Goal: Task Accomplishment & Management: Use online tool/utility

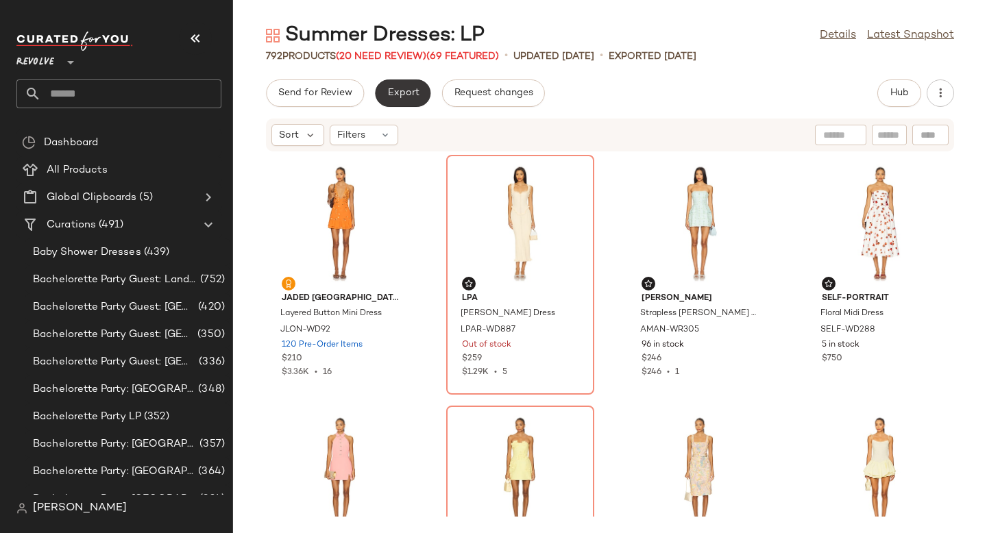
click at [407, 91] on span "Export" at bounding box center [403, 93] width 32 height 11
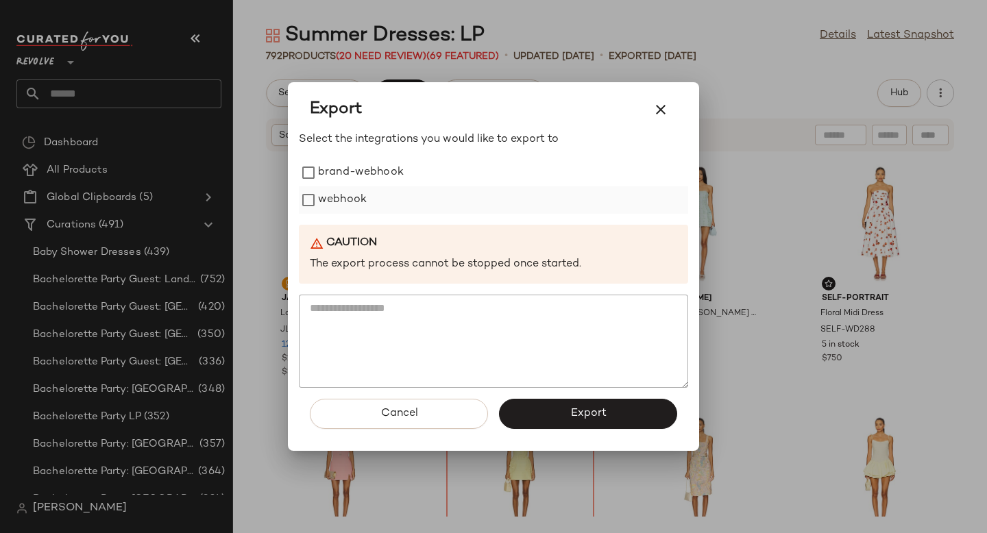
click at [341, 199] on label "webhook" at bounding box center [342, 199] width 49 height 27
click at [571, 411] on span "Export" at bounding box center [588, 413] width 36 height 13
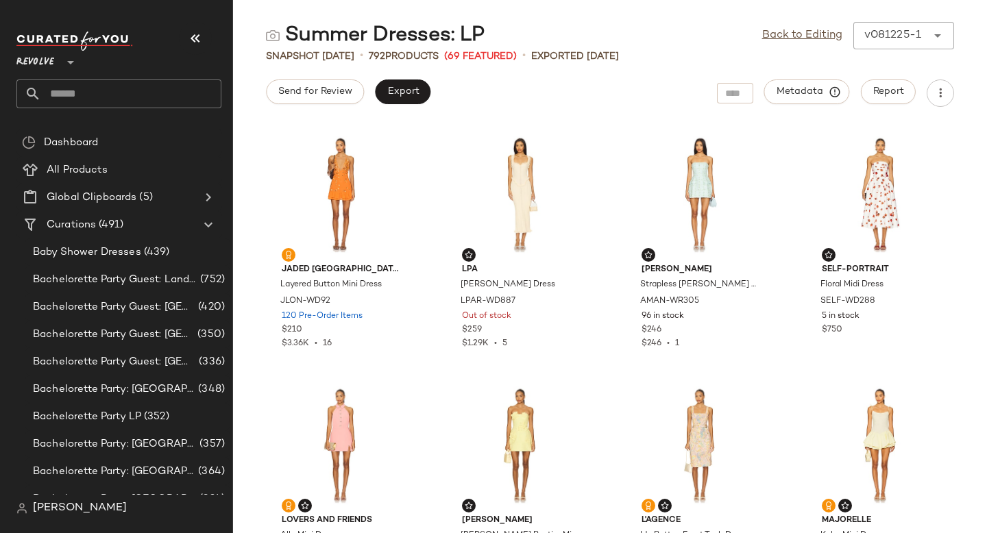
click at [111, 90] on input "text" at bounding box center [131, 94] width 180 height 29
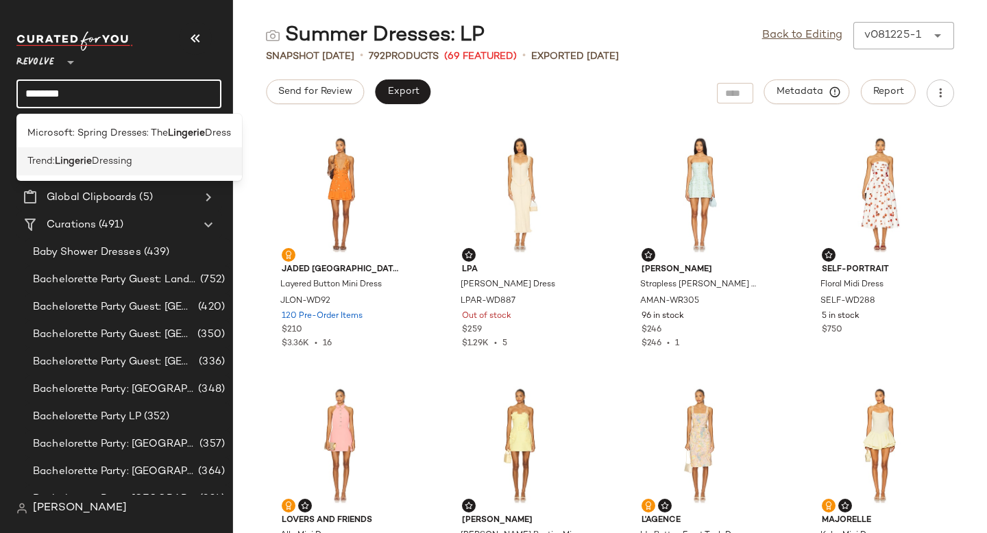
type input "********"
click at [87, 156] on b "Lingerie" at bounding box center [73, 161] width 37 height 14
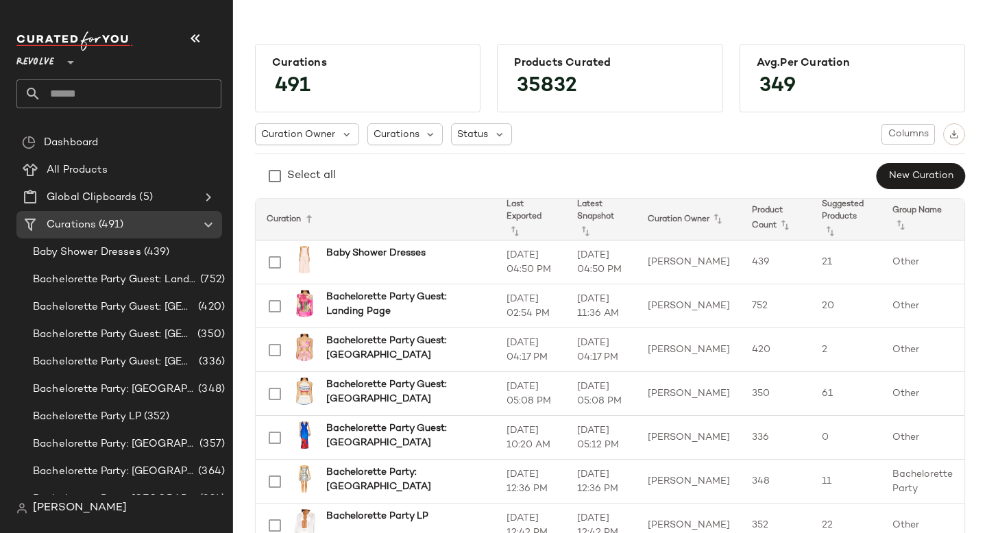
click at [134, 97] on input "text" at bounding box center [131, 94] width 180 height 29
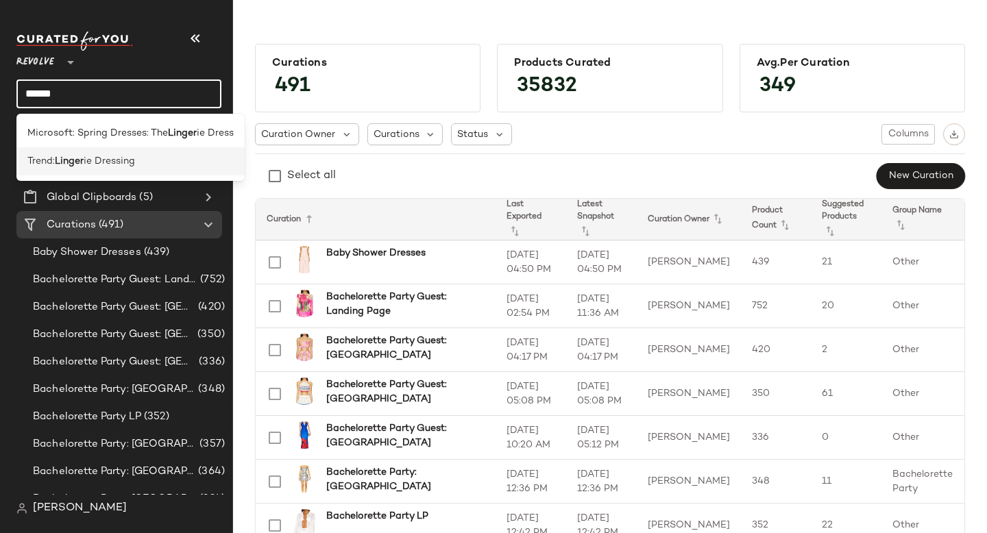
type input "******"
click at [125, 162] on span "ie Dressing" at bounding box center [109, 161] width 51 height 14
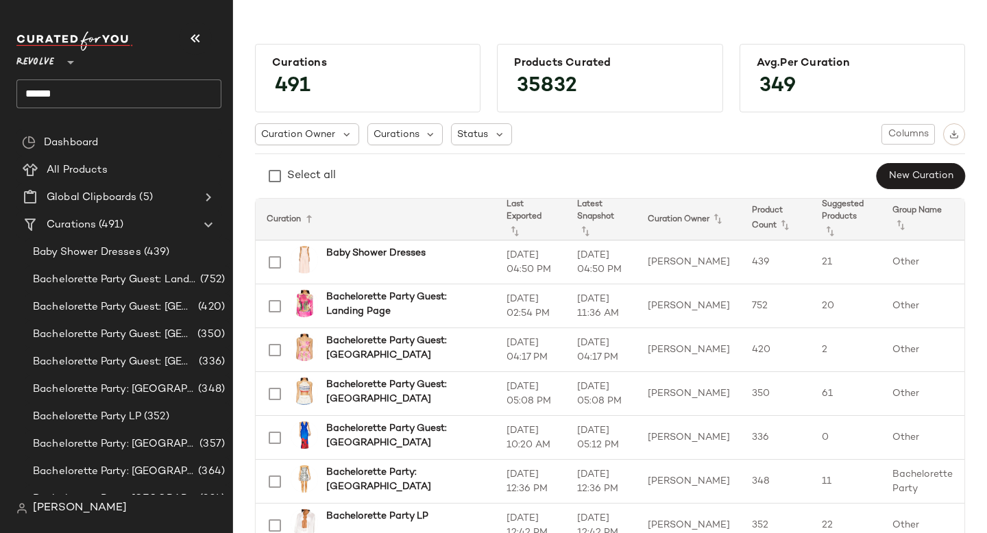
click at [124, 91] on input "******" at bounding box center [118, 94] width 205 height 29
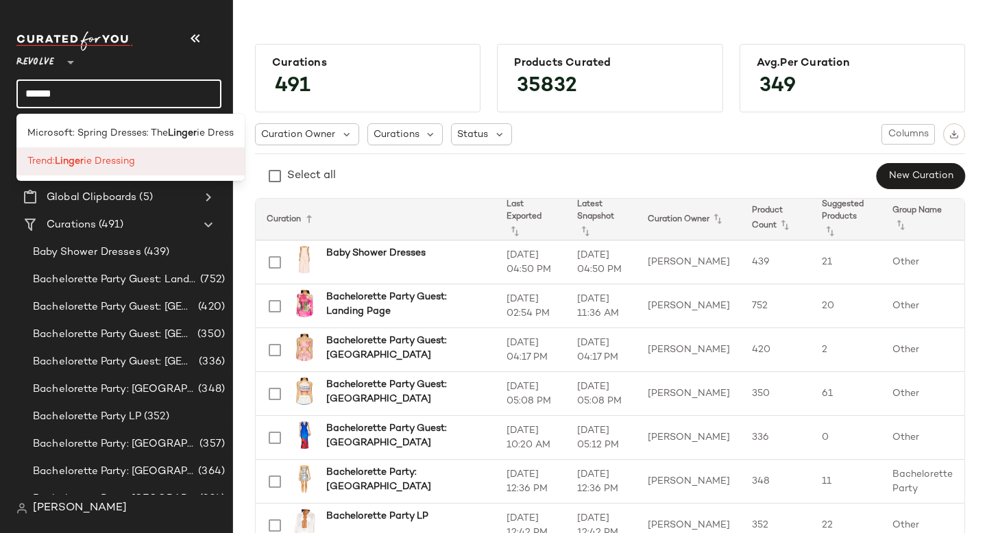
click at [71, 160] on b "Linger" at bounding box center [69, 161] width 29 height 14
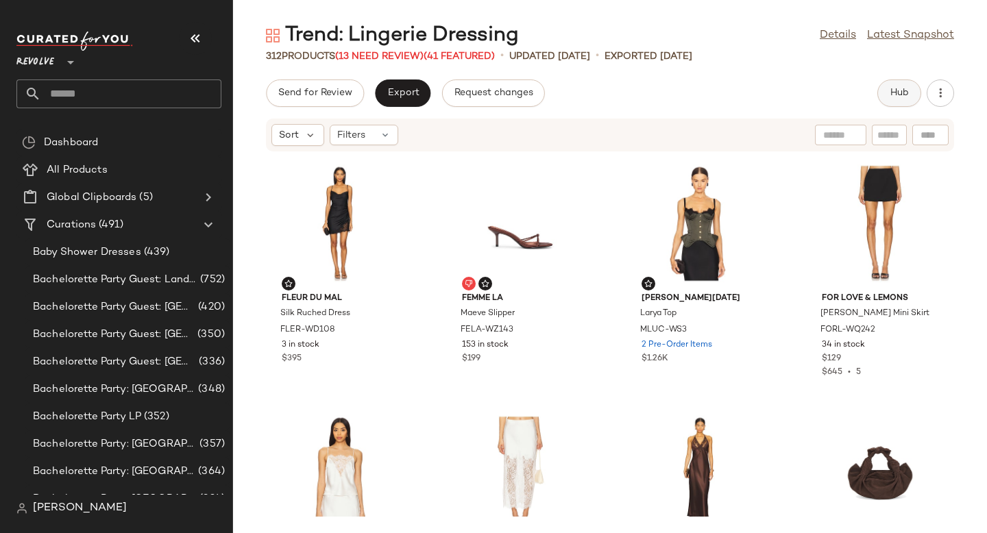
click at [882, 98] on button "Hub" at bounding box center [899, 93] width 44 height 27
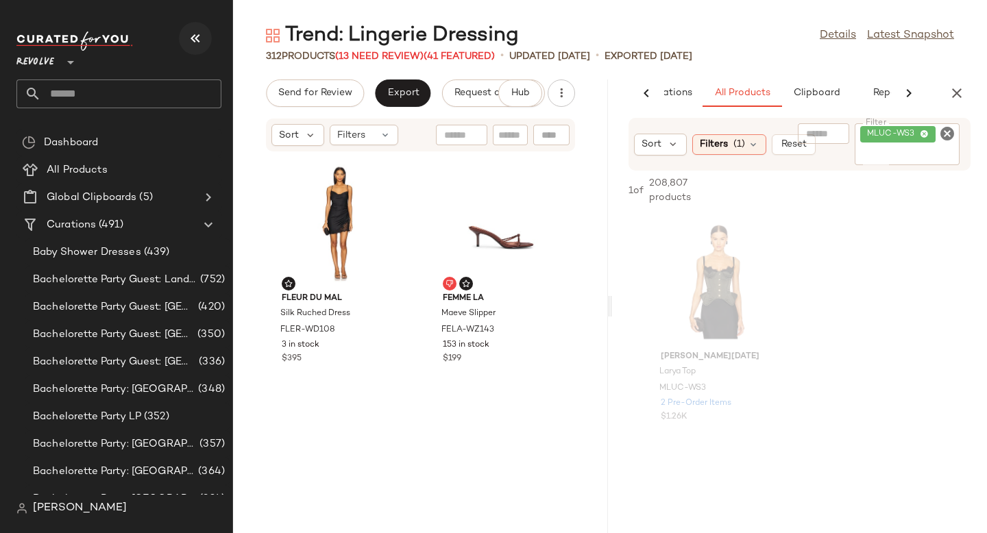
click at [199, 39] on icon "button" at bounding box center [195, 38] width 16 height 16
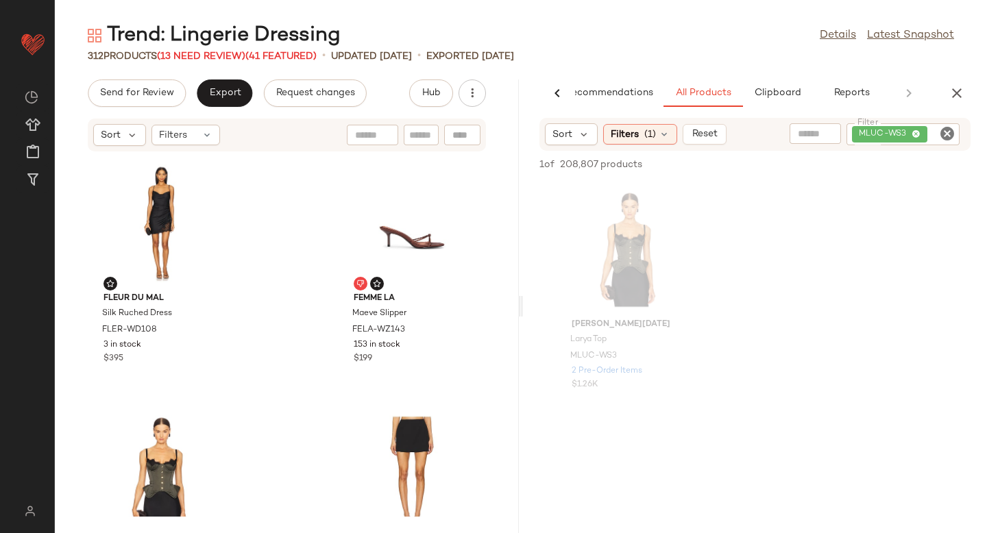
click at [953, 133] on icon "Clear Filter" at bounding box center [947, 133] width 16 height 16
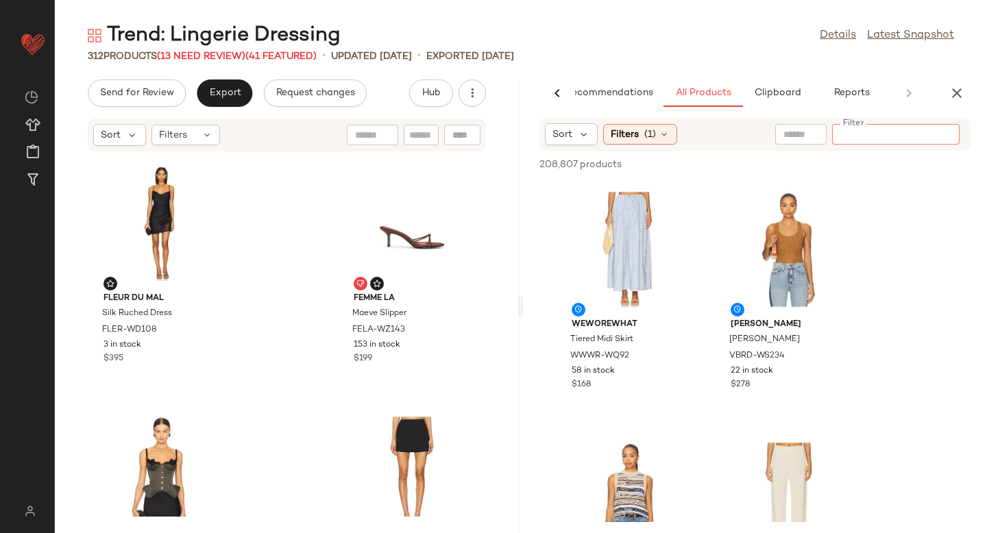
paste input "**********"
type input "**********"
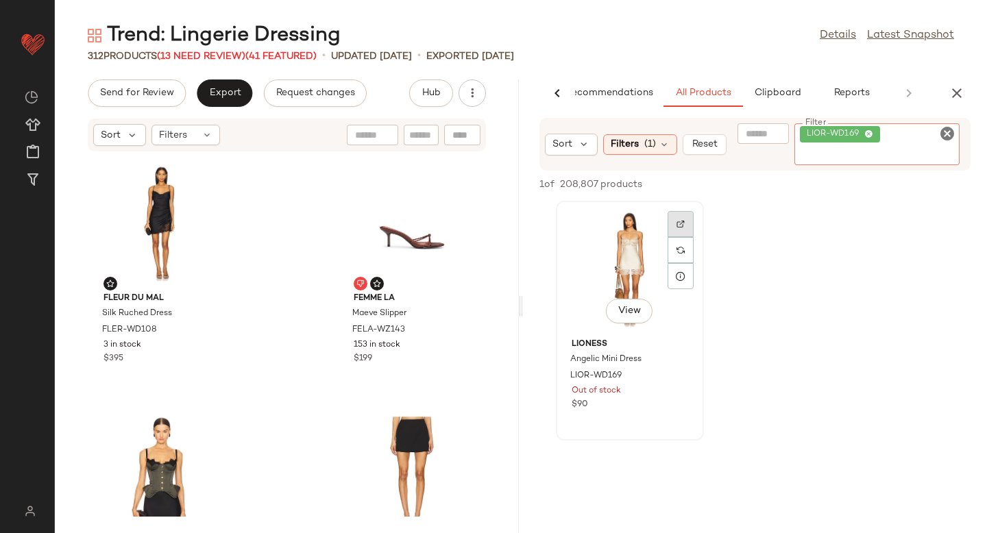
click at [675, 226] on div at bounding box center [681, 250] width 26 height 78
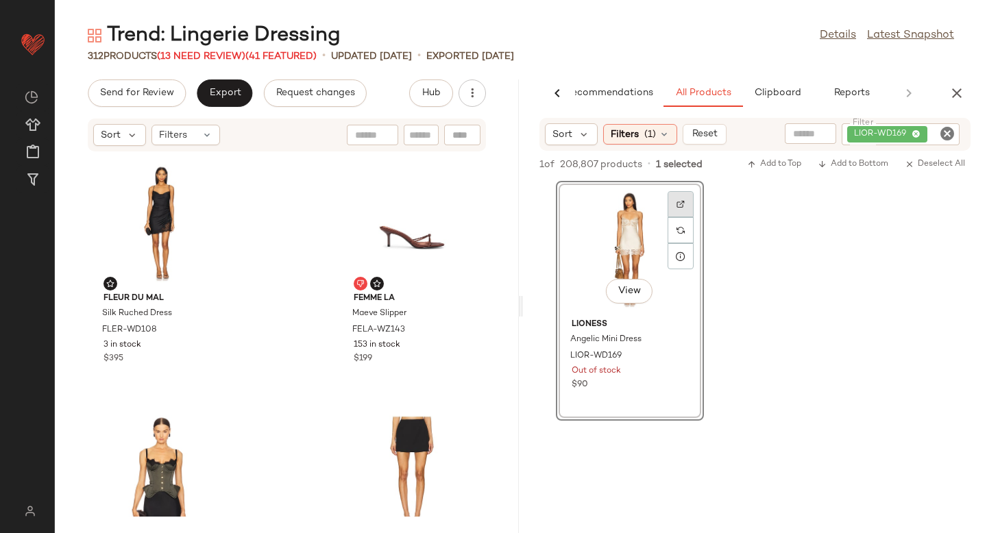
click at [687, 217] on div at bounding box center [681, 230] width 26 height 26
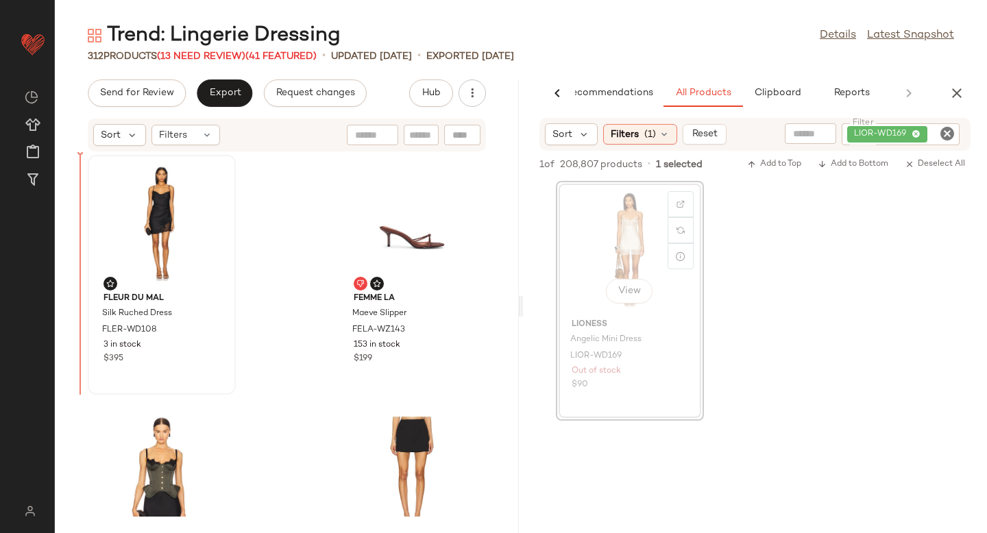
drag, startPoint x: 646, startPoint y: 241, endPoint x: 123, endPoint y: 284, distance: 524.8
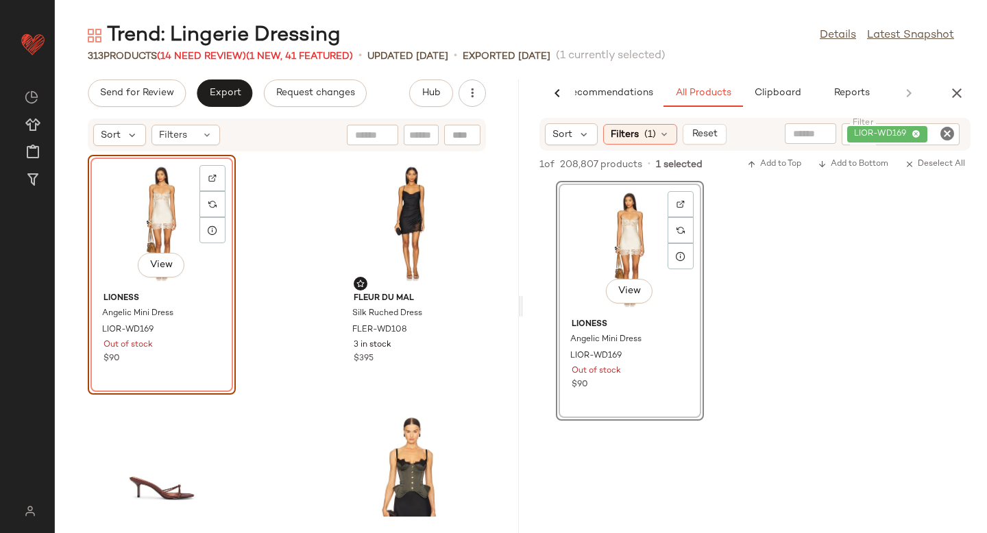
click at [945, 130] on icon "Clear Filter" at bounding box center [947, 133] width 16 height 16
paste input "*********"
type input "*********"
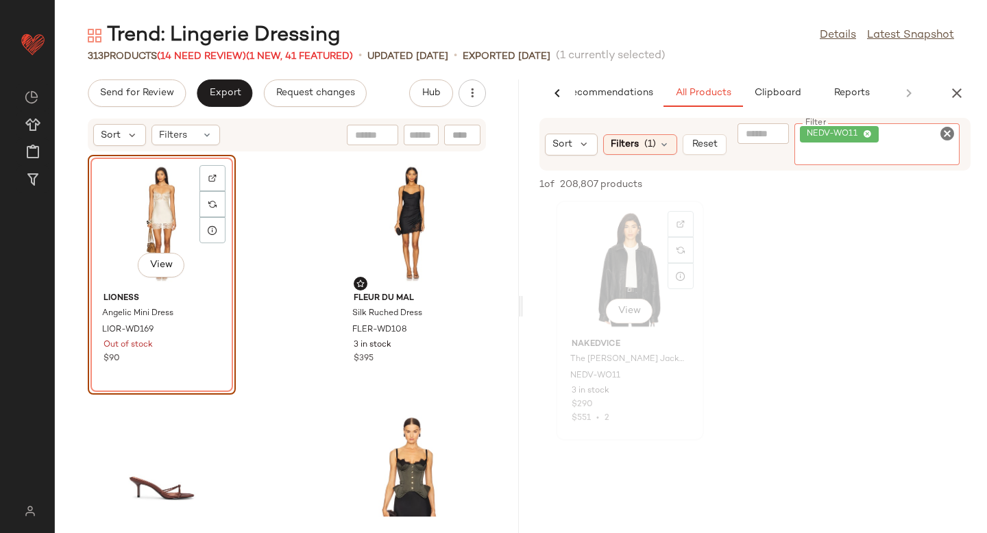
click at [606, 273] on div "View" at bounding box center [630, 270] width 138 height 128
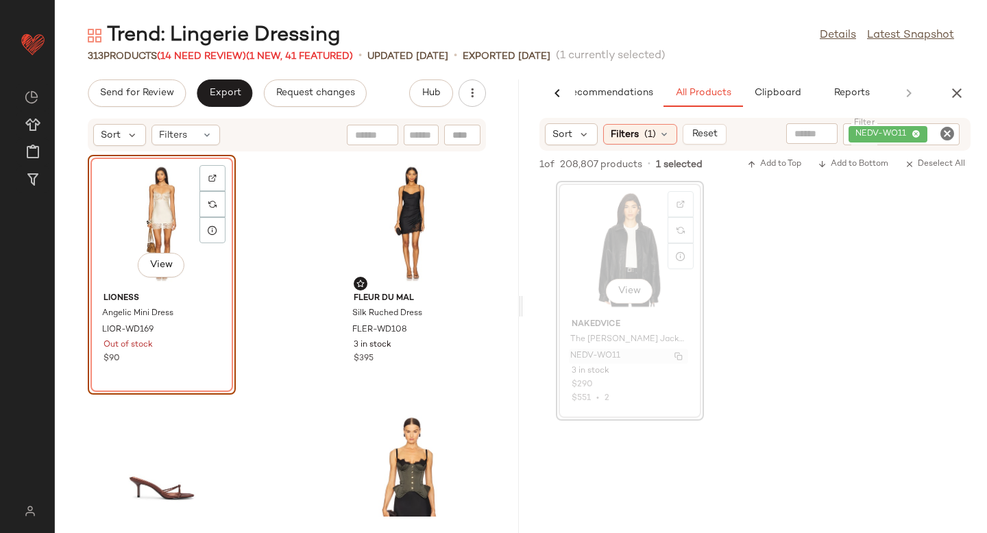
click at [596, 357] on span "NEDV-WO11" at bounding box center [595, 356] width 50 height 12
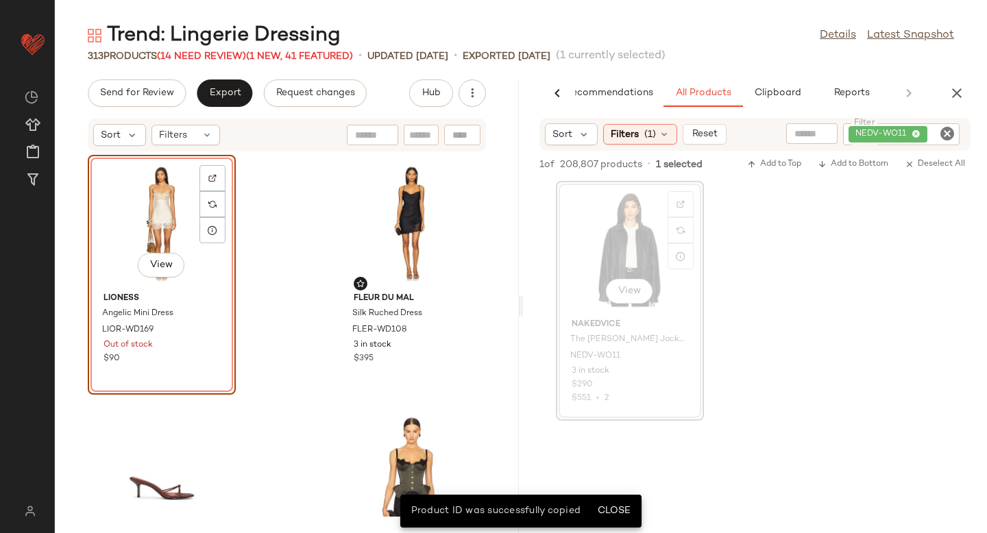
click at [457, 144] on div at bounding box center [462, 135] width 36 height 21
paste input "*********"
type input "*********"
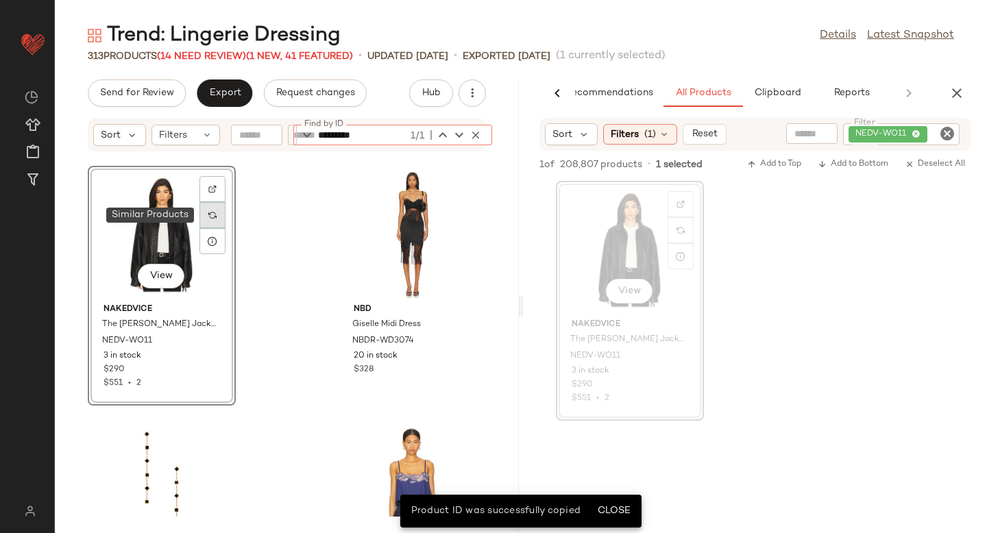
click at [215, 223] on div at bounding box center [212, 215] width 26 height 26
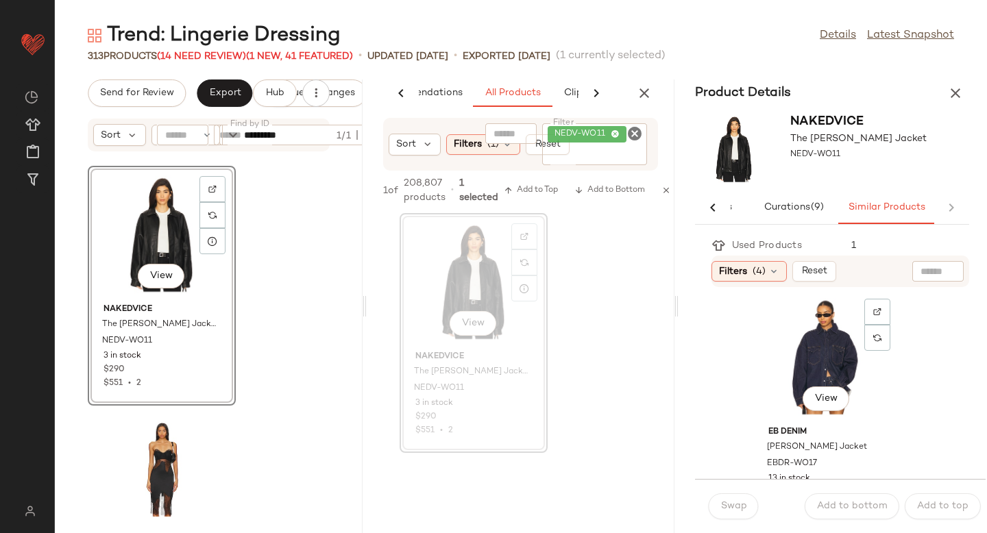
scroll to position [1010, 0]
click at [801, 345] on div "View" at bounding box center [826, 361] width 138 height 128
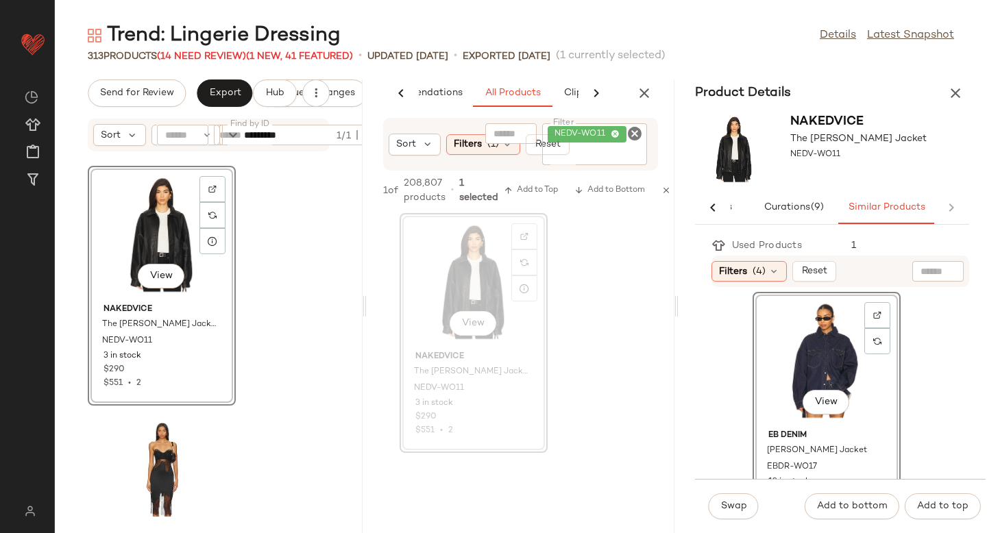
click at [734, 492] on div "Swap Add to bottom Add to top" at bounding box center [840, 506] width 291 height 54
click at [734, 505] on span "Swap" at bounding box center [733, 506] width 27 height 11
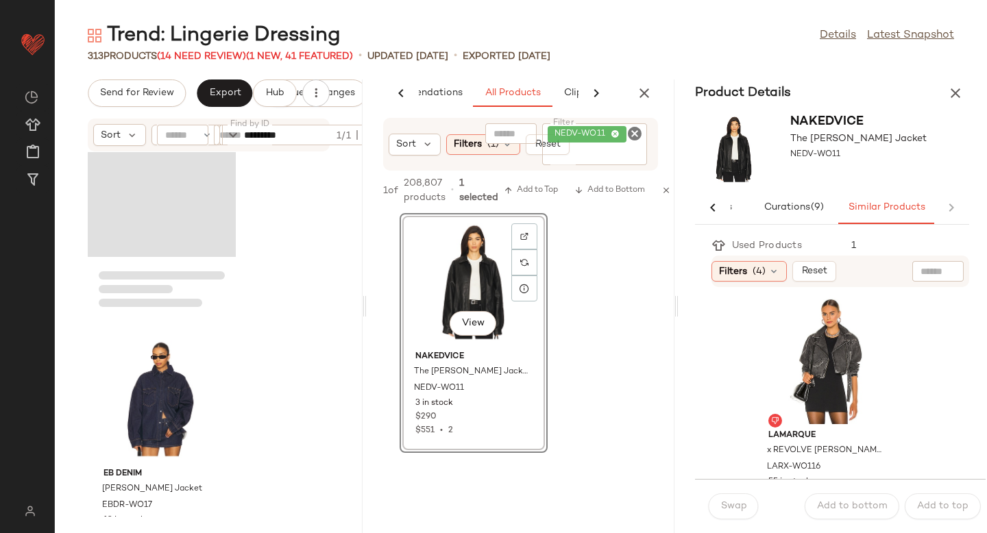
scroll to position [39276, 0]
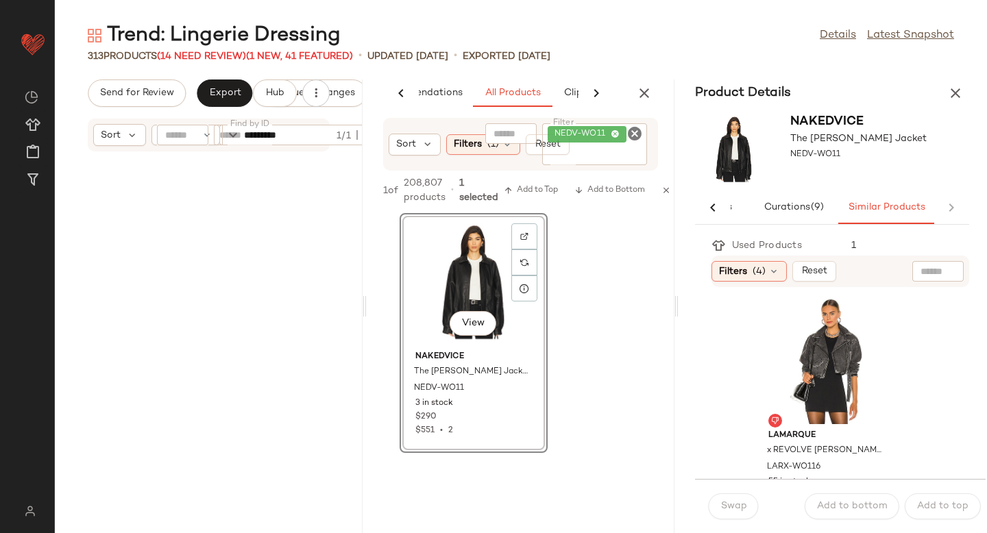
drag, startPoint x: 353, startPoint y: 339, endPoint x: 403, endPoint y: 113, distance: 231.0
click at [403, 108] on div "Send for Review Export Request changes Hub Sort Filters Find by ID ********* 1/…" at bounding box center [521, 307] width 932 height 454
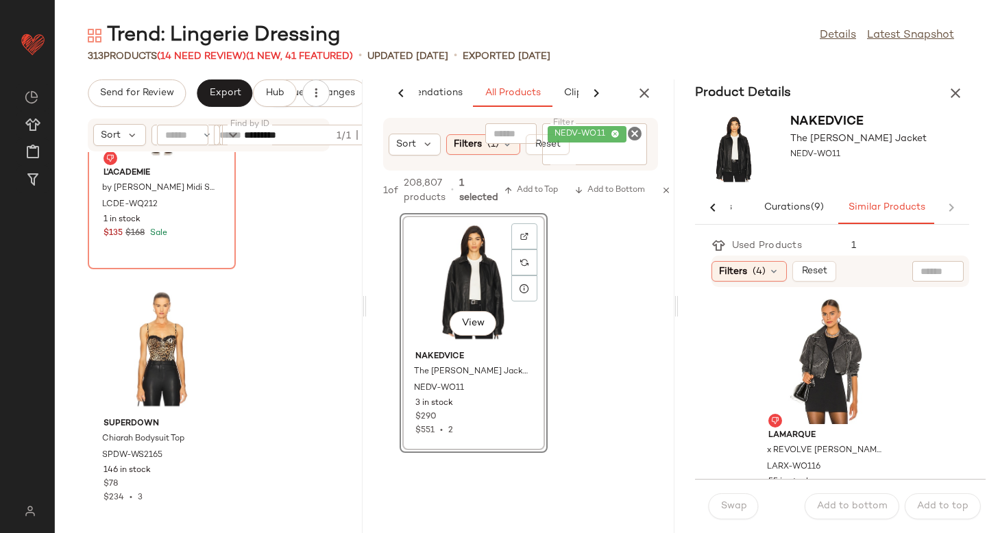
scroll to position [0, 0]
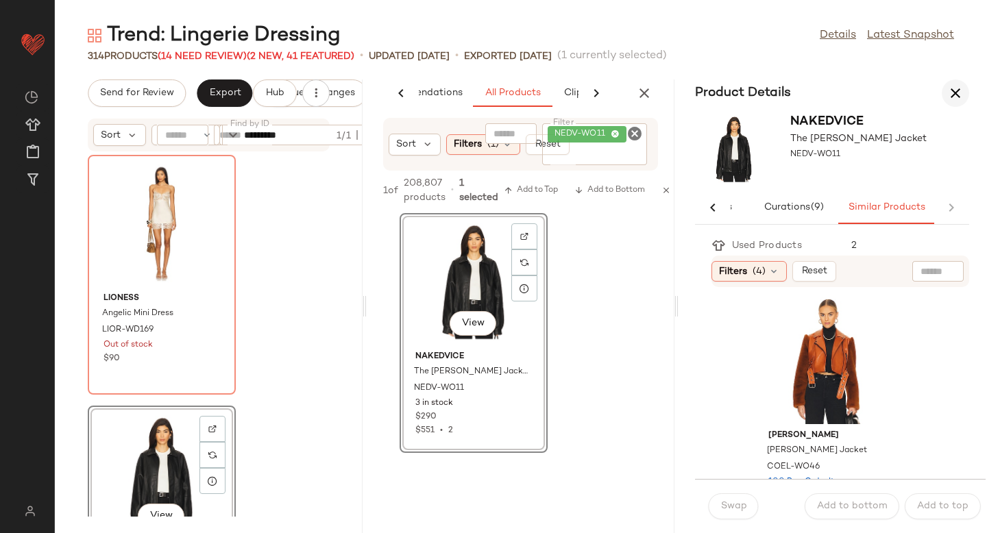
click at [965, 96] on button "button" at bounding box center [955, 93] width 27 height 27
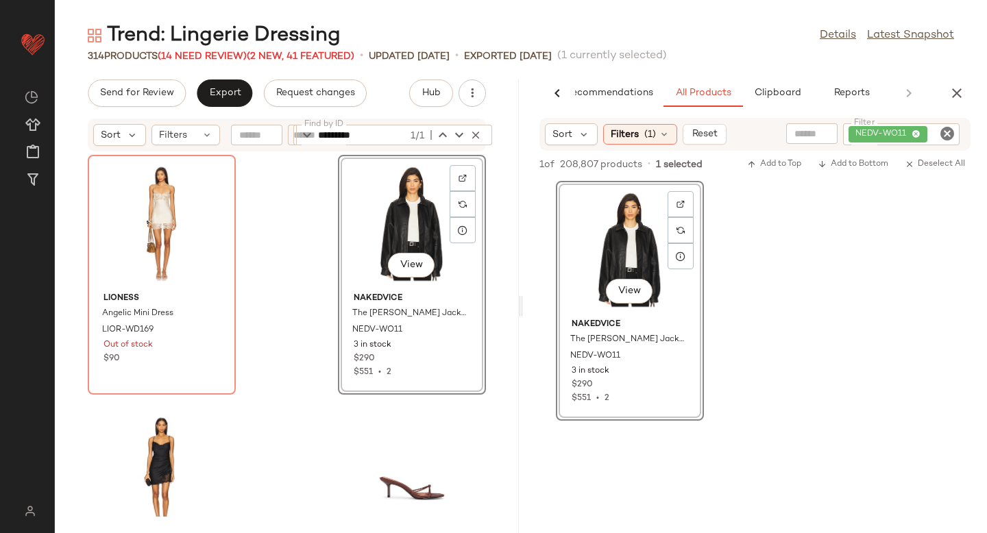
click at [950, 130] on icon "Clear Filter" at bounding box center [947, 133] width 16 height 16
paste input "*********"
type input "*********"
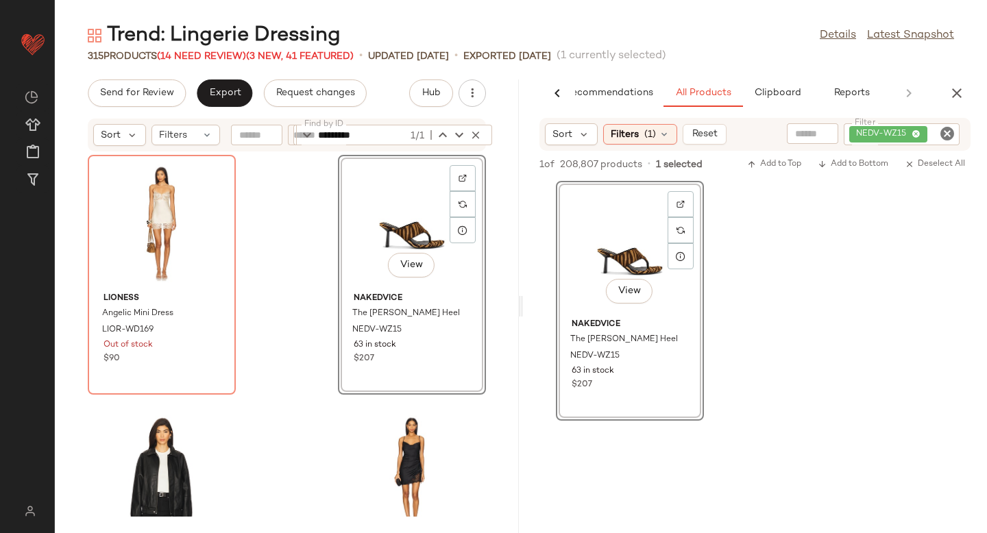
drag, startPoint x: 635, startPoint y: 252, endPoint x: 180, endPoint y: 10, distance: 515.5
click at [950, 139] on icon "Clear Filter" at bounding box center [947, 133] width 16 height 16
paste input "*******"
type input "*******"
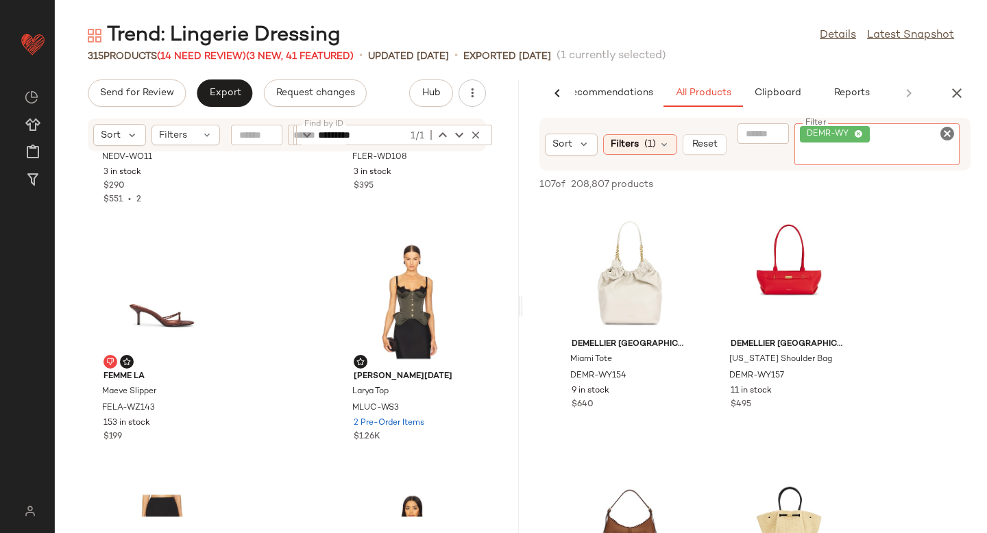
scroll to position [434, 0]
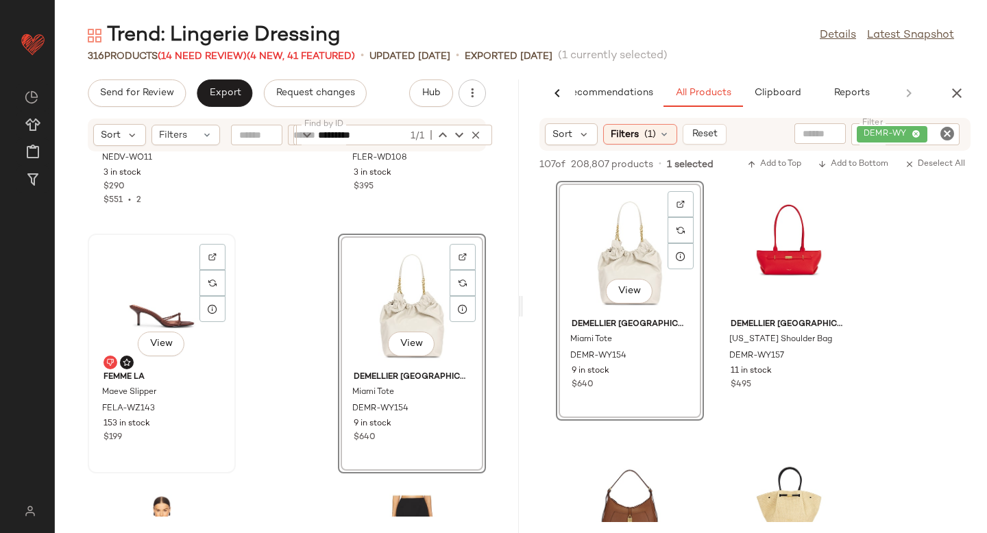
click at [180, 325] on div "View" at bounding box center [162, 303] width 138 height 128
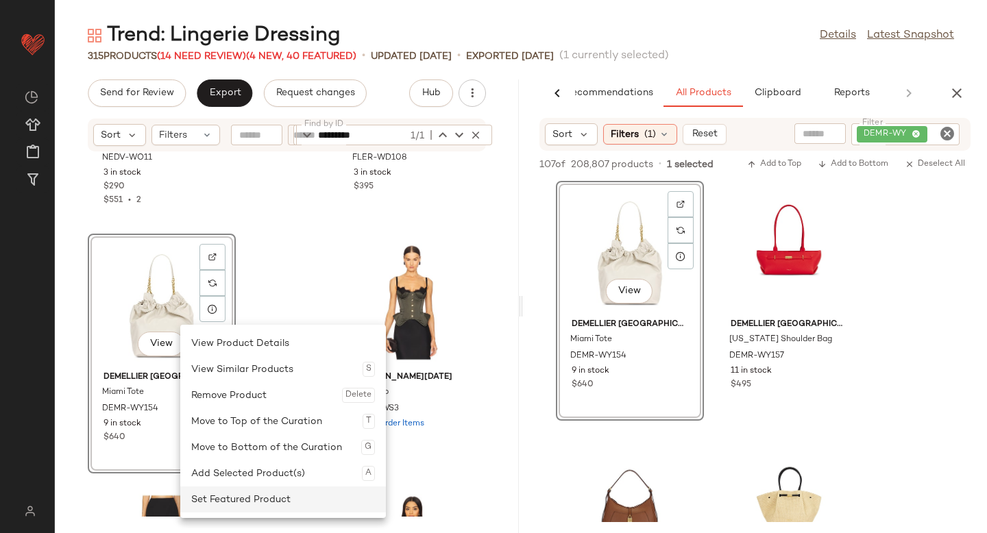
click at [217, 496] on div "Set Featured Product" at bounding box center [283, 500] width 184 height 26
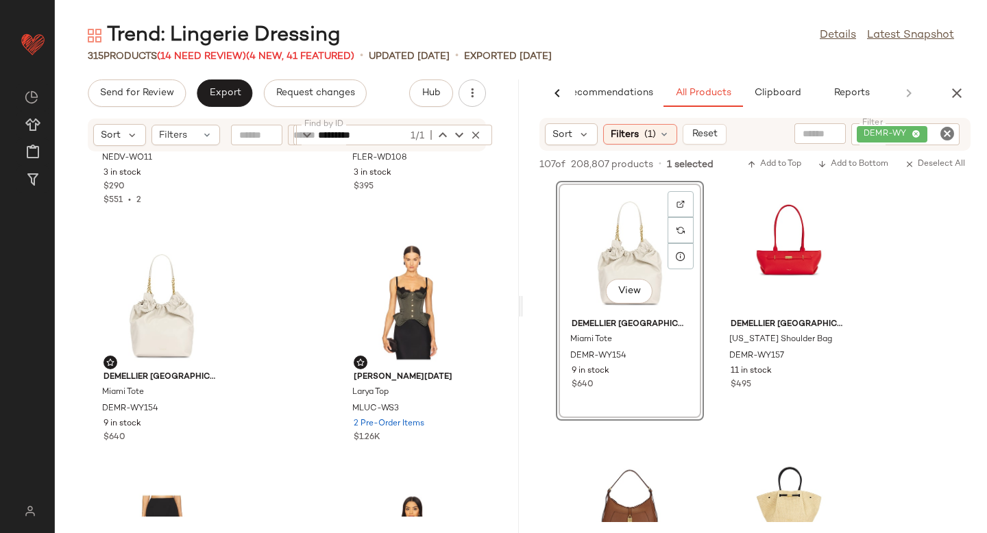
click at [944, 130] on icon "Clear Filter" at bounding box center [947, 133] width 16 height 16
paste input "*********"
type input "*********"
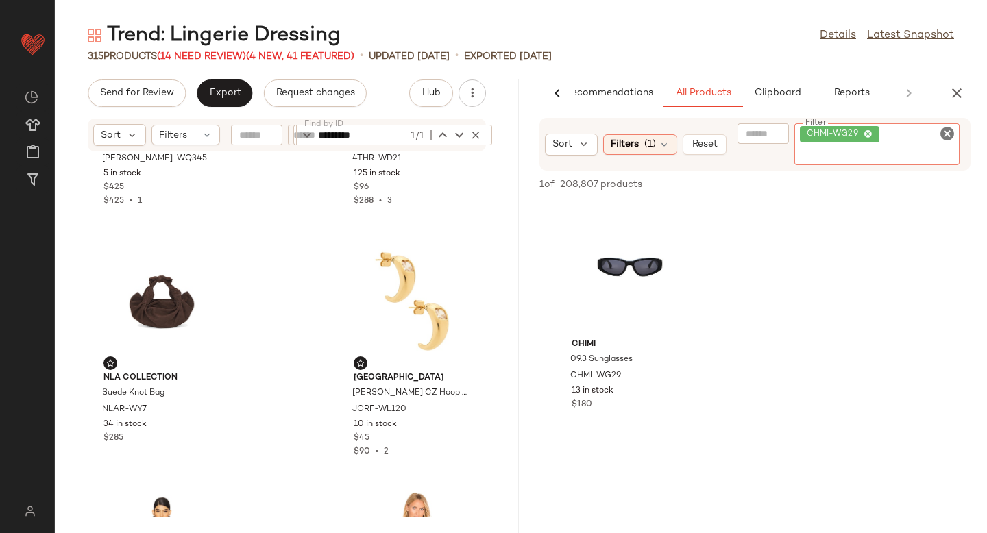
scroll to position [1183, 0]
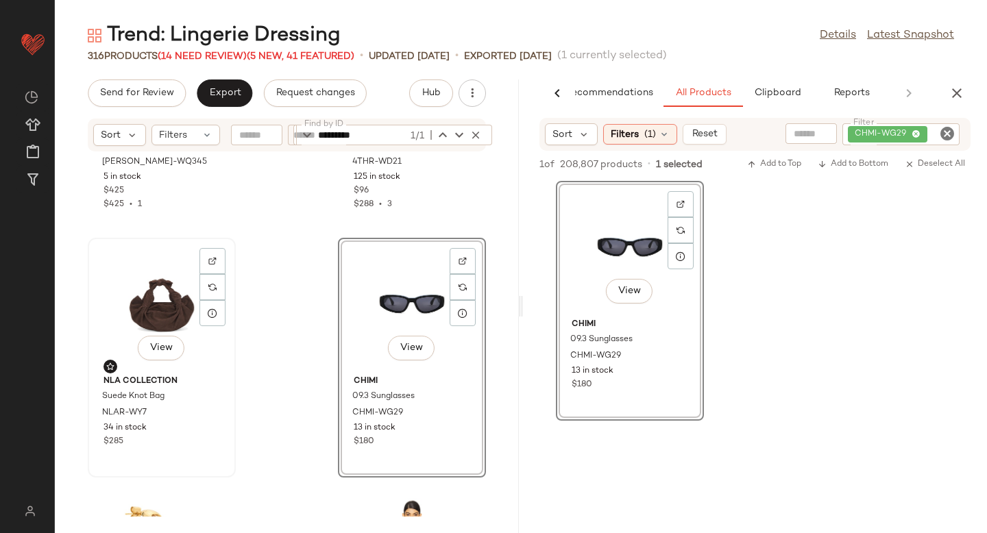
click at [180, 313] on div "View" at bounding box center [162, 307] width 138 height 128
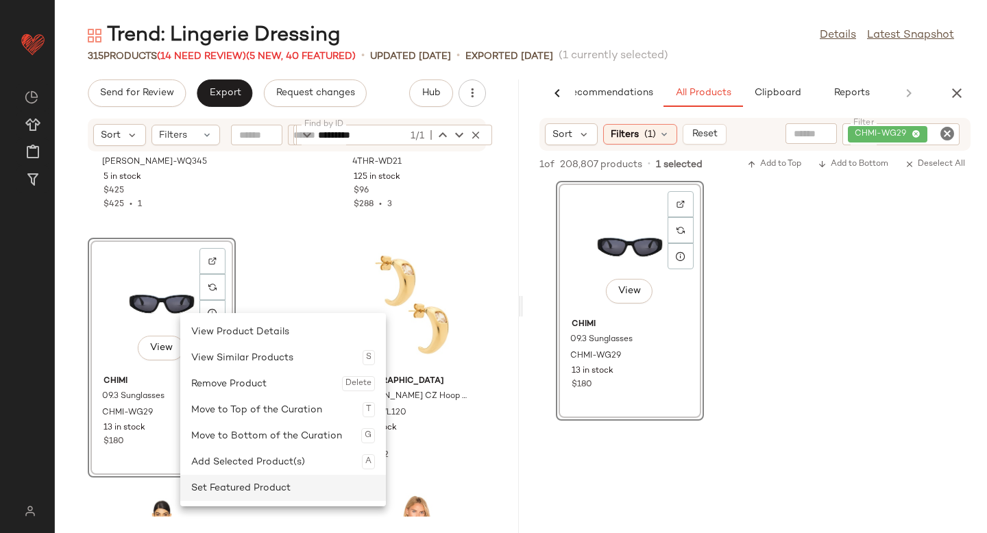
click at [217, 482] on div "Set Featured Product" at bounding box center [283, 488] width 184 height 26
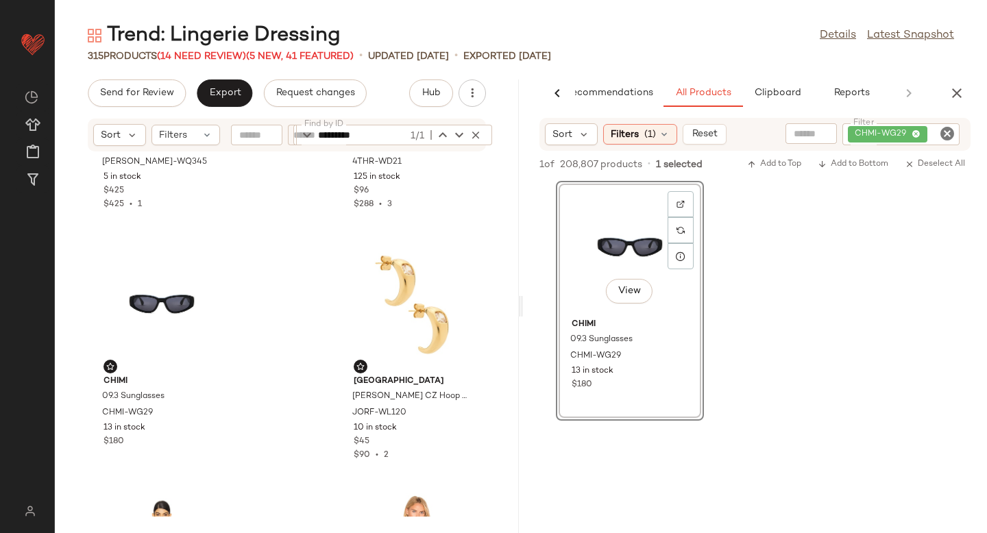
click at [943, 141] on icon "Clear Filter" at bounding box center [947, 133] width 16 height 16
paste input "*********"
type input "*********"
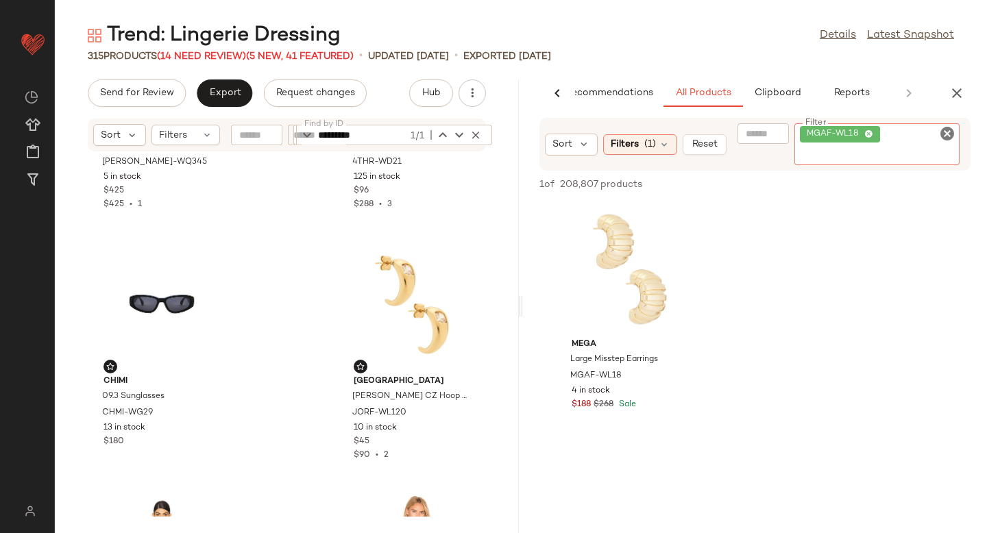
click at [949, 135] on icon "Clear Filter" at bounding box center [947, 133] width 16 height 16
paste input "*********"
type input "*********"
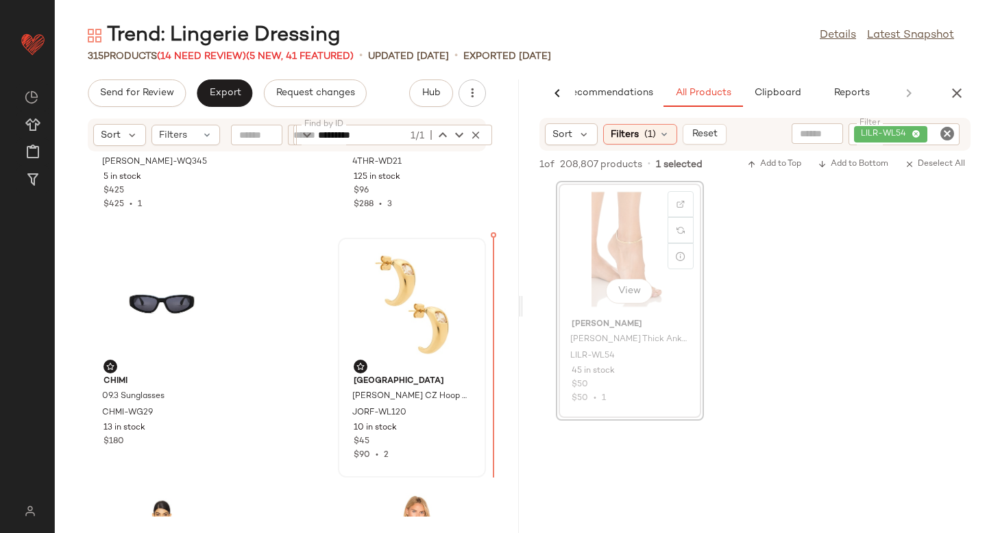
drag, startPoint x: 567, startPoint y: 274, endPoint x: 456, endPoint y: 331, distance: 125.1
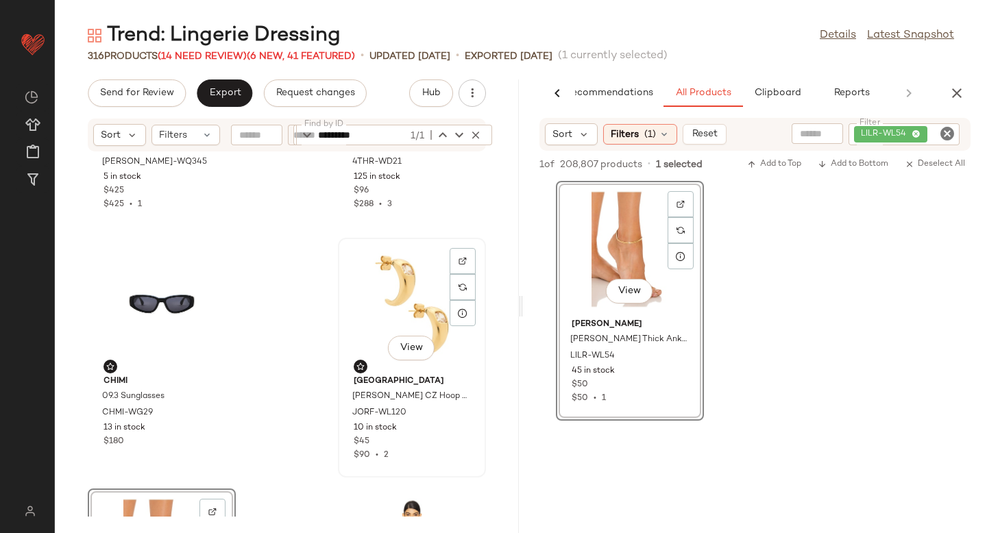
click at [384, 289] on div "View" at bounding box center [412, 307] width 138 height 128
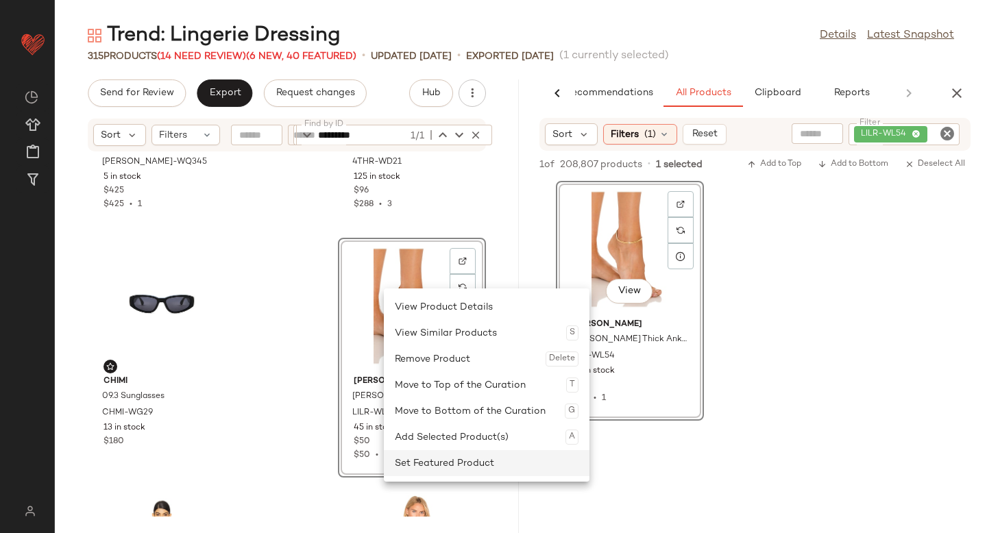
click at [396, 469] on div "Set Featured Product" at bounding box center [487, 463] width 184 height 26
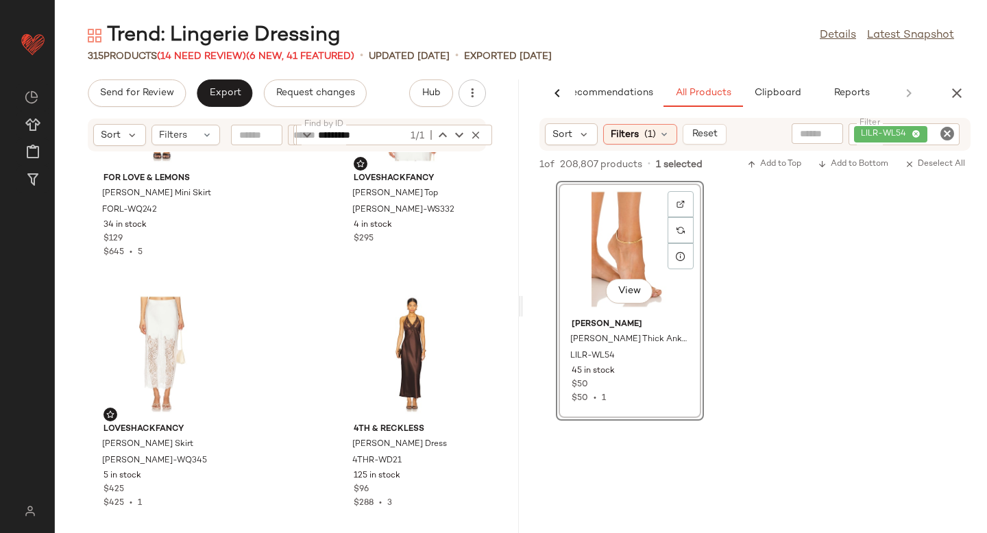
scroll to position [884, 0]
click at [961, 86] on icon "button" at bounding box center [957, 93] width 16 height 16
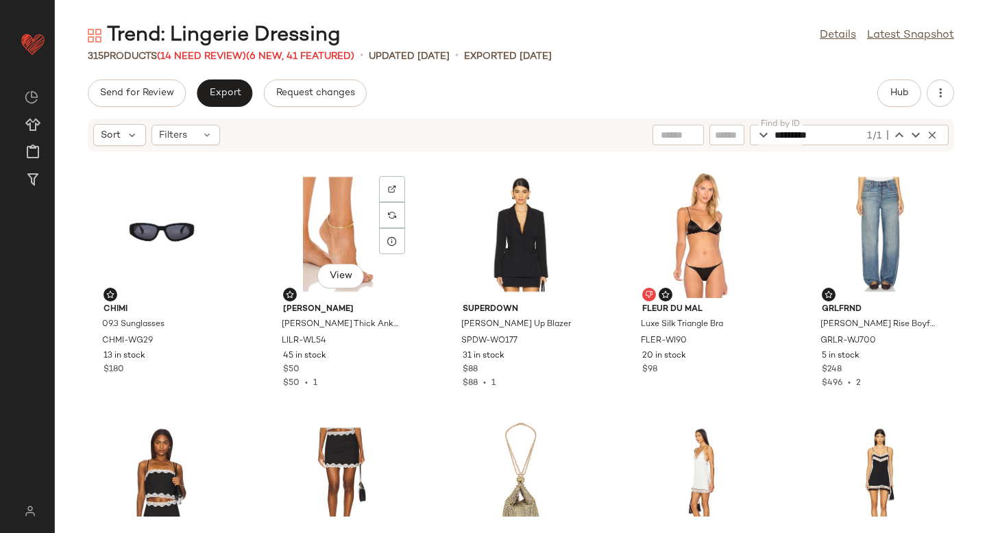
scroll to position [0, 0]
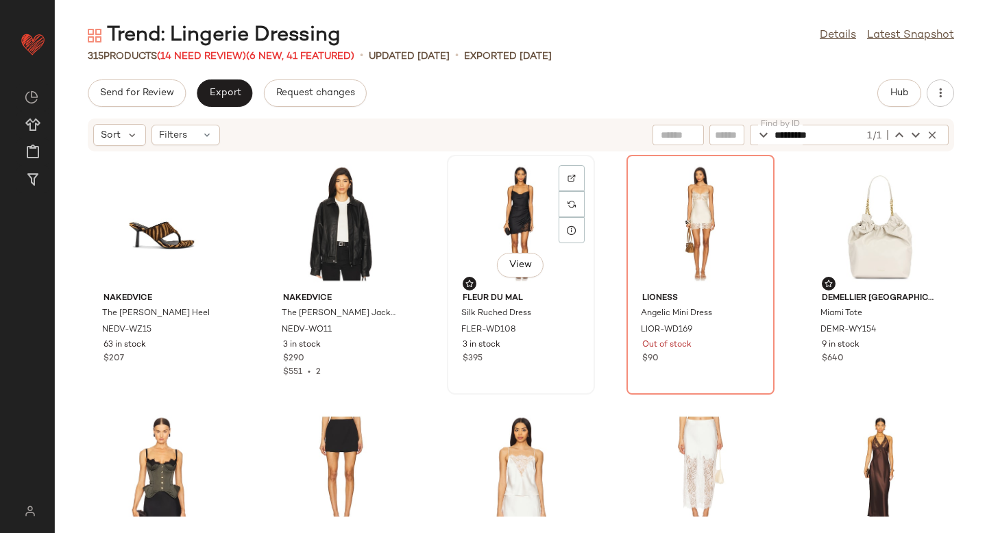
click at [506, 199] on div "View" at bounding box center [521, 224] width 138 height 128
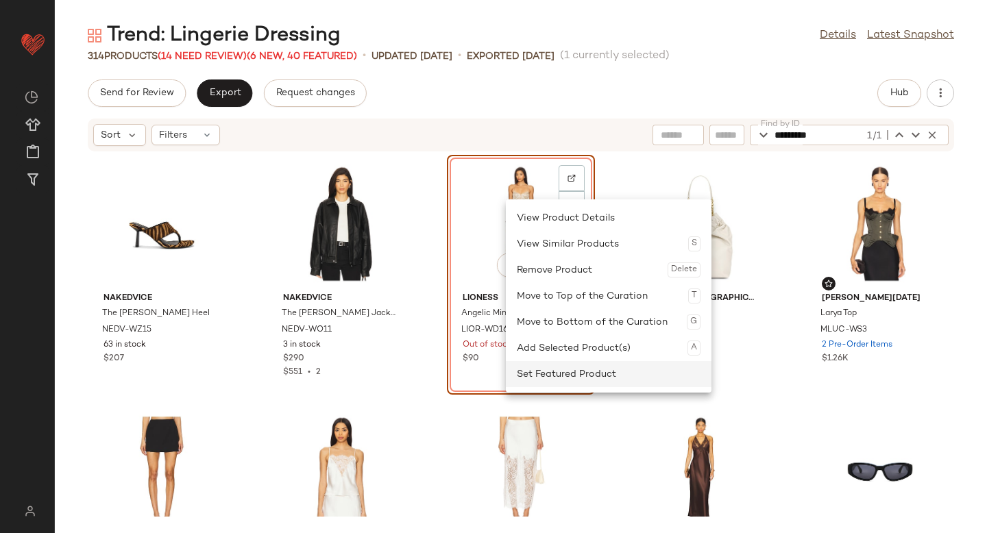
click at [524, 368] on div "Set Featured Product" at bounding box center [609, 374] width 184 height 26
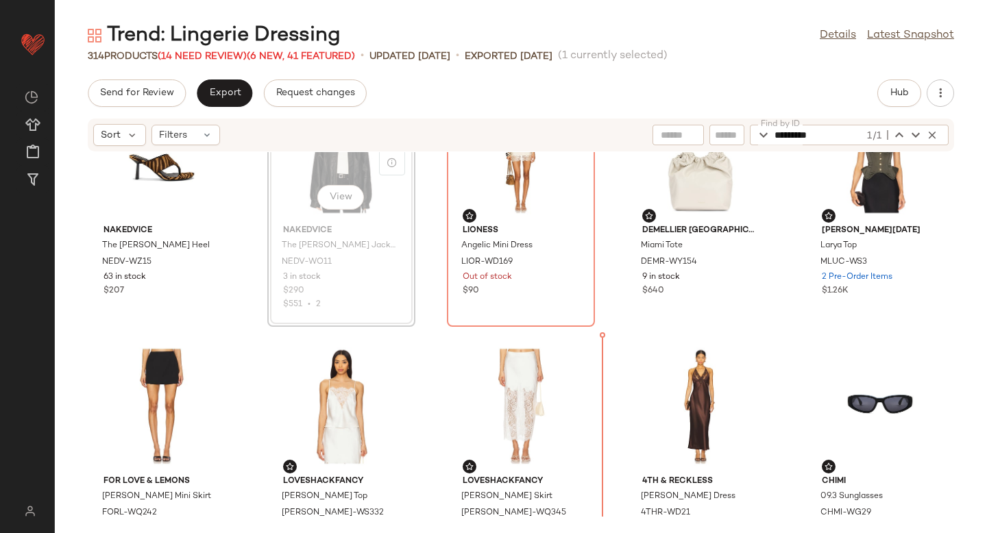
scroll to position [178, 0]
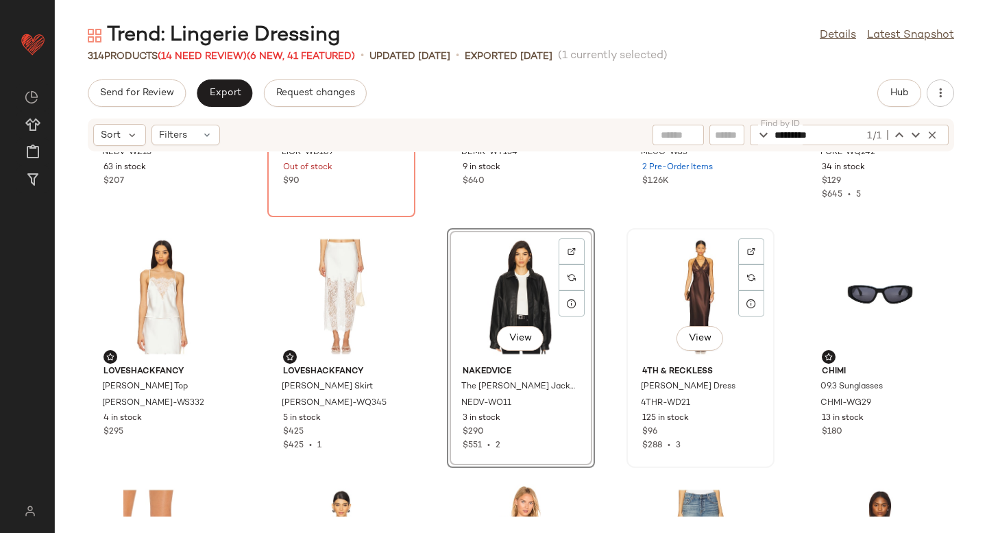
click at [695, 277] on div "View" at bounding box center [700, 297] width 138 height 128
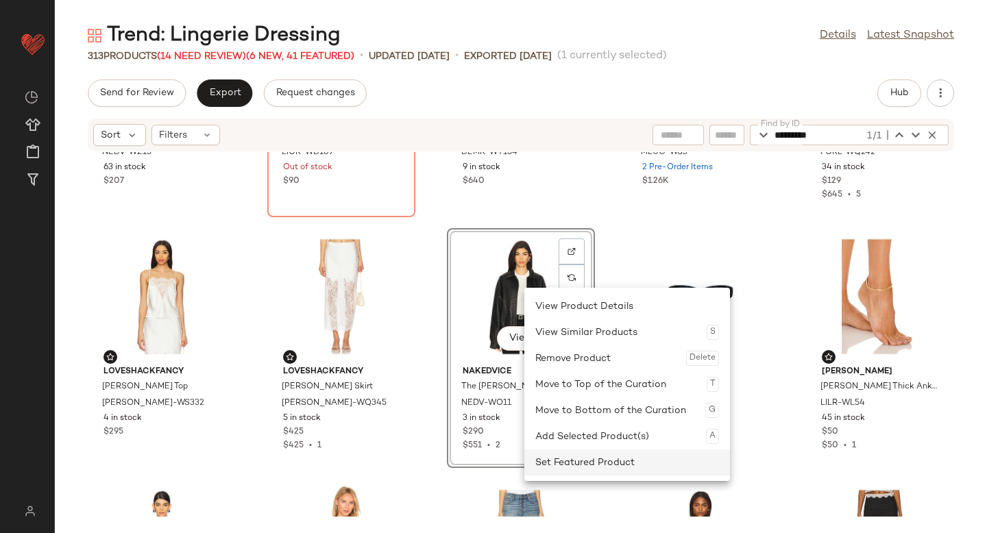
click at [553, 454] on div "Set Featured Product" at bounding box center [627, 463] width 184 height 26
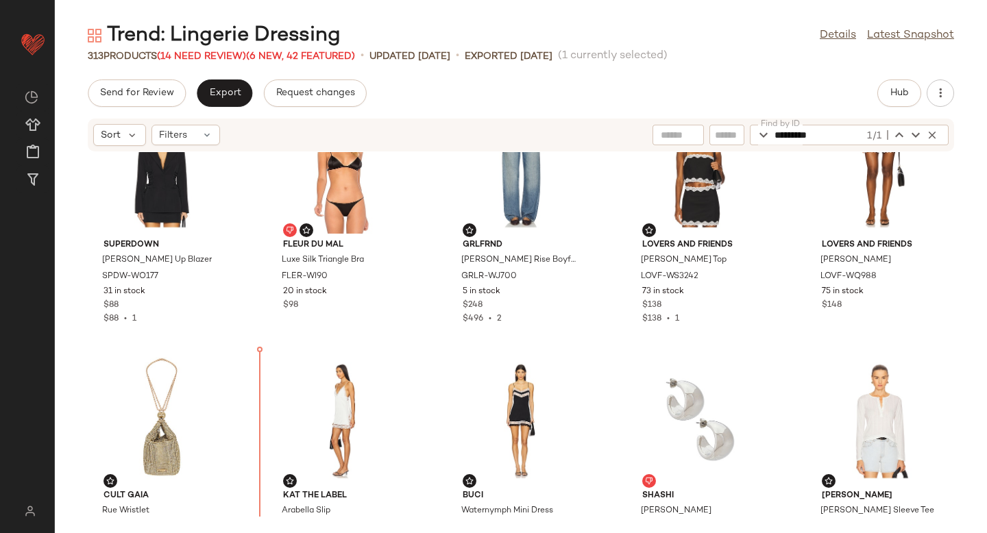
scroll to position [579, 0]
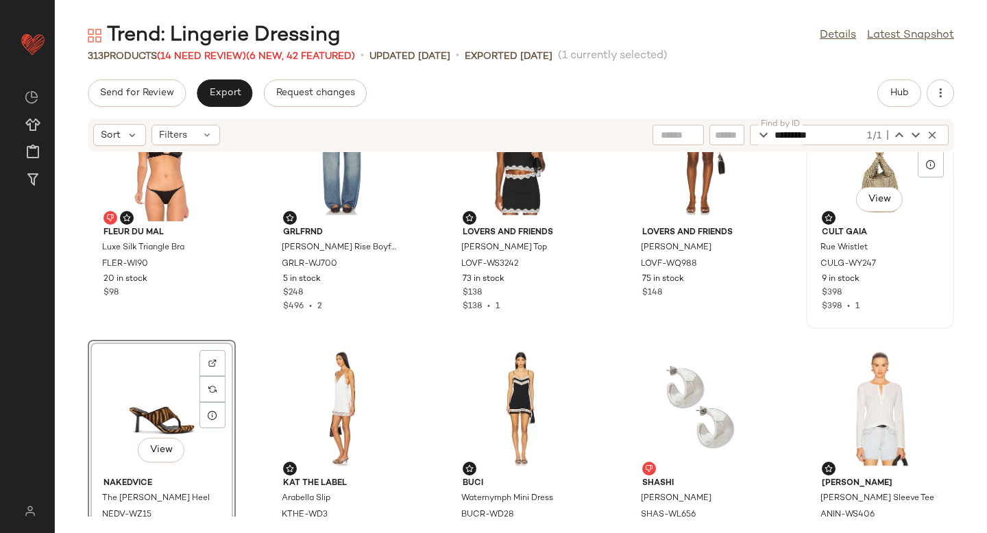
click at [883, 232] on span "Cult Gaia" at bounding box center [880, 233] width 117 height 12
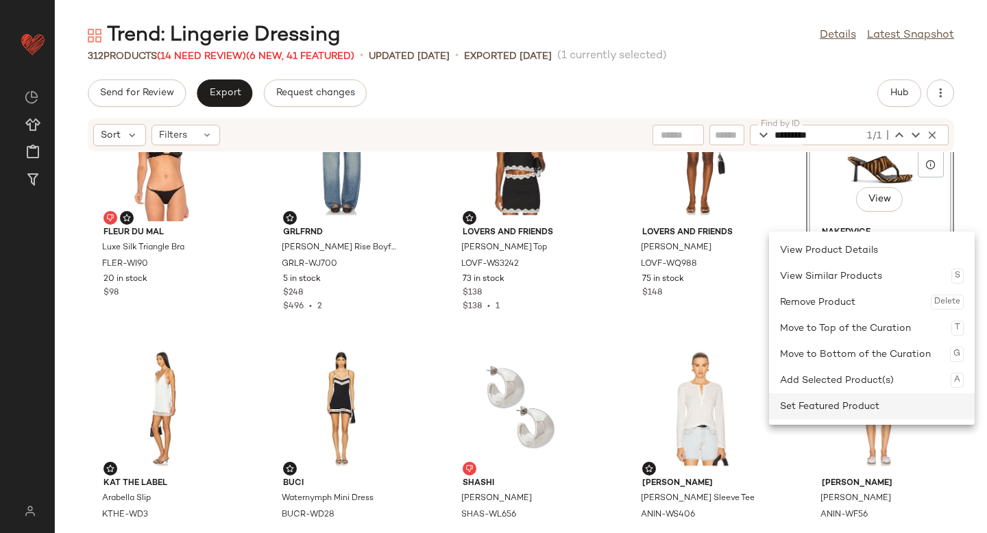
click at [872, 402] on div "Set Featured Product" at bounding box center [872, 406] width 184 height 26
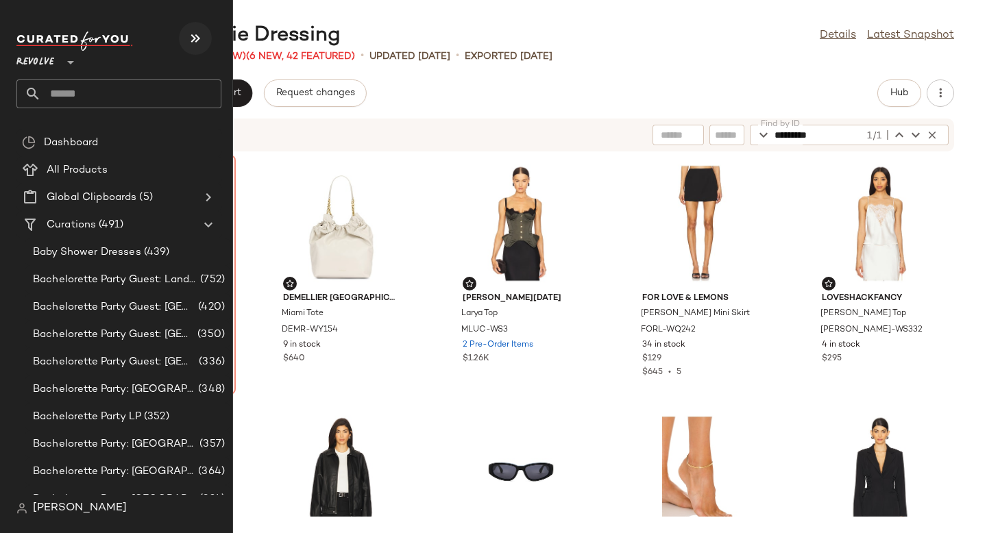
click at [205, 32] on button "button" at bounding box center [195, 38] width 33 height 33
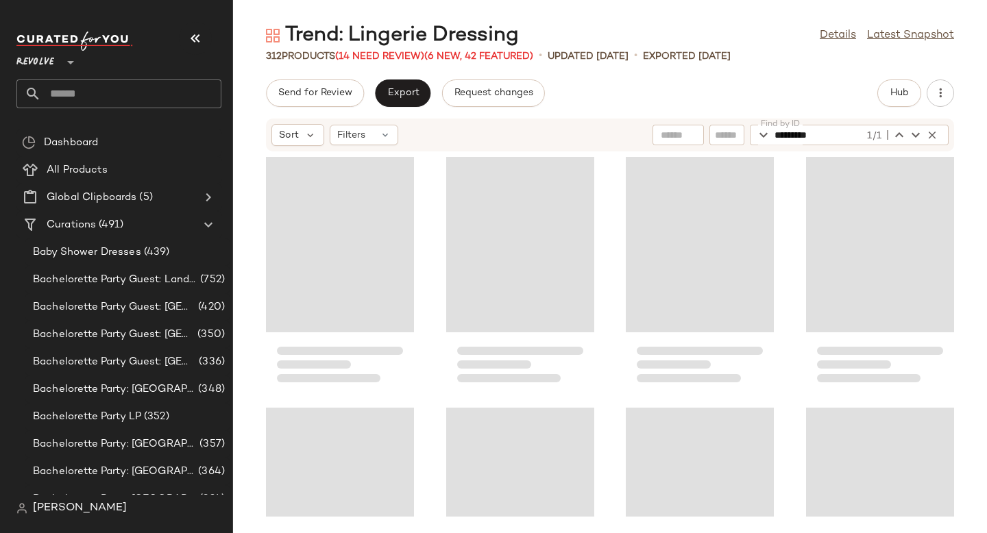
scroll to position [764, 0]
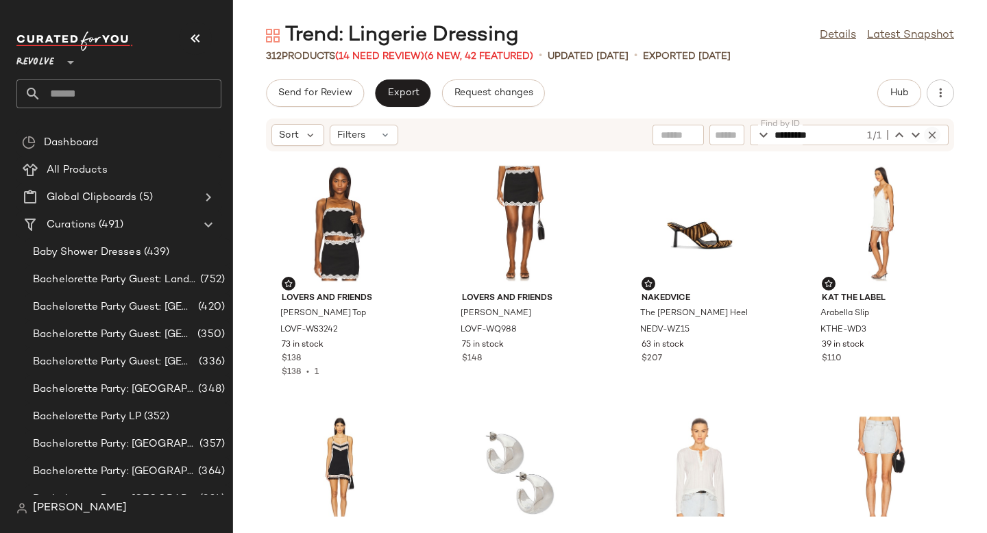
click at [933, 136] on icon "button" at bounding box center [932, 135] width 12 height 12
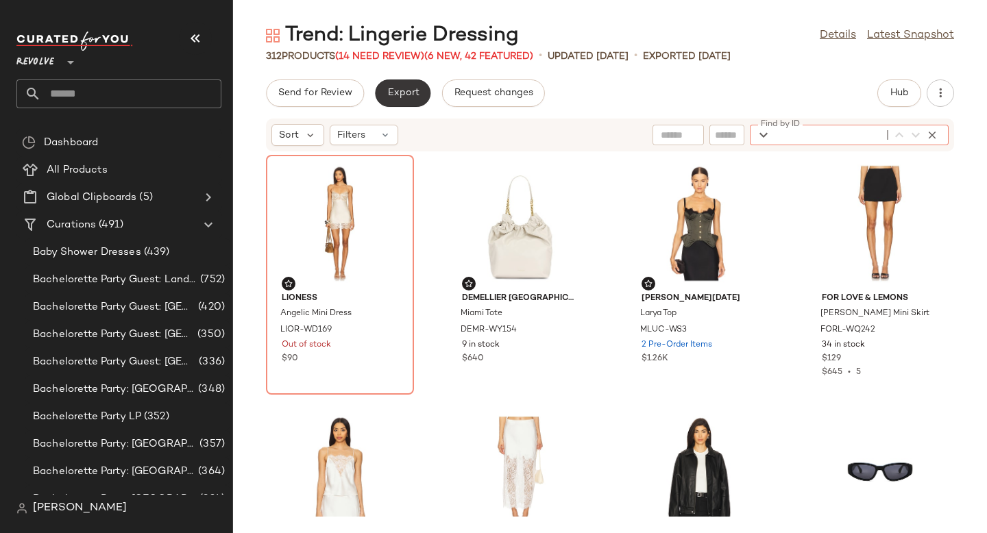
click at [410, 90] on span "Export" at bounding box center [403, 93] width 32 height 11
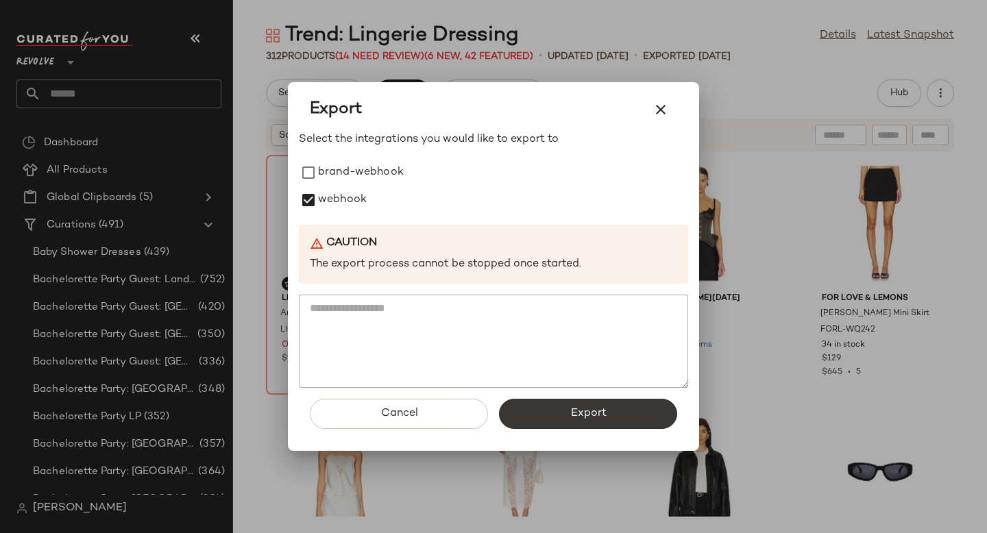
click at [561, 416] on button "Export" at bounding box center [588, 414] width 178 height 30
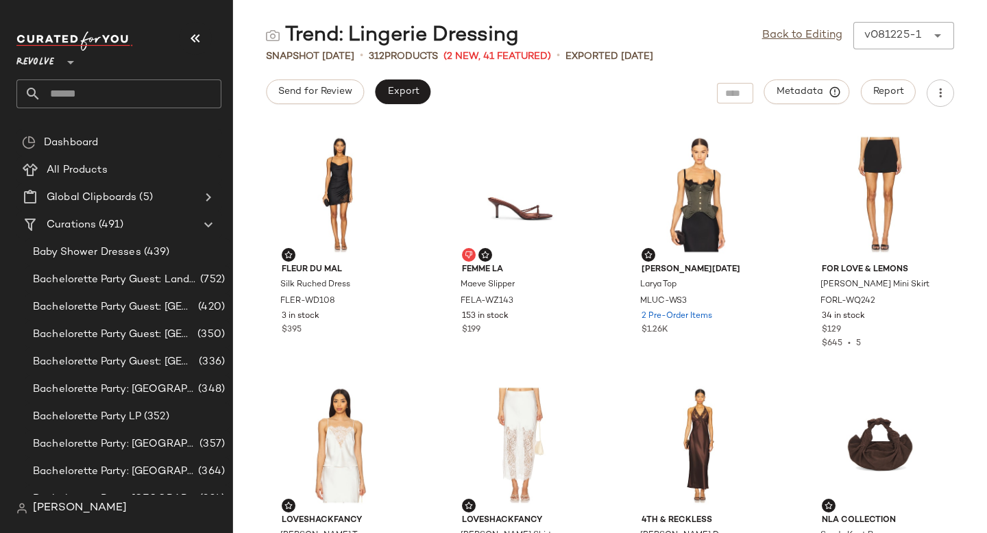
click at [132, 99] on input "text" at bounding box center [131, 94] width 180 height 29
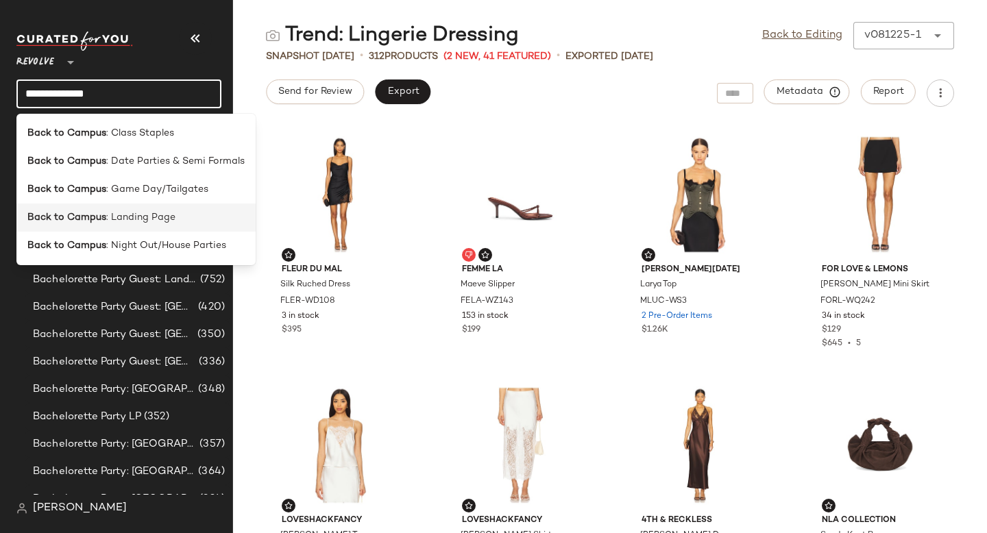
type input "**********"
click at [138, 219] on span ": Landing Page" at bounding box center [140, 217] width 69 height 14
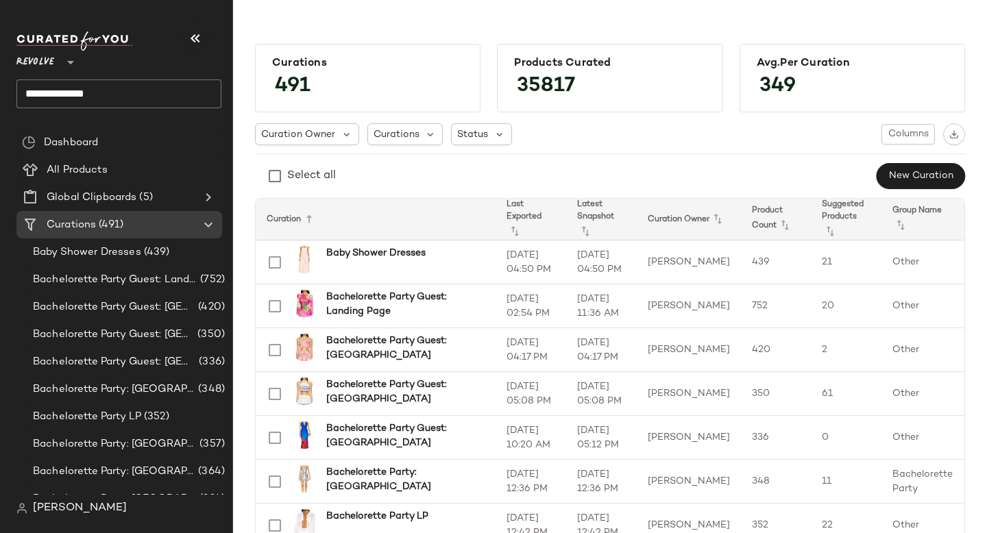
click at [156, 87] on input "**********" at bounding box center [118, 94] width 205 height 29
click at [86, 104] on input "text" at bounding box center [131, 94] width 180 height 29
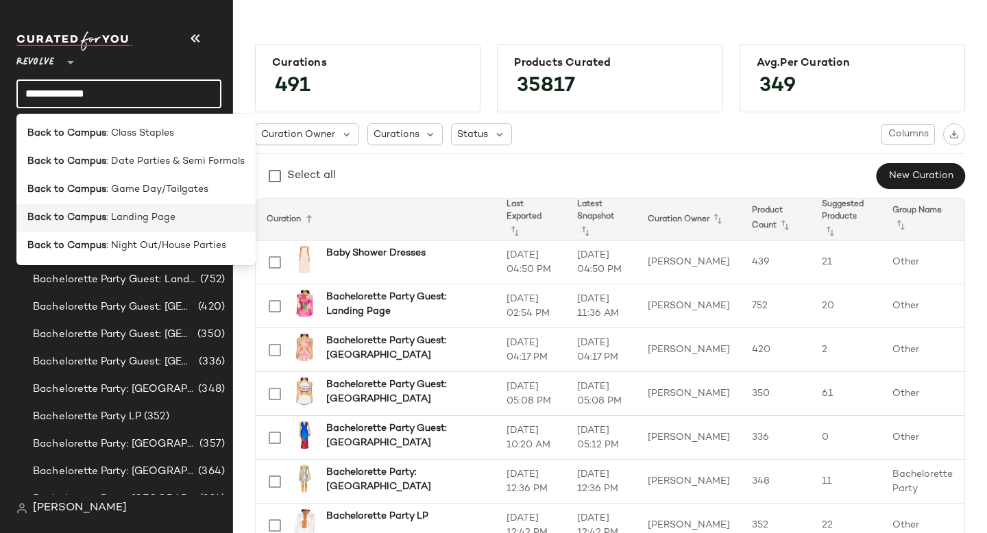
type input "**********"
click at [108, 219] on span ": Landing Page" at bounding box center [140, 217] width 69 height 14
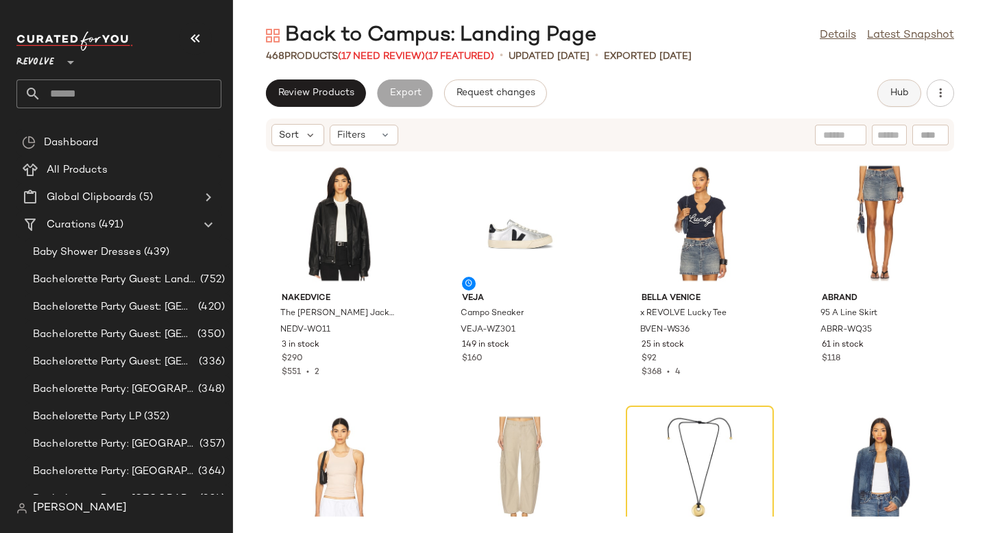
click at [912, 93] on button "Hub" at bounding box center [899, 93] width 44 height 27
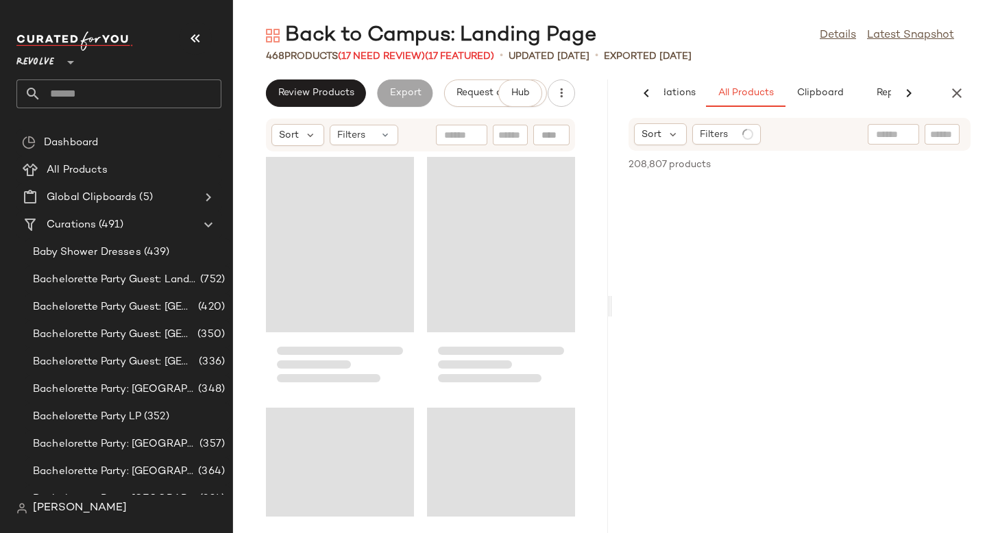
scroll to position [0, 82]
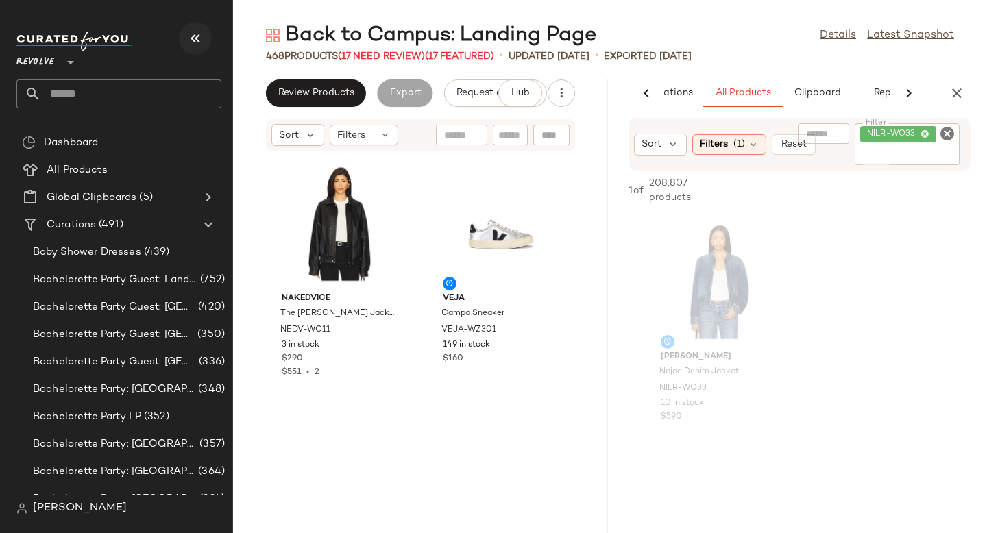
click at [199, 34] on icon "button" at bounding box center [195, 38] width 16 height 16
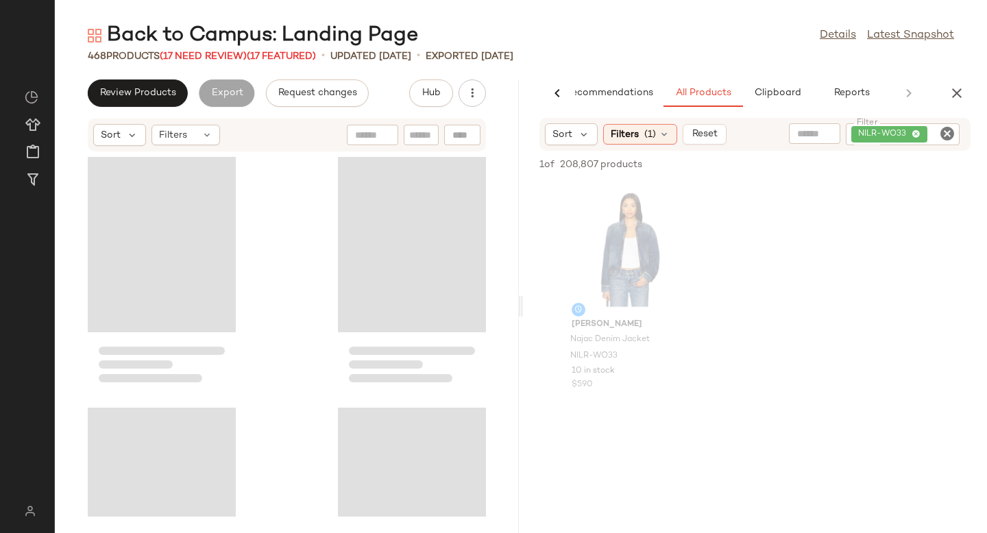
scroll to position [0, 32]
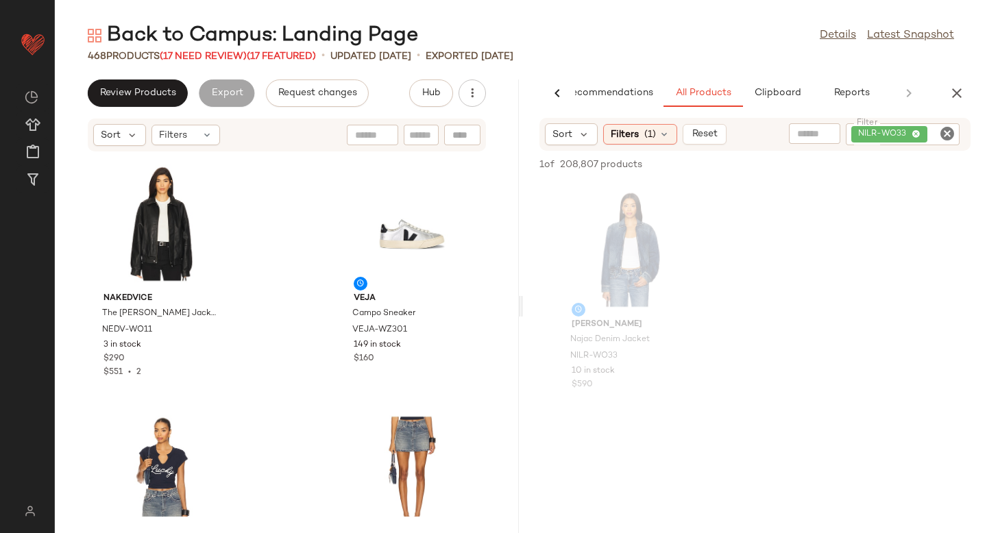
click at [953, 136] on icon "Clear Filter" at bounding box center [947, 133] width 16 height 16
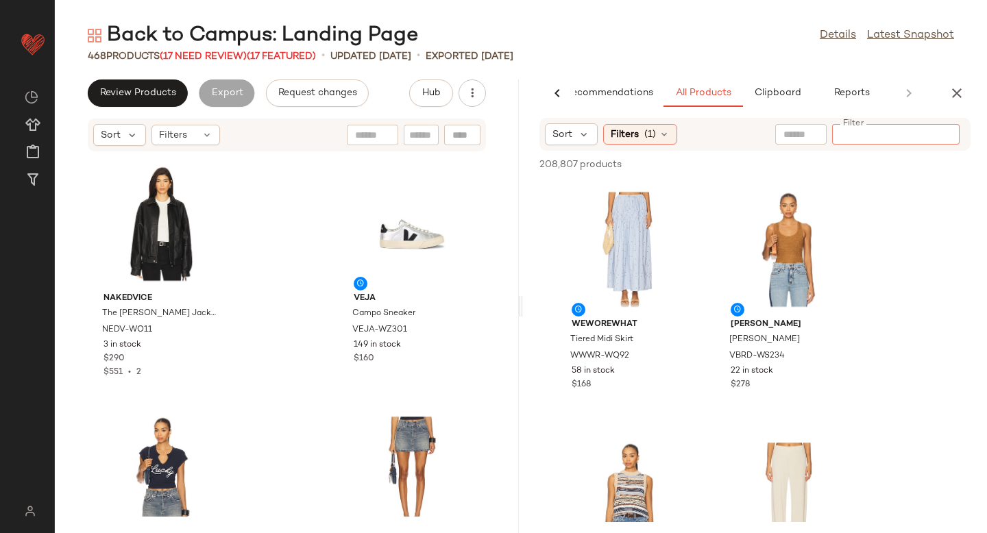
paste input "*********"
type input "*********"
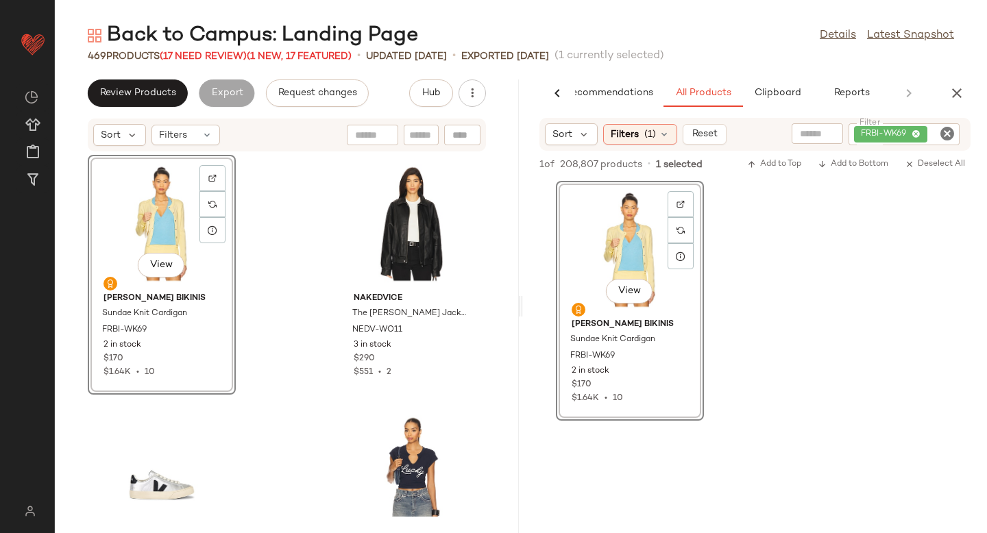
click at [950, 128] on icon "Clear Filter" at bounding box center [947, 133] width 16 height 16
paste input "*********"
type input "*********"
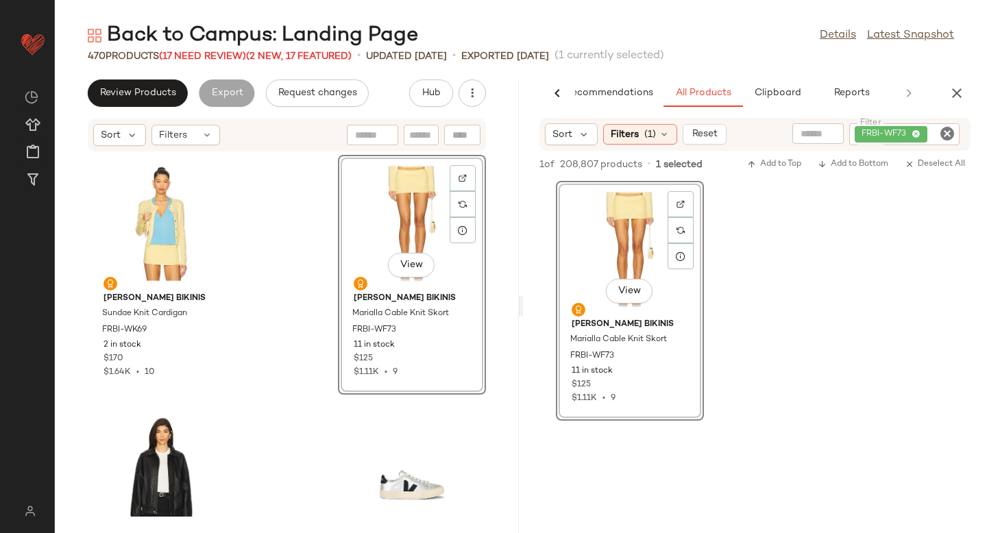
drag, startPoint x: 608, startPoint y: 240, endPoint x: 82, endPoint y: 1, distance: 578.0
click at [952, 132] on icon "Clear Filter" at bounding box center [947, 133] width 16 height 16
paste input "**********"
type input "**********"
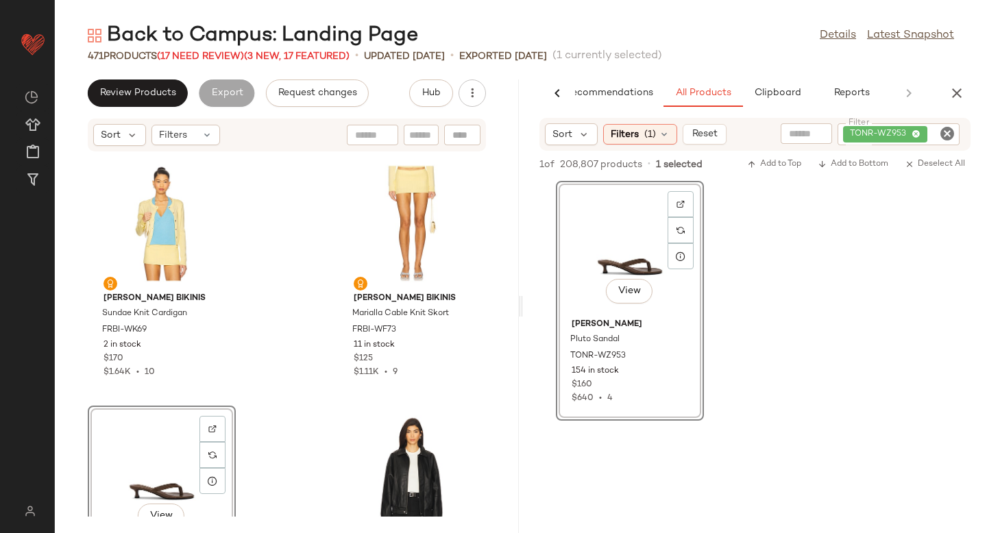
click at [947, 130] on icon "Clear Filter" at bounding box center [947, 133] width 16 height 16
paste input "**********"
type input "**********"
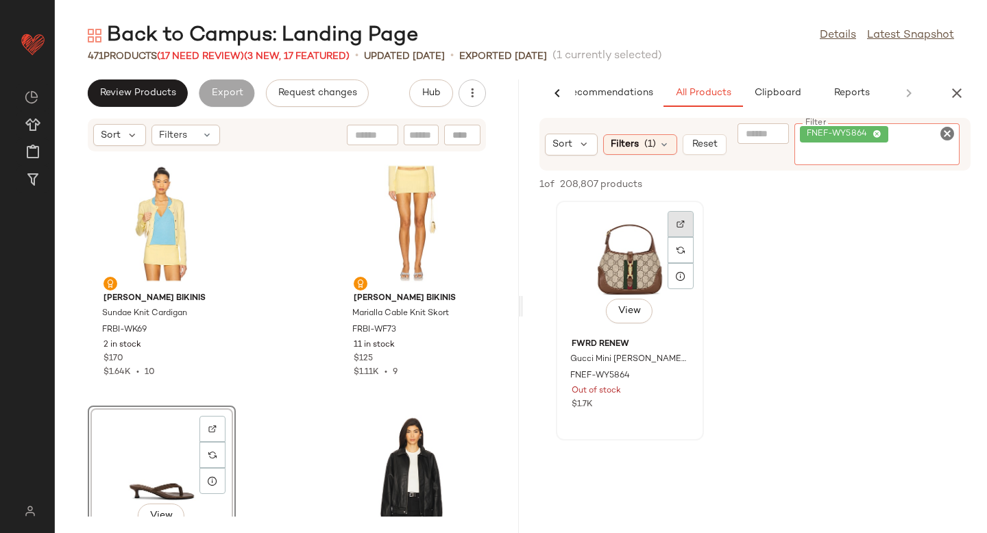
click at [693, 219] on div at bounding box center [681, 250] width 26 height 78
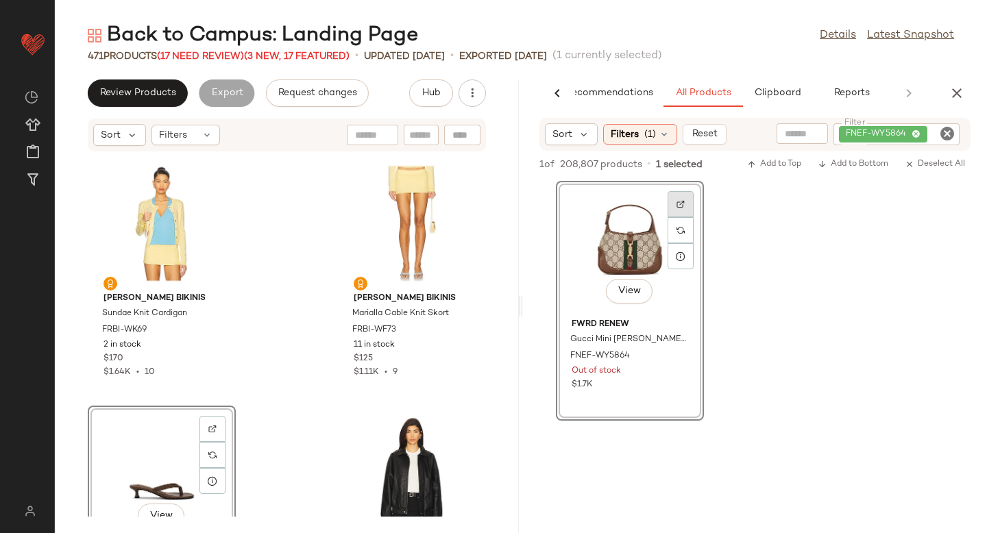
click at [678, 204] on img at bounding box center [681, 204] width 8 height 8
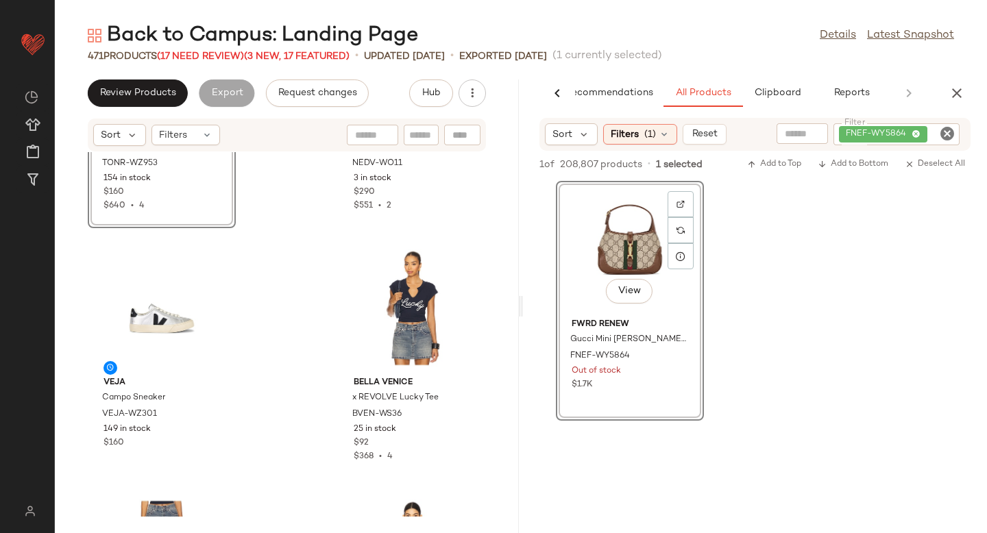
scroll to position [454, 0]
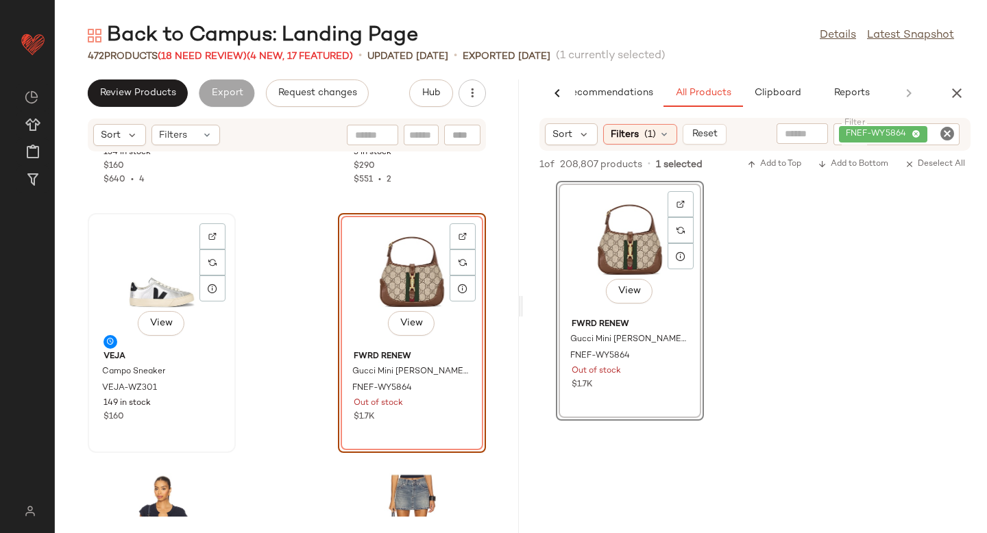
click at [162, 291] on div "View" at bounding box center [162, 282] width 138 height 128
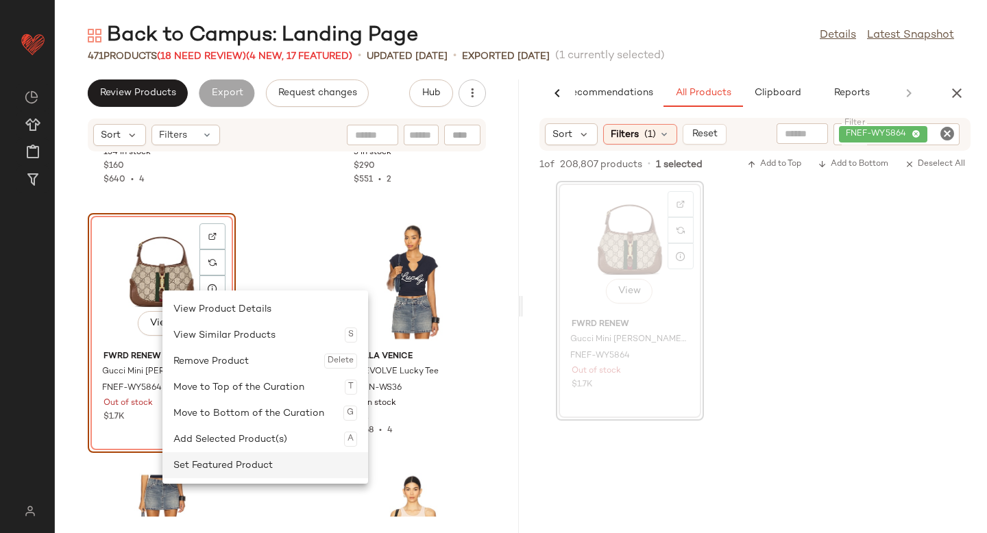
click at [191, 465] on div "Set Featured Product" at bounding box center [265, 465] width 184 height 26
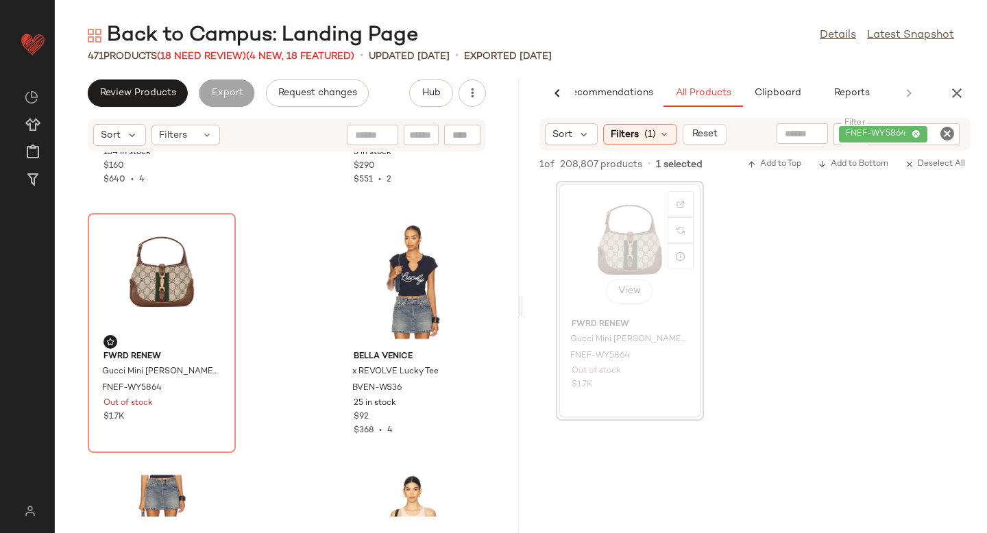
click at [946, 134] on icon "Clear Filter" at bounding box center [947, 133] width 16 height 16
paste input "**********"
type input "**********"
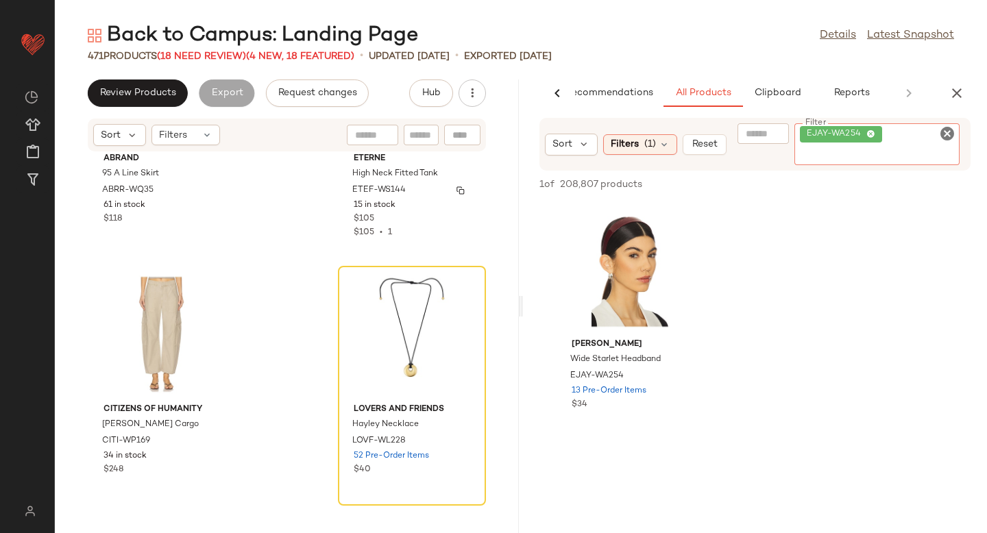
scroll to position [912, 0]
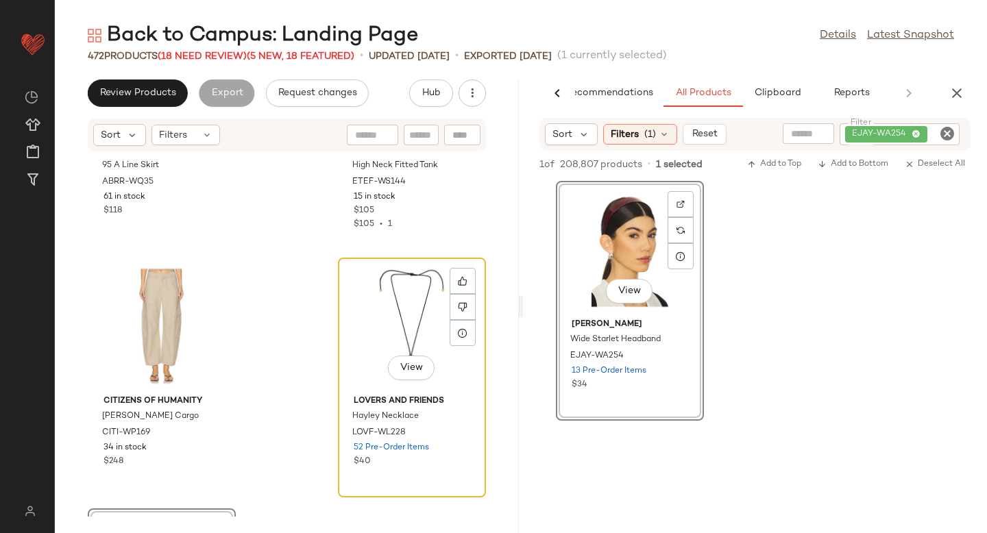
click at [351, 326] on div "View" at bounding box center [412, 327] width 138 height 128
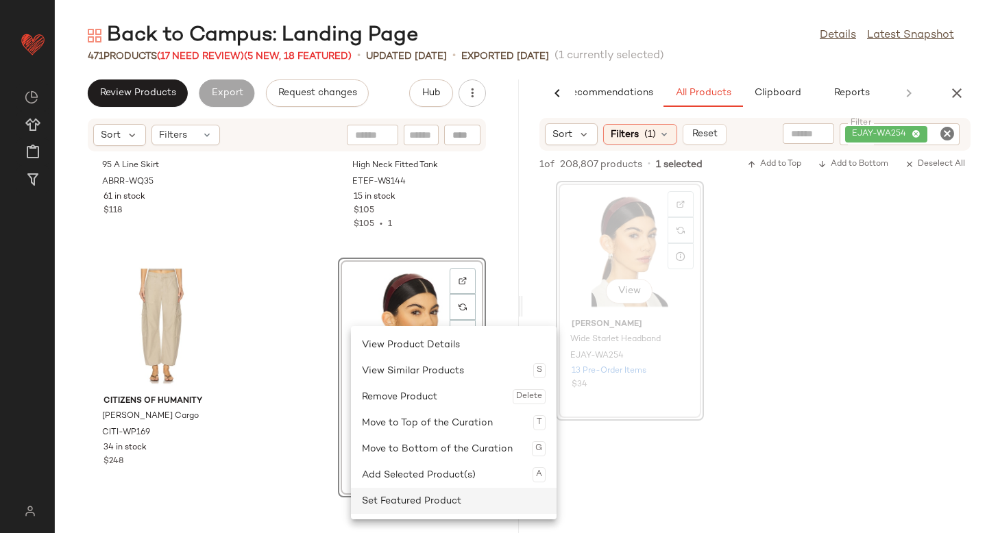
click at [362, 507] on div "Set Featured Product" at bounding box center [454, 501] width 184 height 26
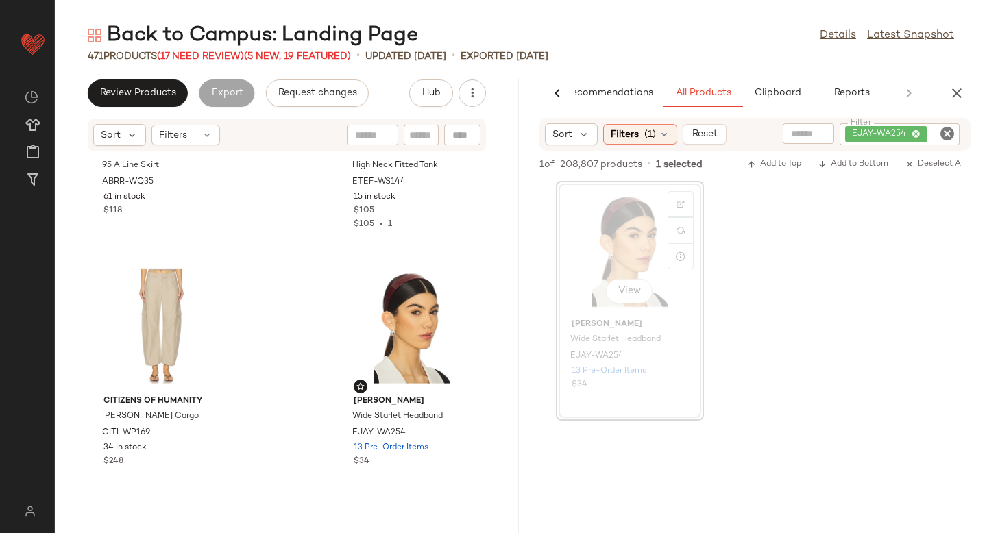
click at [945, 136] on icon "Clear Filter" at bounding box center [947, 133] width 16 height 16
paste input "**********"
type input "**********"
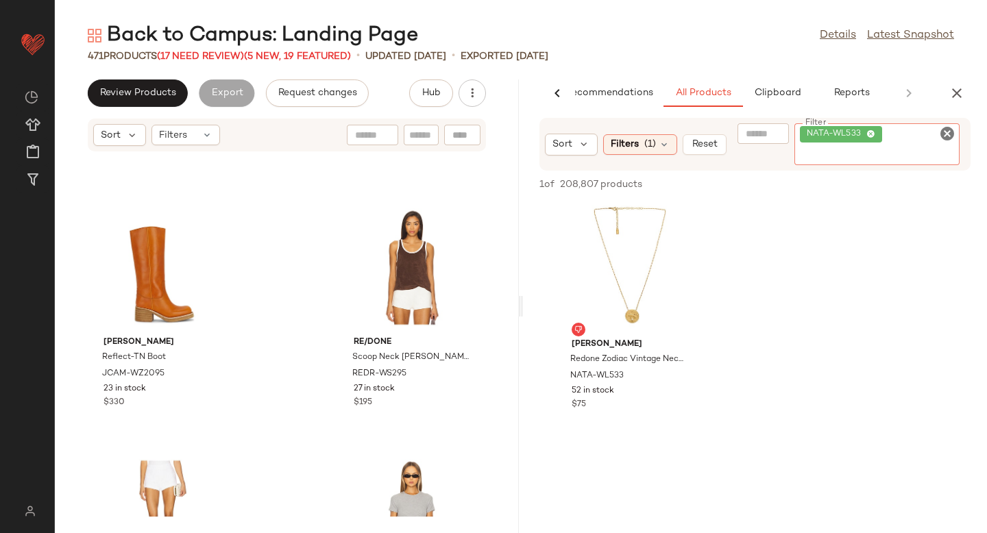
scroll to position [1454, 0]
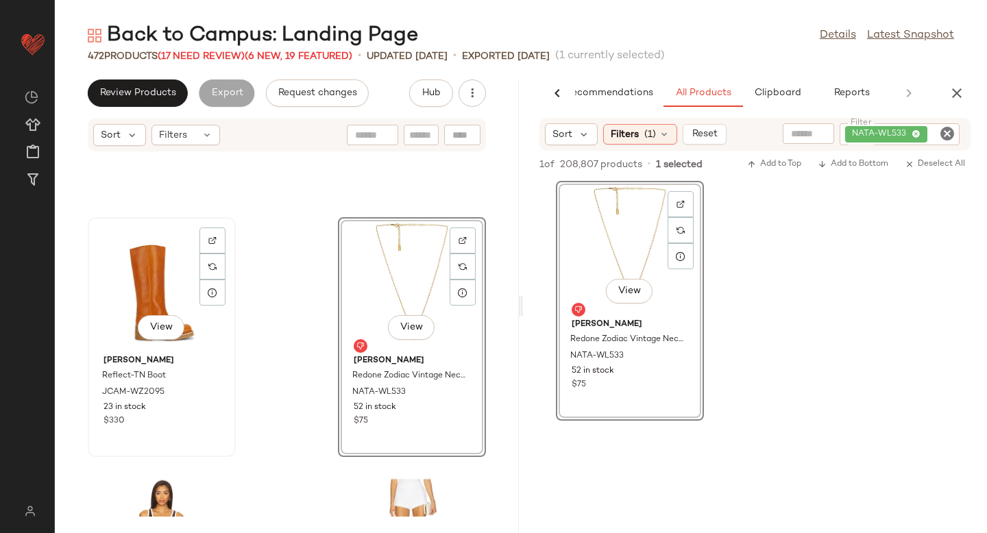
click at [156, 294] on div "View" at bounding box center [162, 286] width 138 height 128
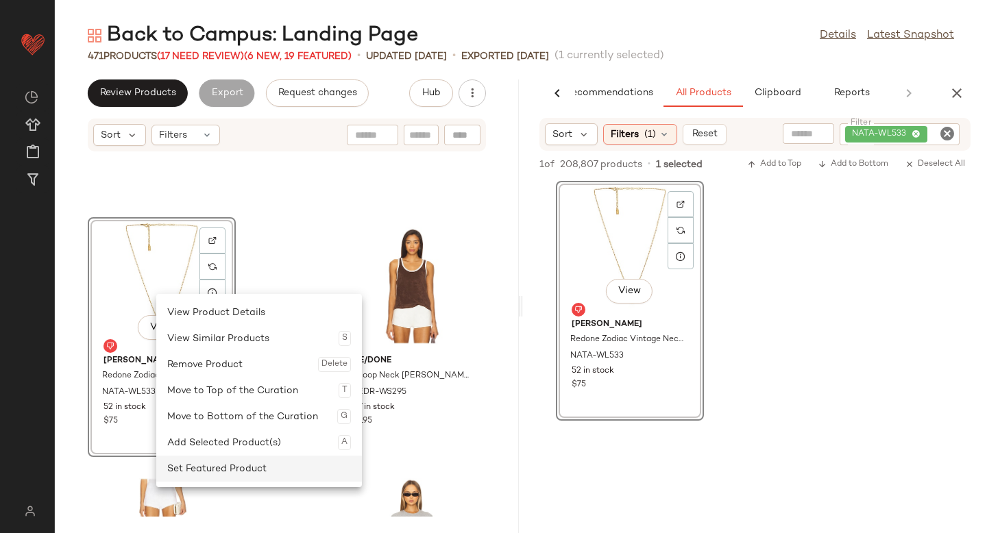
click at [199, 465] on div "Set Featured Product" at bounding box center [259, 469] width 184 height 26
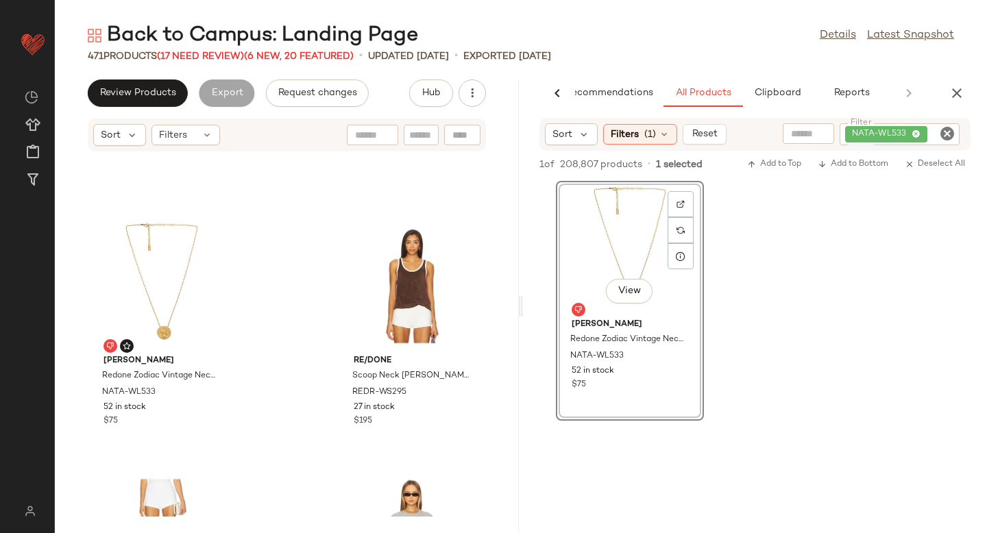
click at [949, 132] on icon "Clear Filter" at bounding box center [947, 133] width 16 height 16
paste input "*********"
type input "*********"
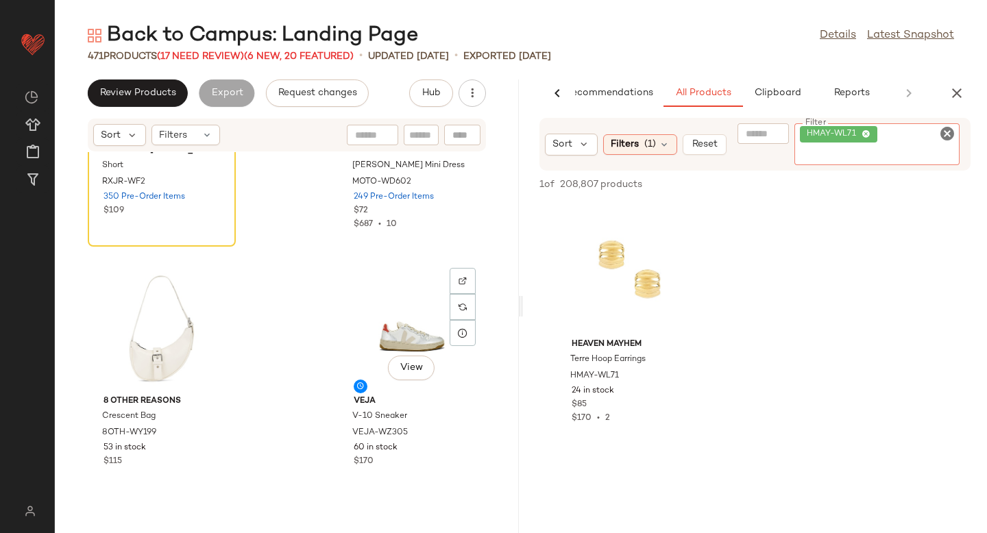
scroll to position [2173, 0]
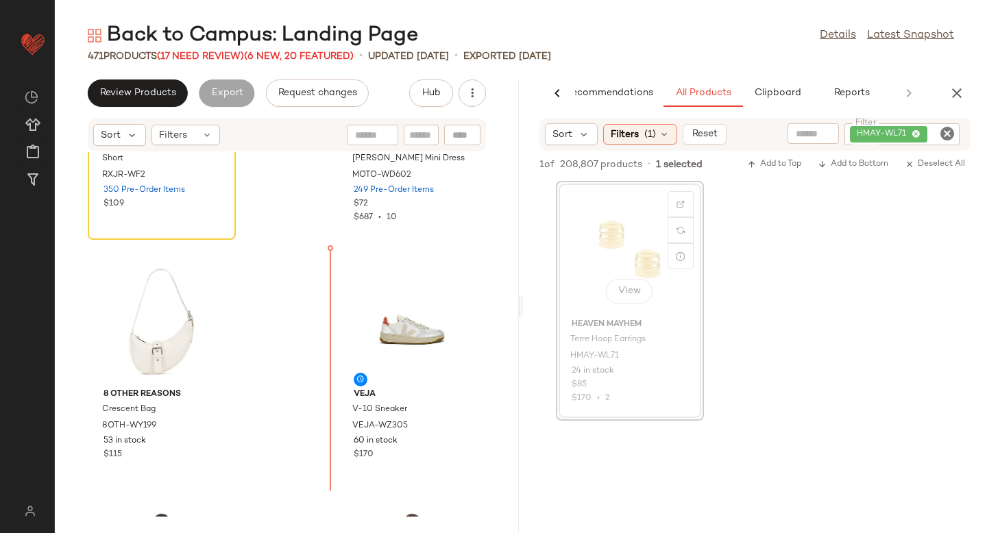
drag, startPoint x: 627, startPoint y: 273, endPoint x: 618, endPoint y: 274, distance: 9.0
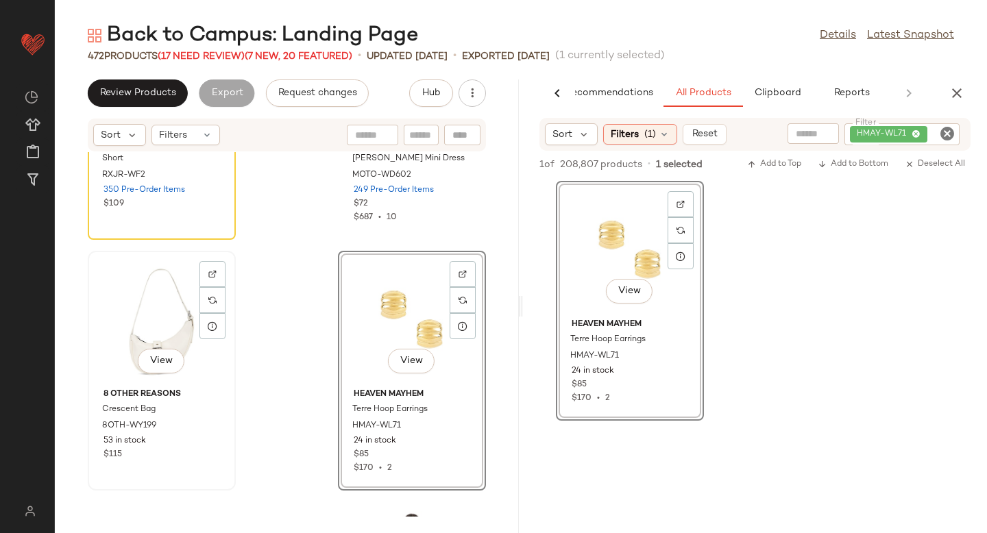
click at [163, 343] on div "View" at bounding box center [162, 320] width 138 height 128
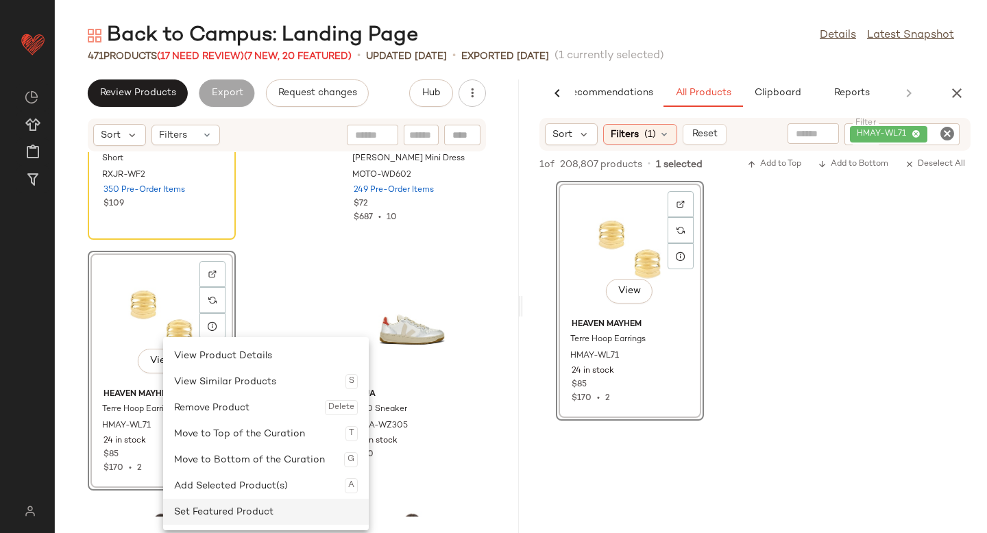
click at [193, 510] on div "Set Featured Product" at bounding box center [266, 512] width 184 height 26
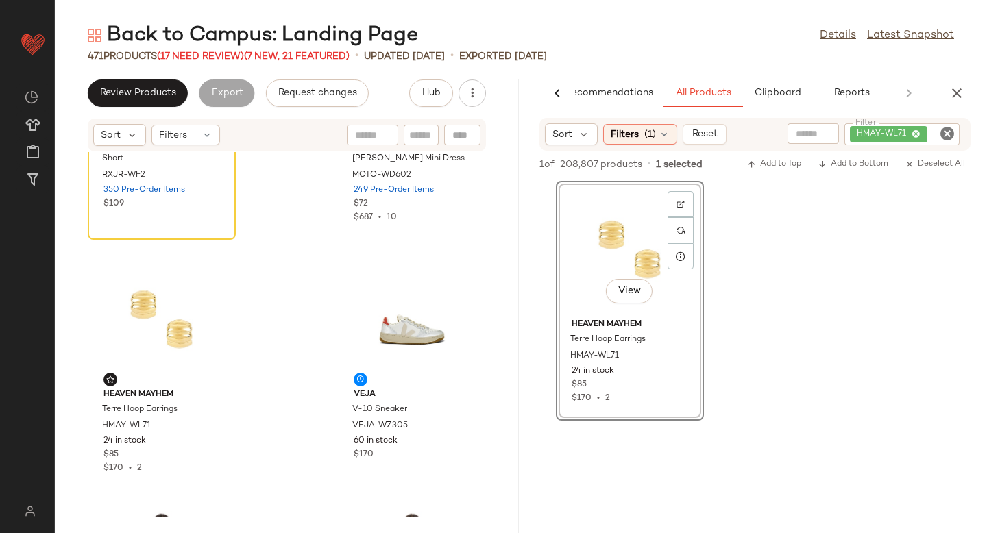
click at [950, 136] on icon "Clear Filter" at bounding box center [947, 133] width 16 height 16
paste input "**********"
type input "**********"
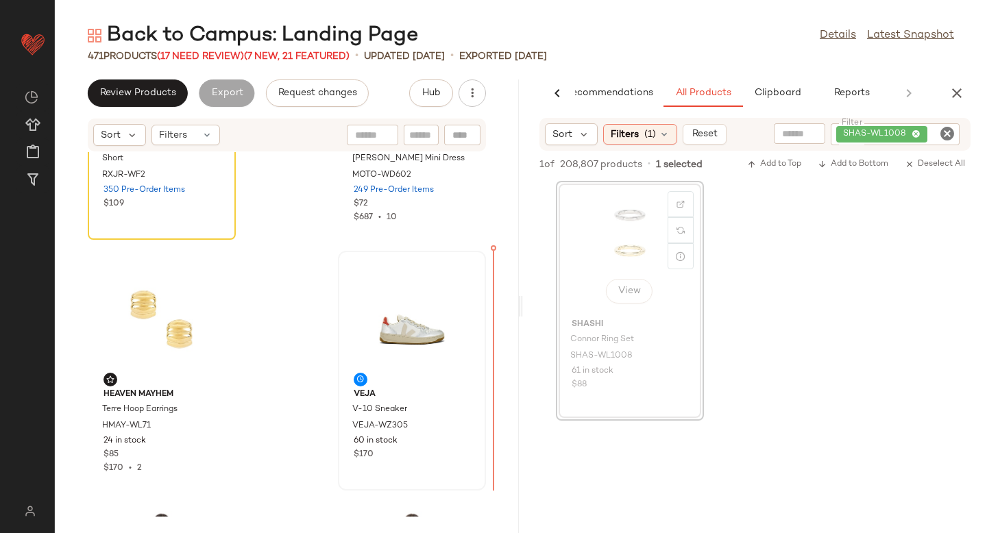
drag, startPoint x: 637, startPoint y: 259, endPoint x: 433, endPoint y: 389, distance: 241.3
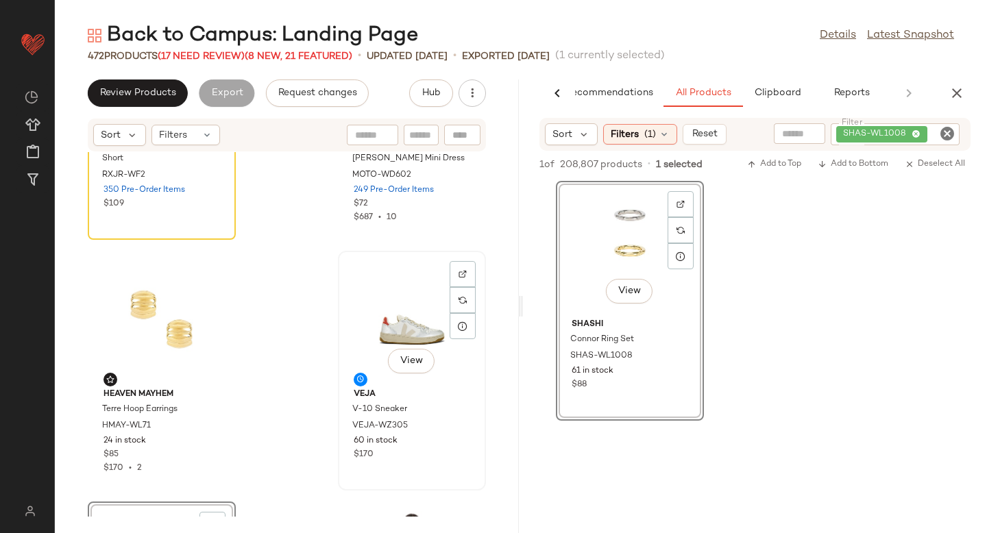
click at [389, 294] on div "View" at bounding box center [412, 320] width 138 height 128
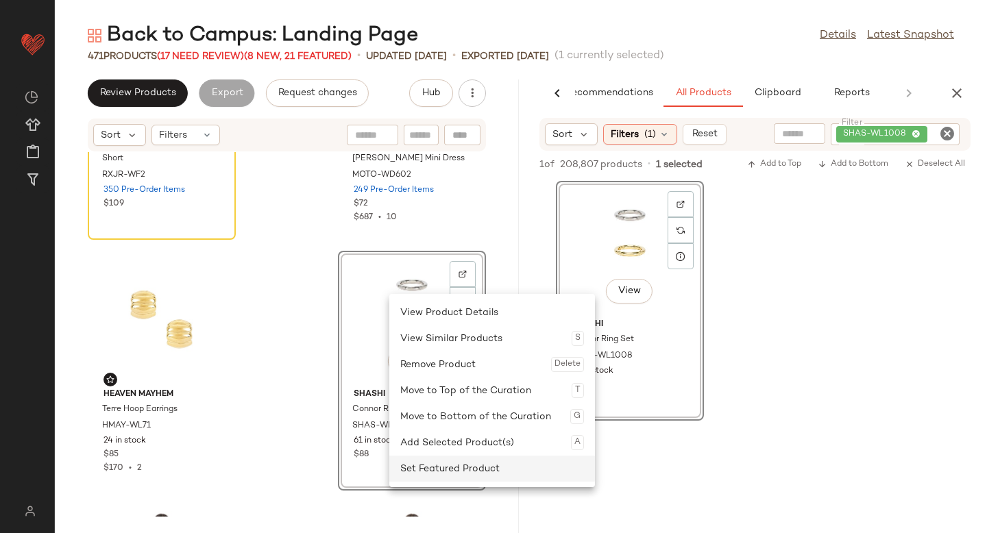
click at [409, 471] on div "Set Featured Product" at bounding box center [492, 469] width 184 height 26
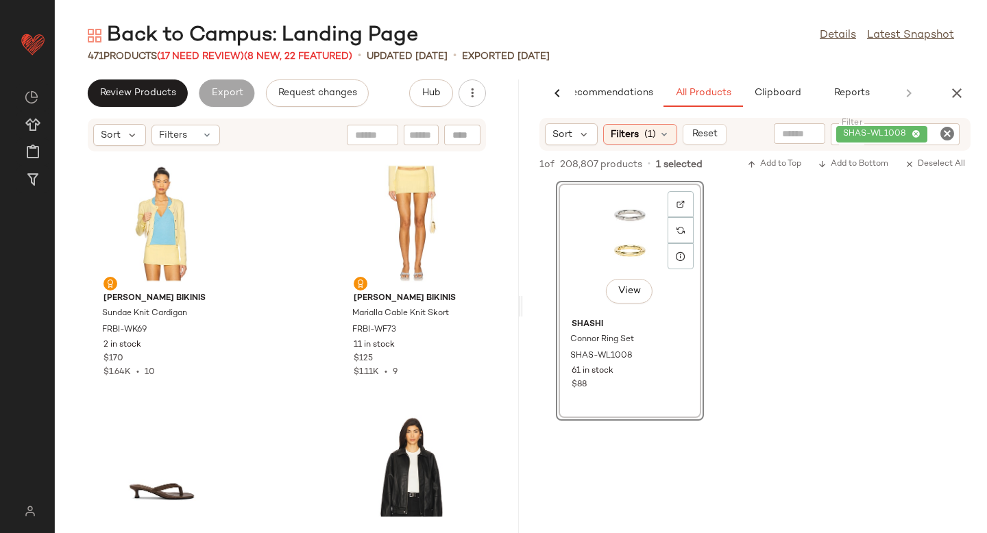
click at [949, 134] on icon "Clear Filter" at bounding box center [947, 133] width 16 height 16
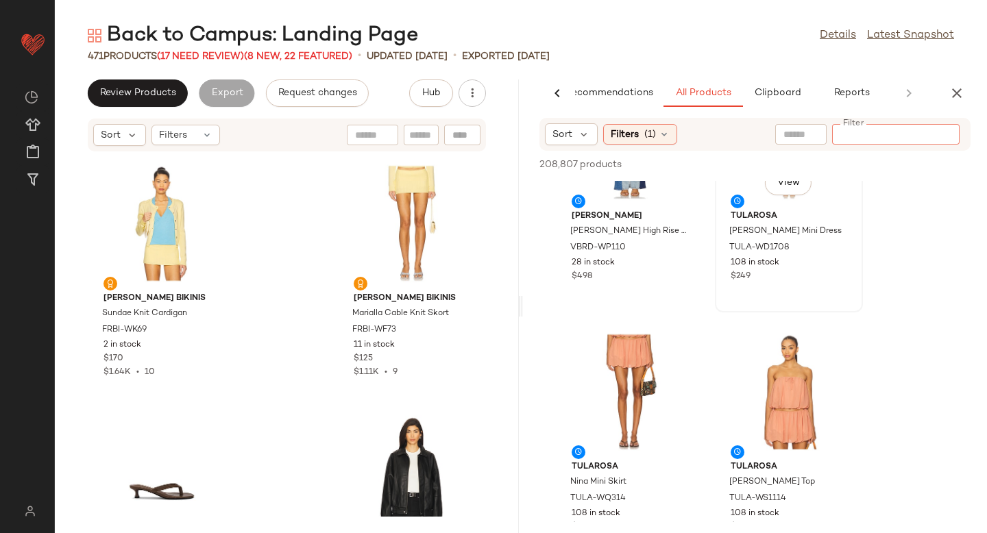
scroll to position [871, 0]
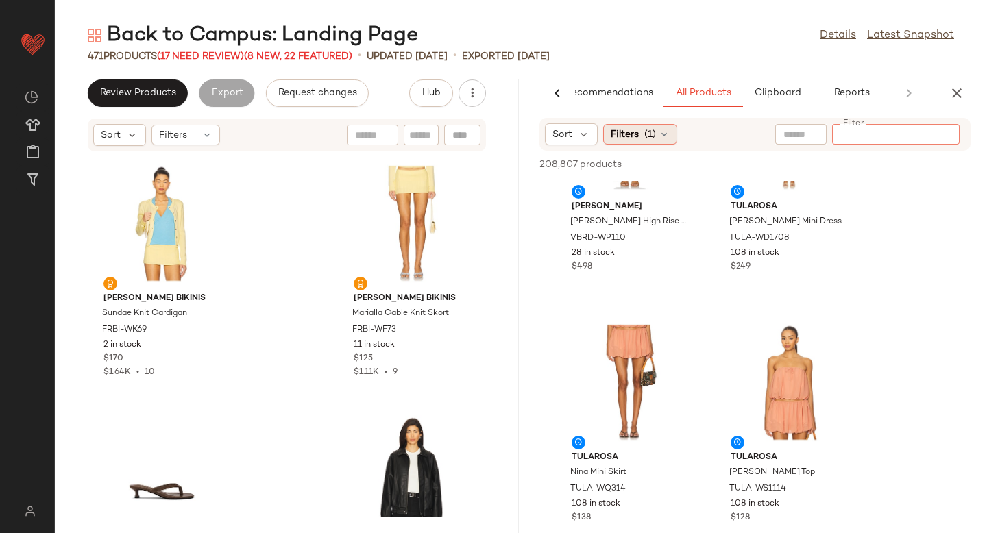
click at [629, 135] on span "Filters" at bounding box center [625, 135] width 28 height 14
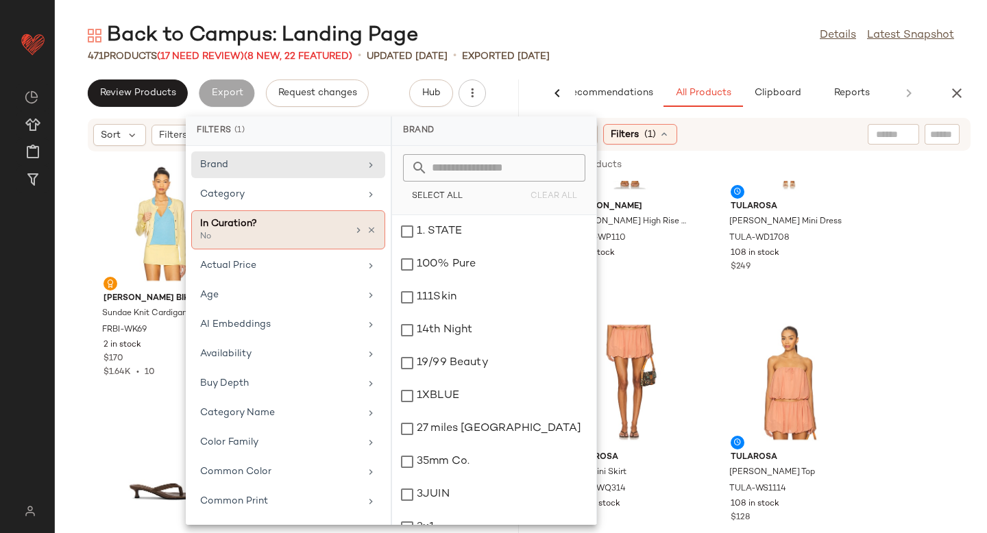
scroll to position [9, 0]
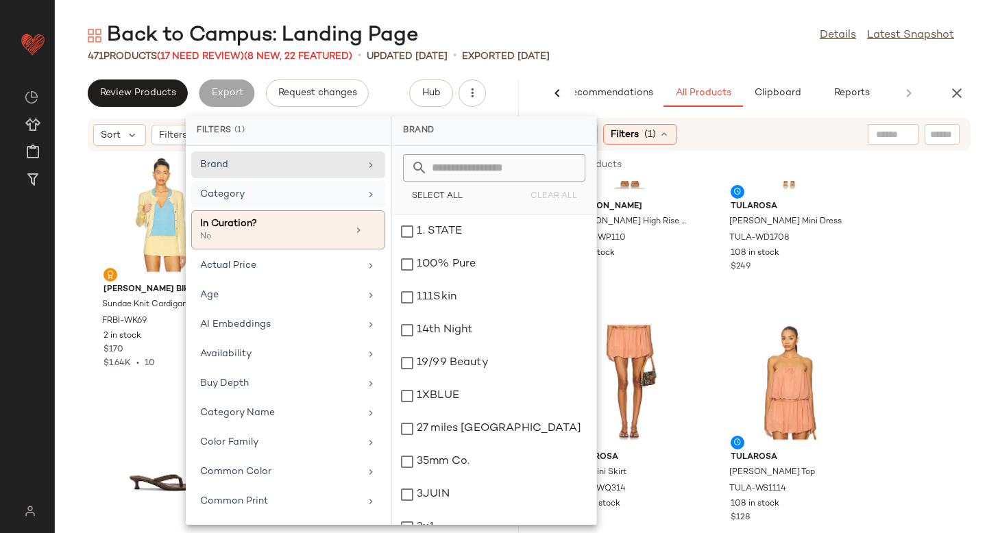
click at [306, 191] on div "Category" at bounding box center [280, 194] width 160 height 14
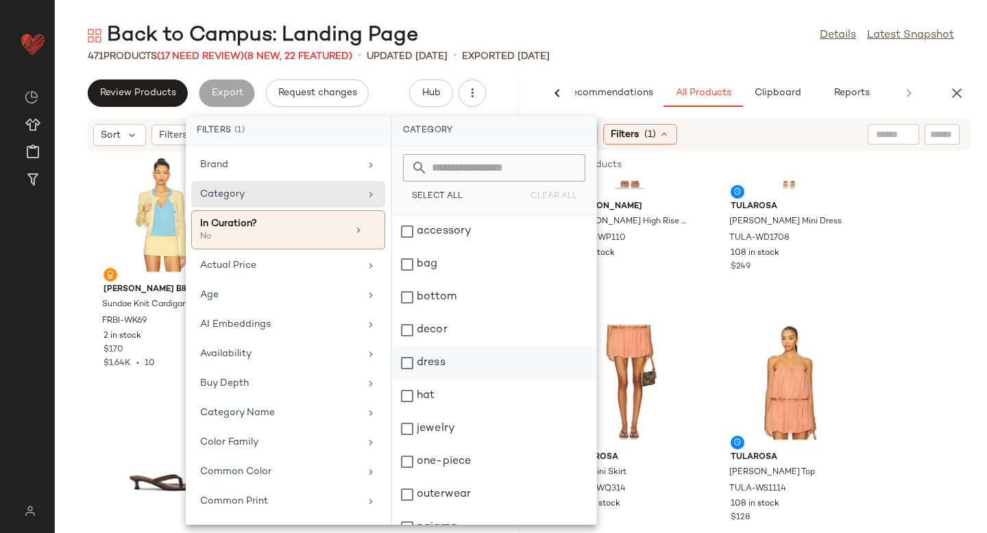
click at [408, 380] on div "dress" at bounding box center [494, 396] width 204 height 33
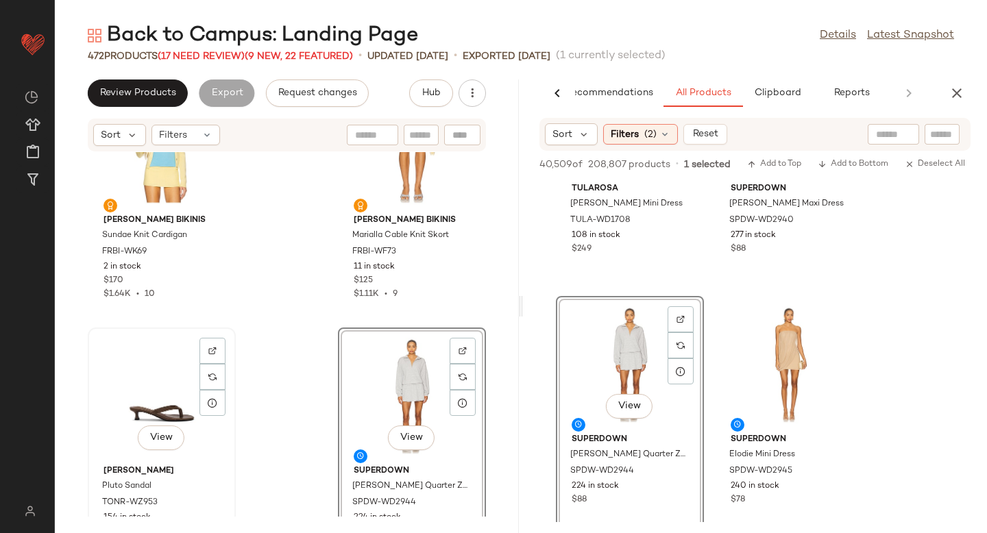
scroll to position [0, 0]
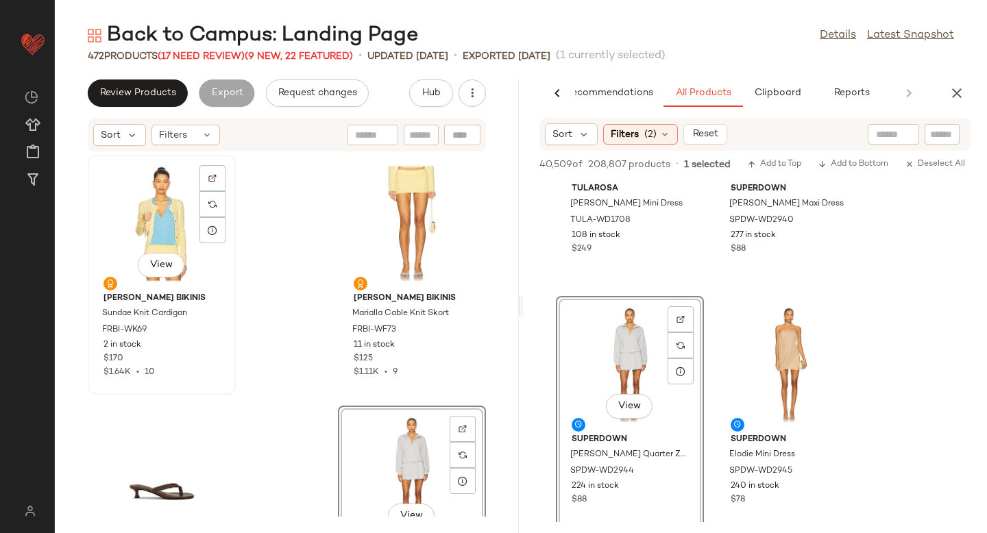
click at [154, 222] on div "View" at bounding box center [162, 224] width 138 height 128
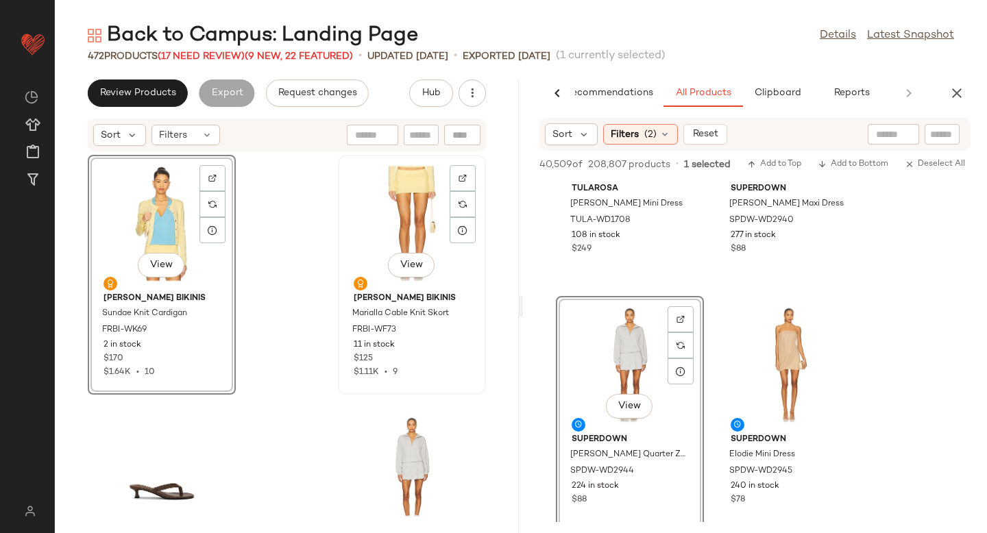
click at [367, 222] on div "View" at bounding box center [412, 224] width 138 height 128
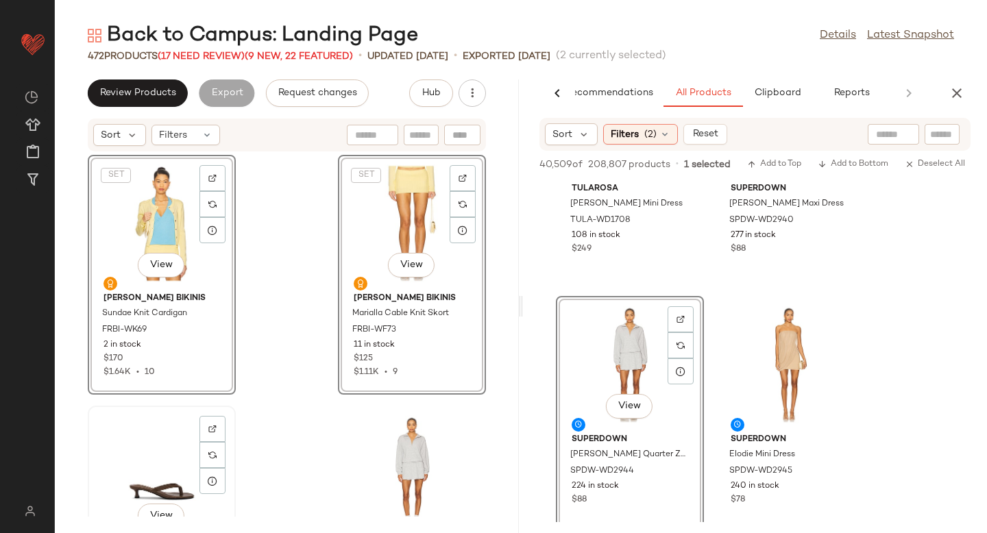
click at [170, 478] on div "View" at bounding box center [162, 475] width 138 height 128
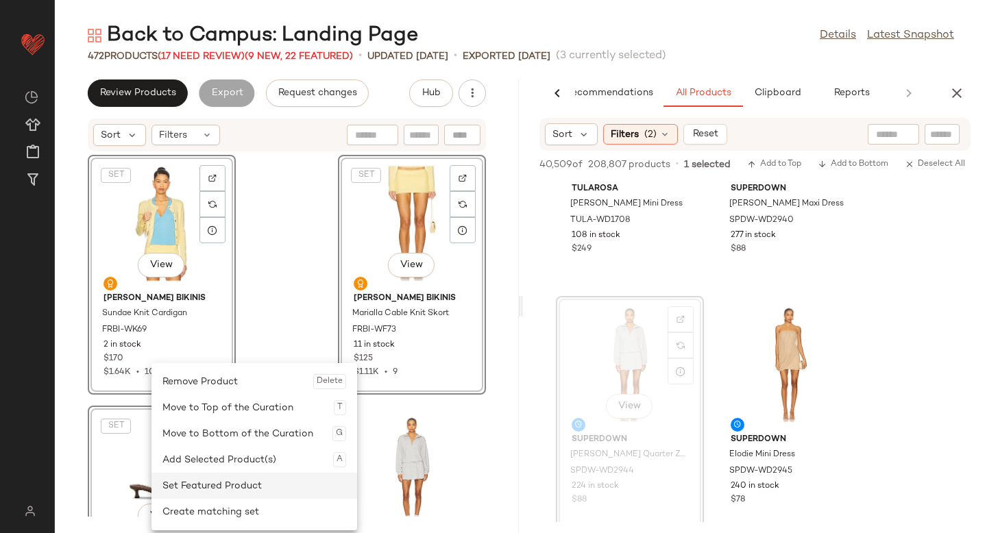
click at [184, 492] on div "Set Featured Product" at bounding box center [254, 486] width 184 height 26
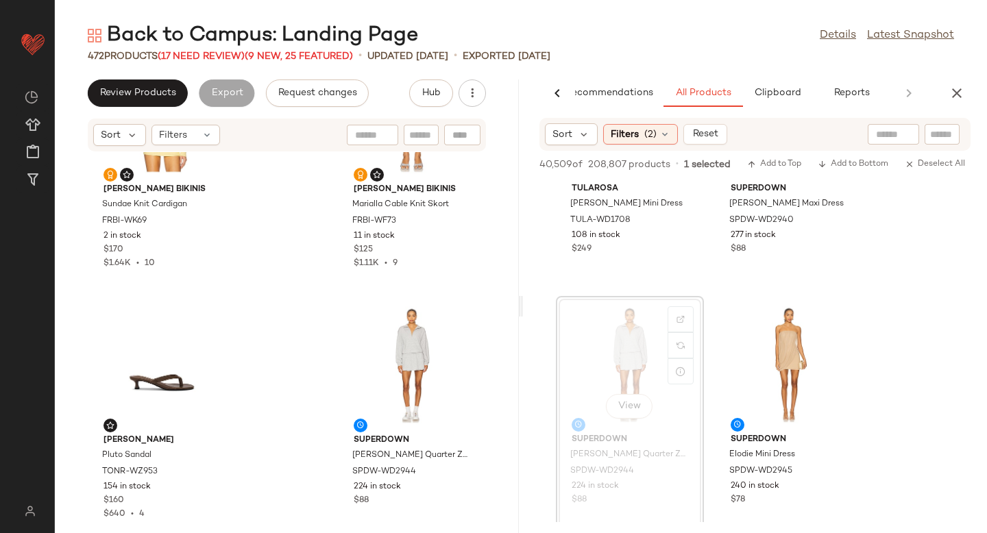
scroll to position [108, 0]
click at [300, 378] on div "Frankies Bikinis Sundae Knit Cardigan FRBI-WK69 2 in stock $170 $1.64K • 10 Fra…" at bounding box center [287, 334] width 464 height 365
click at [956, 94] on icon "button" at bounding box center [957, 93] width 16 height 16
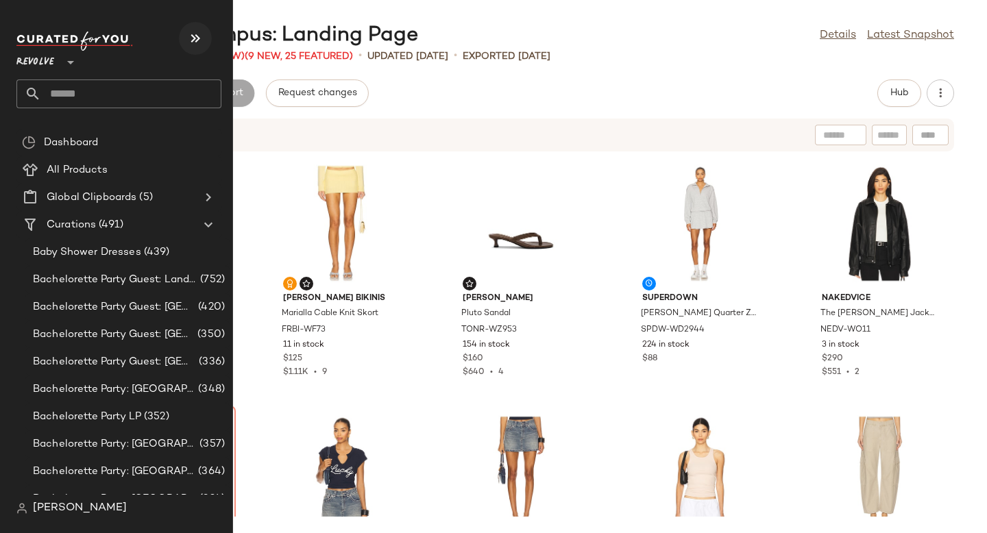
click at [198, 32] on icon "button" at bounding box center [195, 38] width 16 height 16
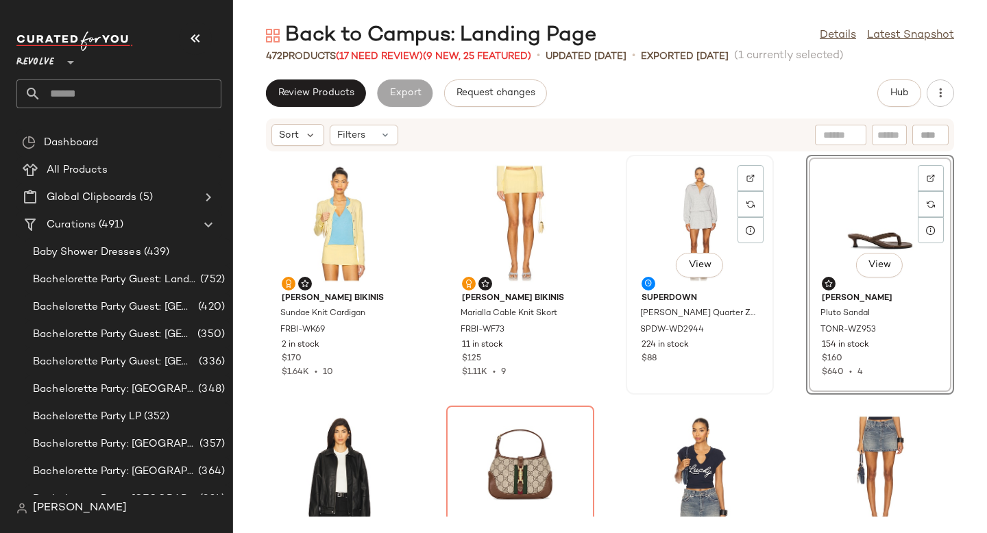
click at [766, 210] on div "View superdown Jenice Quarter Zip Dress SPDW-WD2944 224 in stock $88" at bounding box center [699, 274] width 145 height 237
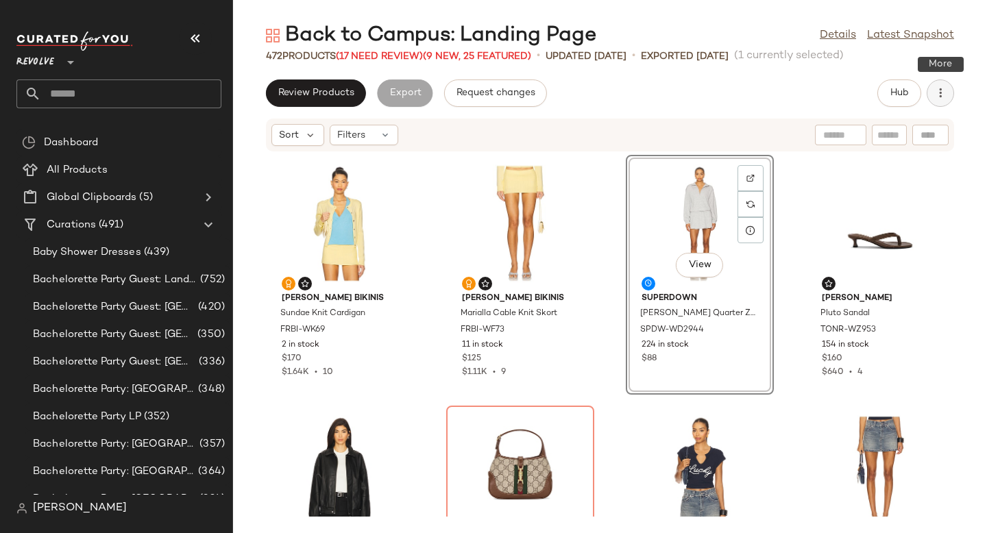
click at [932, 95] on button "button" at bounding box center [940, 93] width 27 height 27
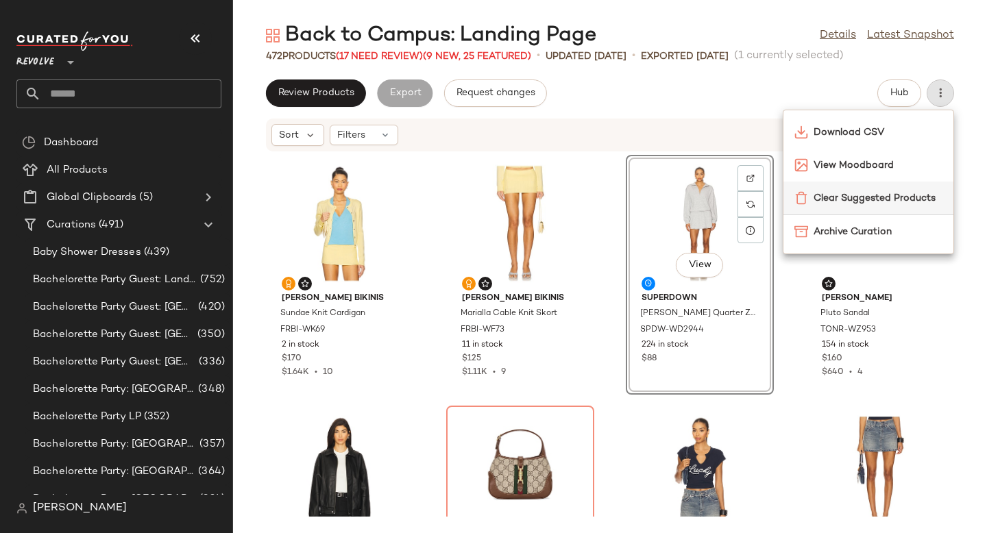
click at [831, 206] on div "Clear Suggested Products" at bounding box center [869, 198] width 170 height 33
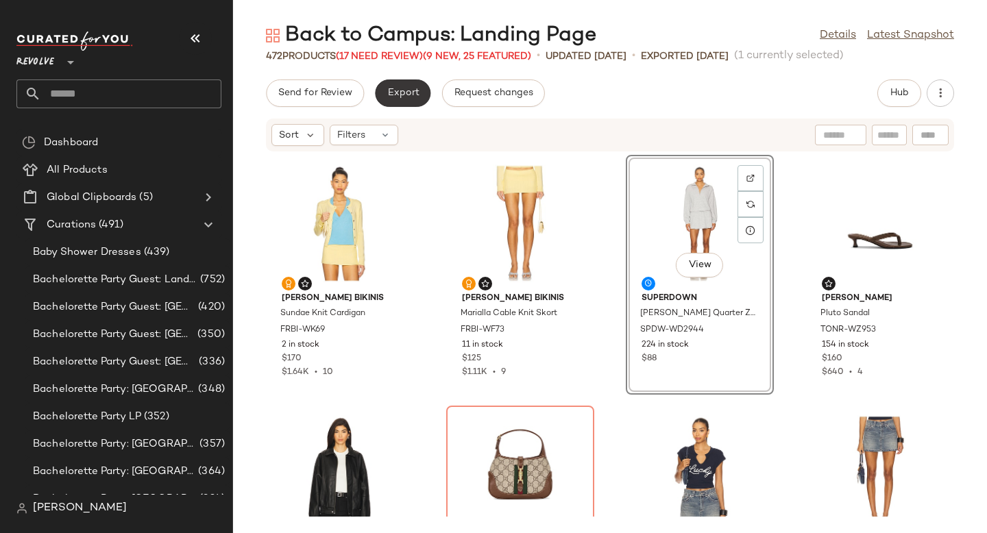
click at [393, 90] on span "Export" at bounding box center [403, 93] width 32 height 11
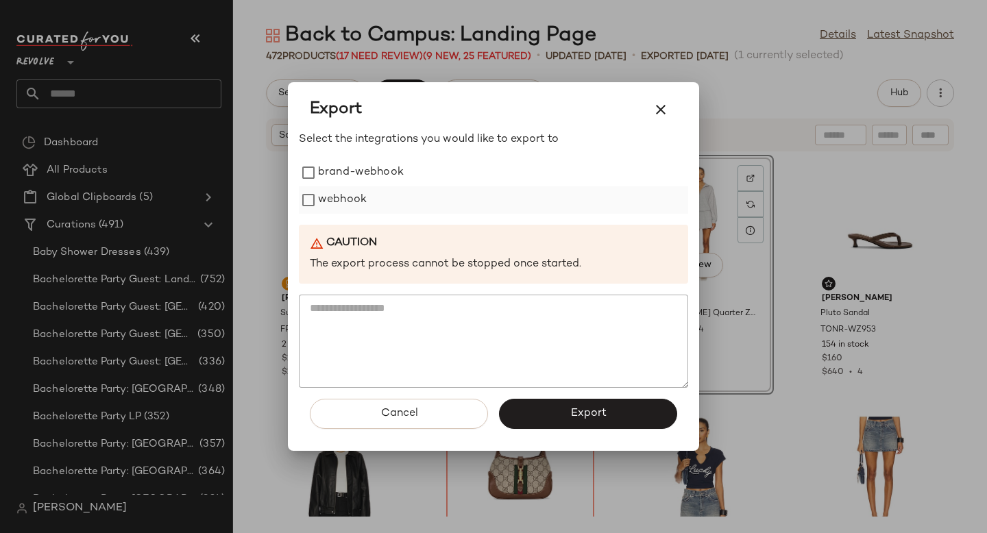
click at [332, 212] on label "webhook" at bounding box center [342, 199] width 49 height 27
click at [587, 420] on span "Export" at bounding box center [588, 413] width 36 height 13
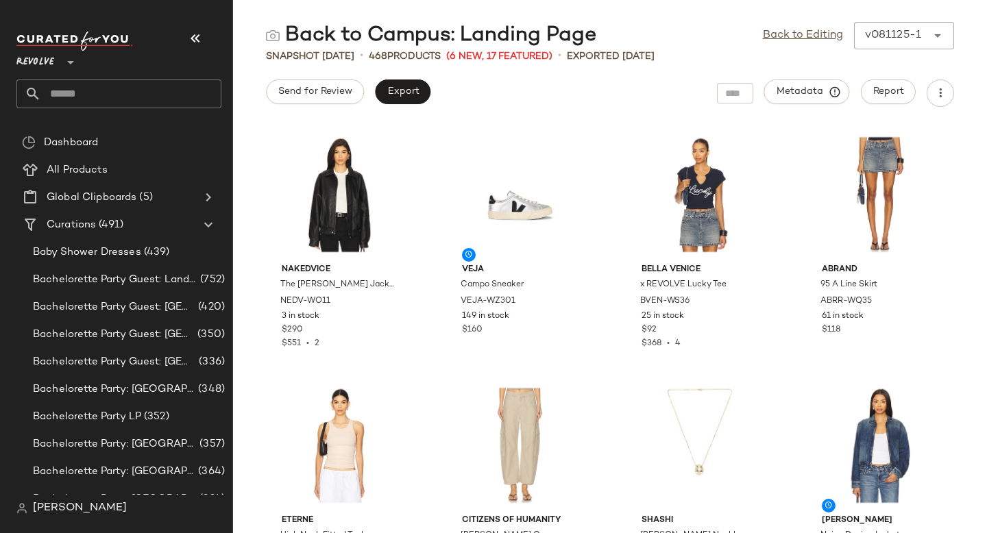
click at [129, 88] on input "text" at bounding box center [131, 94] width 180 height 29
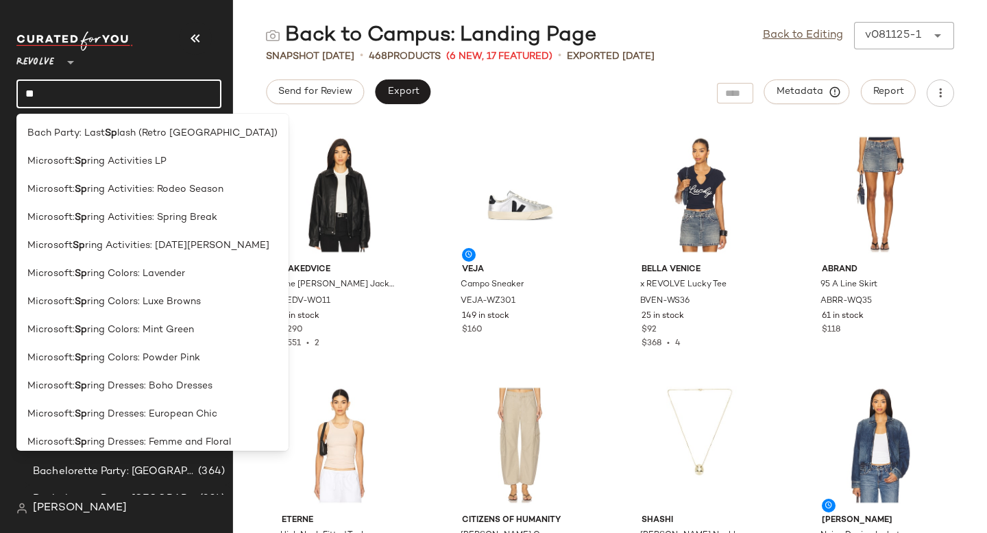
type input "*"
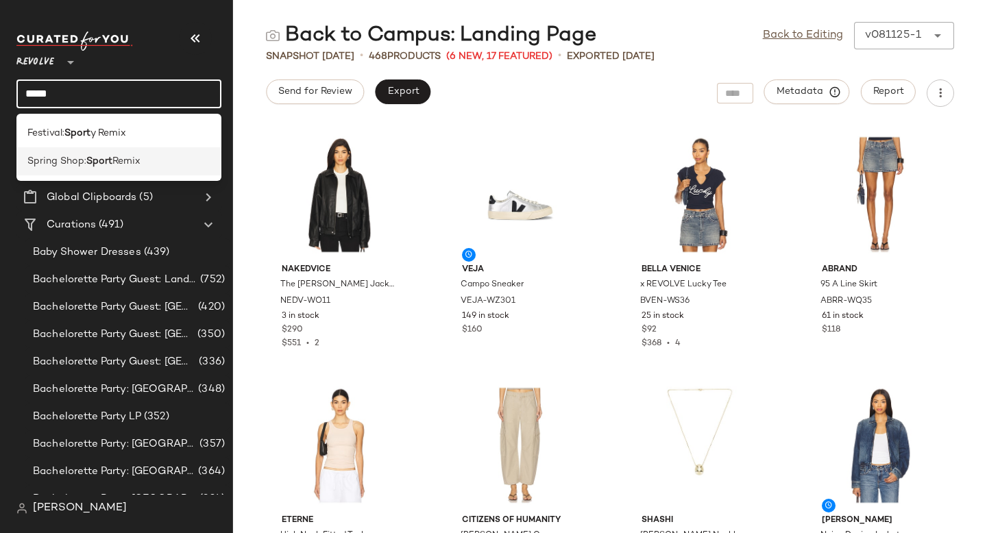
type input "*****"
click at [141, 167] on span "Remix" at bounding box center [126, 161] width 28 height 14
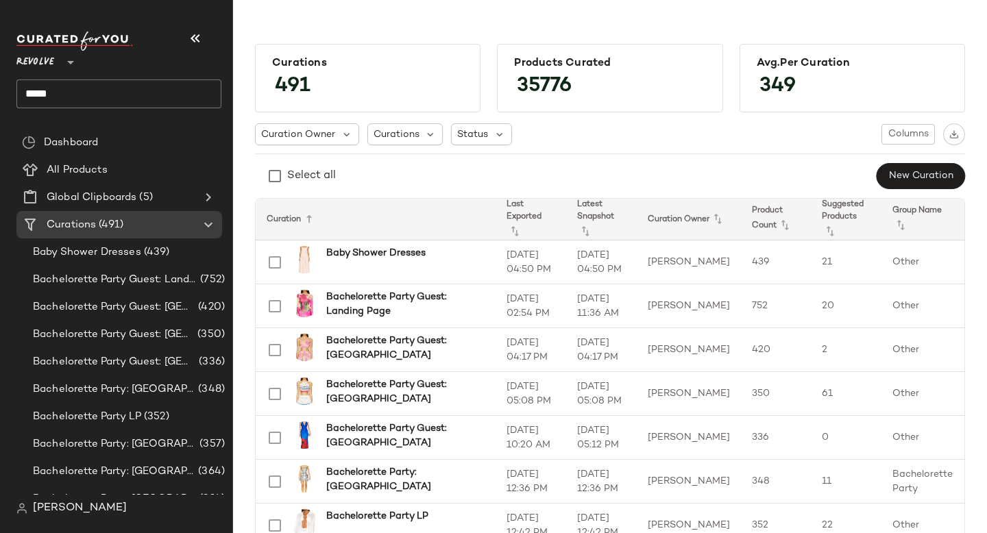
click at [134, 95] on input "*****" at bounding box center [118, 94] width 205 height 29
click at [95, 84] on input "text" at bounding box center [131, 94] width 180 height 29
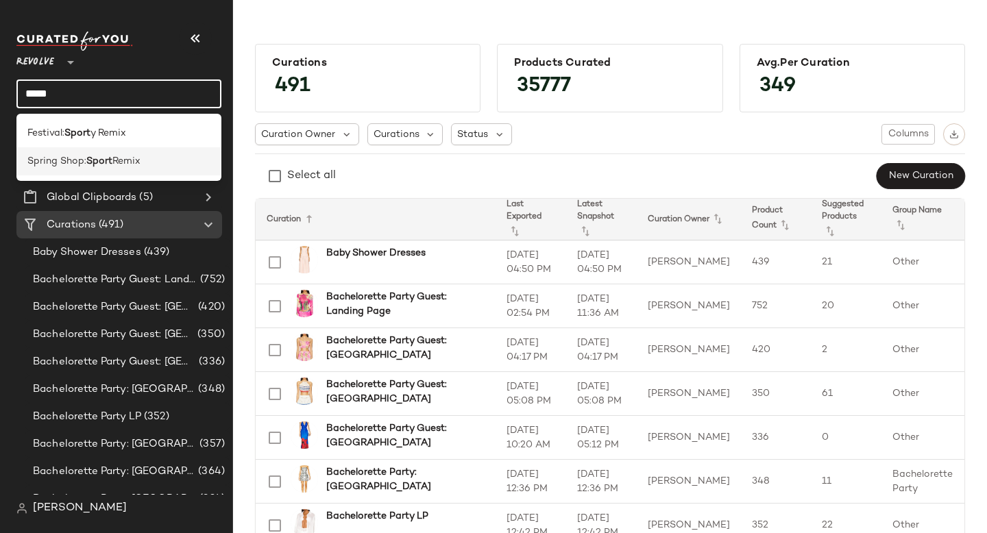
type input "*****"
click at [108, 156] on b "Sport" at bounding box center [99, 161] width 26 height 14
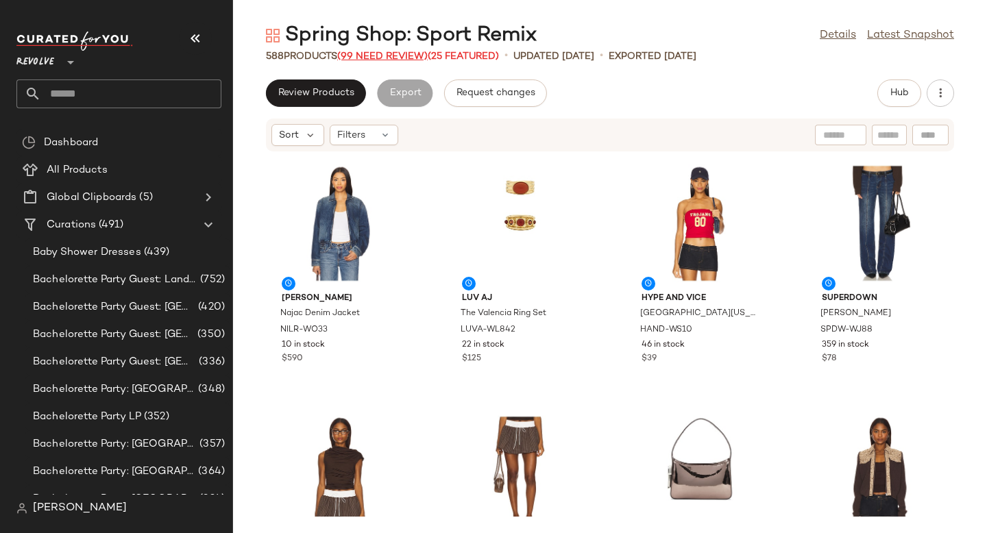
click at [408, 60] on span "(99 Need Review)" at bounding box center [382, 56] width 90 height 10
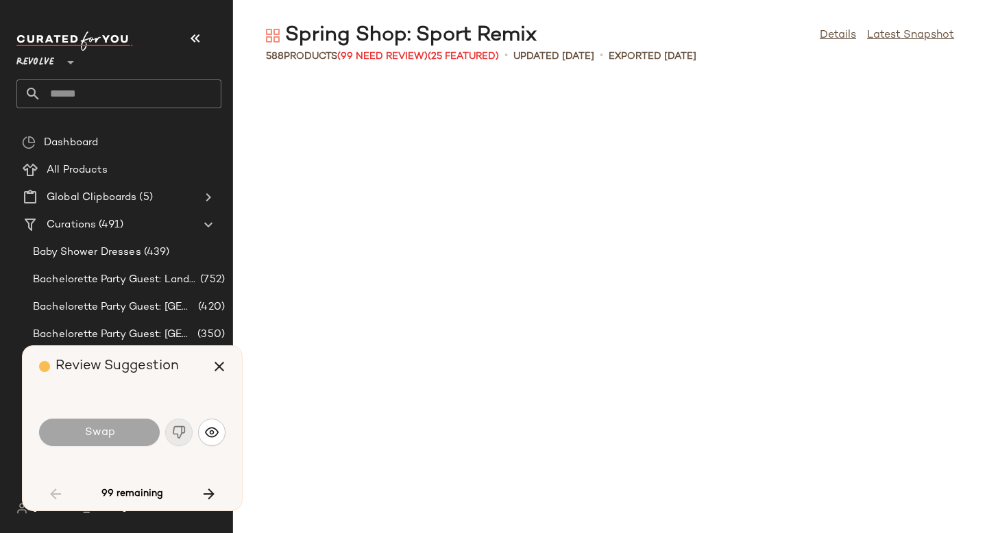
scroll to position [1004, 0]
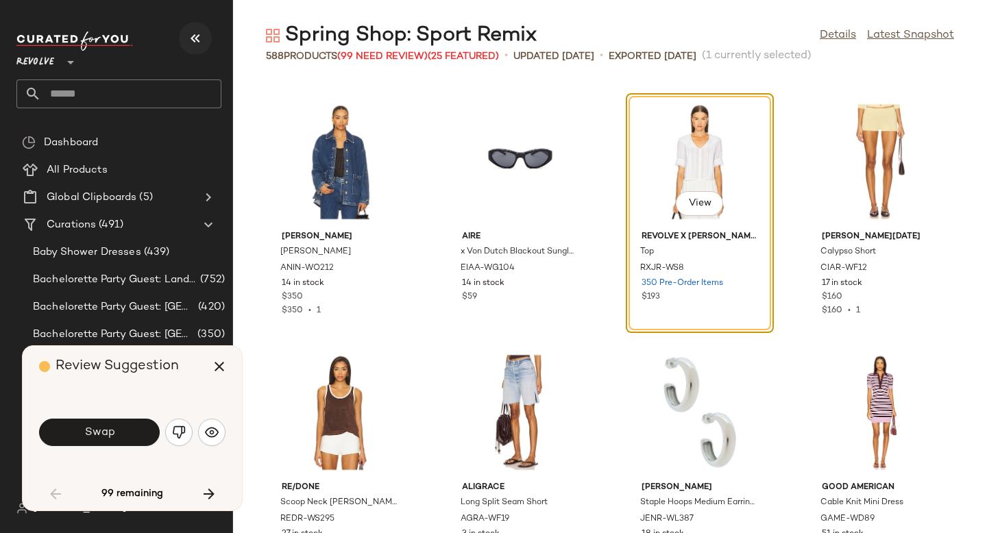
click at [204, 38] on button "button" at bounding box center [195, 38] width 33 height 33
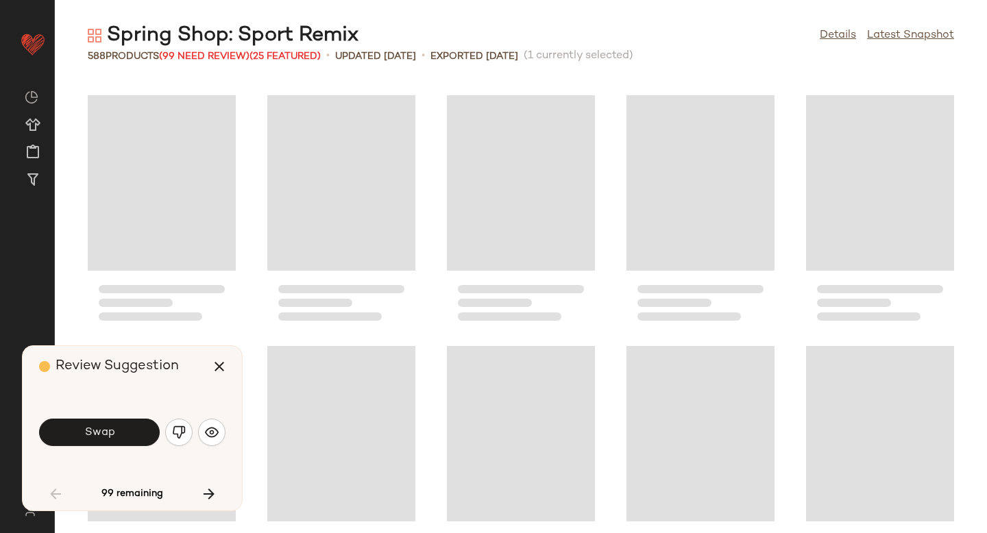
scroll to position [753, 0]
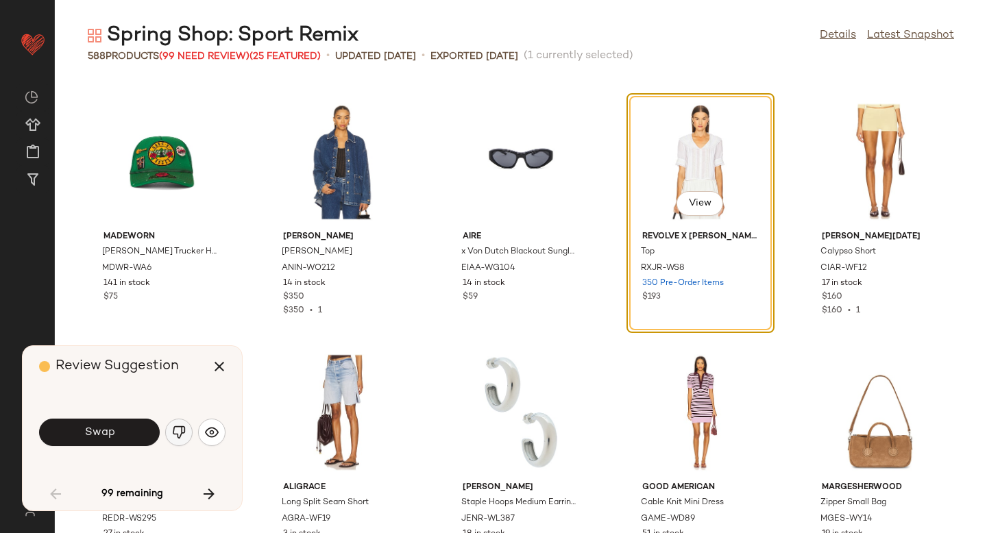
click at [186, 433] on button "button" at bounding box center [178, 432] width 27 height 27
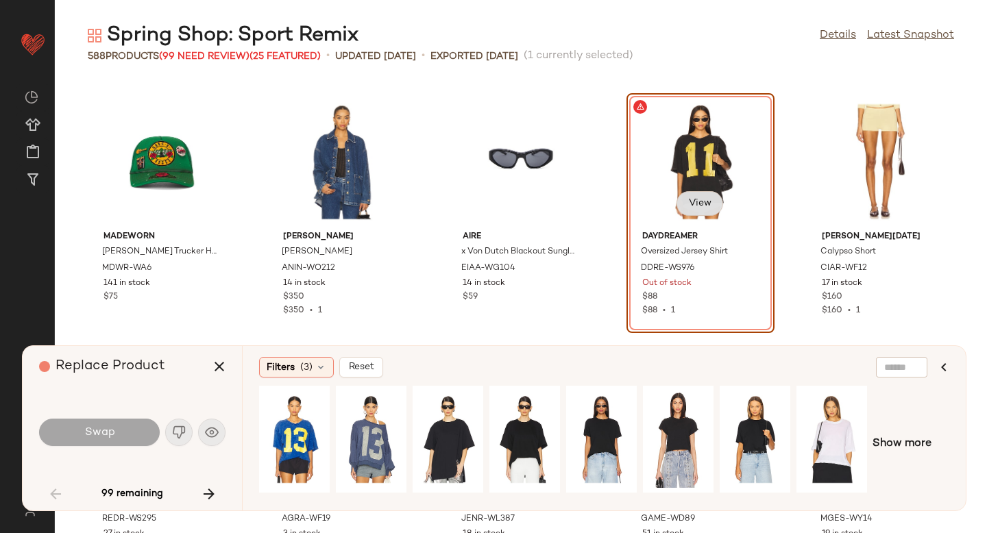
click at [677, 202] on button "View" at bounding box center [700, 203] width 47 height 25
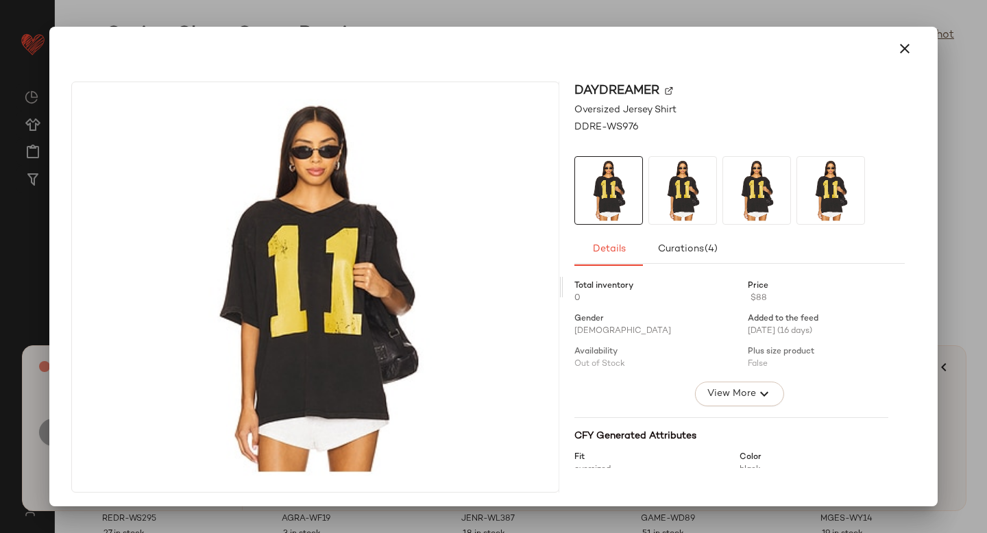
click at [665, 90] on img at bounding box center [669, 90] width 8 height 8
click at [902, 51] on icon "button" at bounding box center [905, 48] width 16 height 16
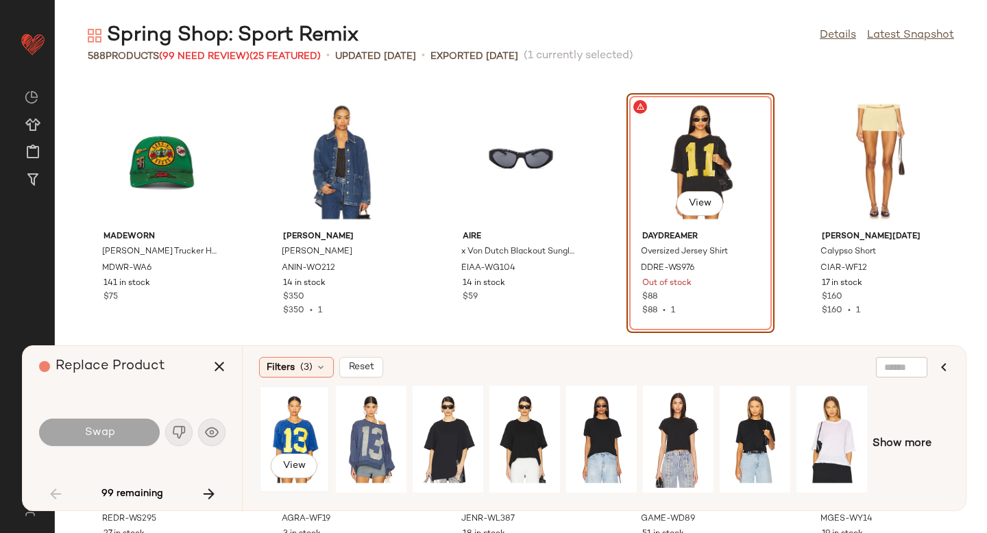
click at [300, 428] on div "View" at bounding box center [294, 439] width 61 height 97
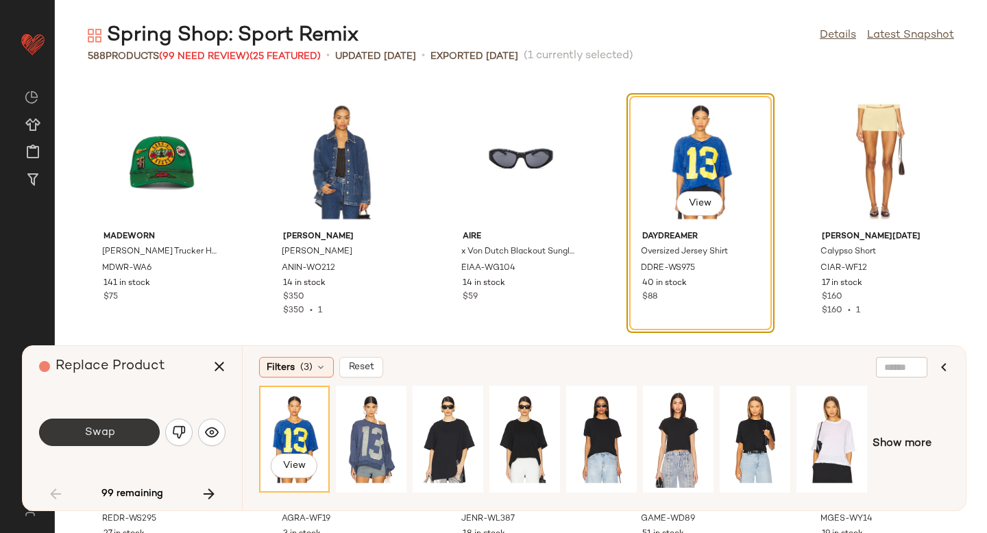
click at [134, 437] on button "Swap" at bounding box center [99, 432] width 121 height 27
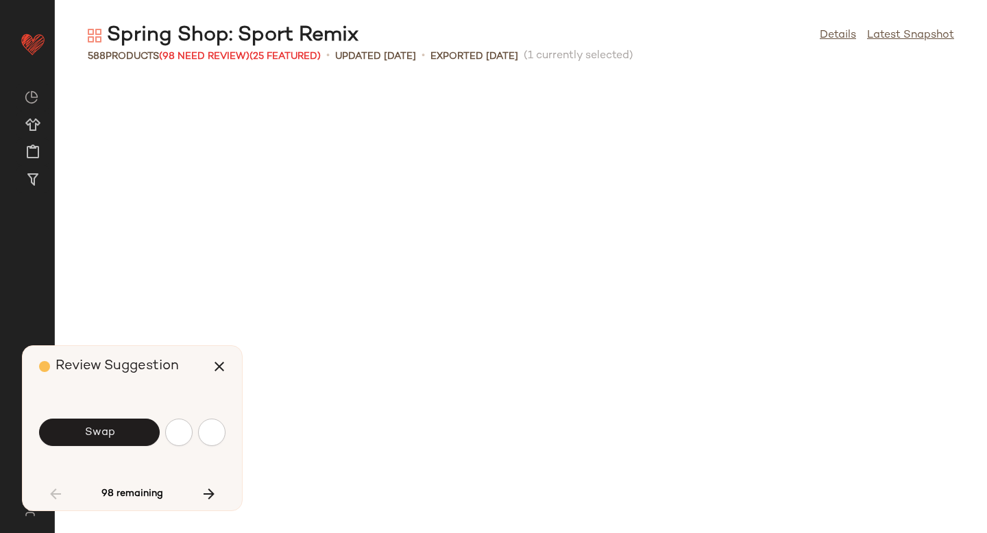
scroll to position [1505, 0]
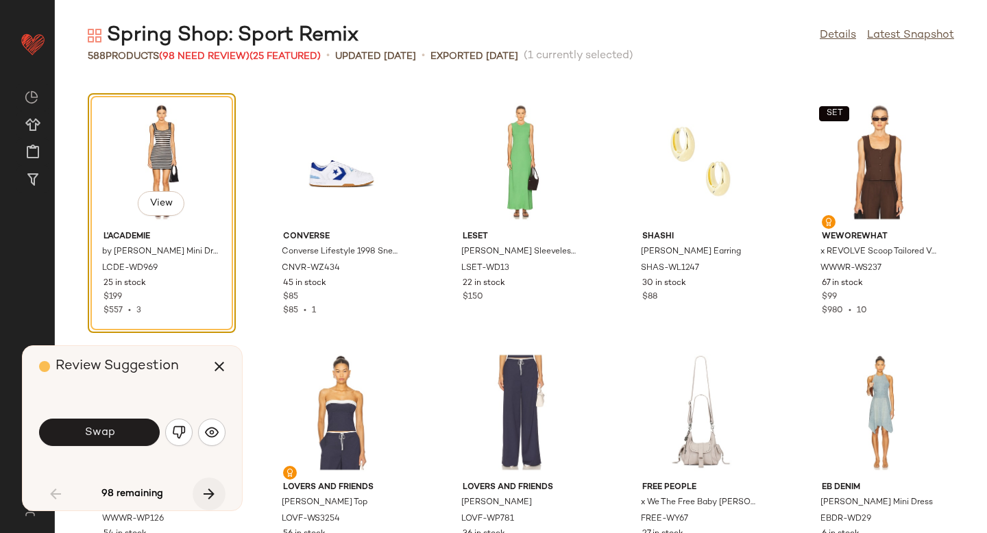
click at [208, 498] on icon "button" at bounding box center [209, 494] width 16 height 16
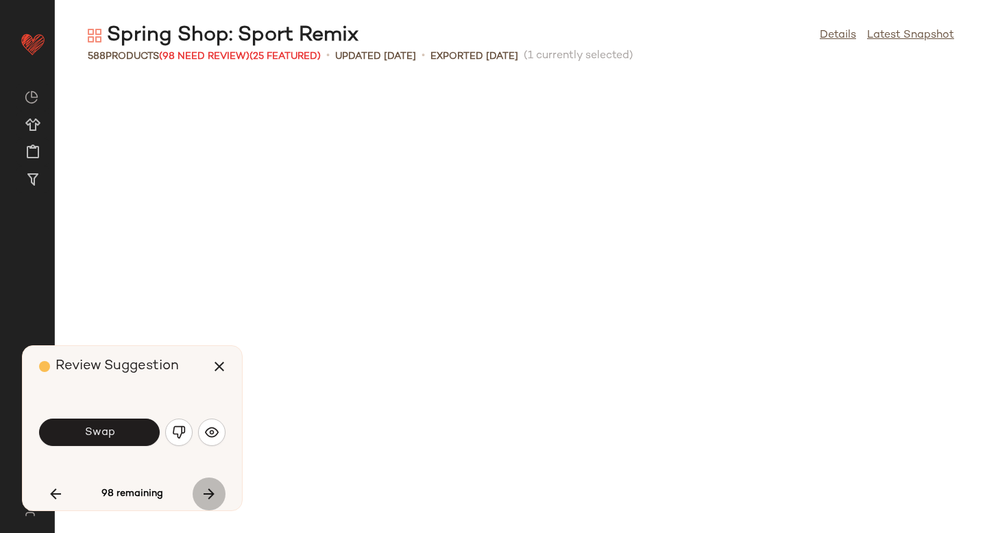
scroll to position [4265, 0]
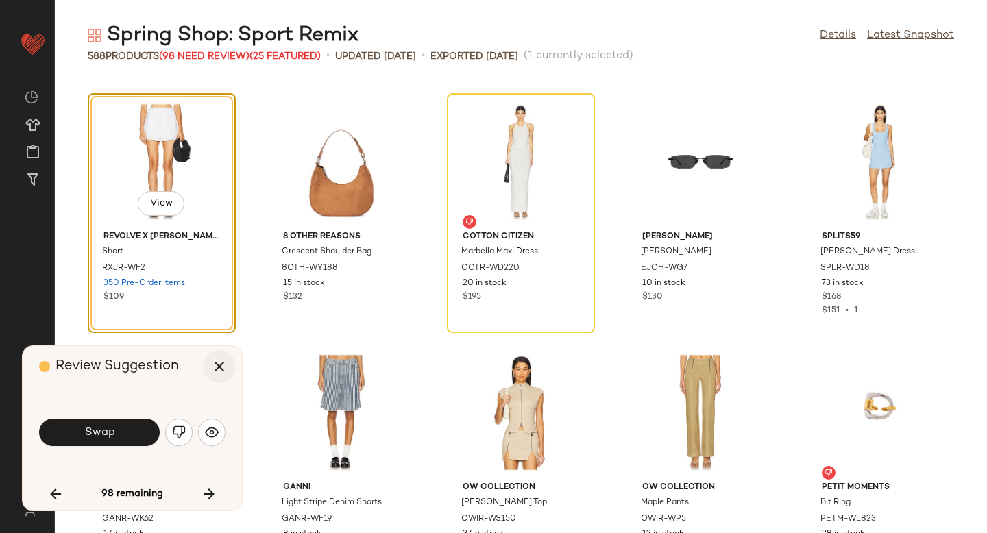
click at [215, 367] on icon "button" at bounding box center [219, 367] width 16 height 16
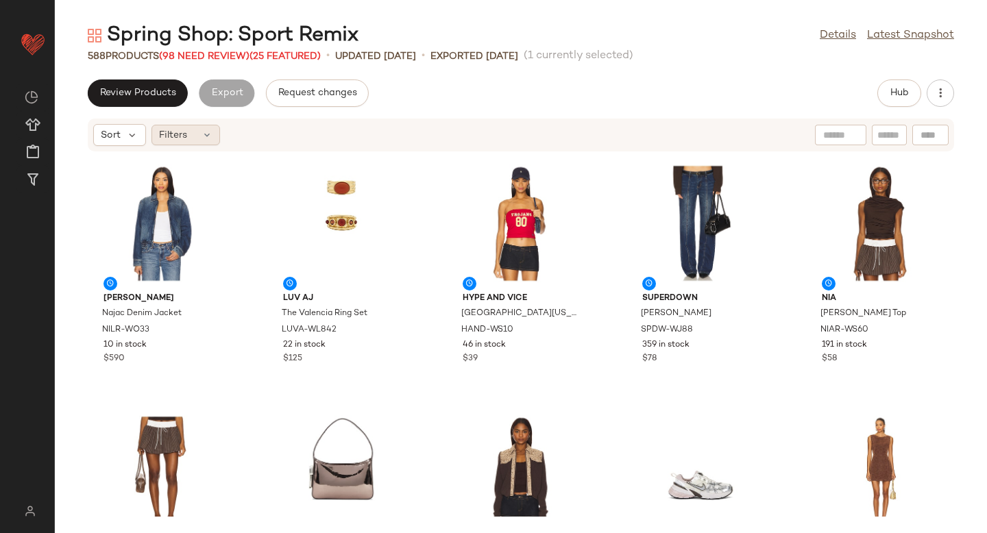
click at [194, 135] on div "Filters" at bounding box center [185, 135] width 69 height 21
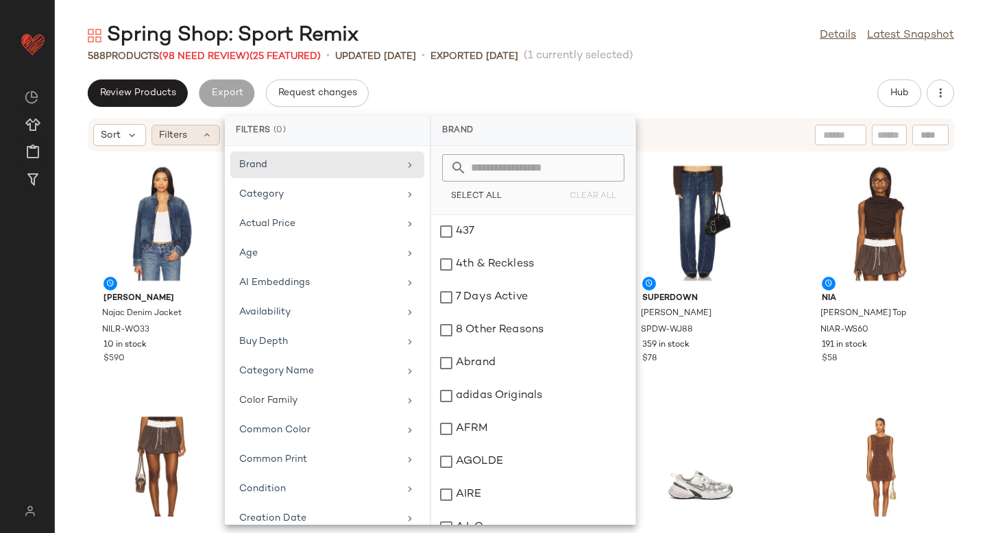
click at [194, 135] on div "Filters" at bounding box center [185, 135] width 69 height 21
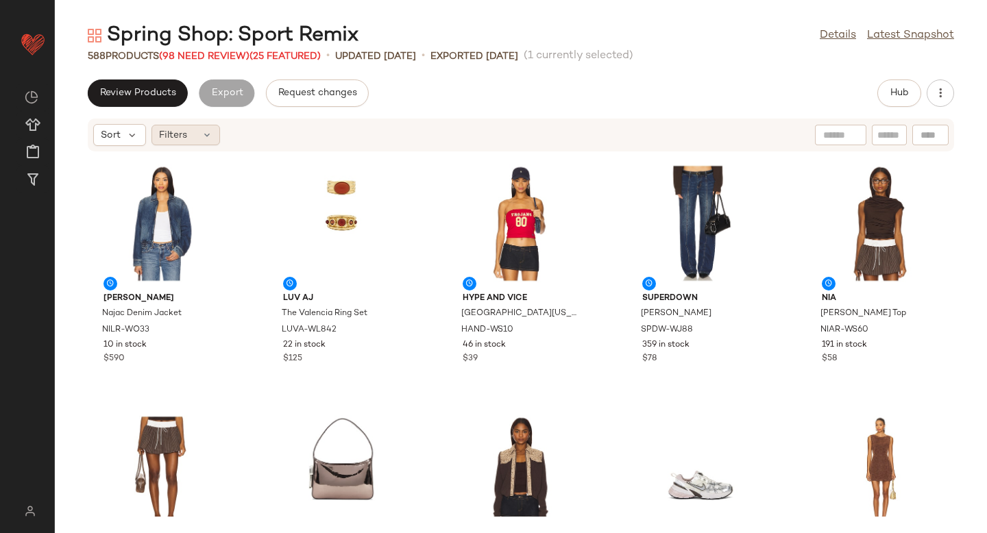
click at [184, 131] on span "Filters" at bounding box center [173, 135] width 28 height 14
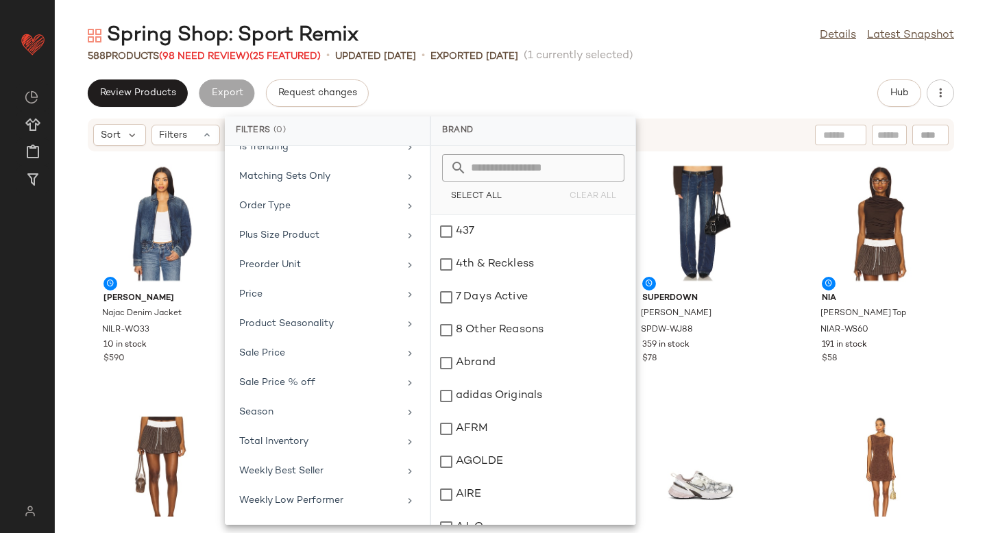
scroll to position [634, 0]
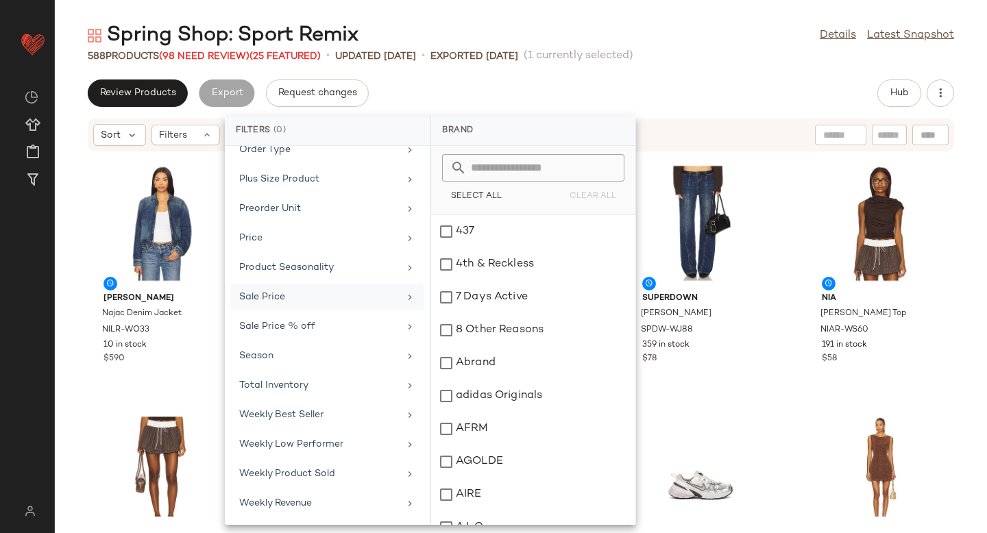
click at [282, 302] on div "Sale Price" at bounding box center [319, 297] width 160 height 14
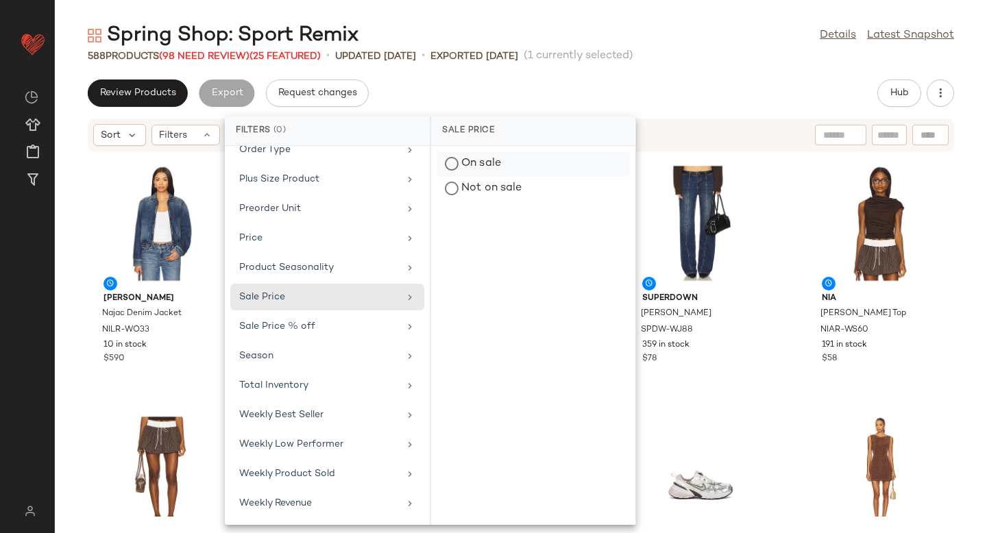
click at [467, 176] on div "On sale" at bounding box center [533, 188] width 193 height 25
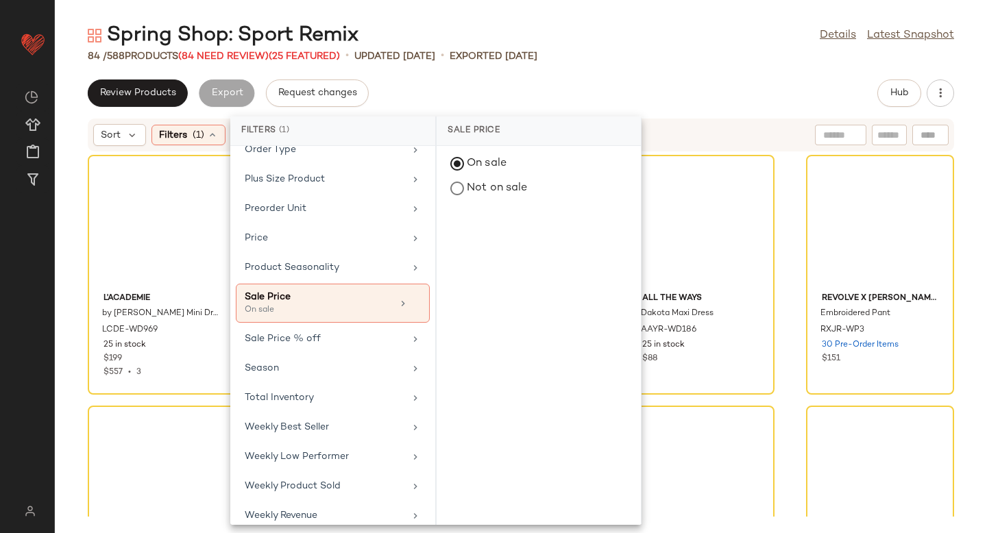
click at [692, 100] on div "Review Products Export Request changes Hub" at bounding box center [521, 93] width 866 height 27
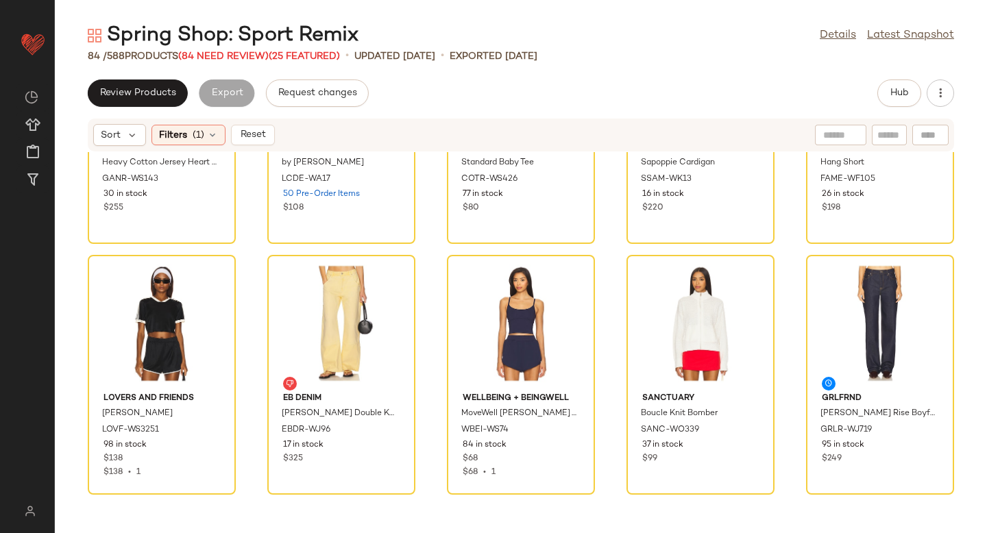
scroll to position [0, 0]
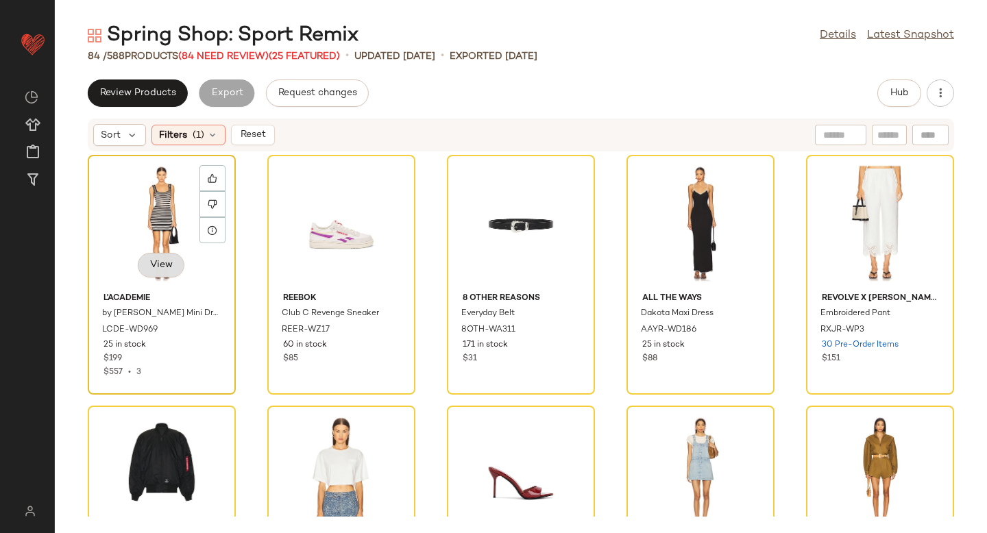
click at [160, 274] on button "View" at bounding box center [161, 265] width 47 height 25
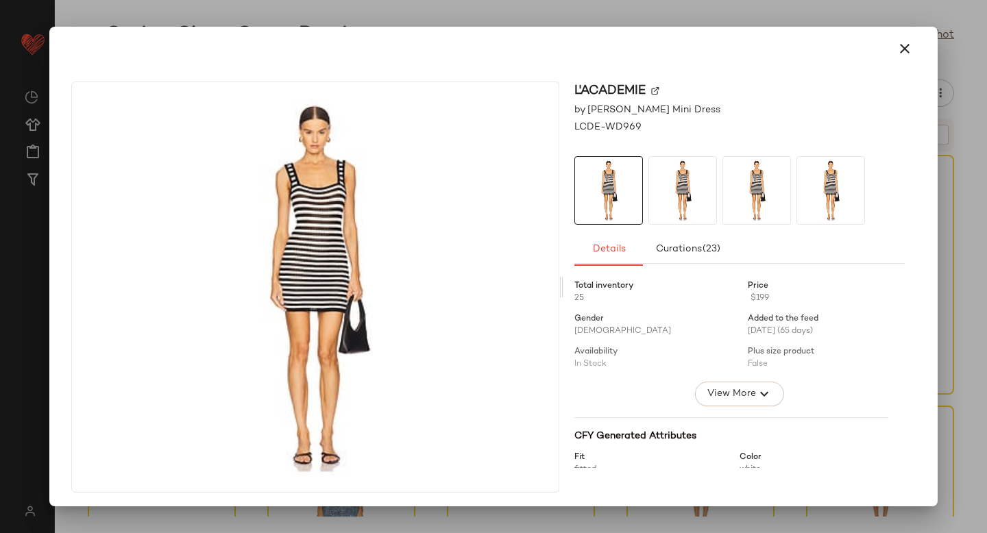
click at [651, 91] on img at bounding box center [655, 90] width 8 height 8
click at [618, 124] on span "LCDE-WD969" at bounding box center [607, 127] width 67 height 14
click at [897, 47] on icon "button" at bounding box center [905, 48] width 16 height 16
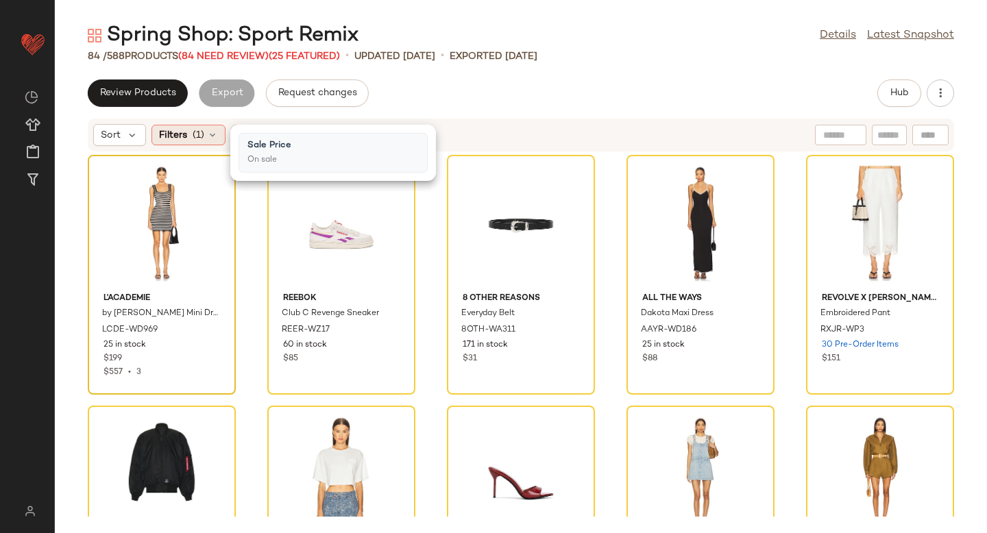
click at [199, 133] on span "(1)" at bounding box center [199, 135] width 12 height 14
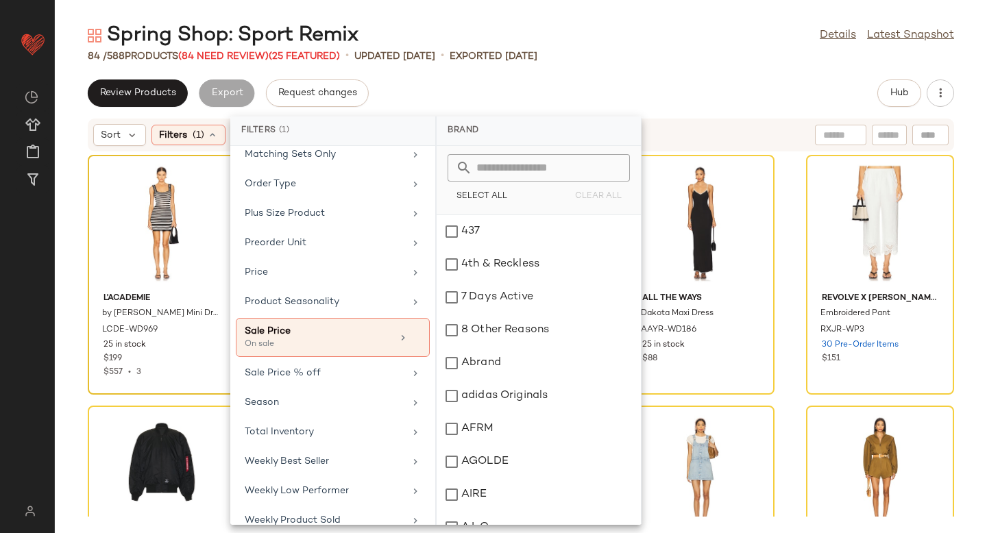
scroll to position [646, 0]
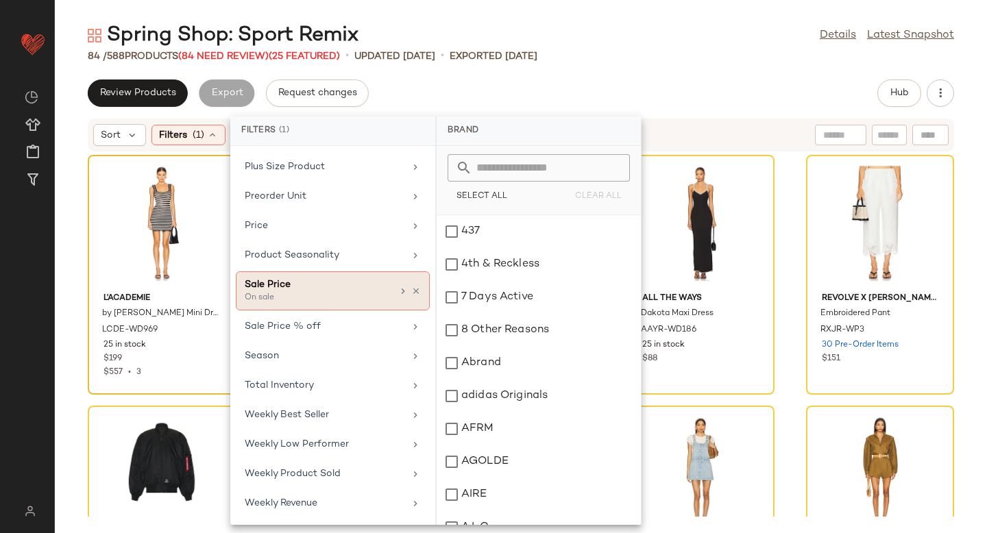
click at [312, 287] on div "Sale Price" at bounding box center [318, 285] width 147 height 14
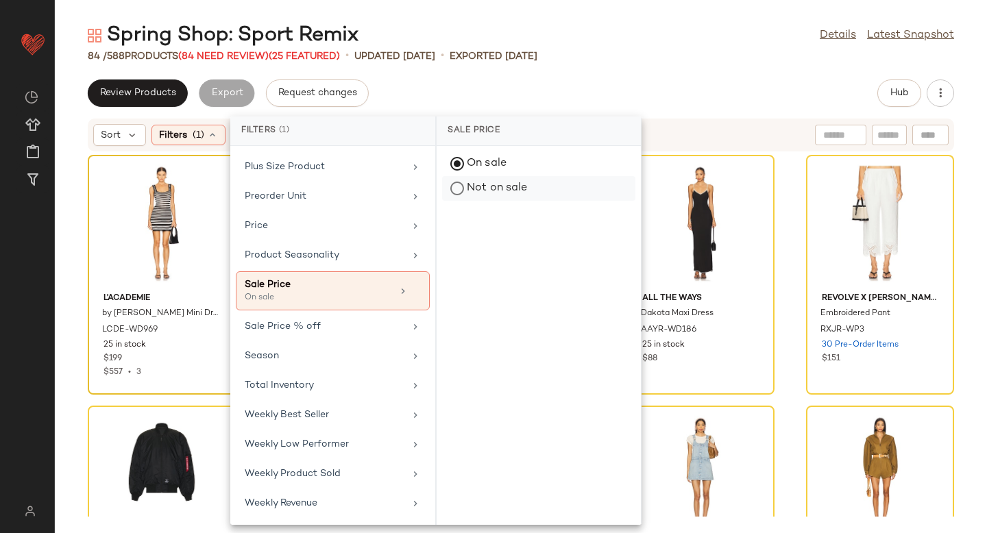
click at [455, 190] on div "Not on sale" at bounding box center [538, 188] width 193 height 25
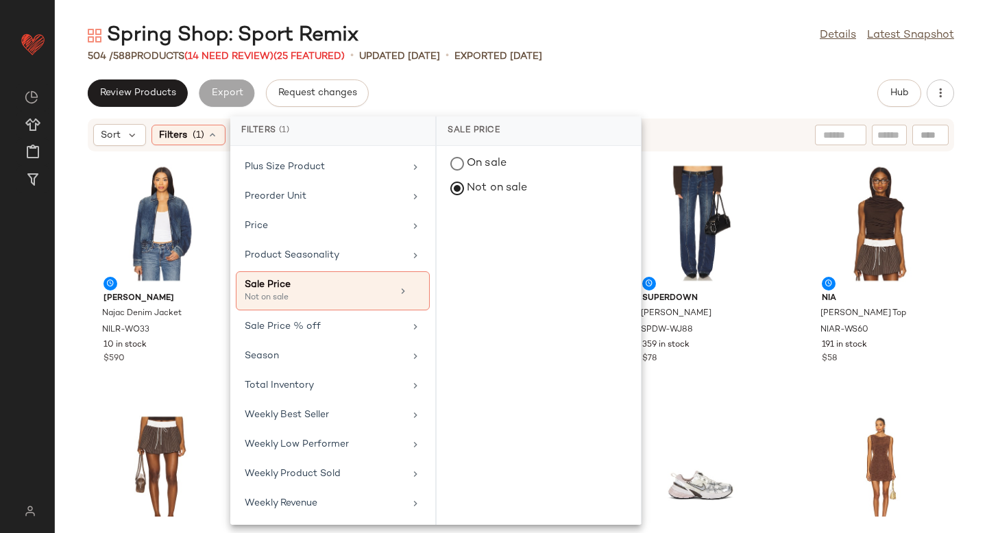
click at [653, 86] on div "Review Products Export Request changes Hub" at bounding box center [521, 93] width 866 height 27
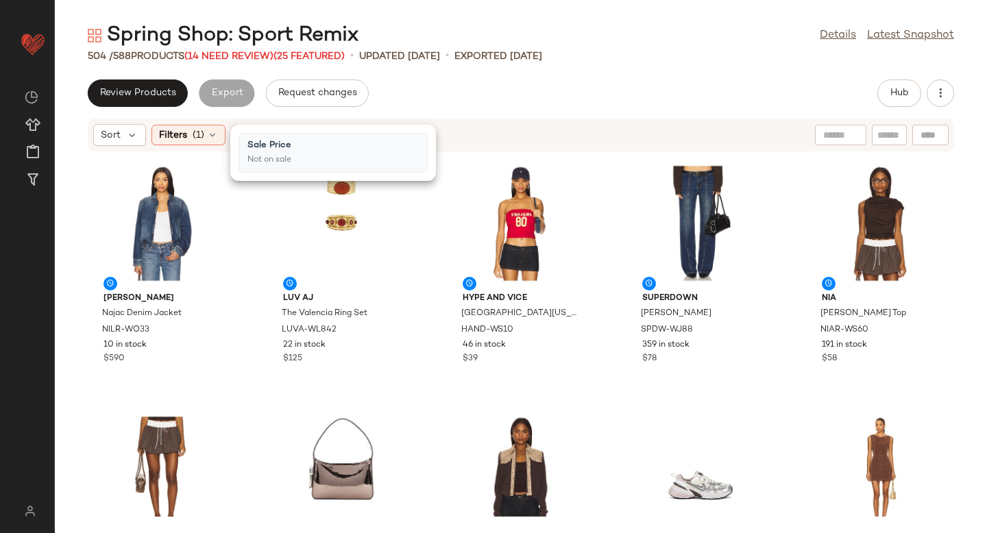
click at [653, 86] on div "Review Products Export Request changes Hub" at bounding box center [521, 93] width 866 height 27
click at [185, 138] on span "Filters" at bounding box center [173, 135] width 28 height 14
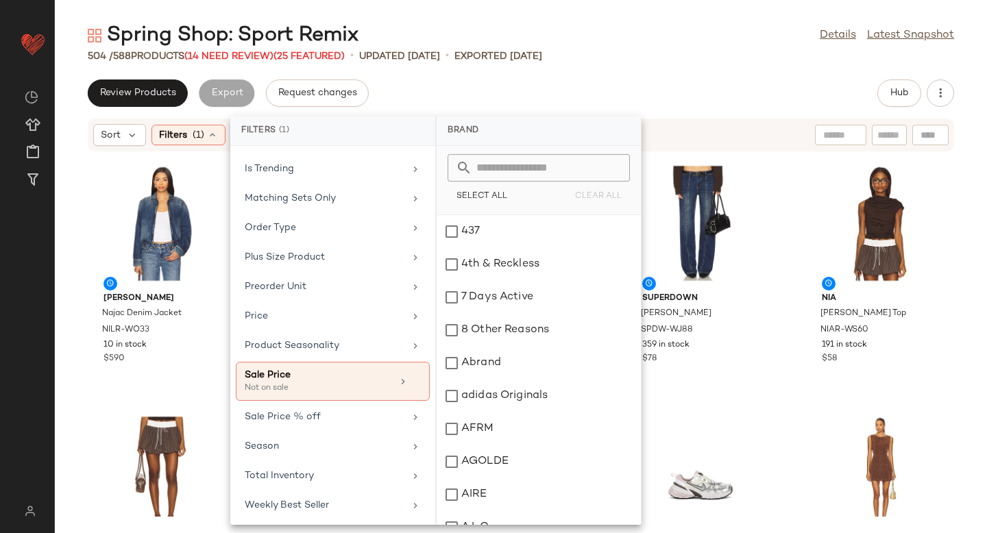
scroll to position [640, 0]
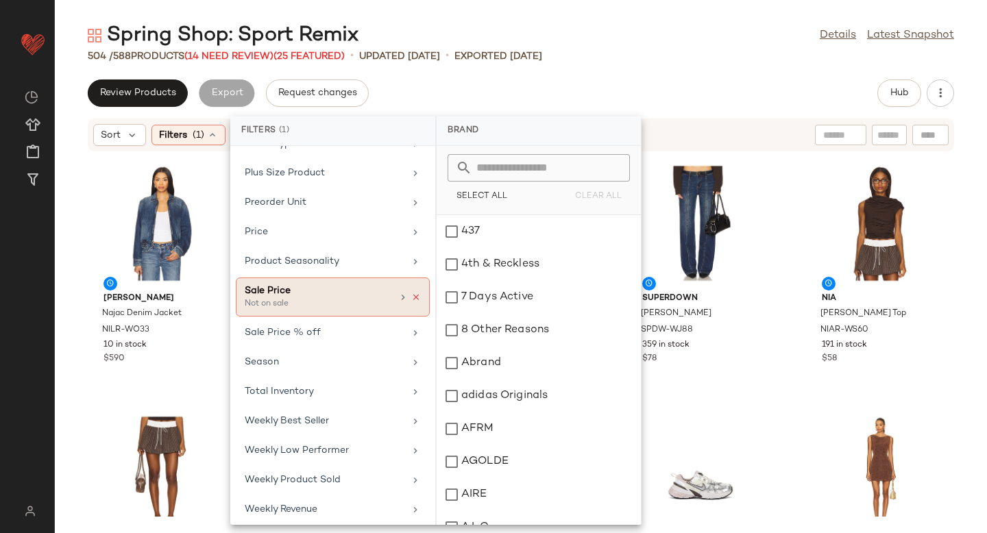
click at [413, 299] on icon at bounding box center [416, 298] width 10 height 10
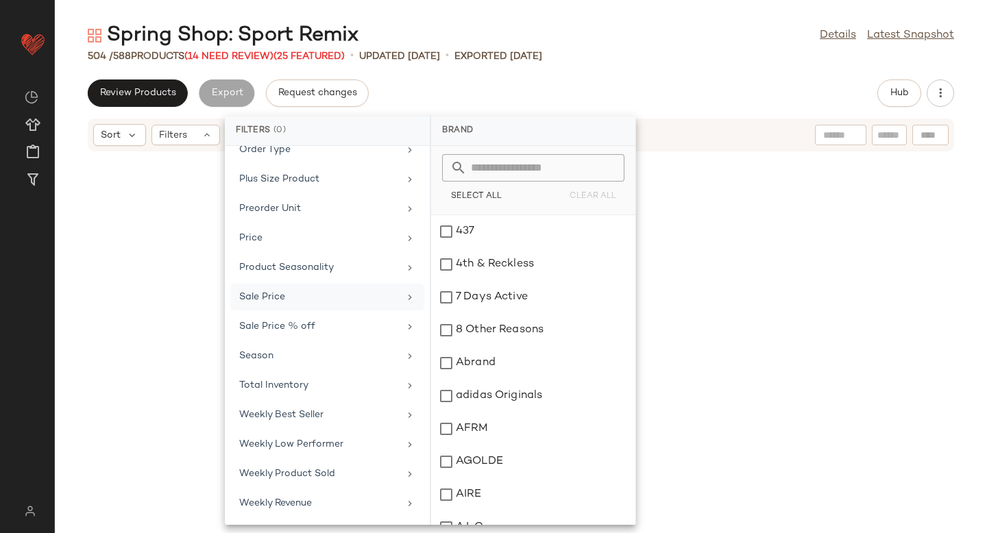
scroll to position [634, 0]
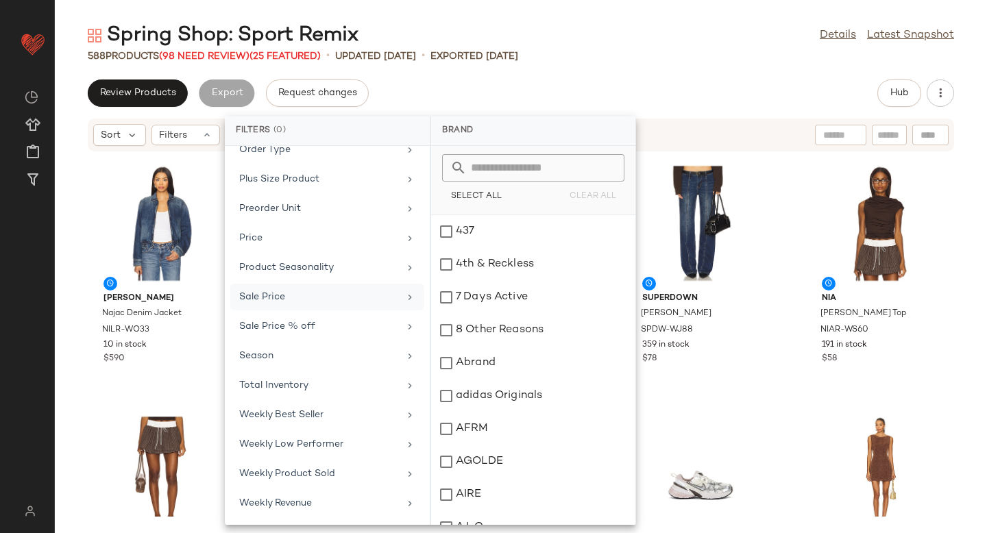
click at [675, 97] on div "Review Products Export Request changes Hub" at bounding box center [521, 93] width 866 height 27
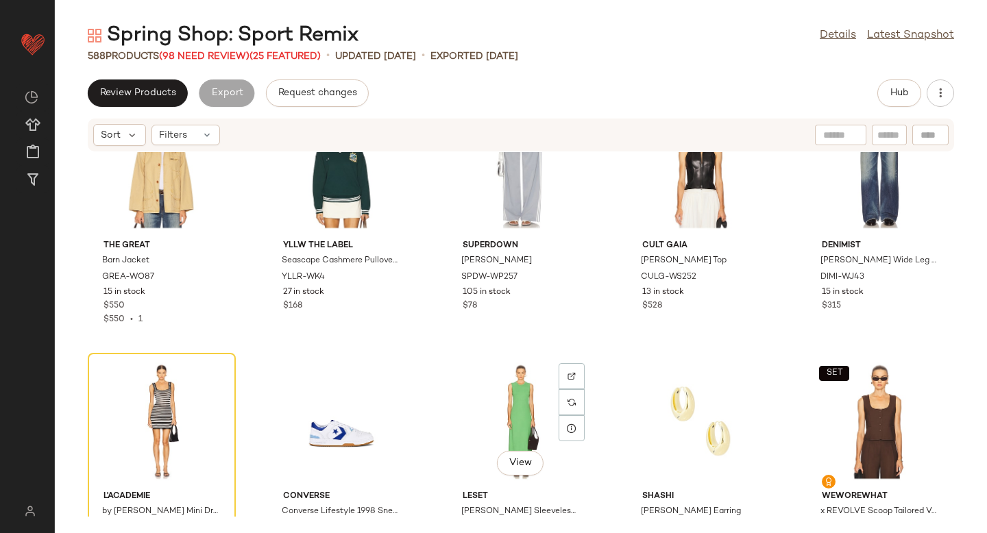
scroll to position [1584, 0]
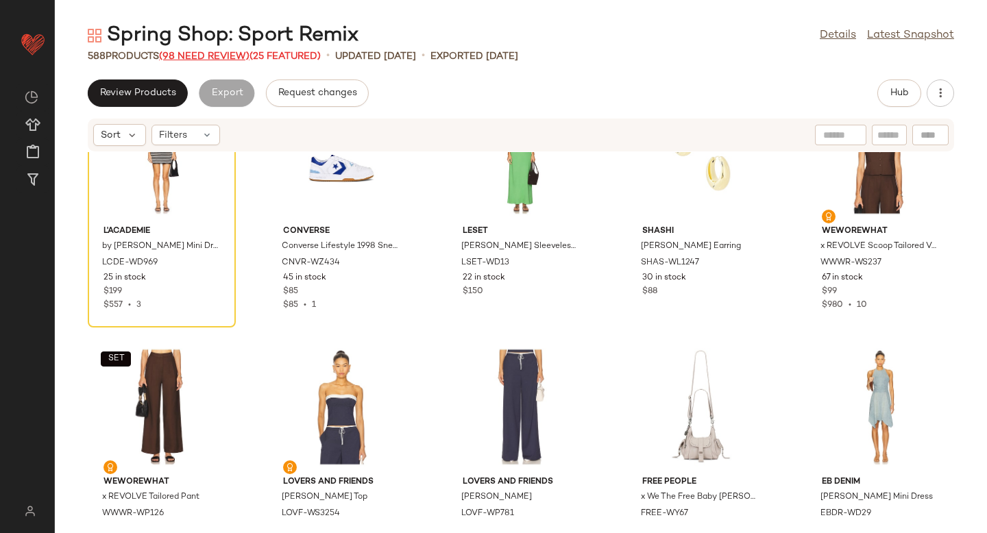
click at [227, 55] on span "(98 Need Review)" at bounding box center [204, 56] width 90 height 10
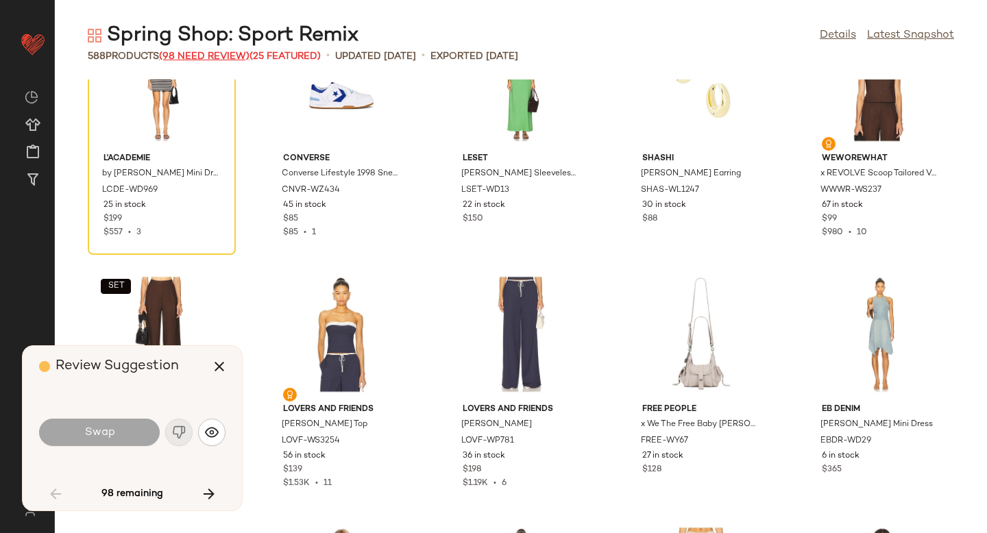
scroll to position [1505, 0]
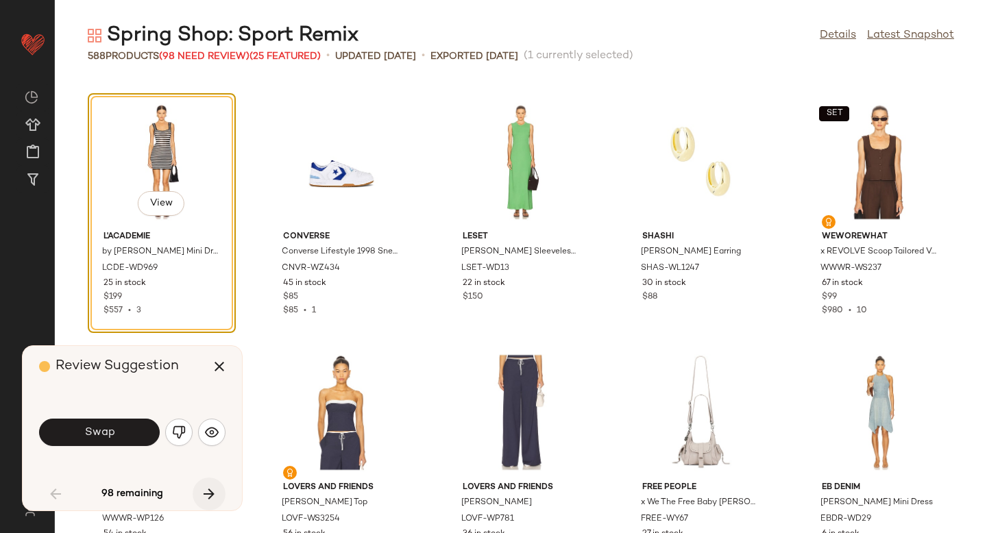
click at [207, 489] on icon "button" at bounding box center [209, 494] width 16 height 16
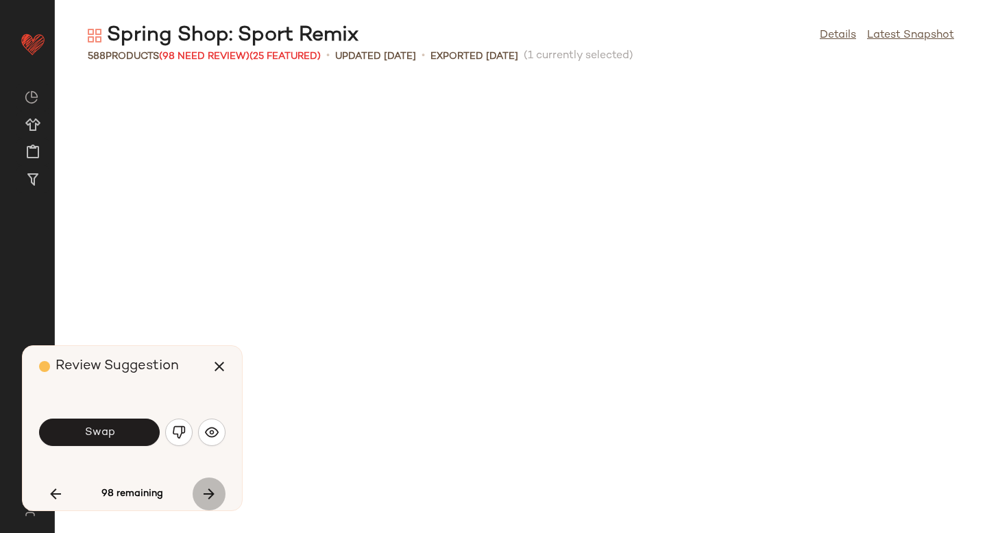
scroll to position [4265, 0]
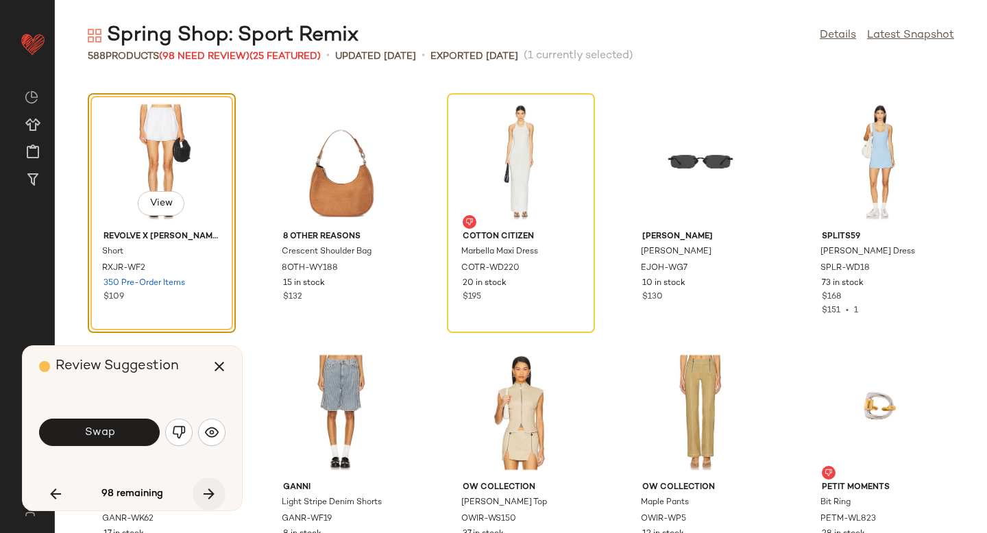
click at [207, 489] on icon "button" at bounding box center [209, 494] width 16 height 16
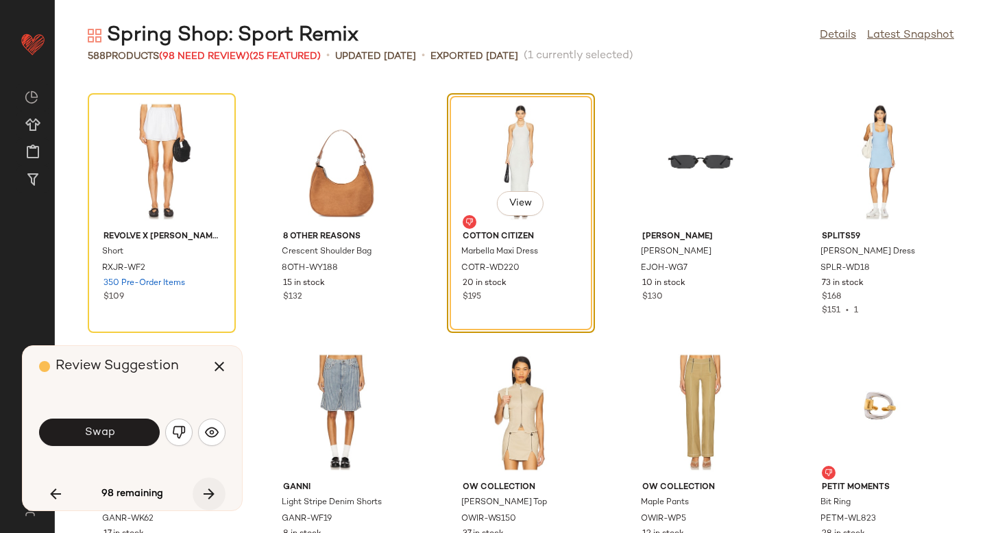
click at [207, 489] on icon "button" at bounding box center [209, 494] width 16 height 16
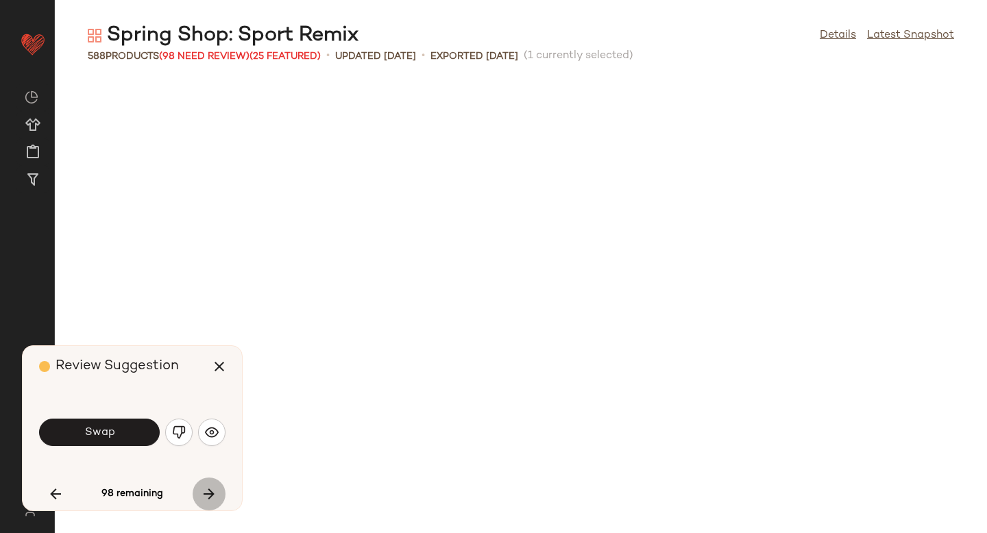
scroll to position [5018, 0]
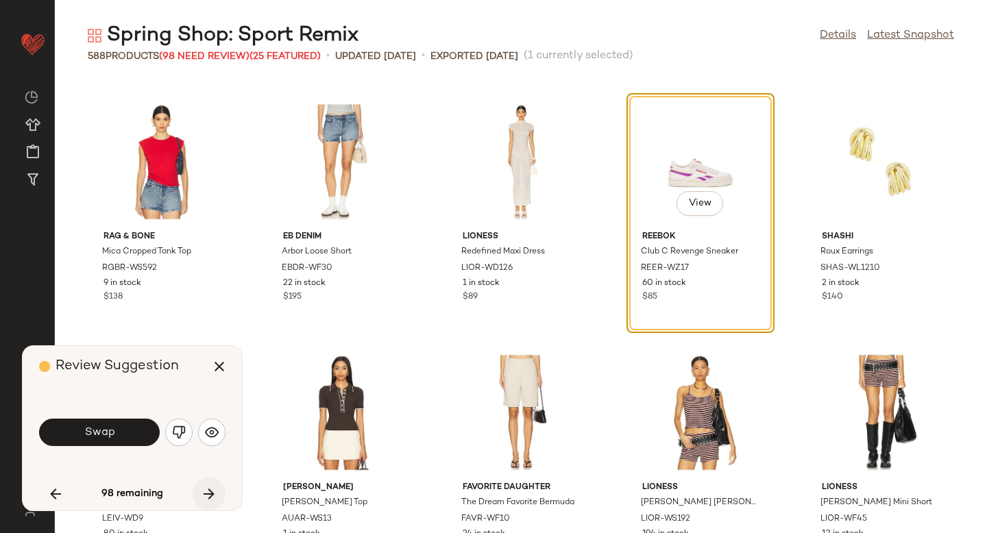
click at [207, 489] on icon "button" at bounding box center [209, 494] width 16 height 16
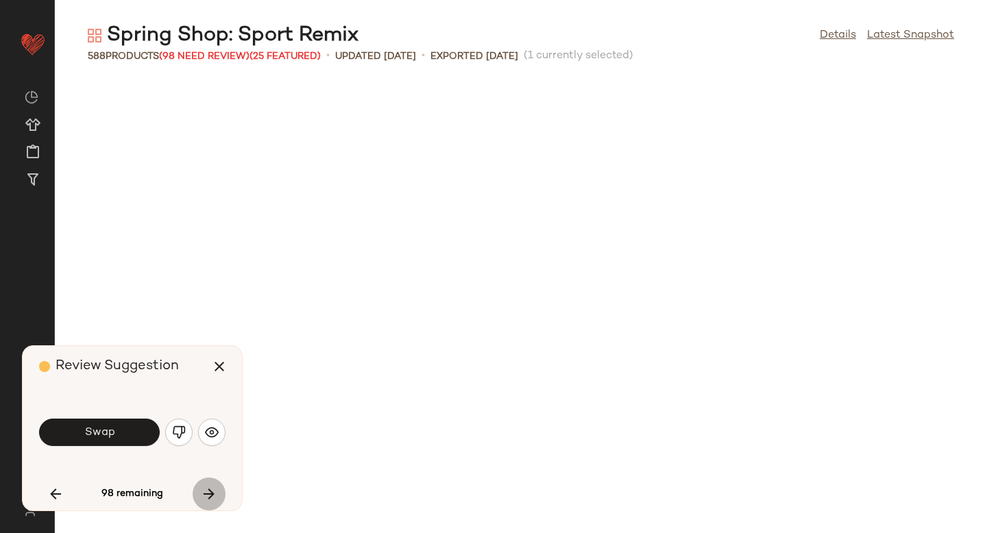
scroll to position [5520, 0]
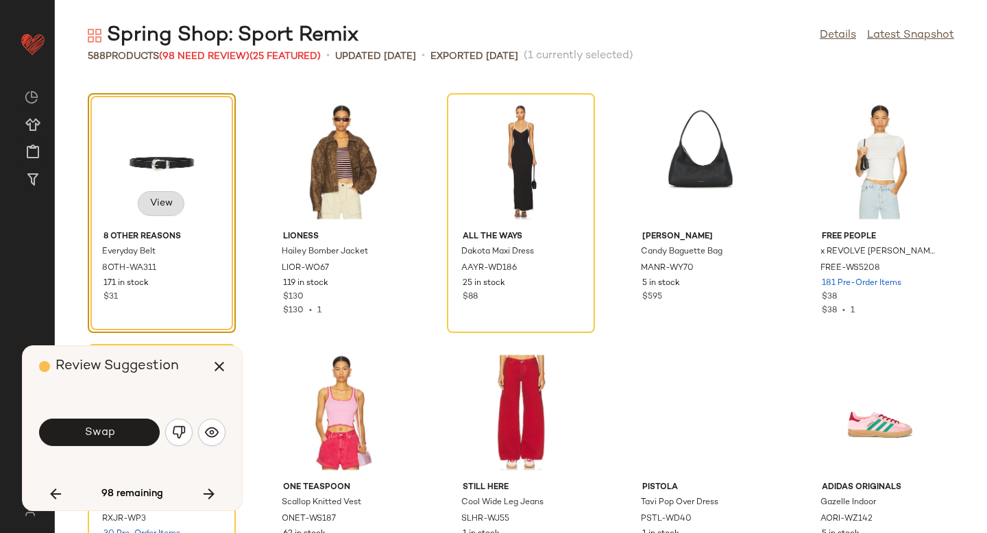
click at [162, 199] on span "View" at bounding box center [160, 203] width 23 height 11
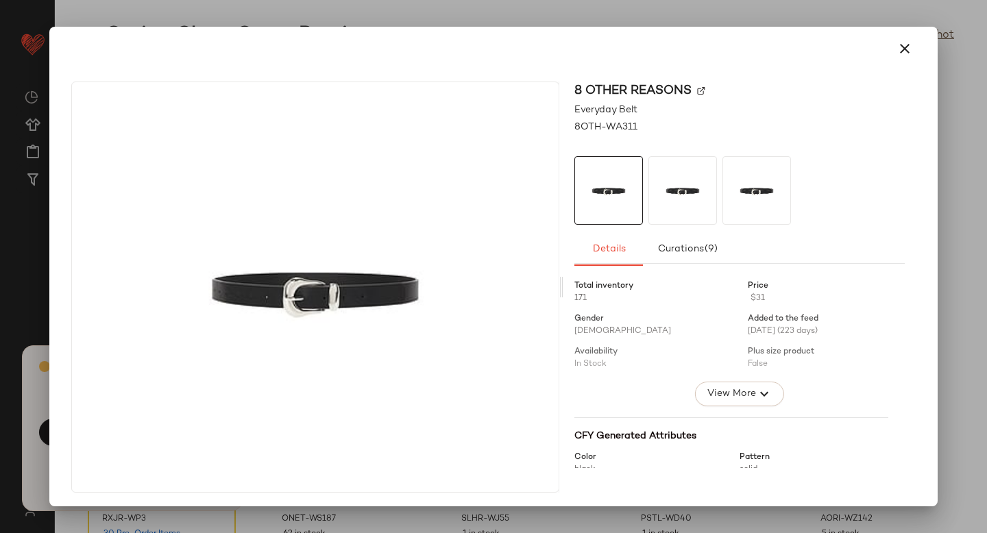
click at [698, 90] on img at bounding box center [701, 90] width 8 height 8
click at [897, 55] on icon "button" at bounding box center [905, 48] width 16 height 16
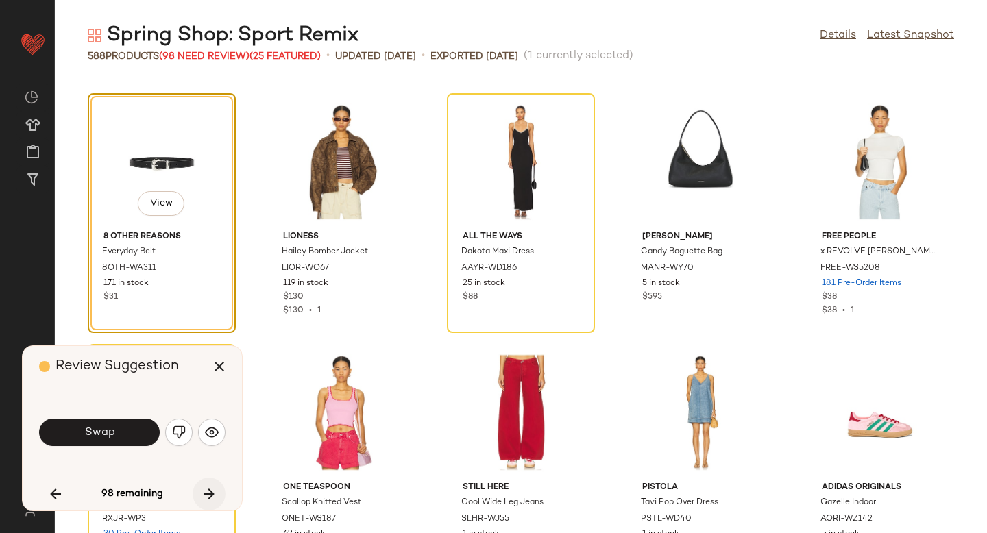
click at [204, 495] on icon "button" at bounding box center [209, 494] width 16 height 16
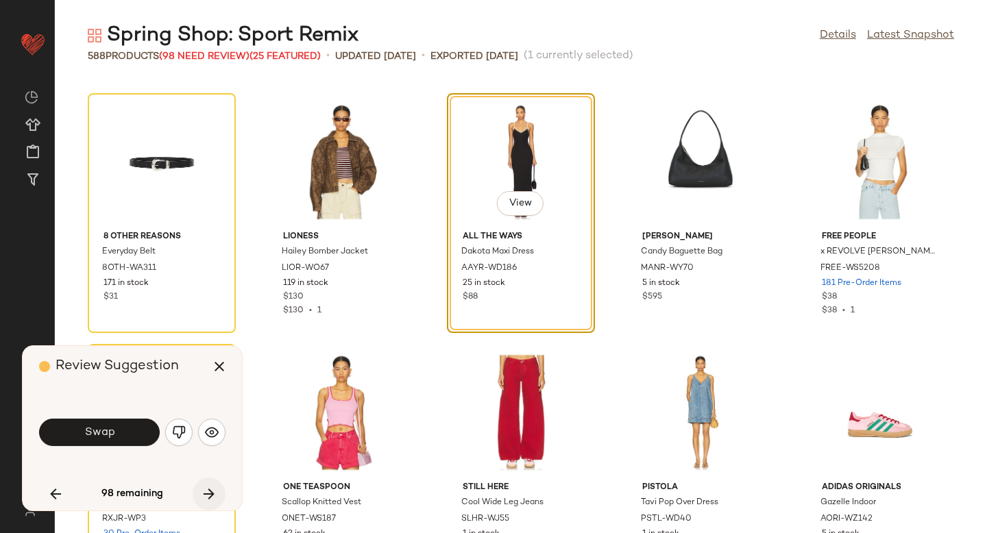
click at [204, 495] on icon "button" at bounding box center [209, 494] width 16 height 16
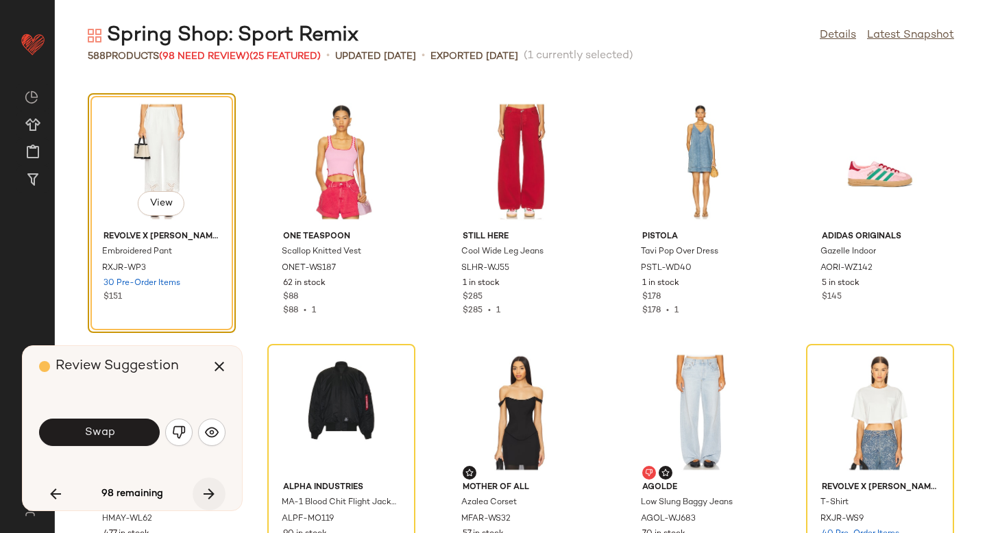
click at [208, 486] on icon "button" at bounding box center [209, 494] width 16 height 16
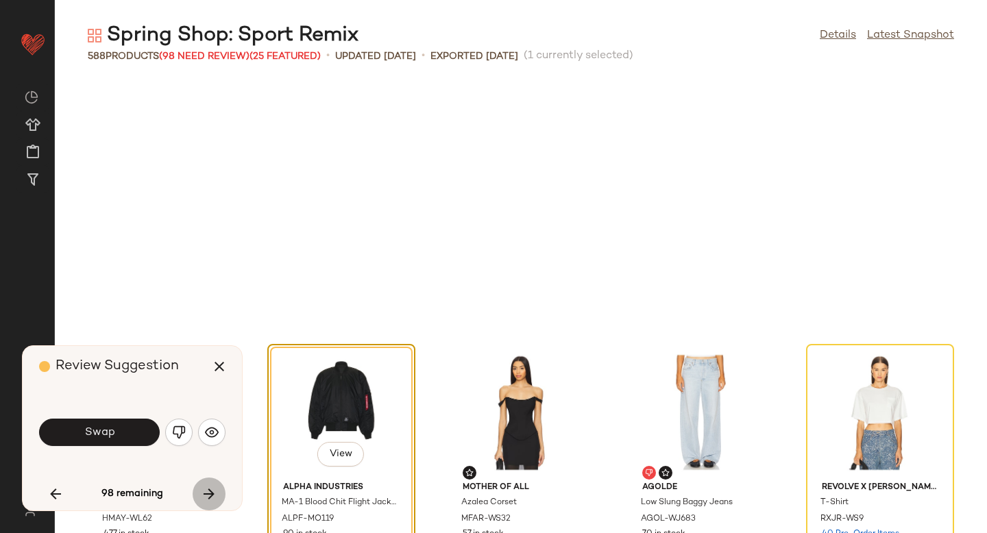
scroll to position [6022, 0]
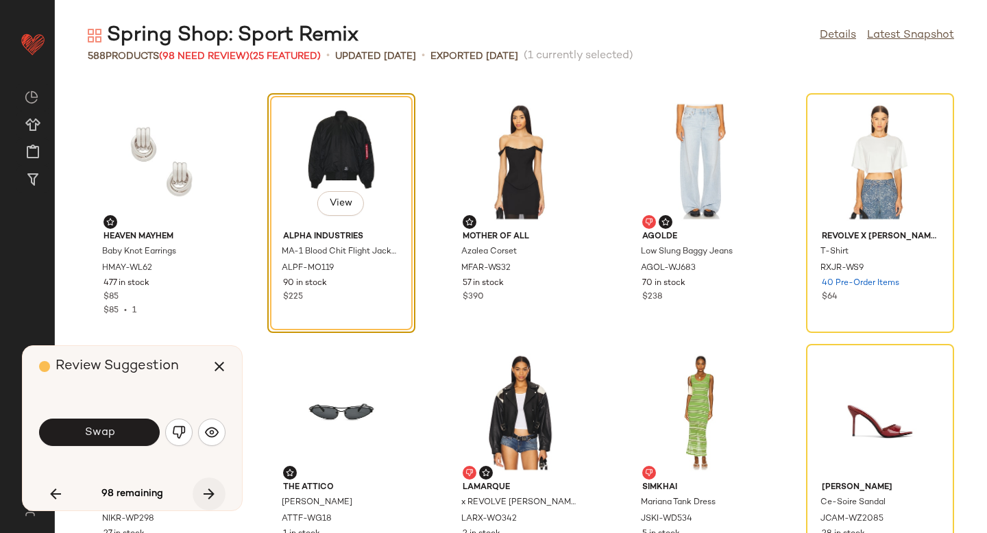
click at [208, 486] on icon "button" at bounding box center [209, 494] width 16 height 16
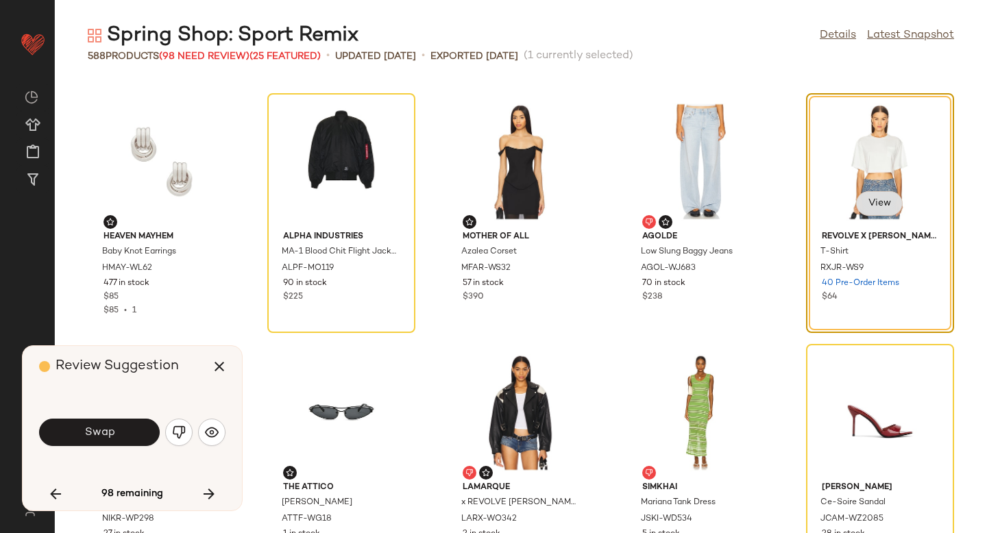
click at [868, 205] on span "View" at bounding box center [879, 203] width 23 height 11
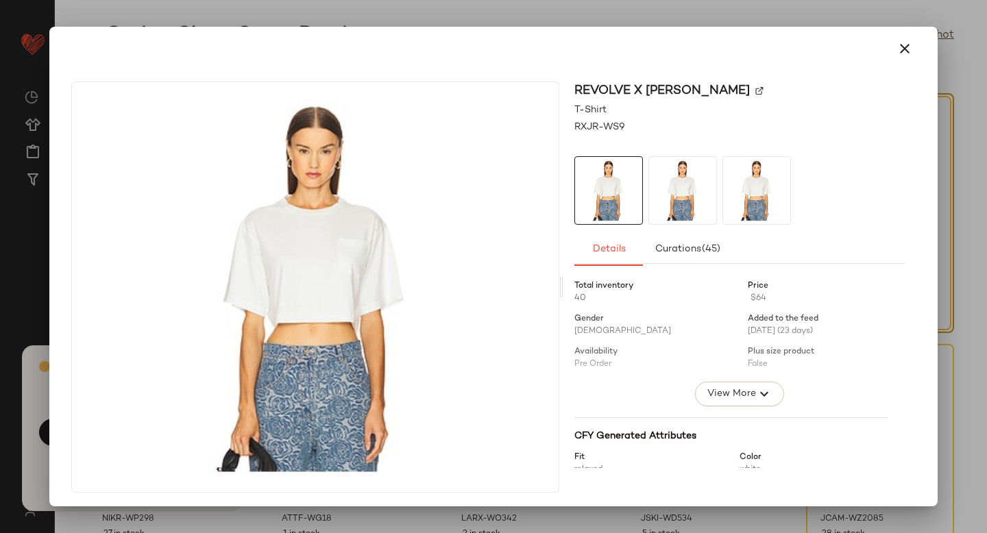
click at [755, 88] on img at bounding box center [759, 90] width 8 height 8
click at [897, 55] on icon "button" at bounding box center [905, 48] width 16 height 16
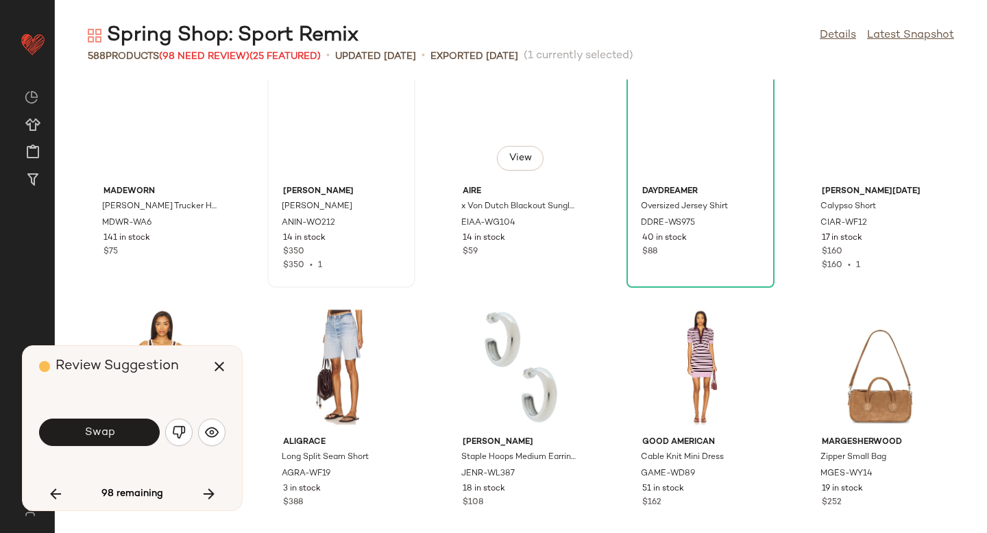
scroll to position [738, 0]
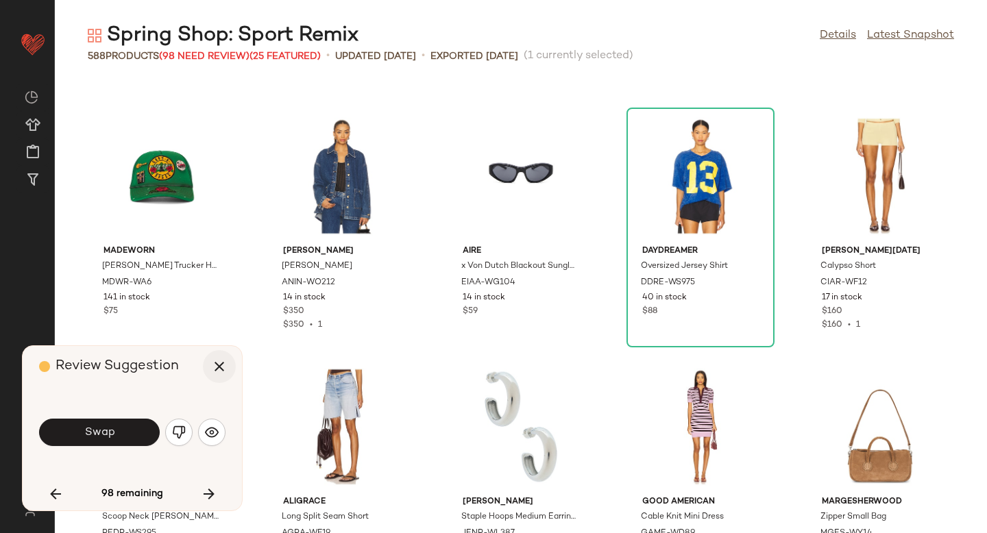
click at [220, 362] on icon "button" at bounding box center [219, 367] width 16 height 16
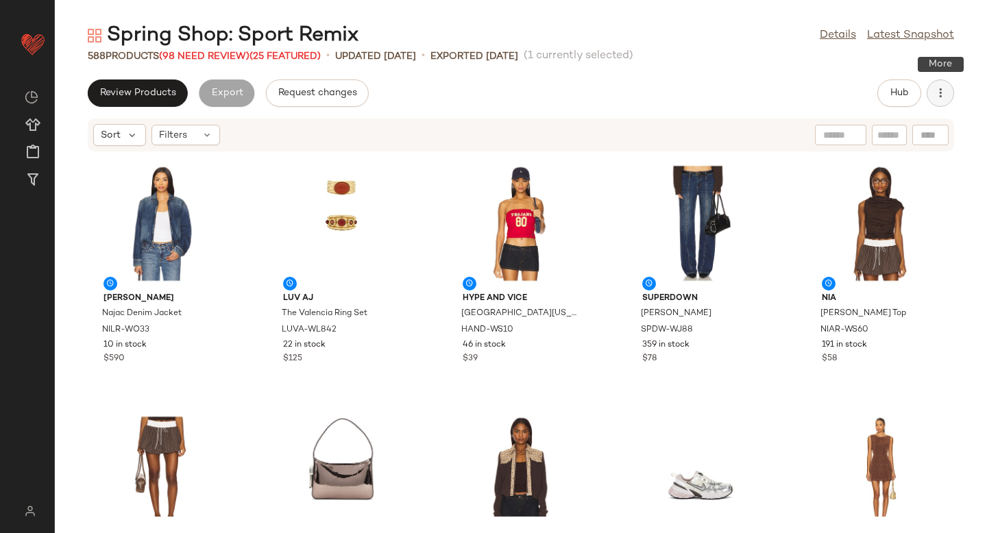
click at [948, 91] on button "button" at bounding box center [940, 93] width 27 height 27
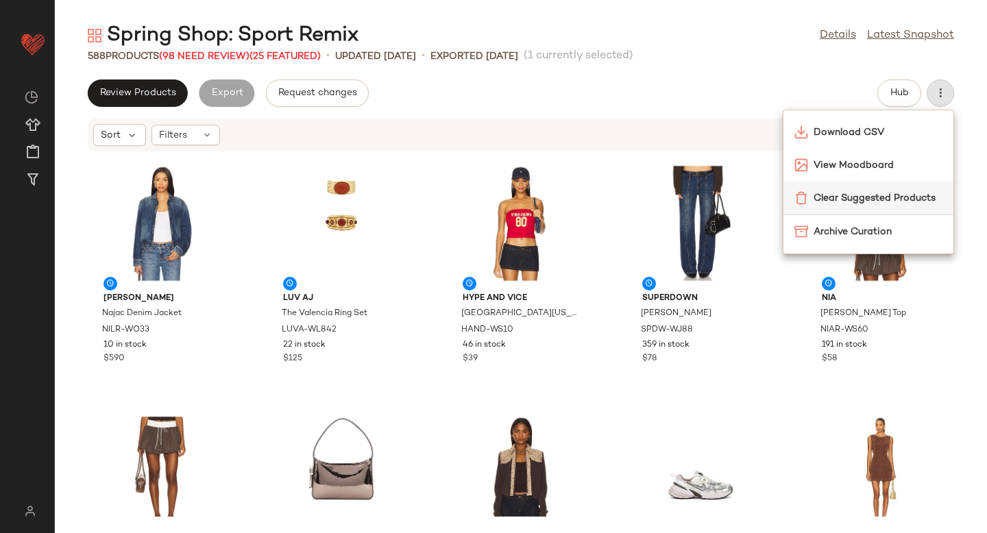
click at [891, 191] on span "Clear Suggested Products" at bounding box center [878, 198] width 129 height 14
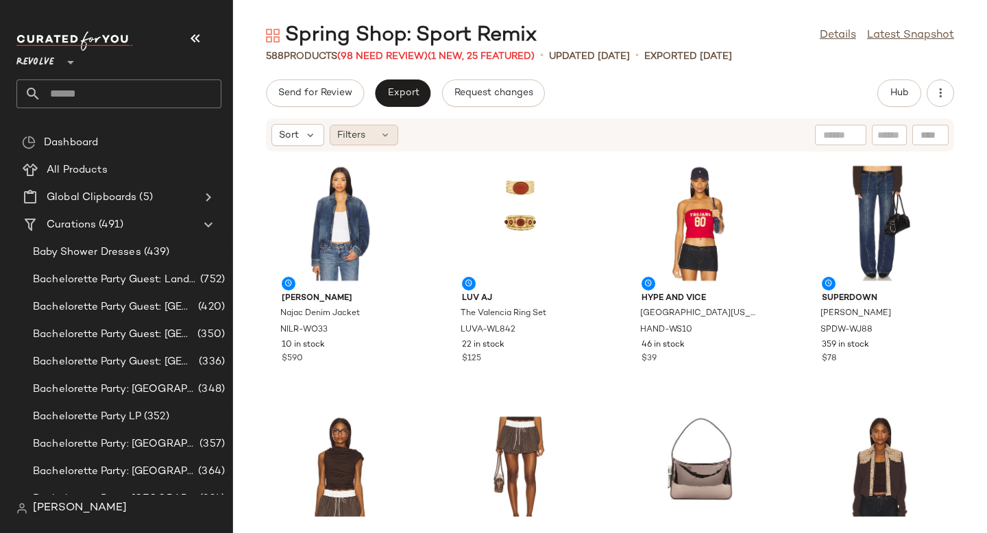
click at [352, 138] on span "Filters" at bounding box center [351, 135] width 28 height 14
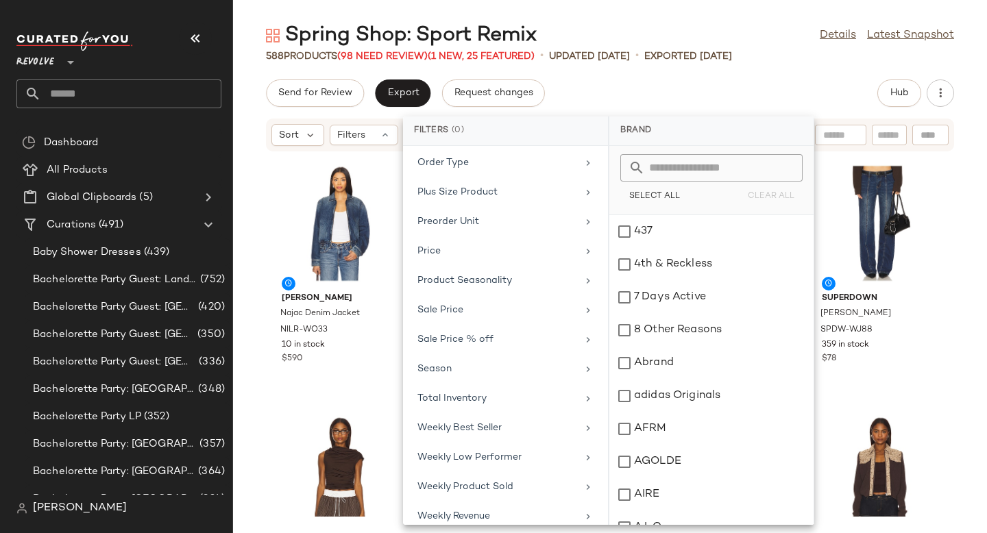
scroll to position [634, 0]
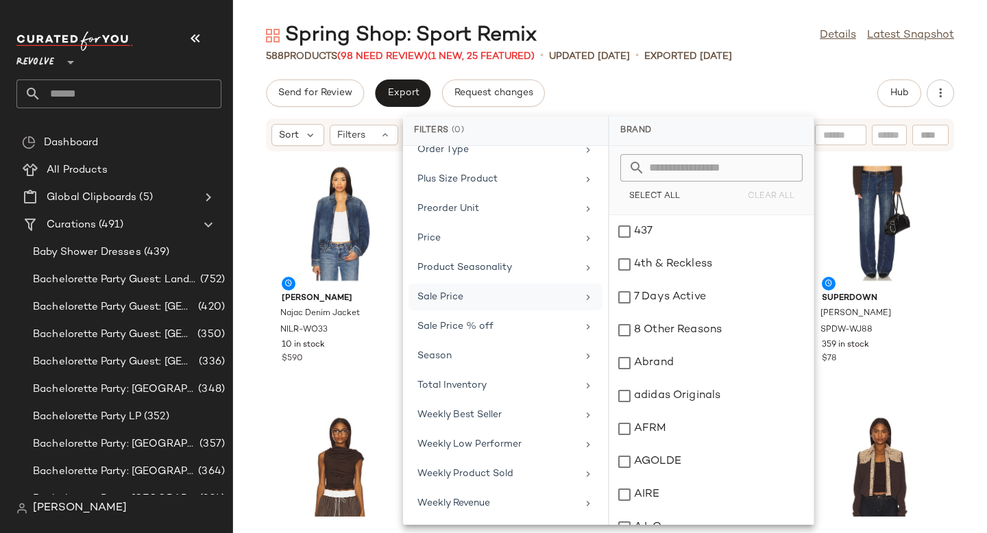
click at [462, 300] on div "Sale Price" at bounding box center [497, 297] width 160 height 14
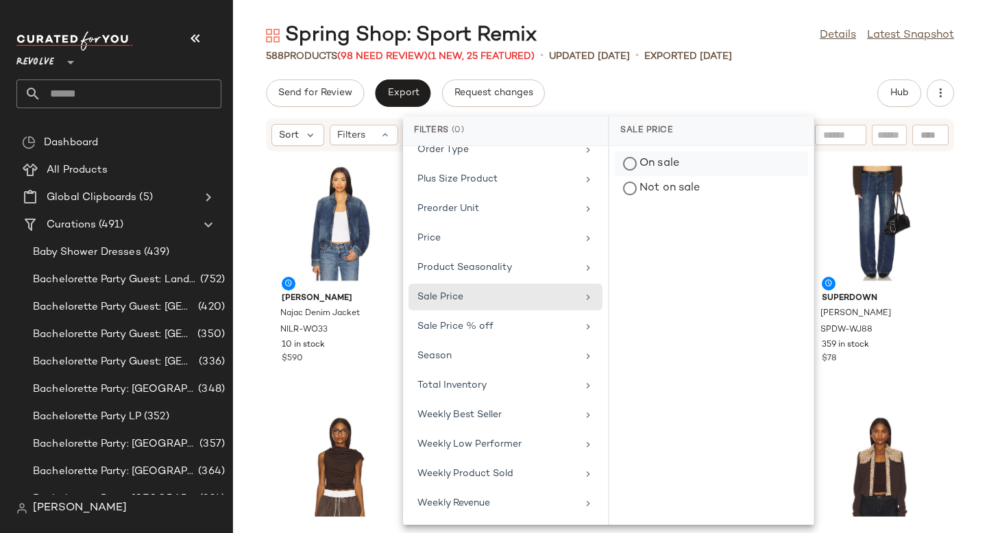
click at [631, 176] on div "On sale" at bounding box center [711, 188] width 193 height 25
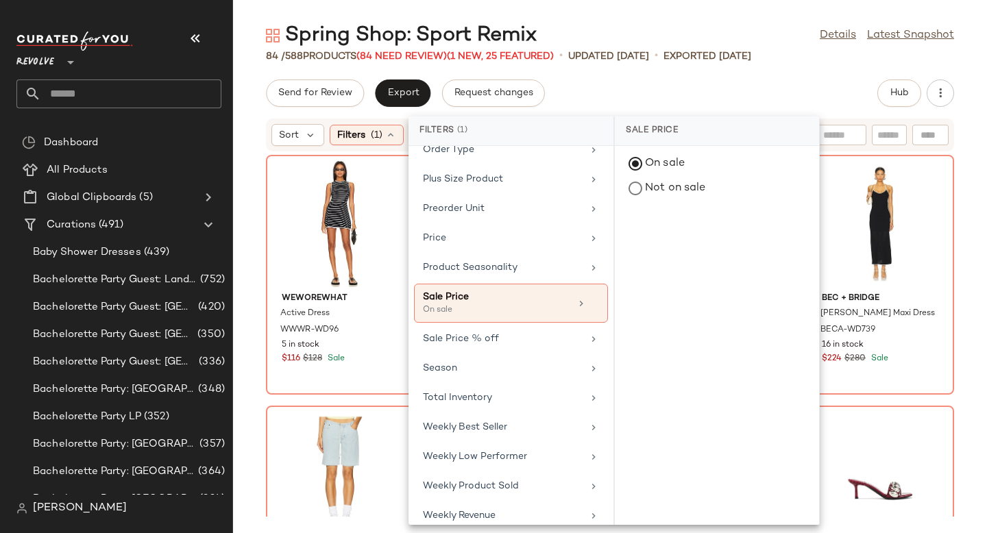
click at [966, 156] on div "WeWoreWhat Active Dress WWWR-WD96 5 in stock $116 $128 Sale Reebok Classic Leat…" at bounding box center [610, 334] width 754 height 365
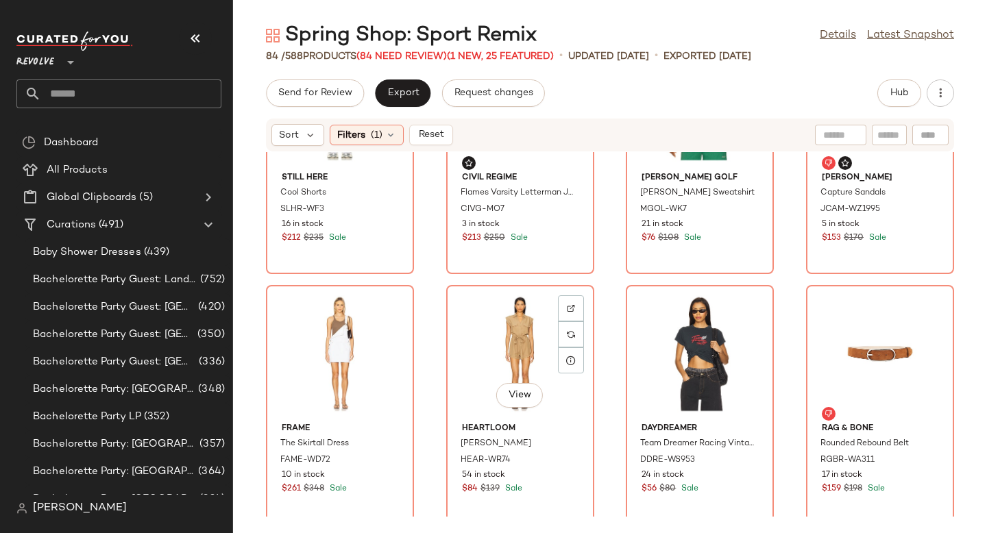
scroll to position [0, 0]
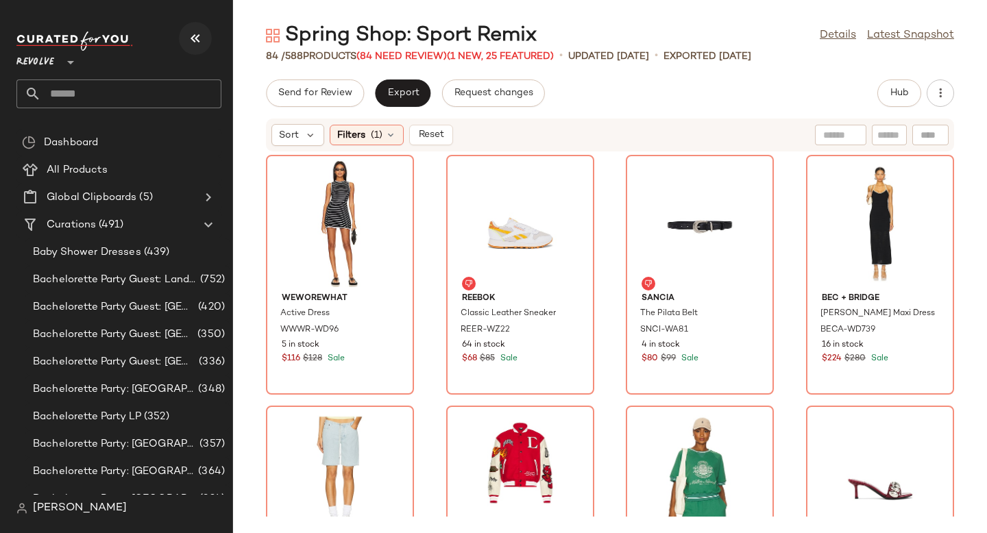
click at [196, 32] on icon "button" at bounding box center [195, 38] width 16 height 16
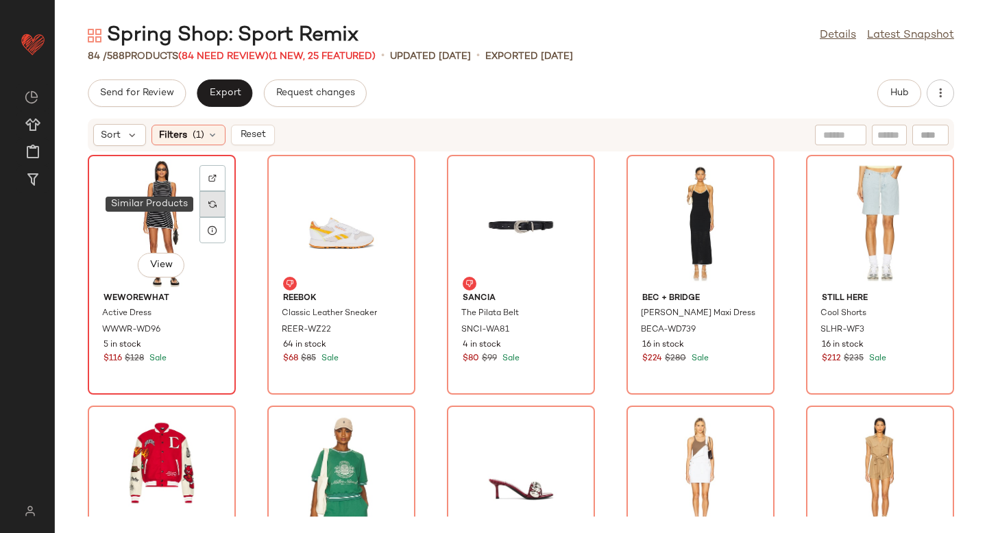
click at [218, 204] on div at bounding box center [212, 204] width 26 height 26
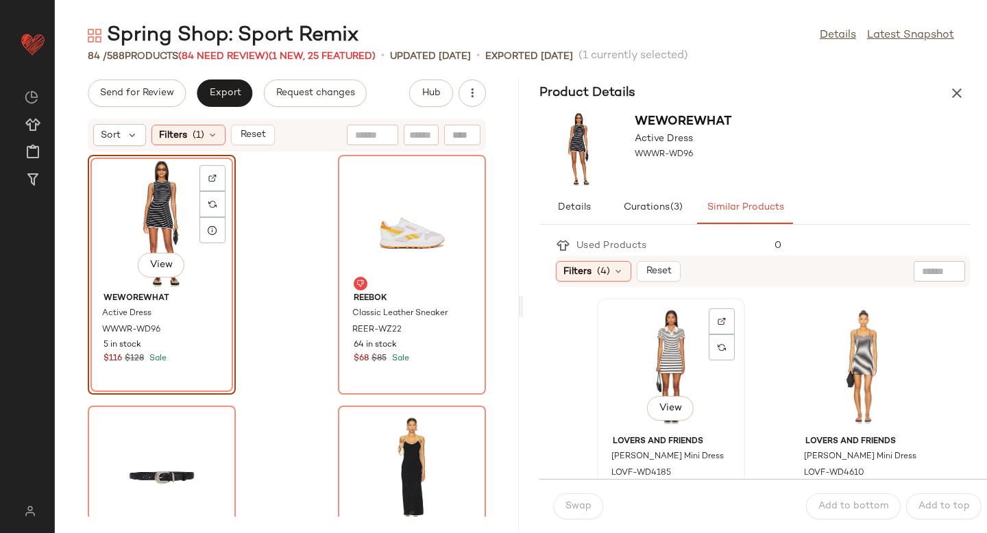
click at [626, 363] on div "View" at bounding box center [671, 367] width 138 height 128
click at [582, 501] on span "Swap" at bounding box center [578, 506] width 27 height 11
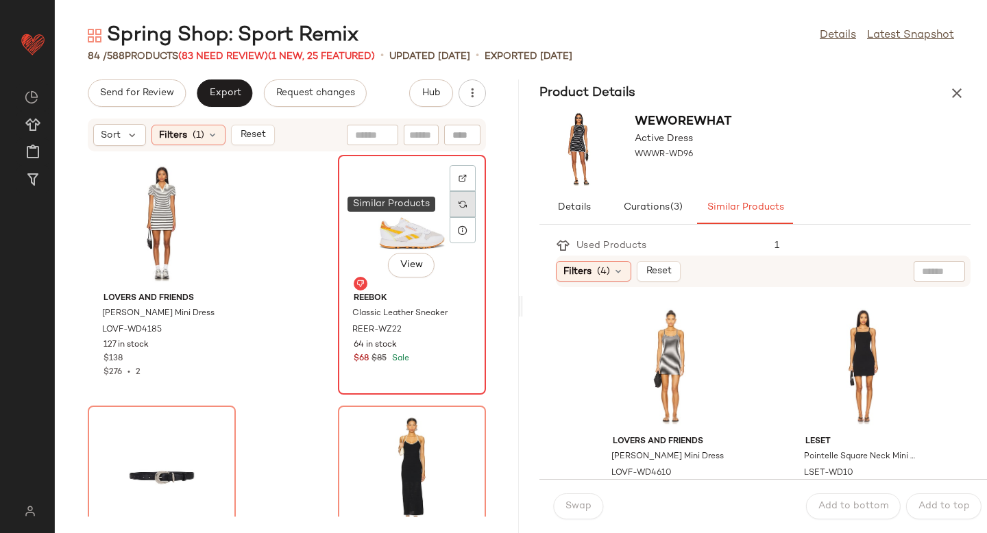
click at [459, 206] on div at bounding box center [463, 204] width 26 height 26
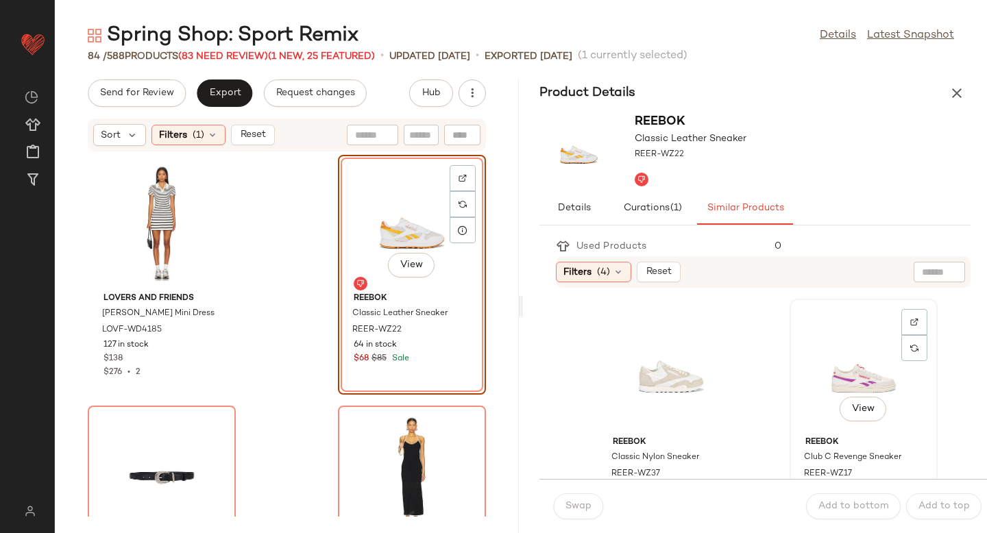
click at [795, 402] on div "View" at bounding box center [864, 368] width 138 height 128
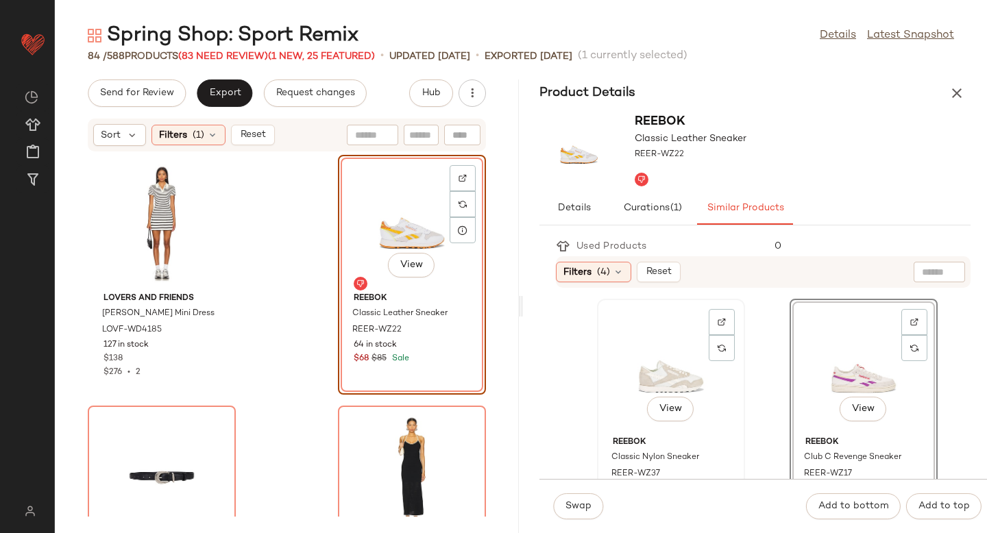
click at [677, 369] on div "View" at bounding box center [671, 368] width 138 height 128
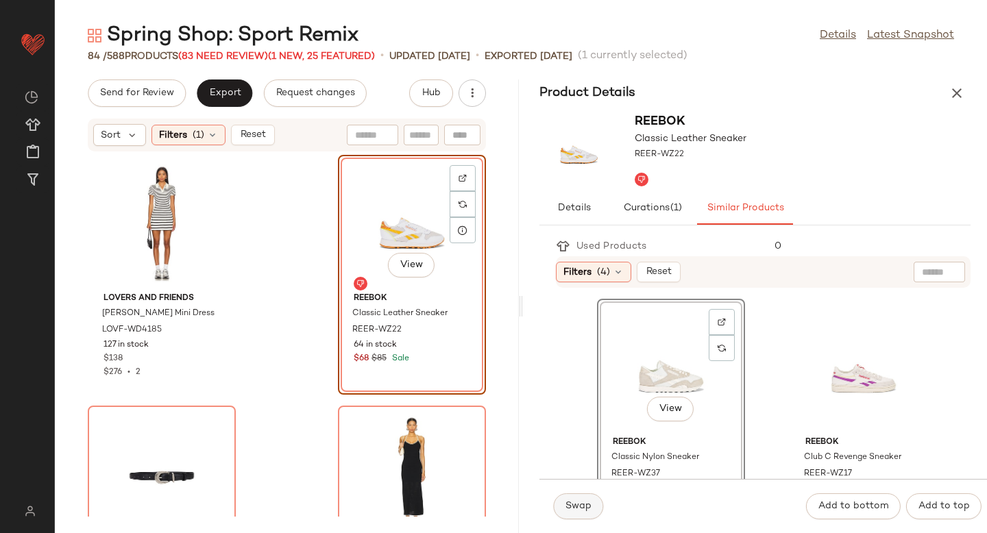
click at [589, 504] on span "Swap" at bounding box center [578, 506] width 27 height 11
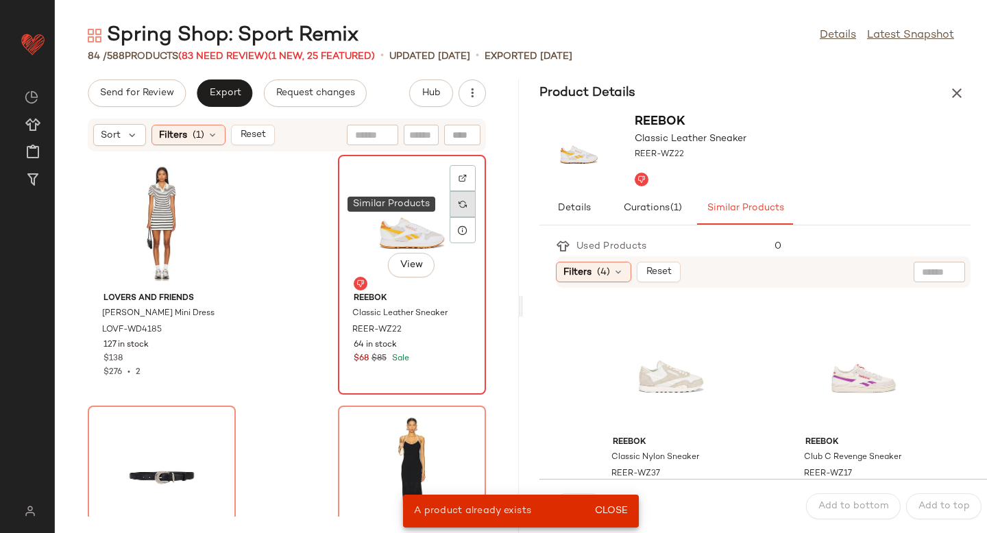
click at [459, 208] on img at bounding box center [463, 204] width 8 height 8
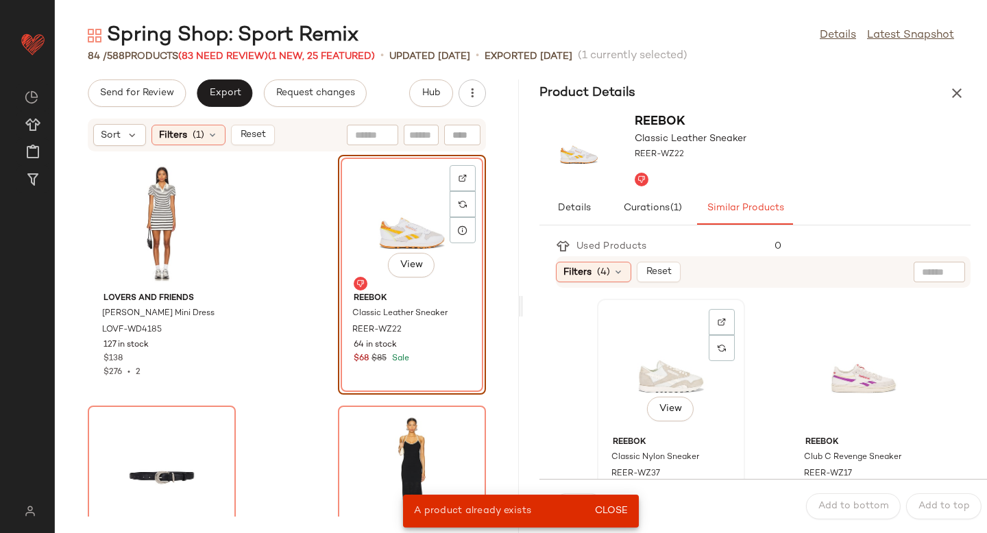
click at [688, 374] on div "View" at bounding box center [671, 368] width 138 height 128
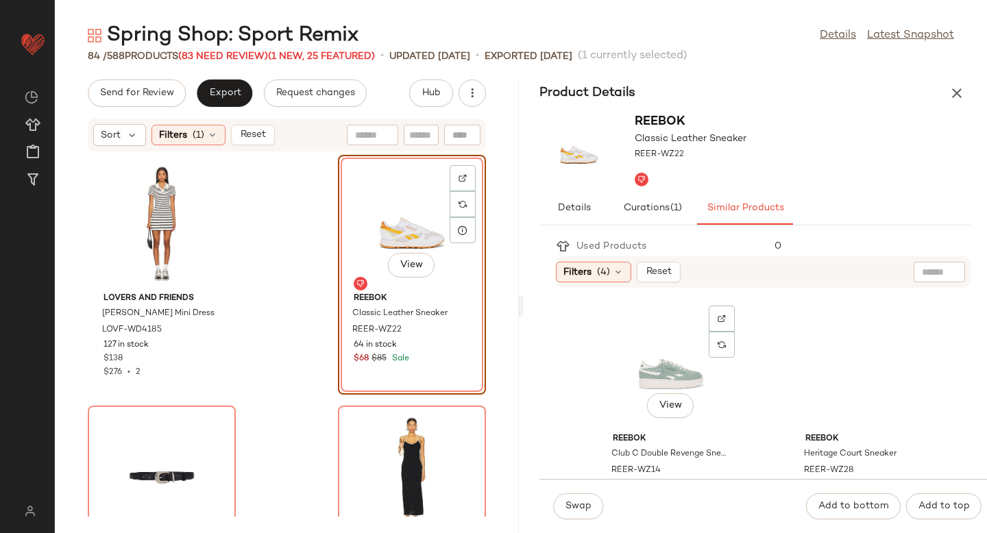
scroll to position [505, 0]
click at [814, 365] on div "View" at bounding box center [864, 365] width 138 height 128
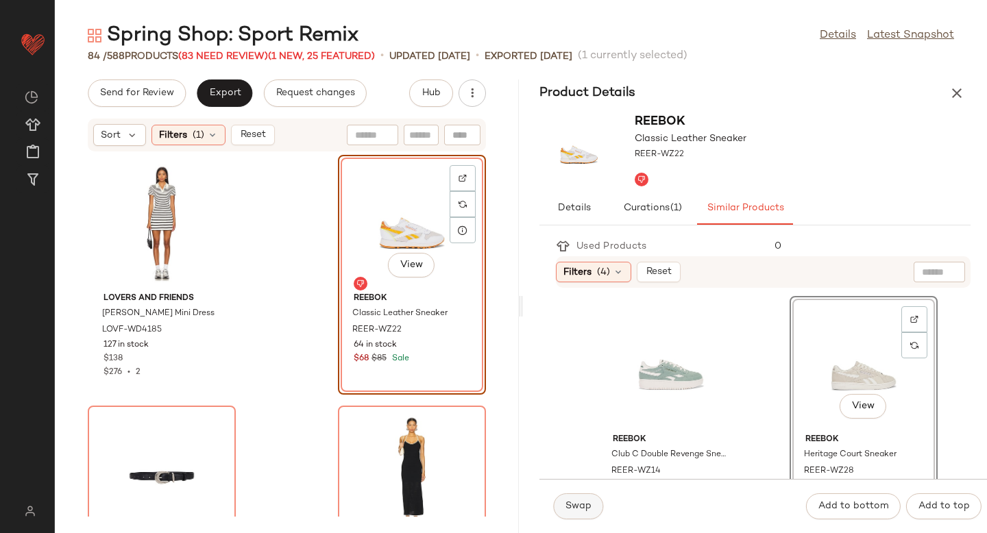
click at [579, 506] on span "Swap" at bounding box center [578, 506] width 27 height 11
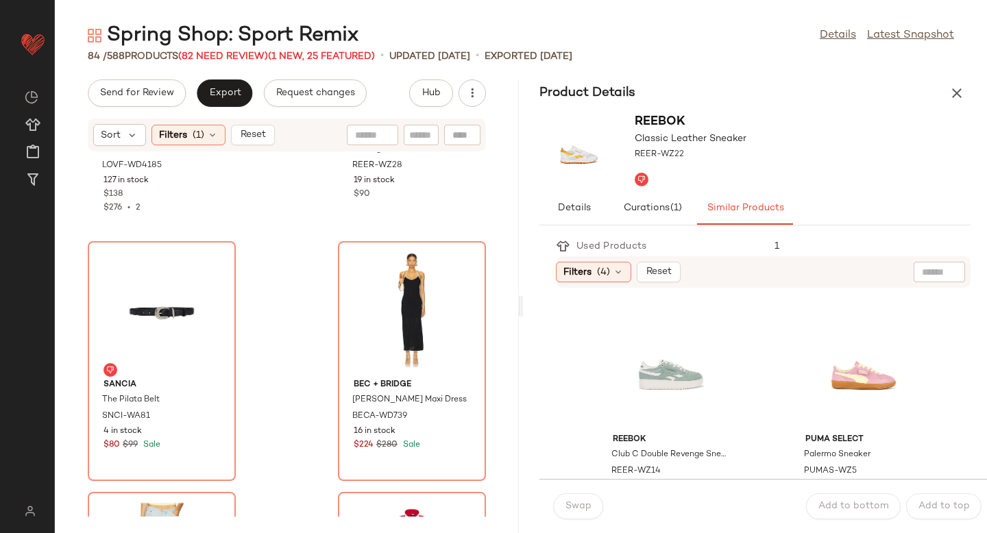
scroll to position [167, 0]
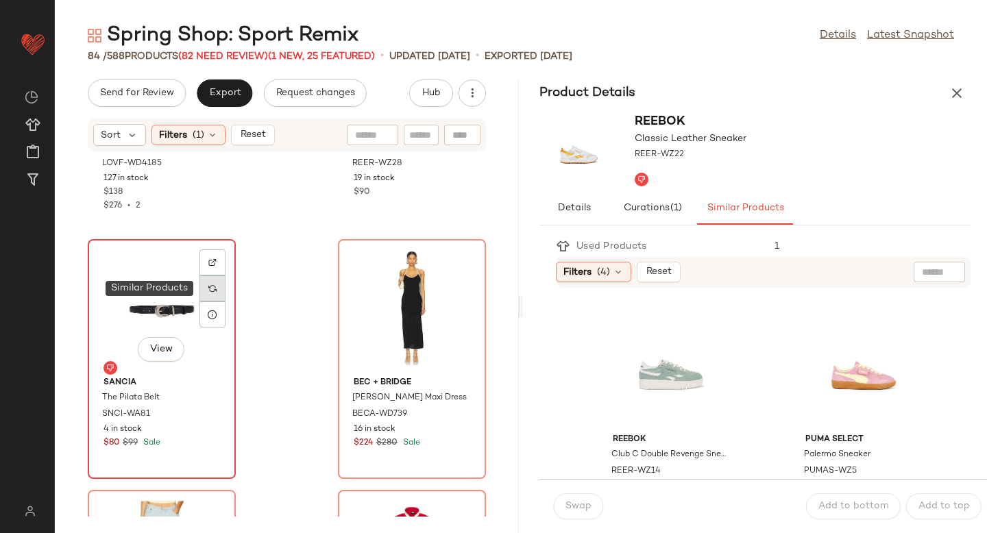
click at [214, 295] on div at bounding box center [212, 289] width 26 height 26
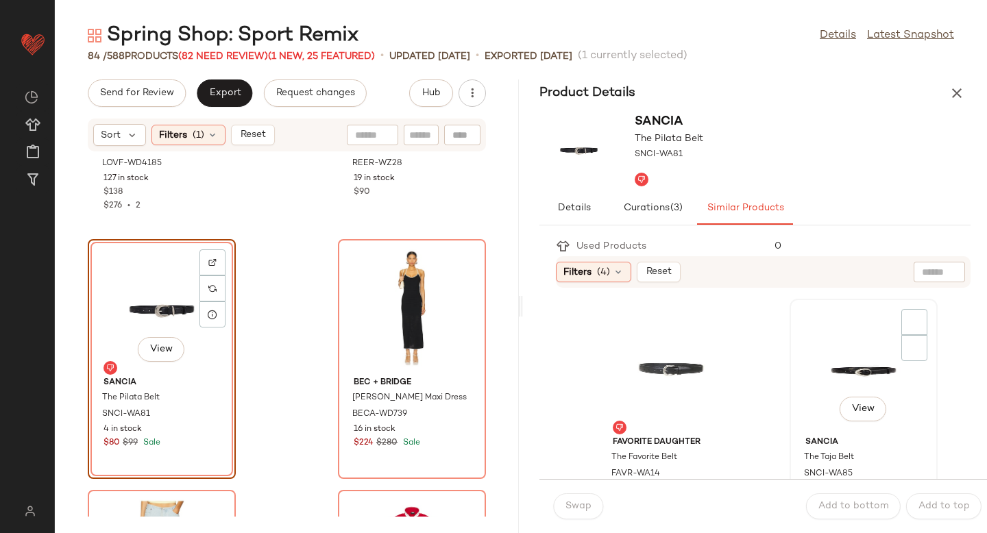
click at [827, 368] on div "View" at bounding box center [864, 368] width 138 height 128
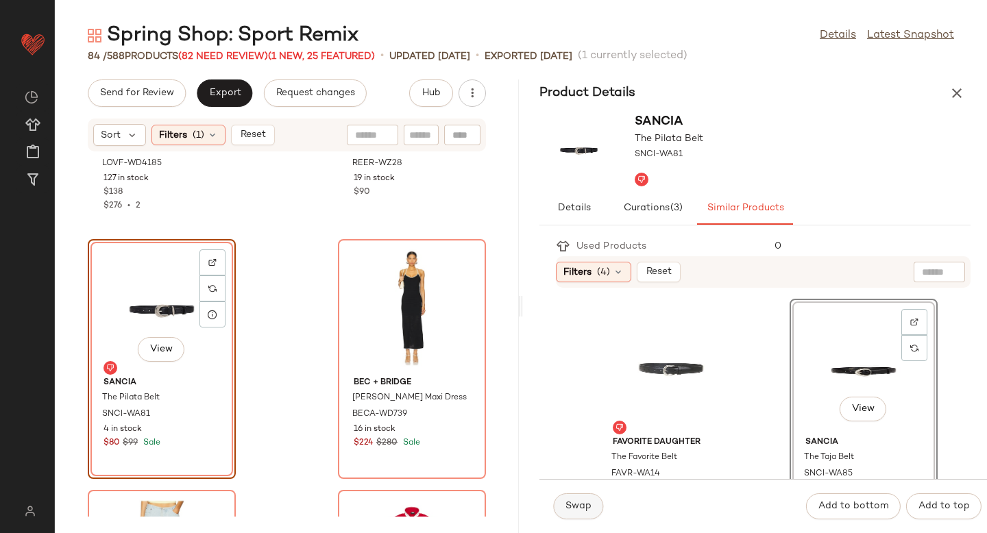
click at [571, 501] on span "Swap" at bounding box center [578, 506] width 27 height 11
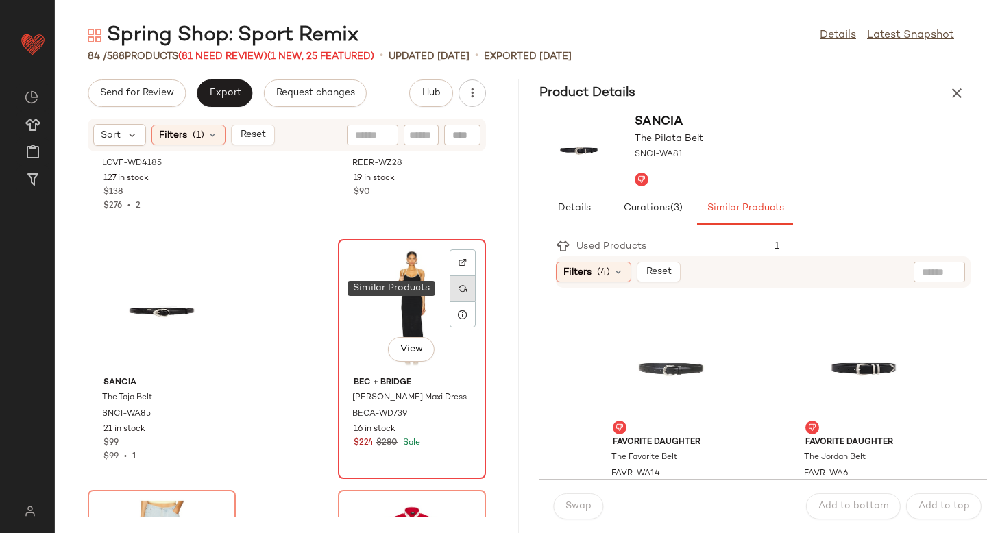
click at [459, 293] on div at bounding box center [463, 289] width 26 height 26
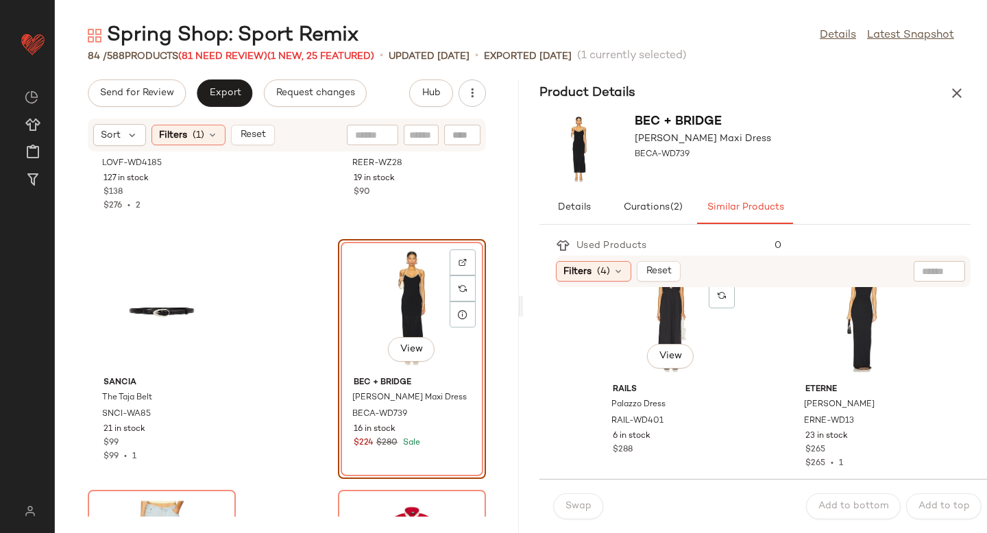
scroll to position [546, 0]
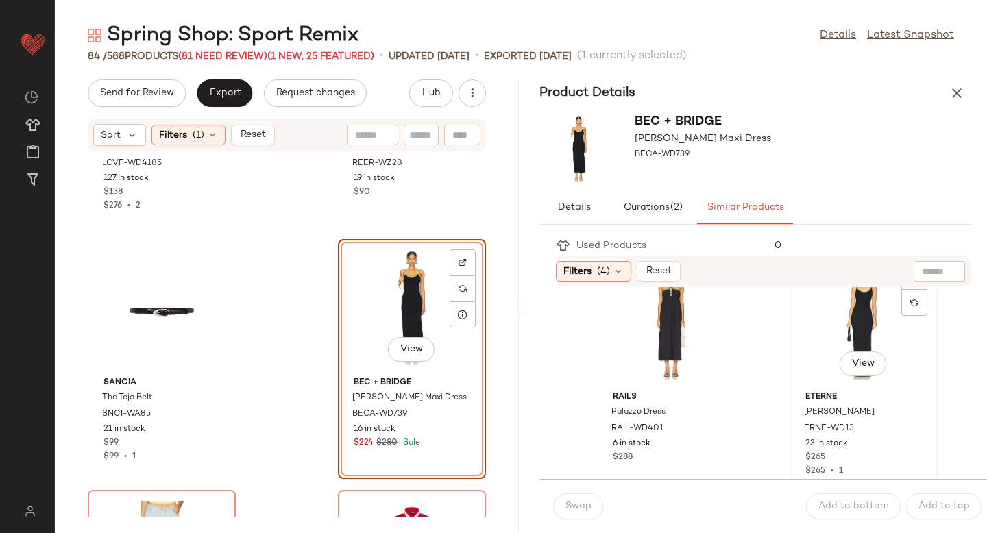
click at [860, 317] on div "View" at bounding box center [864, 322] width 138 height 128
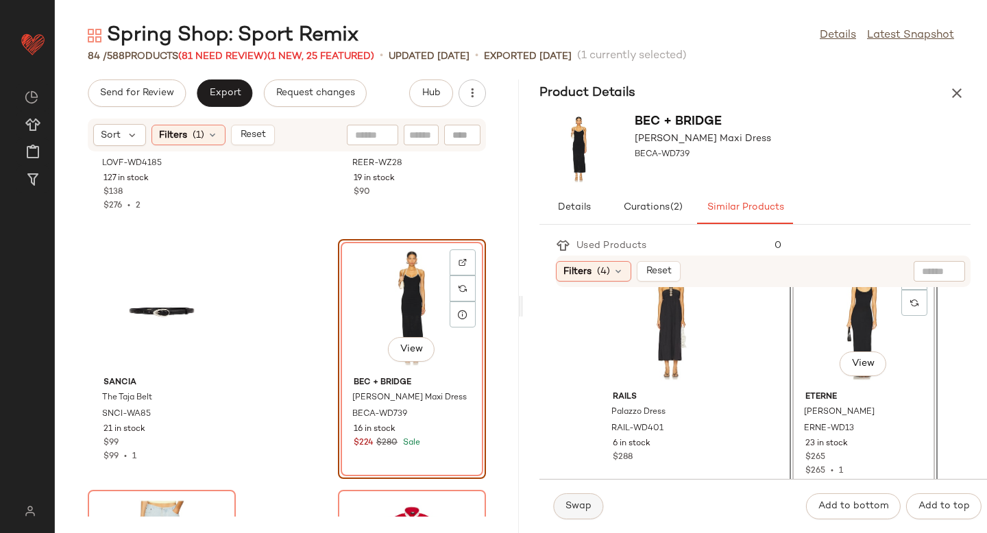
click at [582, 500] on button "Swap" at bounding box center [578, 507] width 50 height 26
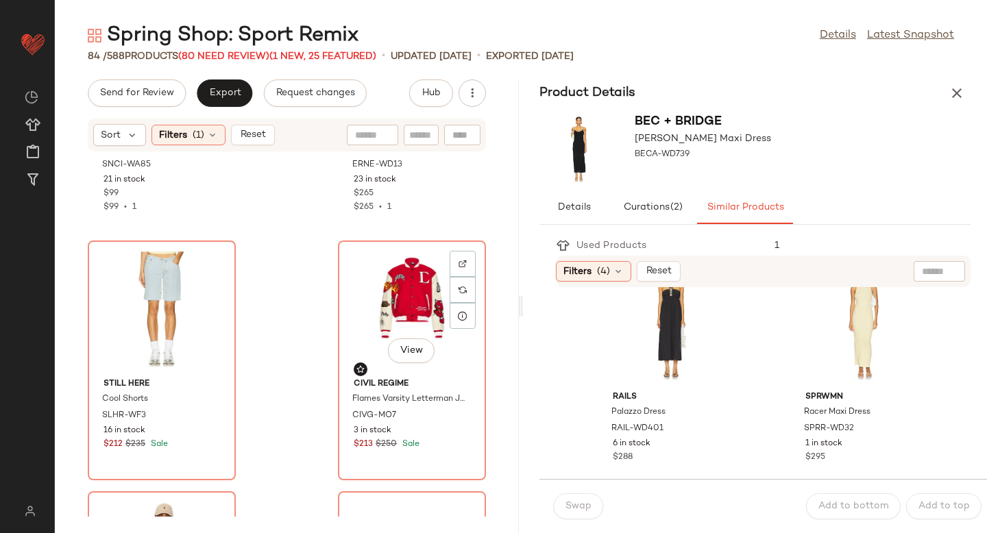
scroll to position [452, 0]
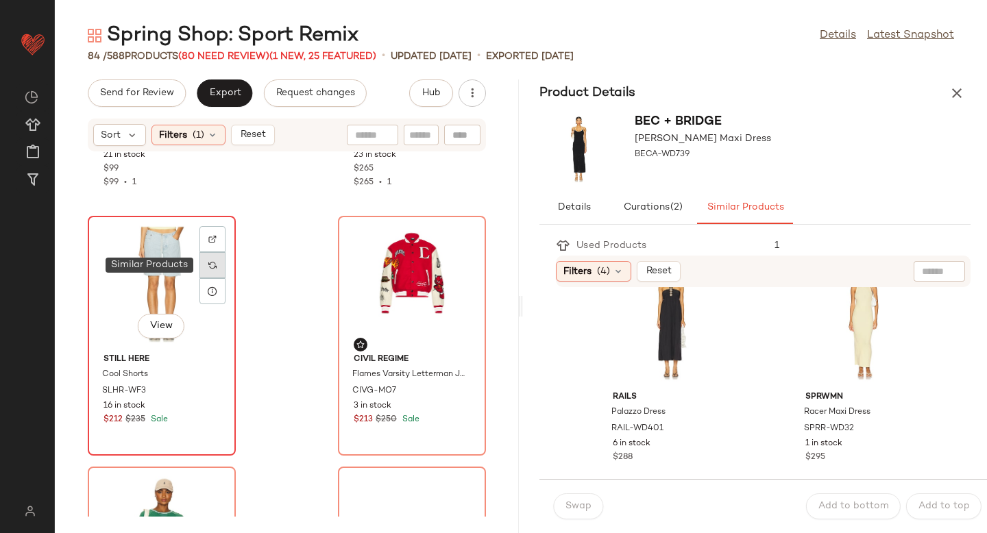
click at [218, 271] on div at bounding box center [212, 265] width 26 height 26
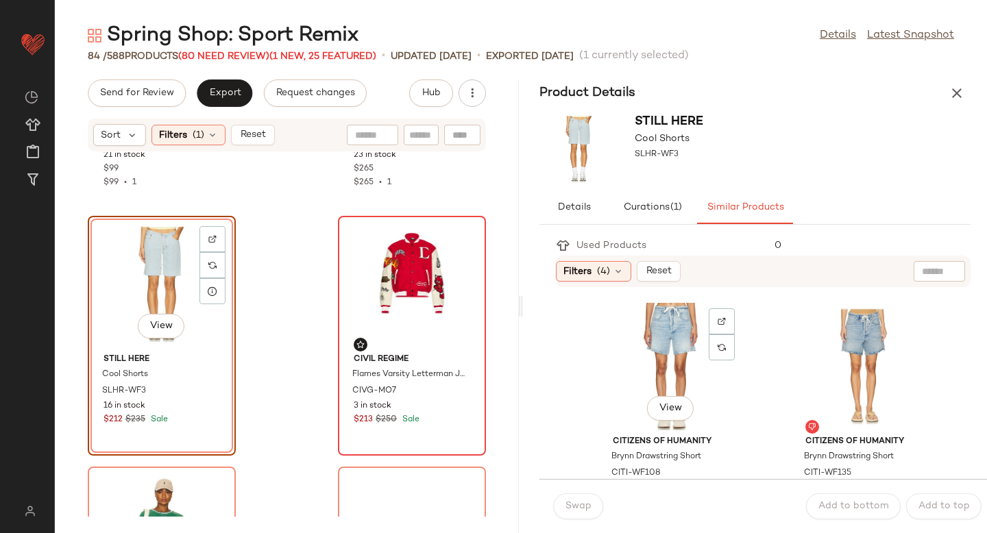
click at [693, 365] on div "View" at bounding box center [671, 367] width 138 height 128
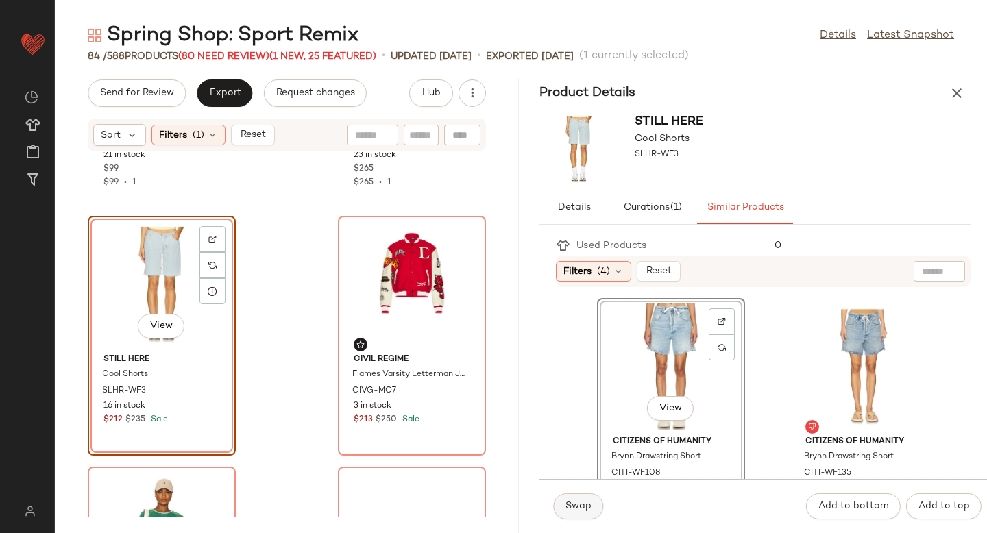
click at [581, 497] on button "Swap" at bounding box center [578, 507] width 50 height 26
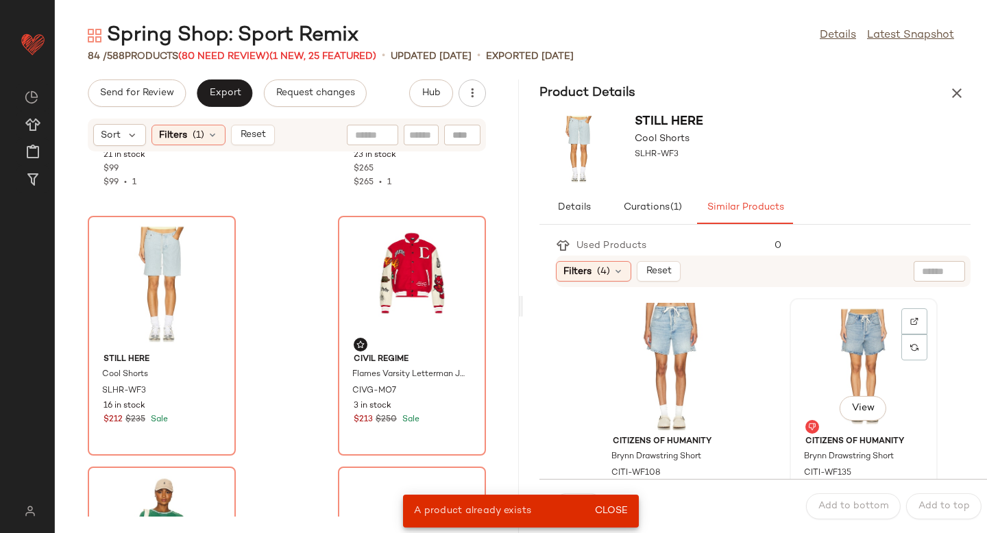
click at [851, 350] on div "View" at bounding box center [864, 367] width 138 height 128
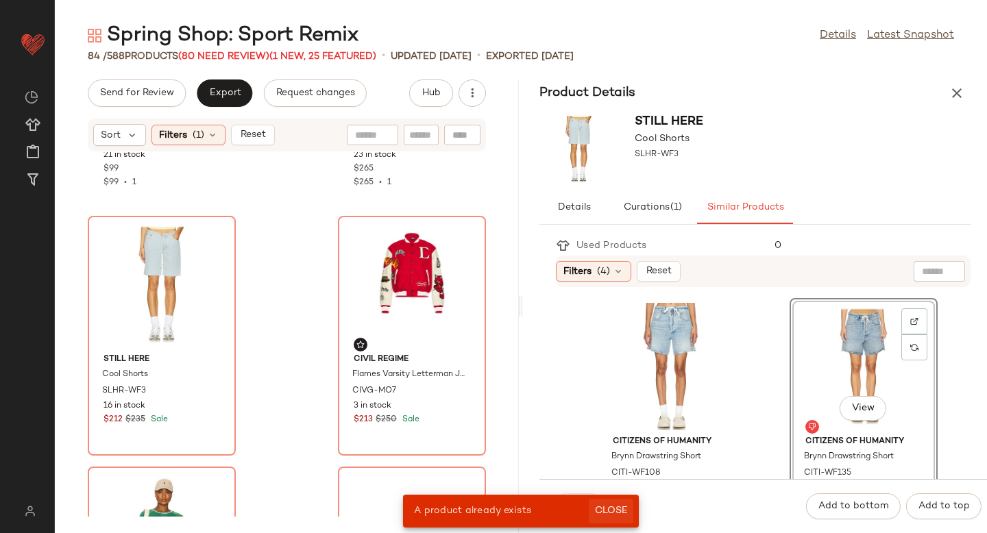
click at [619, 507] on span "Close" at bounding box center [611, 511] width 34 height 11
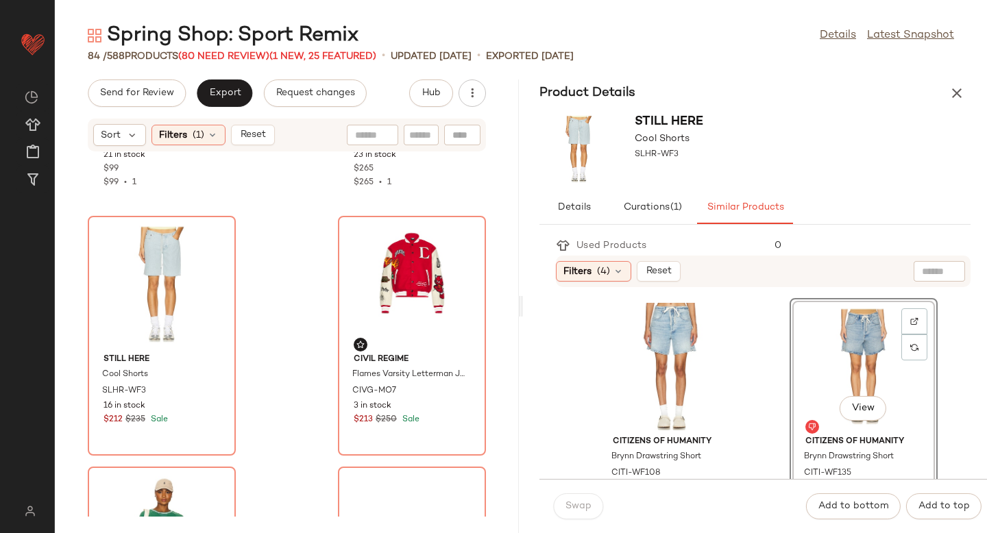
click at [832, 341] on div "View" at bounding box center [864, 367] width 138 height 128
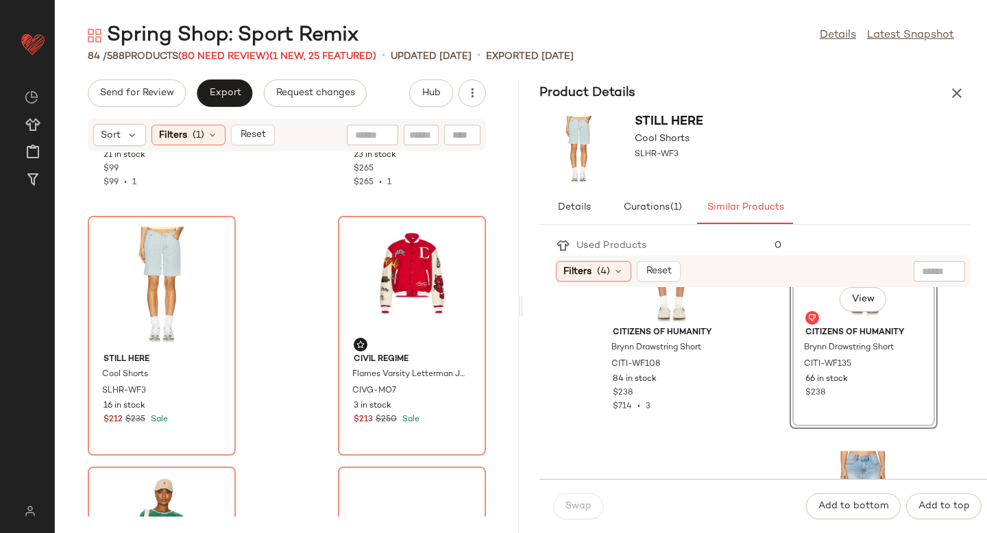
scroll to position [219, 0]
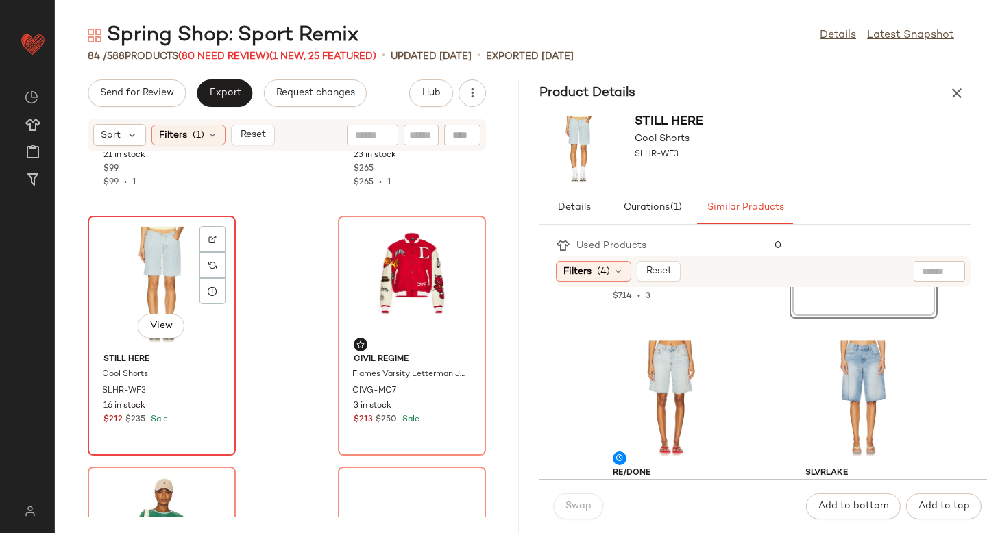
click at [157, 303] on div "View" at bounding box center [162, 285] width 138 height 128
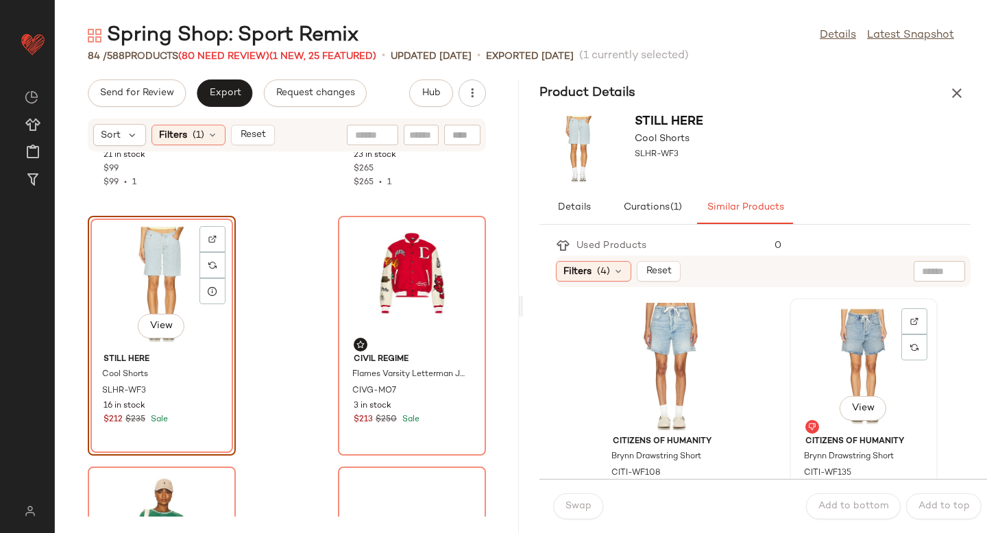
click at [856, 323] on div "View" at bounding box center [864, 367] width 138 height 128
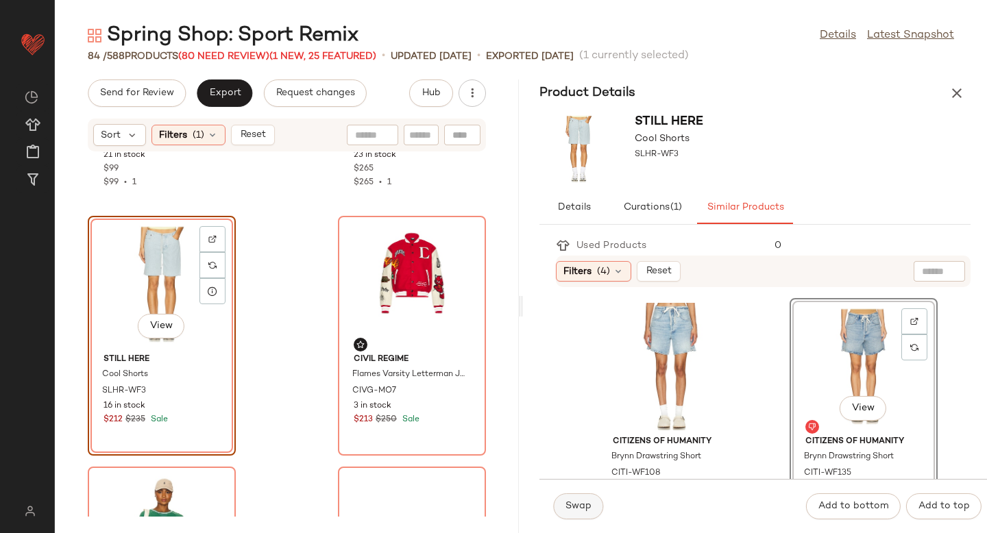
click at [571, 513] on button "Swap" at bounding box center [578, 507] width 50 height 26
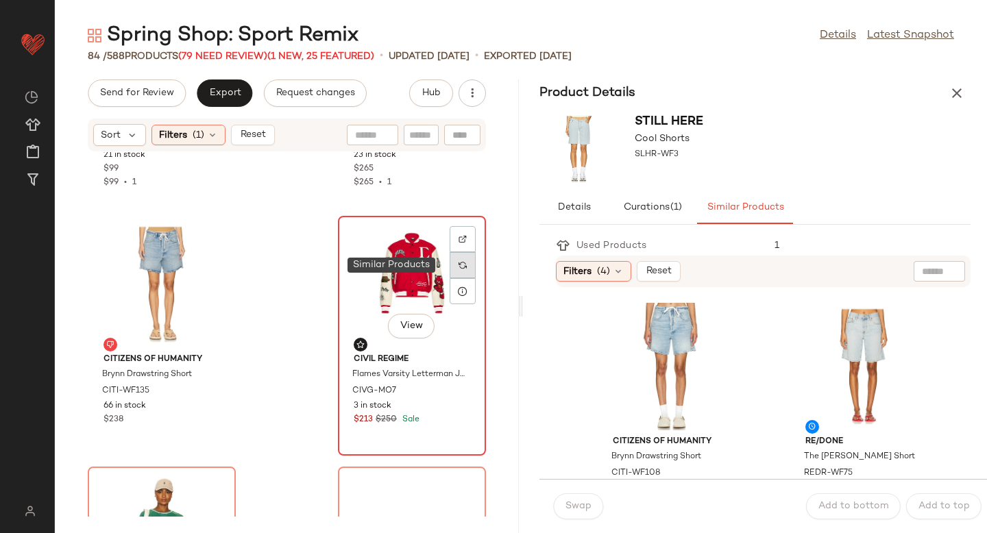
click at [459, 263] on img at bounding box center [463, 265] width 8 height 8
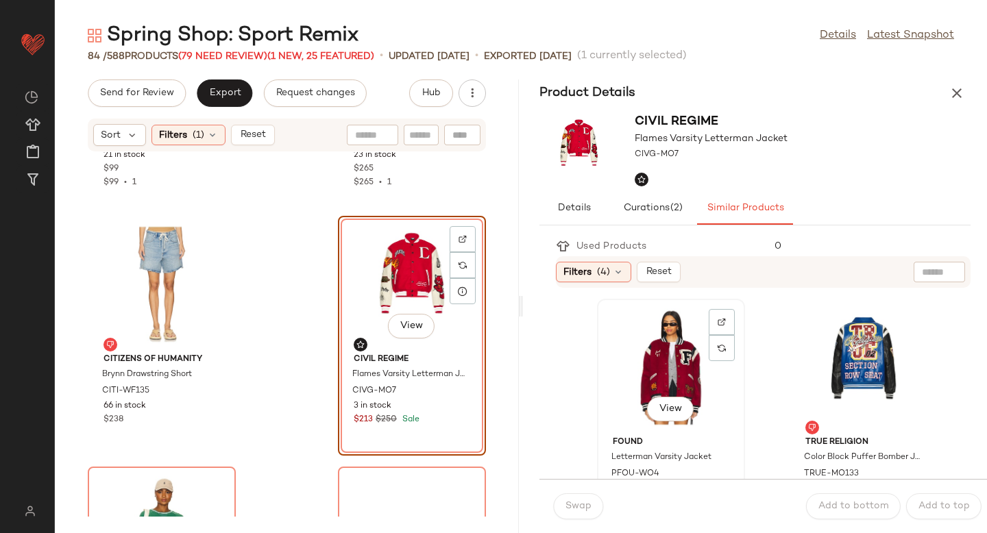
click at [652, 369] on div "View" at bounding box center [671, 368] width 138 height 128
click at [575, 509] on span "Swap" at bounding box center [578, 506] width 27 height 11
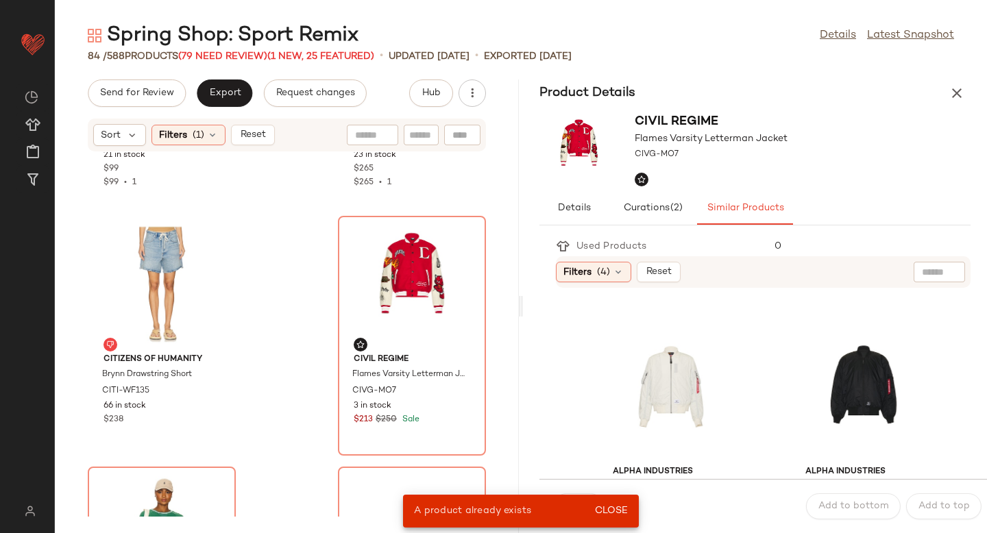
scroll to position [251, 0]
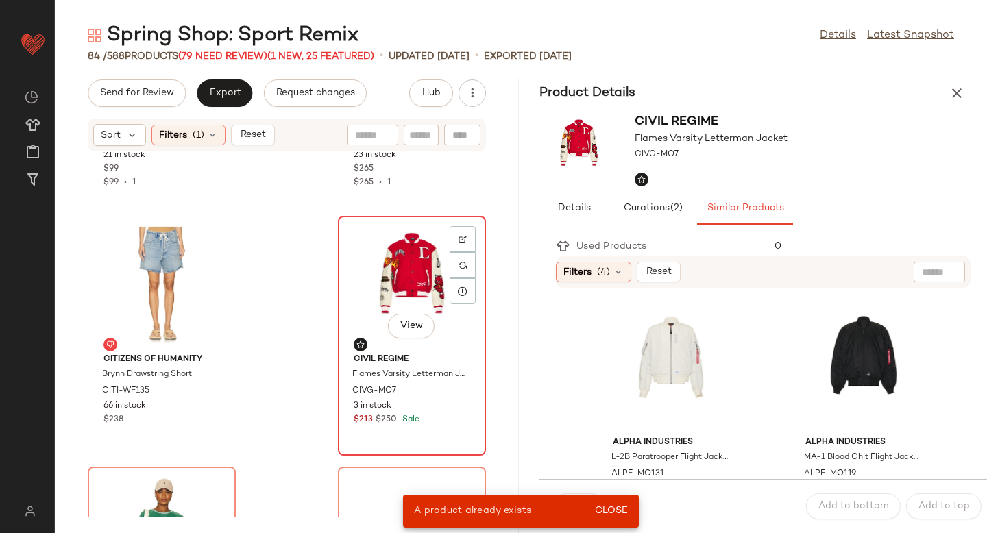
click at [410, 252] on div "View" at bounding box center [412, 285] width 138 height 128
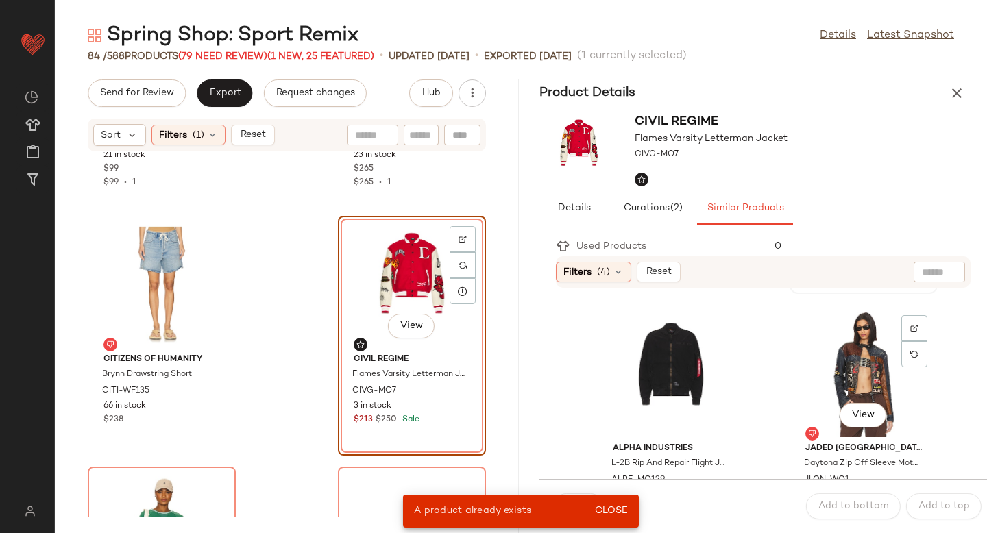
scroll to position [494, 0]
click at [849, 359] on div "View" at bounding box center [864, 376] width 138 height 128
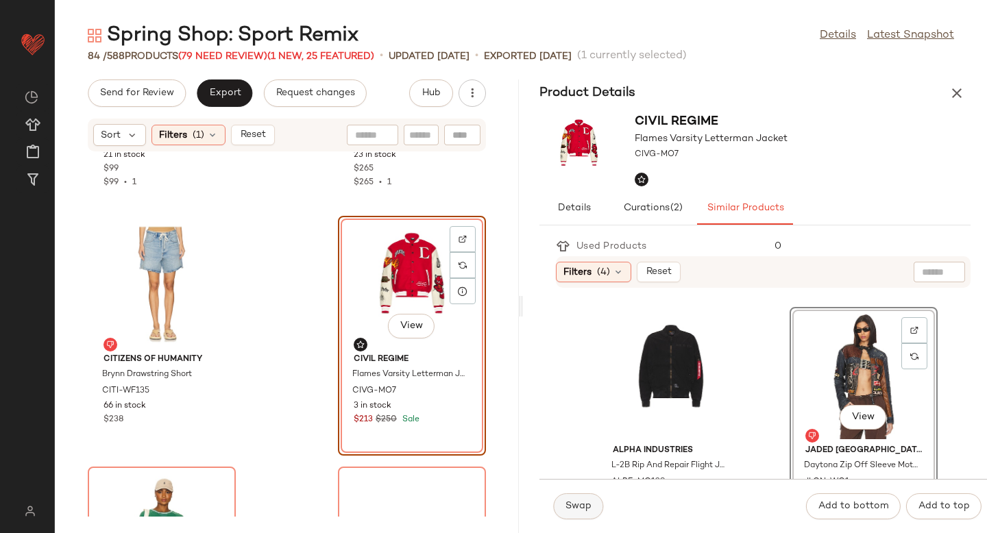
click at [585, 507] on span "Swap" at bounding box center [578, 506] width 27 height 11
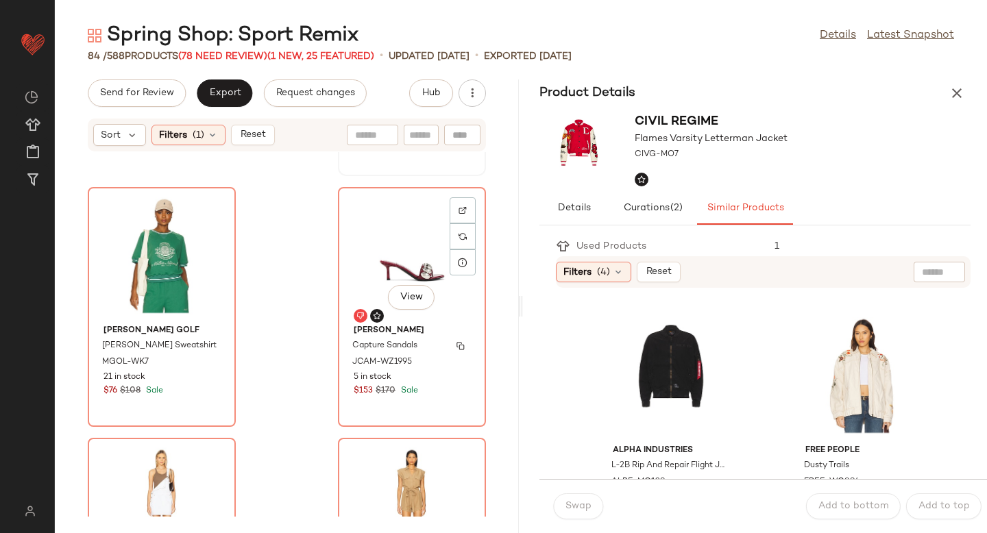
scroll to position [746, 0]
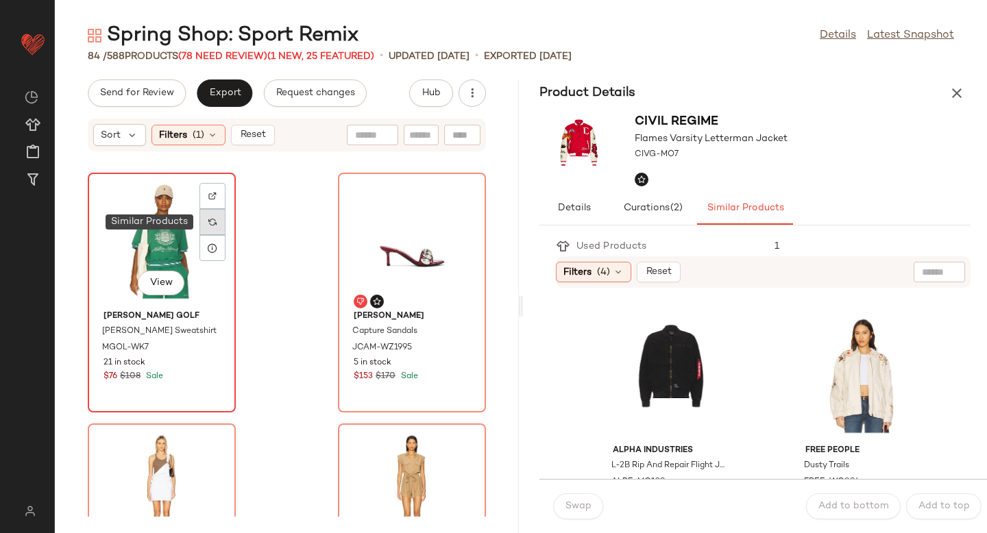
click at [209, 225] on img at bounding box center [212, 222] width 8 height 8
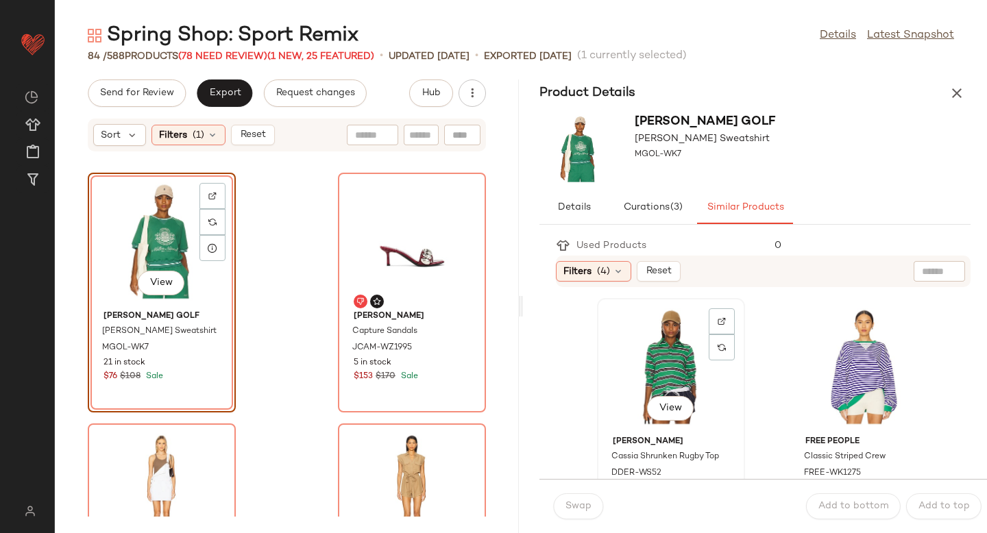
click at [688, 375] on div "View" at bounding box center [671, 367] width 138 height 128
click at [577, 502] on span "Swap" at bounding box center [578, 506] width 27 height 11
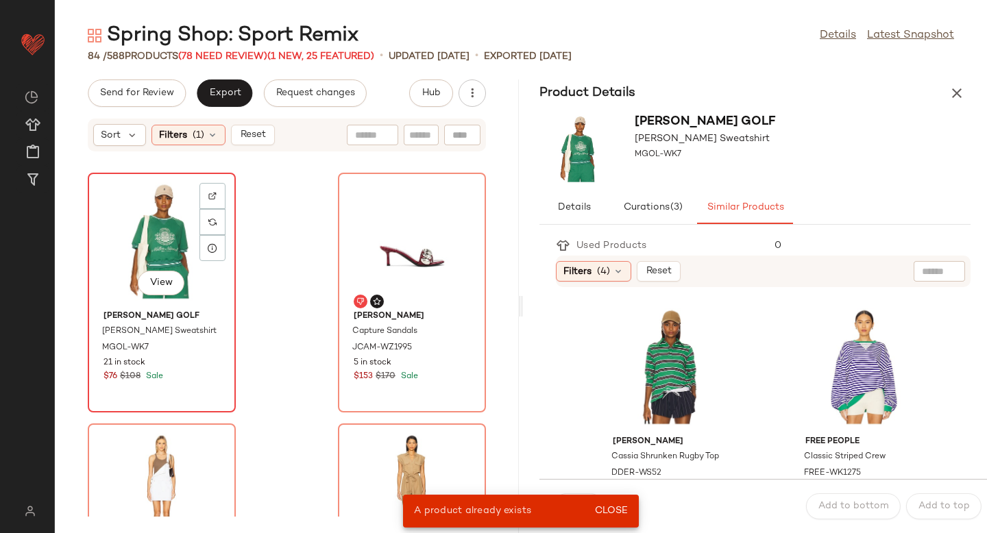
click at [172, 250] on div "View" at bounding box center [162, 242] width 138 height 128
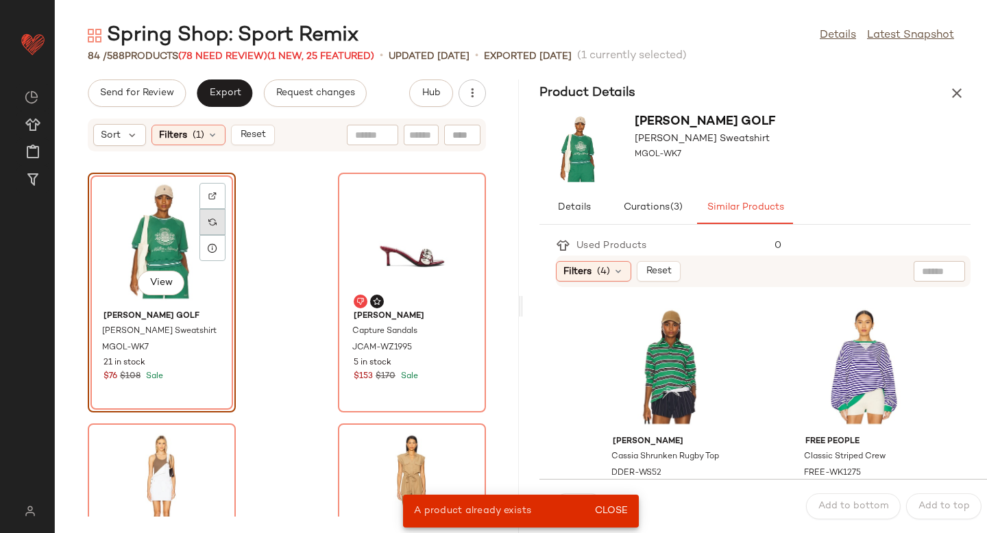
click at [214, 222] on img at bounding box center [212, 222] width 8 height 8
click at [613, 267] on icon at bounding box center [618, 271] width 11 height 11
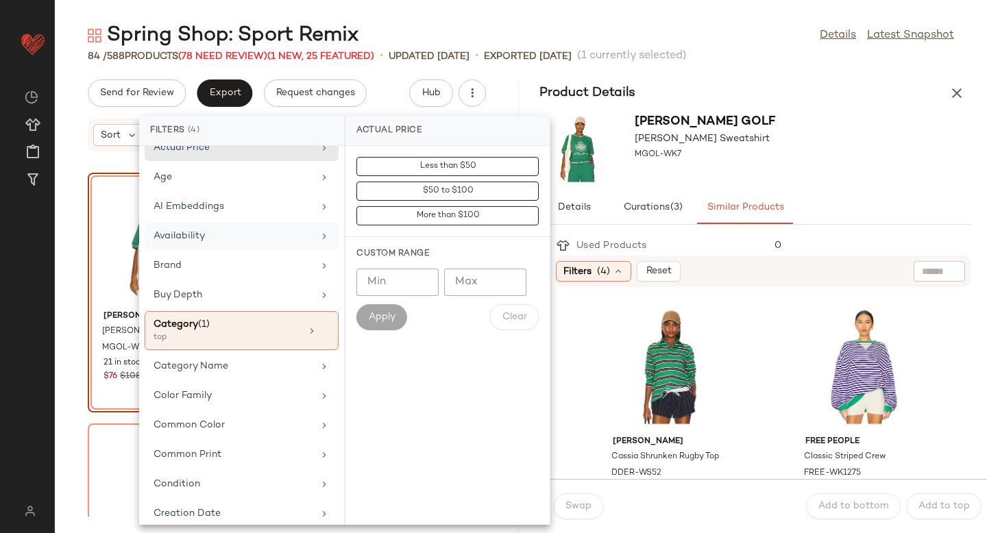
scroll to position [16, 0]
click at [227, 231] on div "Availability" at bounding box center [234, 237] width 160 height 14
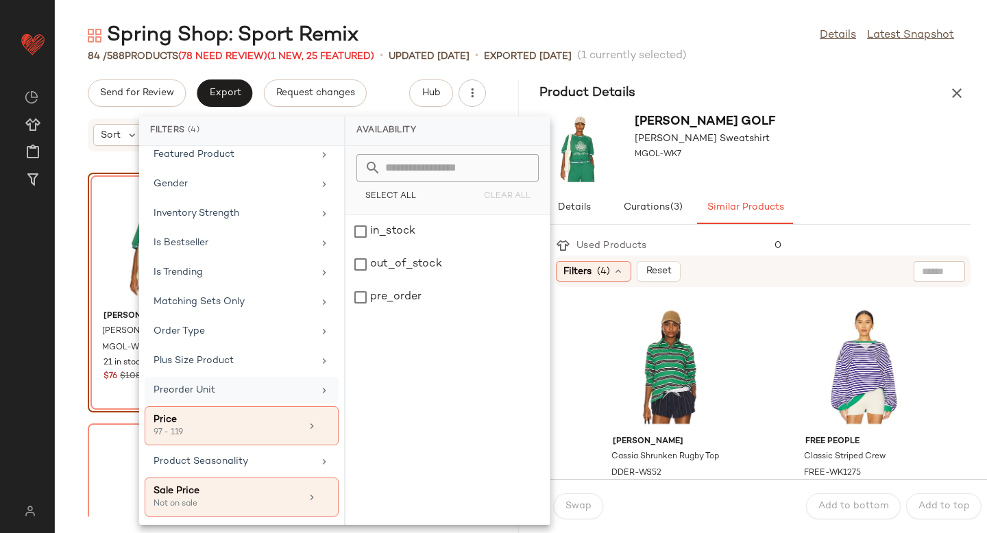
scroll to position [0, 0]
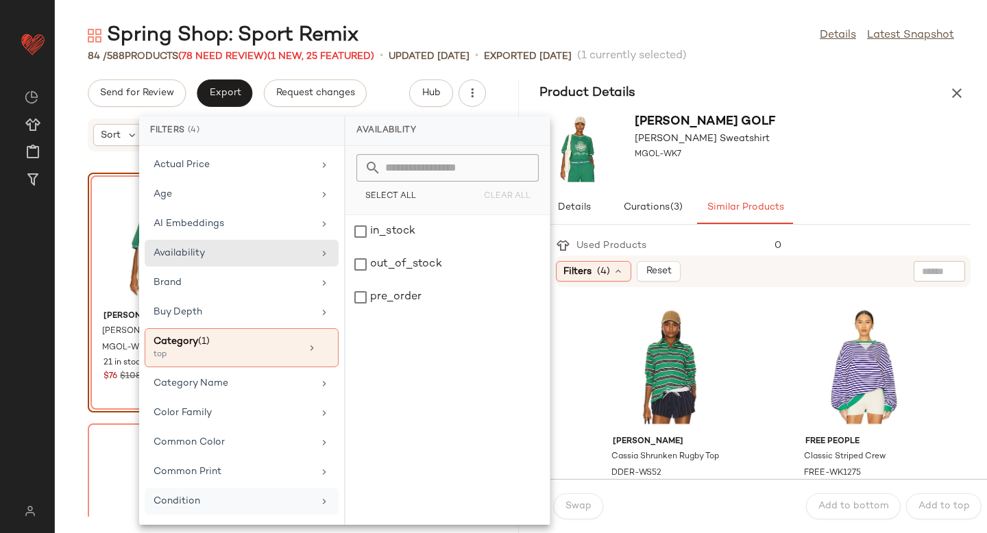
click at [226, 518] on div "Condition" at bounding box center [242, 531] width 194 height 27
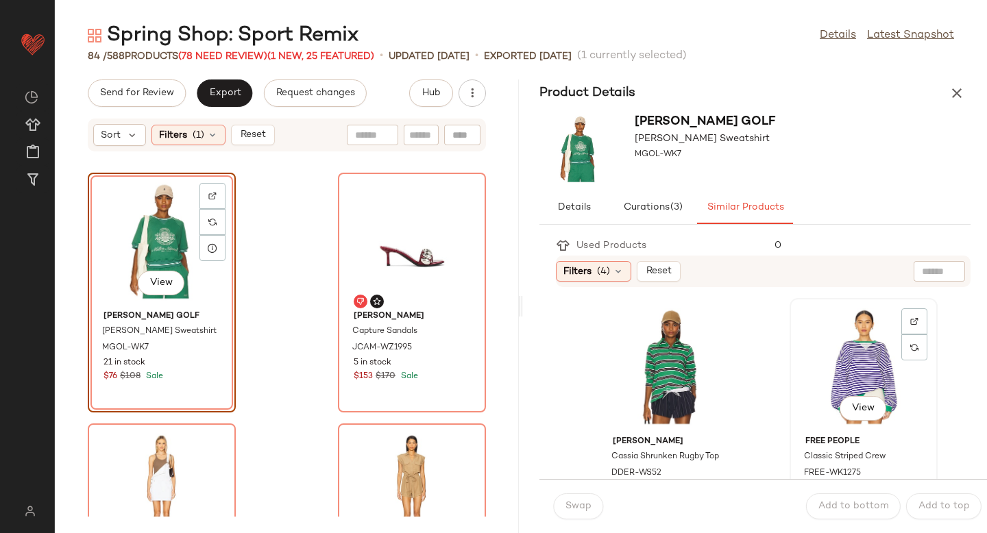
click at [847, 365] on div "View" at bounding box center [864, 367] width 138 height 128
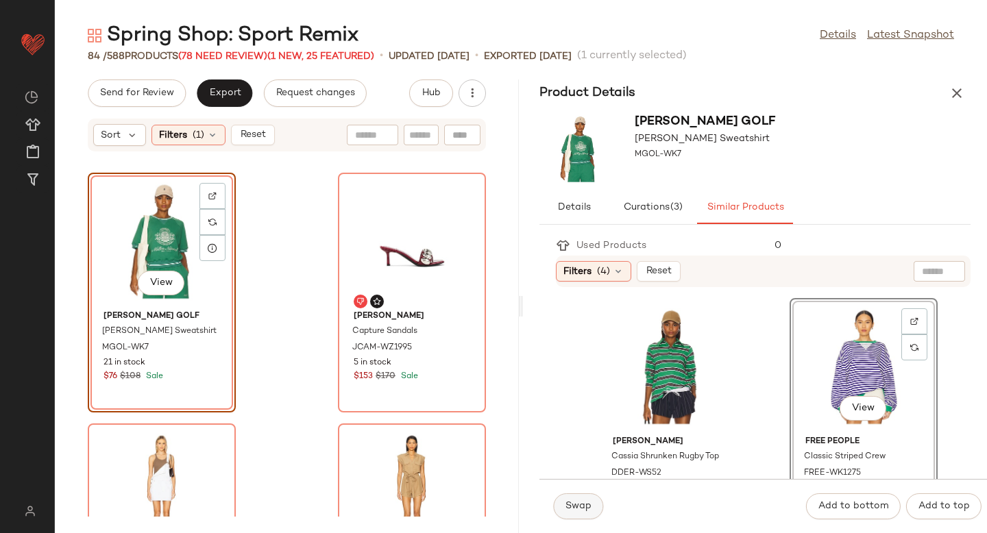
click at [581, 515] on button "Swap" at bounding box center [578, 507] width 50 height 26
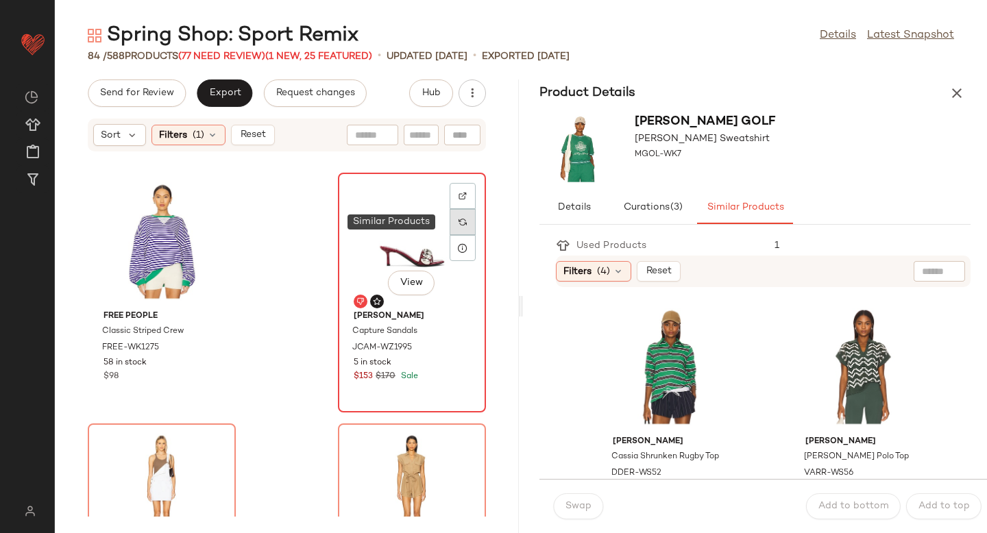
click at [459, 221] on img at bounding box center [463, 222] width 8 height 8
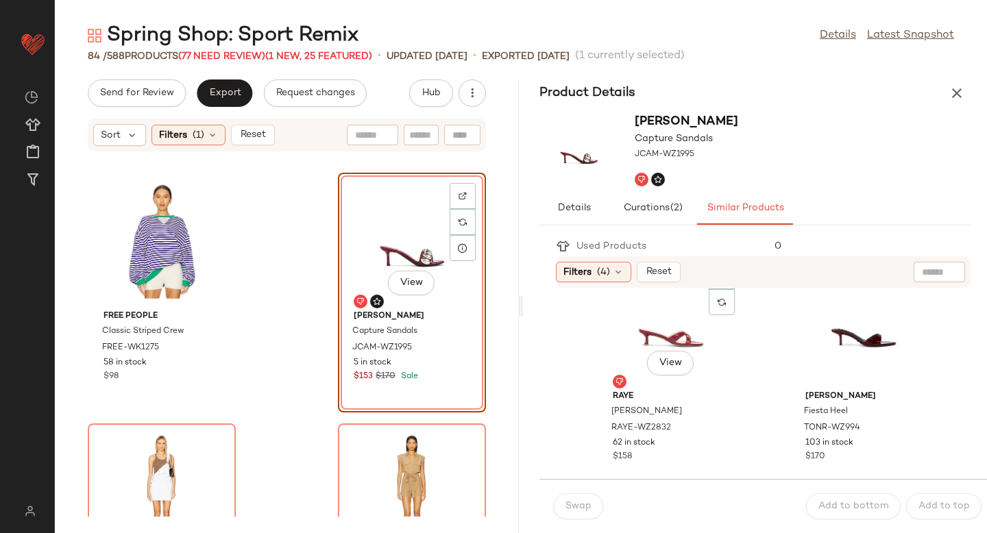
scroll to position [296, 0]
click at [827, 348] on div "View" at bounding box center [864, 322] width 138 height 128
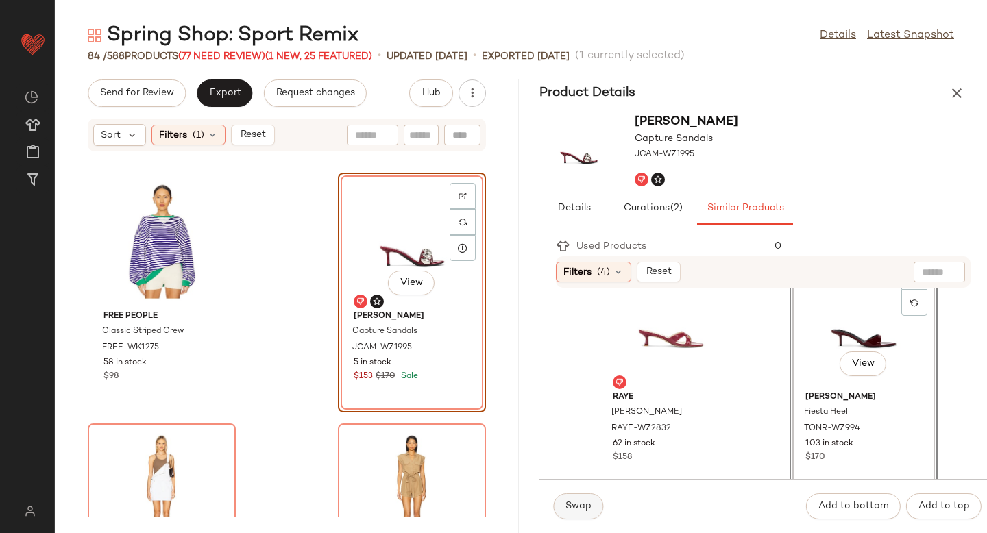
click at [585, 507] on span "Swap" at bounding box center [578, 506] width 27 height 11
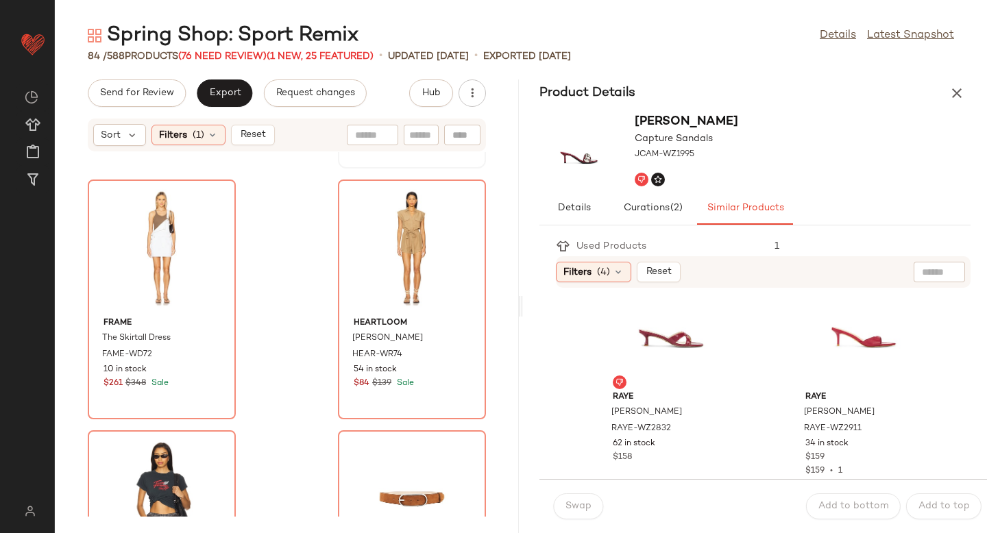
scroll to position [1000, 0]
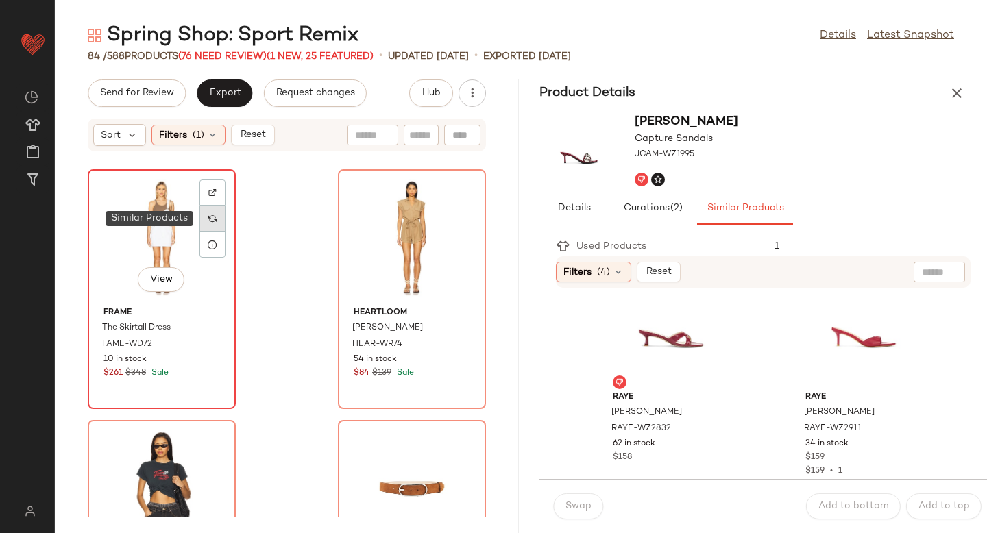
click at [204, 217] on div at bounding box center [212, 219] width 26 height 26
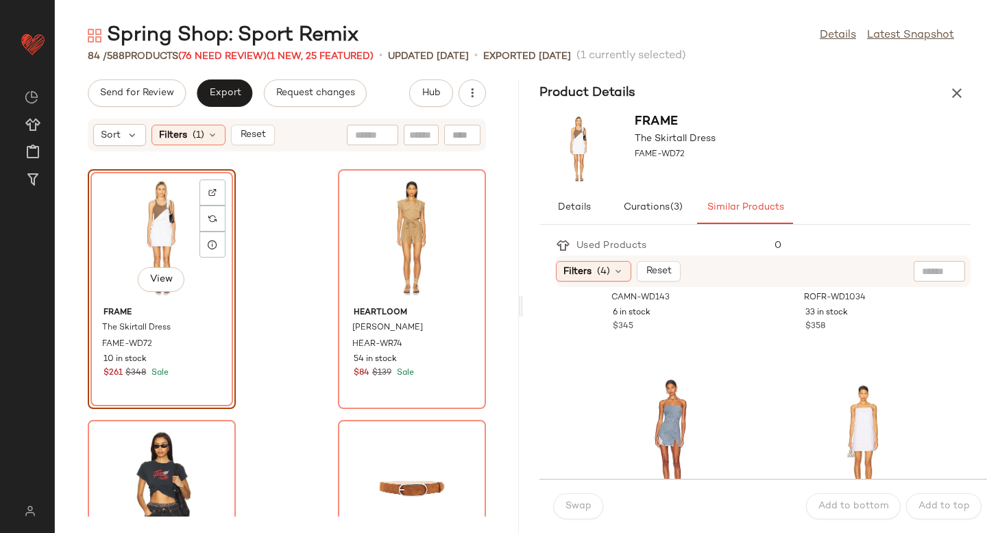
scroll to position [978, 0]
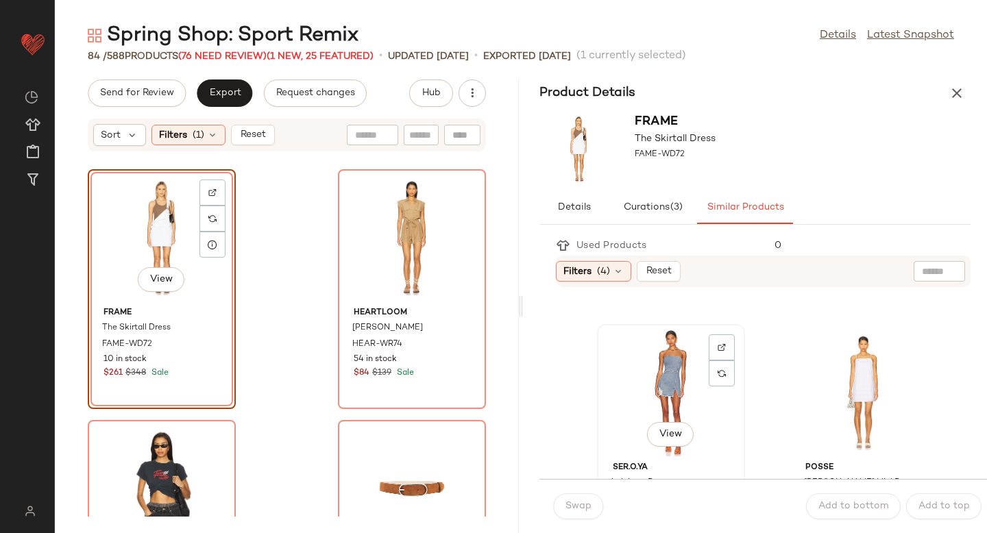
click at [688, 380] on div "View" at bounding box center [671, 393] width 138 height 128
click at [554, 511] on button "Swap" at bounding box center [578, 507] width 50 height 26
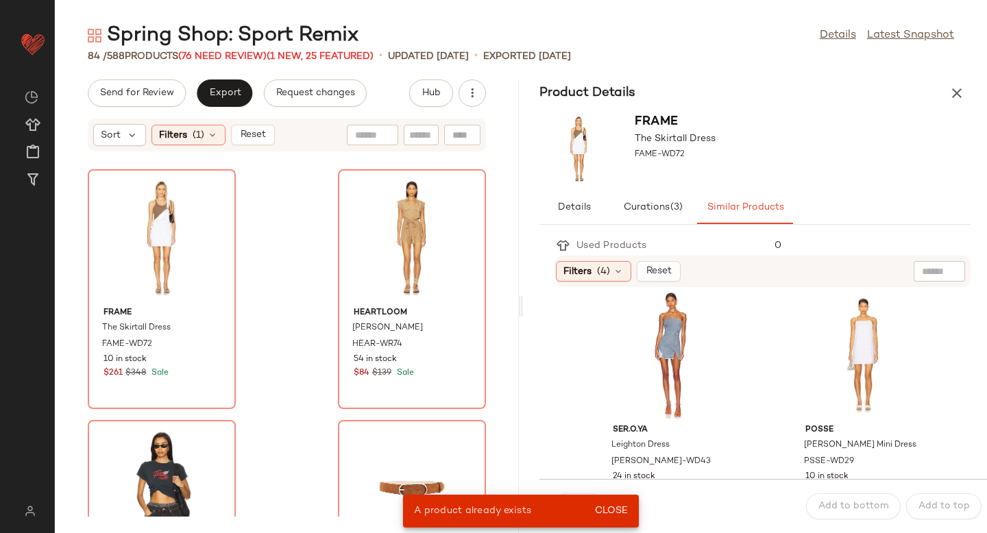
scroll to position [998, 0]
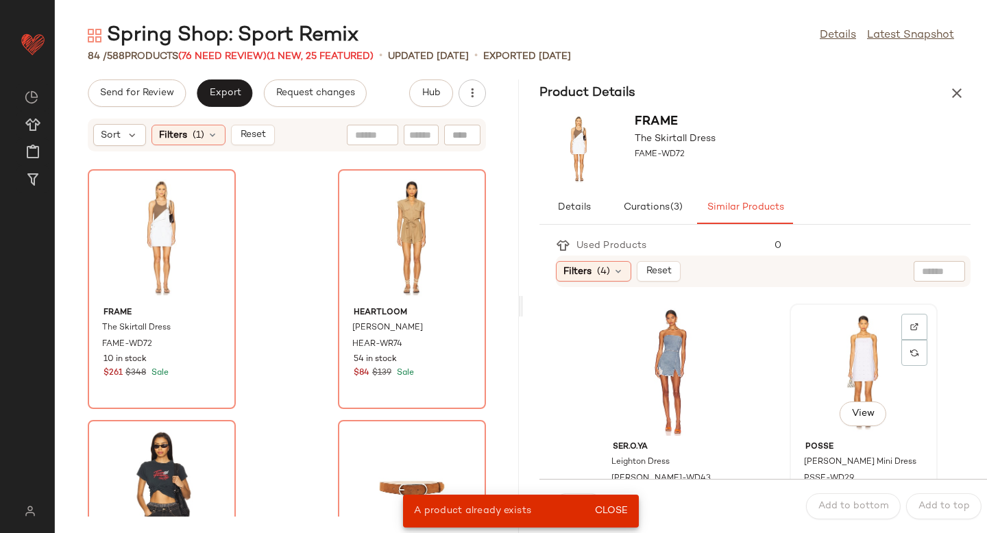
click at [860, 341] on div "View" at bounding box center [864, 372] width 138 height 128
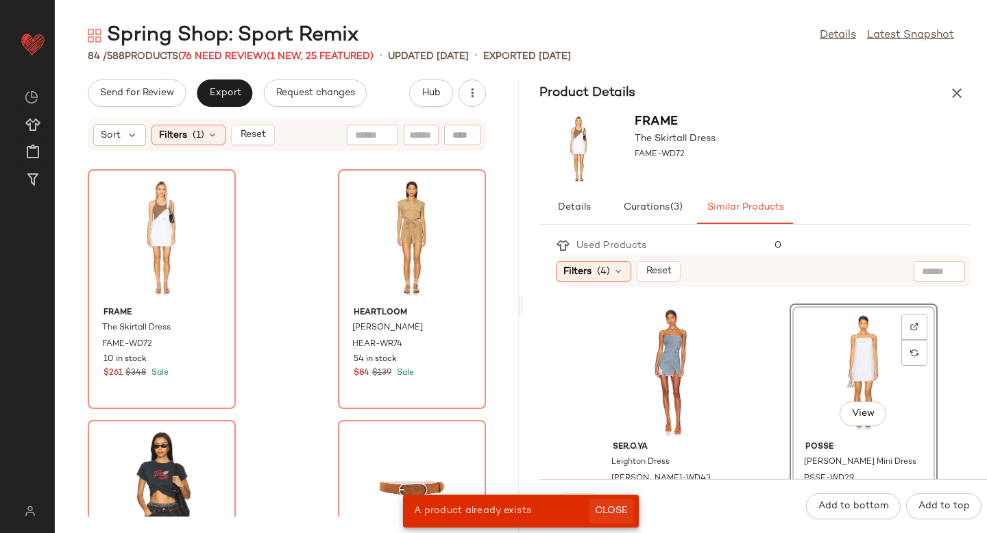
click at [620, 506] on span "Close" at bounding box center [611, 511] width 34 height 11
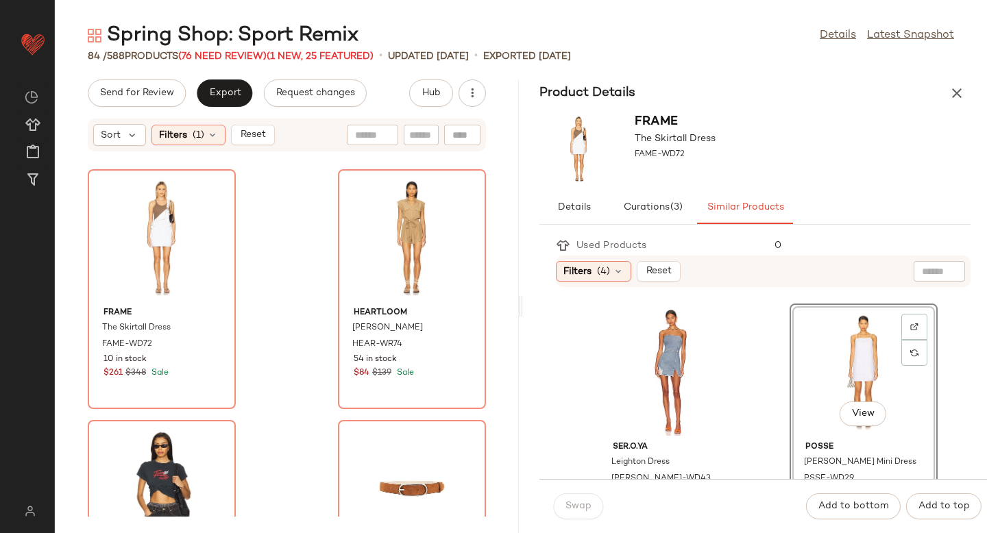
click at [829, 367] on div "View" at bounding box center [864, 372] width 138 height 128
click at [182, 247] on div "View" at bounding box center [162, 238] width 138 height 128
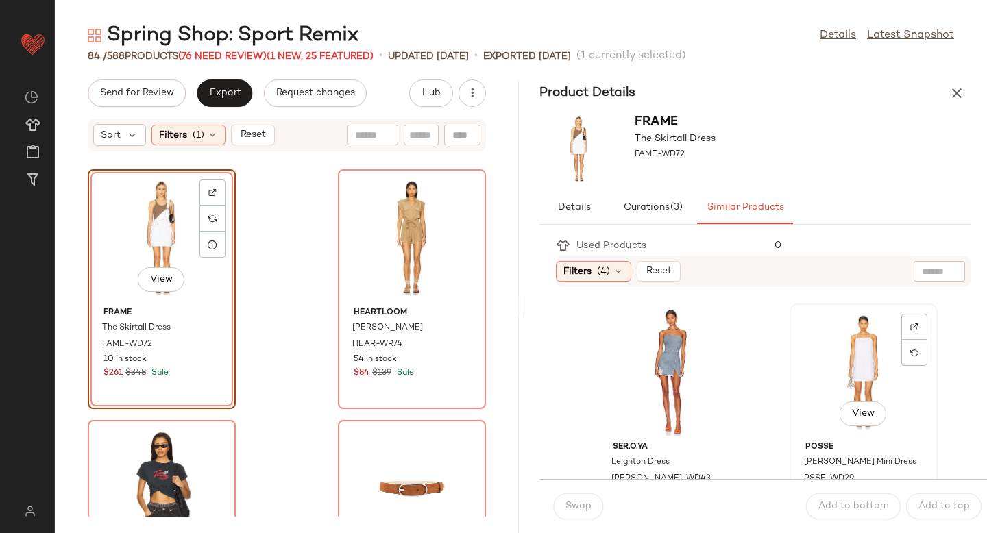
click at [816, 380] on div "View" at bounding box center [864, 372] width 138 height 128
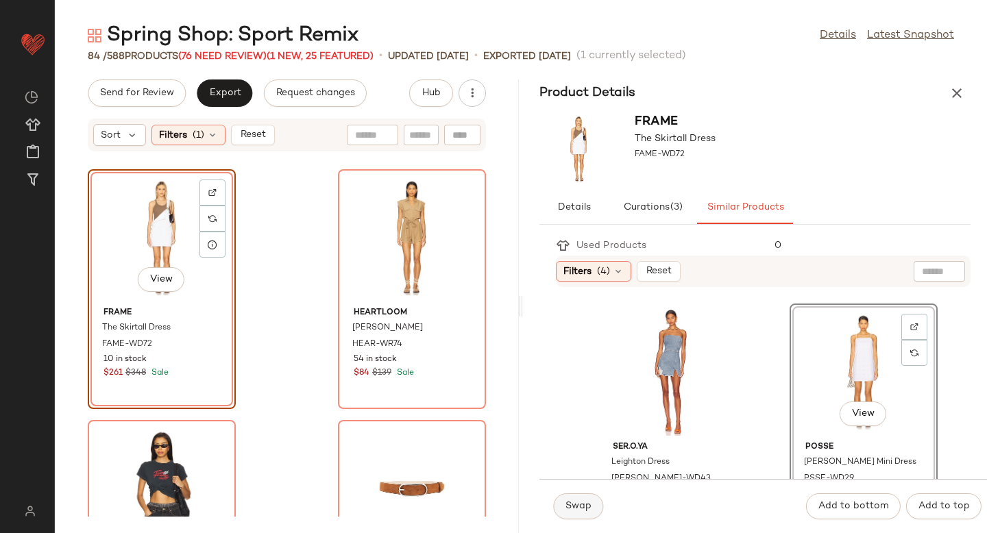
click at [569, 511] on span "Swap" at bounding box center [578, 506] width 27 height 11
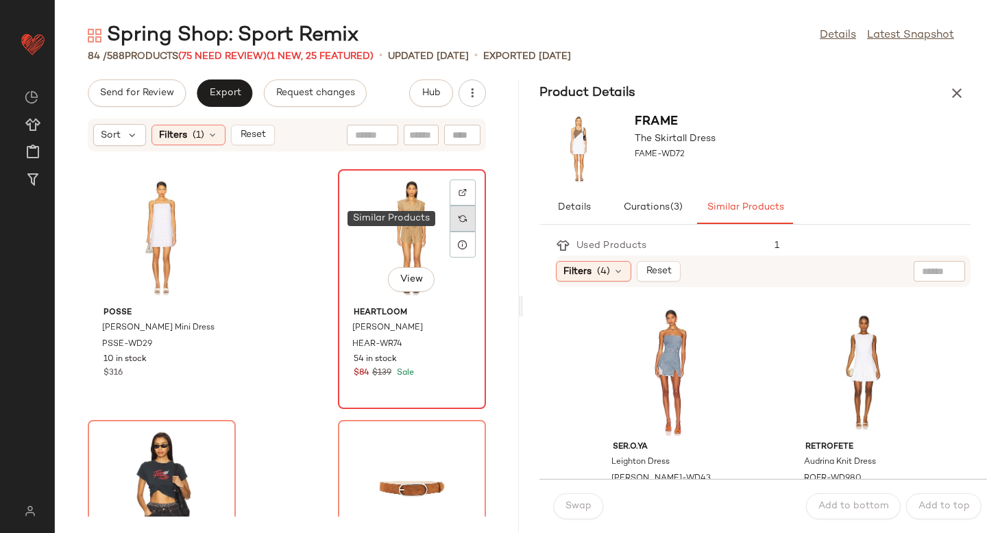
click at [459, 219] on img at bounding box center [463, 219] width 8 height 8
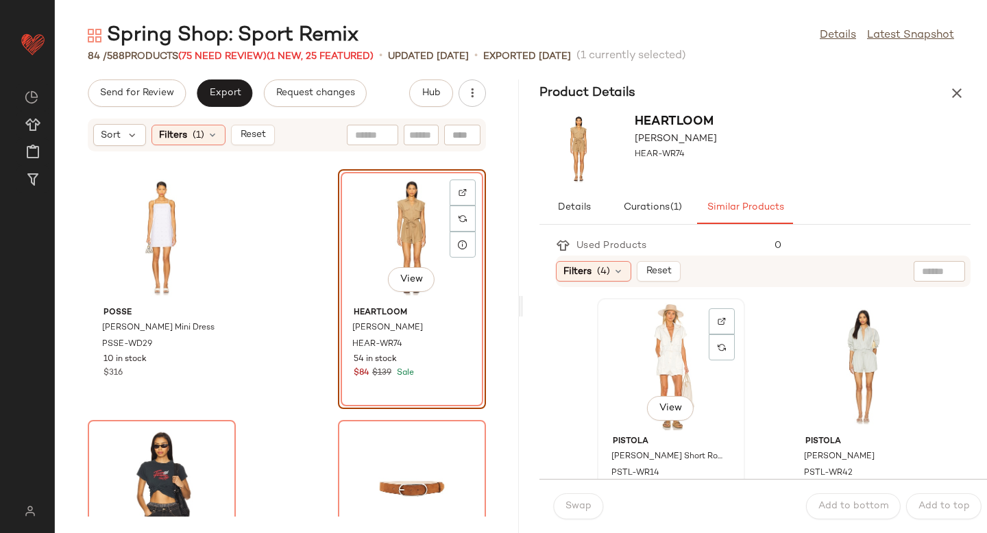
click at [673, 348] on div "View" at bounding box center [671, 367] width 138 height 128
click at [578, 509] on span "Swap" at bounding box center [578, 506] width 27 height 11
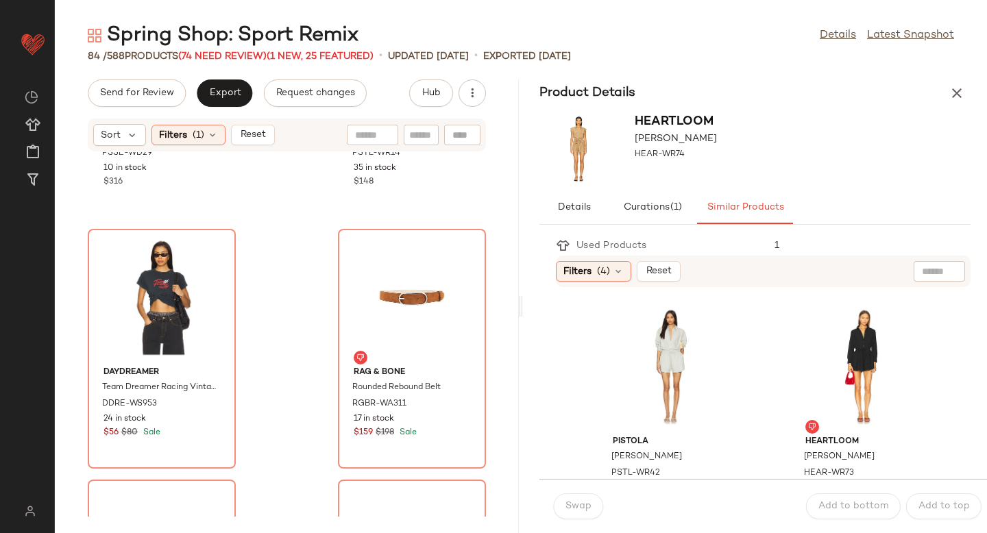
scroll to position [1237, 0]
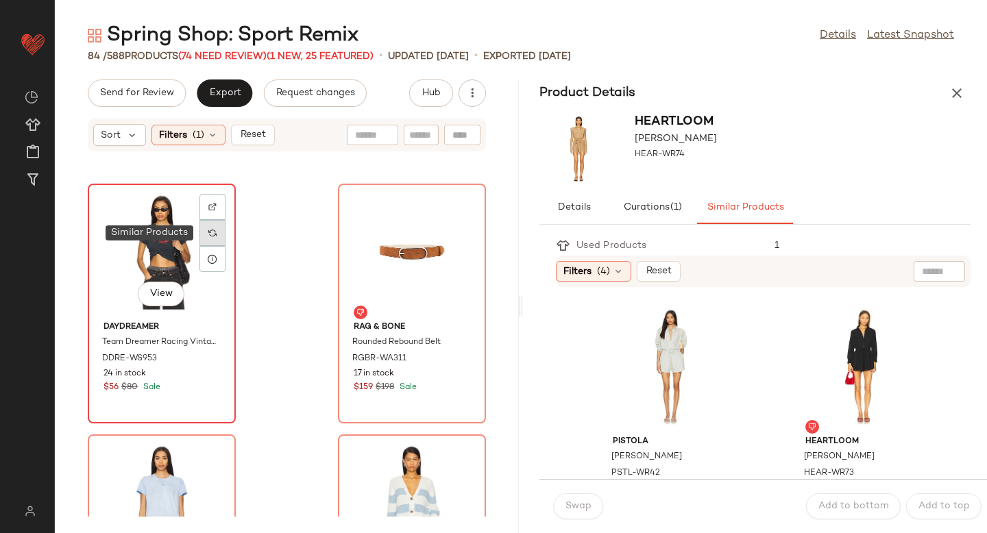
click at [209, 230] on img at bounding box center [212, 233] width 8 height 8
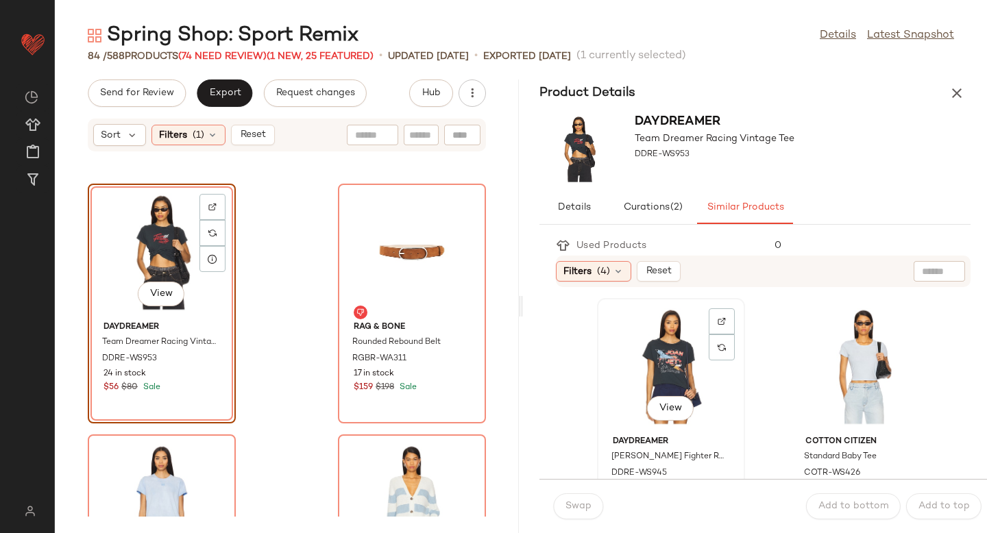
click at [663, 365] on div "View" at bounding box center [671, 367] width 138 height 128
click at [578, 511] on span "Swap" at bounding box center [578, 506] width 27 height 11
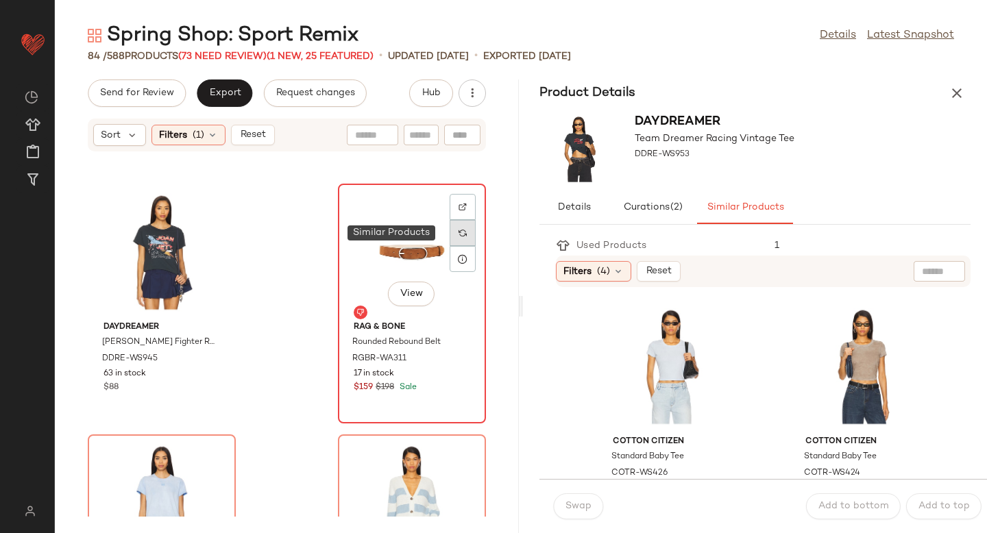
click at [450, 236] on div at bounding box center [463, 233] width 26 height 26
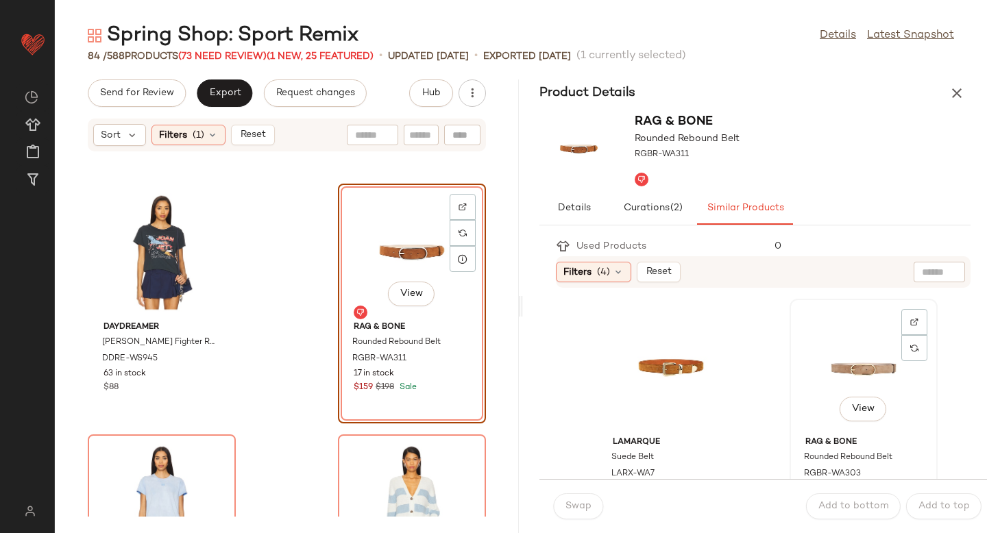
click at [821, 371] on div "View" at bounding box center [864, 368] width 138 height 128
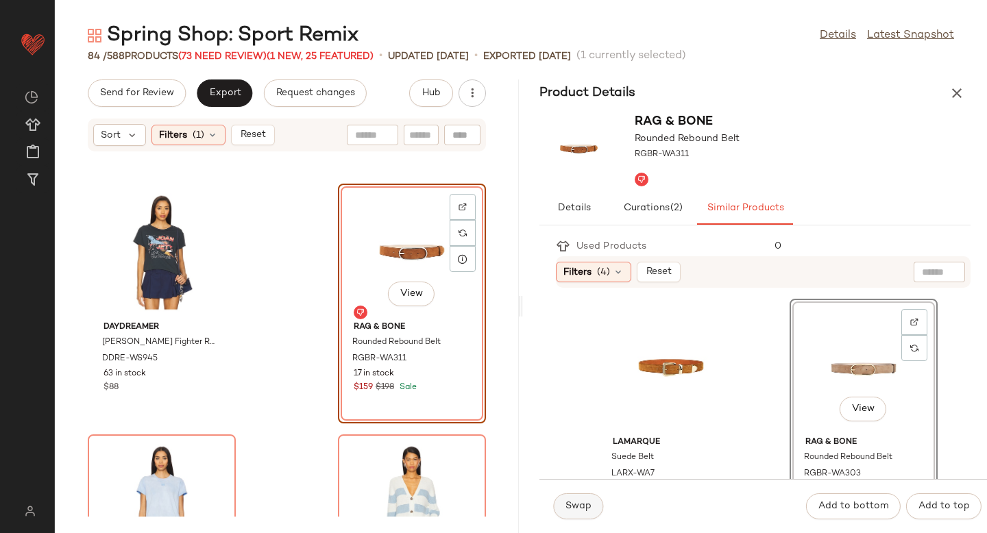
click at [590, 509] on span "Swap" at bounding box center [578, 506] width 27 height 11
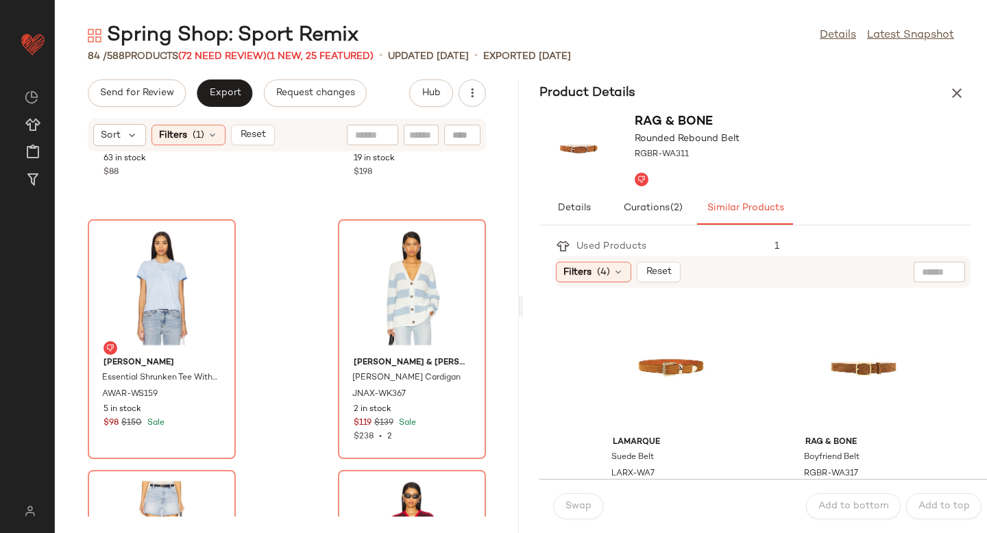
scroll to position [1471, 0]
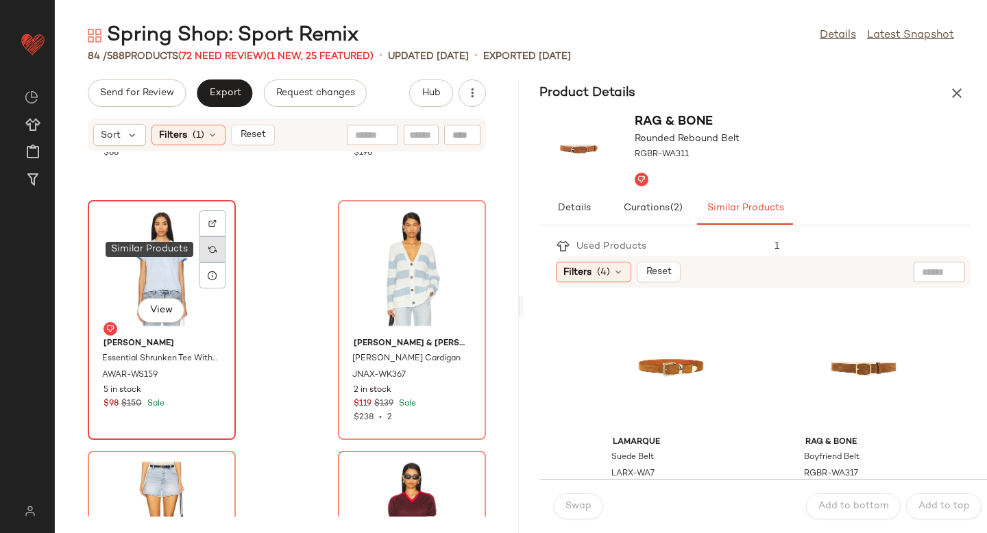
click at [204, 248] on div at bounding box center [212, 250] width 26 height 26
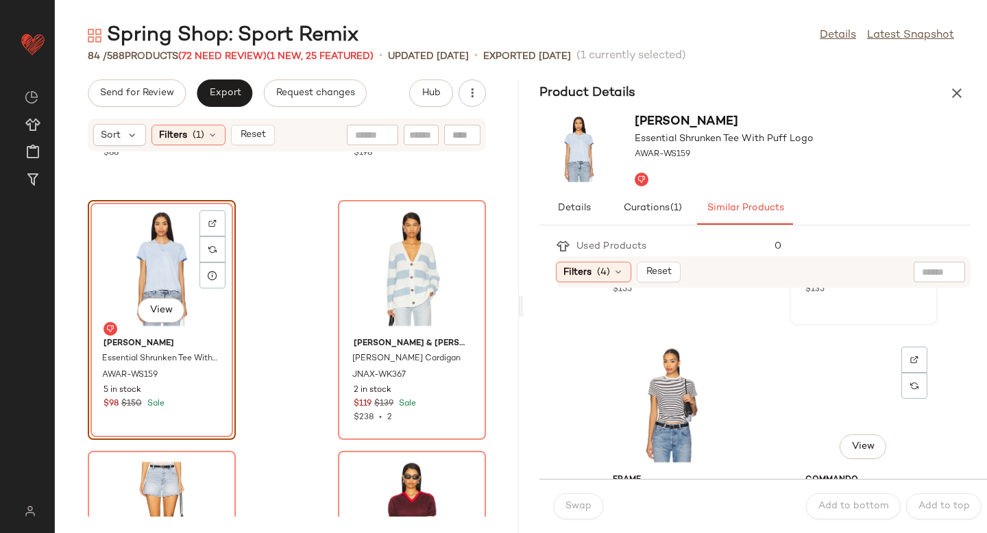
scroll to position [463, 0]
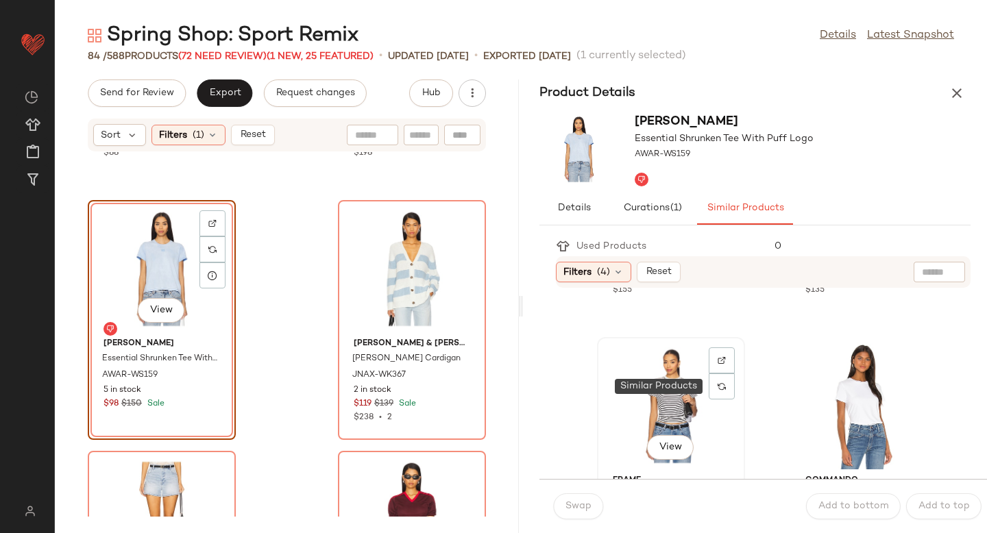
click at [683, 378] on div "View" at bounding box center [671, 406] width 138 height 128
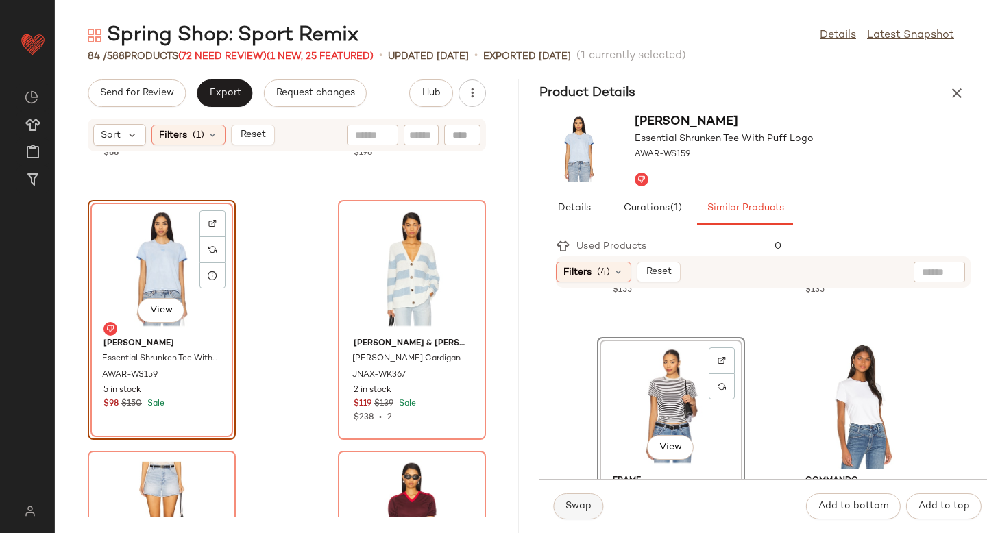
click at [568, 506] on span "Swap" at bounding box center [578, 506] width 27 height 11
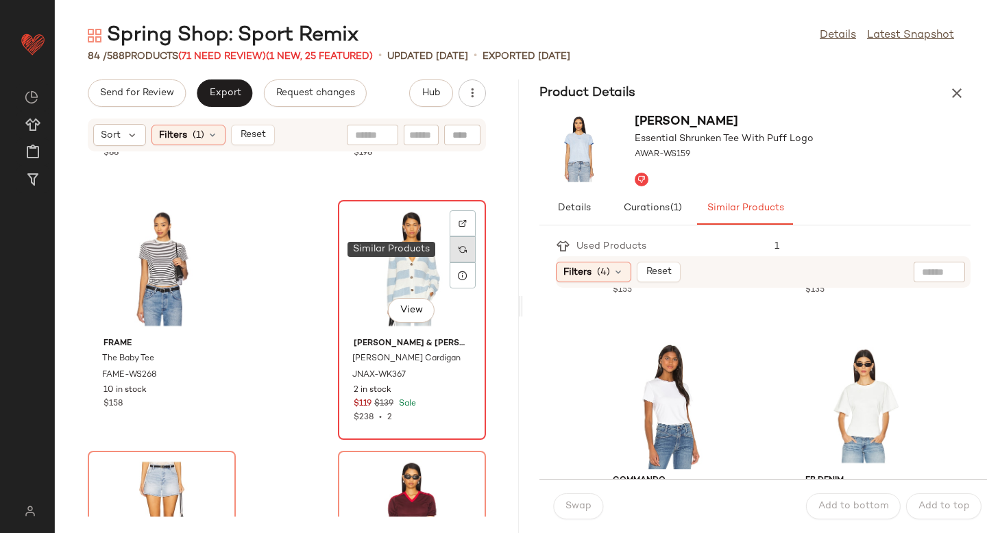
click at [450, 254] on div at bounding box center [463, 250] width 26 height 26
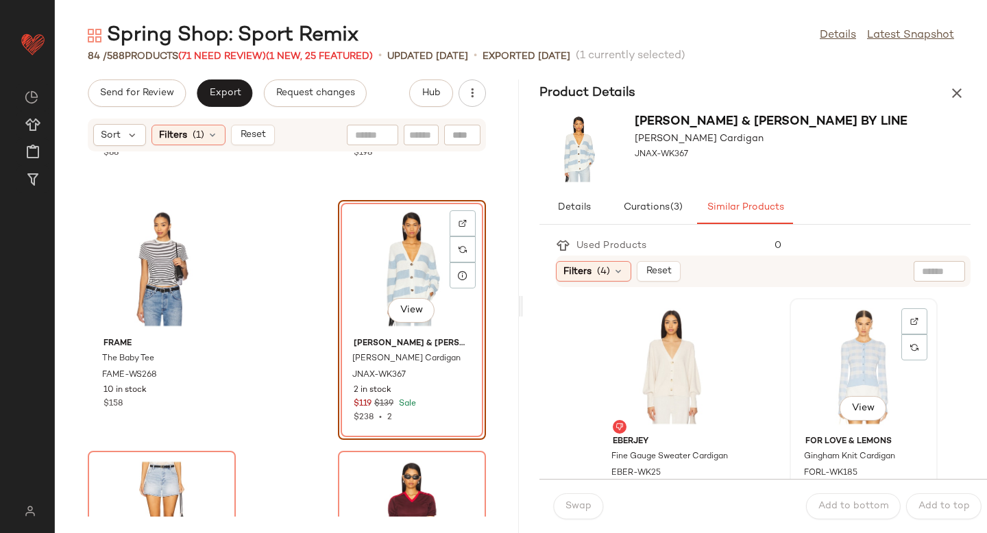
click at [797, 374] on div "View" at bounding box center [864, 367] width 138 height 128
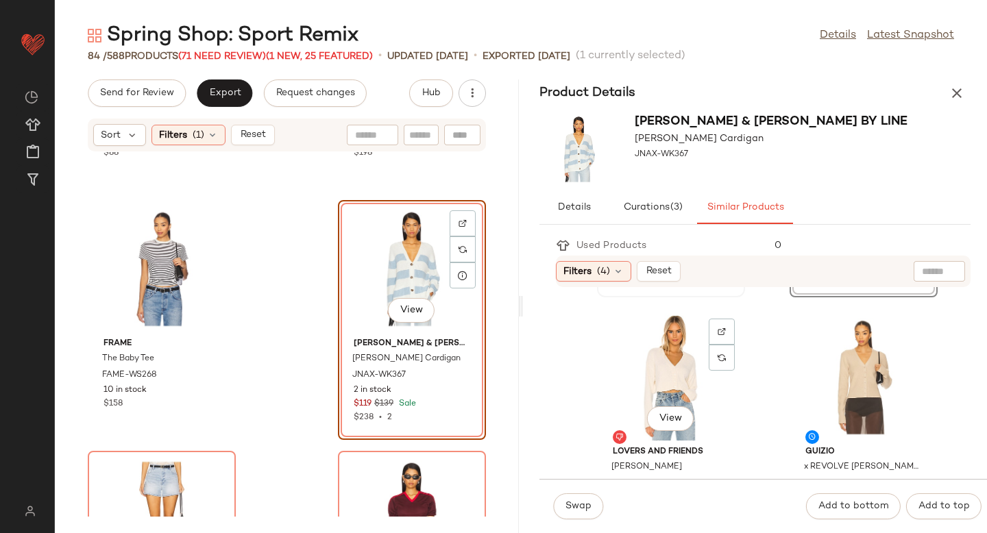
scroll to position [239, 0]
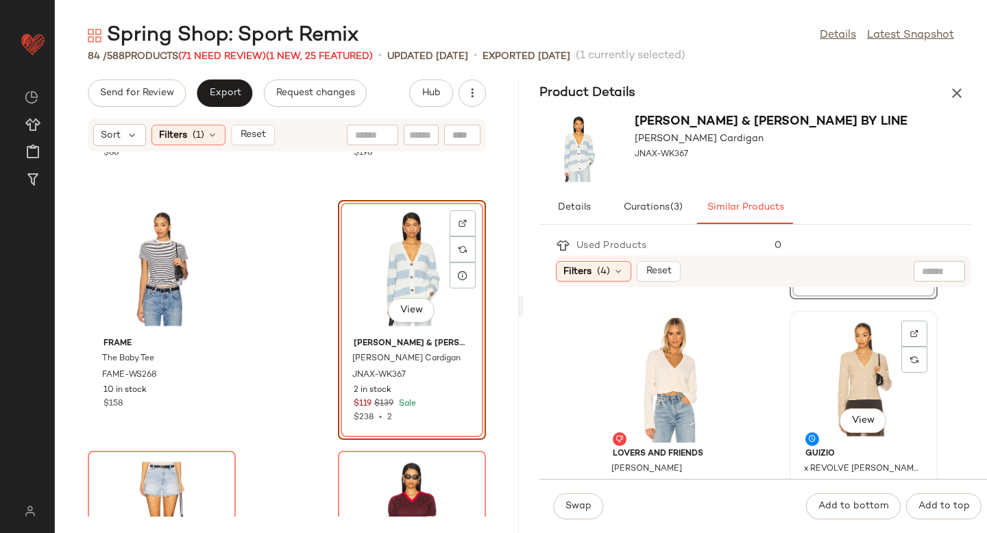
click at [845, 352] on div "View" at bounding box center [864, 379] width 138 height 128
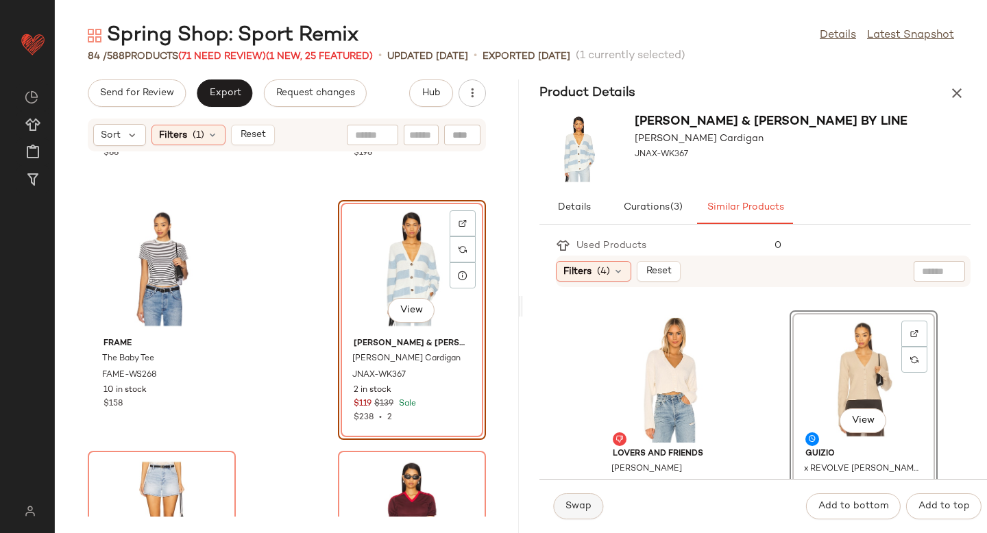
click at [581, 504] on span "Swap" at bounding box center [578, 506] width 27 height 11
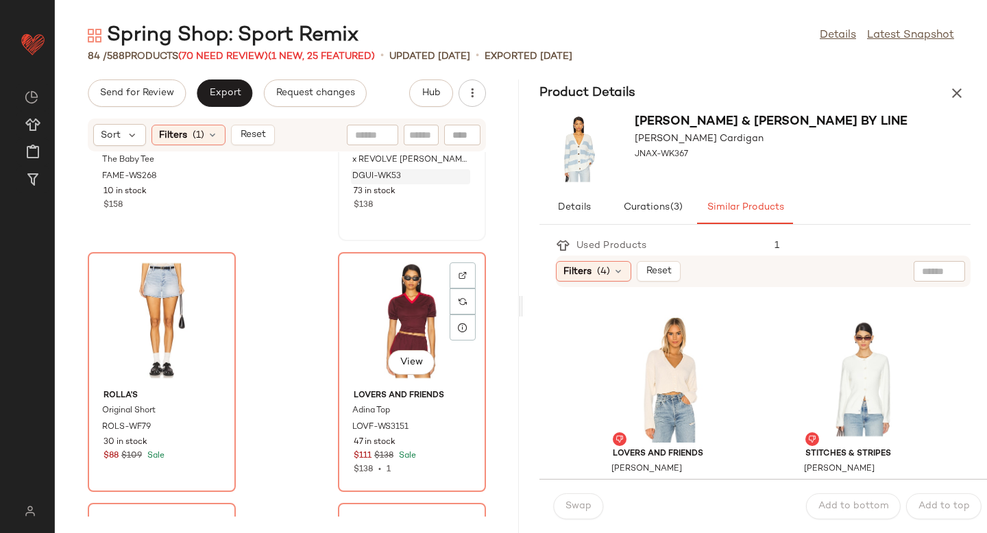
scroll to position [1676, 0]
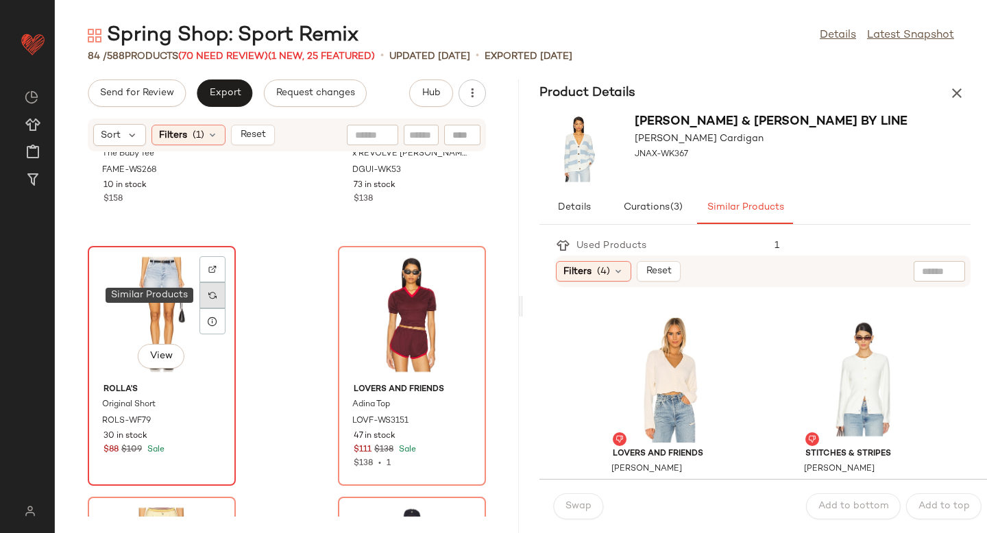
click at [208, 292] on div at bounding box center [212, 295] width 26 height 26
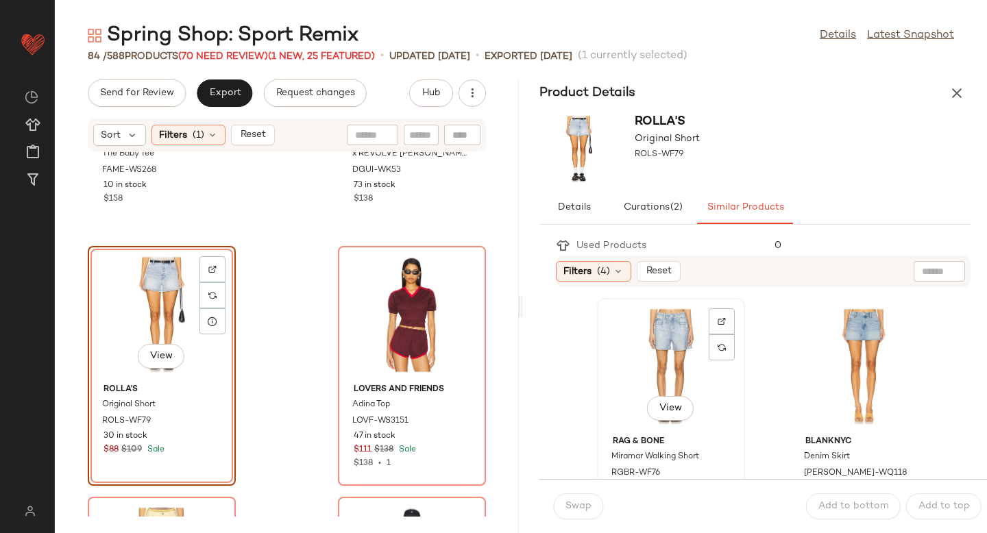
click at [677, 369] on div "View" at bounding box center [671, 367] width 138 height 128
click at [561, 512] on button "Swap" at bounding box center [578, 507] width 50 height 26
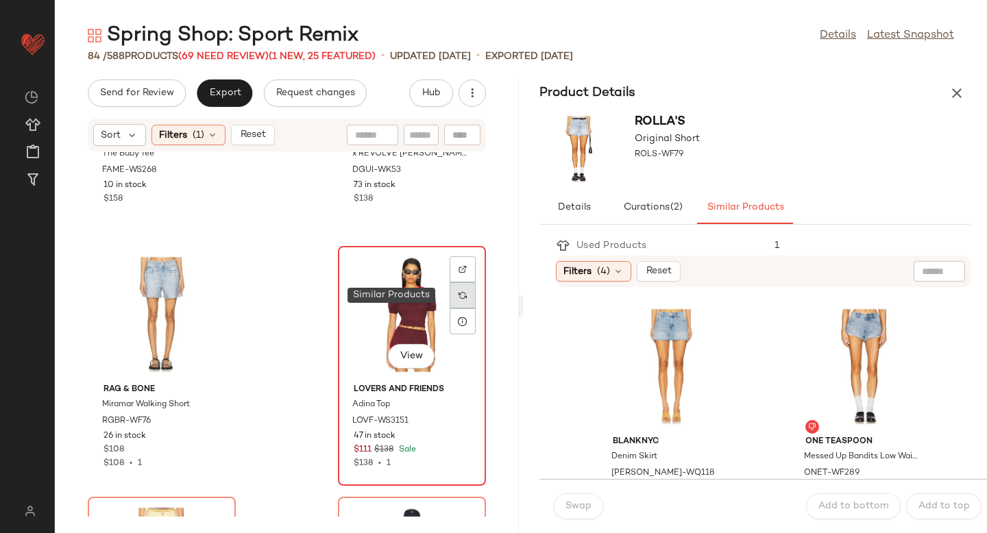
click at [459, 296] on img at bounding box center [463, 295] width 8 height 8
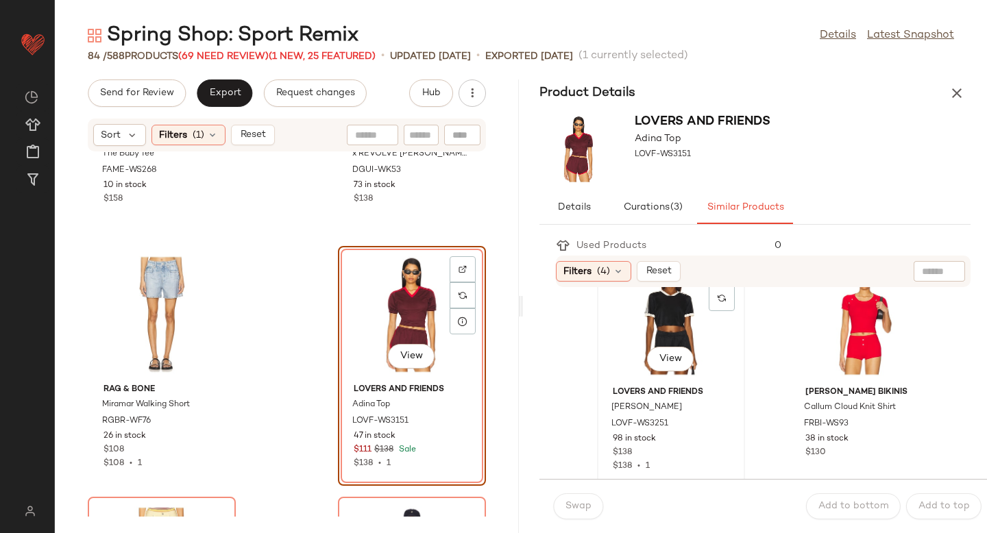
scroll to position [49, 0]
click at [665, 326] on div "View" at bounding box center [671, 318] width 138 height 128
click at [577, 502] on span "Swap" at bounding box center [578, 506] width 27 height 11
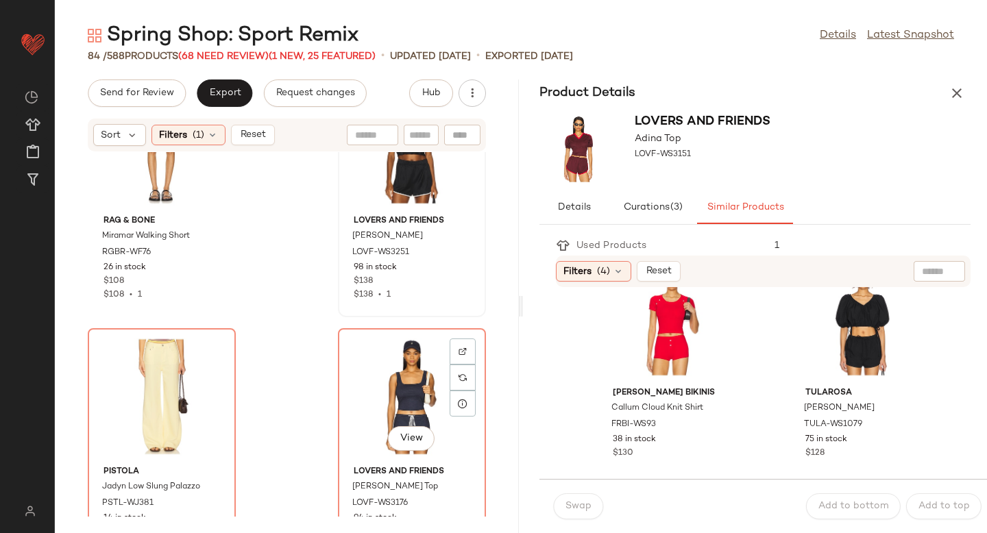
scroll to position [1907, 0]
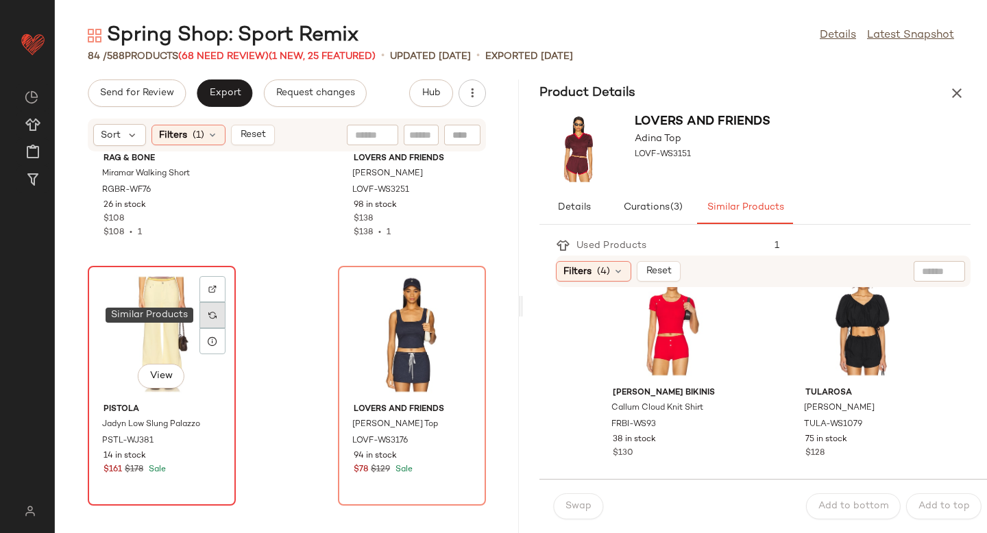
click at [217, 323] on div at bounding box center [212, 315] width 26 height 26
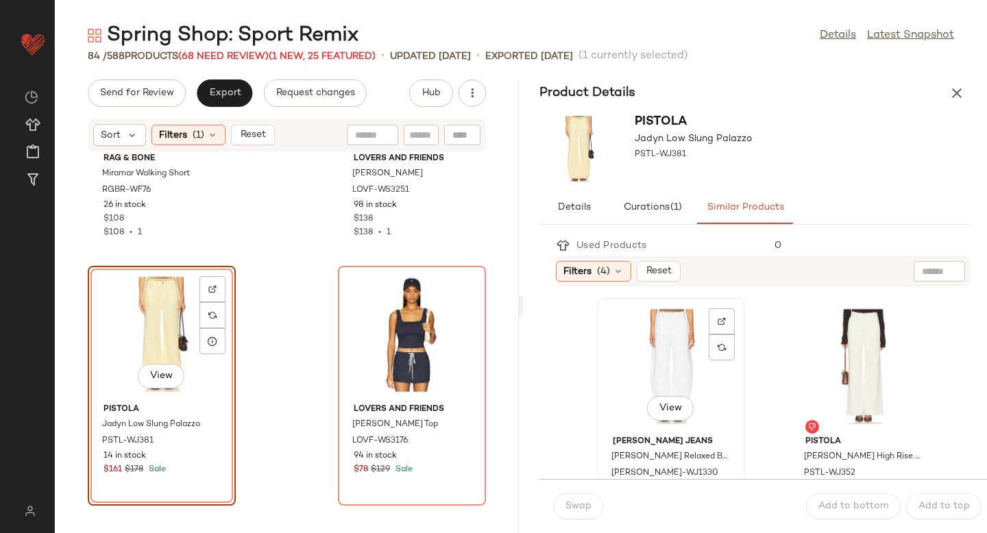
click at [686, 343] on div "View" at bounding box center [671, 367] width 138 height 128
click at [577, 511] on span "Swap" at bounding box center [578, 506] width 27 height 11
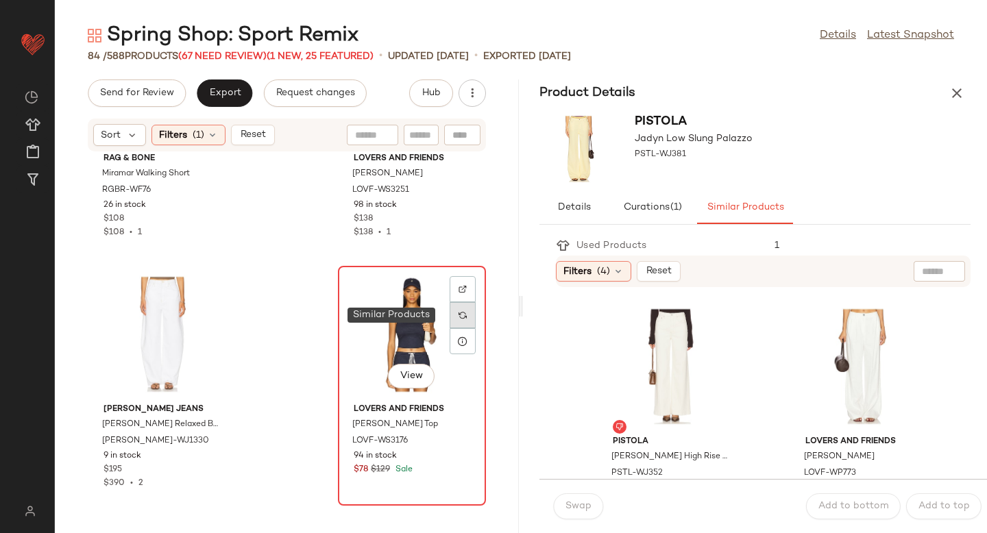
click at [457, 324] on div at bounding box center [463, 315] width 26 height 26
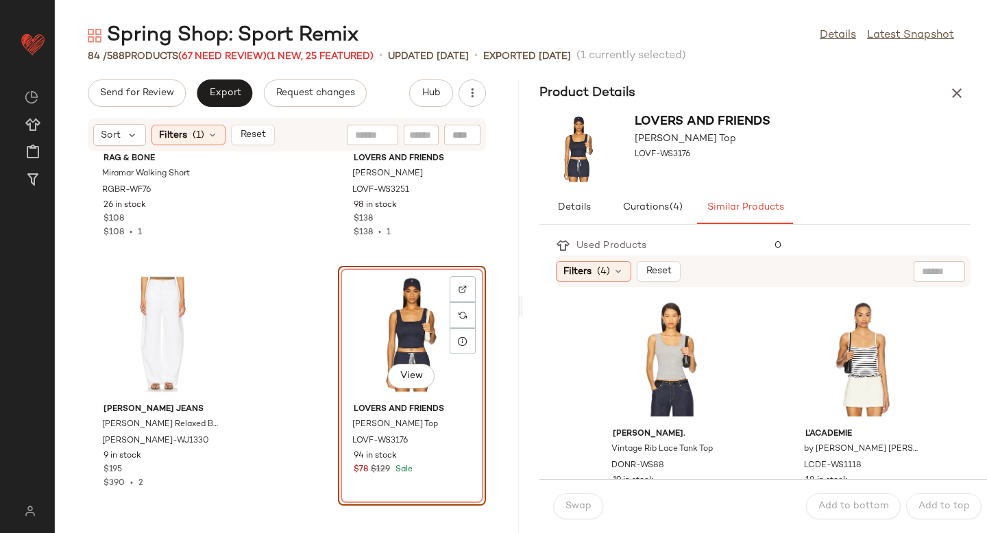
scroll to position [256, 0]
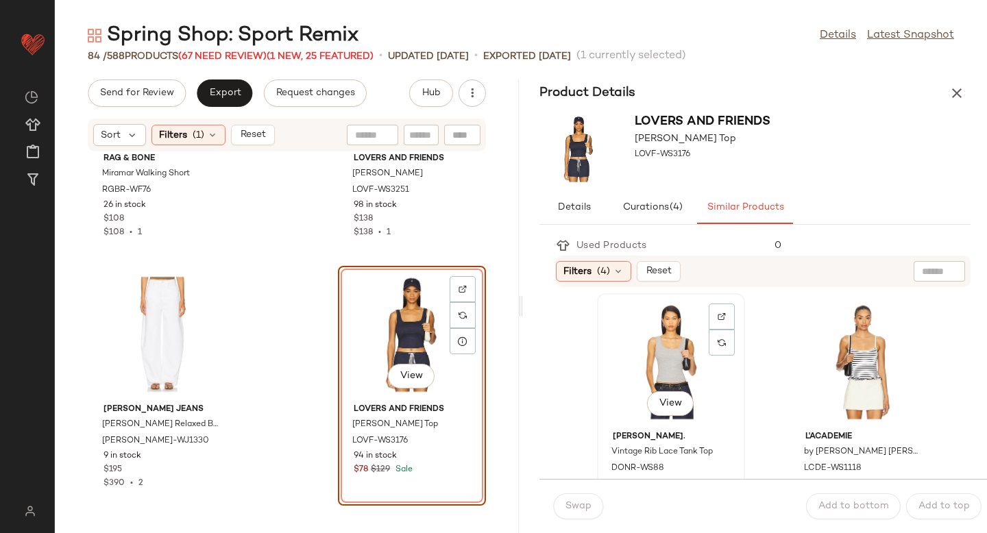
click at [667, 345] on div "View" at bounding box center [671, 362] width 138 height 128
click at [569, 498] on button "Swap" at bounding box center [578, 507] width 50 height 26
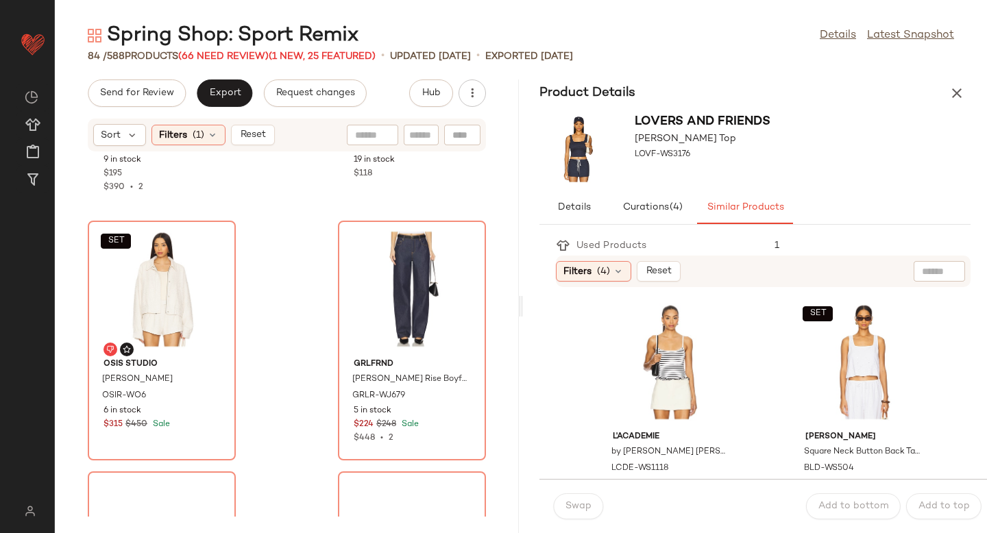
scroll to position [2229, 0]
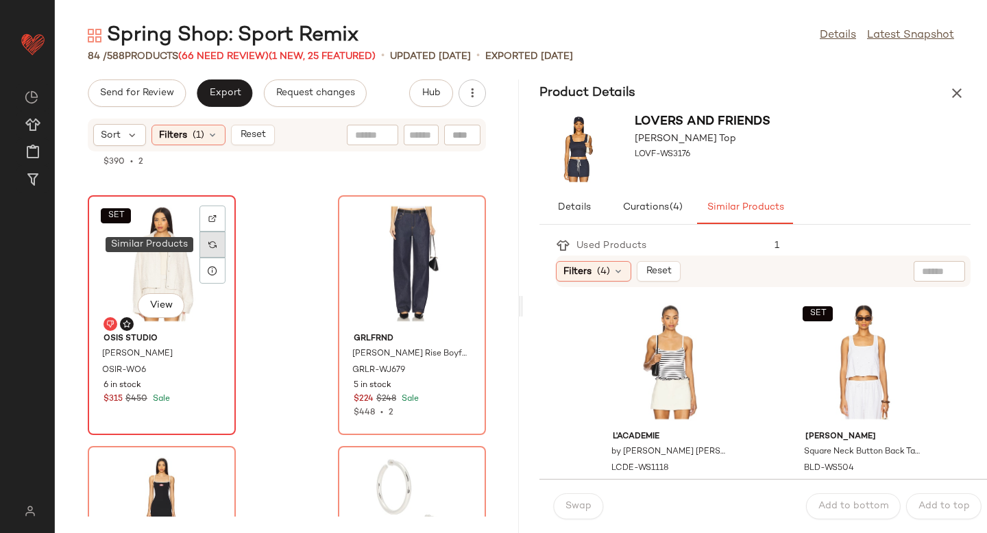
click at [216, 250] on div at bounding box center [212, 245] width 26 height 26
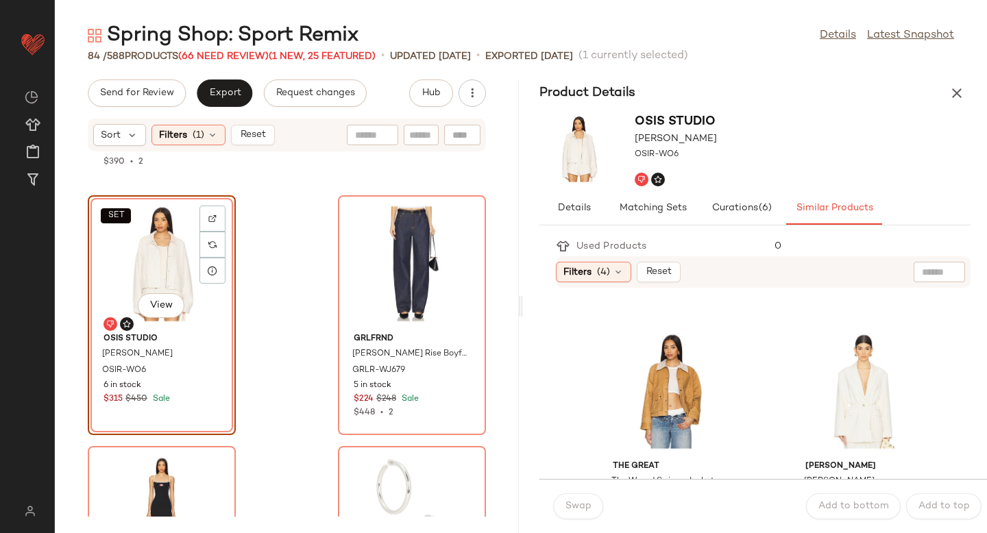
scroll to position [487, 0]
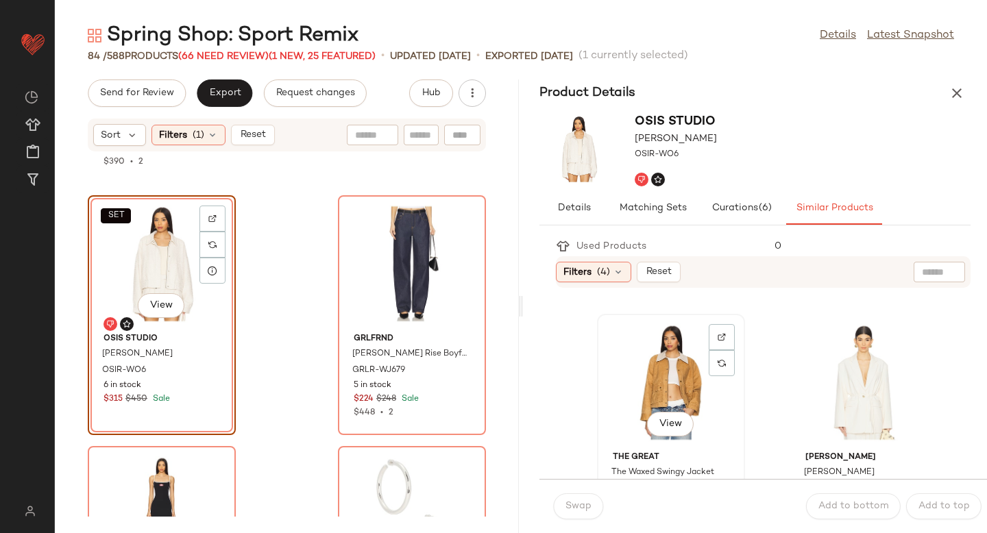
click at [678, 355] on div "View" at bounding box center [671, 383] width 138 height 128
click at [588, 496] on button "Swap" at bounding box center [578, 507] width 50 height 26
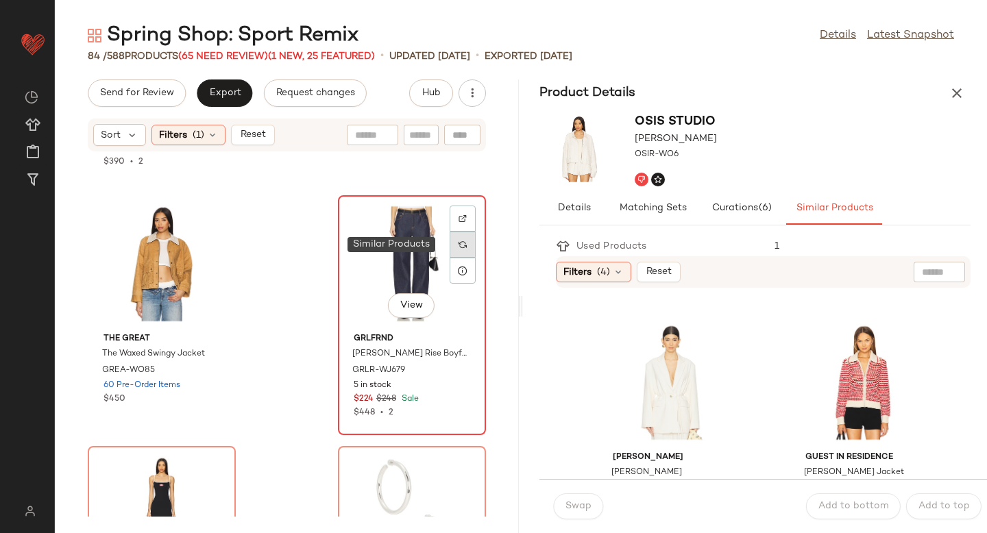
click at [461, 247] on div at bounding box center [463, 245] width 26 height 26
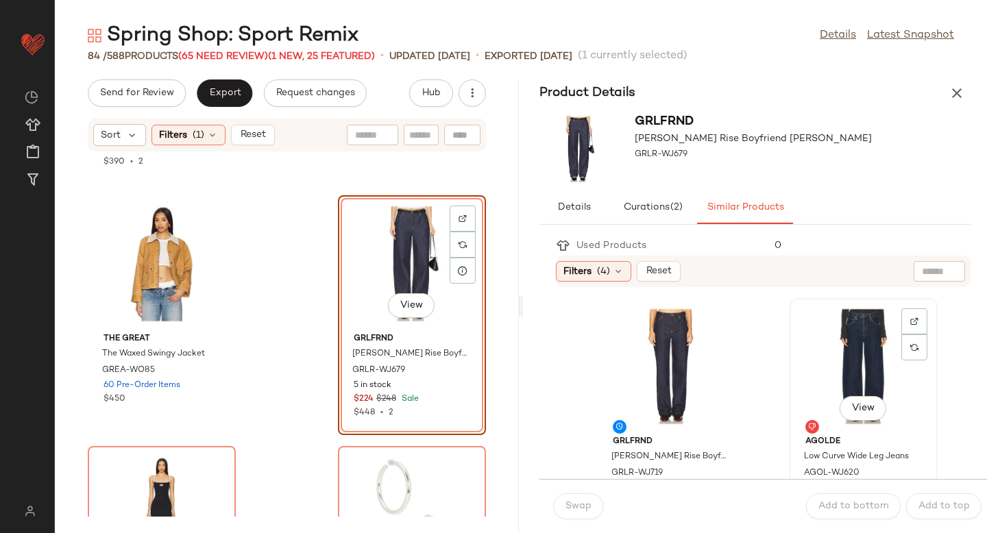
click at [840, 367] on div "View" at bounding box center [864, 367] width 138 height 128
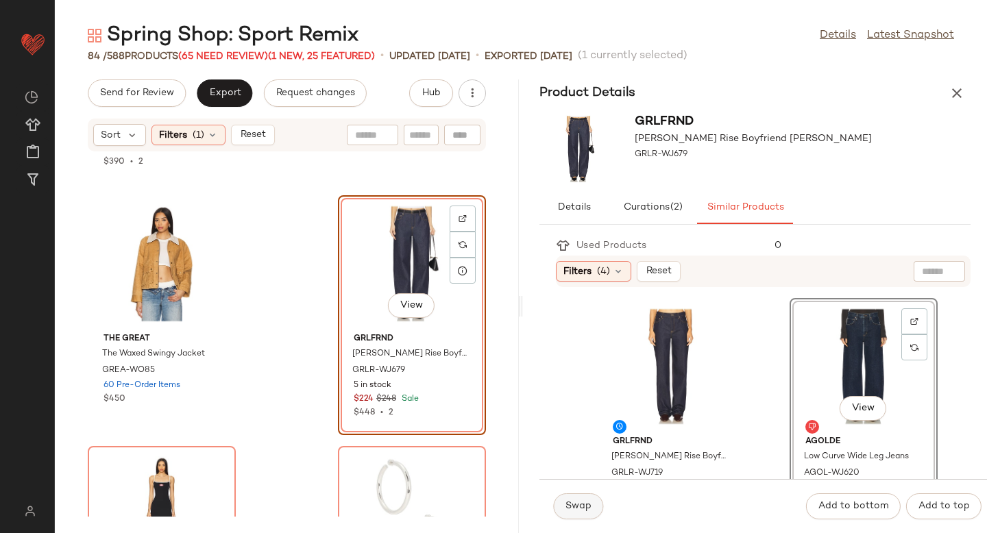
click at [594, 496] on button "Swap" at bounding box center [578, 507] width 50 height 26
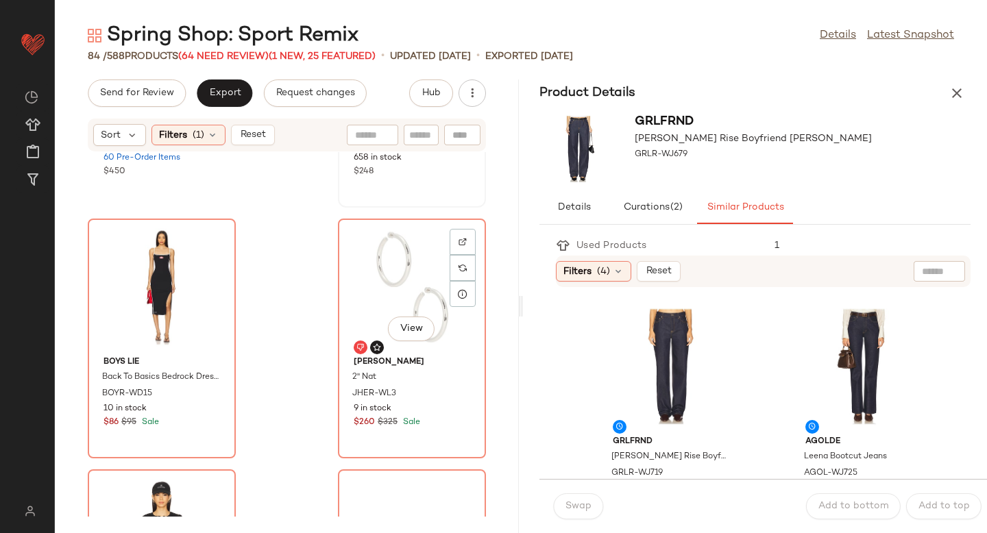
scroll to position [2461, 0]
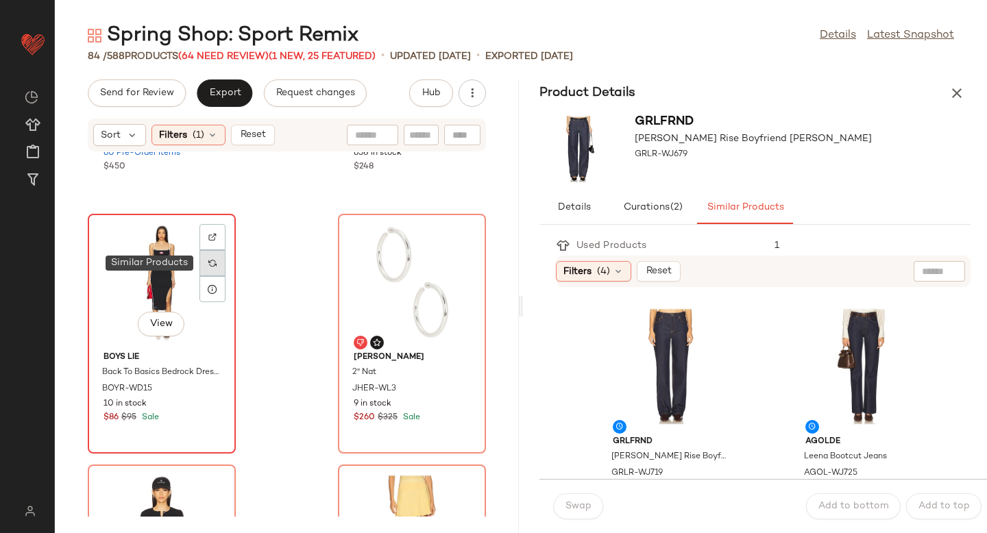
click at [210, 265] on img at bounding box center [212, 263] width 8 height 8
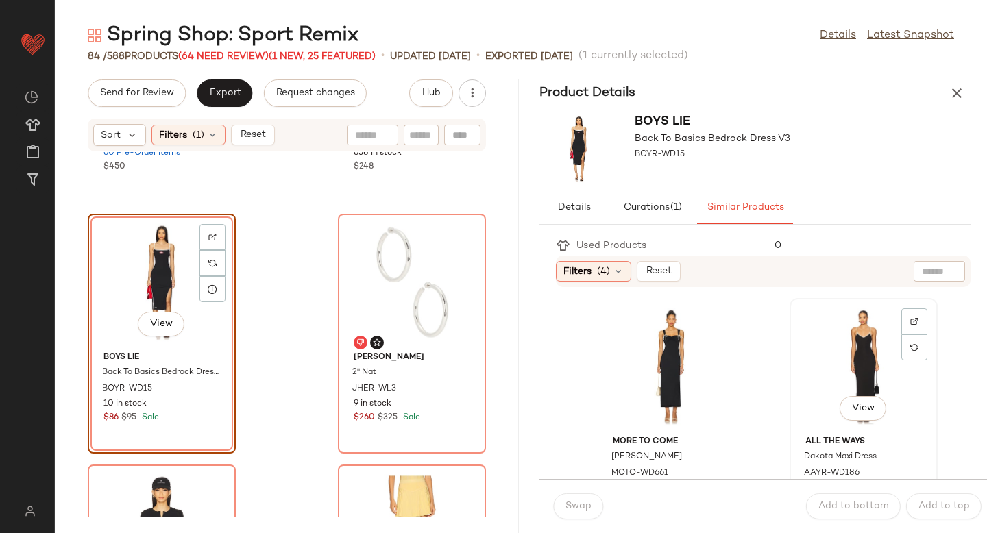
click at [826, 351] on div "View" at bounding box center [864, 367] width 138 height 128
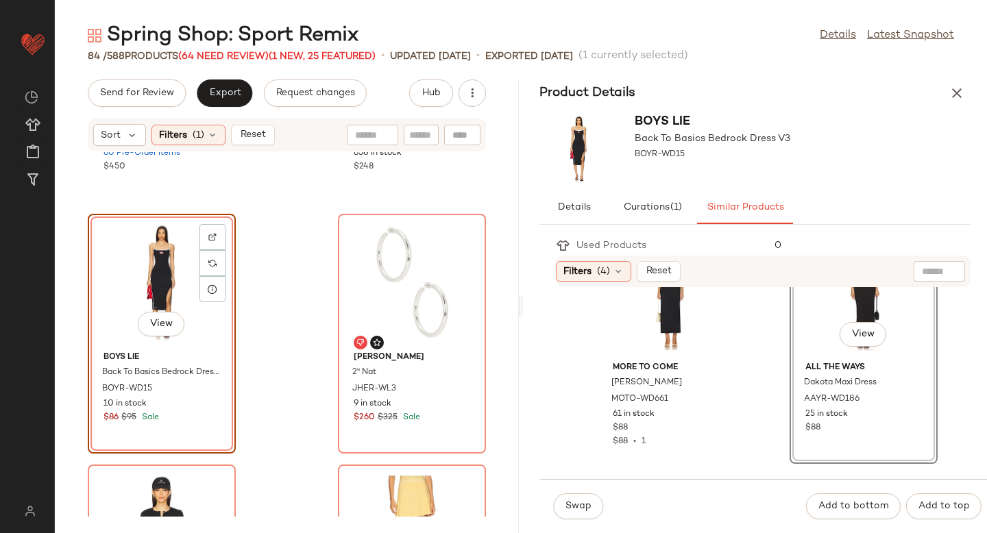
scroll to position [73, 0]
click at [579, 502] on span "Swap" at bounding box center [578, 506] width 27 height 11
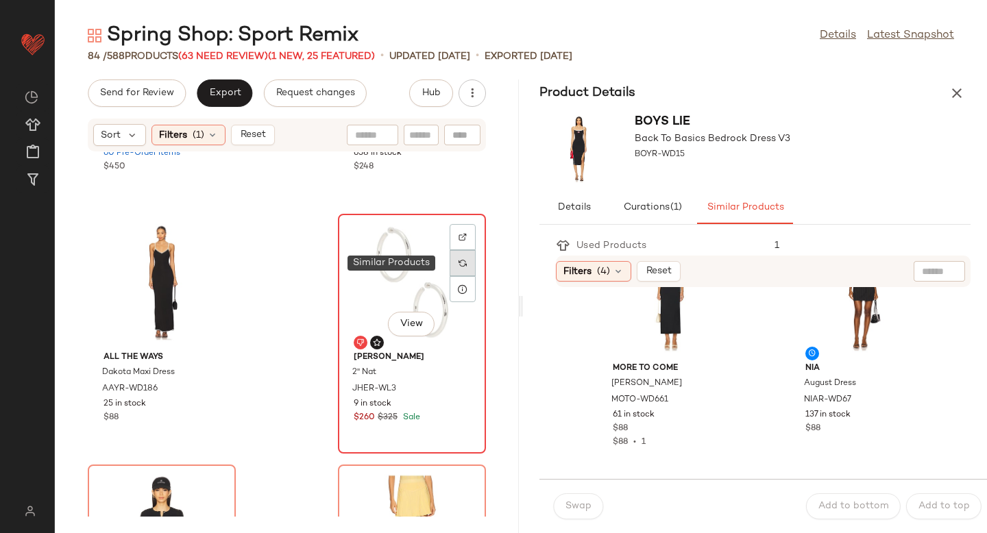
click at [454, 268] on div at bounding box center [463, 263] width 26 height 26
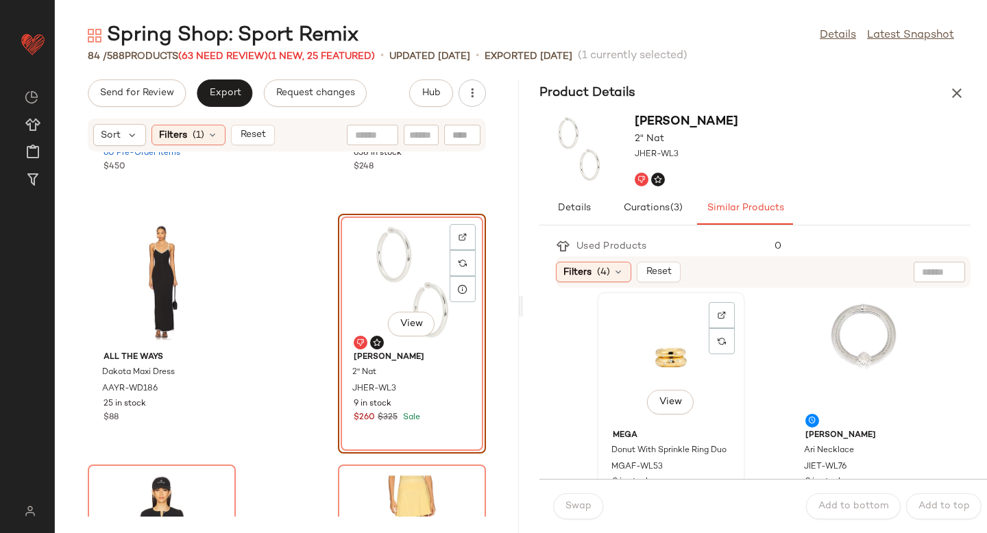
scroll to position [1008, 0]
click at [679, 371] on div "View" at bounding box center [671, 363] width 138 height 128
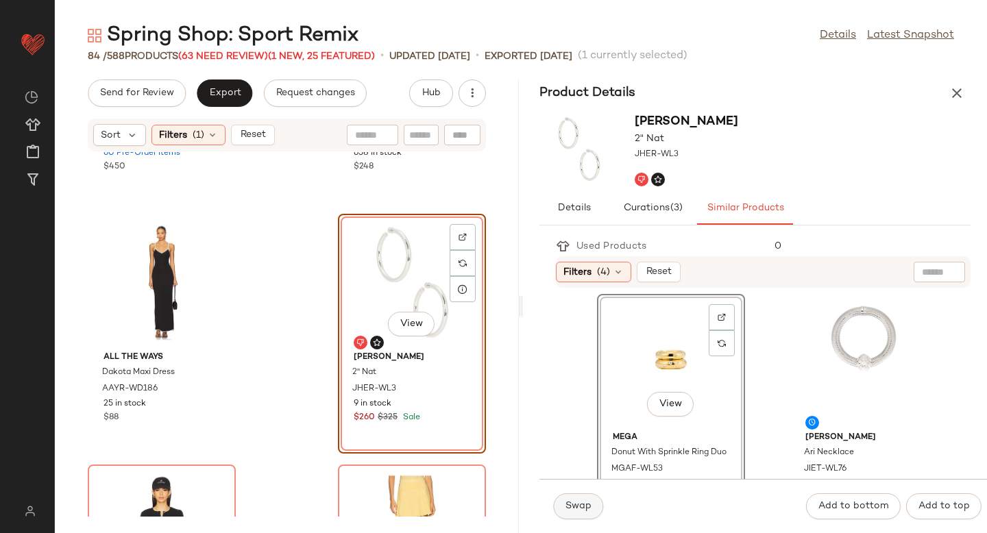
click at [576, 508] on span "Swap" at bounding box center [578, 506] width 27 height 11
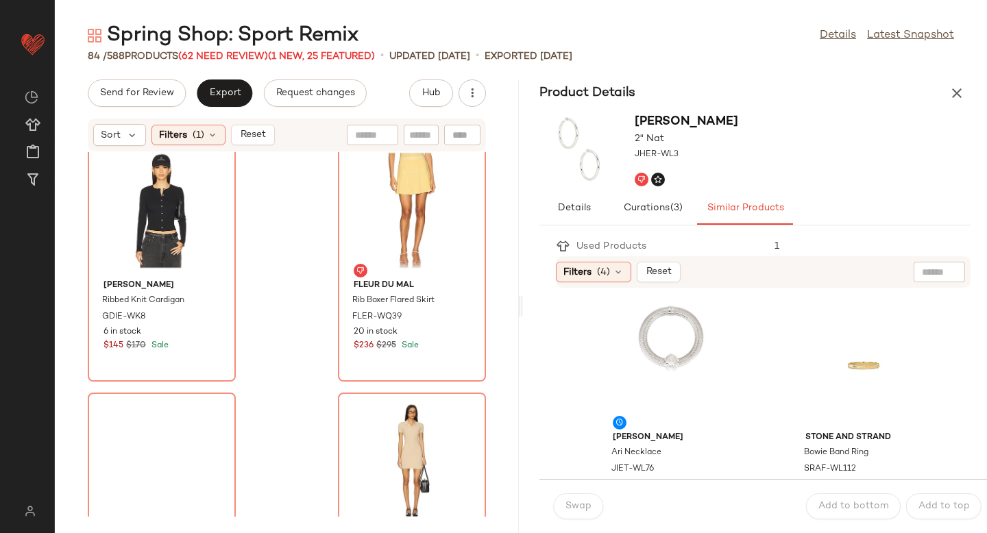
scroll to position [2783, 0]
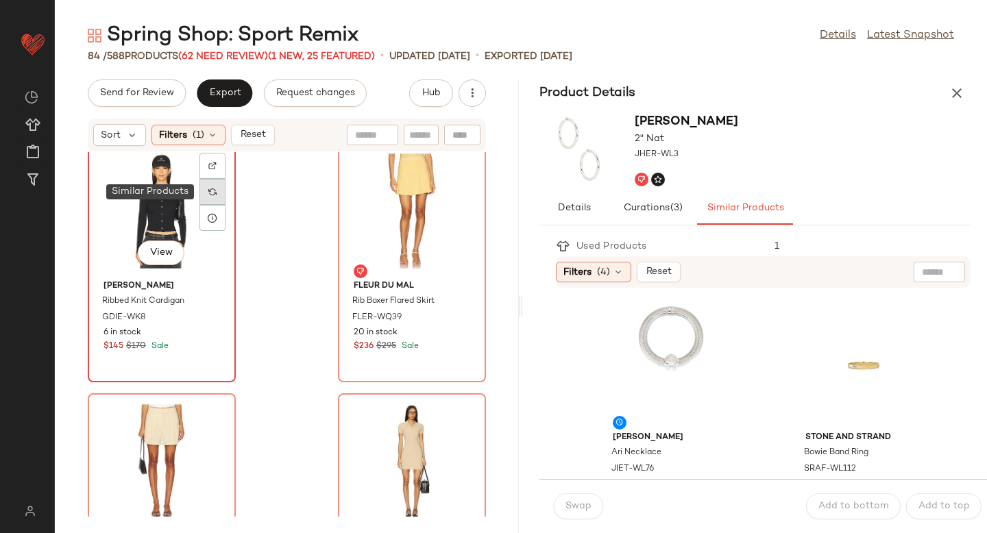
click at [219, 193] on div at bounding box center [212, 192] width 26 height 26
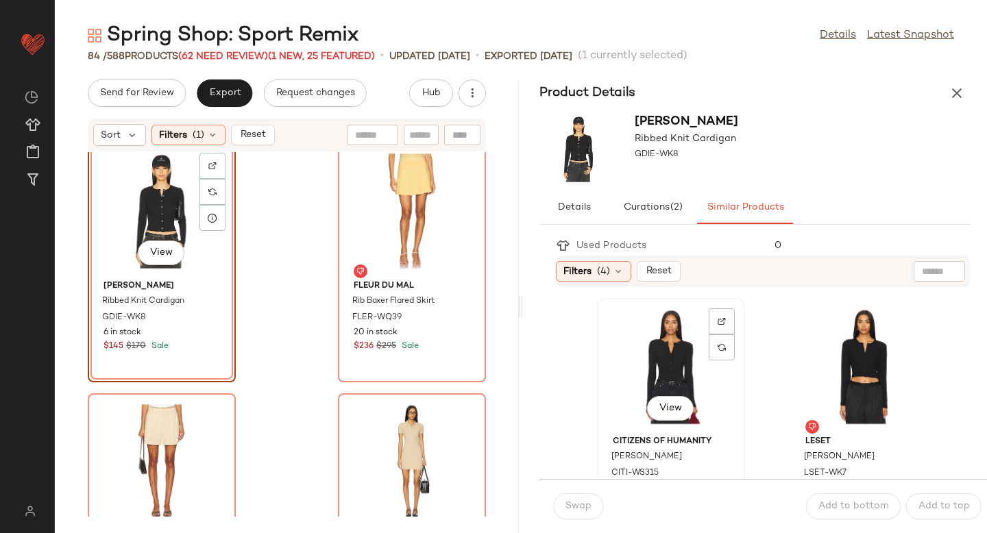
click at [690, 372] on div "View" at bounding box center [671, 367] width 138 height 128
click at [572, 508] on span "Swap" at bounding box center [578, 506] width 27 height 11
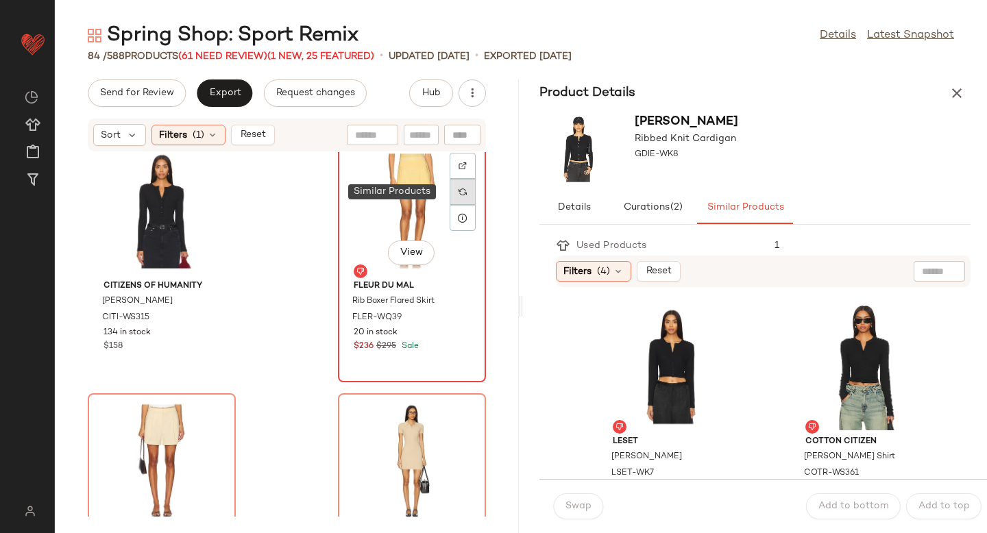
click at [459, 195] on img at bounding box center [463, 192] width 8 height 8
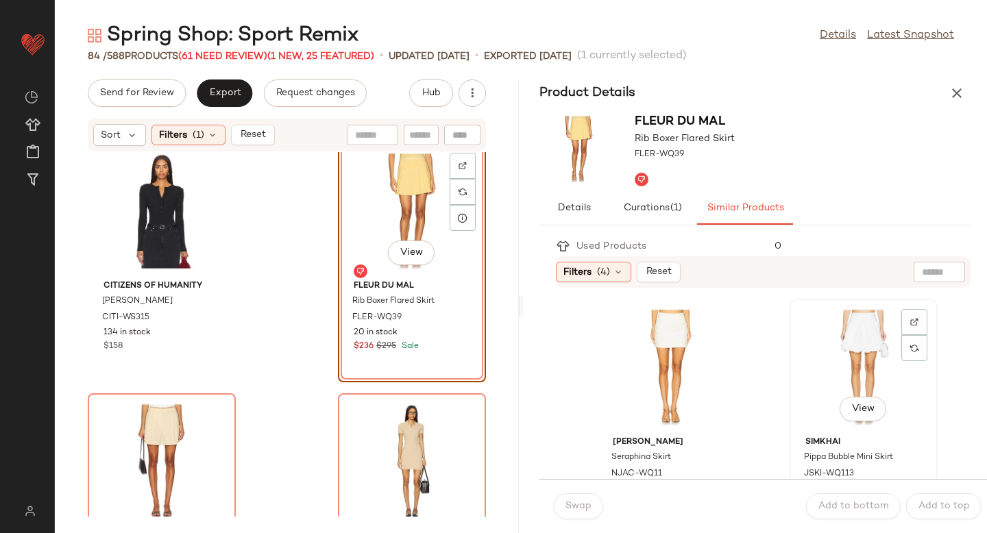
click at [813, 380] on div "View" at bounding box center [864, 368] width 138 height 128
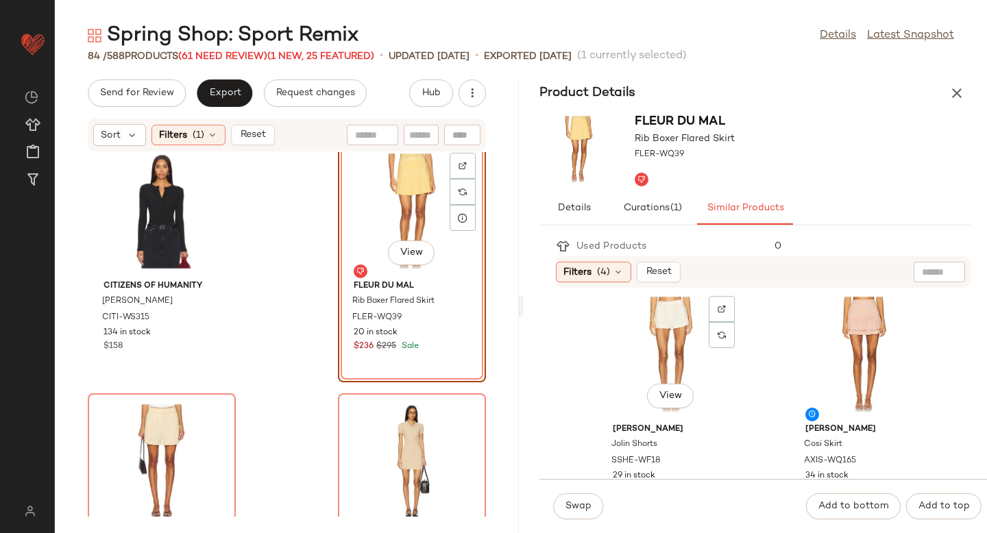
scroll to position [261, 0]
click at [660, 349] on div "View" at bounding box center [671, 357] width 138 height 128
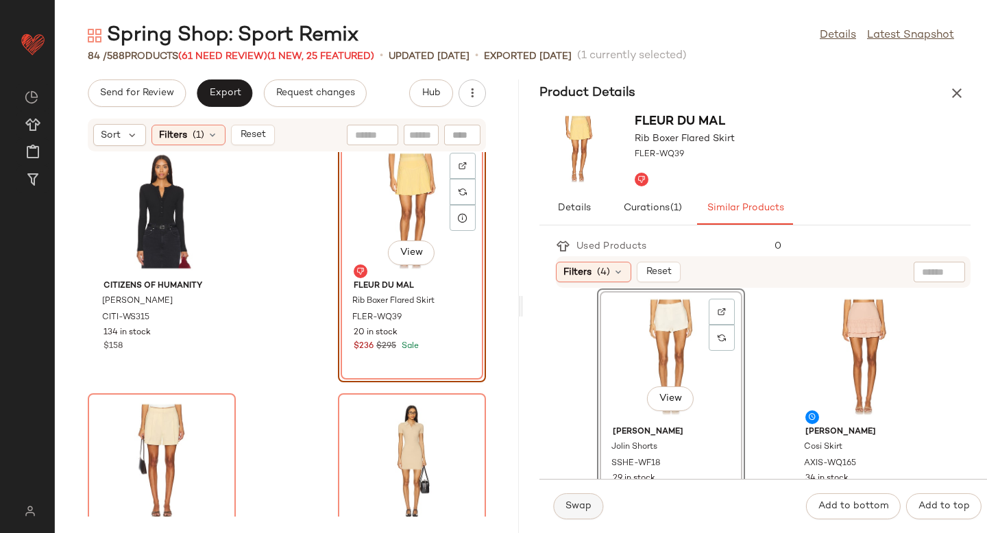
click at [577, 507] on span "Swap" at bounding box center [578, 506] width 27 height 11
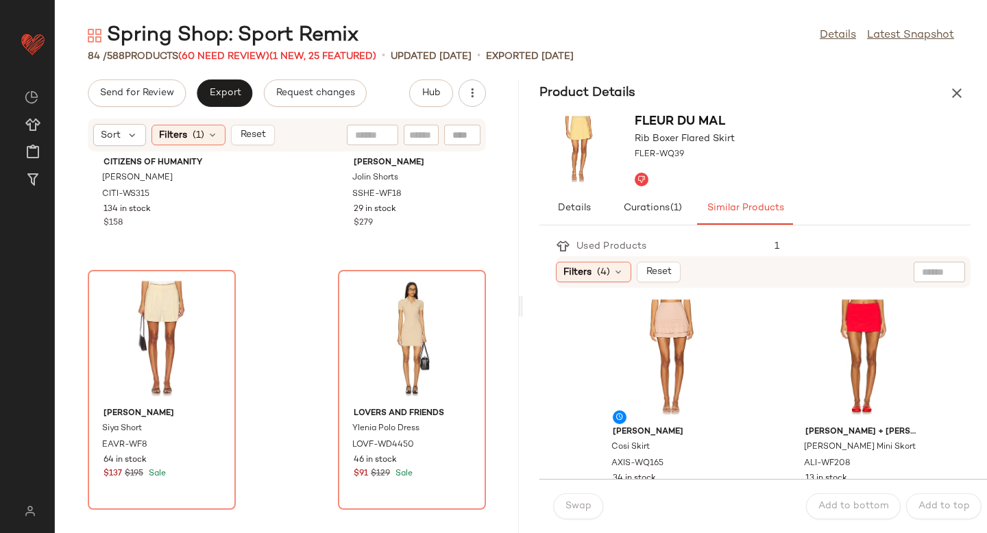
scroll to position [2915, 0]
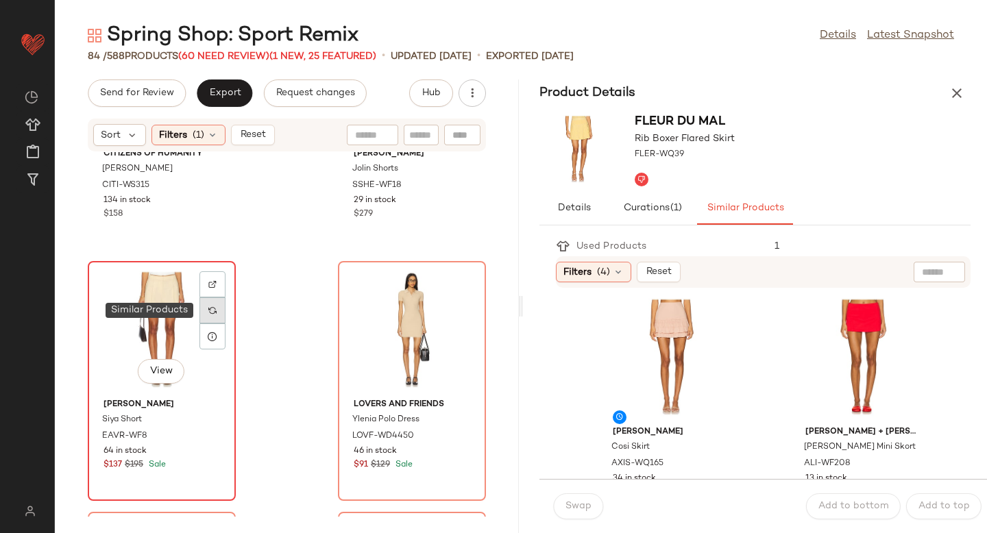
click at [211, 314] on img at bounding box center [212, 310] width 8 height 8
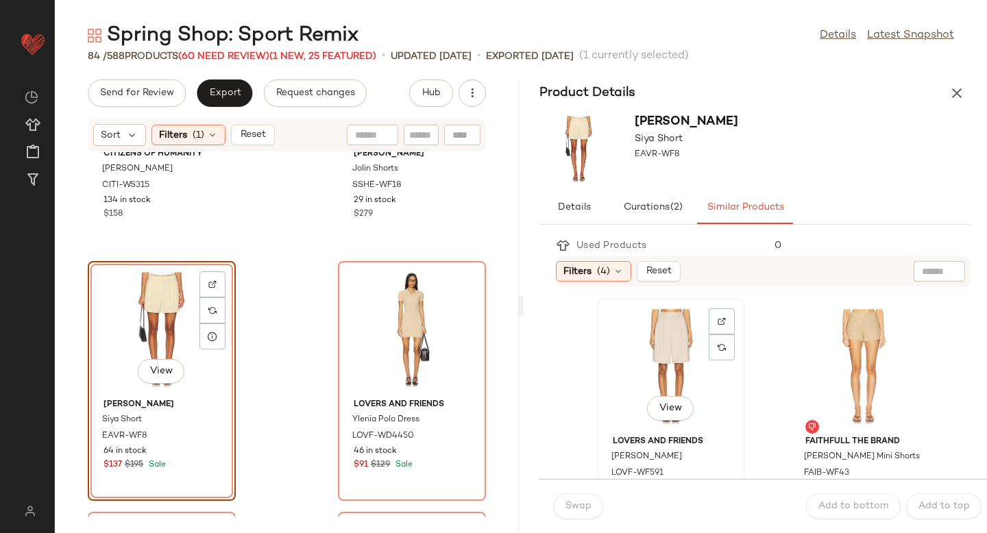
click at [620, 351] on div "View" at bounding box center [671, 367] width 138 height 128
click at [574, 510] on span "Swap" at bounding box center [578, 506] width 27 height 11
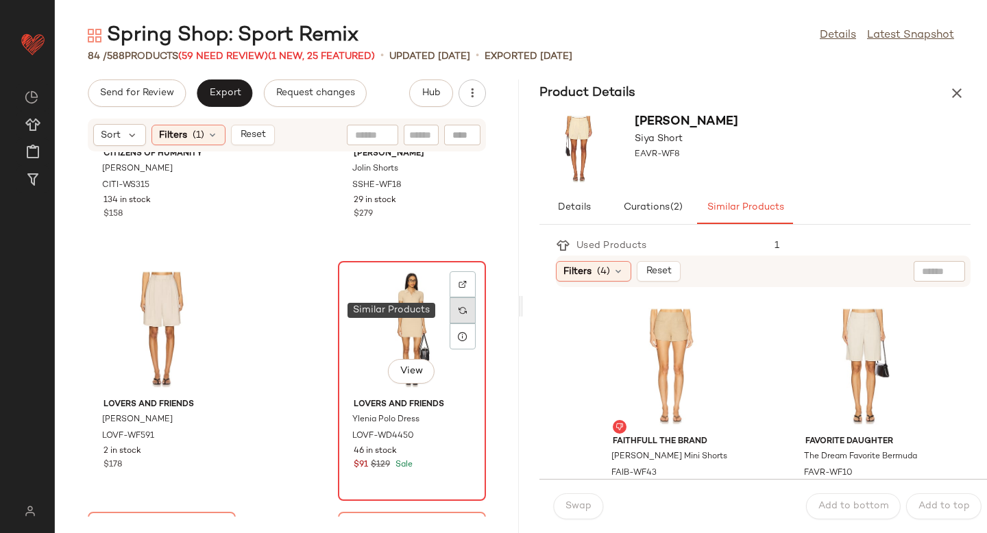
click at [454, 317] on div at bounding box center [463, 311] width 26 height 26
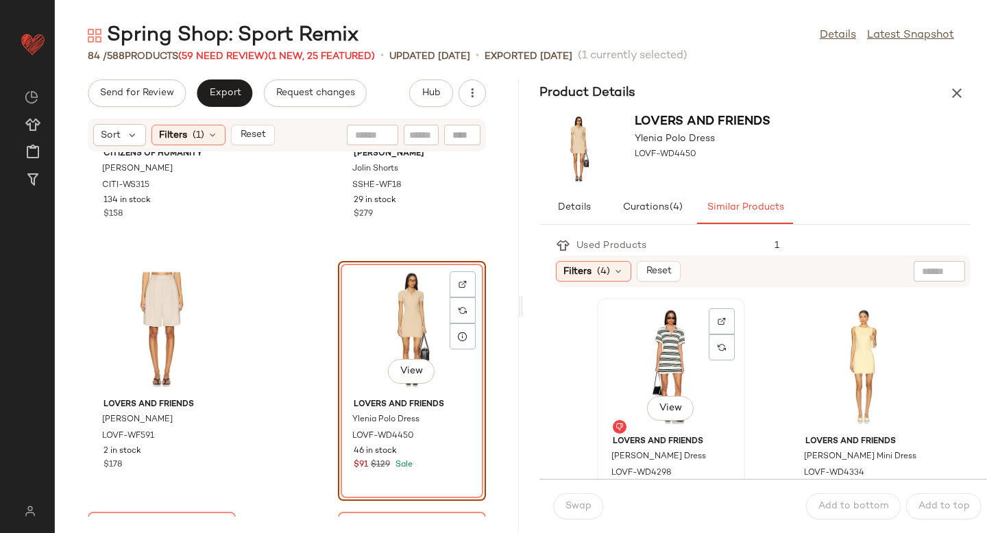
click at [677, 365] on div "View" at bounding box center [671, 367] width 138 height 128
click at [585, 492] on div "Swap Add to bottom Add to top" at bounding box center [763, 506] width 448 height 54
click at [581, 505] on span "Swap" at bounding box center [578, 506] width 27 height 11
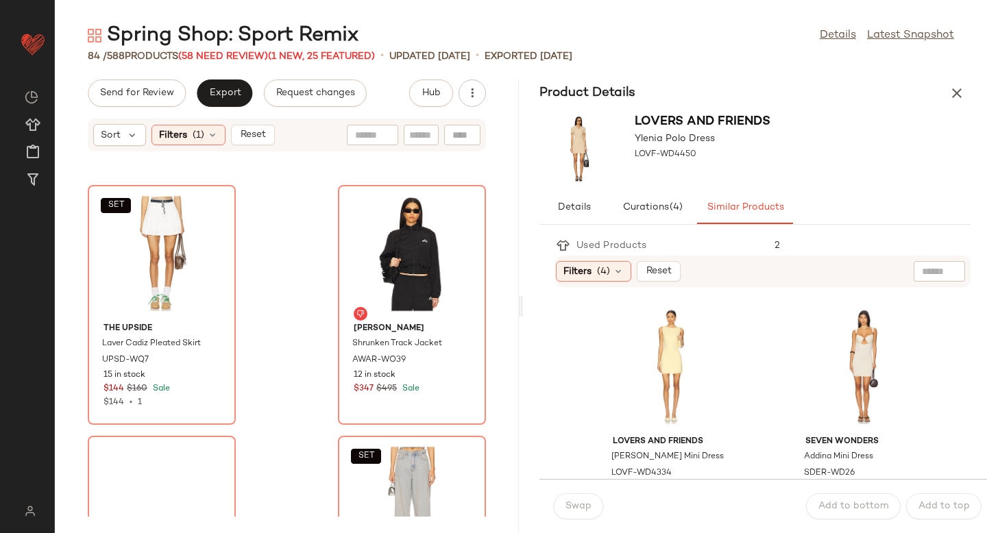
scroll to position [3271, 0]
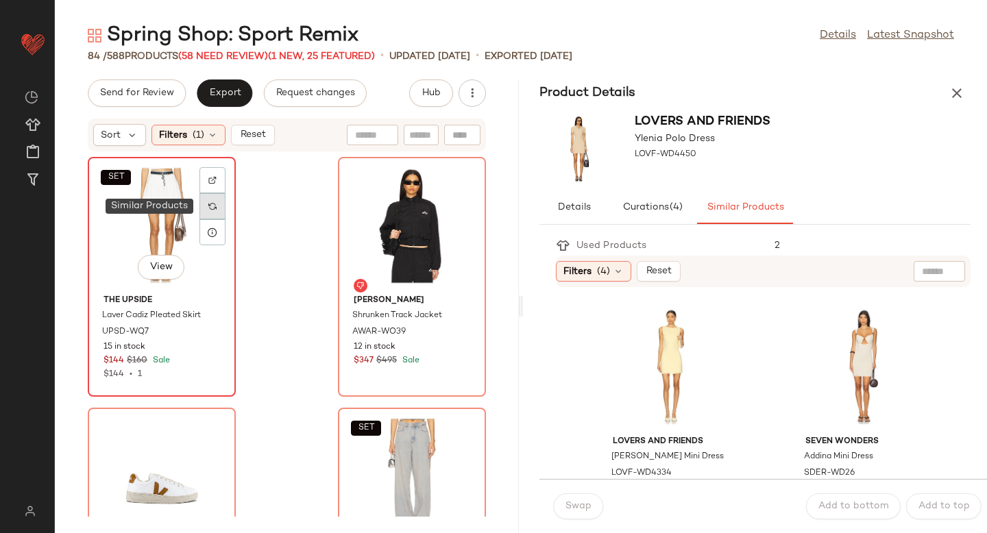
click at [212, 207] on img at bounding box center [212, 206] width 8 height 8
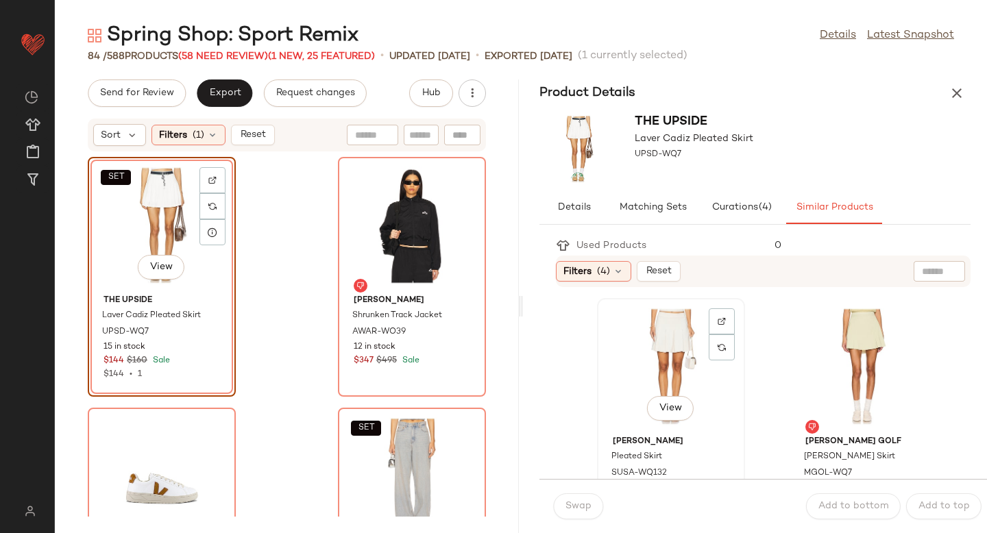
click at [696, 368] on div "View" at bounding box center [671, 367] width 138 height 128
click at [579, 503] on span "Swap" at bounding box center [578, 506] width 27 height 11
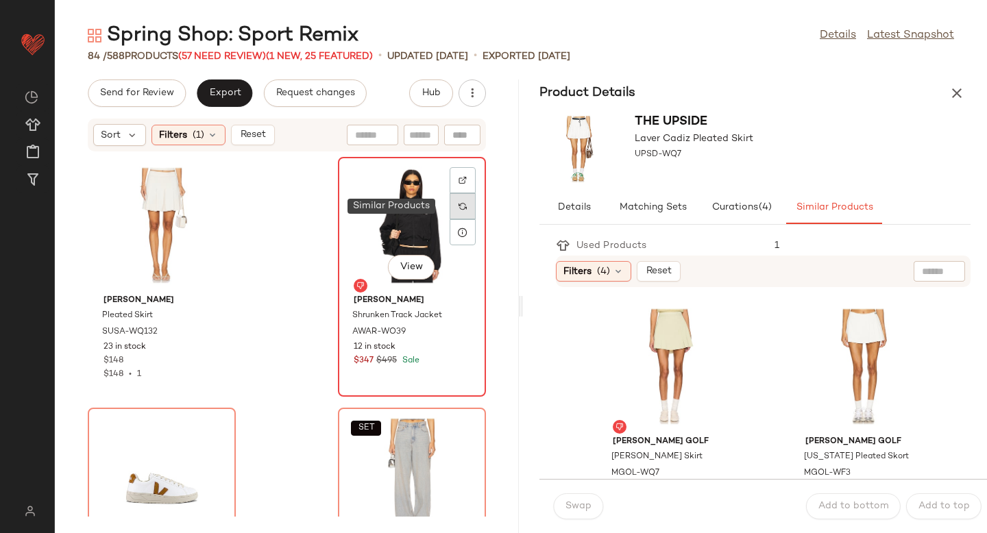
click at [452, 211] on div at bounding box center [463, 206] width 26 height 26
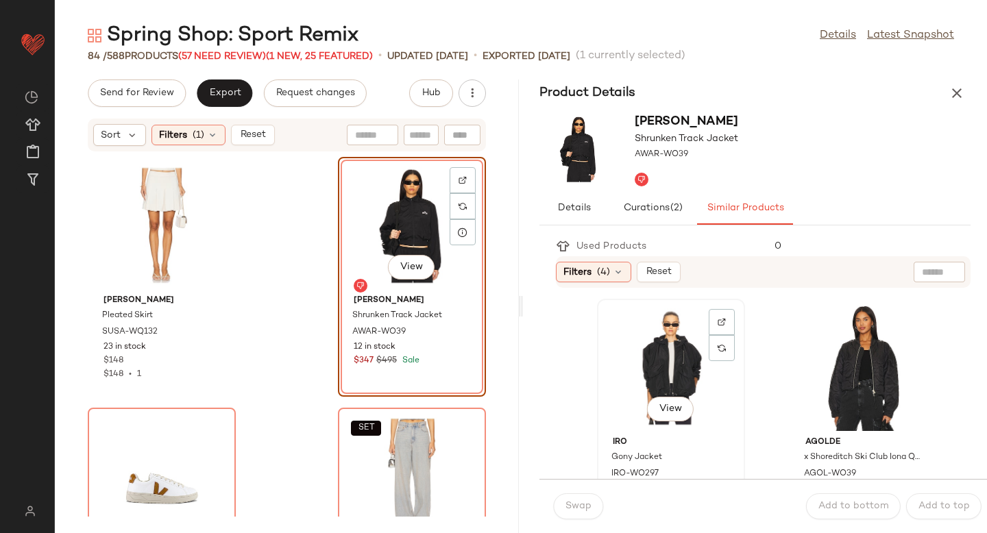
click at [631, 382] on div "View" at bounding box center [671, 368] width 138 height 128
click at [581, 510] on span "Swap" at bounding box center [578, 506] width 27 height 11
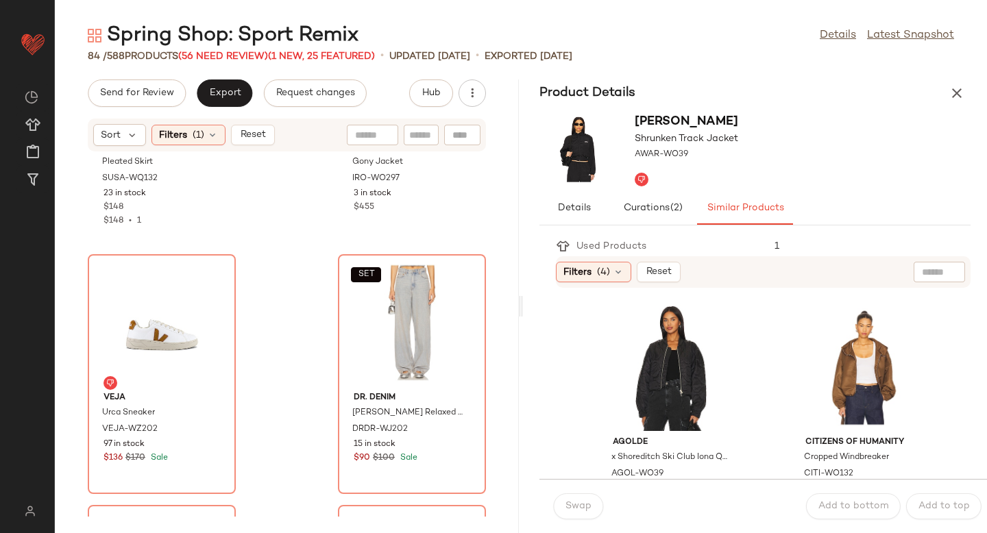
scroll to position [3455, 0]
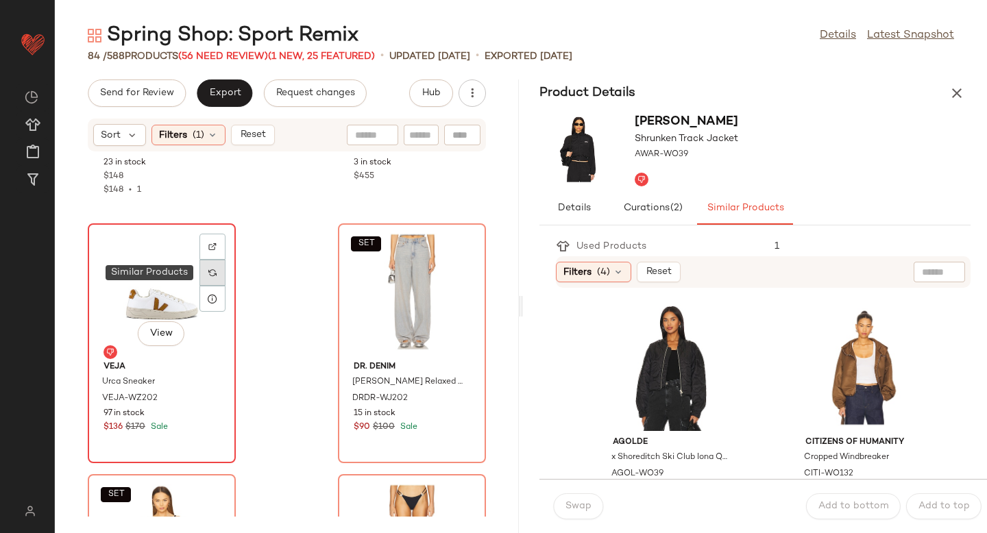
click at [217, 282] on div at bounding box center [212, 273] width 26 height 26
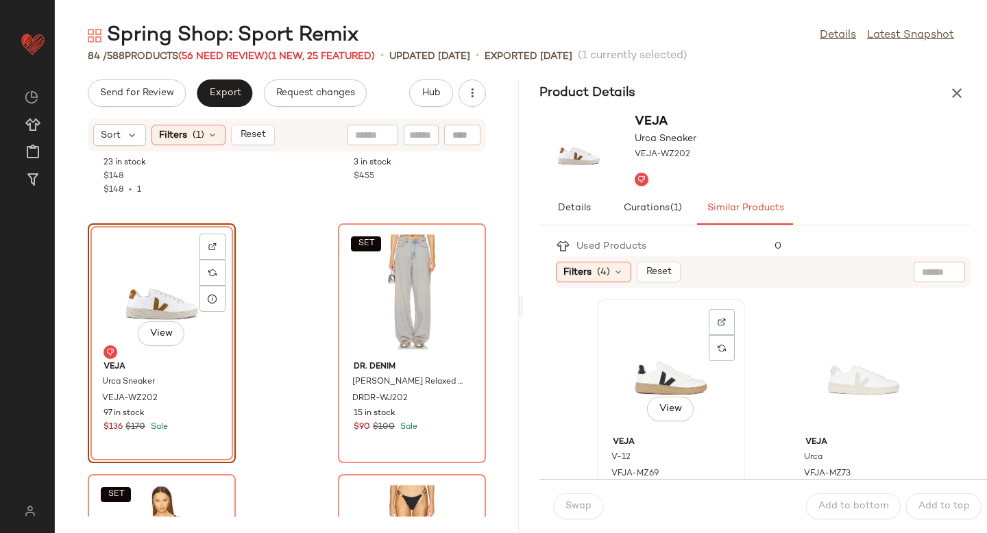
click at [670, 389] on div "View" at bounding box center [671, 368] width 138 height 128
click at [576, 502] on span "Swap" at bounding box center [578, 506] width 27 height 11
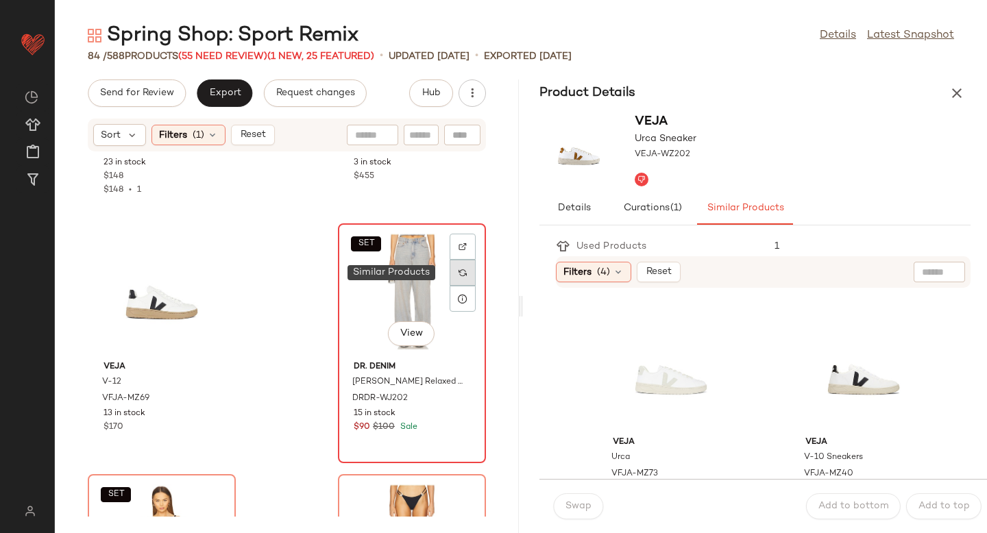
click at [450, 276] on div at bounding box center [463, 273] width 26 height 26
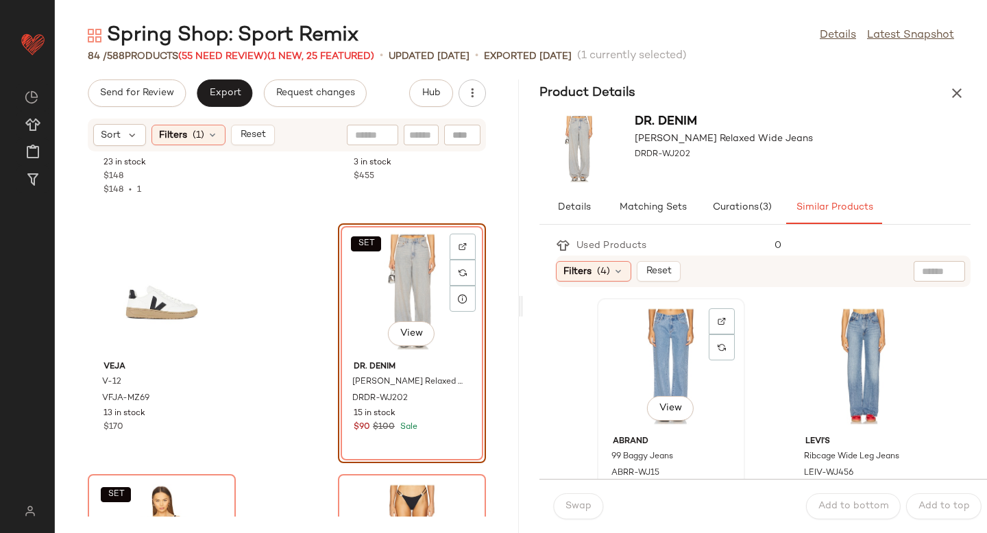
click at [691, 378] on div "View" at bounding box center [671, 367] width 138 height 128
click at [577, 498] on button "Swap" at bounding box center [578, 507] width 50 height 26
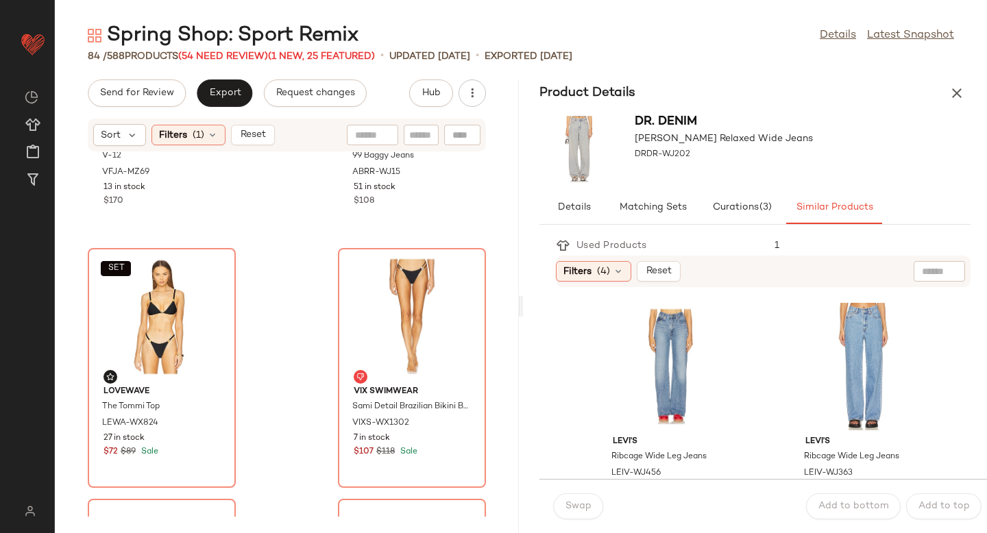
scroll to position [3741, 0]
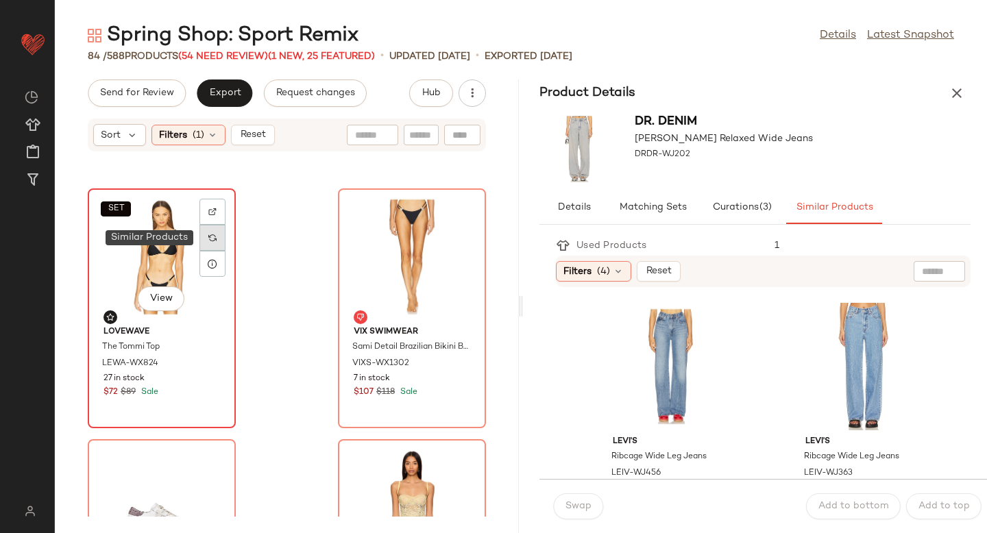
click at [219, 238] on div at bounding box center [212, 238] width 26 height 26
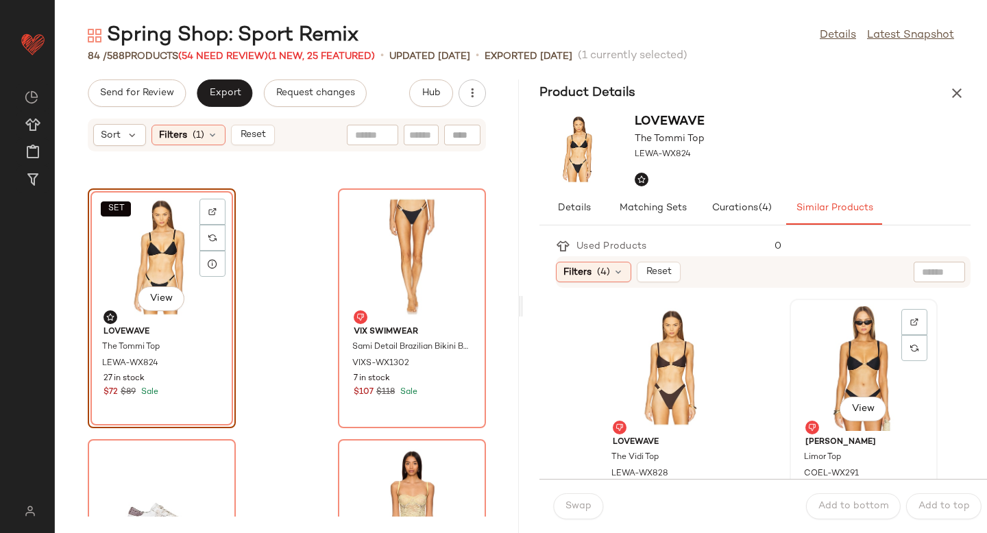
click at [821, 346] on div "View" at bounding box center [864, 368] width 138 height 128
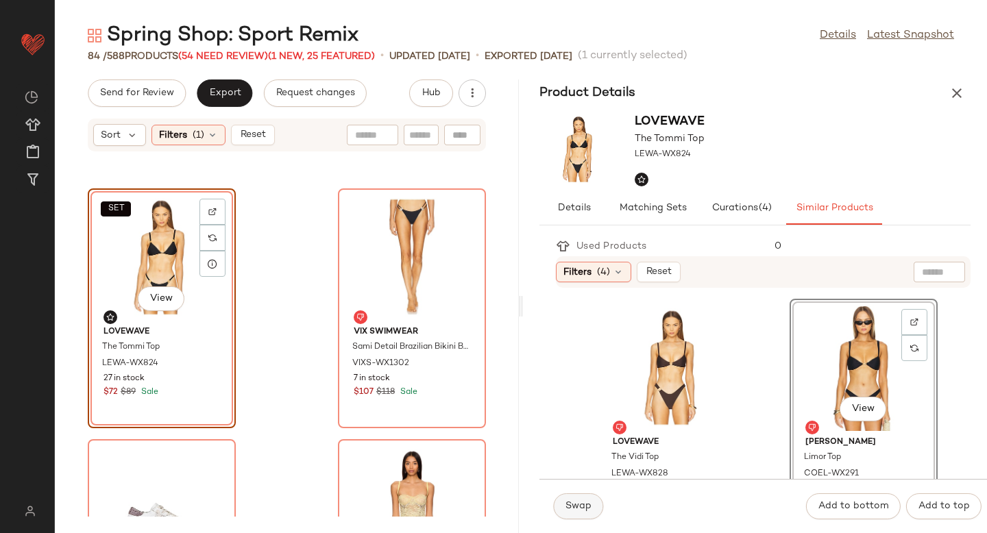
click at [570, 505] on span "Swap" at bounding box center [578, 506] width 27 height 11
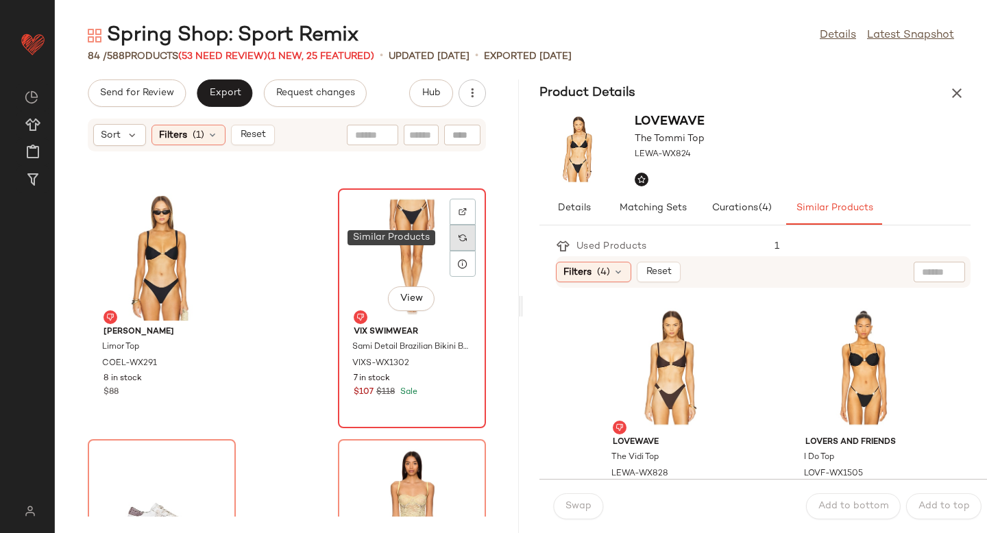
click at [459, 234] on img at bounding box center [463, 238] width 8 height 8
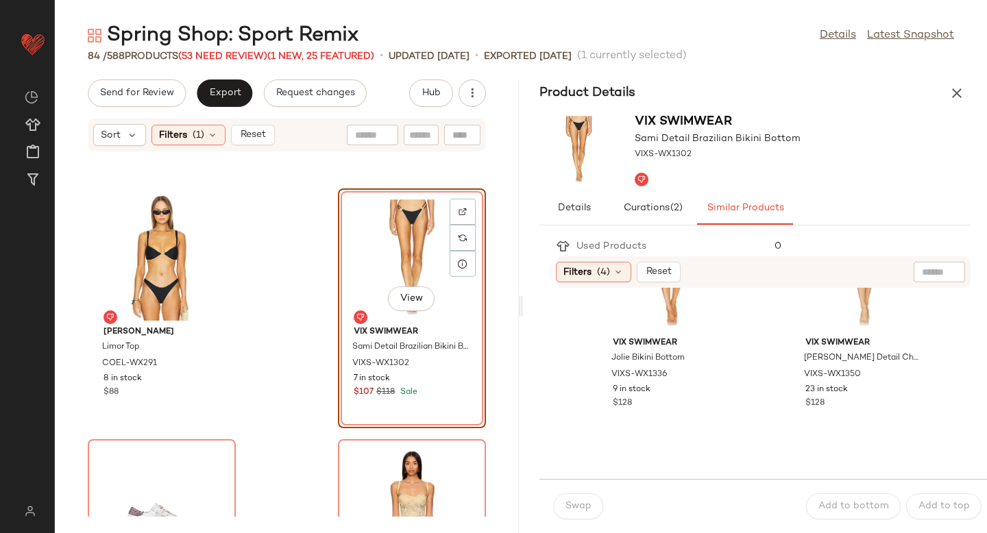
scroll to position [670, 0]
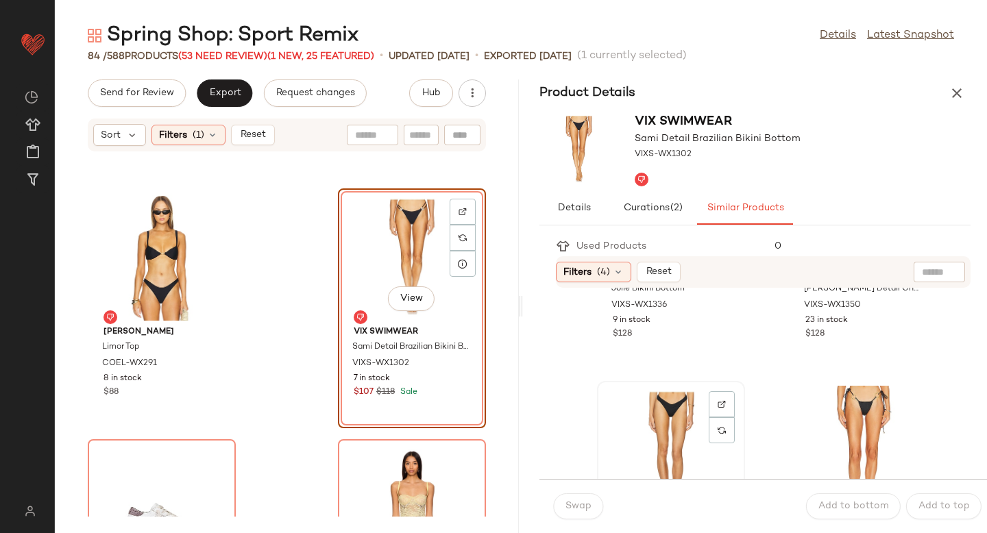
click at [667, 418] on div "View" at bounding box center [671, 450] width 138 height 128
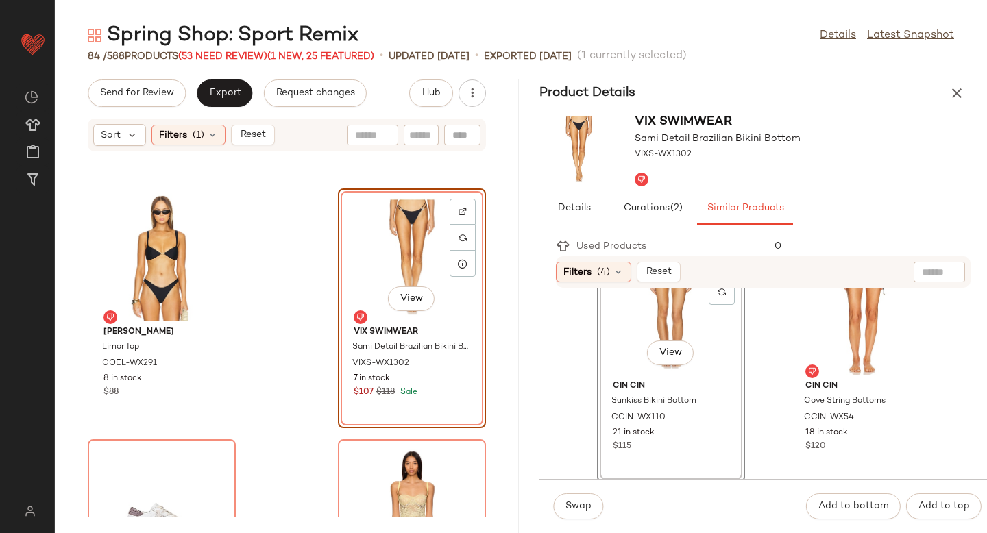
scroll to position [811, 0]
click at [568, 509] on span "Swap" at bounding box center [578, 506] width 27 height 11
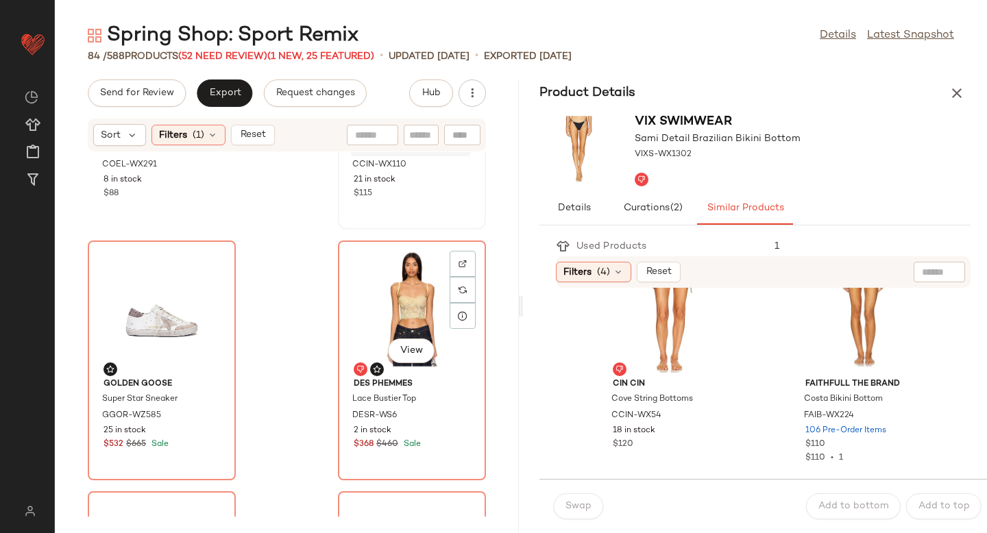
scroll to position [3939, 0]
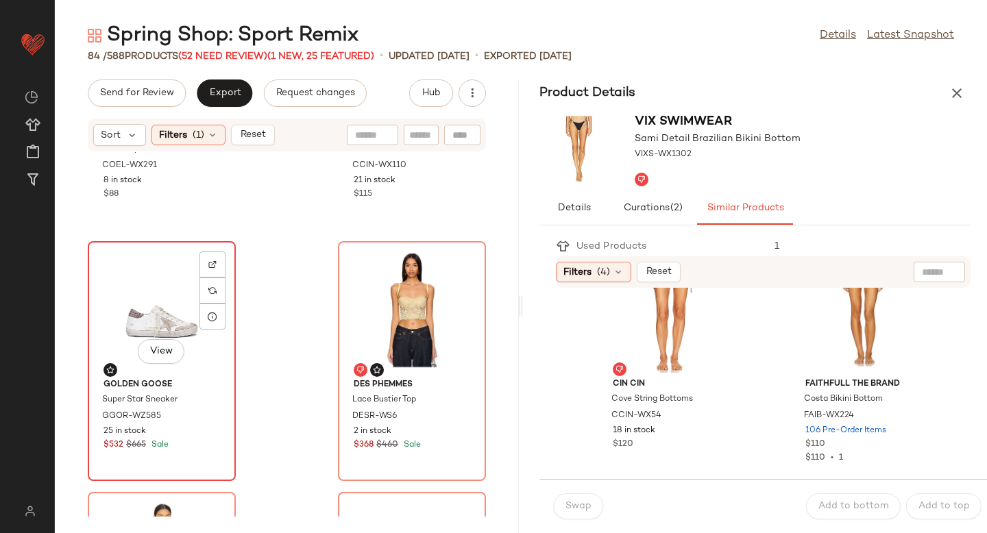
click at [134, 337] on div "View" at bounding box center [162, 310] width 138 height 128
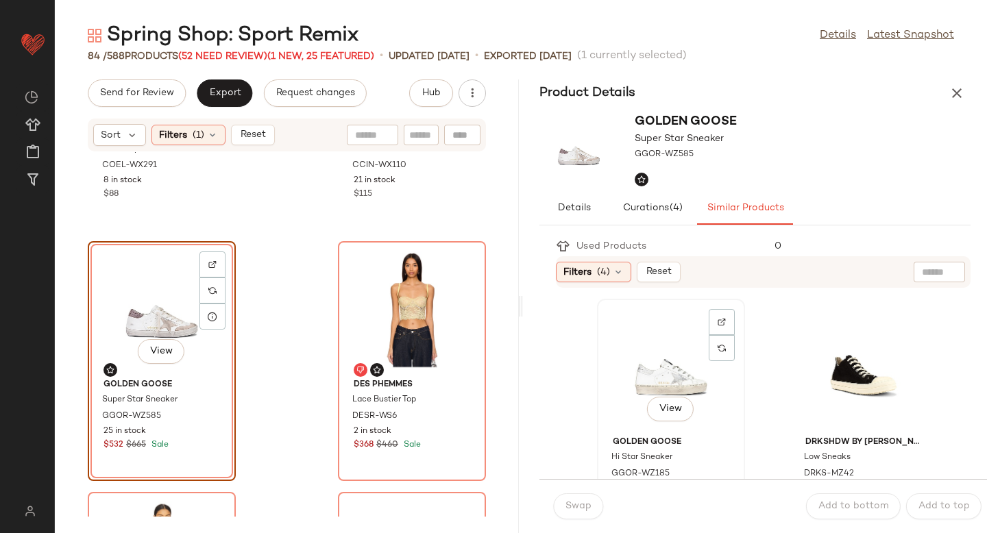
click at [657, 351] on div "View" at bounding box center [671, 368] width 138 height 128
click at [563, 500] on button "Swap" at bounding box center [578, 507] width 50 height 26
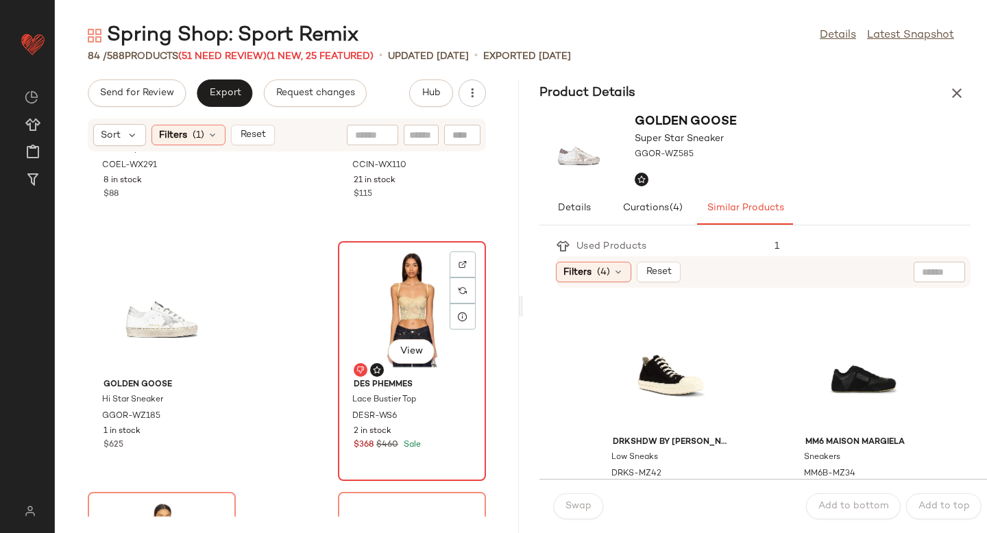
click at [404, 290] on div "View" at bounding box center [412, 310] width 138 height 128
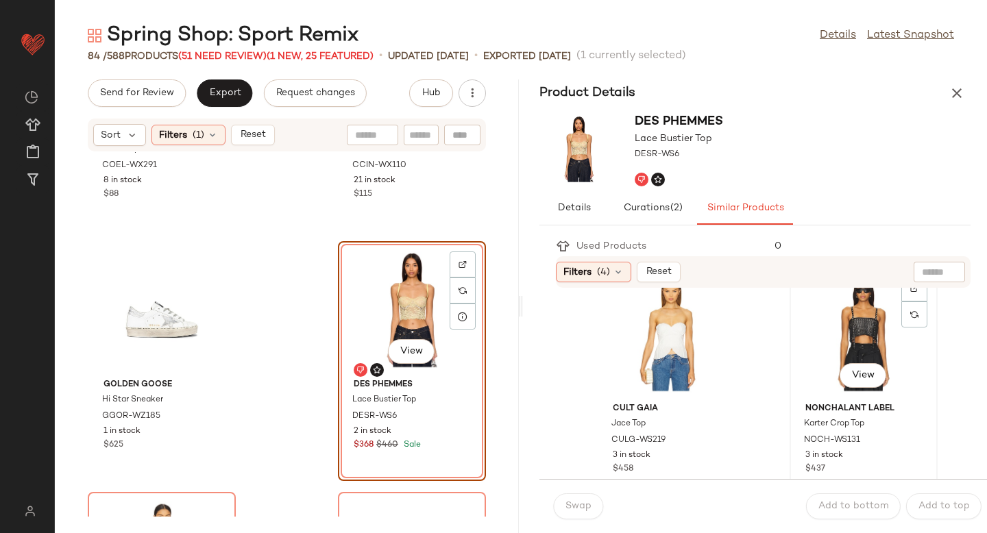
scroll to position [288, 0]
click at [842, 333] on div "View" at bounding box center [864, 331] width 138 height 128
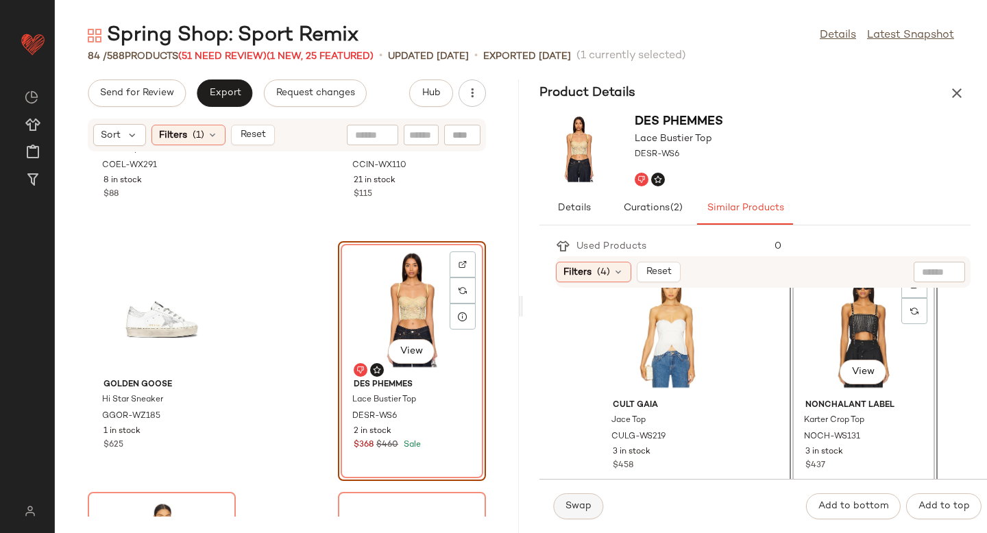
click at [581, 505] on span "Swap" at bounding box center [578, 506] width 27 height 11
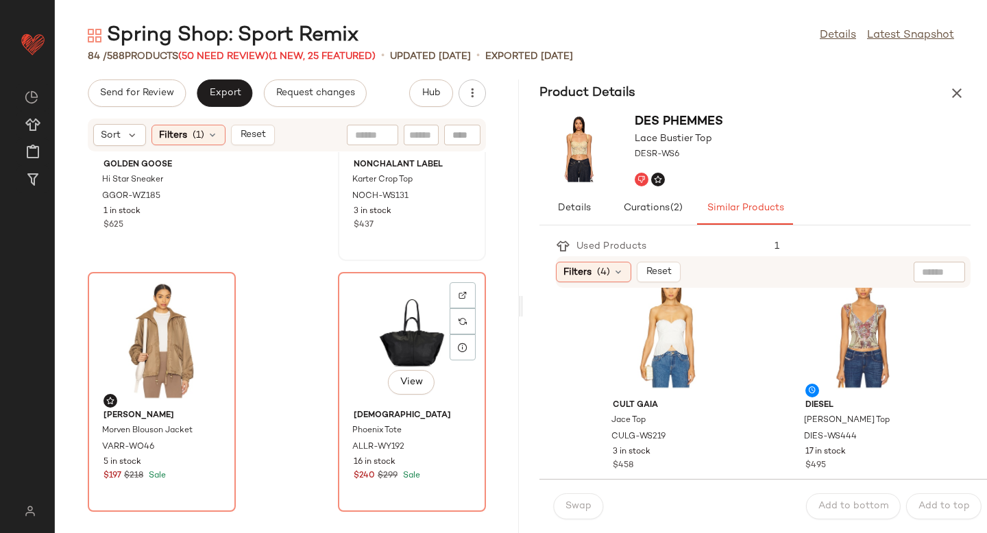
scroll to position [4202, 0]
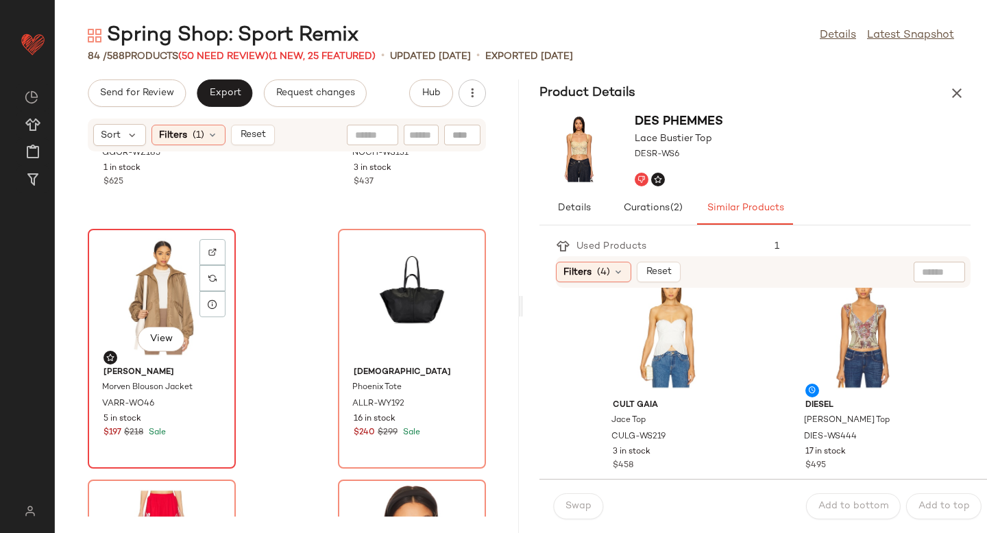
click at [186, 295] on div "View" at bounding box center [162, 298] width 138 height 128
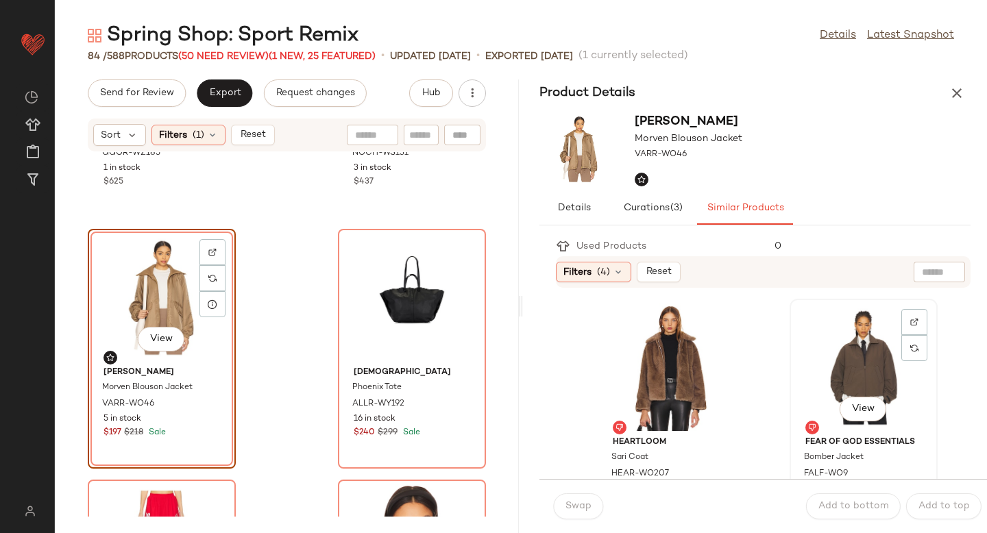
click at [806, 388] on div "View" at bounding box center [864, 368] width 138 height 128
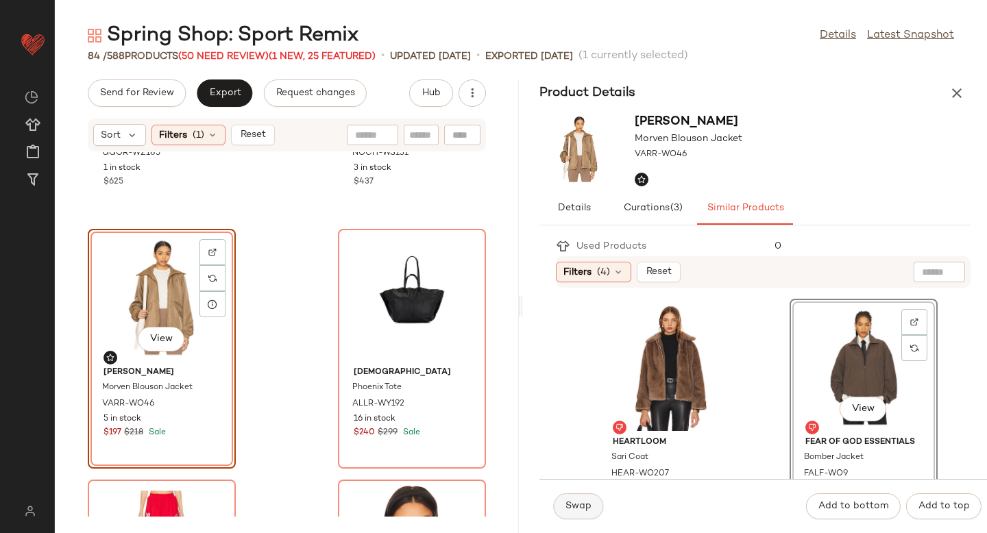
click at [580, 501] on span "Swap" at bounding box center [578, 506] width 27 height 11
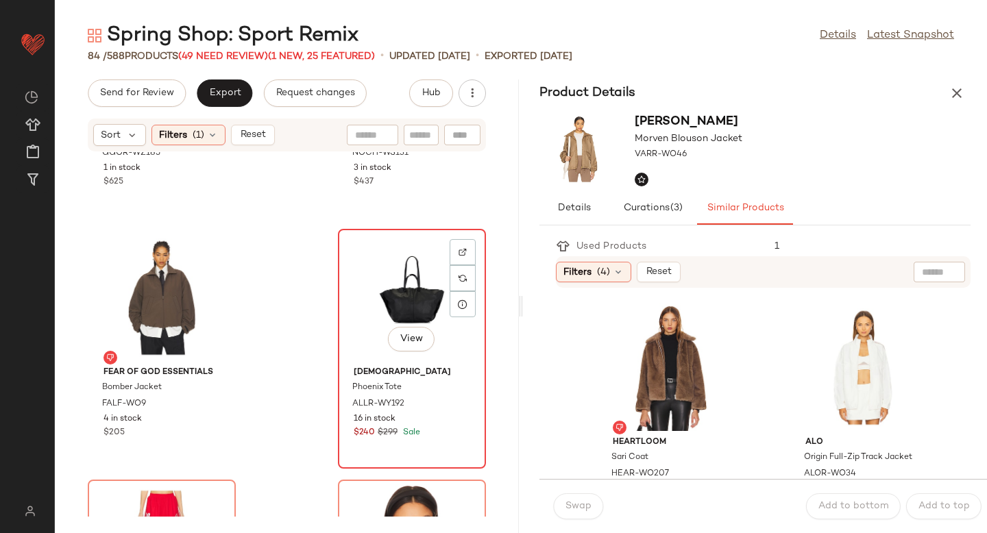
click at [405, 308] on div "View" at bounding box center [412, 298] width 138 height 128
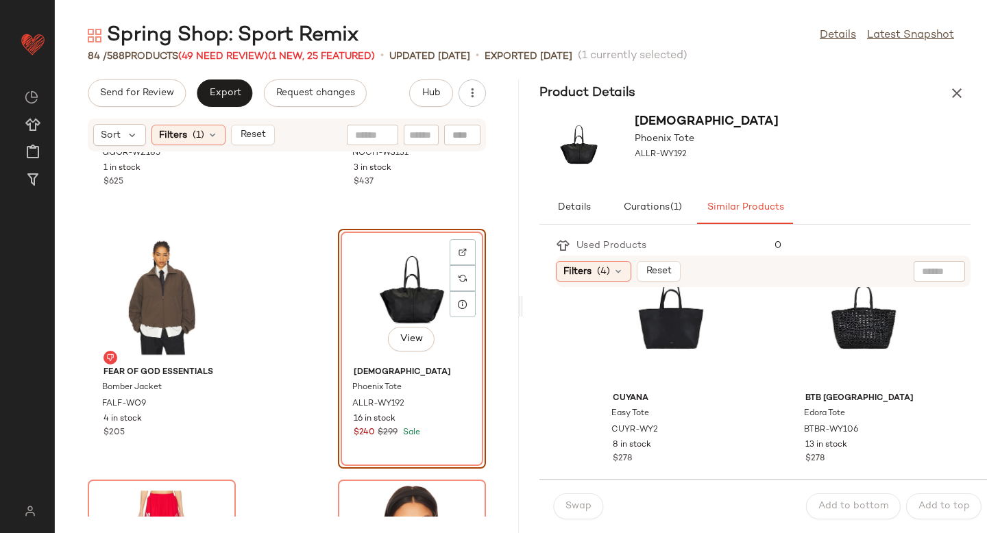
scroll to position [293, 0]
click at [683, 324] on div "View" at bounding box center [671, 325] width 138 height 128
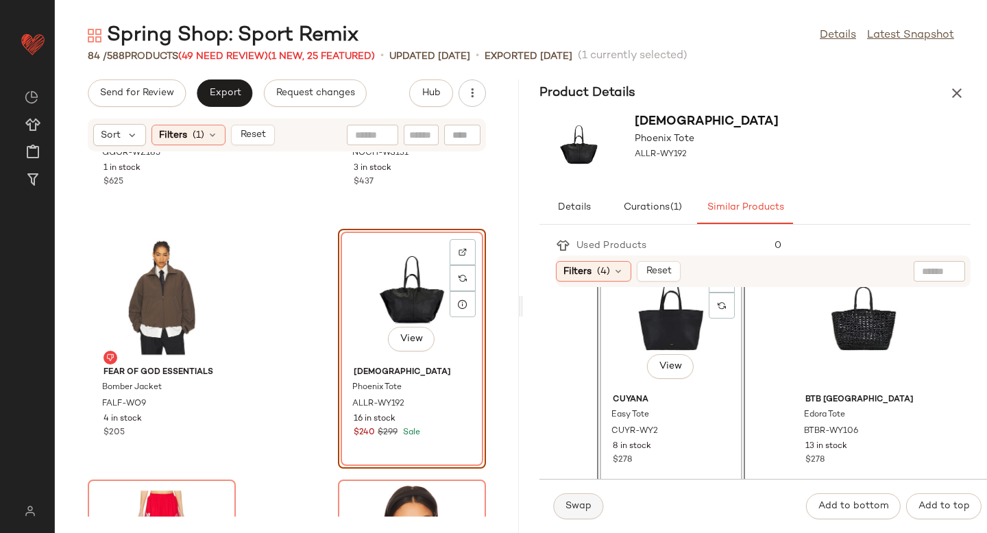
click at [581, 512] on span "Swap" at bounding box center [578, 506] width 27 height 11
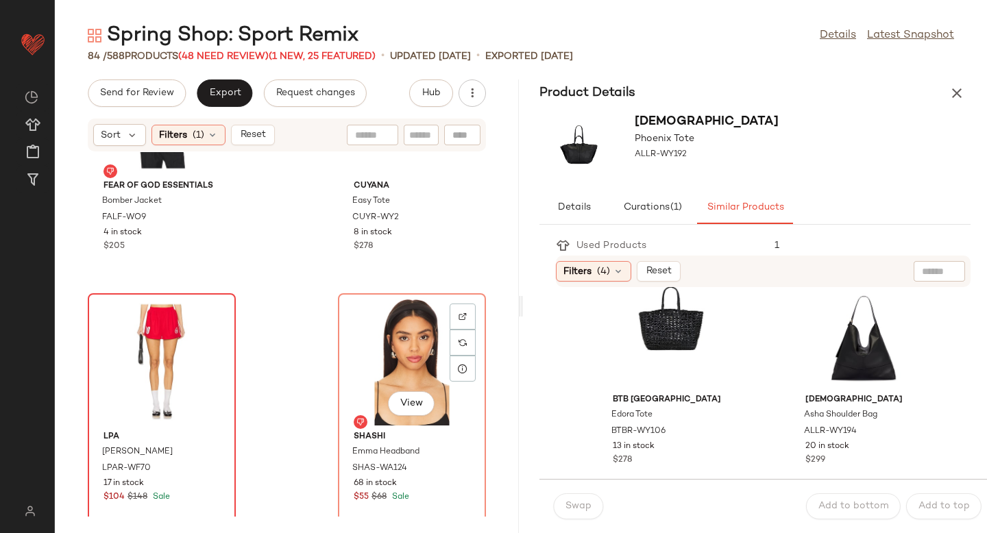
scroll to position [4390, 0]
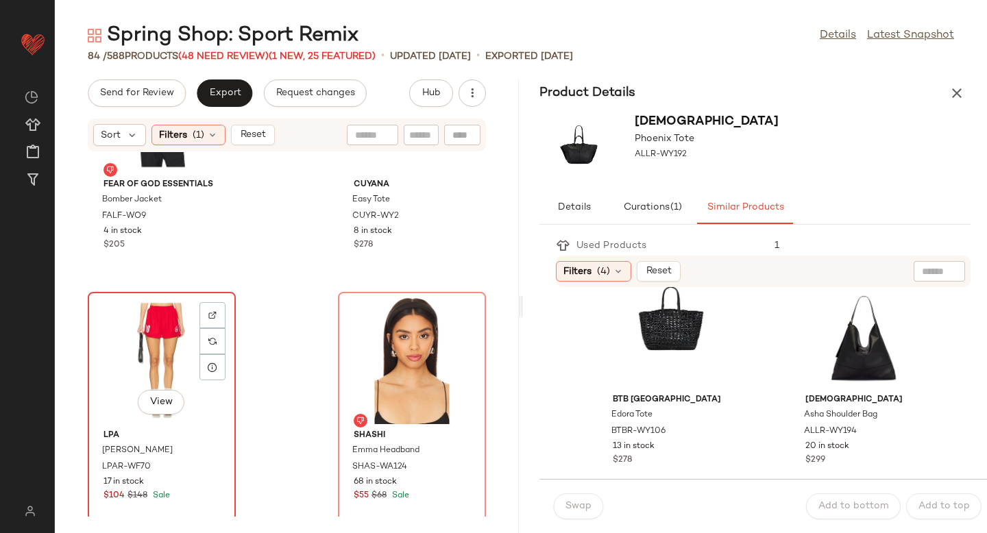
click at [158, 356] on div "View" at bounding box center [162, 361] width 138 height 128
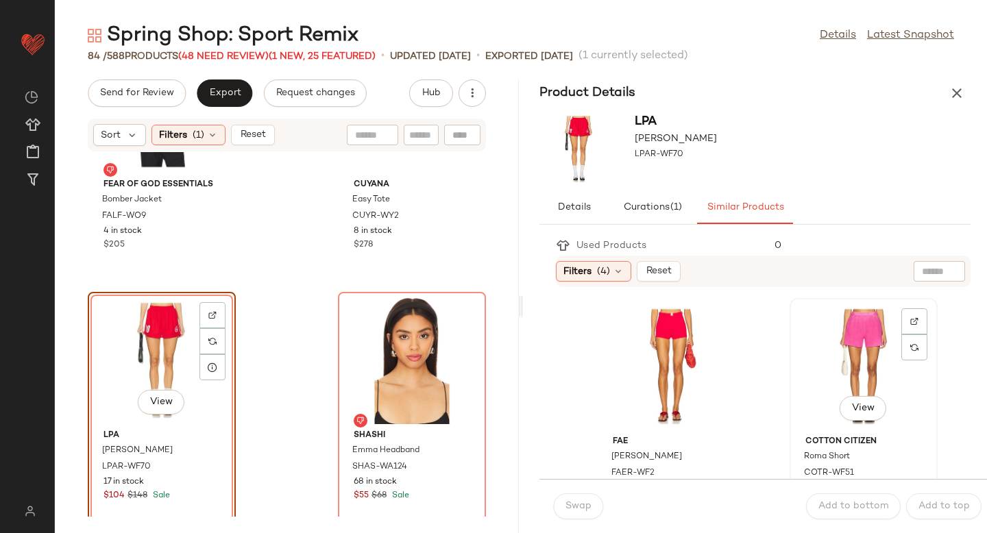
click at [823, 328] on div "View" at bounding box center [864, 367] width 138 height 128
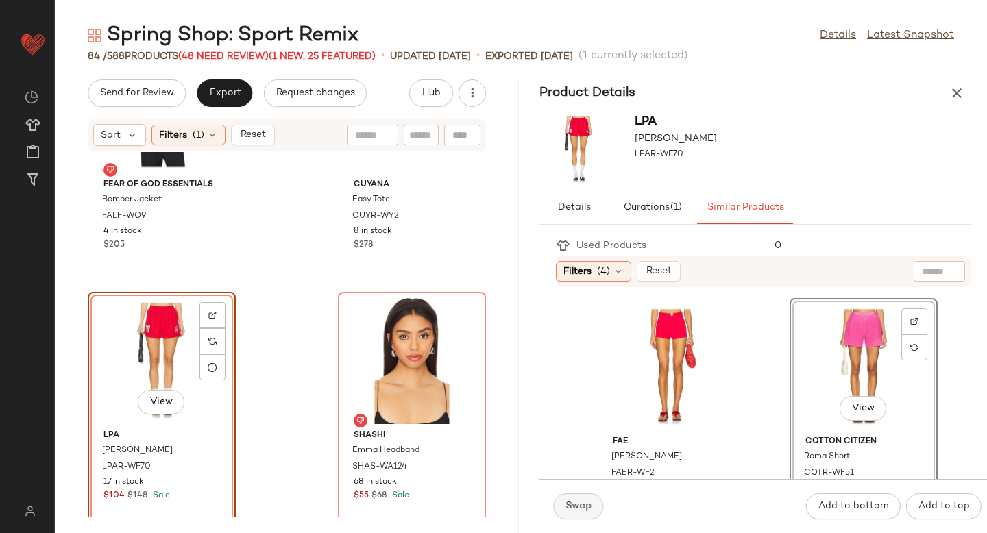
click at [574, 507] on span "Swap" at bounding box center [578, 506] width 27 height 11
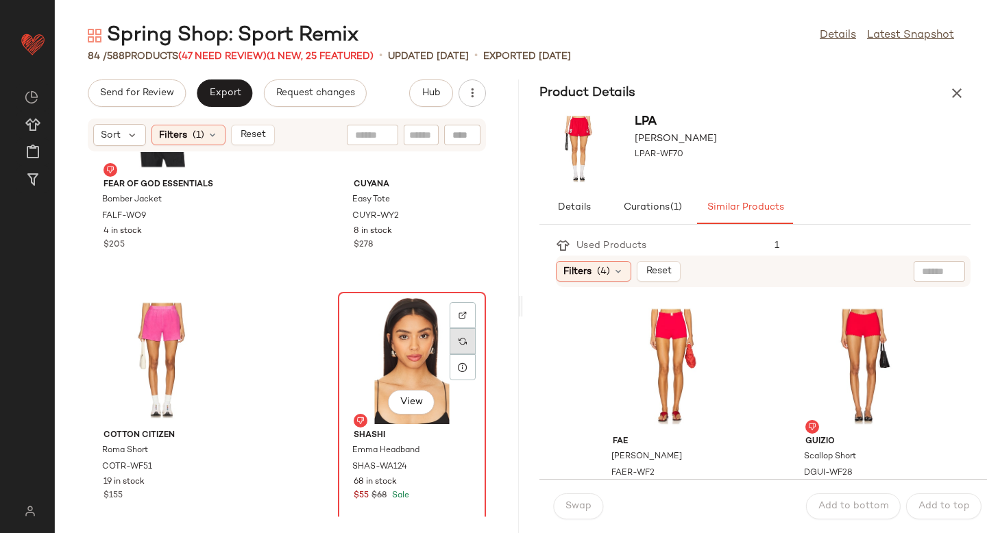
click at [459, 344] on img at bounding box center [463, 341] width 8 height 8
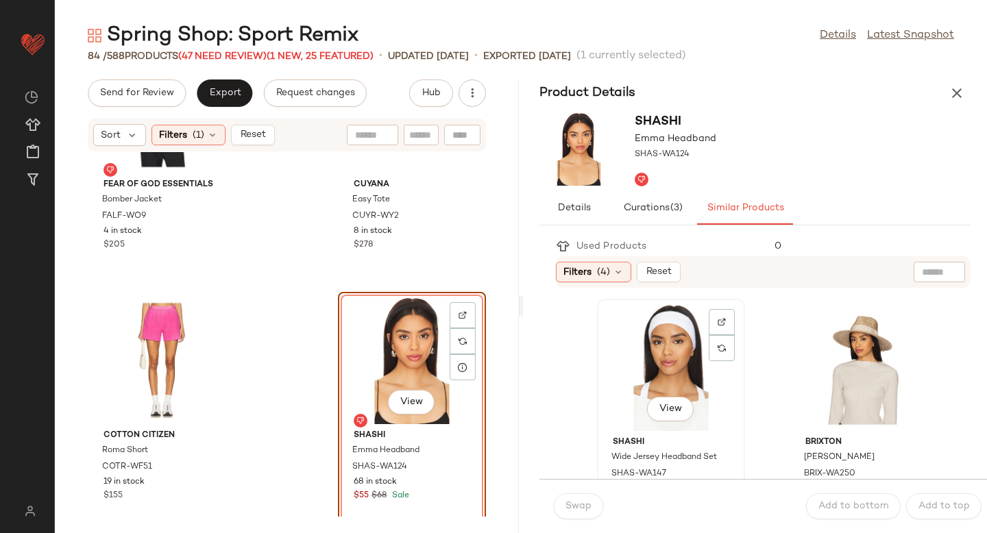
click at [675, 362] on div "View" at bounding box center [671, 368] width 138 height 128
click at [557, 509] on button "Swap" at bounding box center [578, 507] width 50 height 26
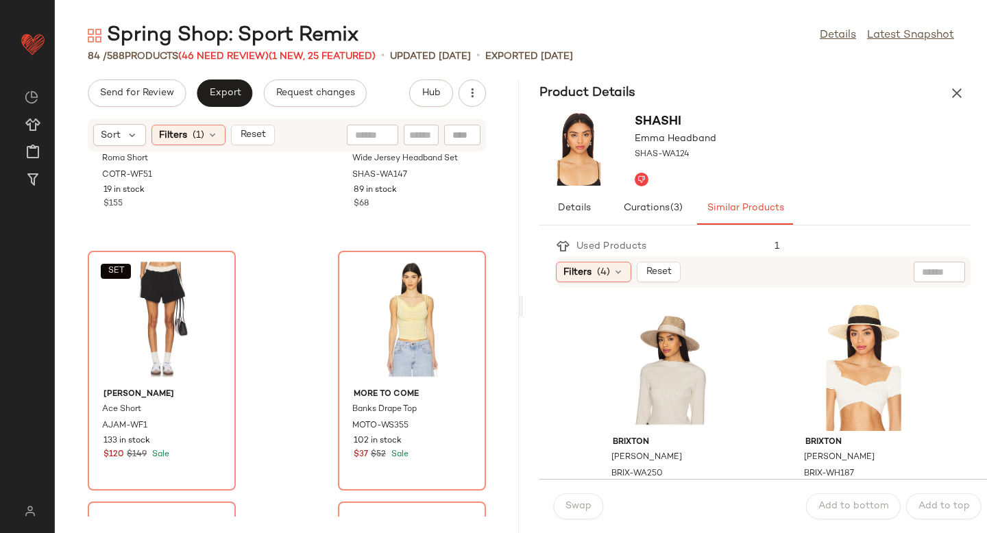
scroll to position [4707, 0]
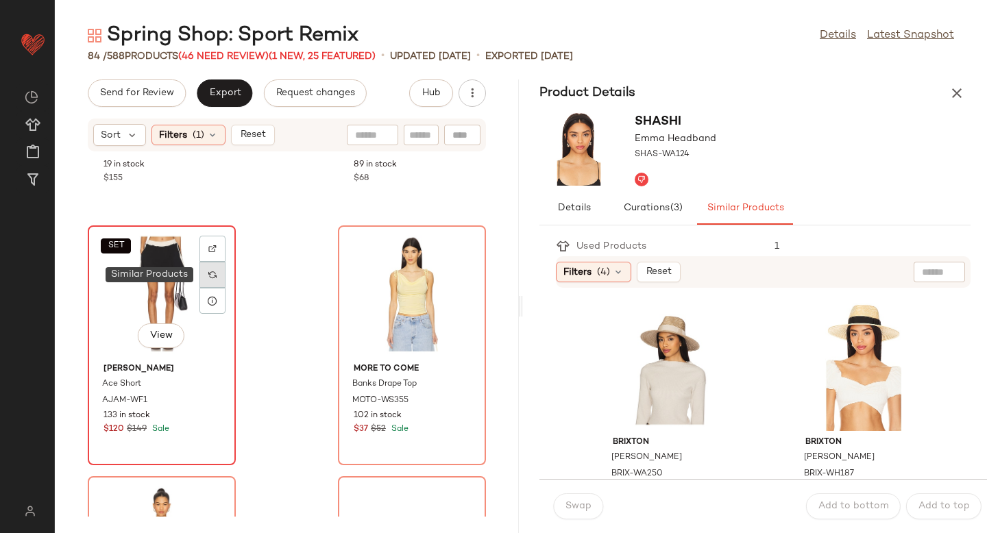
click at [217, 272] on div at bounding box center [212, 275] width 26 height 26
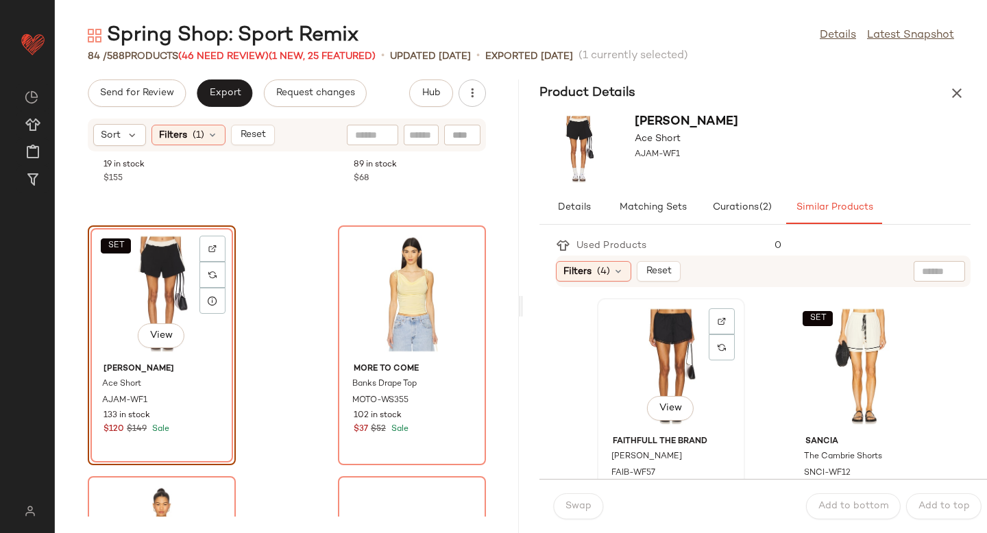
click at [680, 371] on div "View" at bounding box center [671, 367] width 138 height 128
click at [576, 509] on span "Swap" at bounding box center [578, 506] width 27 height 11
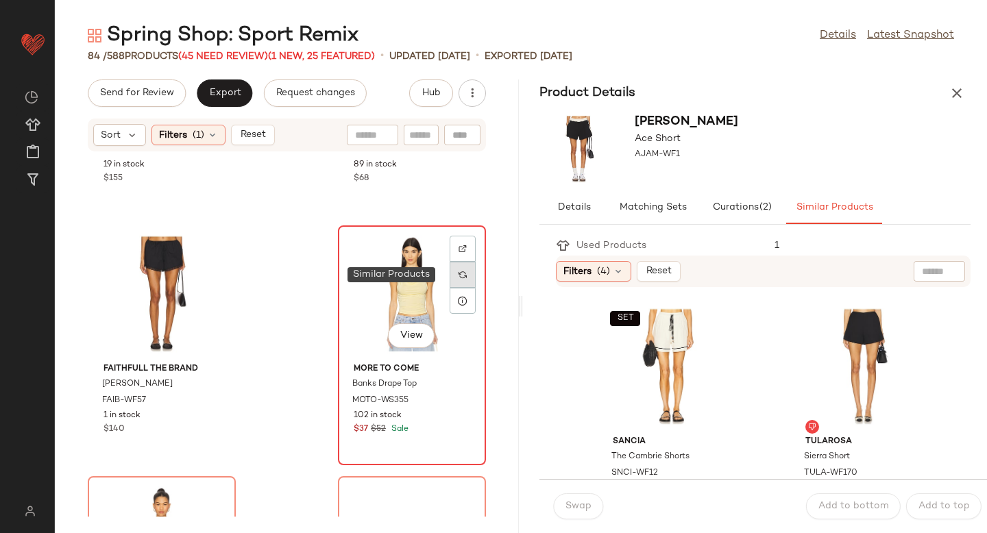
click at [459, 275] on img at bounding box center [463, 275] width 8 height 8
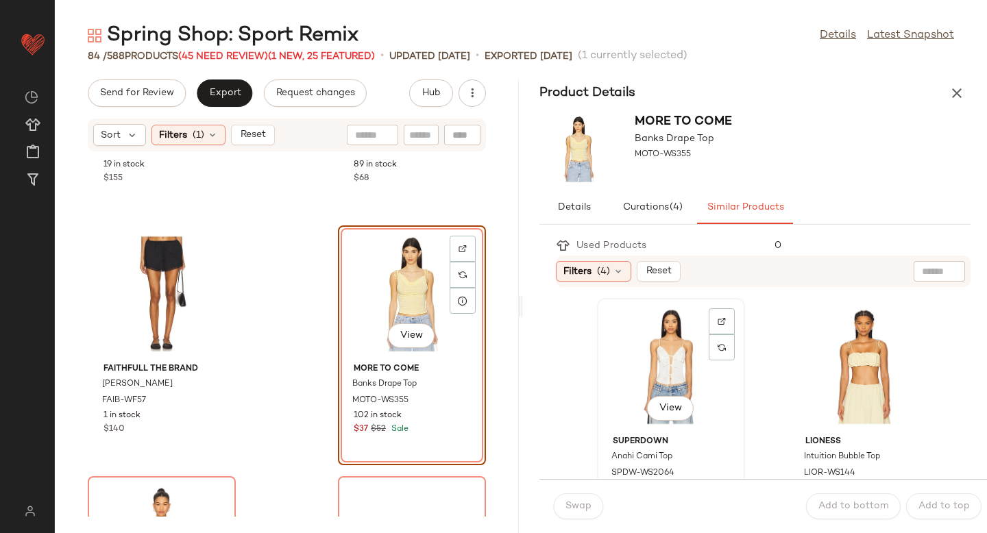
click at [687, 374] on div "View" at bounding box center [671, 367] width 138 height 128
click at [583, 503] on span "Swap" at bounding box center [578, 506] width 27 height 11
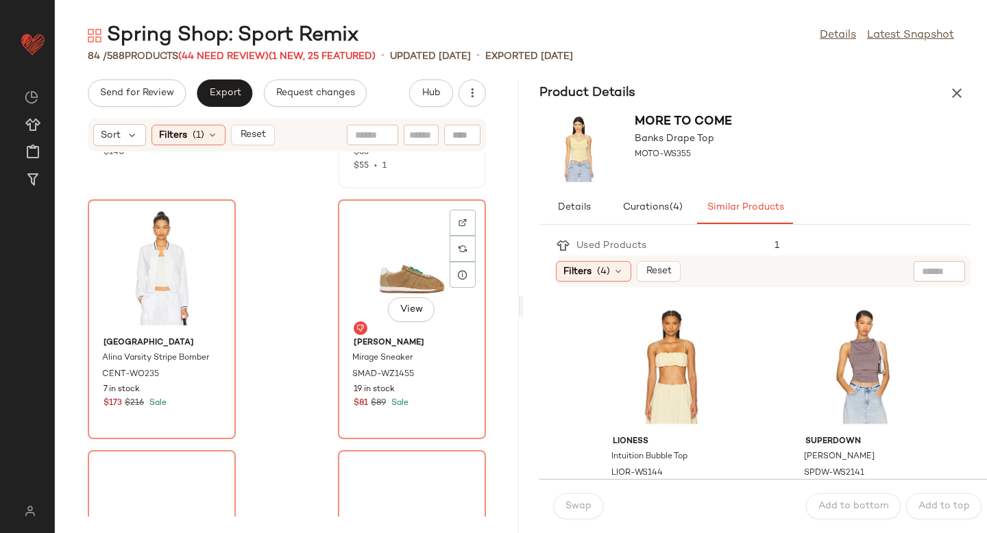
scroll to position [5002, 0]
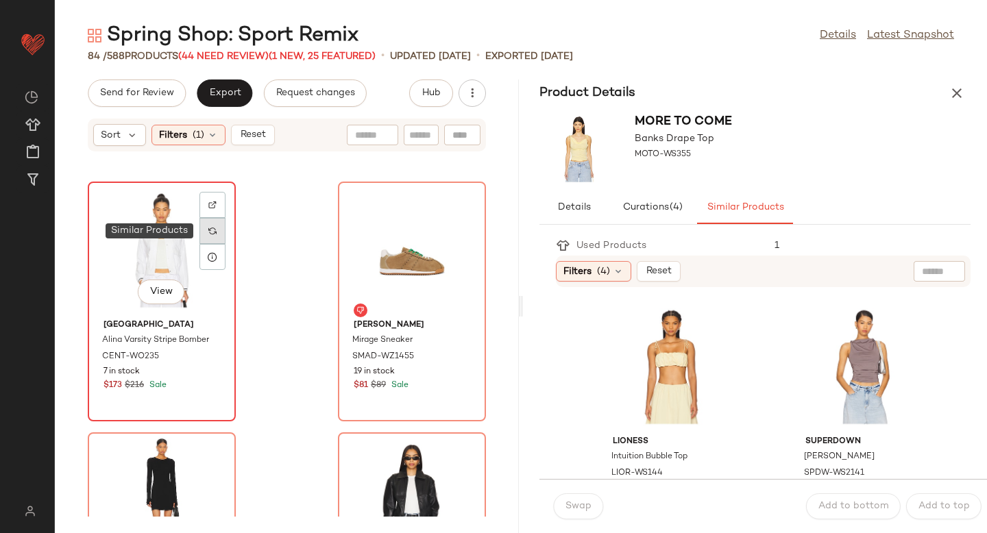
click at [209, 239] on div at bounding box center [212, 231] width 26 height 26
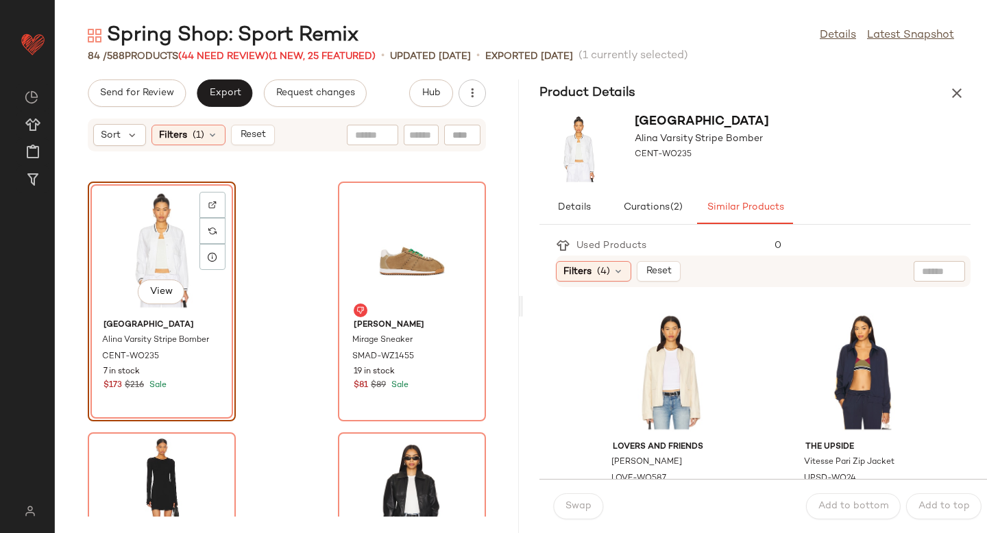
scroll to position [242, 0]
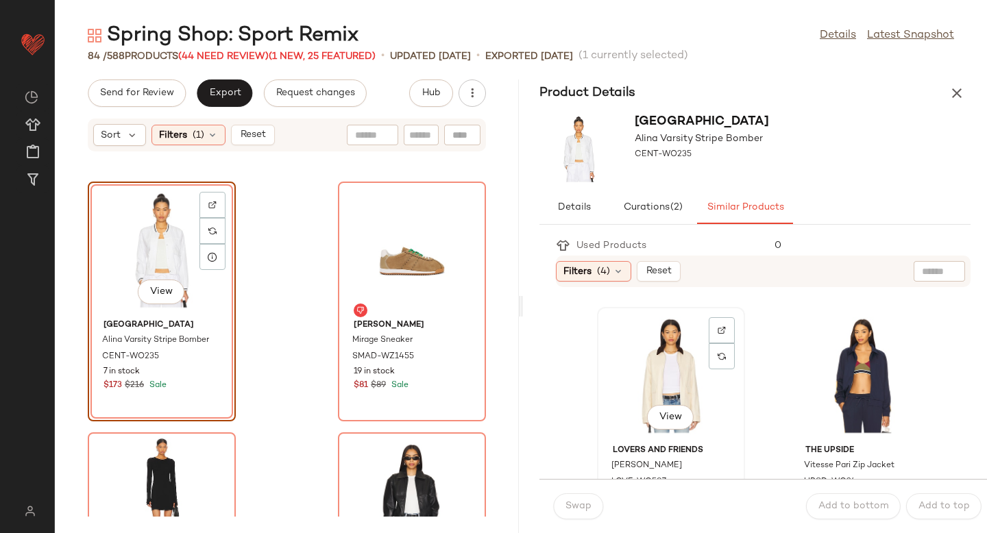
click at [672, 379] on div "View" at bounding box center [671, 376] width 138 height 128
click at [578, 494] on button "Swap" at bounding box center [578, 507] width 50 height 26
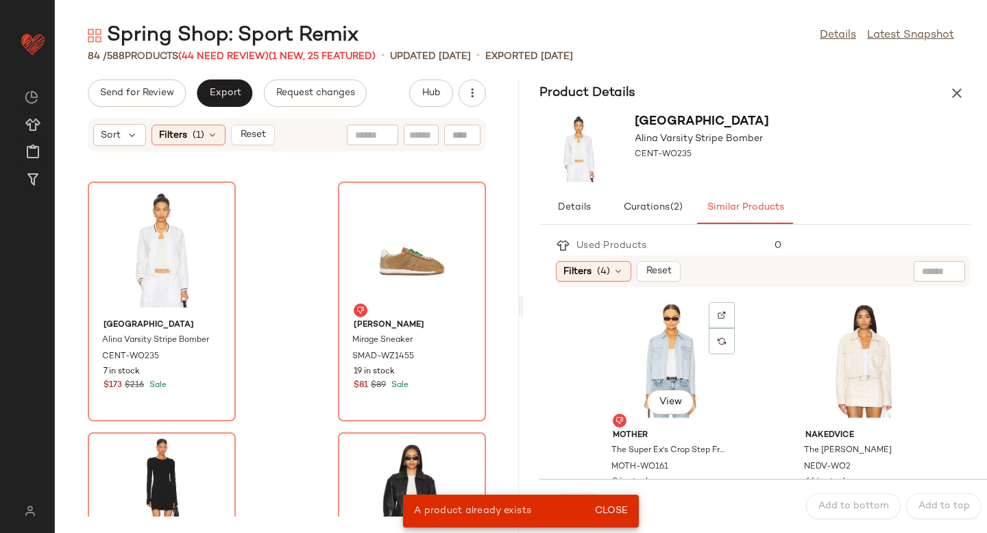
scroll to position [489, 0]
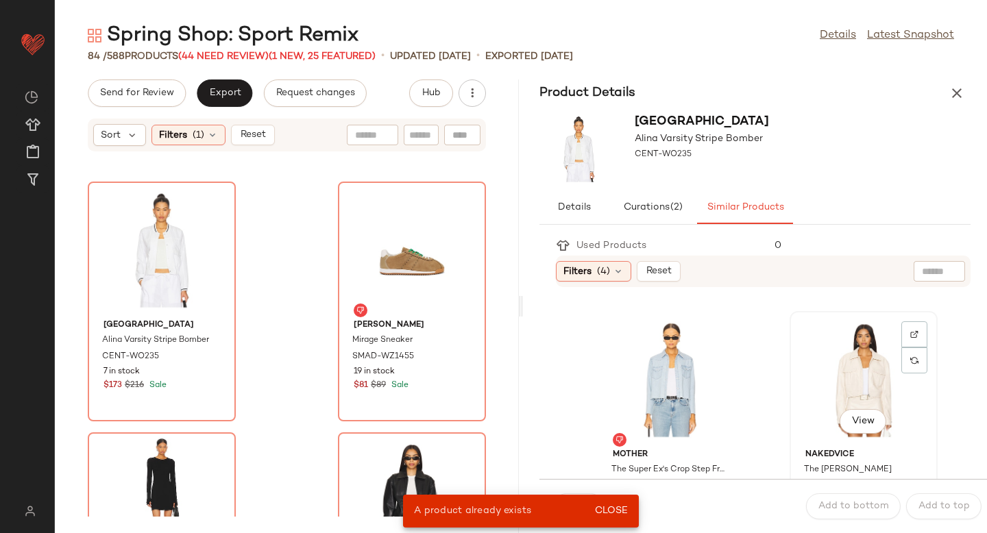
click at [846, 352] on div "View" at bounding box center [864, 380] width 138 height 128
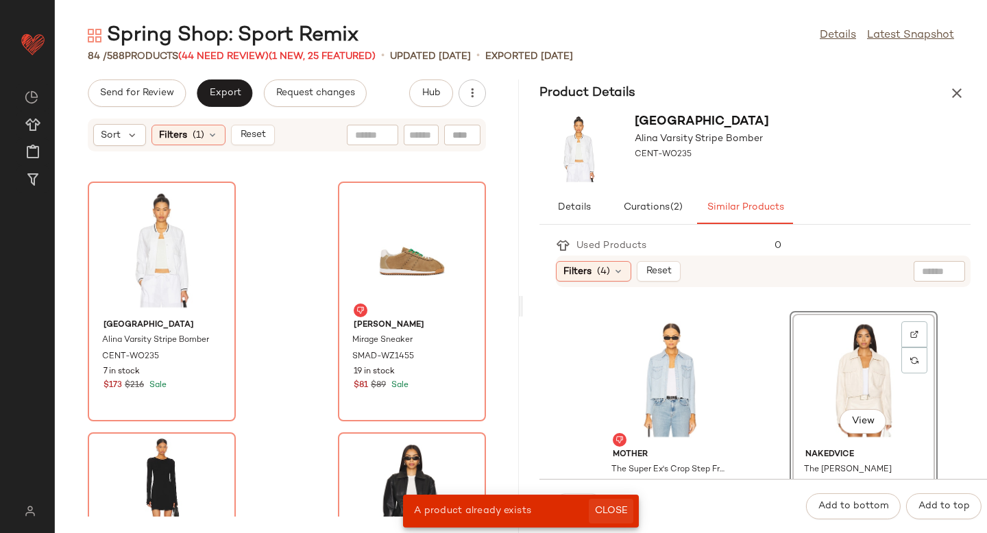
click at [614, 516] on span "Close" at bounding box center [611, 511] width 34 height 11
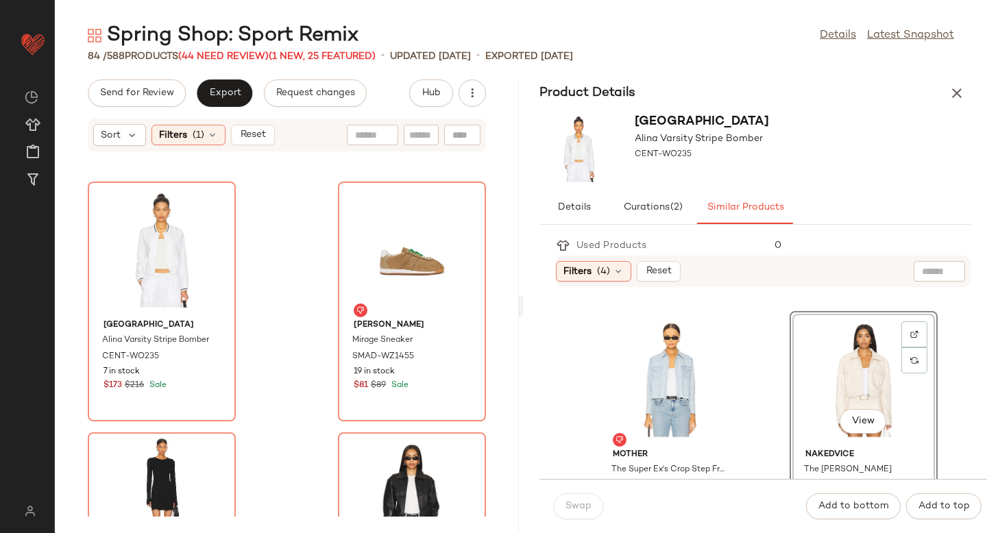
click at [572, 502] on div "Swap" at bounding box center [578, 507] width 50 height 26
click at [155, 236] on div "View" at bounding box center [162, 250] width 138 height 128
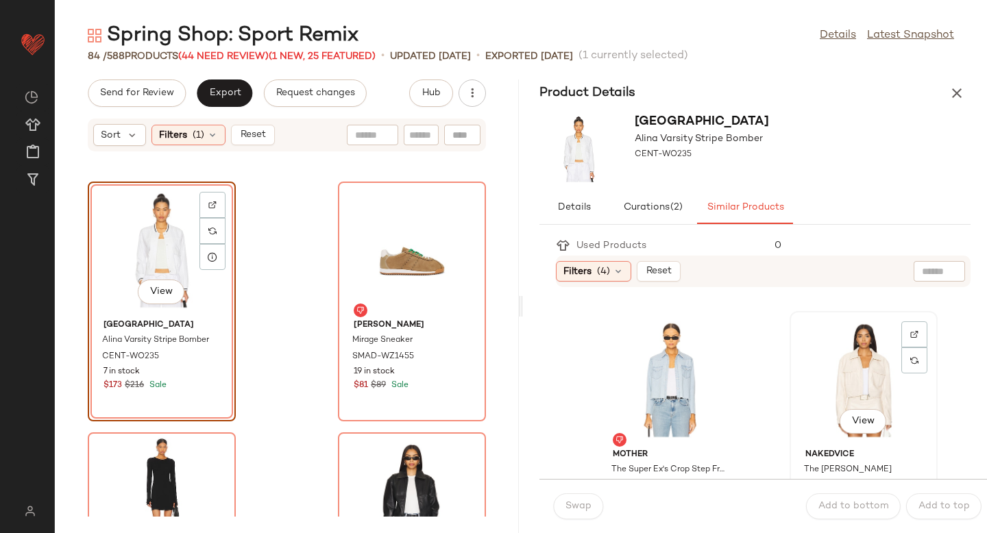
click at [825, 385] on div "View" at bounding box center [864, 380] width 138 height 128
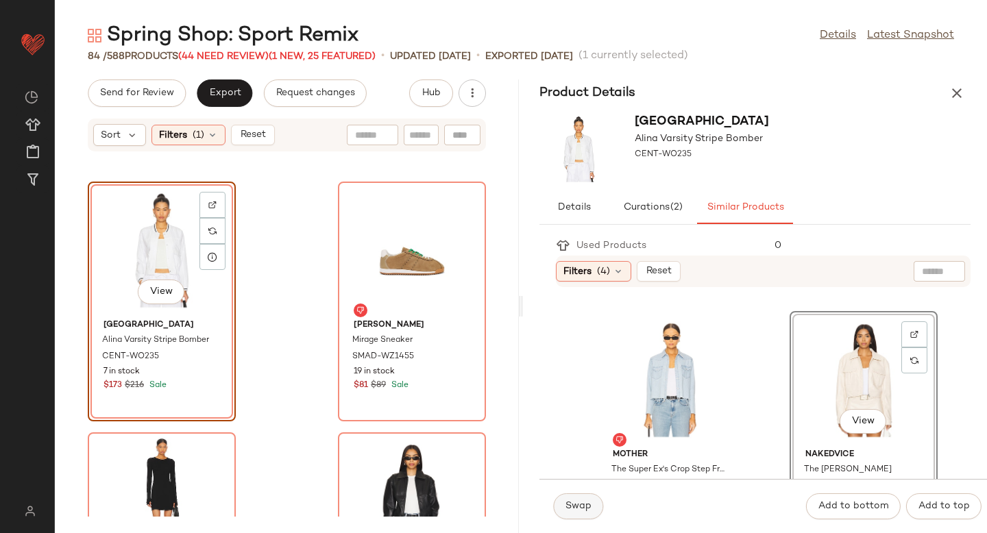
click at [579, 502] on span "Swap" at bounding box center [578, 506] width 27 height 11
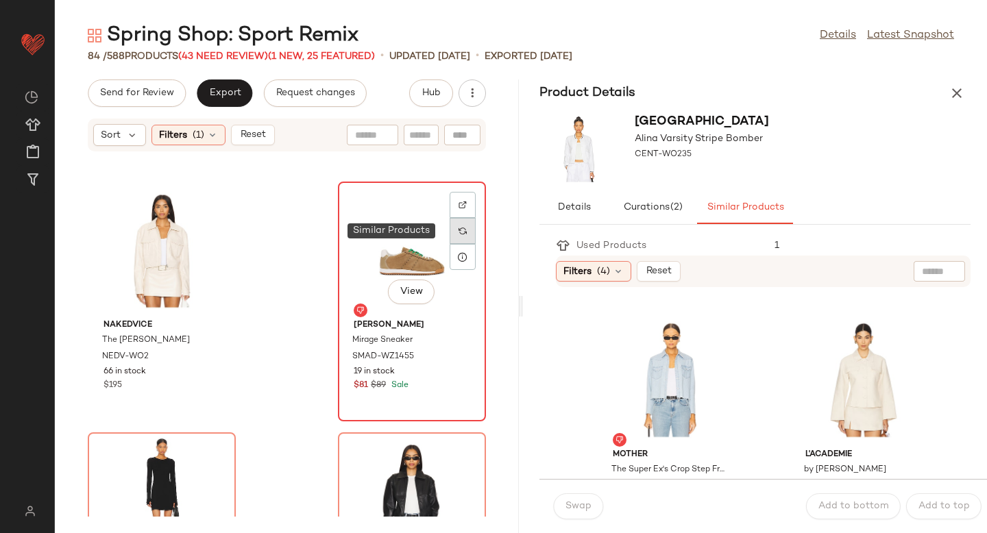
click at [459, 237] on div at bounding box center [463, 231] width 26 height 26
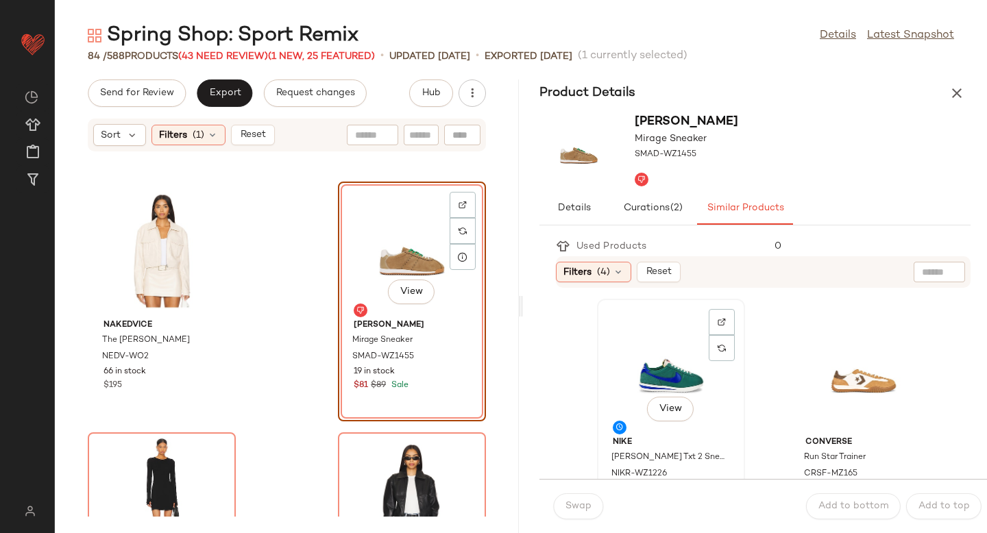
click at [695, 377] on div "View" at bounding box center [671, 368] width 138 height 128
click at [583, 509] on span "Swap" at bounding box center [578, 506] width 27 height 11
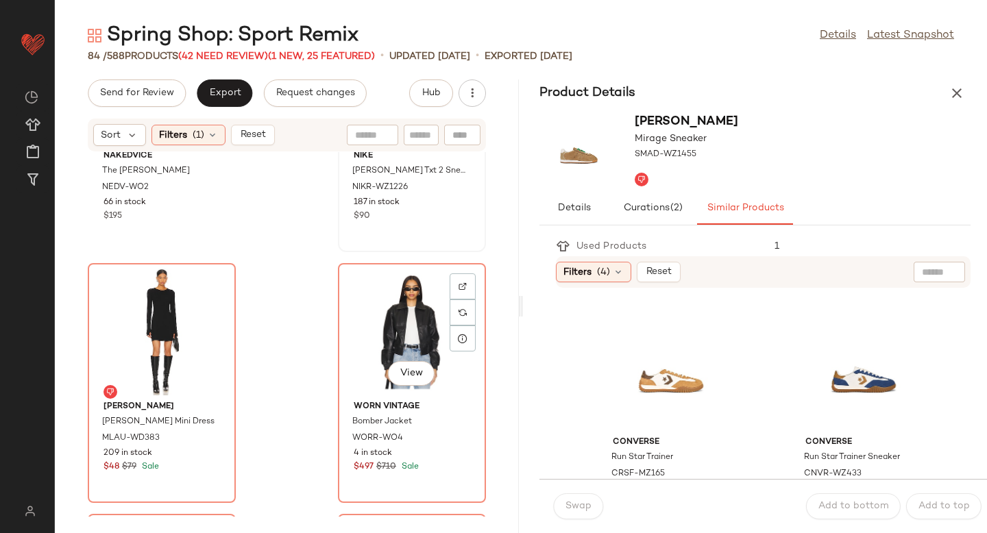
scroll to position [5189, 0]
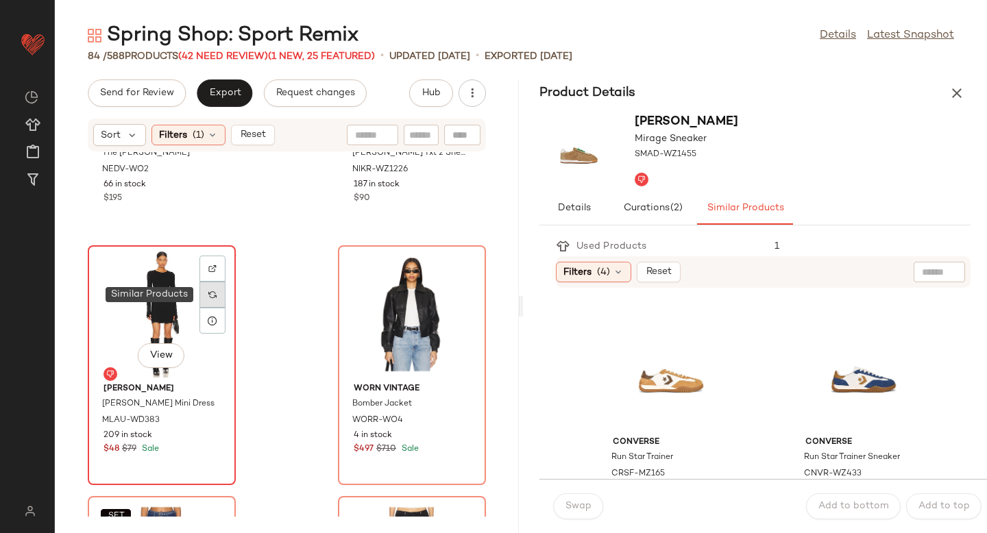
click at [206, 302] on div at bounding box center [212, 295] width 26 height 26
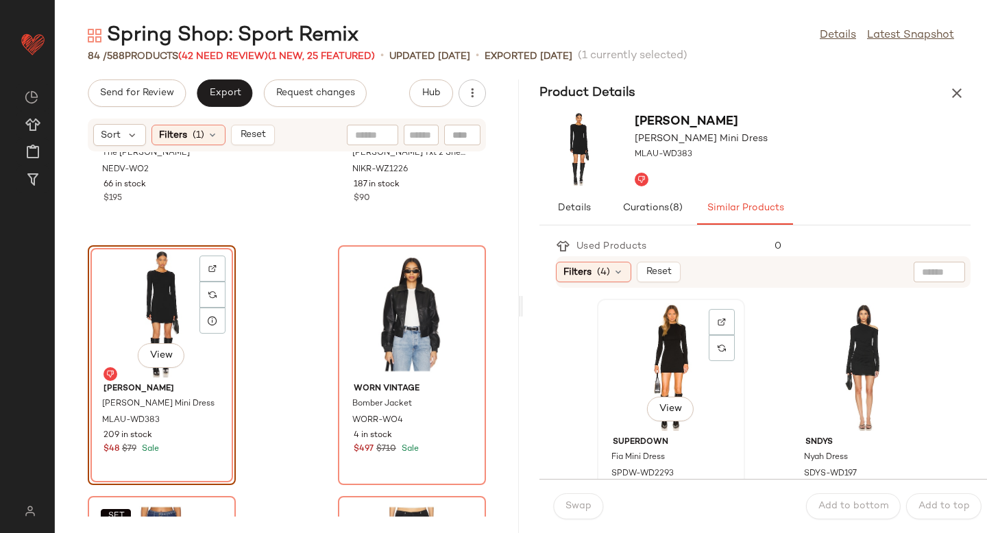
click at [618, 356] on div "View" at bounding box center [671, 368] width 138 height 128
click at [573, 514] on button "Swap" at bounding box center [578, 507] width 50 height 26
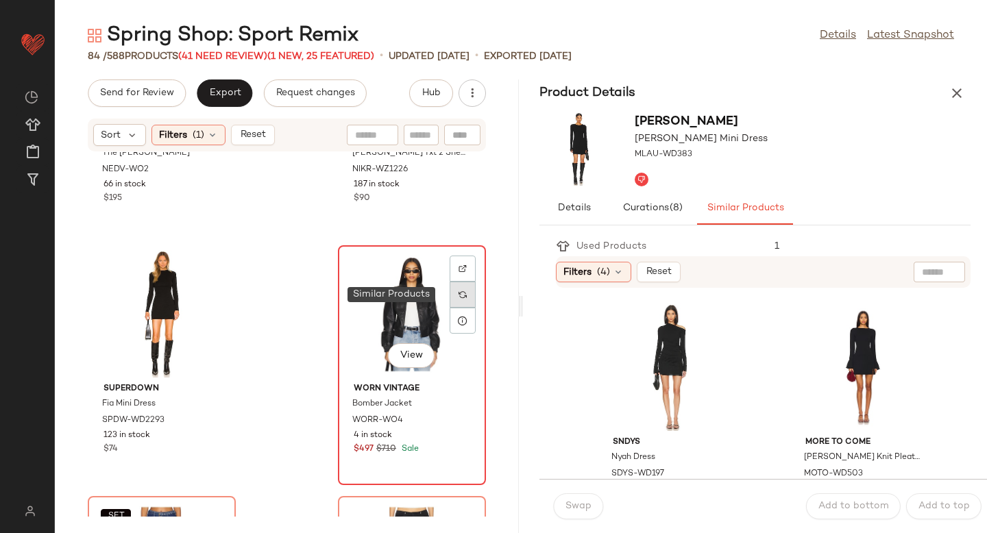
click at [450, 295] on div at bounding box center [463, 295] width 26 height 26
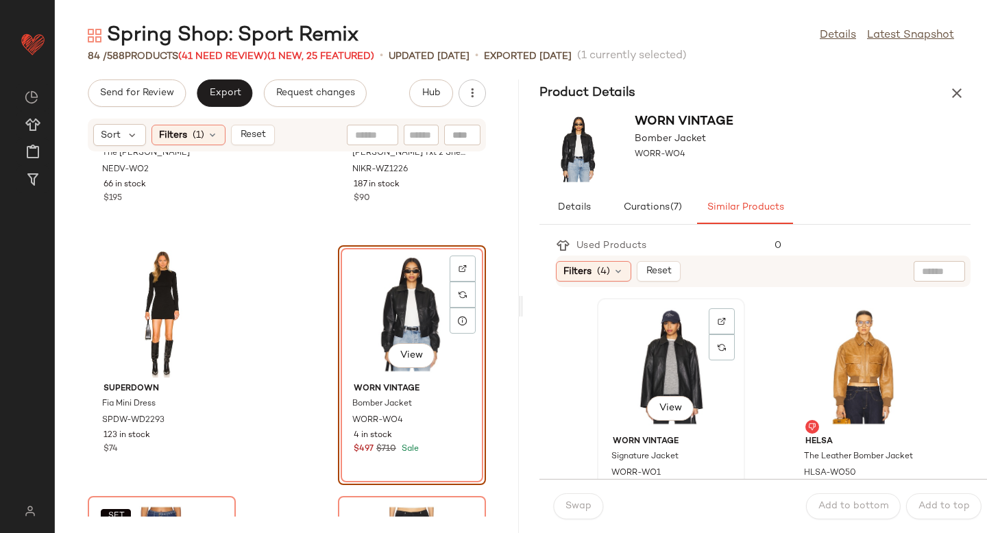
click at [663, 354] on div "View" at bounding box center [671, 367] width 138 height 128
click at [581, 505] on span "Swap" at bounding box center [578, 506] width 27 height 11
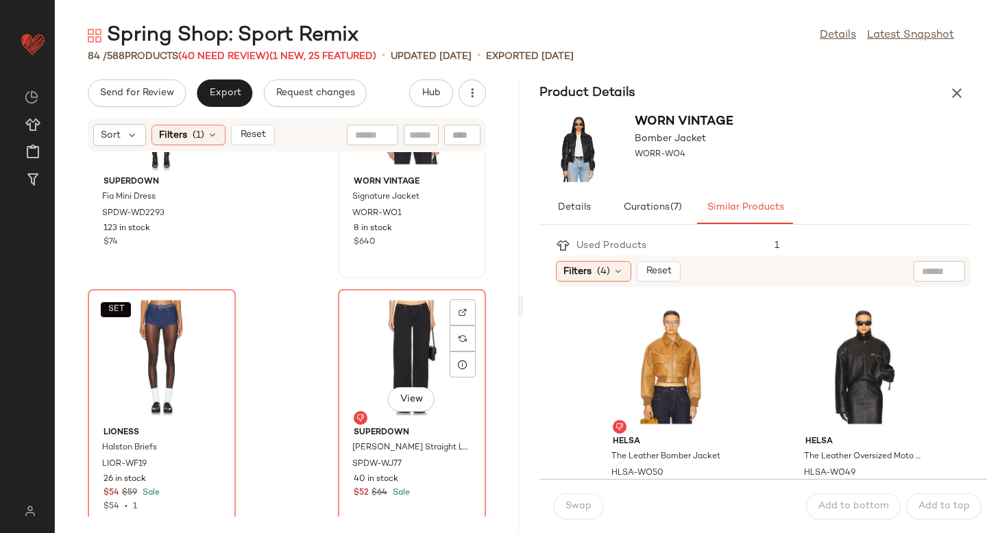
scroll to position [5409, 0]
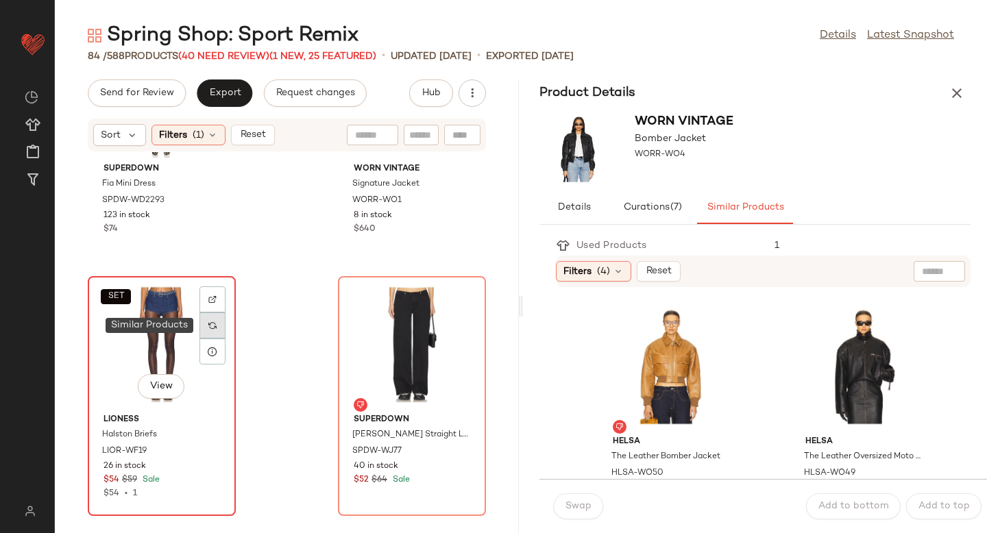
click at [217, 328] on div at bounding box center [212, 326] width 26 height 26
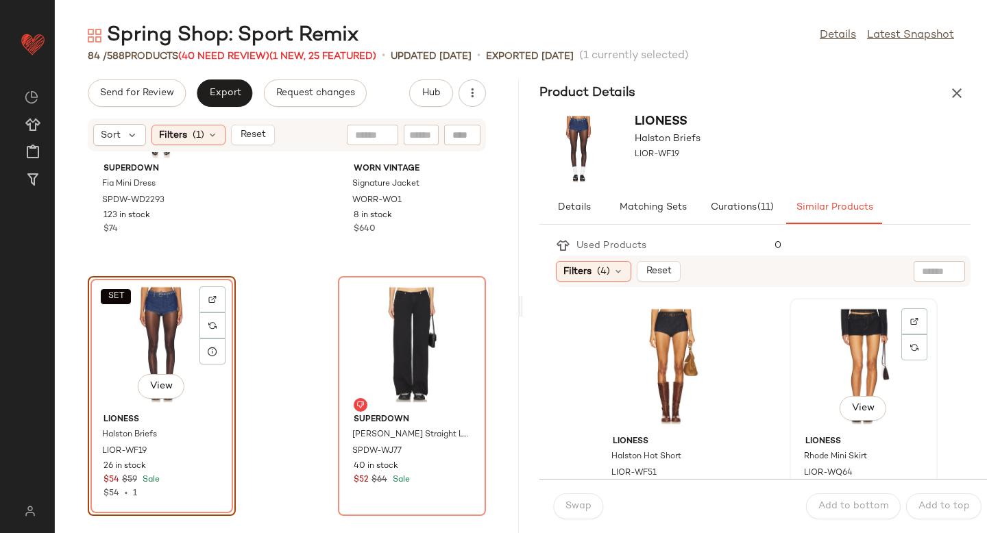
click at [835, 348] on div "View" at bounding box center [864, 367] width 138 height 128
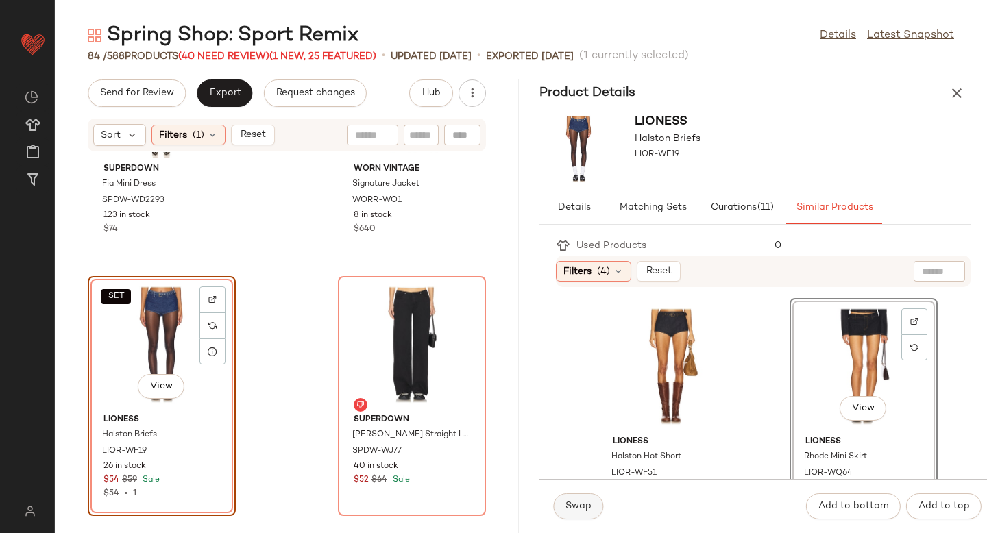
click at [586, 494] on button "Swap" at bounding box center [578, 507] width 50 height 26
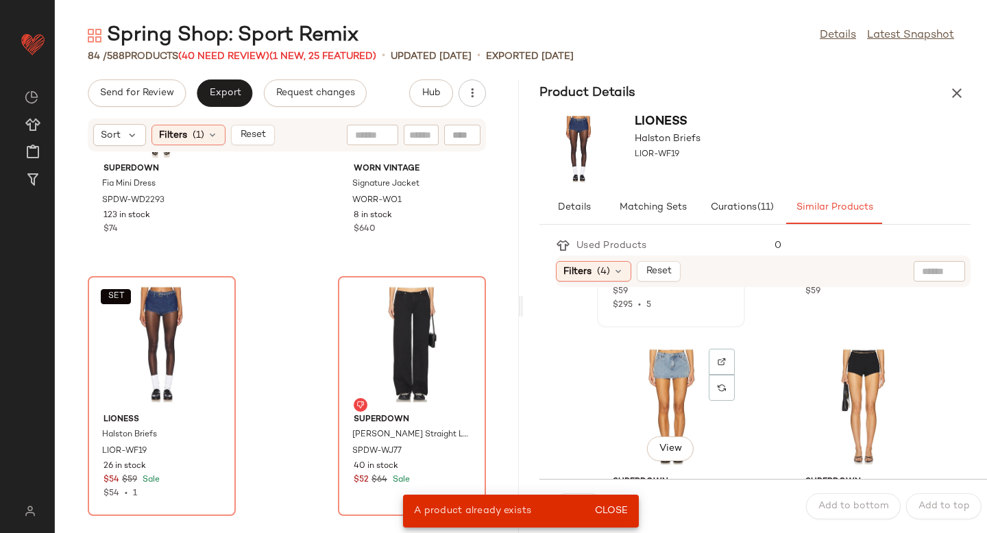
scroll to position [228, 0]
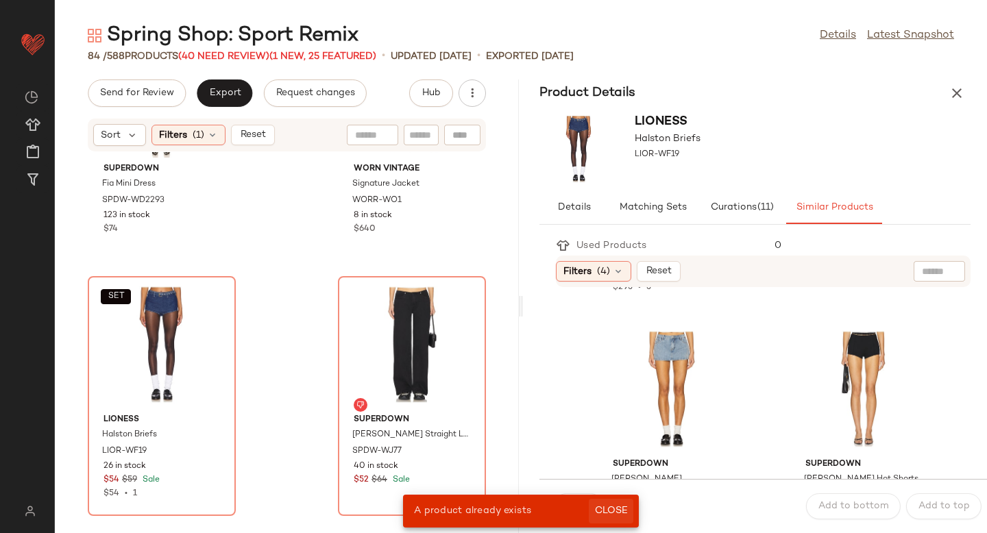
click at [622, 507] on span "Close" at bounding box center [611, 511] width 34 height 11
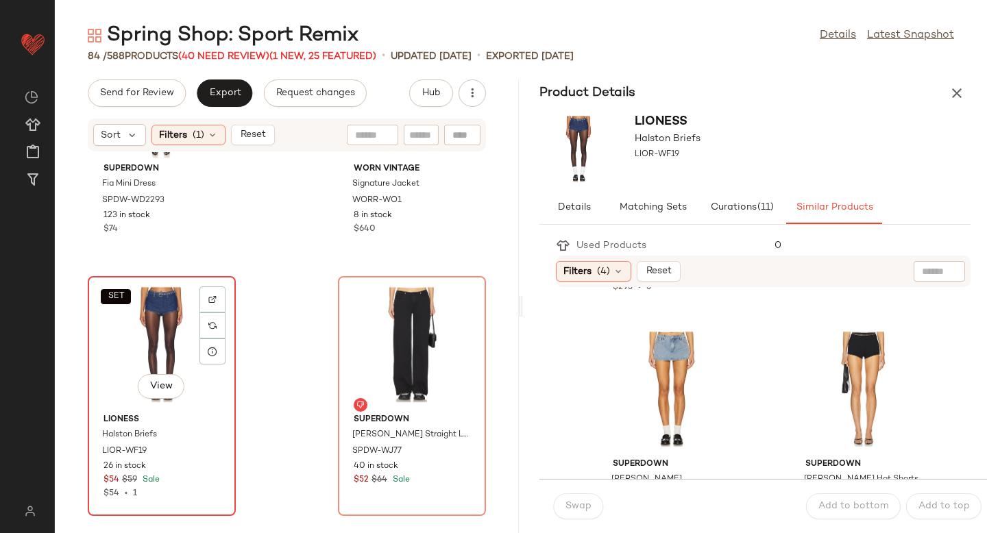
click at [179, 317] on div "SET View" at bounding box center [162, 345] width 138 height 128
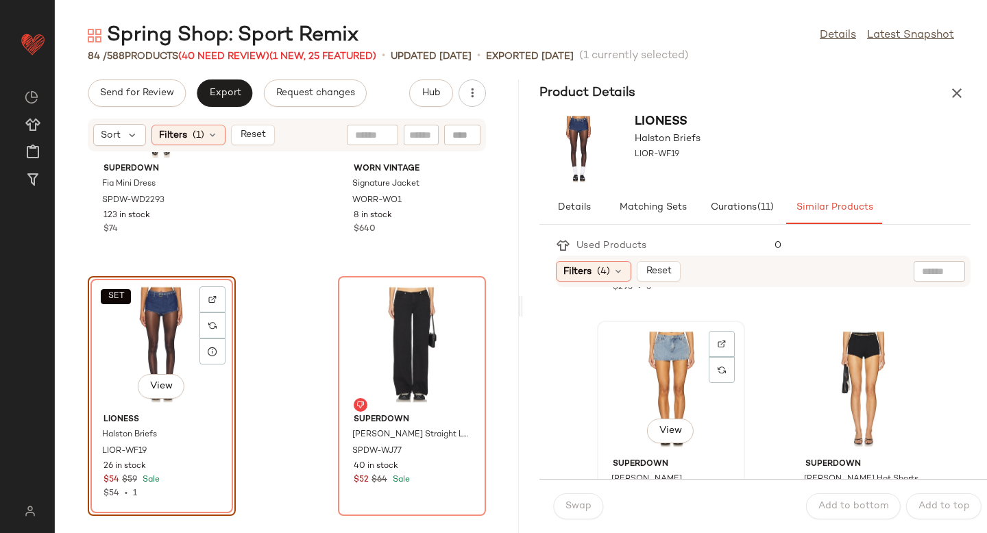
click at [614, 399] on div "View" at bounding box center [671, 390] width 138 height 128
click at [569, 501] on span "Swap" at bounding box center [578, 506] width 27 height 11
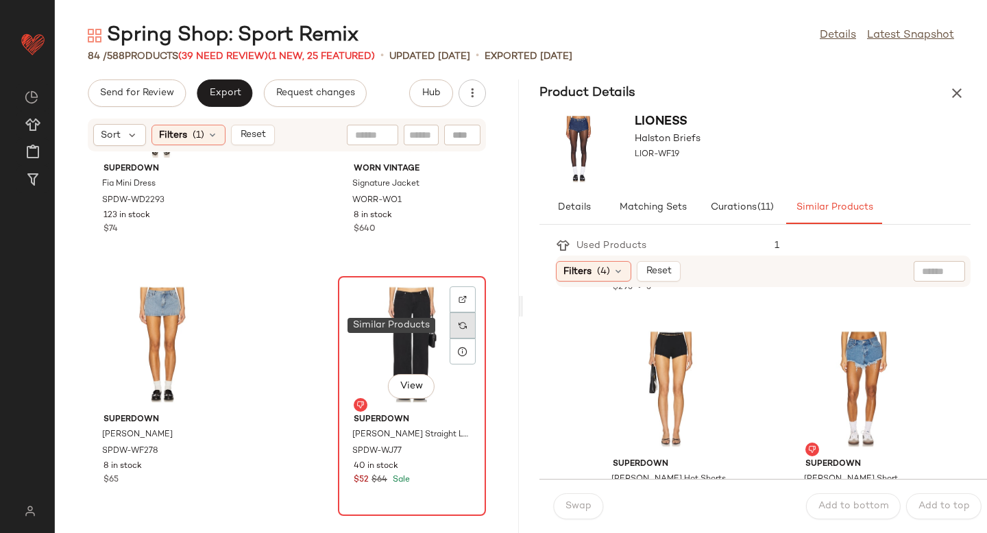
click at [459, 322] on img at bounding box center [463, 326] width 8 height 8
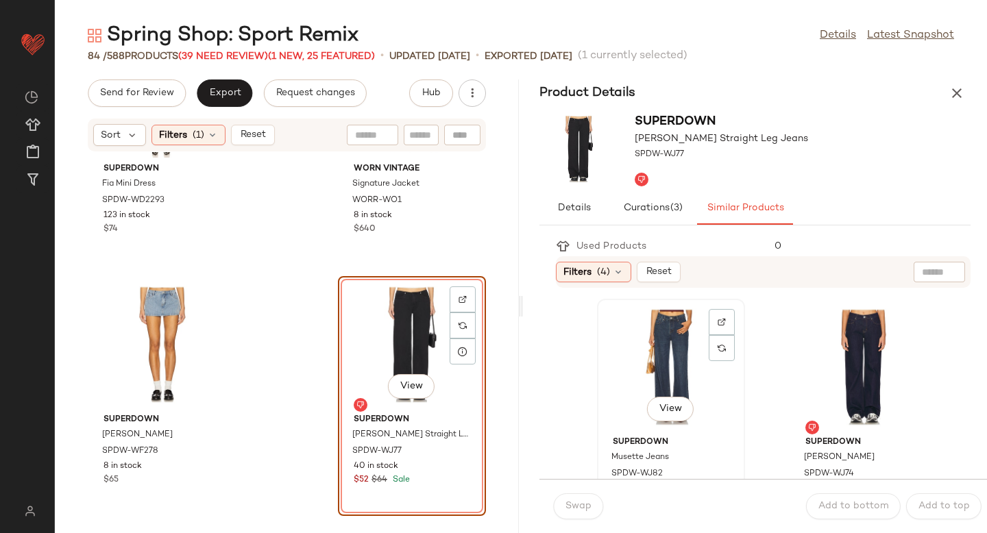
click at [649, 399] on div "View" at bounding box center [670, 410] width 47 height 27
click at [577, 507] on span "Swap" at bounding box center [578, 506] width 27 height 11
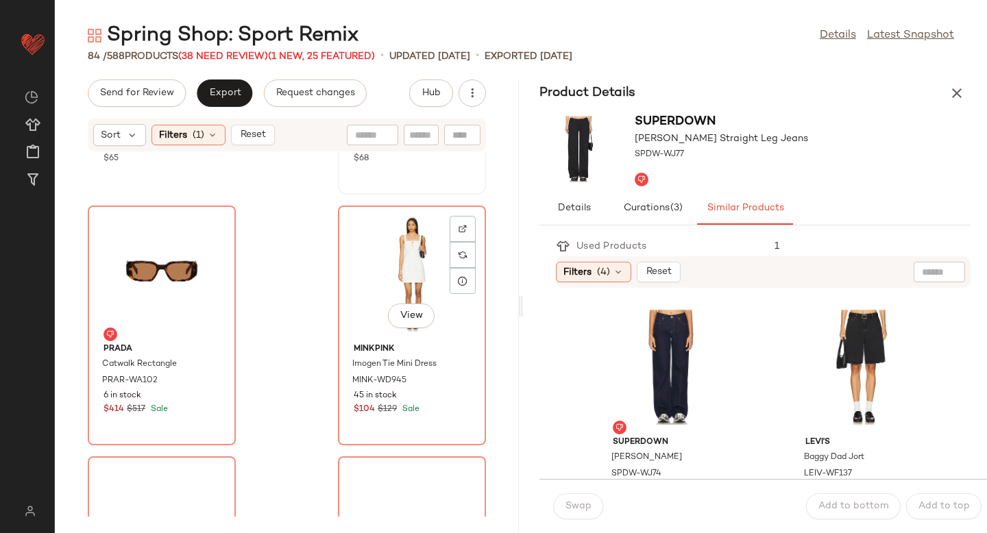
scroll to position [5734, 0]
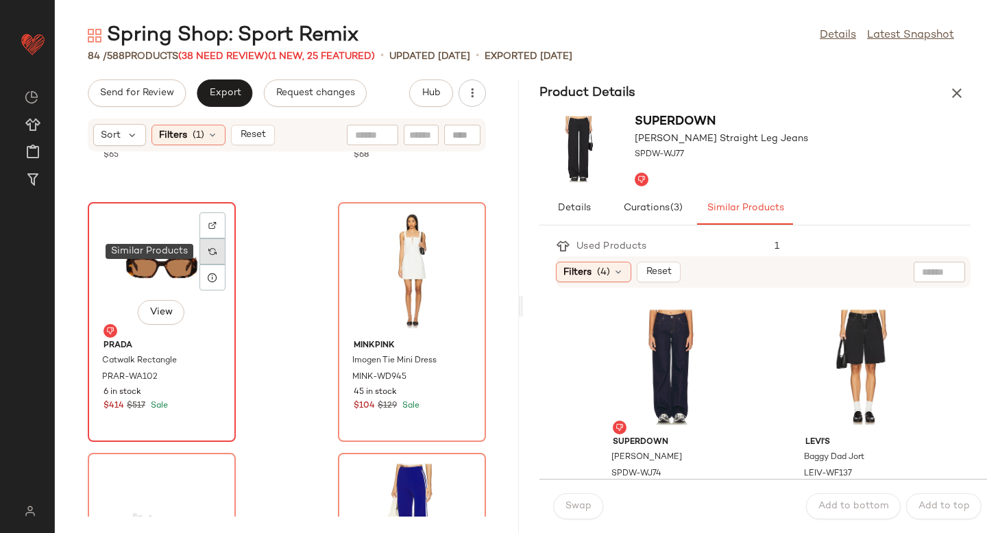
click at [203, 263] on div at bounding box center [212, 252] width 26 height 26
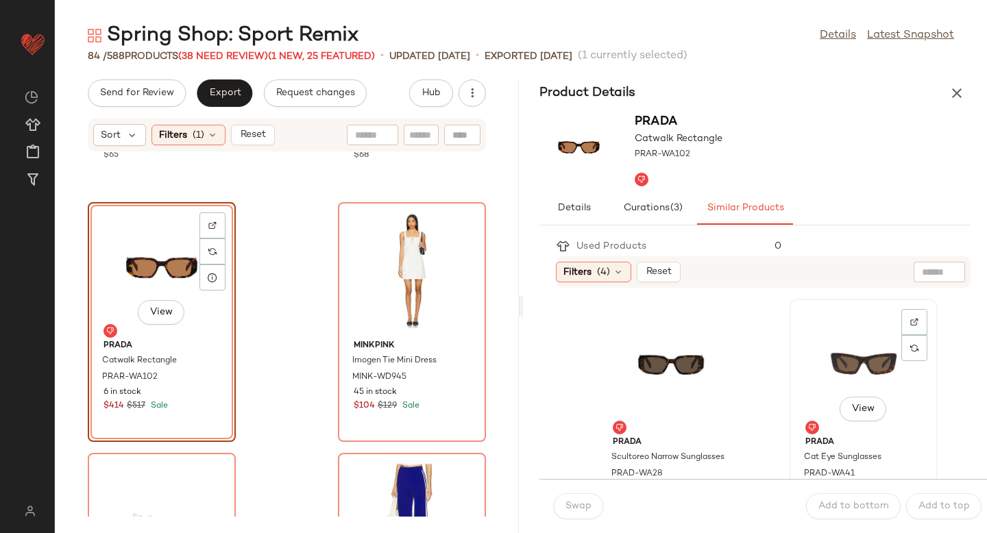
click at [802, 363] on div "View" at bounding box center [864, 368] width 138 height 128
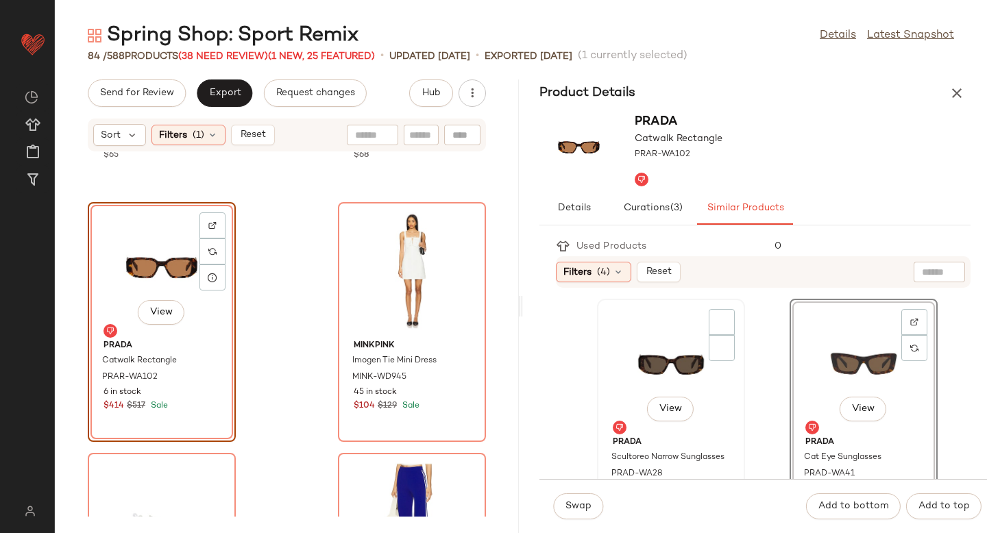
click at [668, 363] on div "View" at bounding box center [671, 368] width 138 height 128
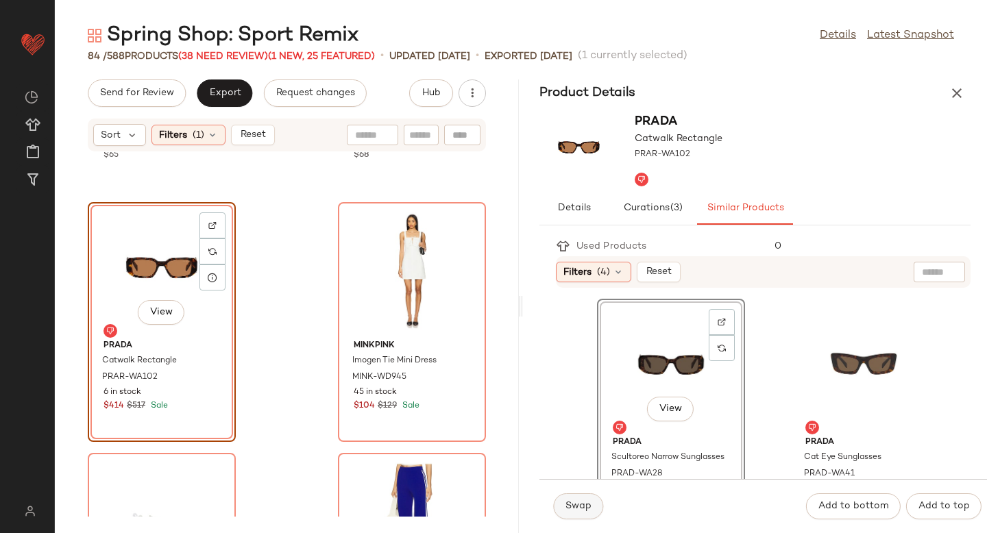
click at [574, 505] on span "Swap" at bounding box center [578, 506] width 27 height 11
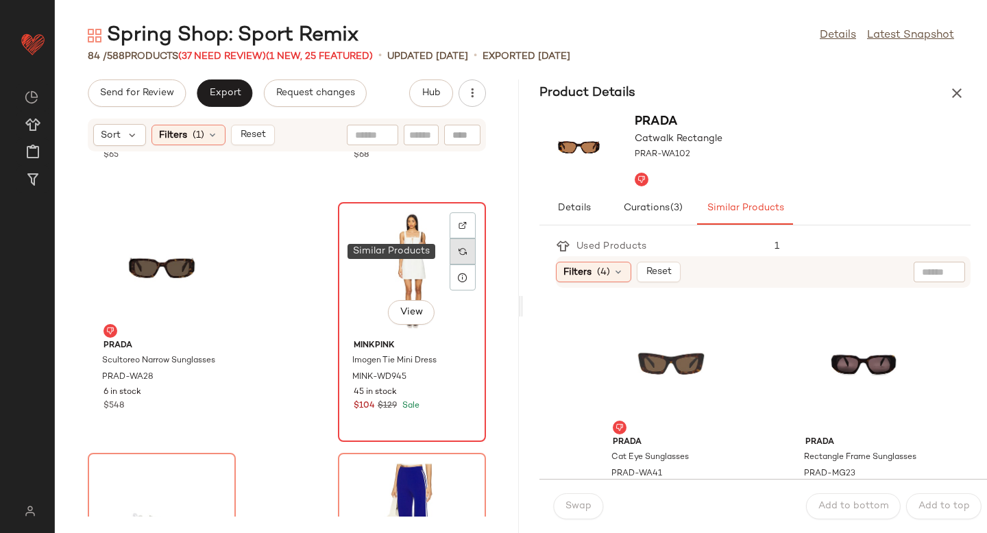
click at [459, 253] on img at bounding box center [463, 251] width 8 height 8
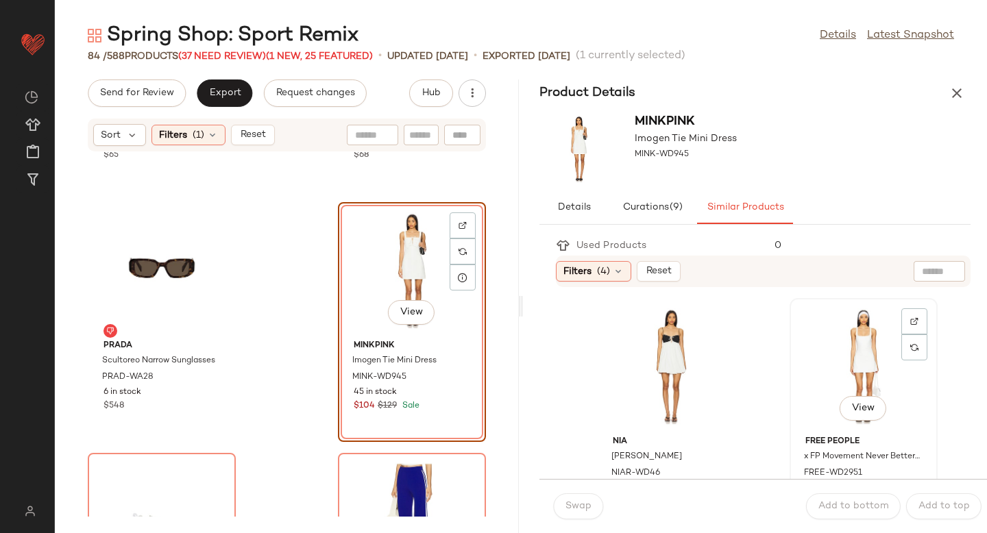
click at [810, 363] on div "View" at bounding box center [864, 367] width 138 height 128
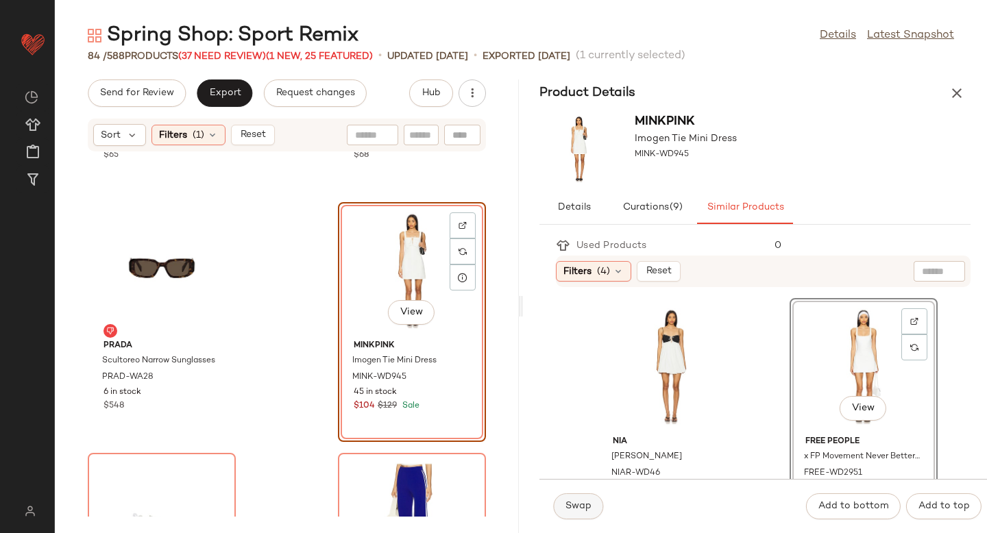
click at [565, 512] on span "Swap" at bounding box center [578, 506] width 27 height 11
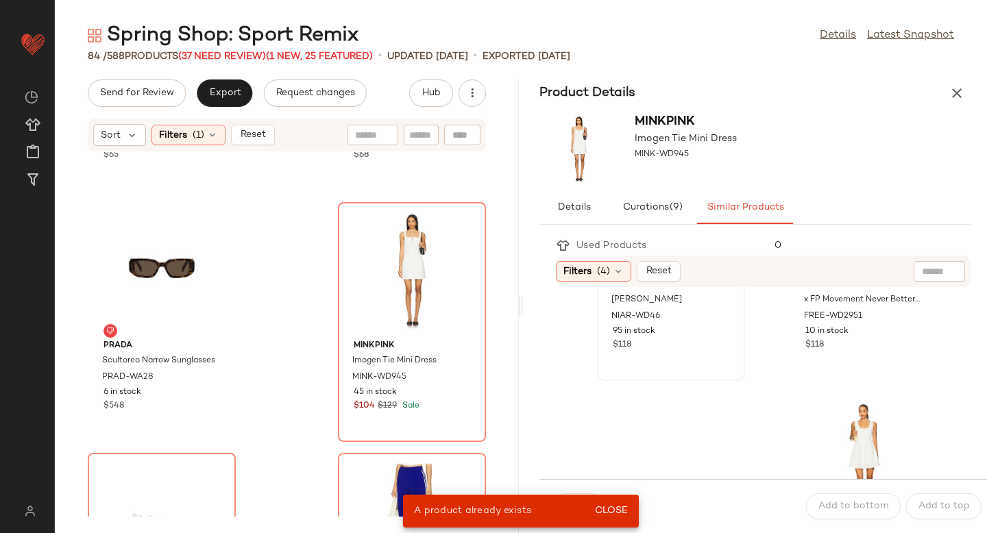
scroll to position [202, 0]
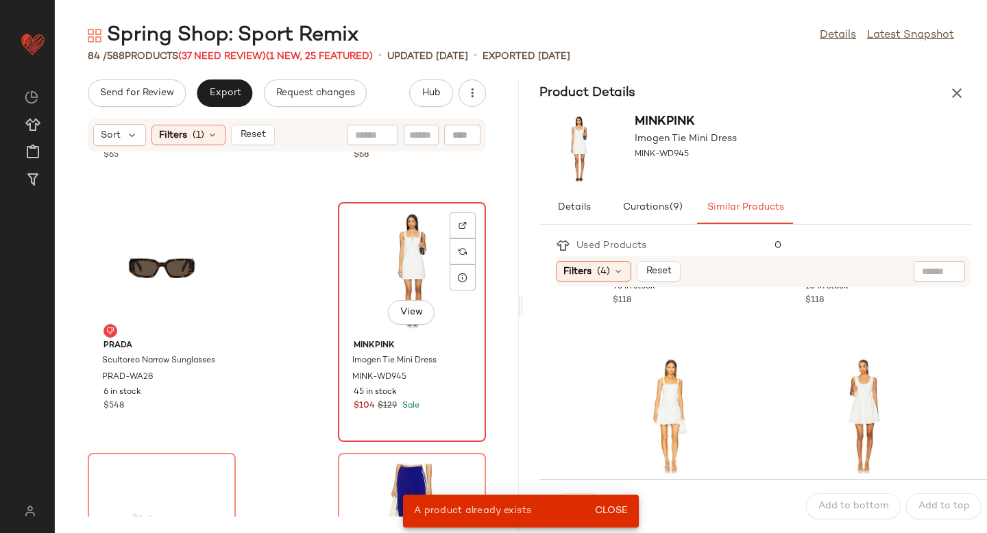
click at [431, 245] on div "View" at bounding box center [412, 271] width 138 height 128
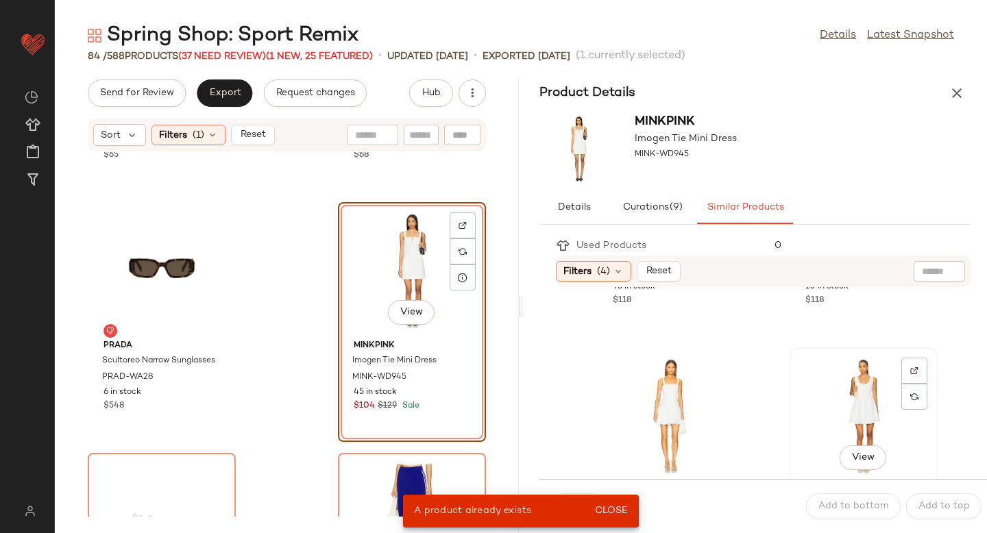
click at [835, 405] on div "View" at bounding box center [864, 416] width 138 height 128
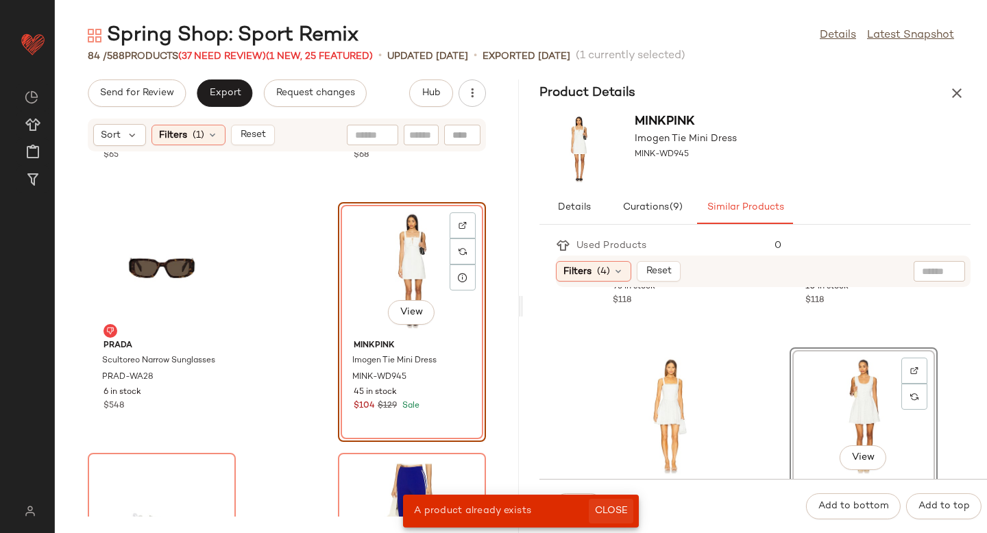
click at [612, 505] on button "Close" at bounding box center [611, 511] width 45 height 25
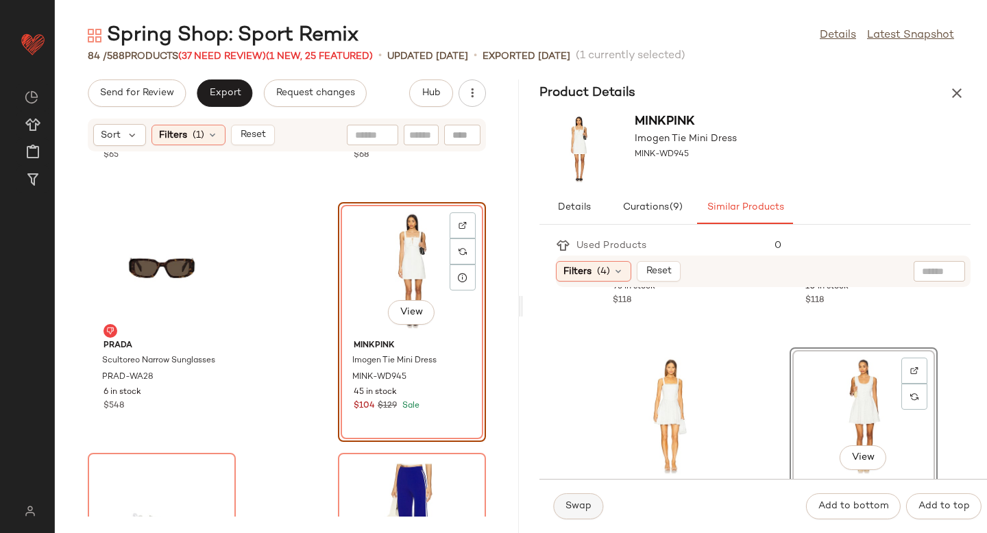
click at [563, 499] on button "Swap" at bounding box center [578, 507] width 50 height 26
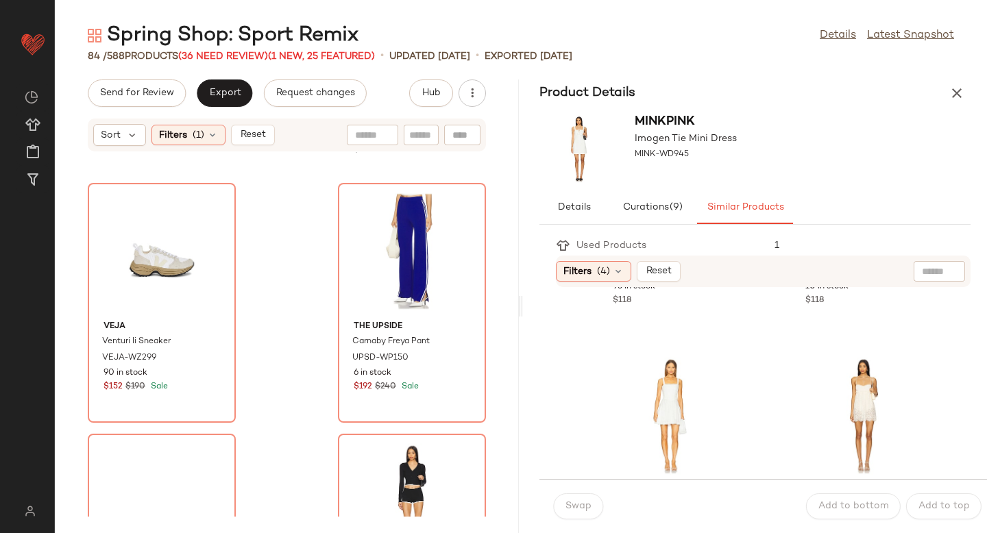
scroll to position [6036, 0]
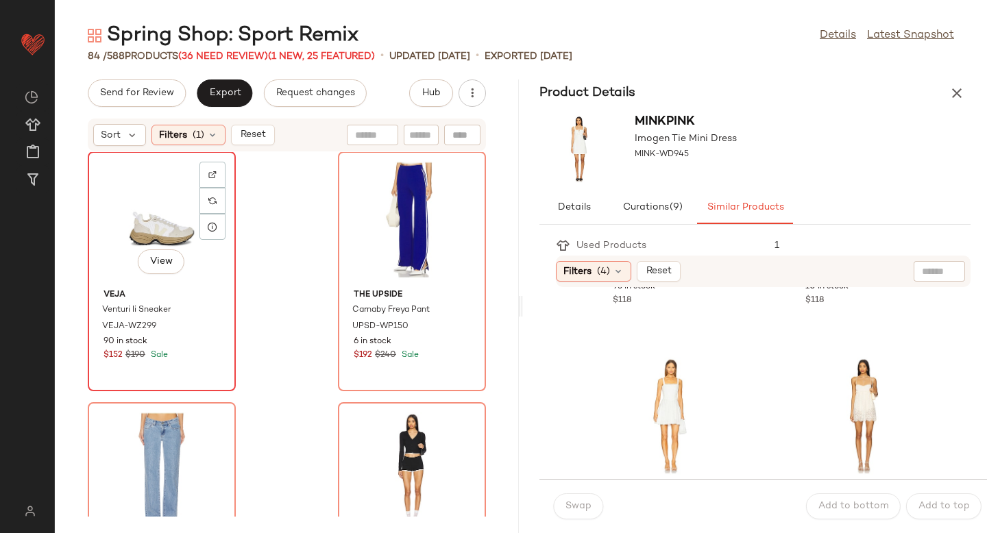
click at [150, 228] on div "View" at bounding box center [162, 220] width 138 height 128
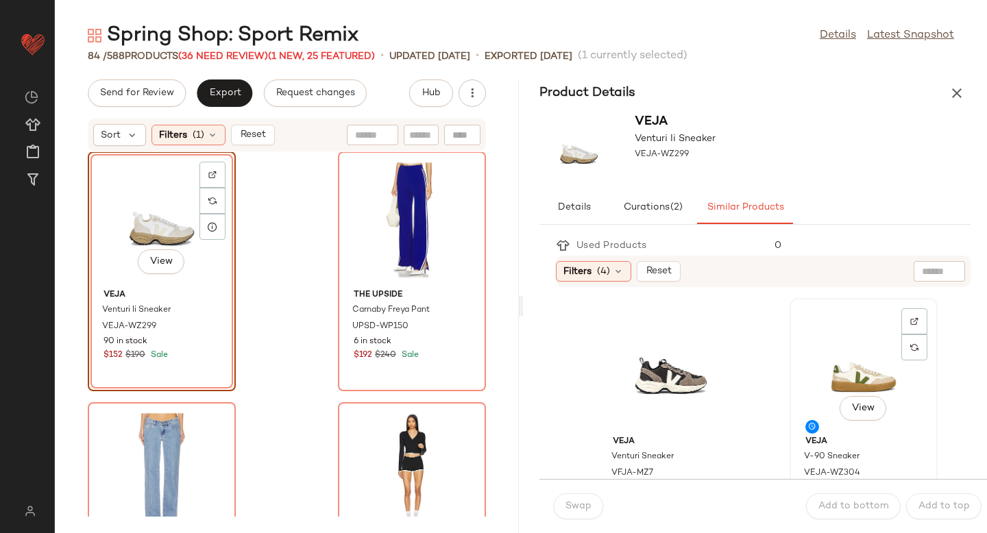
click at [795, 368] on div "View" at bounding box center [864, 367] width 138 height 128
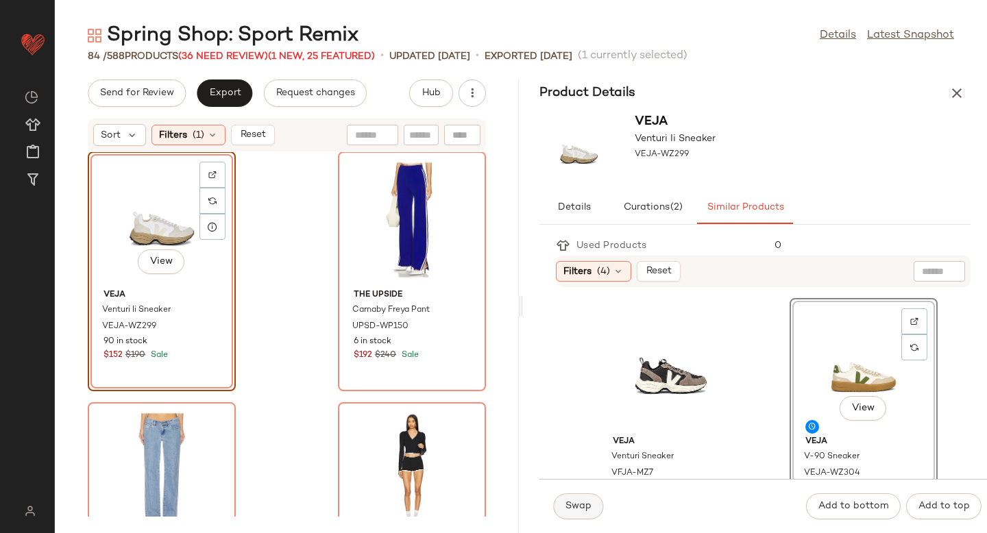
click at [572, 510] on span "Swap" at bounding box center [578, 506] width 27 height 11
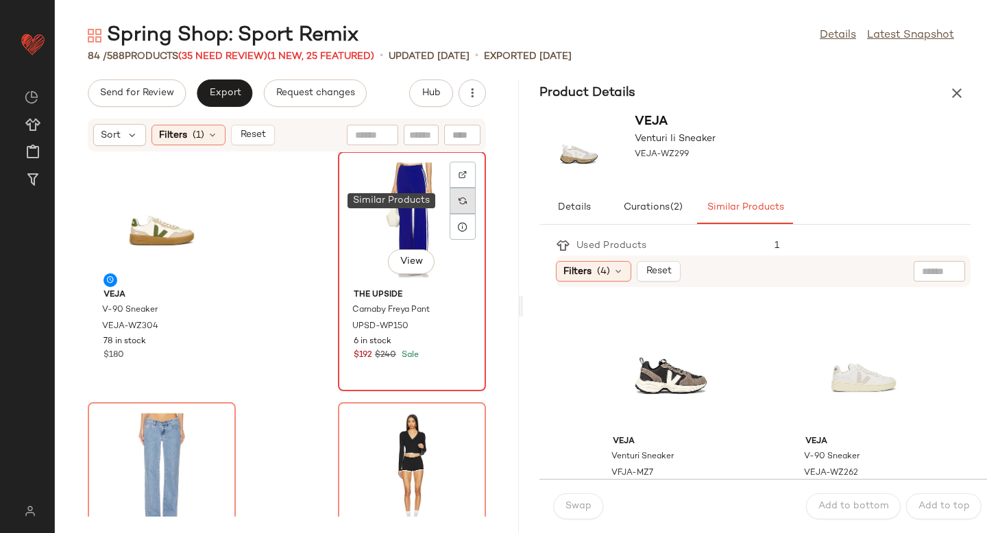
click at [455, 208] on div at bounding box center [463, 201] width 26 height 26
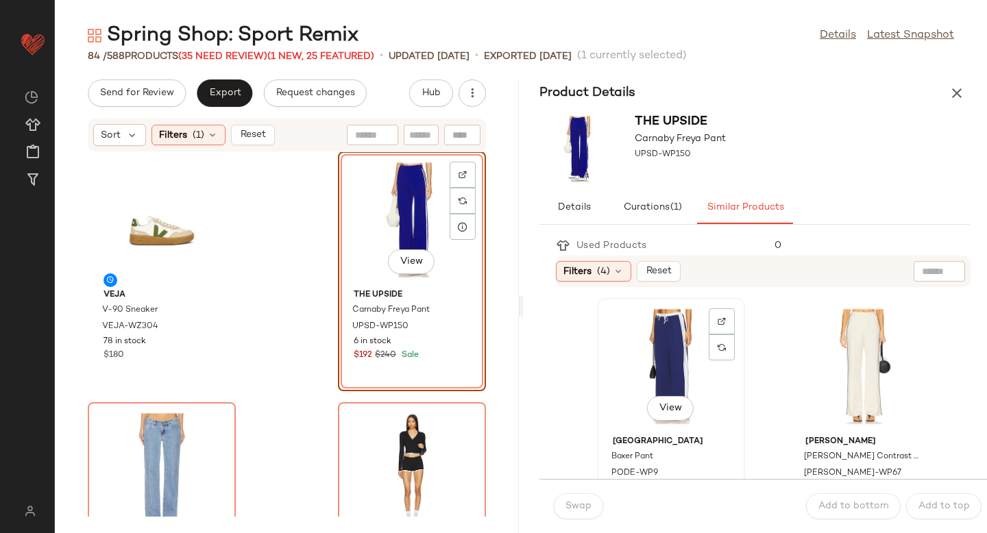
click at [678, 363] on div "View" at bounding box center [671, 367] width 138 height 128
click at [577, 496] on button "Swap" at bounding box center [578, 507] width 50 height 26
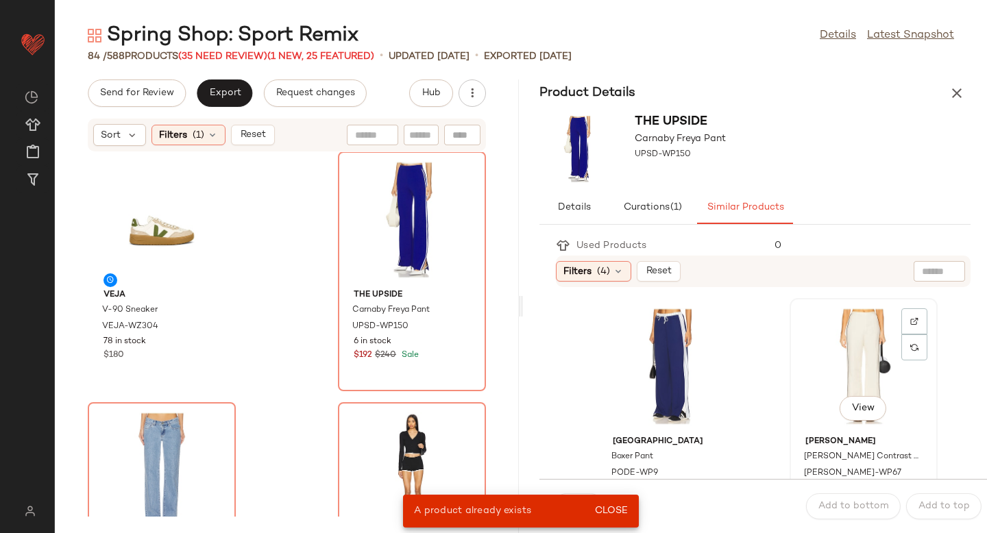
click at [827, 362] on div "View" at bounding box center [864, 367] width 138 height 128
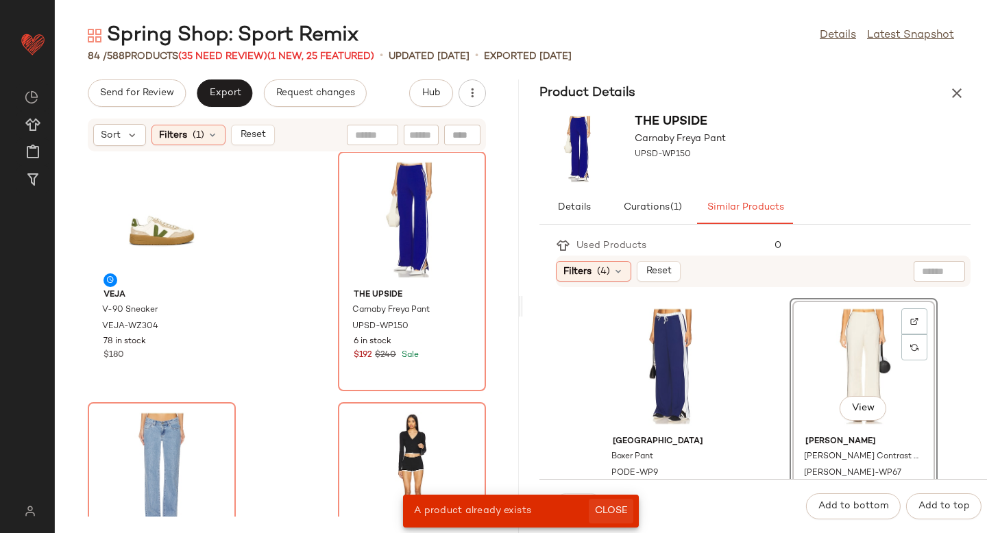
click at [614, 514] on span "Close" at bounding box center [611, 511] width 34 height 11
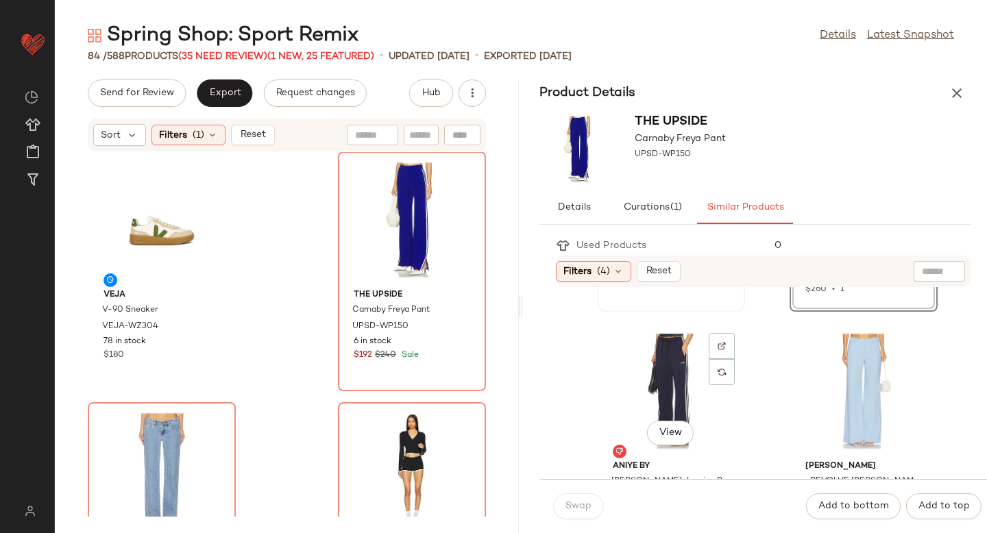
scroll to position [236, 0]
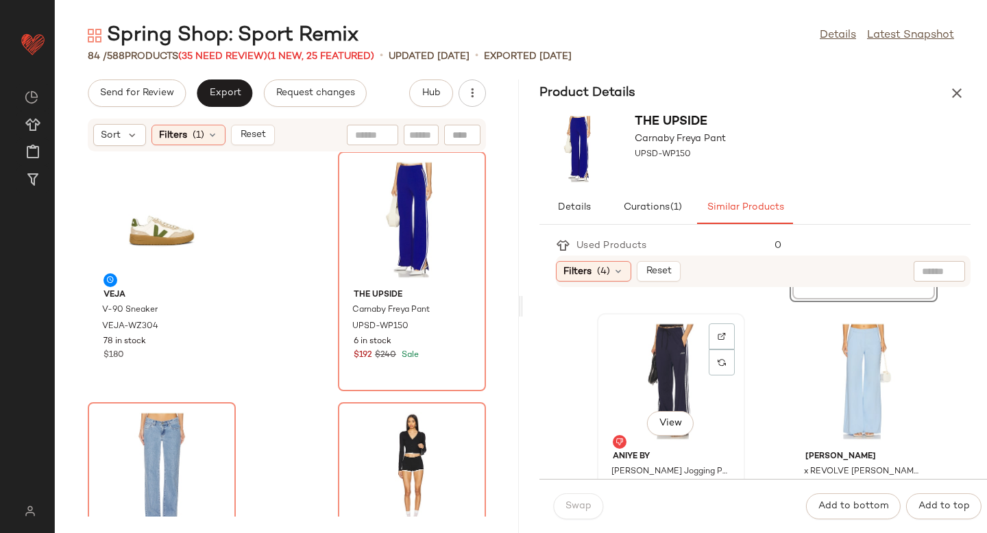
click at [660, 378] on div "View" at bounding box center [671, 382] width 138 height 128
click at [648, 380] on div "View" at bounding box center [671, 382] width 138 height 128
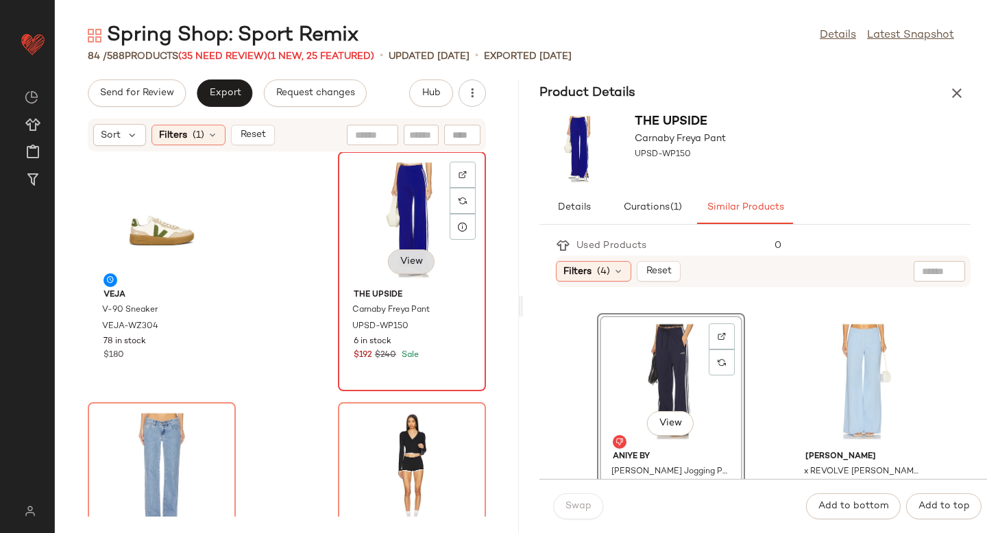
click at [410, 259] on span "View" at bounding box center [411, 261] width 23 height 11
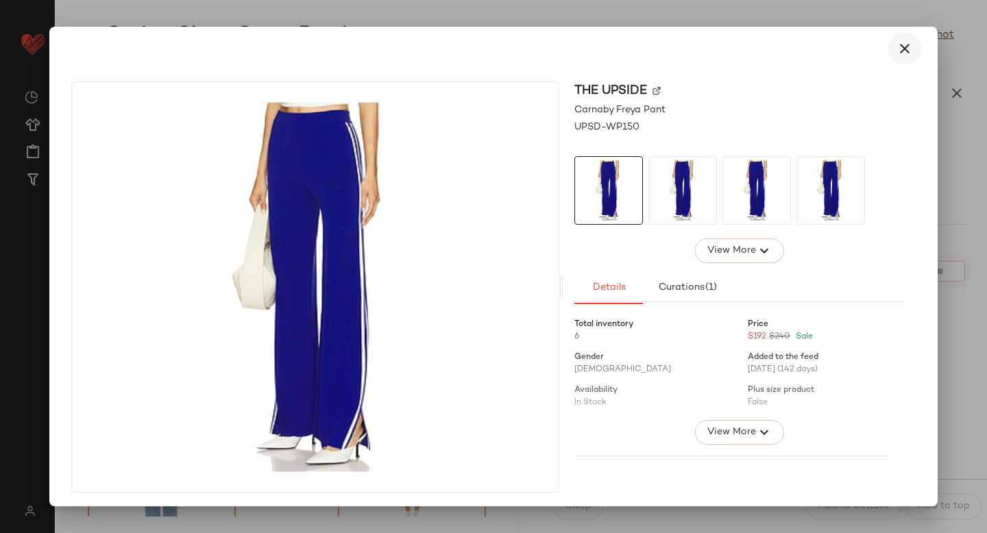
click at [897, 49] on icon "button" at bounding box center [905, 48] width 16 height 16
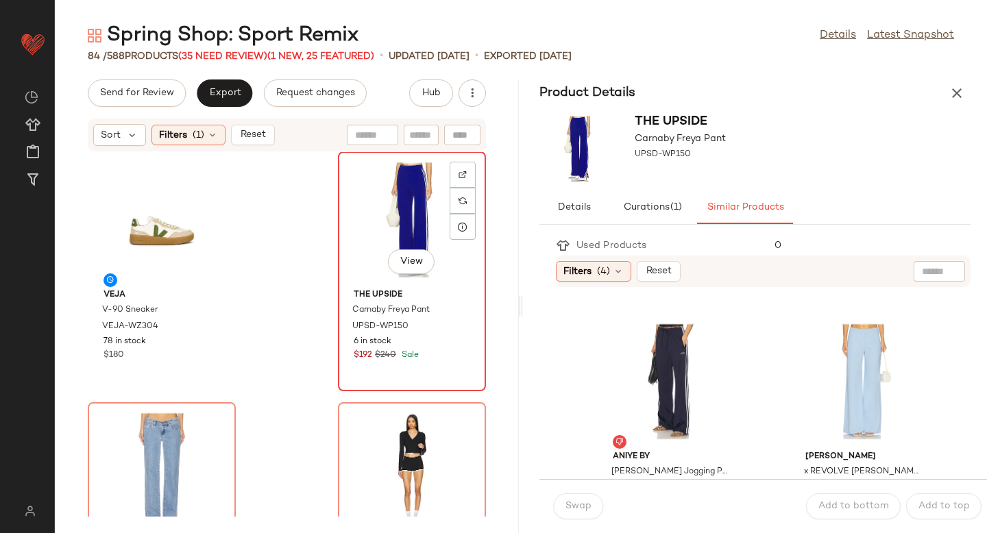
click at [394, 178] on div "View" at bounding box center [412, 220] width 138 height 128
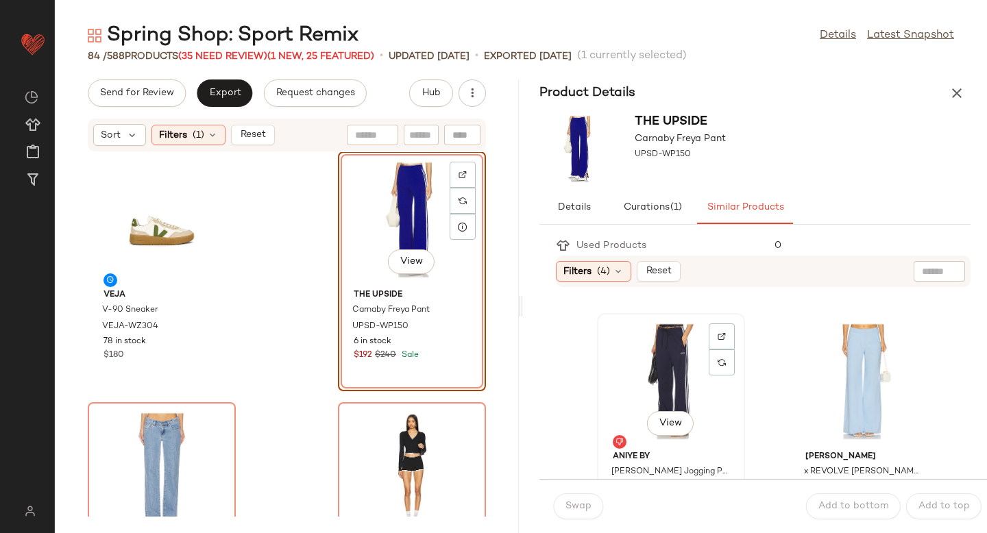
click at [680, 365] on div "View" at bounding box center [671, 382] width 138 height 128
click at [560, 501] on button "Swap" at bounding box center [578, 507] width 50 height 26
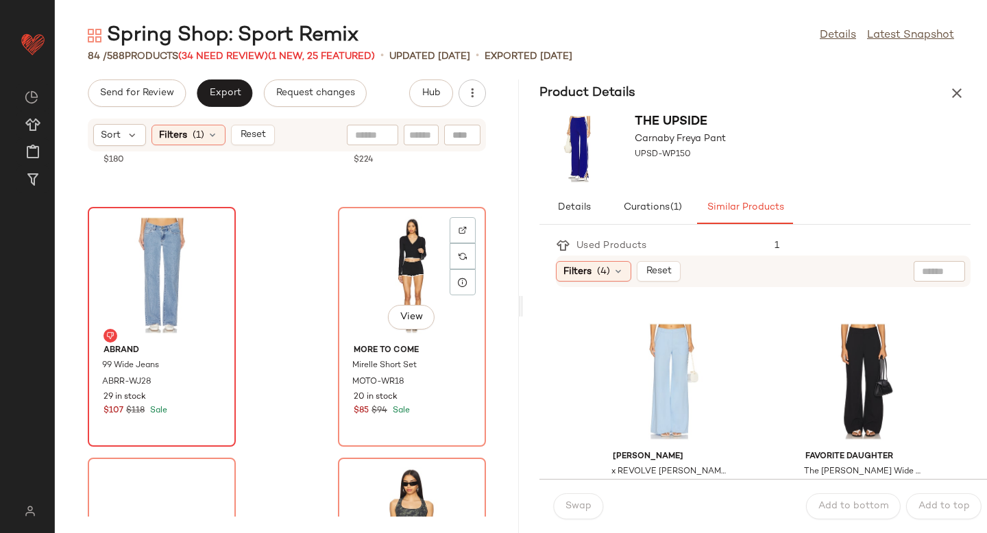
scroll to position [6246, 0]
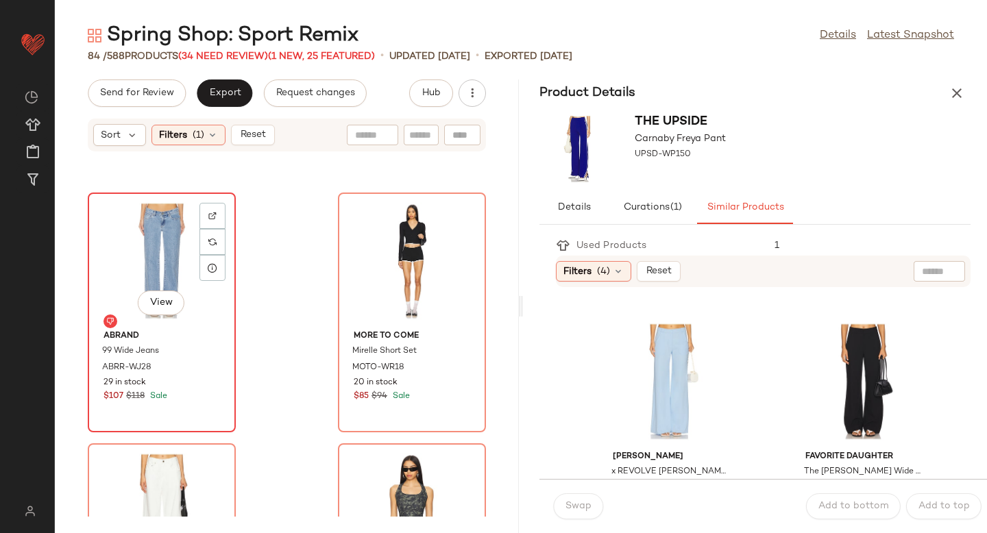
click at [149, 258] on div "View" at bounding box center [162, 261] width 138 height 128
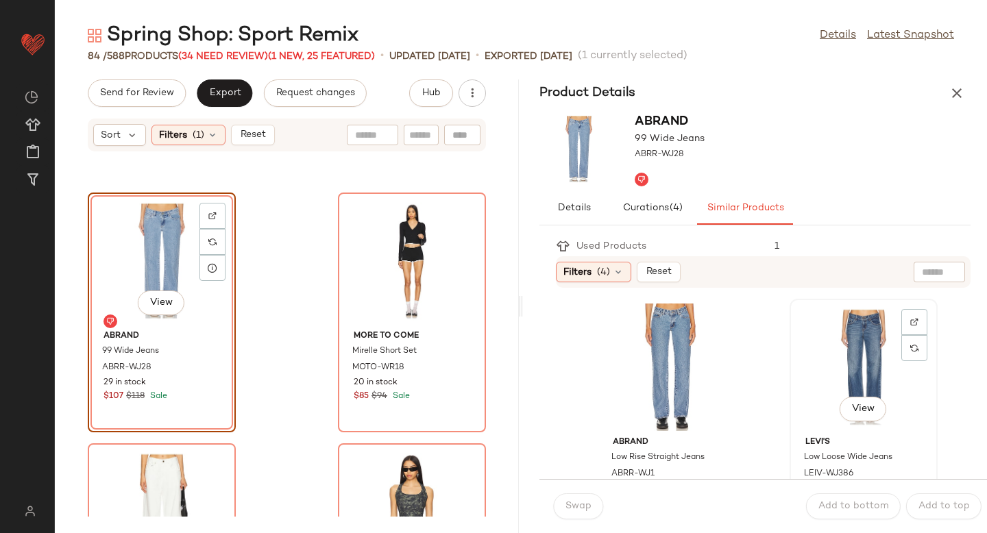
click at [858, 361] on div "View" at bounding box center [864, 368] width 138 height 128
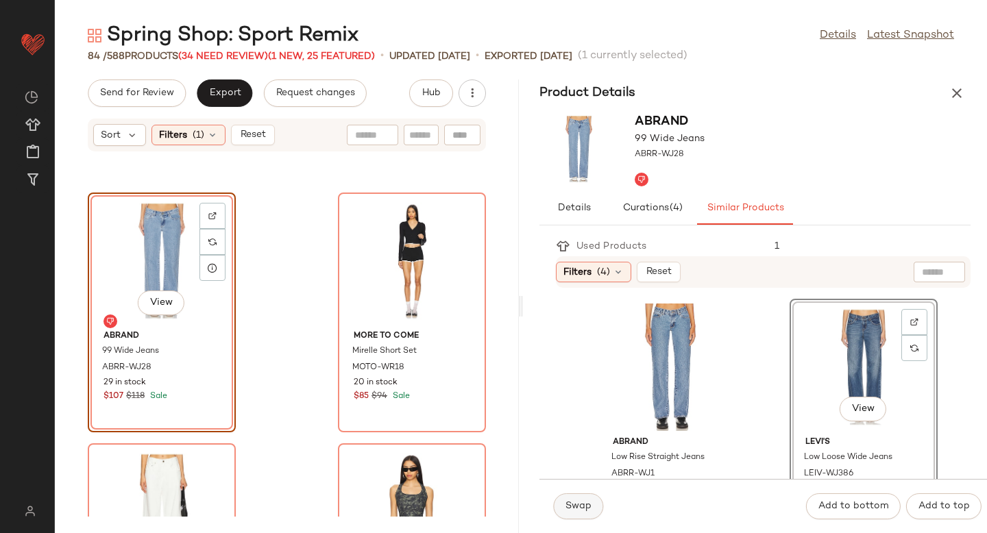
click at [574, 498] on button "Swap" at bounding box center [578, 507] width 50 height 26
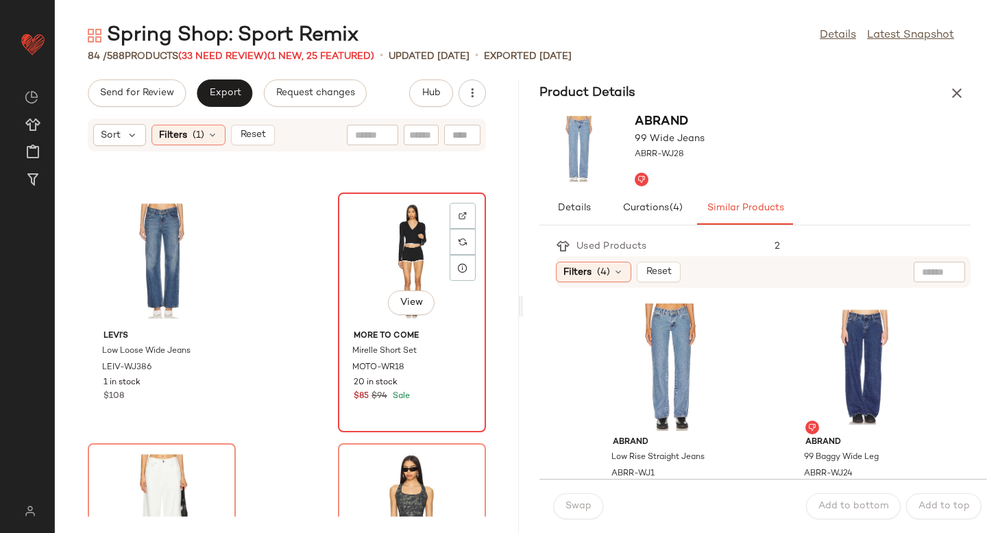
click at [405, 233] on div "View" at bounding box center [412, 261] width 138 height 128
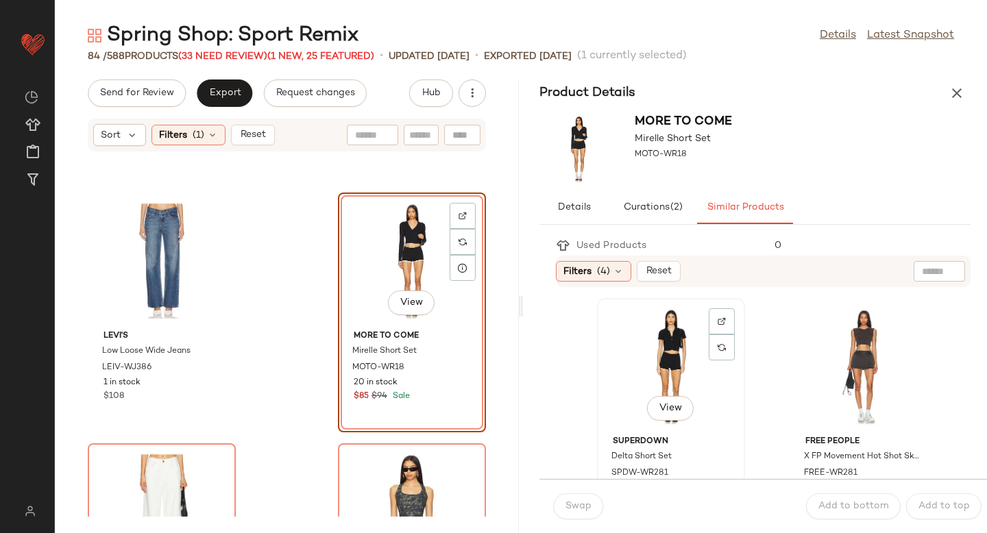
click at [653, 337] on div "View" at bounding box center [671, 367] width 138 height 128
click at [575, 514] on button "Swap" at bounding box center [578, 507] width 50 height 26
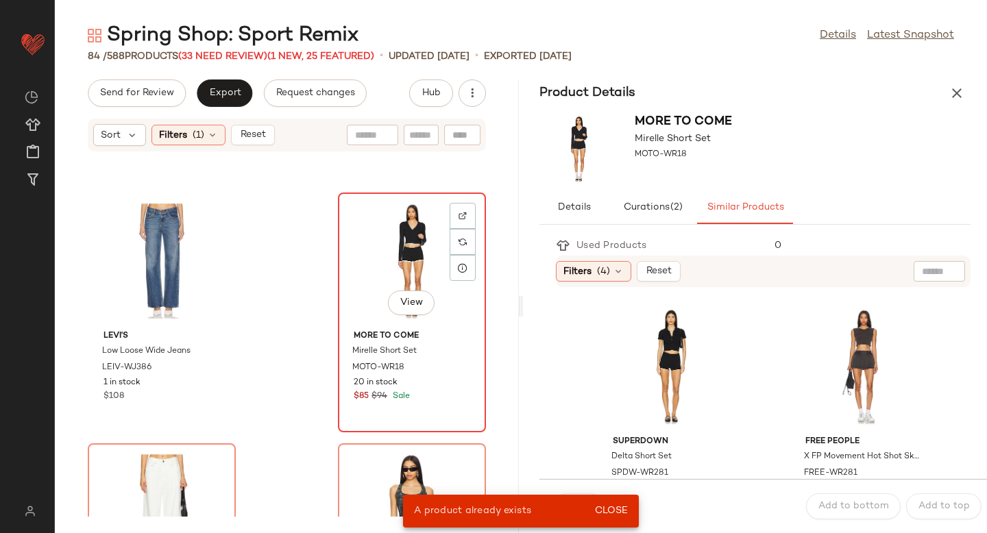
click at [398, 219] on div "View" at bounding box center [412, 261] width 138 height 128
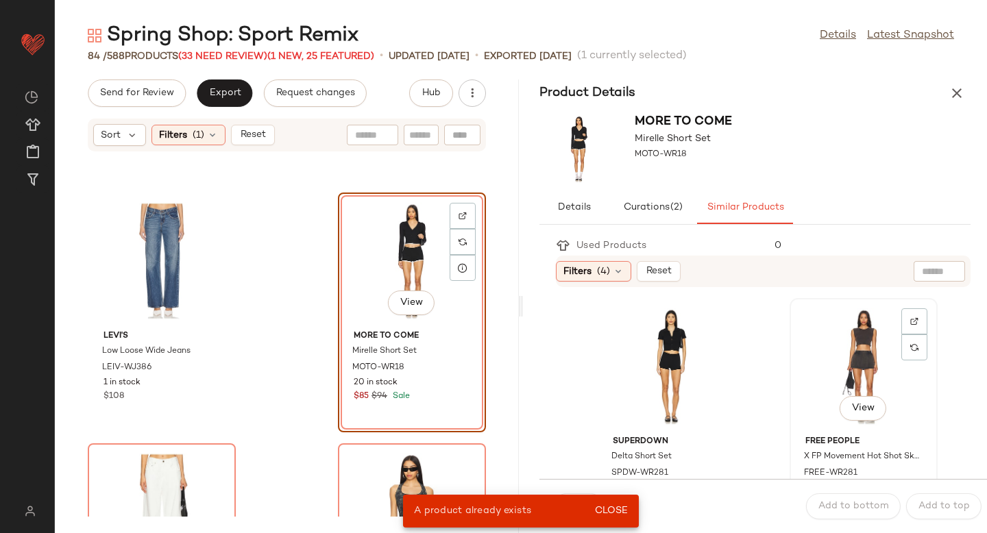
click at [853, 345] on div "View" at bounding box center [864, 367] width 138 height 128
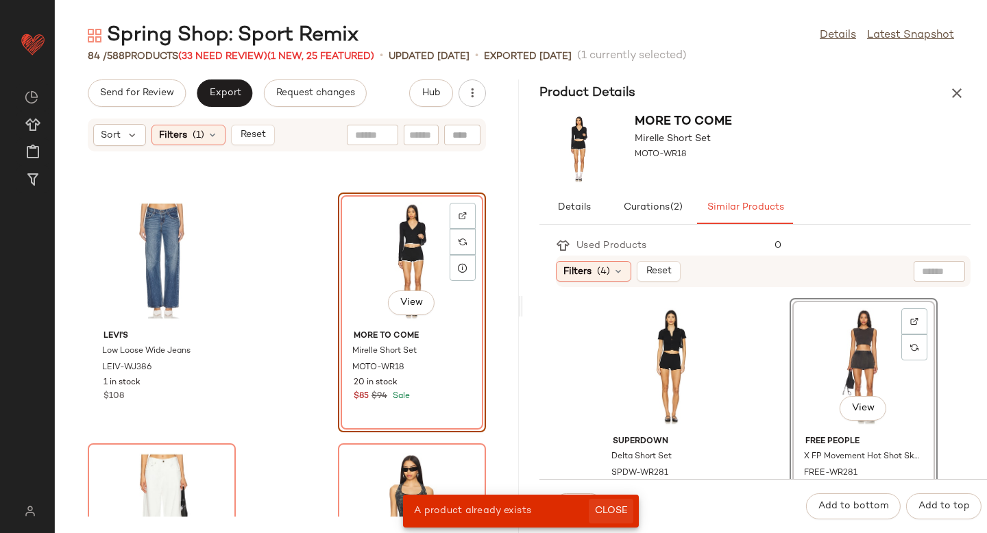
click at [604, 516] on span "Close" at bounding box center [611, 511] width 34 height 11
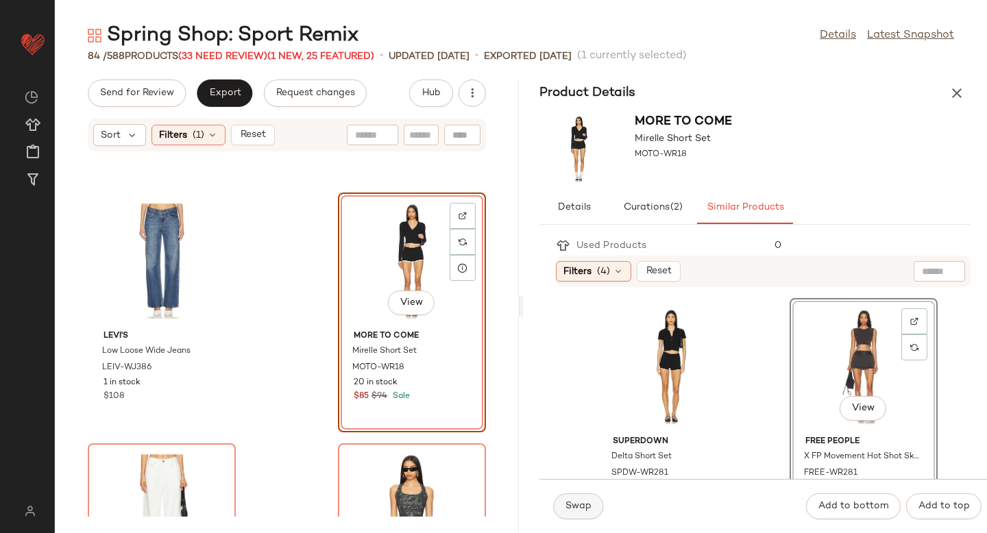
click at [581, 505] on span "Swap" at bounding box center [578, 506] width 27 height 11
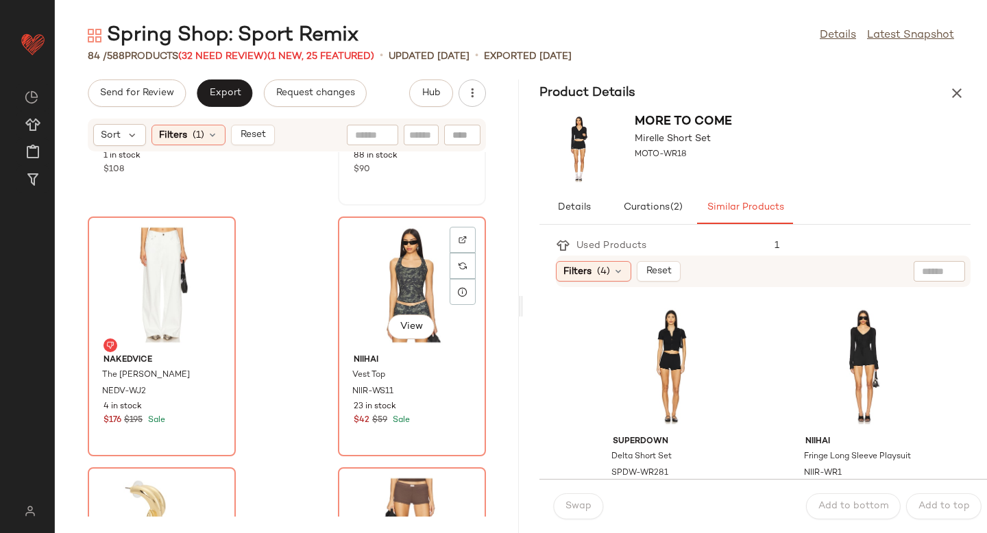
scroll to position [6489, 0]
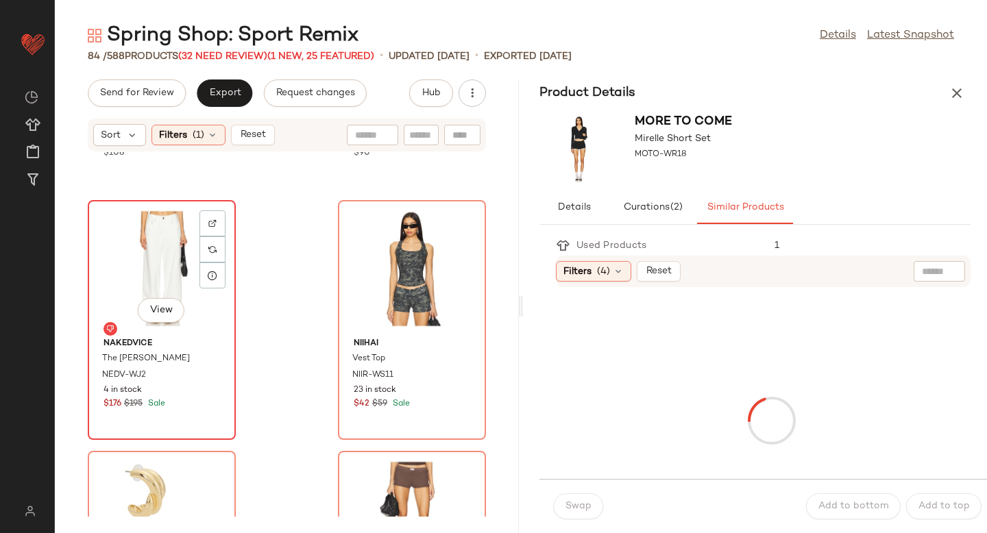
click at [140, 250] on div "View" at bounding box center [162, 269] width 138 height 128
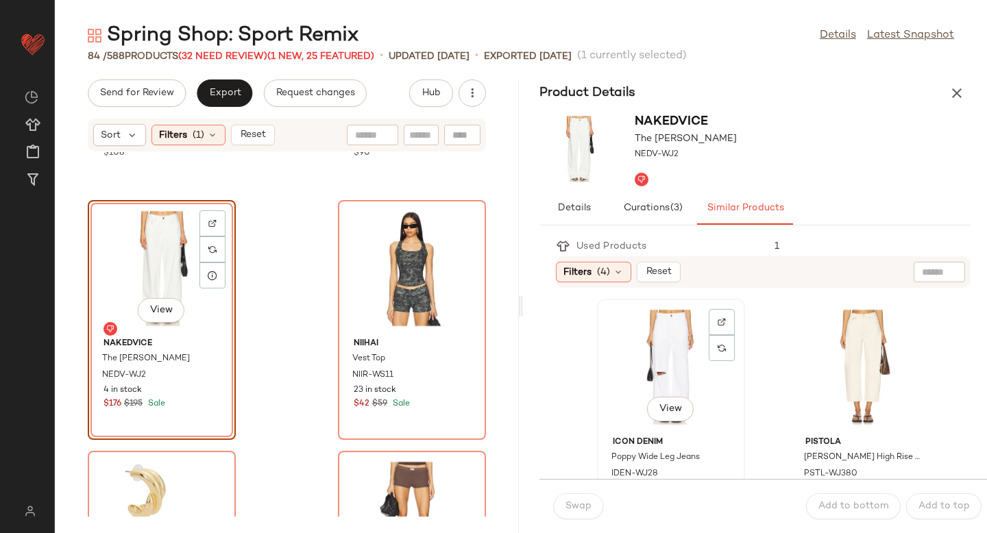
click at [657, 337] on div "View" at bounding box center [671, 368] width 138 height 128
click at [576, 511] on span "Swap" at bounding box center [578, 506] width 27 height 11
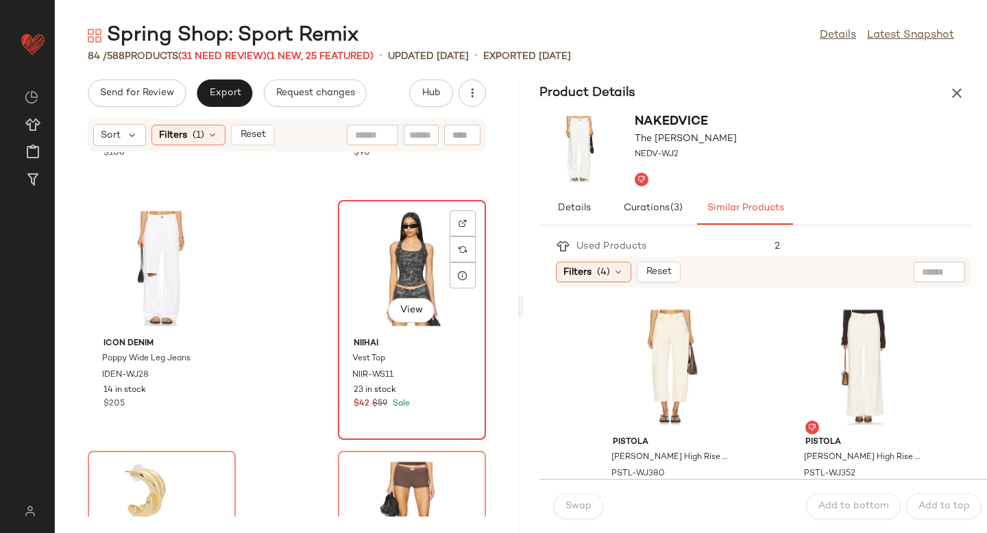
click at [412, 240] on div "View" at bounding box center [412, 269] width 138 height 128
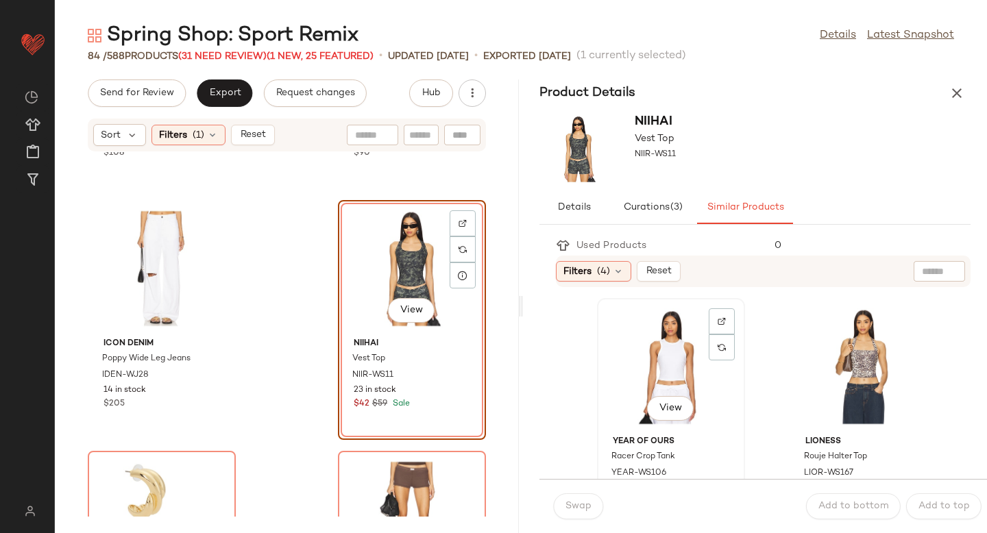
click at [670, 363] on div "View" at bounding box center [671, 367] width 138 height 128
click at [581, 496] on button "Swap" at bounding box center [578, 507] width 50 height 26
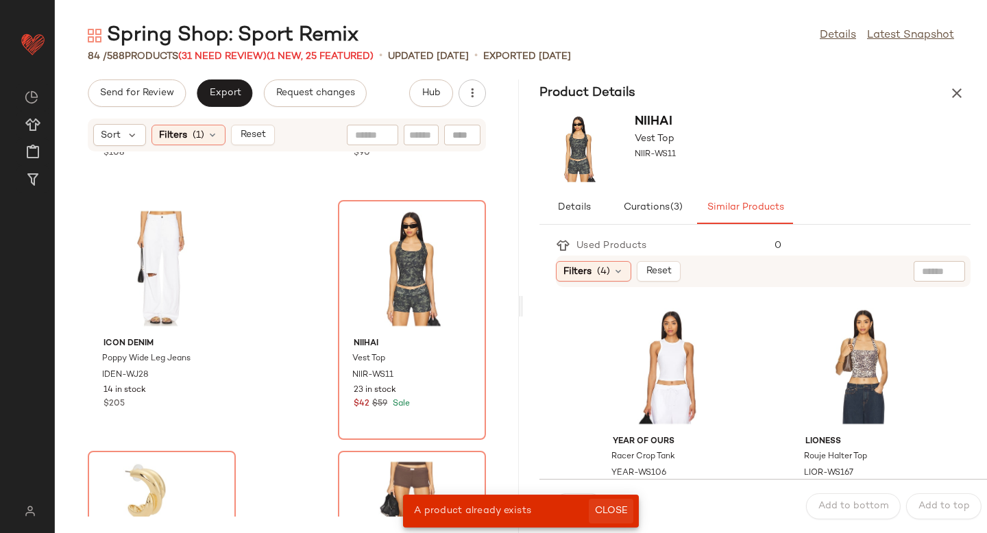
click at [613, 502] on button "Close" at bounding box center [611, 511] width 45 height 25
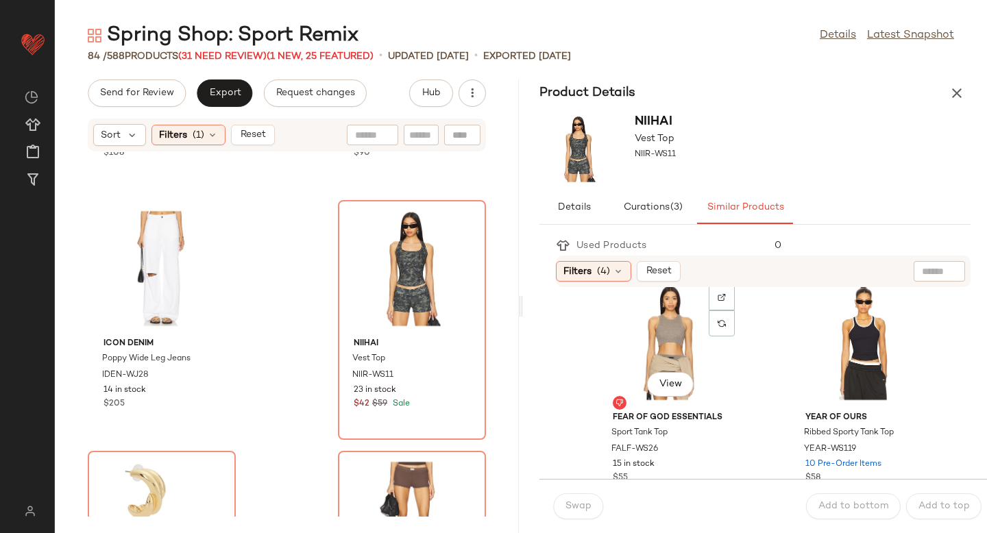
scroll to position [284, 0]
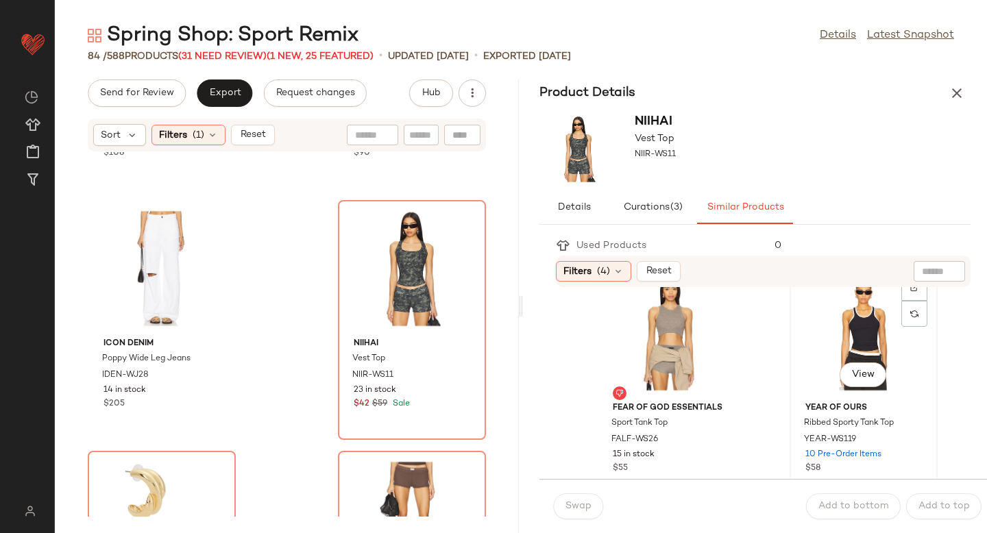
click at [823, 359] on div "View" at bounding box center [864, 333] width 138 height 128
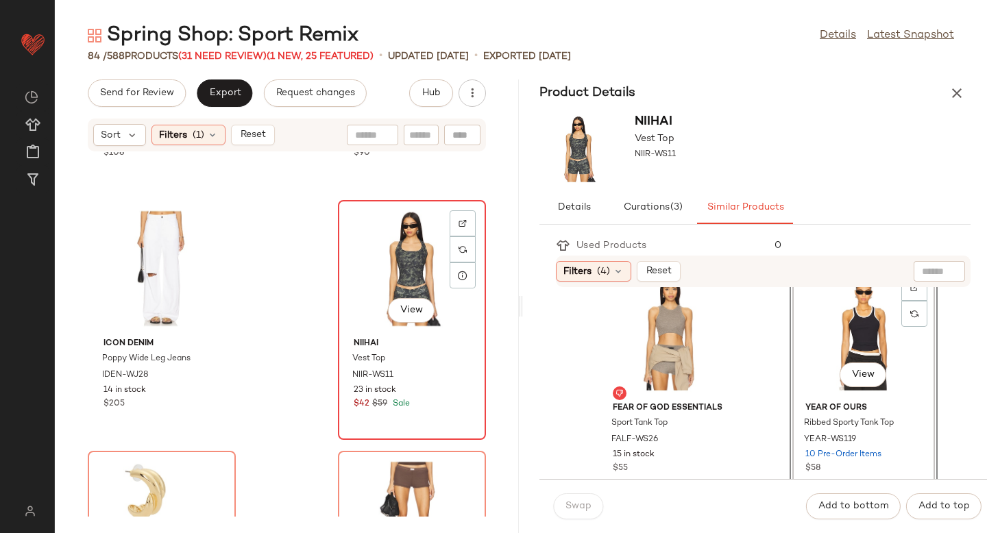
click at [366, 232] on div "View" at bounding box center [412, 269] width 138 height 128
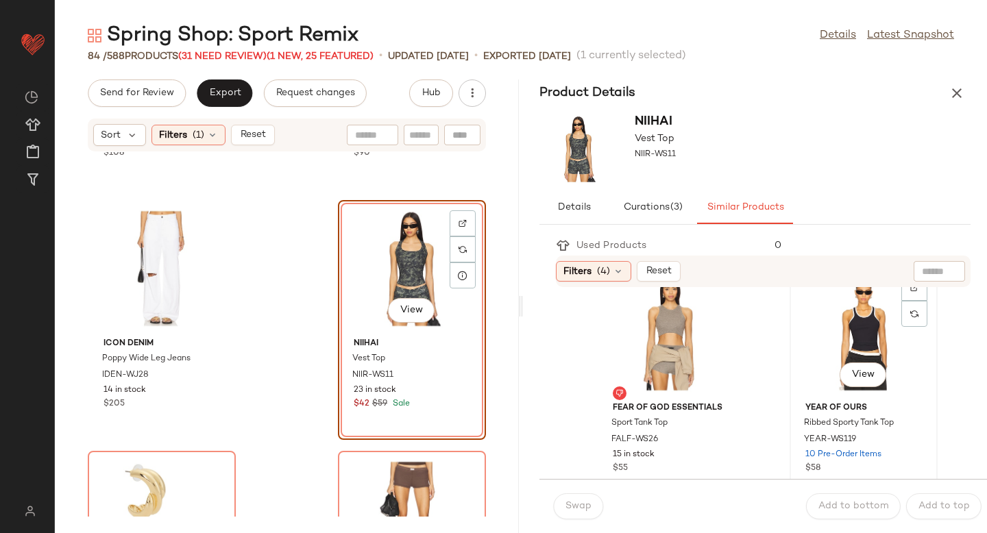
click at [795, 331] on div "View" at bounding box center [864, 333] width 138 height 128
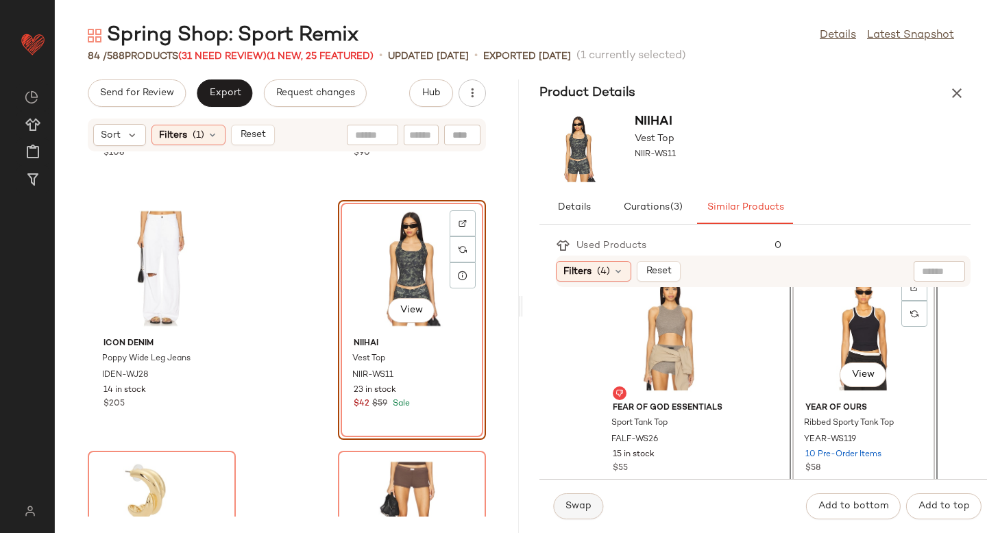
click at [569, 509] on span "Swap" at bounding box center [578, 506] width 27 height 11
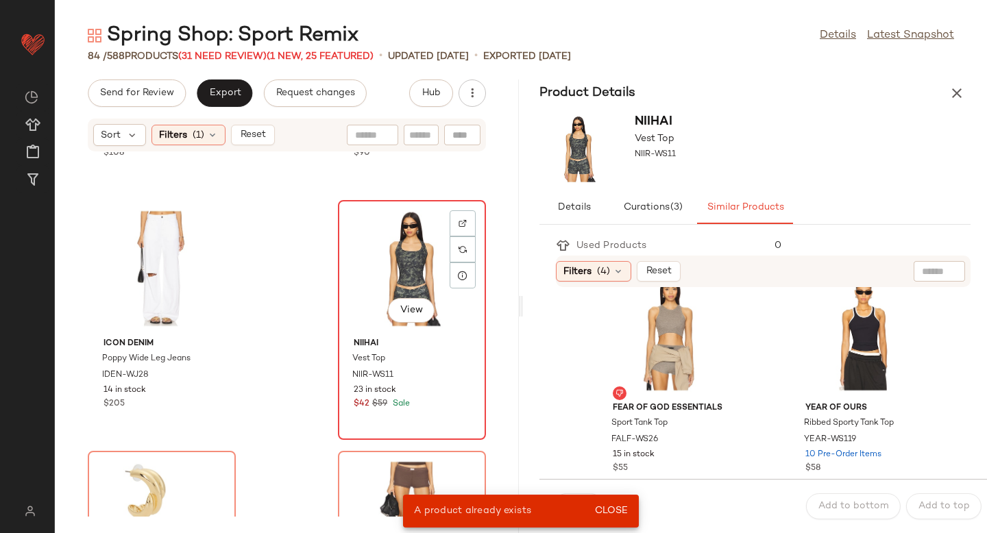
click at [434, 256] on div "View" at bounding box center [412, 269] width 138 height 128
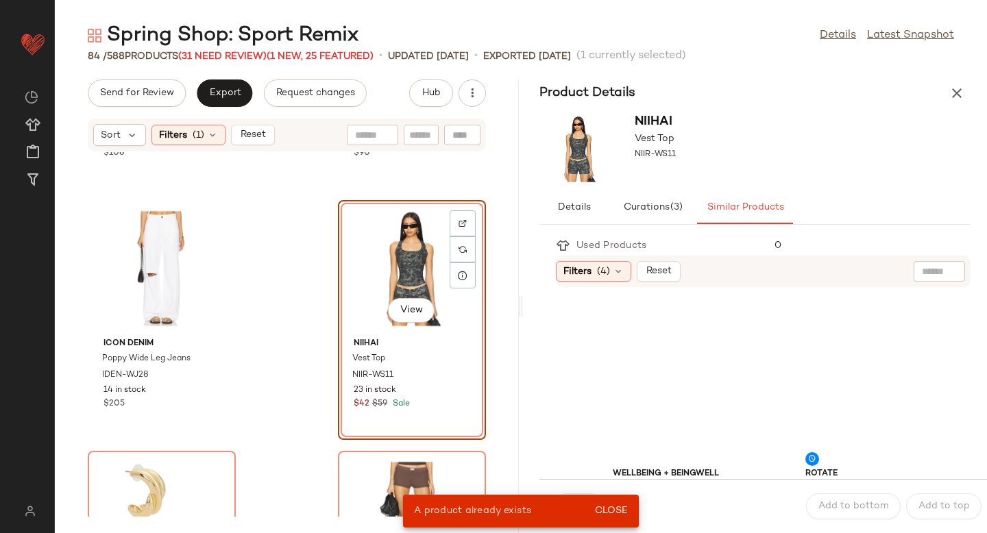
scroll to position [504, 0]
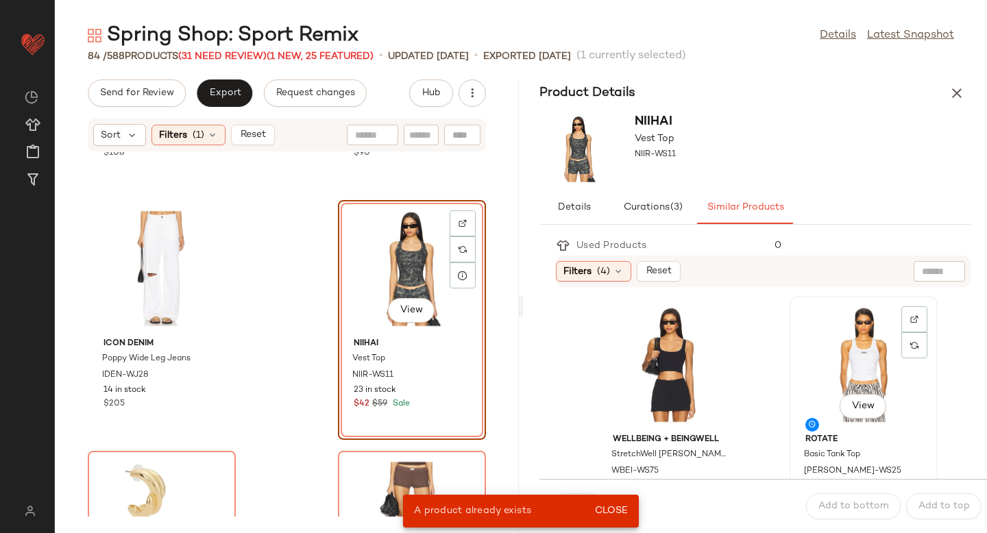
click at [809, 353] on div "View" at bounding box center [864, 365] width 138 height 128
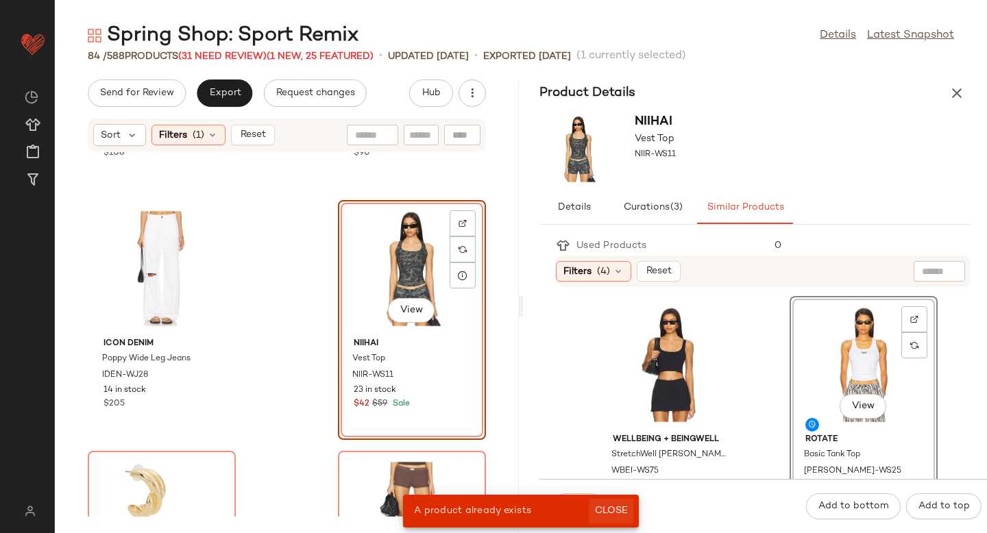
click at [589, 511] on button "Close" at bounding box center [611, 511] width 45 height 25
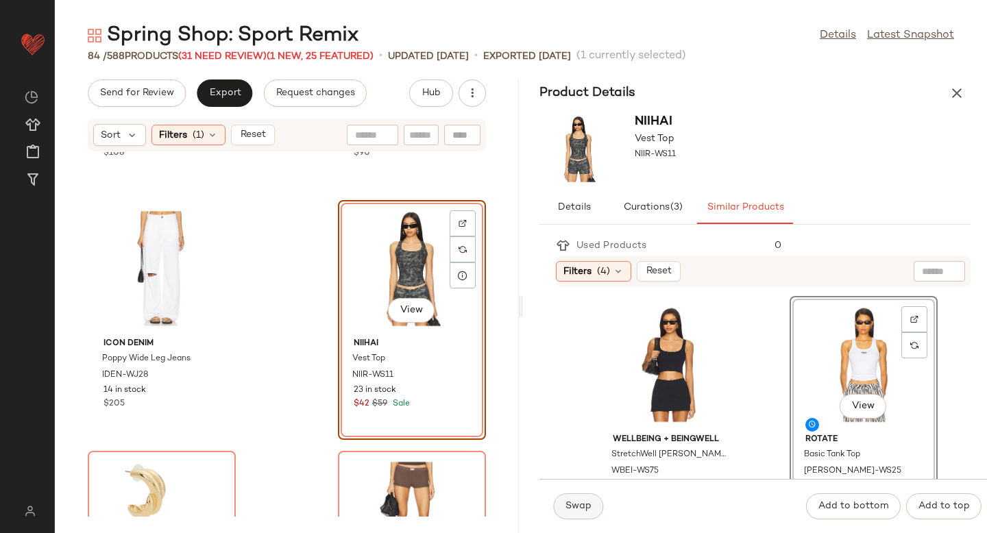
click at [560, 505] on button "Swap" at bounding box center [578, 507] width 50 height 26
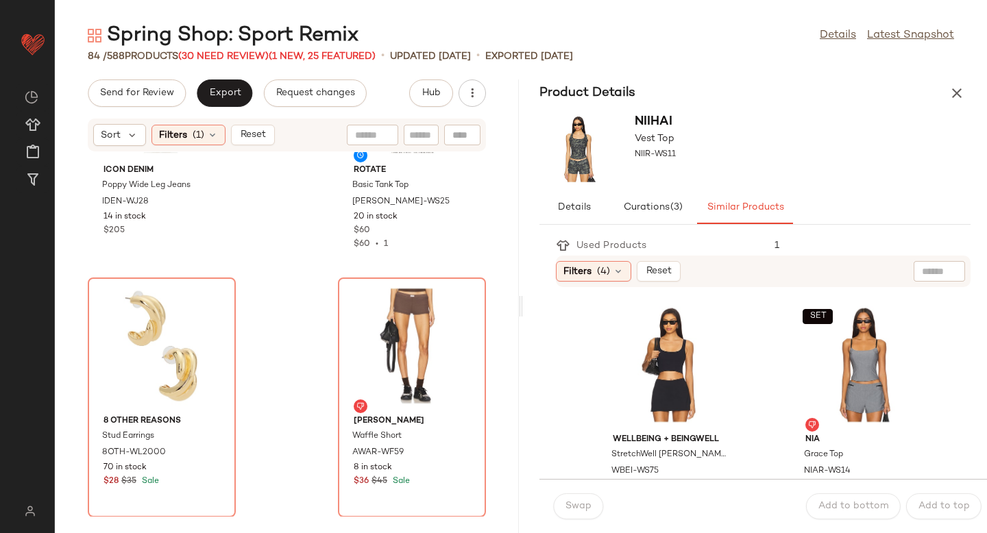
scroll to position [6700, 0]
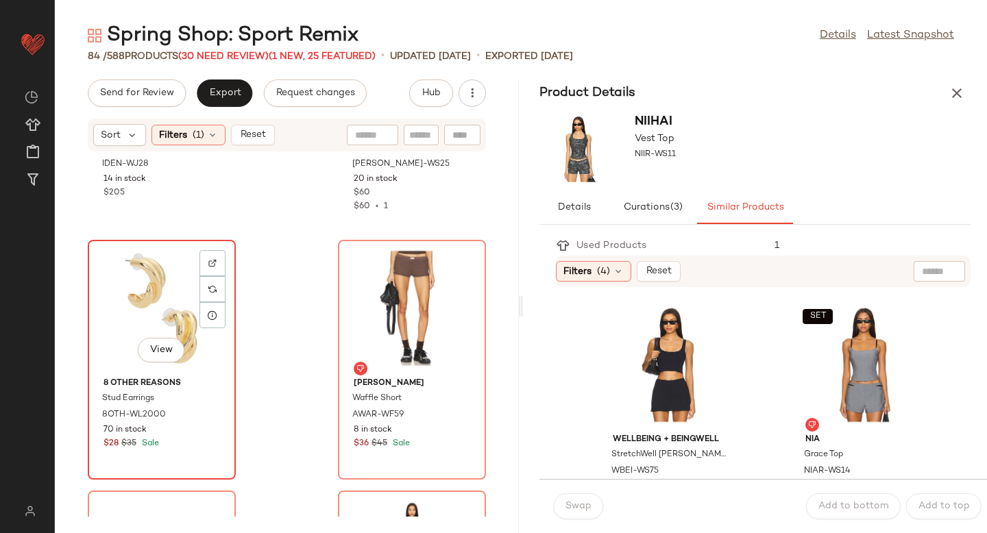
click at [226, 292] on div "View" at bounding box center [162, 309] width 138 height 128
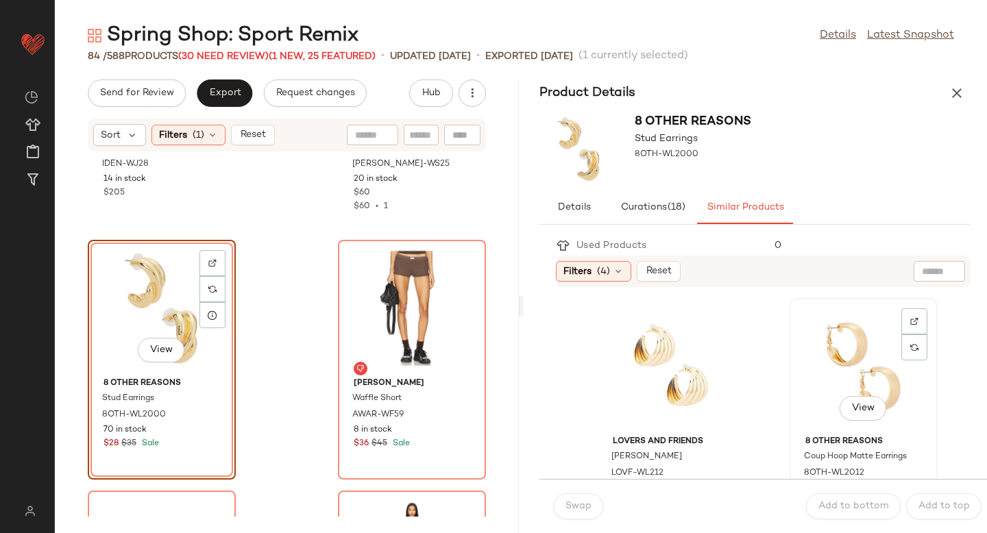
click at [798, 377] on div "View" at bounding box center [864, 367] width 138 height 128
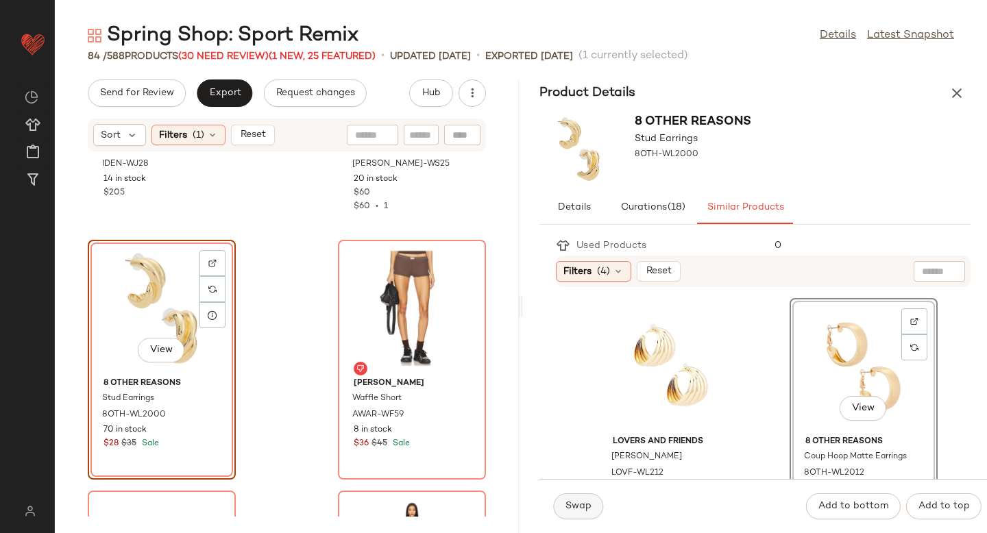
click at [583, 504] on span "Swap" at bounding box center [578, 506] width 27 height 11
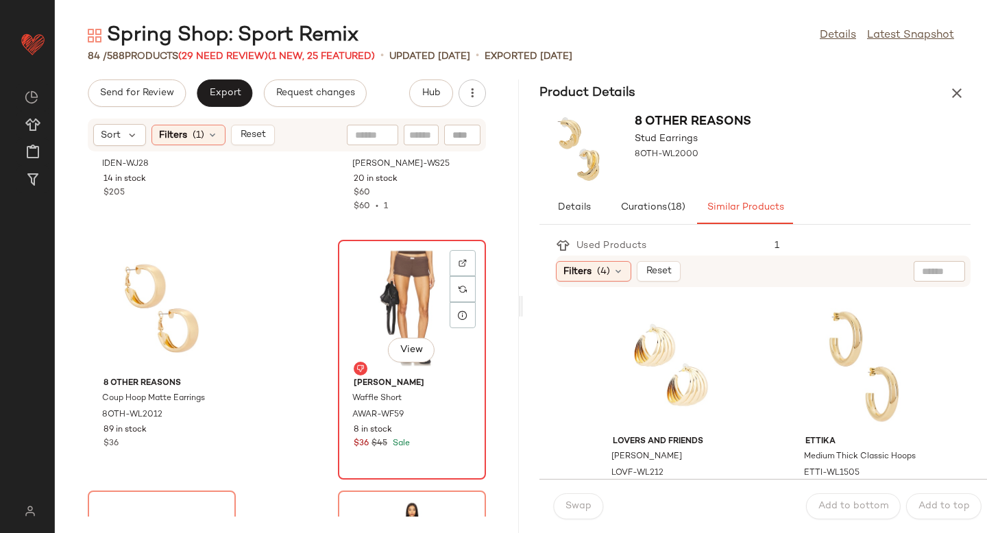
click at [400, 313] on div "View" at bounding box center [412, 309] width 138 height 128
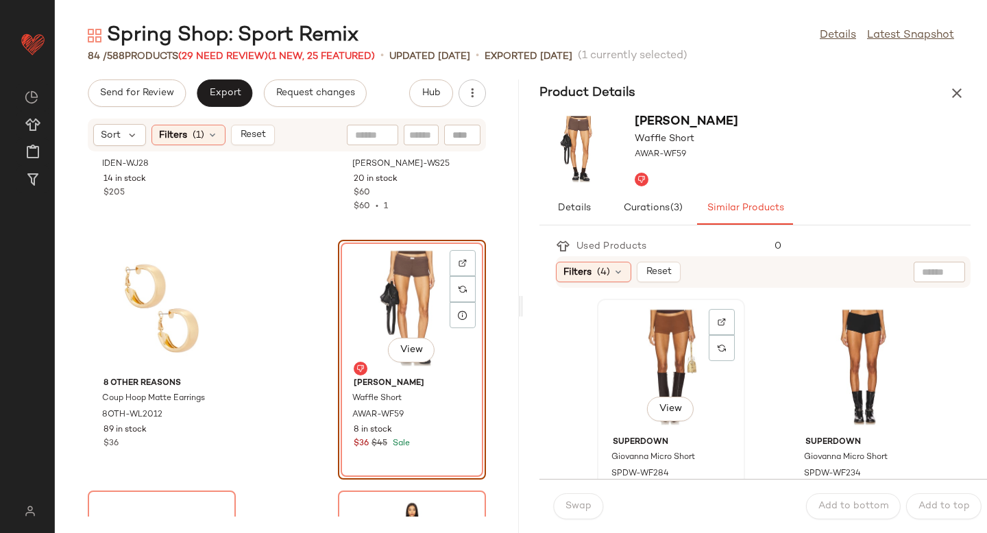
click at [672, 342] on div "View" at bounding box center [671, 368] width 138 height 128
click at [576, 509] on span "Swap" at bounding box center [578, 506] width 27 height 11
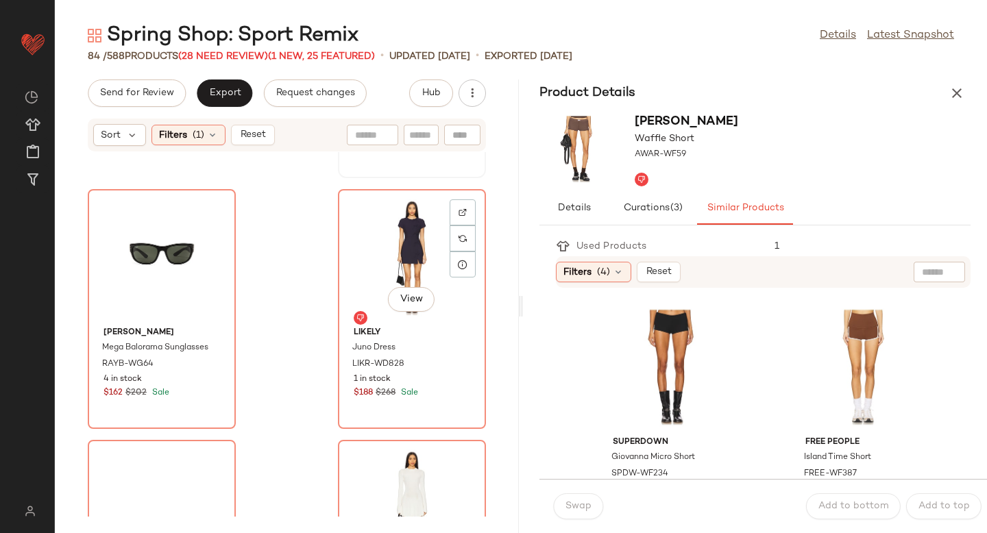
scroll to position [7008, 0]
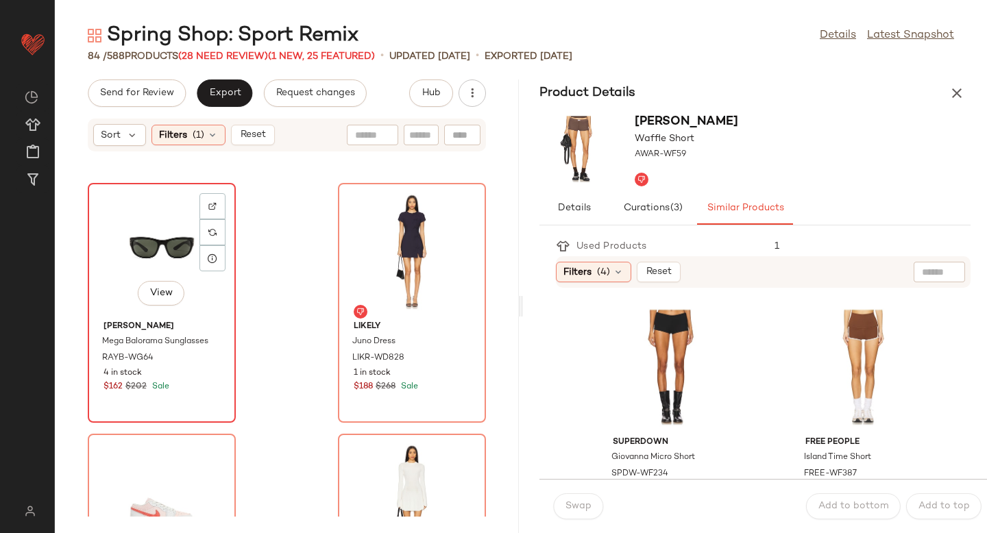
click at [138, 257] on div "View" at bounding box center [162, 252] width 138 height 128
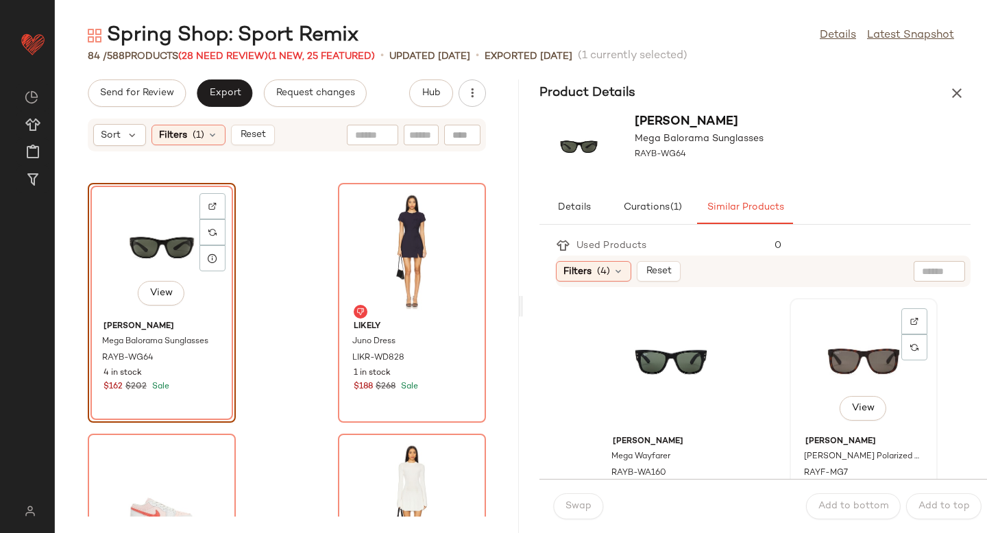
click at [824, 370] on div "View" at bounding box center [864, 367] width 138 height 128
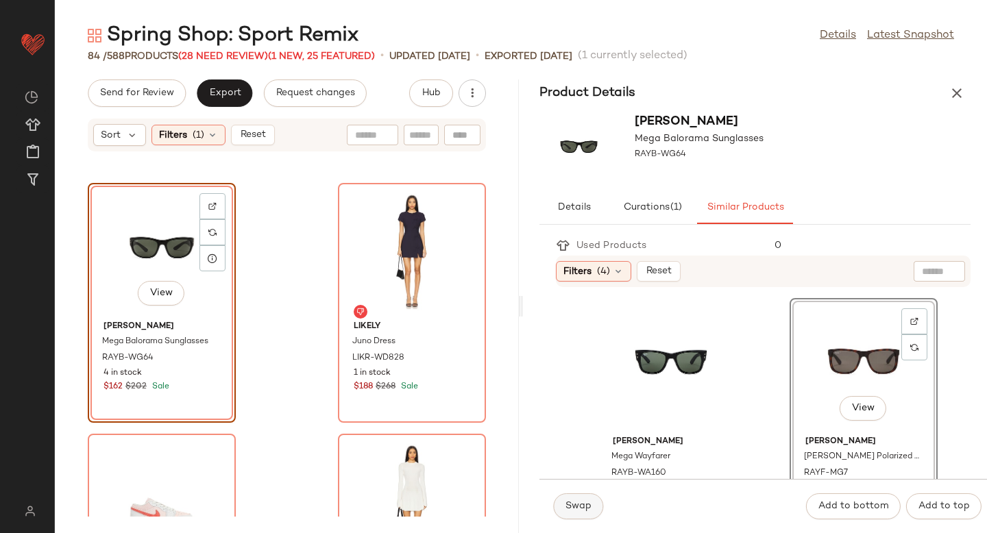
click at [579, 507] on span "Swap" at bounding box center [578, 506] width 27 height 11
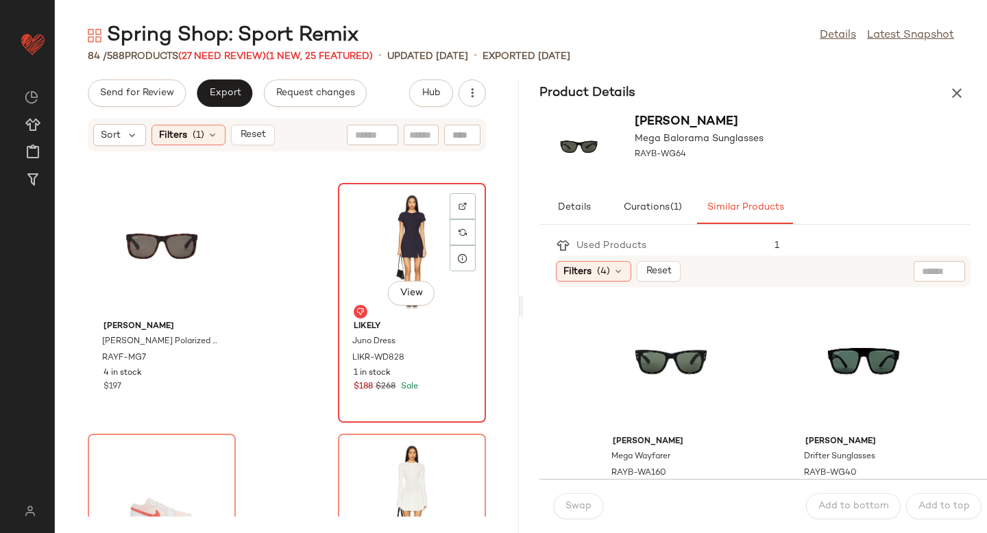
click at [398, 237] on div "View" at bounding box center [412, 252] width 138 height 128
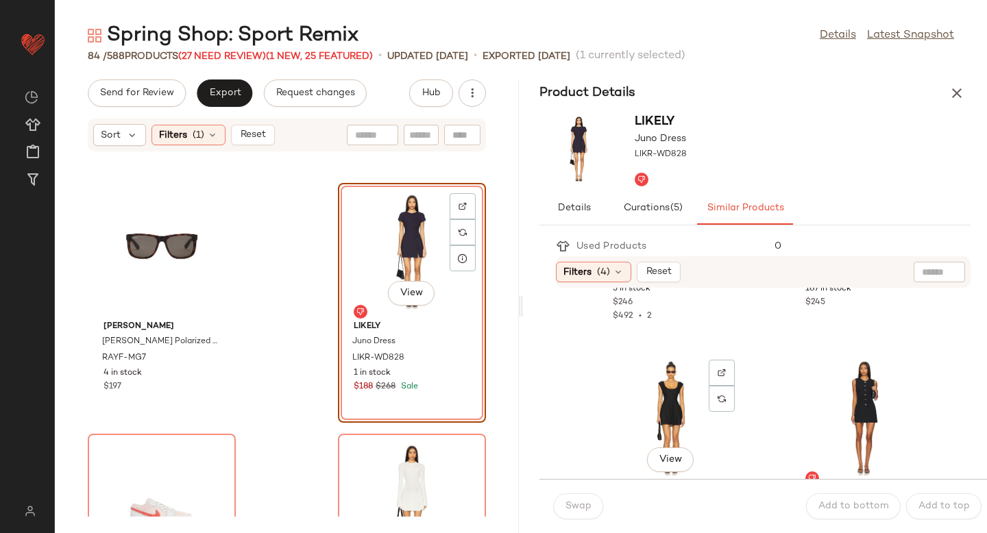
scroll to position [701, 0]
click at [692, 378] on div "View" at bounding box center [671, 420] width 138 height 128
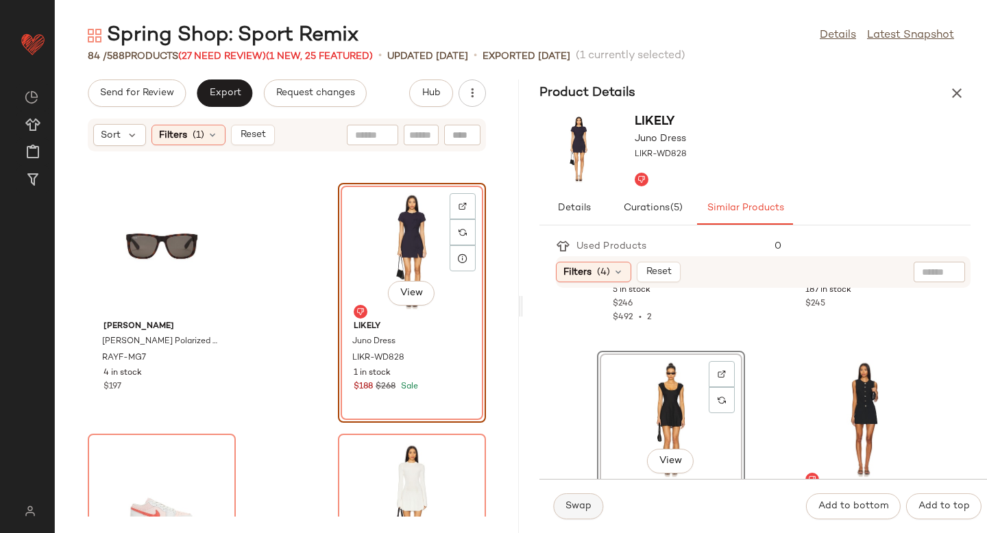
click at [572, 499] on button "Swap" at bounding box center [578, 507] width 50 height 26
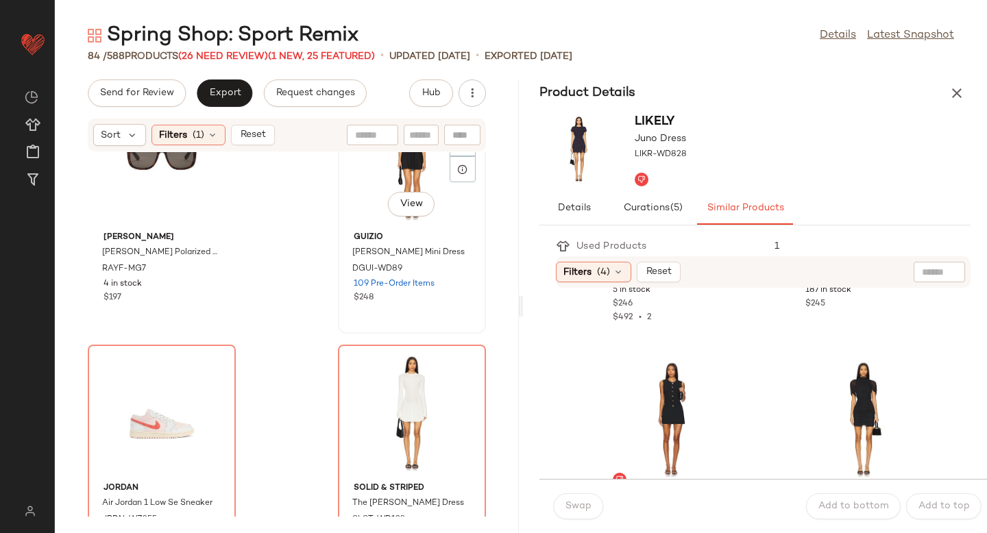
scroll to position [7231, 0]
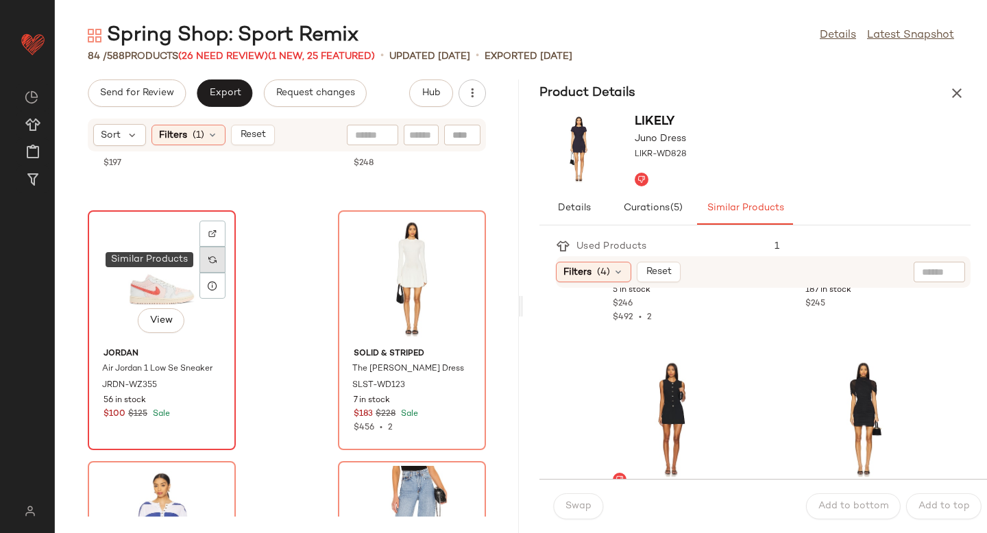
click at [203, 266] on div at bounding box center [212, 260] width 26 height 26
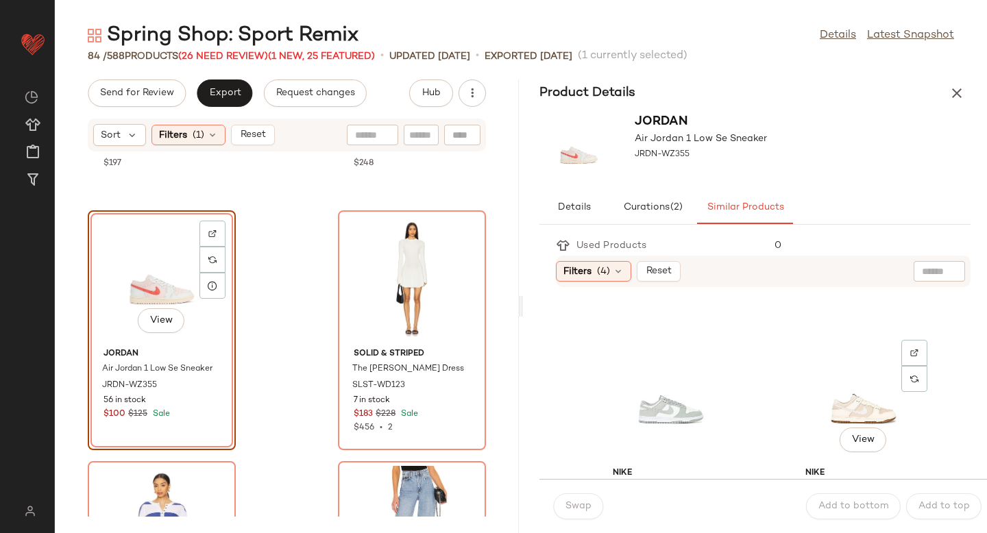
scroll to position [719, 0]
click at [666, 404] on div "View" at bounding box center [671, 401] width 138 height 128
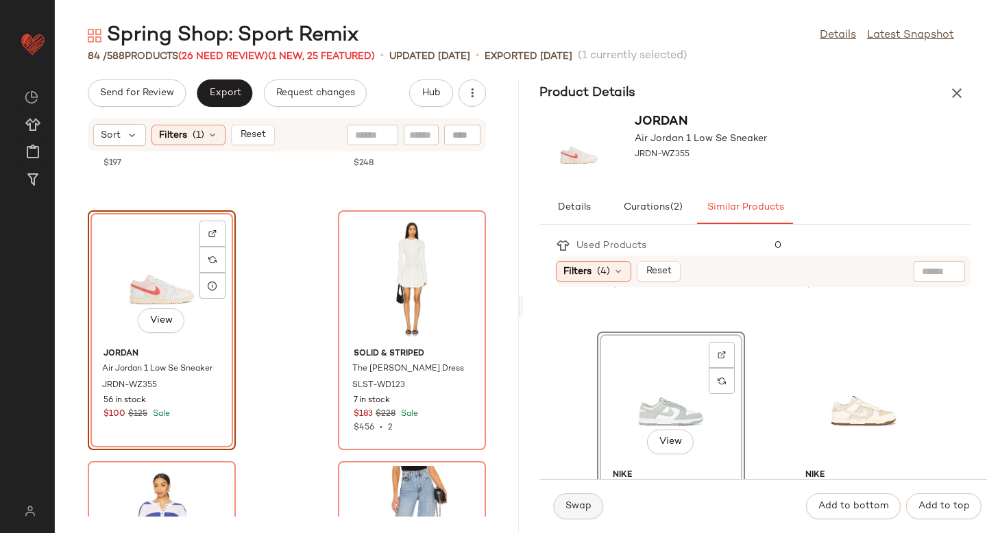
click at [569, 509] on span "Swap" at bounding box center [578, 506] width 27 height 11
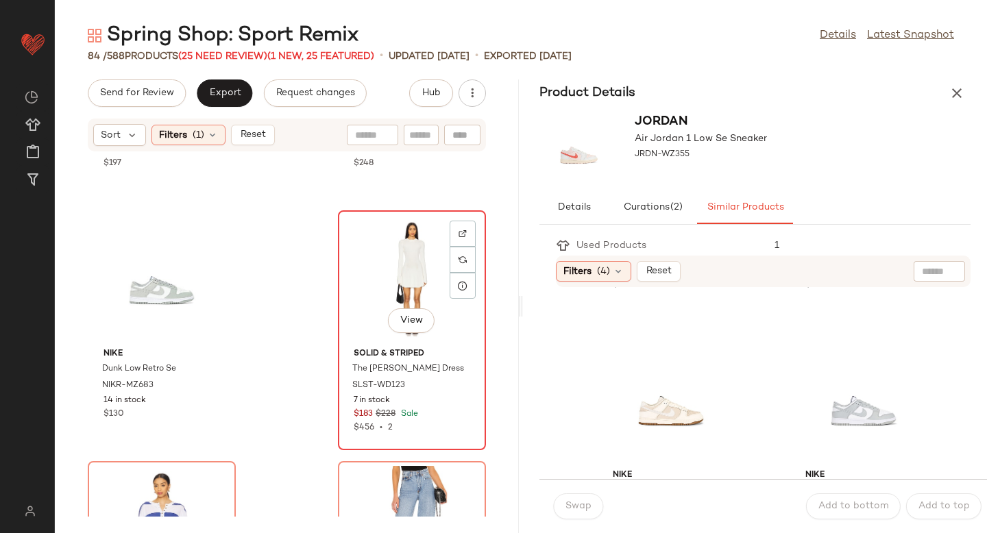
click at [389, 322] on button "View" at bounding box center [411, 320] width 47 height 25
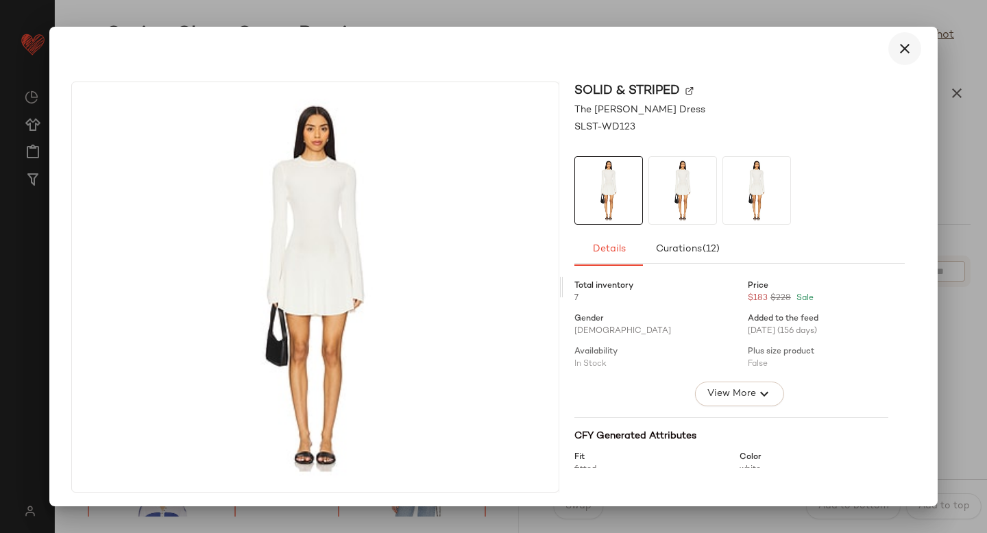
click at [911, 52] on button "button" at bounding box center [904, 48] width 33 height 33
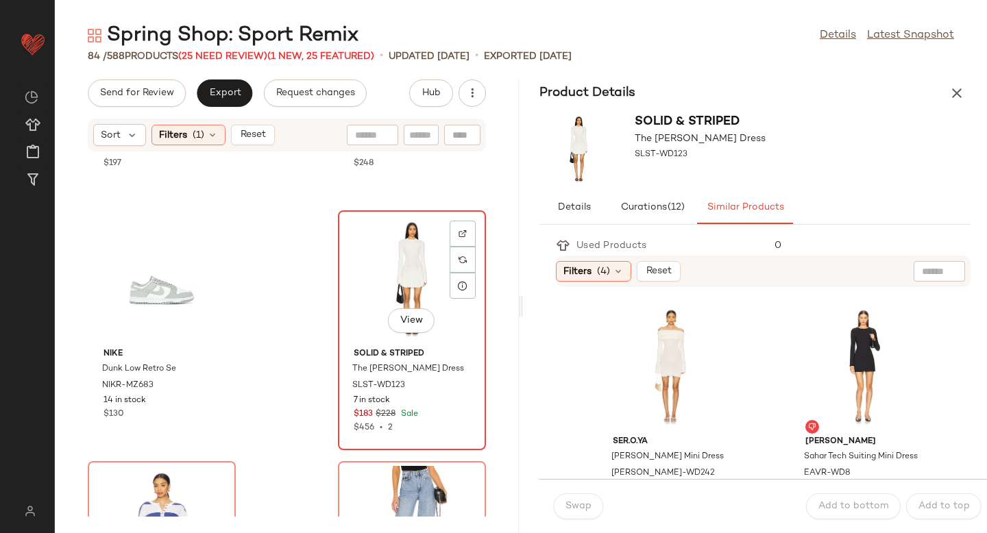
click at [385, 267] on div "View" at bounding box center [412, 279] width 138 height 128
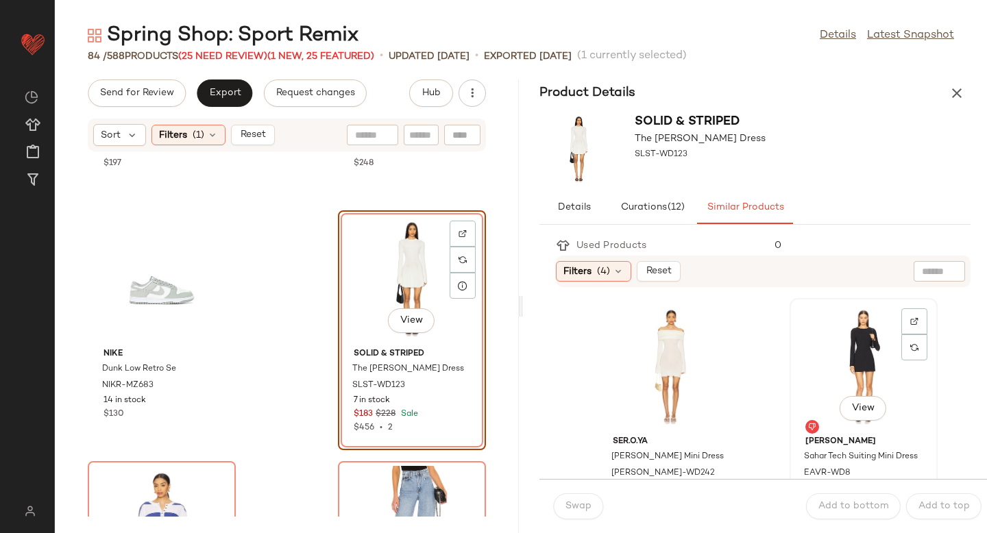
click at [808, 353] on div "View" at bounding box center [864, 367] width 138 height 128
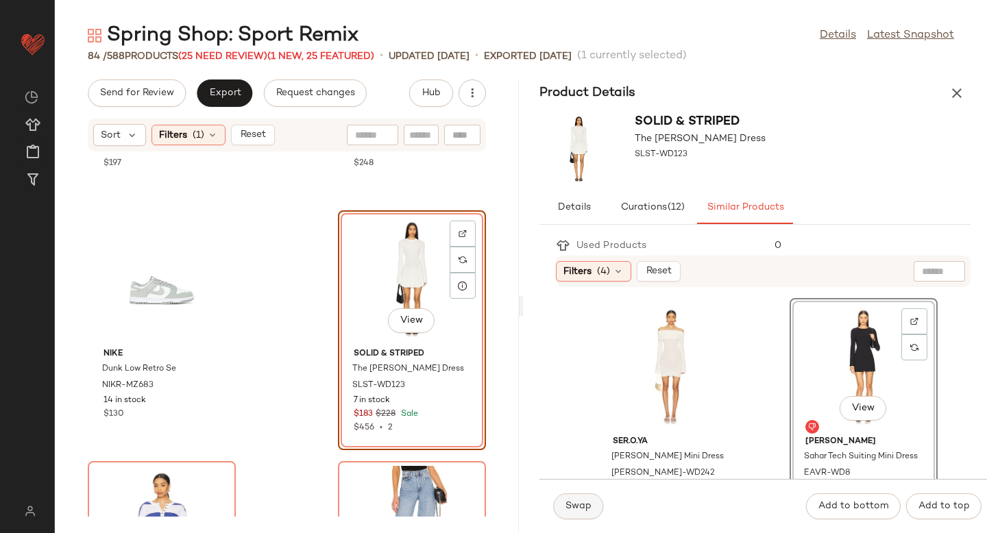
click at [580, 498] on button "Swap" at bounding box center [578, 507] width 50 height 26
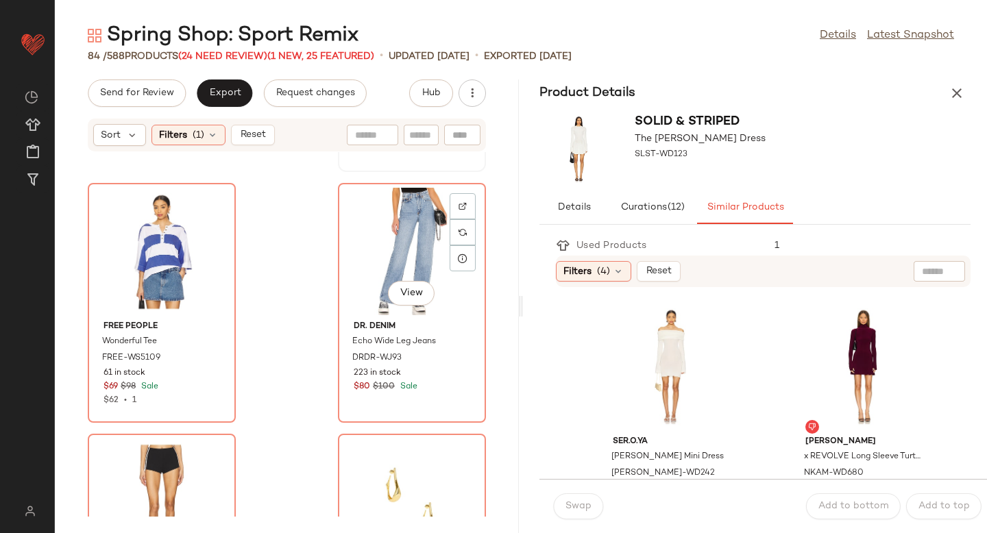
scroll to position [7513, 0]
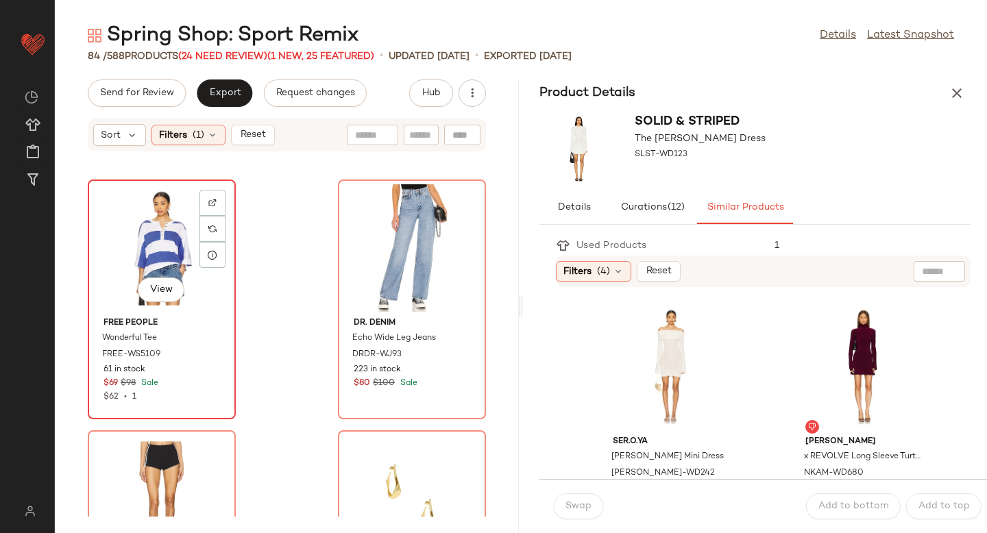
click at [125, 257] on div "View" at bounding box center [162, 248] width 138 height 128
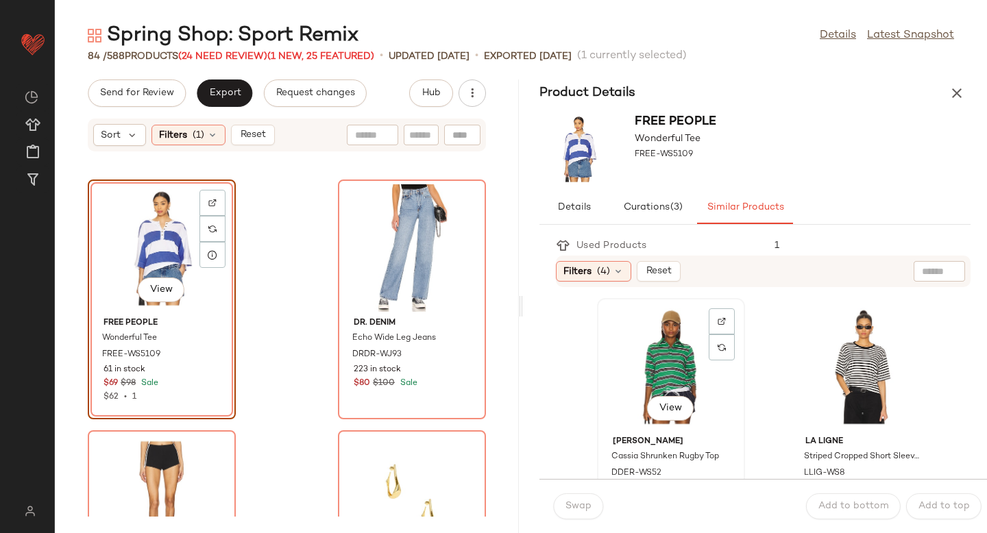
click at [672, 350] on div "View" at bounding box center [671, 367] width 138 height 128
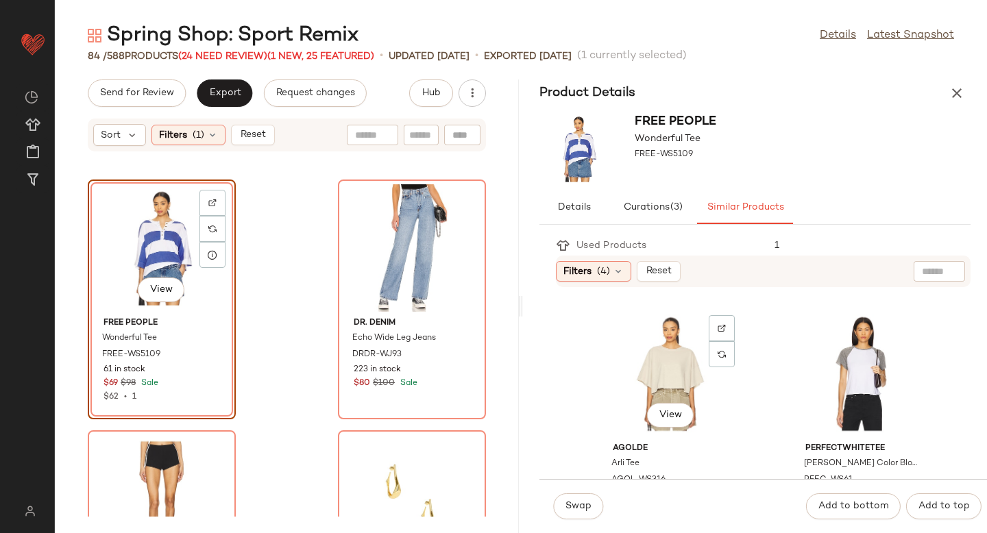
scroll to position [748, 0]
click at [828, 359] on div "View" at bounding box center [864, 372] width 138 height 128
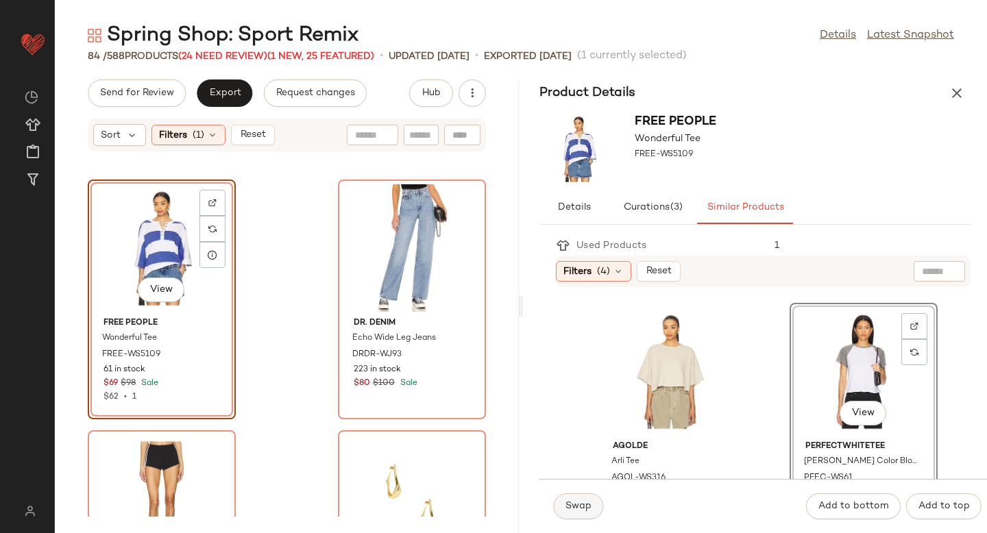
click at [579, 509] on span "Swap" at bounding box center [578, 506] width 27 height 11
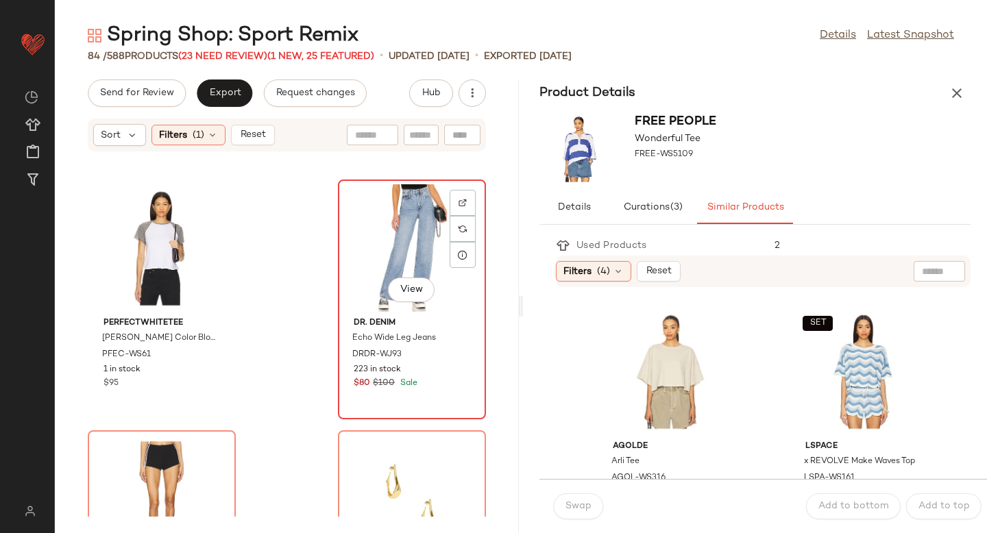
click at [350, 265] on div "View" at bounding box center [412, 248] width 138 height 128
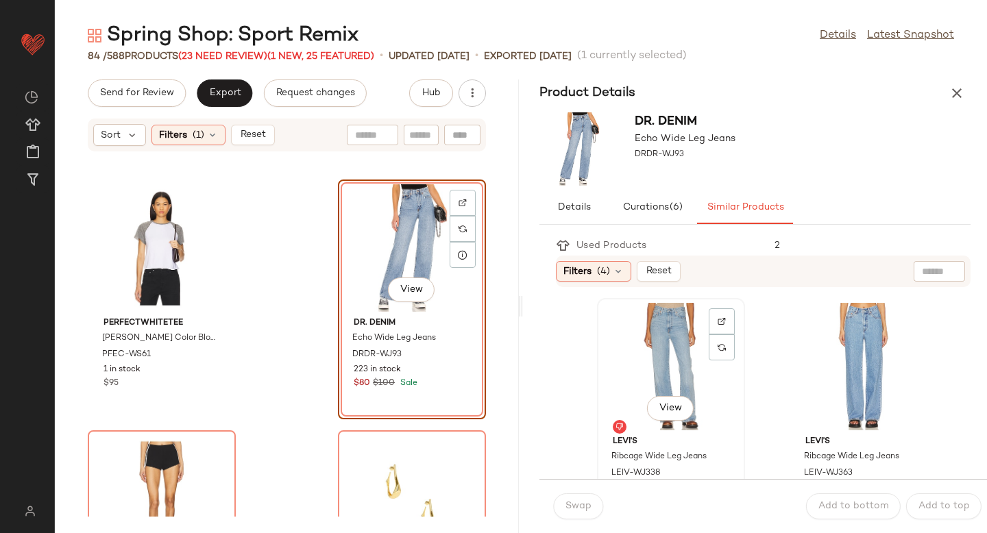
click at [644, 389] on div "View" at bounding box center [671, 367] width 138 height 128
click at [592, 505] on button "Swap" at bounding box center [578, 507] width 50 height 26
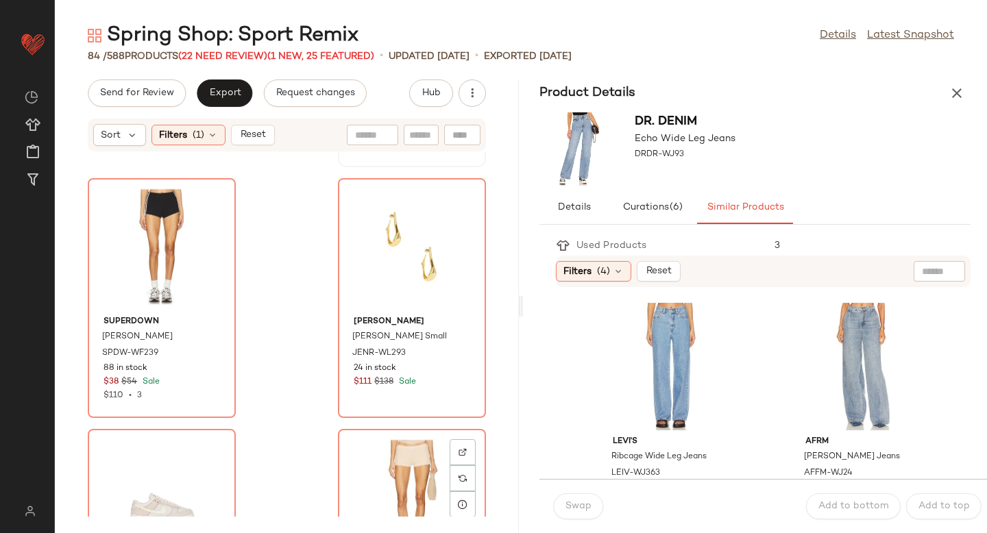
scroll to position [7761, 0]
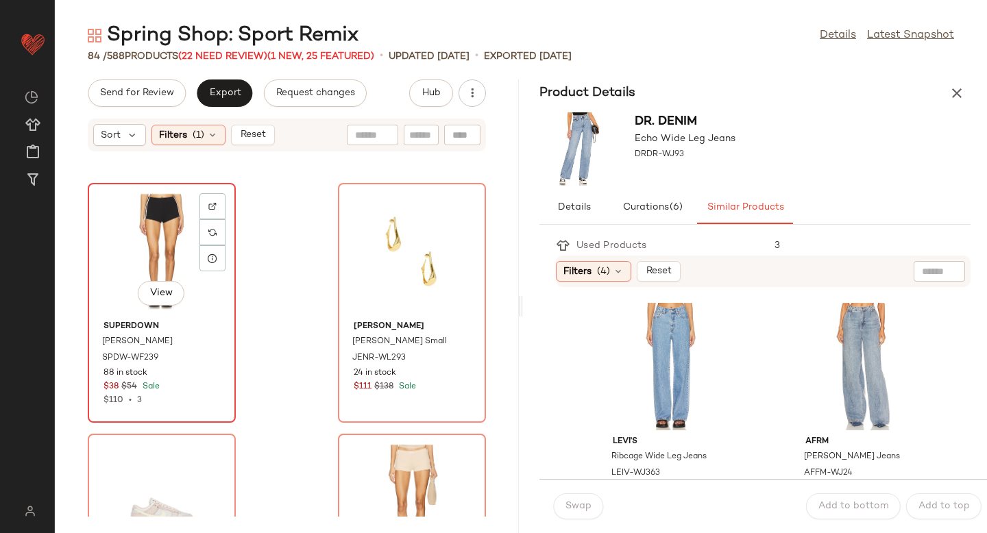
click at [123, 227] on div "View" at bounding box center [162, 252] width 138 height 128
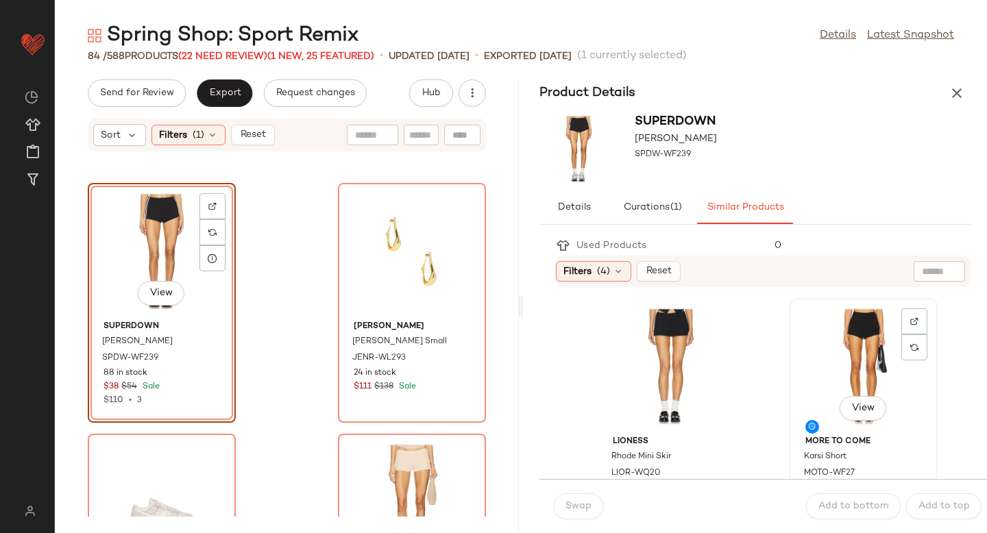
click at [824, 375] on div "View" at bounding box center [864, 367] width 138 height 128
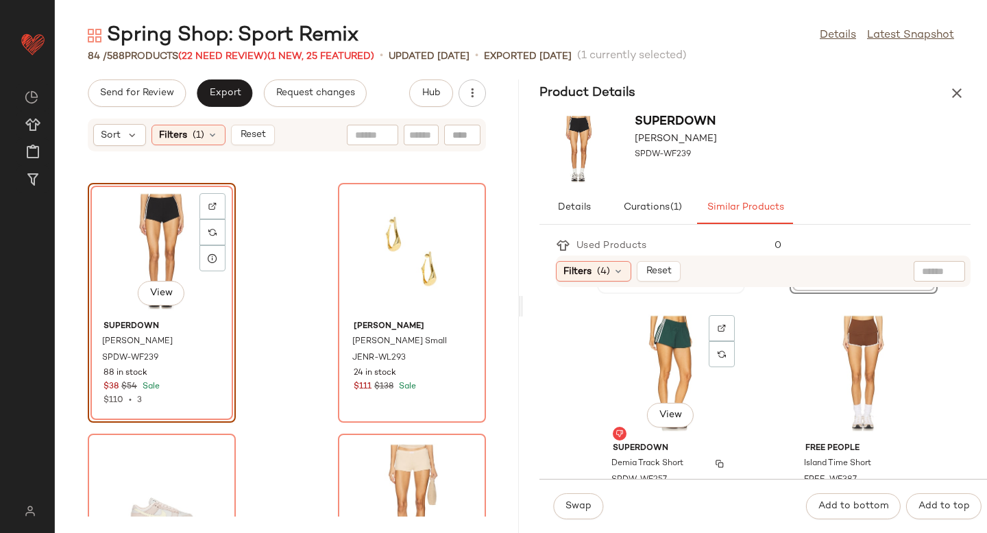
scroll to position [239, 0]
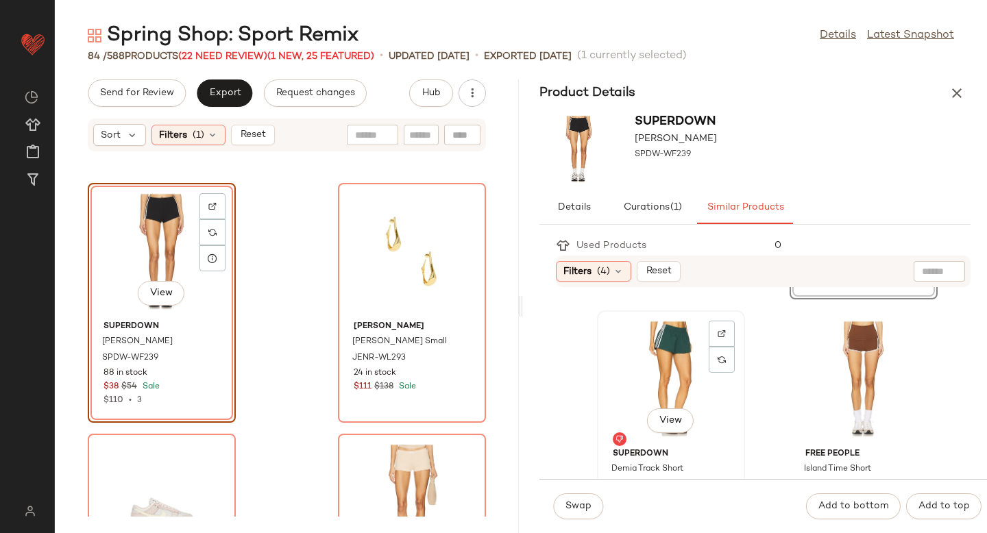
click at [655, 363] on div "View" at bounding box center [671, 379] width 138 height 128
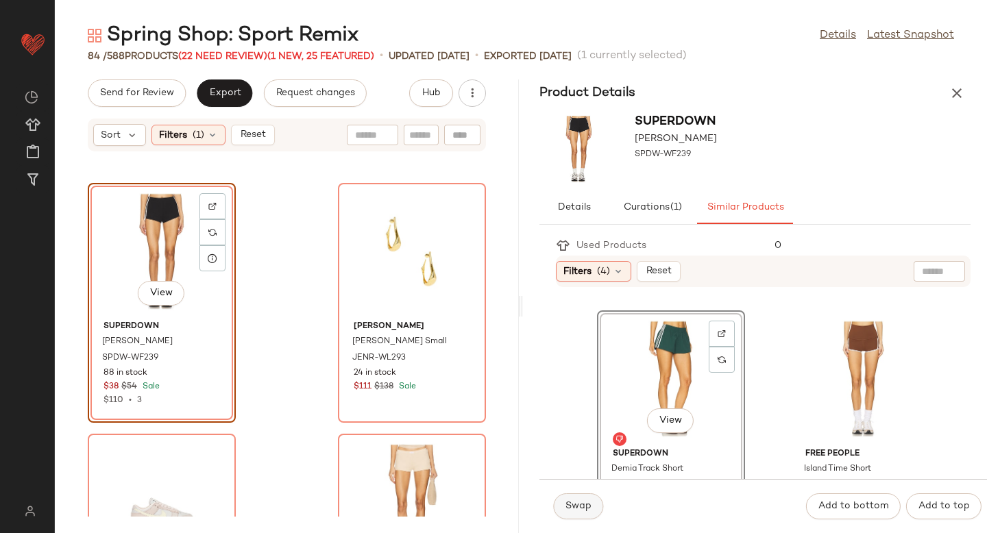
click at [577, 516] on button "Swap" at bounding box center [578, 507] width 50 height 26
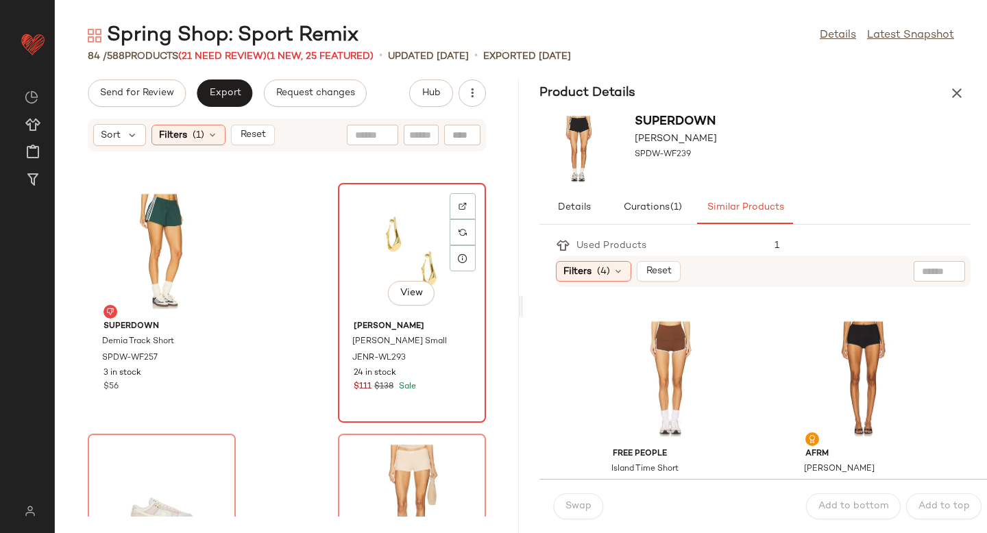
click at [345, 265] on div "View" at bounding box center [412, 252] width 138 height 128
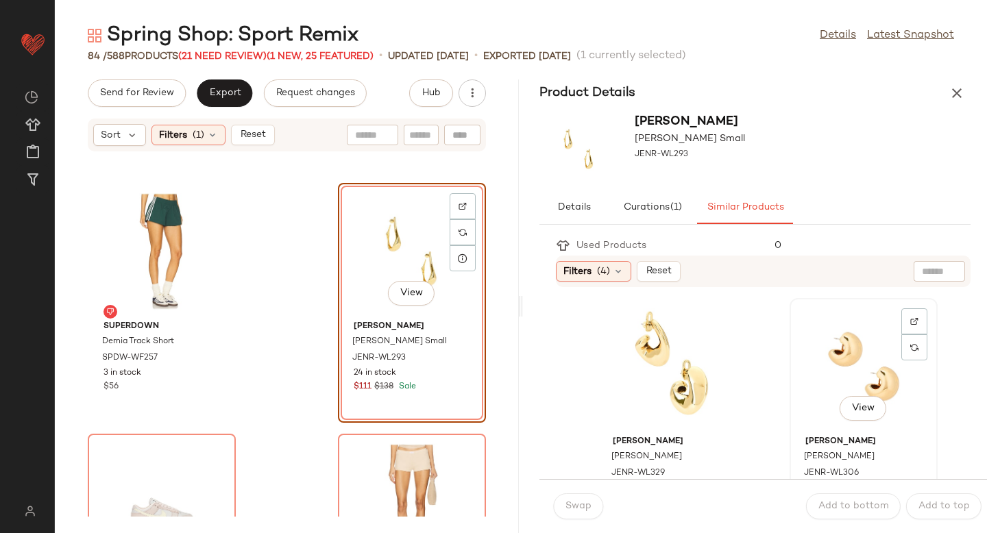
click at [823, 375] on div "View" at bounding box center [864, 367] width 138 height 128
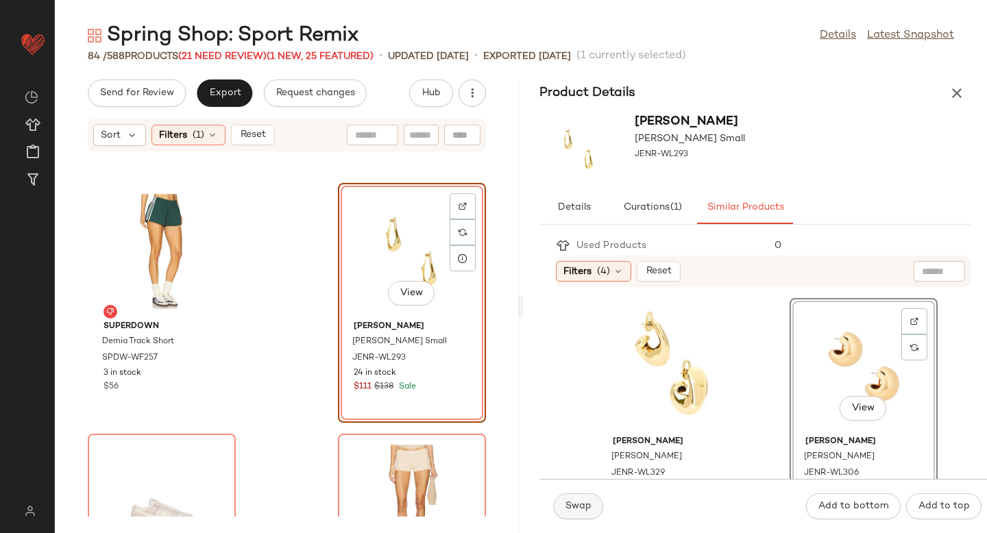
click at [590, 513] on button "Swap" at bounding box center [578, 507] width 50 height 26
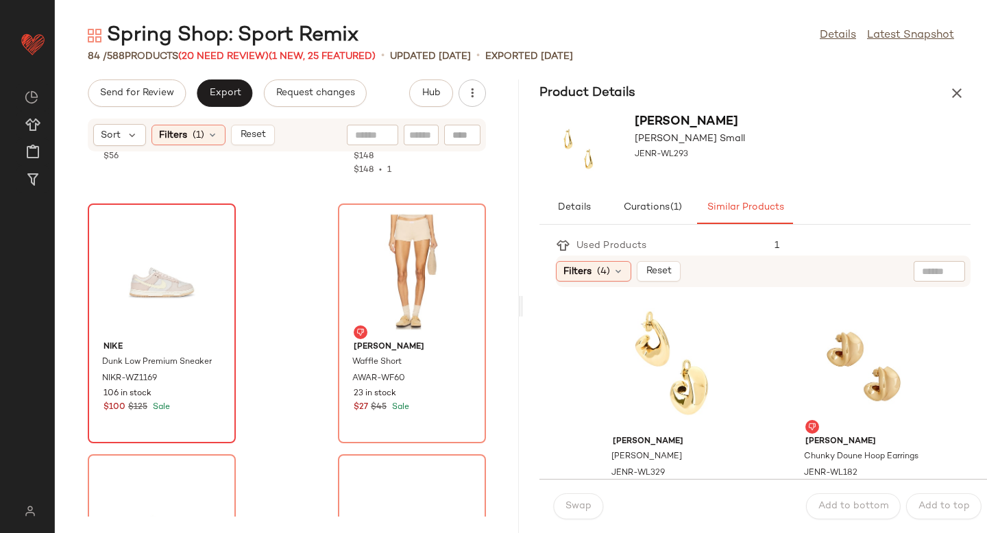
scroll to position [7997, 0]
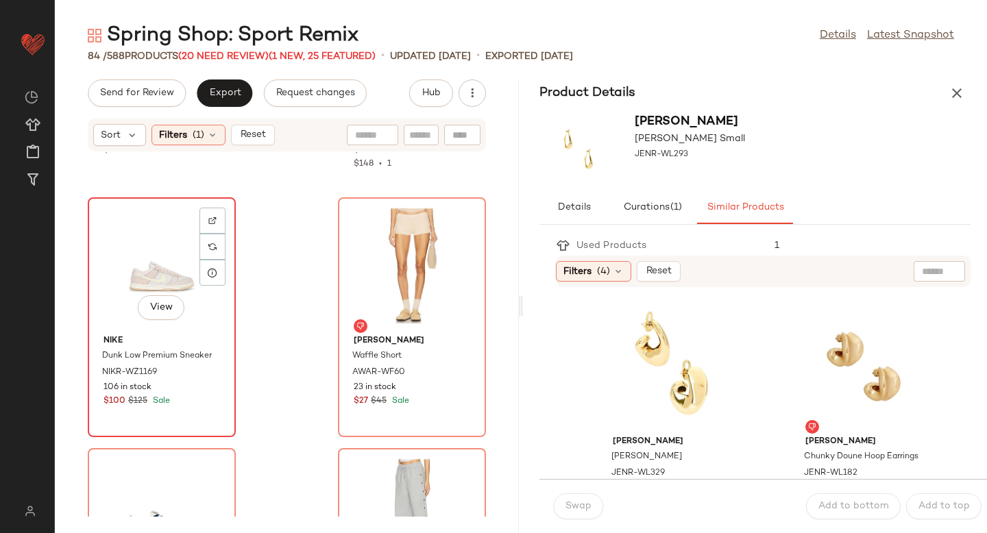
click at [156, 292] on div "View" at bounding box center [162, 266] width 138 height 128
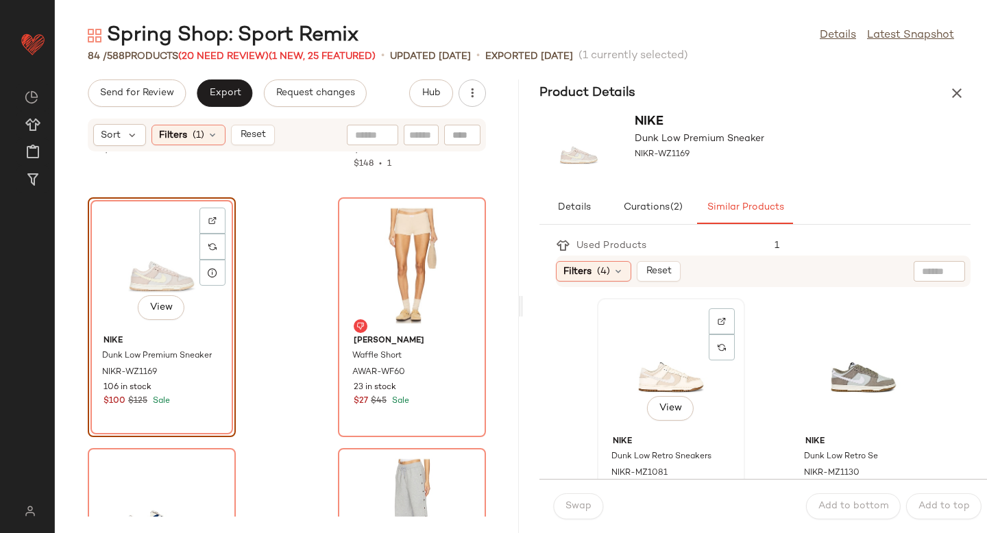
click at [670, 377] on div "View" at bounding box center [671, 367] width 138 height 128
click at [571, 511] on span "Swap" at bounding box center [578, 506] width 27 height 11
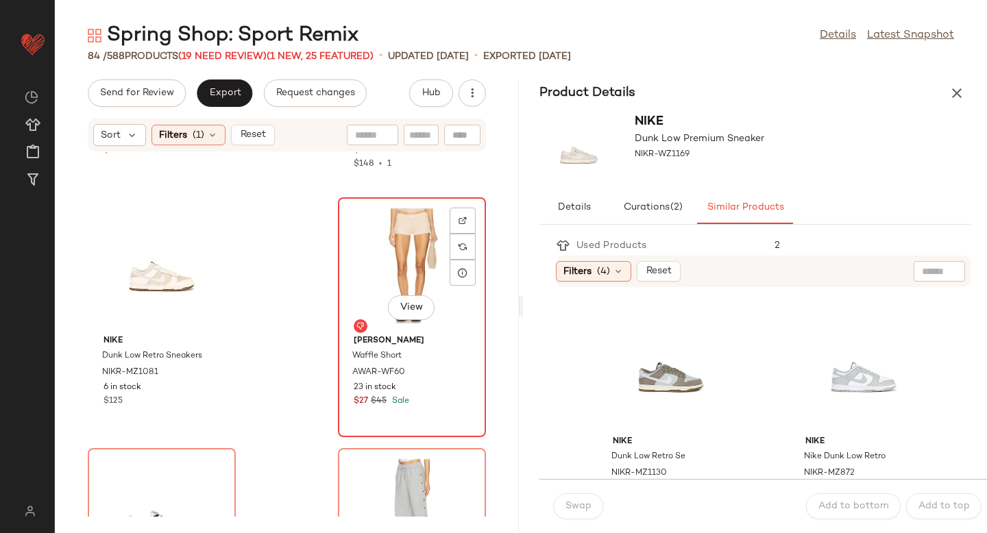
click at [374, 258] on div "View" at bounding box center [412, 266] width 138 height 128
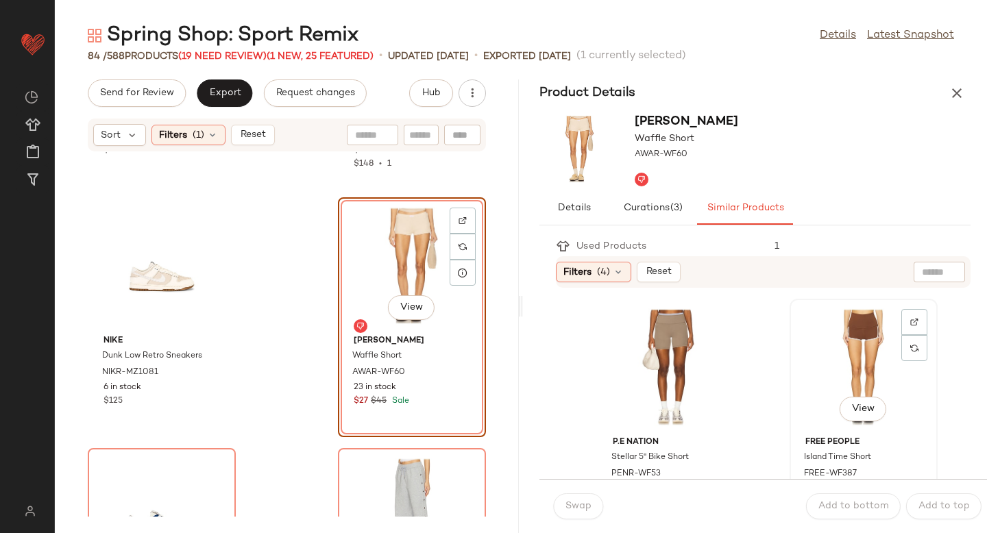
click at [800, 363] on div "View" at bounding box center [864, 368] width 138 height 128
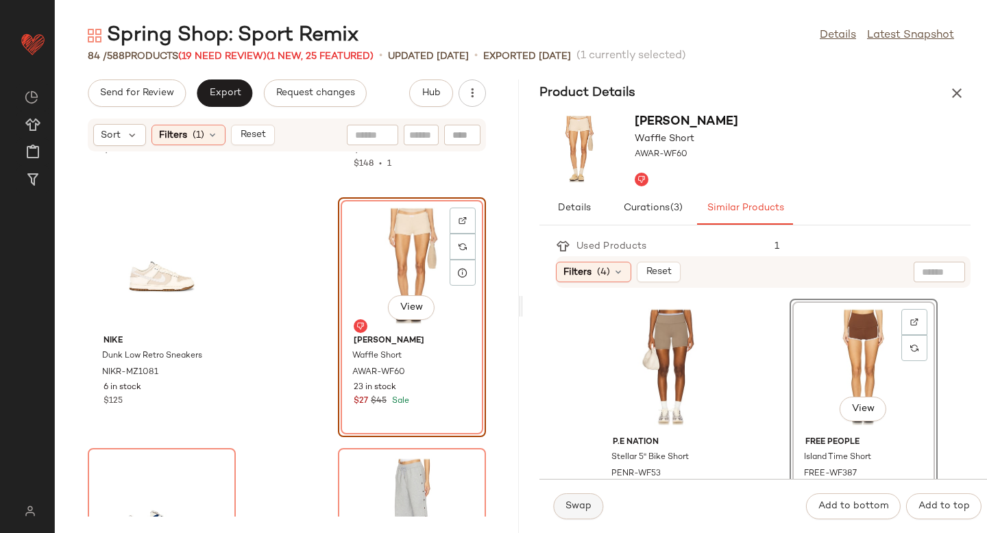
click at [579, 509] on span "Swap" at bounding box center [578, 506] width 27 height 11
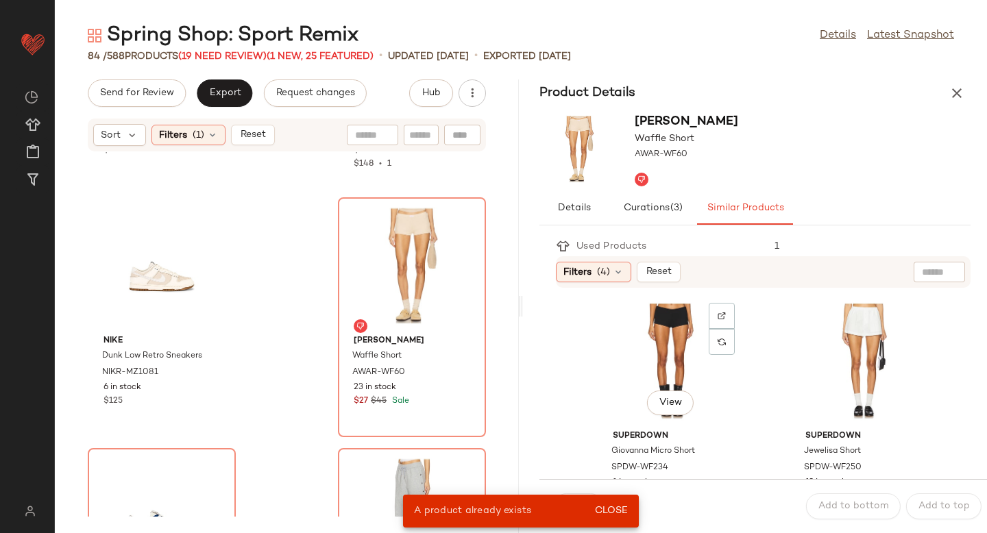
scroll to position [256, 0]
click at [819, 345] on div "View" at bounding box center [864, 363] width 138 height 128
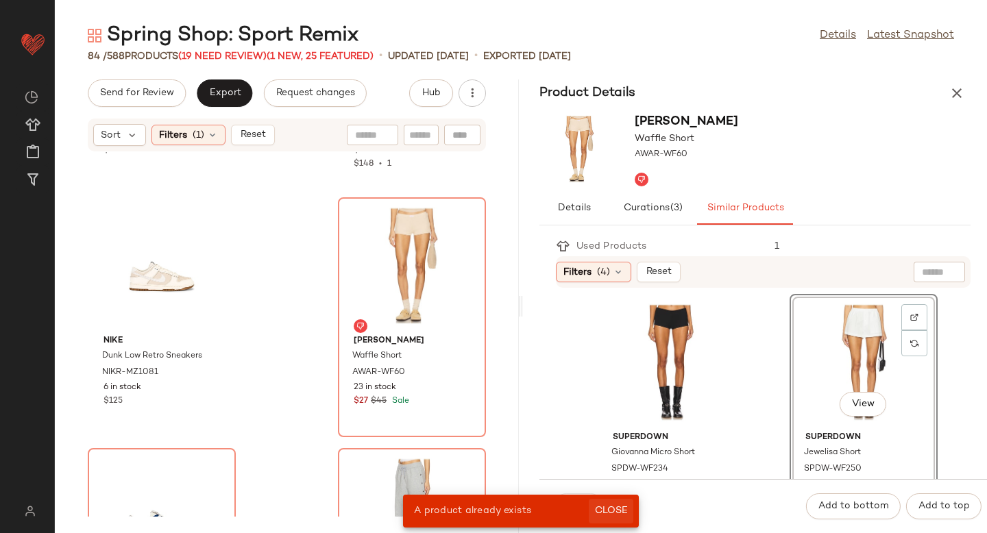
click at [614, 509] on span "Close" at bounding box center [611, 511] width 34 height 11
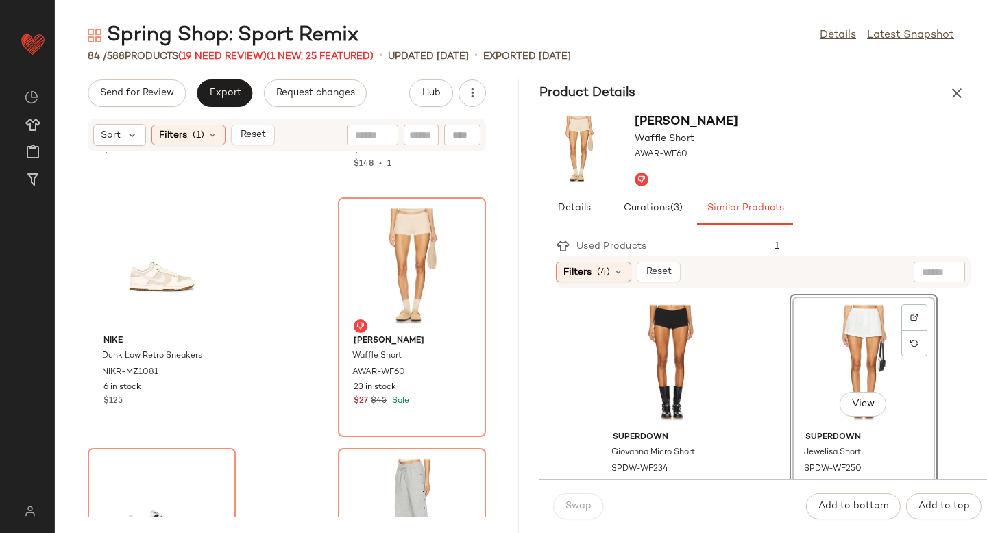
click at [573, 509] on div "Swap" at bounding box center [578, 507] width 50 height 26
click at [396, 250] on div "View" at bounding box center [412, 266] width 138 height 128
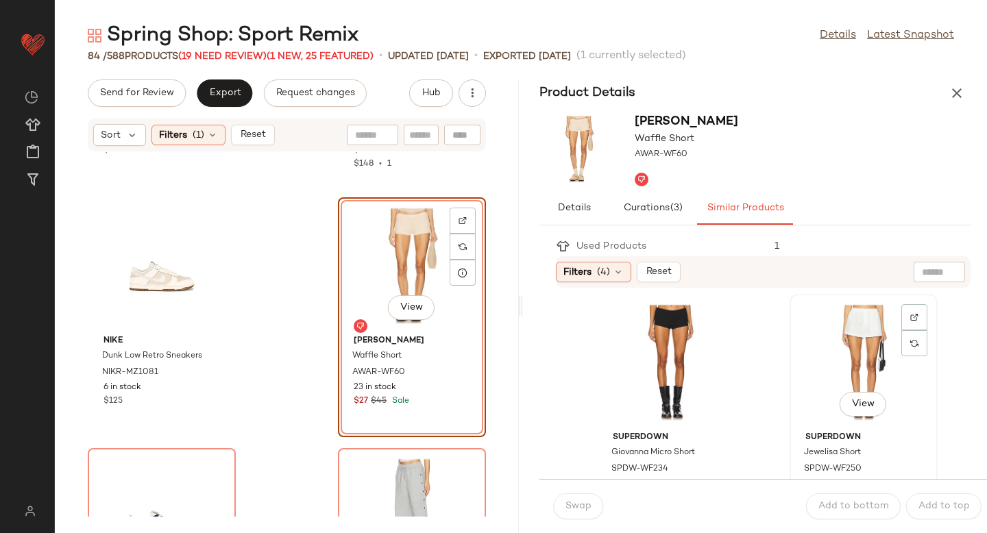
click at [832, 311] on div "View" at bounding box center [864, 363] width 138 height 128
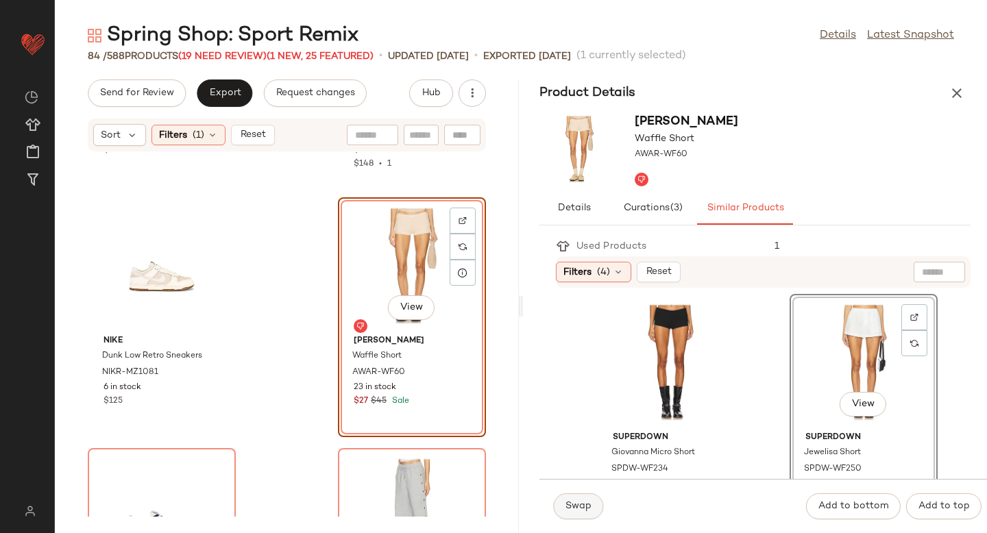
click at [579, 506] on span "Swap" at bounding box center [578, 506] width 27 height 11
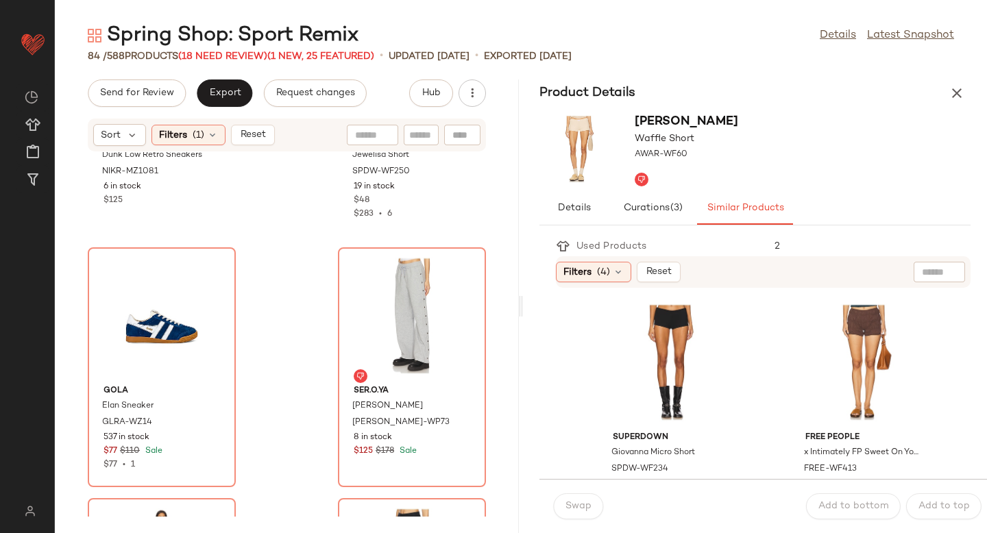
scroll to position [8217, 0]
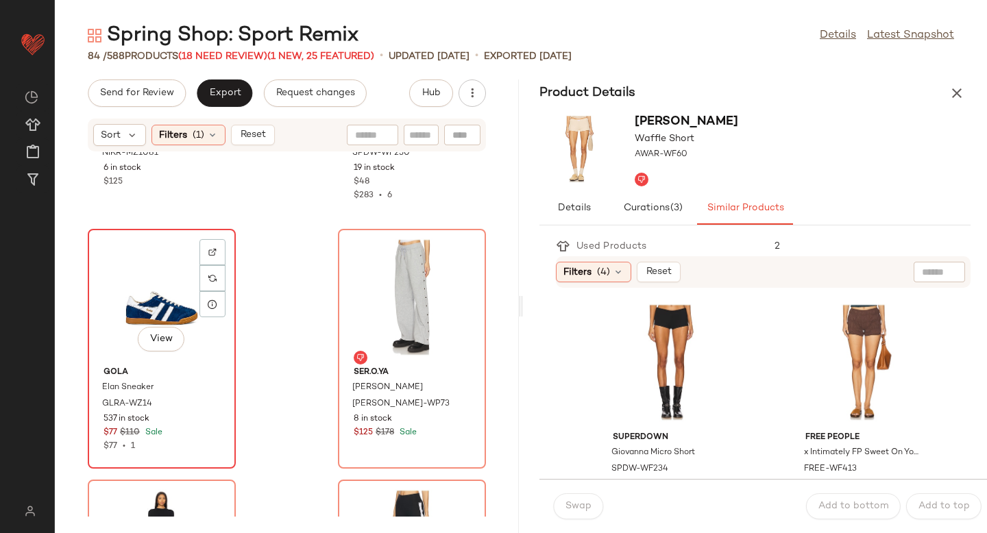
click at [165, 288] on div "View" at bounding box center [162, 298] width 138 height 128
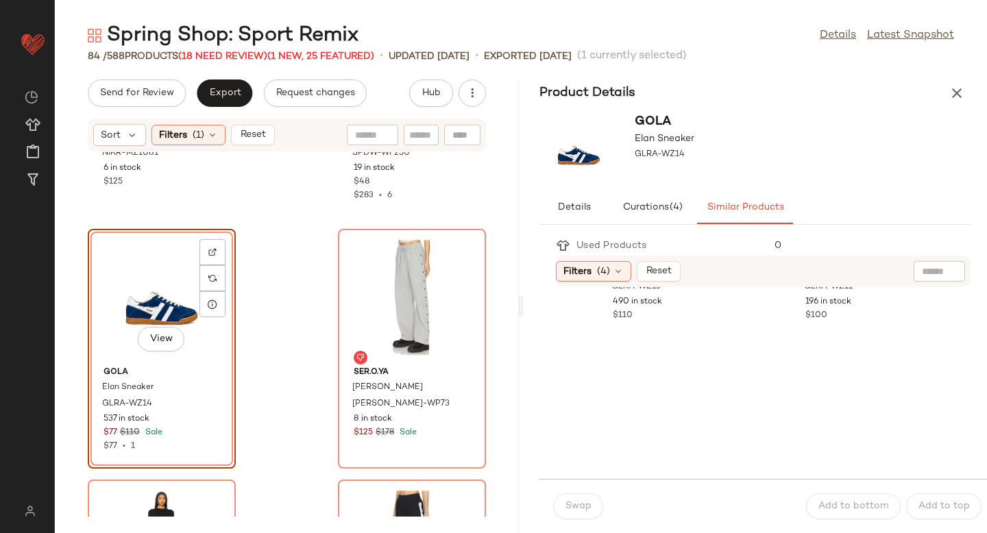
scroll to position [250, 0]
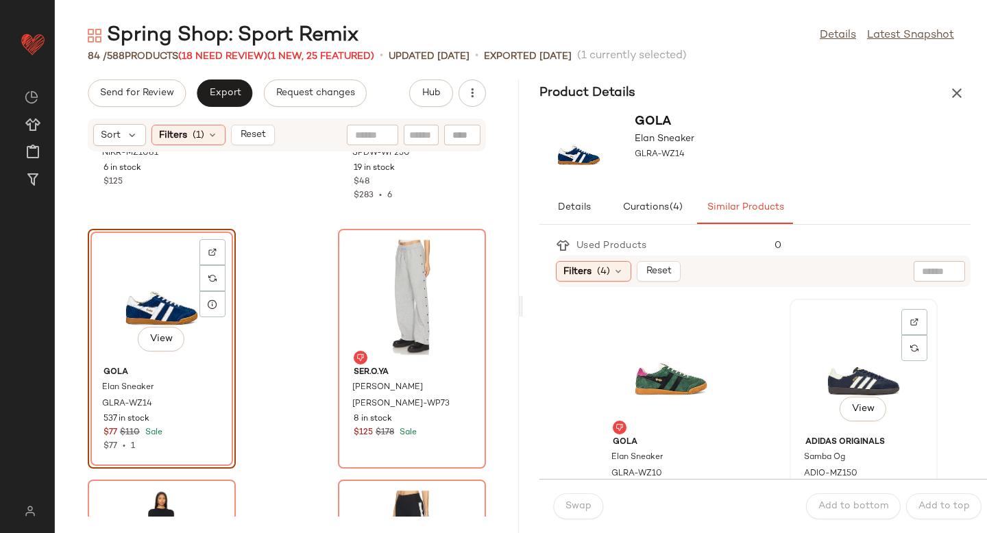
click at [799, 379] on div "View" at bounding box center [864, 368] width 138 height 128
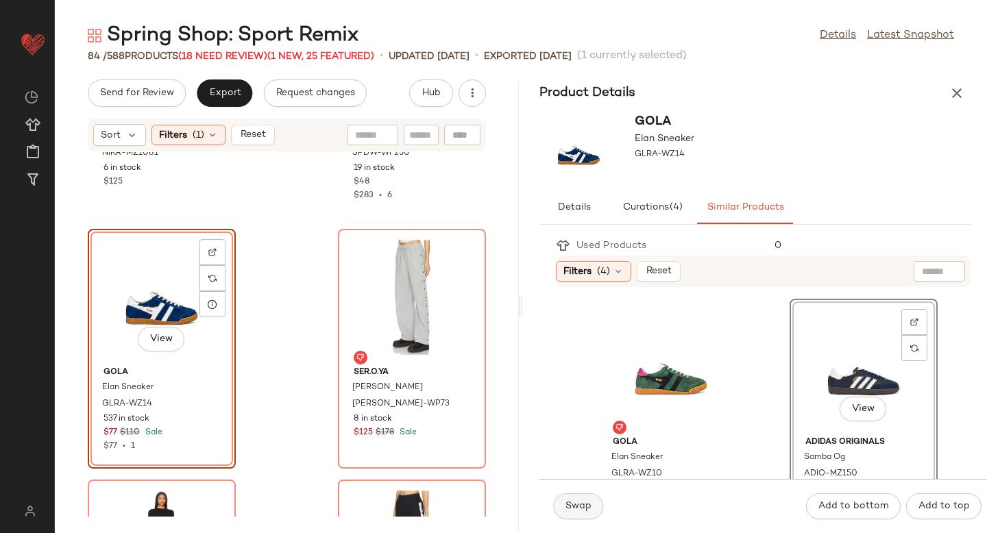
click at [572, 512] on button "Swap" at bounding box center [578, 507] width 50 height 26
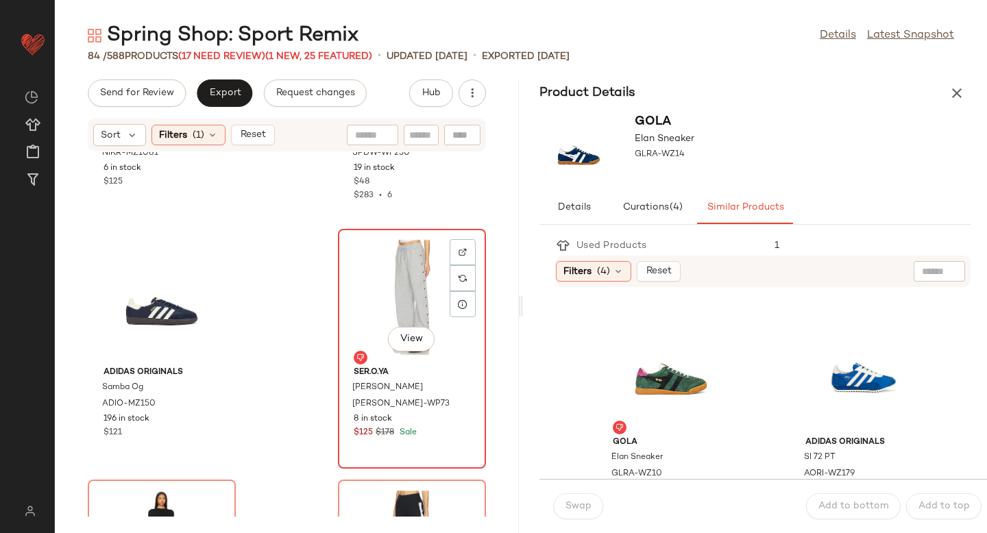
click at [394, 267] on div "View" at bounding box center [412, 298] width 138 height 128
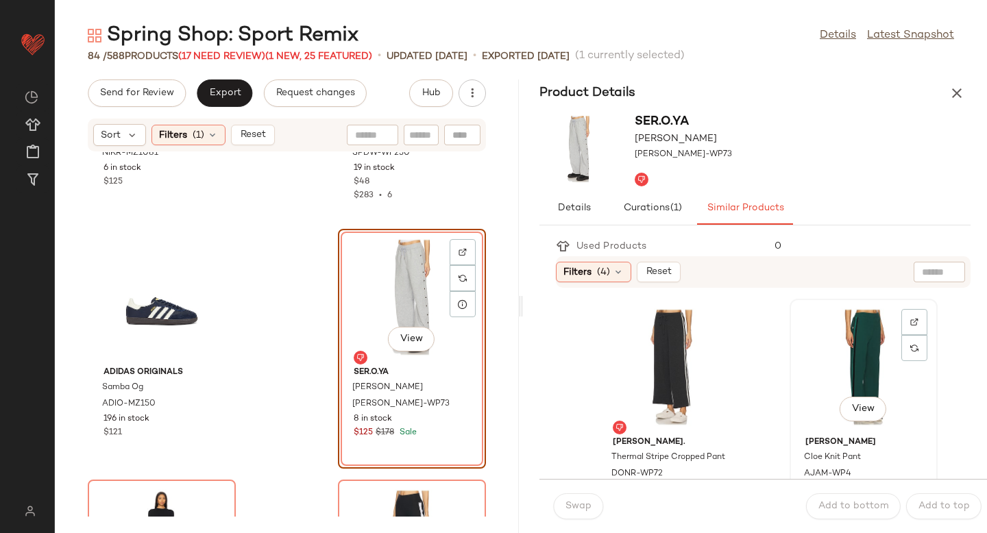
click at [857, 367] on div "View" at bounding box center [864, 368] width 138 height 128
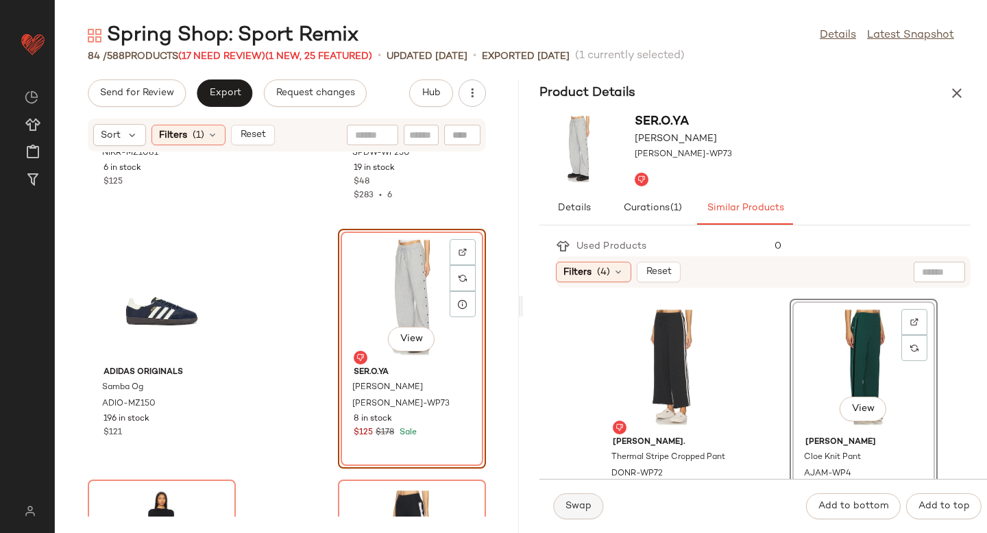
click at [574, 504] on span "Swap" at bounding box center [578, 506] width 27 height 11
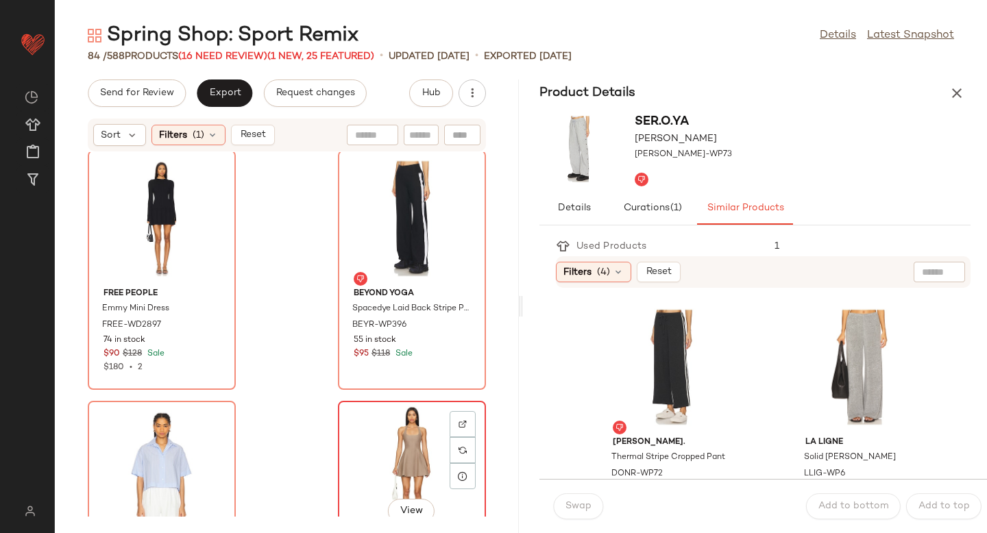
scroll to position [8531, 0]
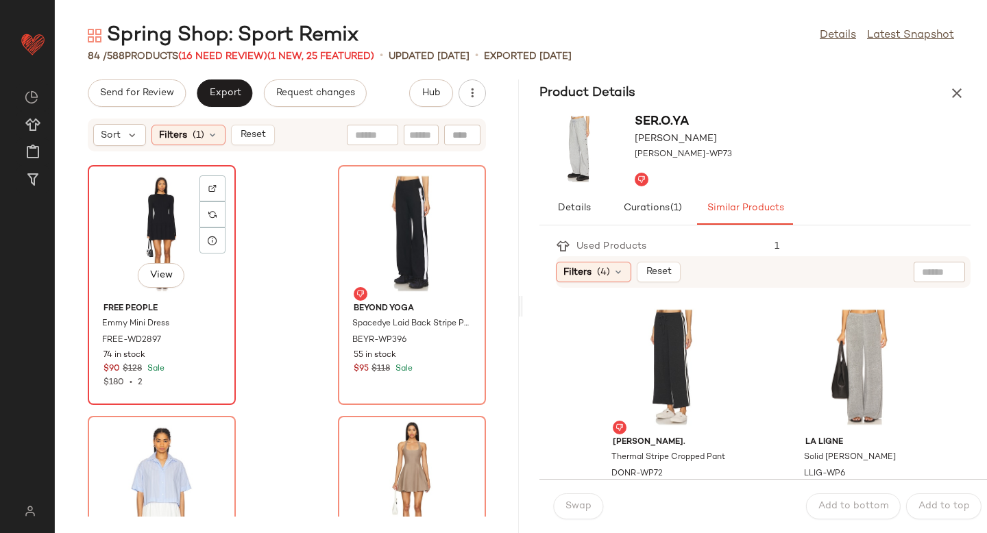
click at [118, 238] on div "View" at bounding box center [162, 234] width 138 height 128
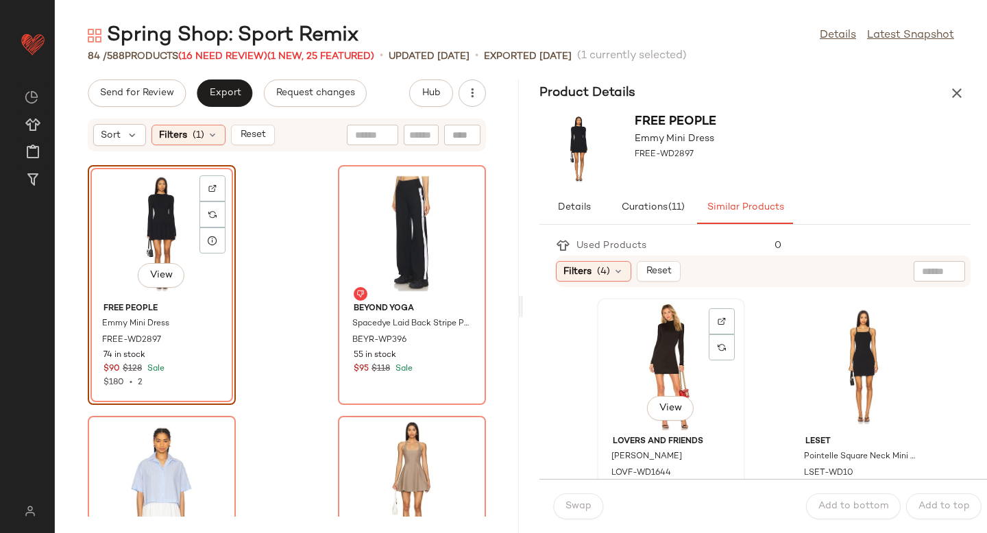
click at [672, 357] on div "View" at bounding box center [671, 367] width 138 height 128
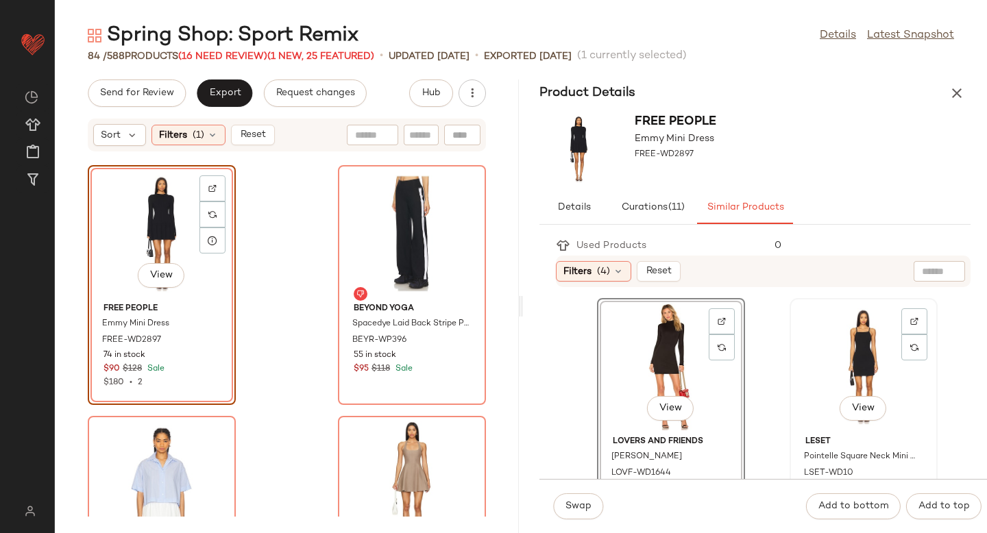
click at [829, 383] on div "View" at bounding box center [864, 367] width 138 height 128
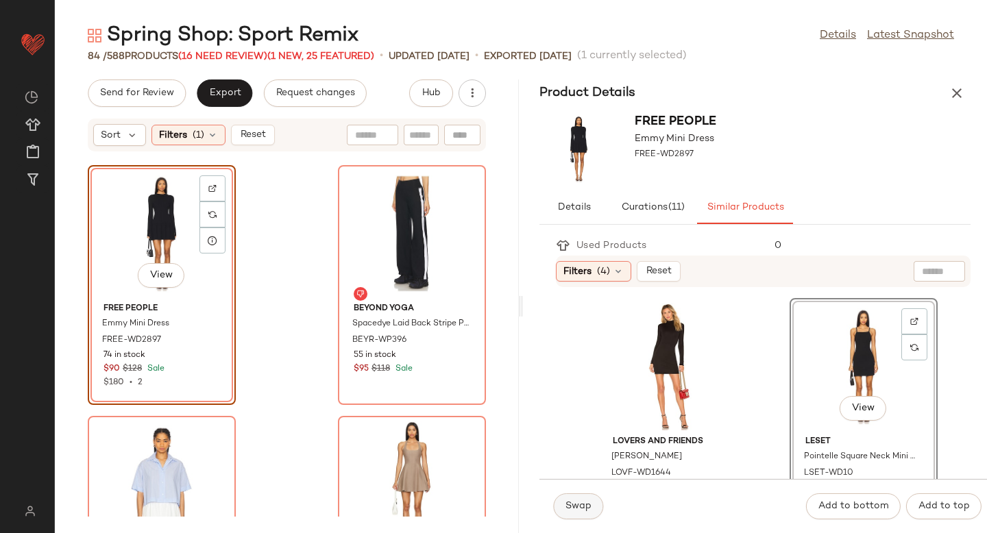
click at [581, 517] on button "Swap" at bounding box center [578, 507] width 50 height 26
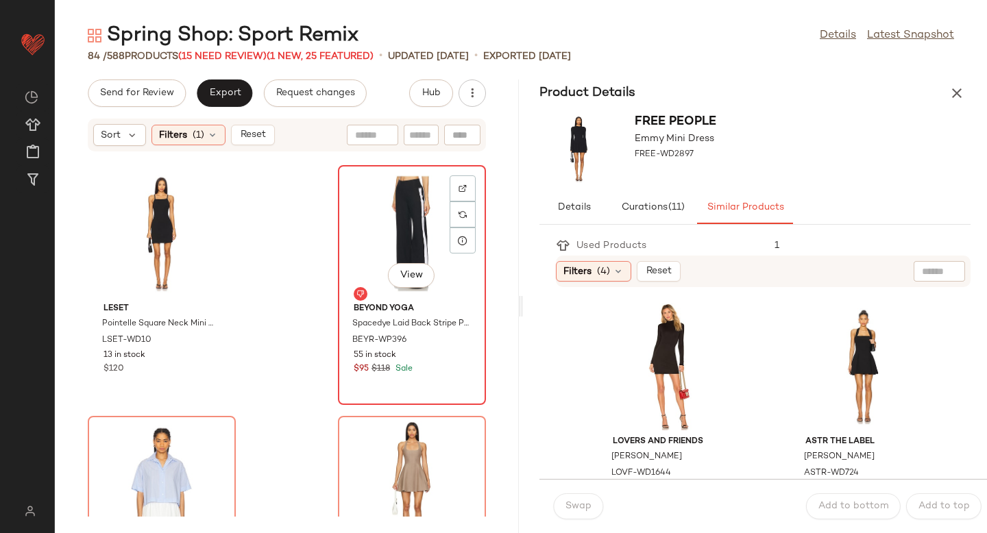
click at [405, 230] on div "View" at bounding box center [412, 234] width 138 height 128
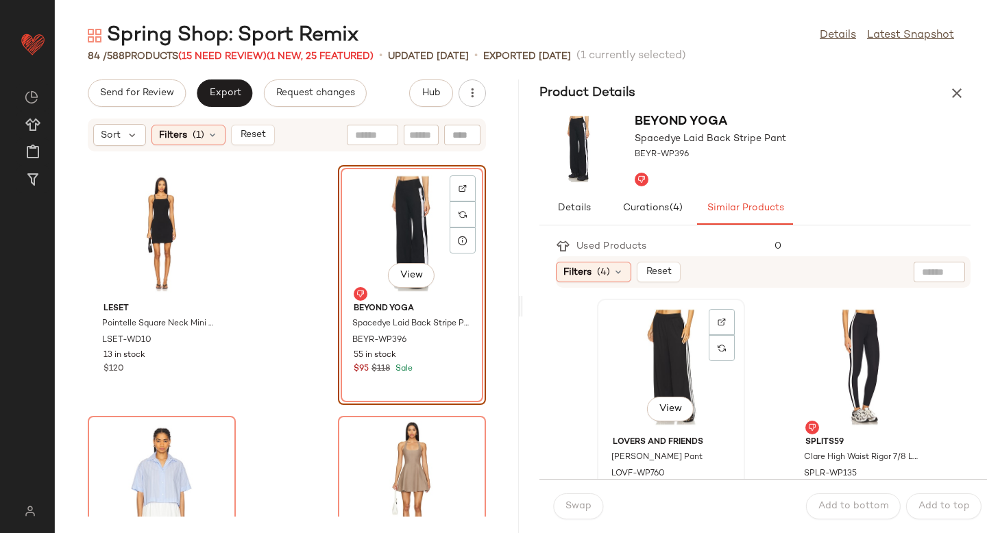
click at [642, 369] on div "View" at bounding box center [671, 368] width 138 height 128
click at [581, 511] on span "Swap" at bounding box center [578, 506] width 27 height 11
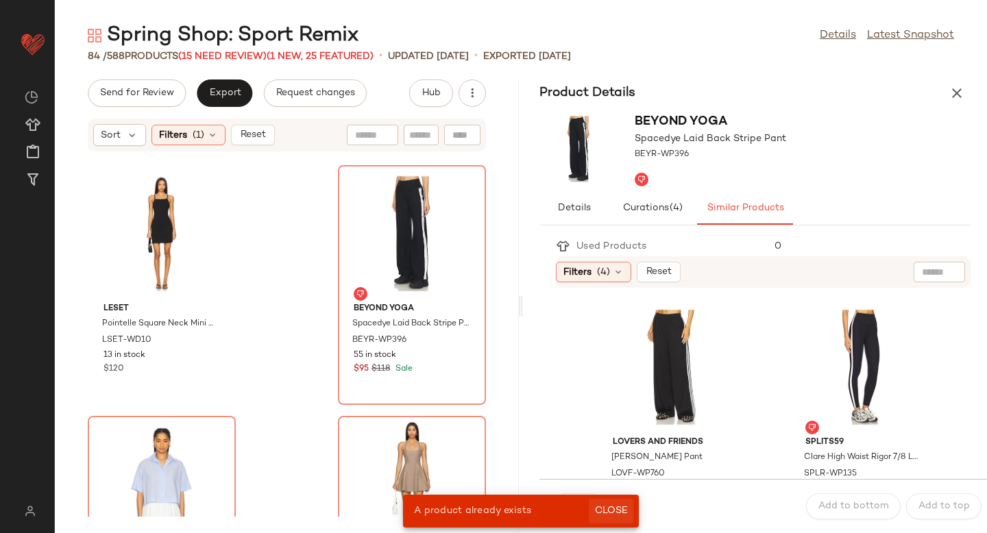
click at [621, 511] on span "Close" at bounding box center [611, 511] width 34 height 11
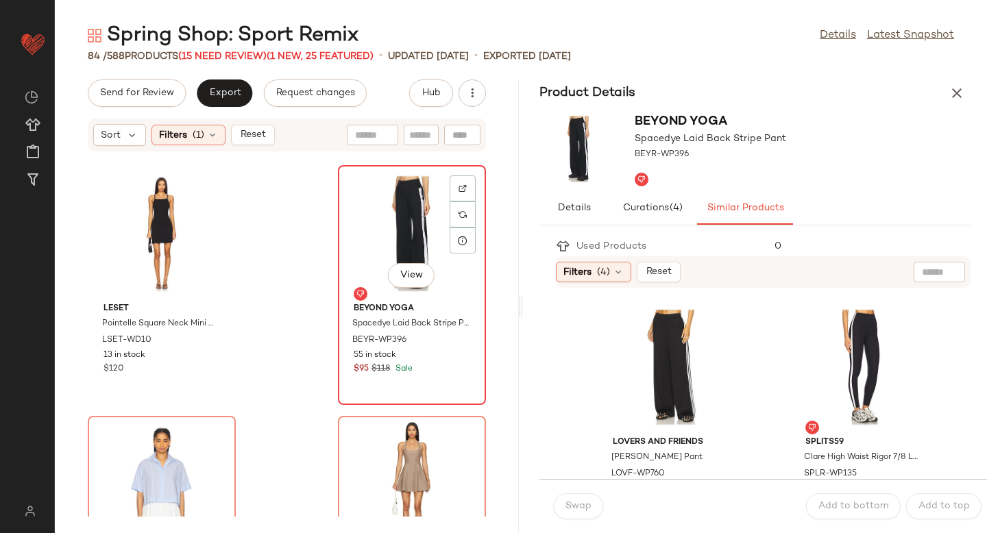
click at [386, 239] on div "View" at bounding box center [412, 234] width 138 height 128
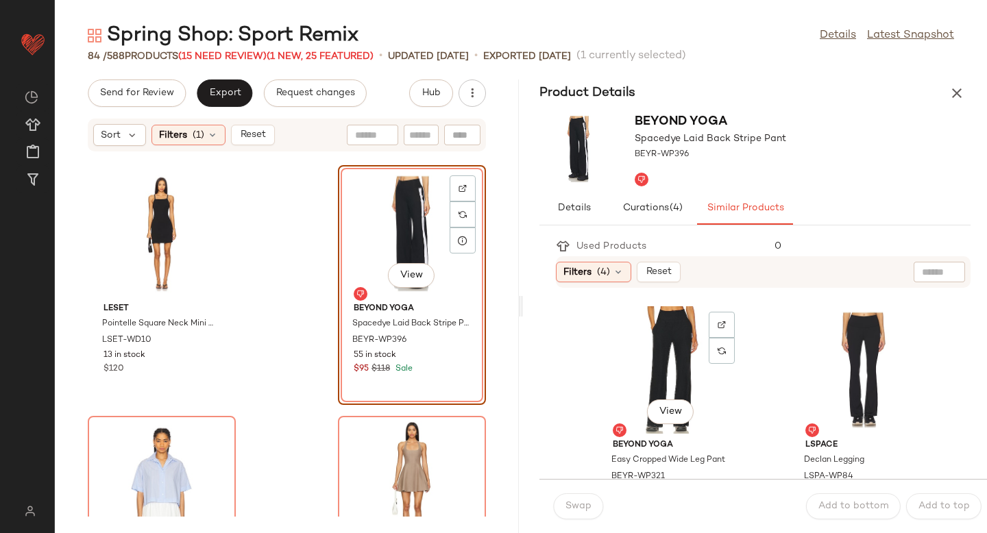
scroll to position [500, 0]
click at [817, 353] on div "View" at bounding box center [864, 370] width 138 height 128
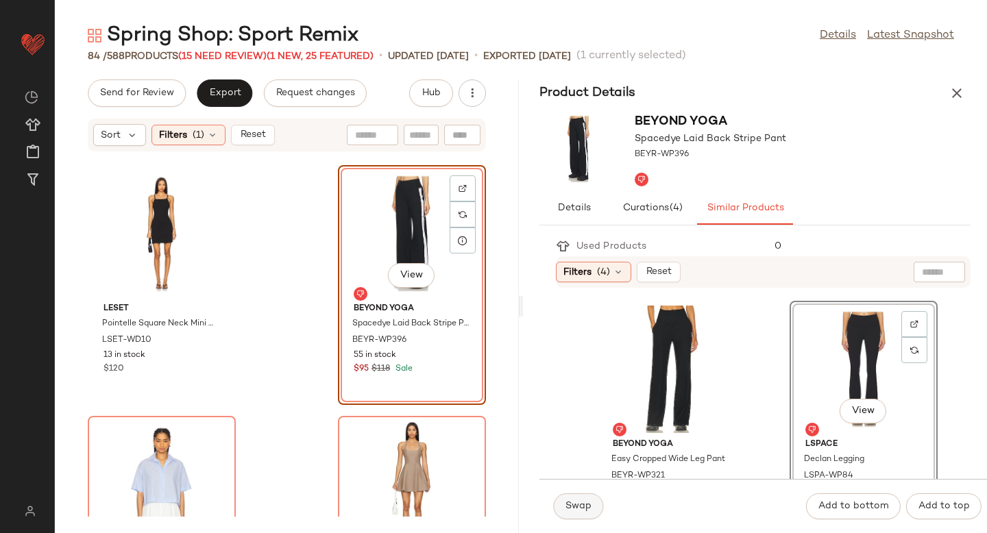
click at [598, 501] on button "Swap" at bounding box center [578, 507] width 50 height 26
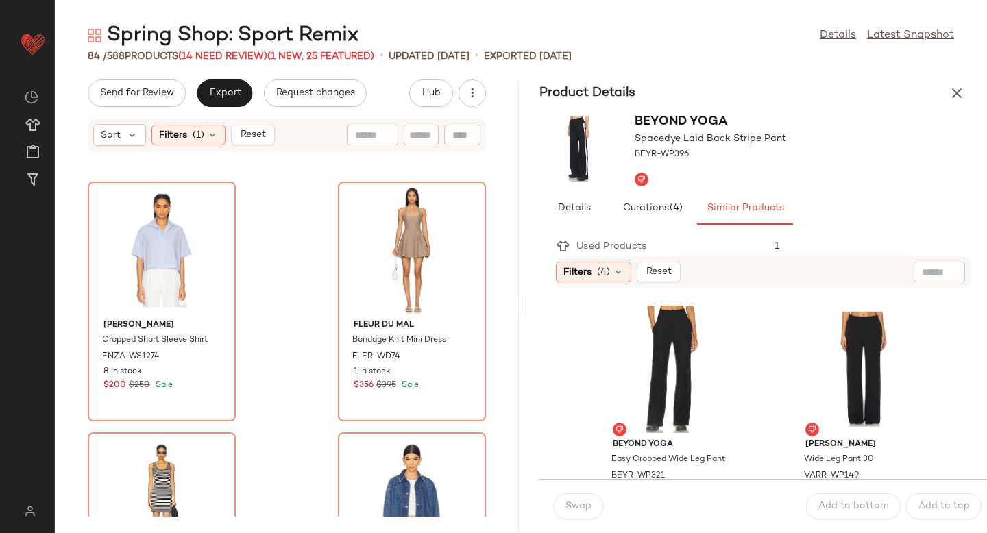
scroll to position [8760, 0]
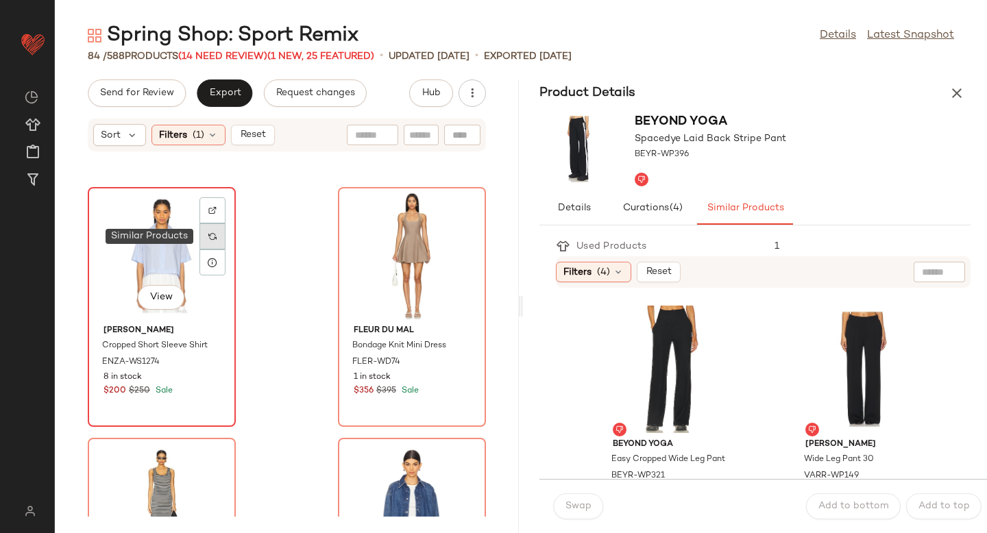
click at [205, 237] on div at bounding box center [212, 236] width 26 height 26
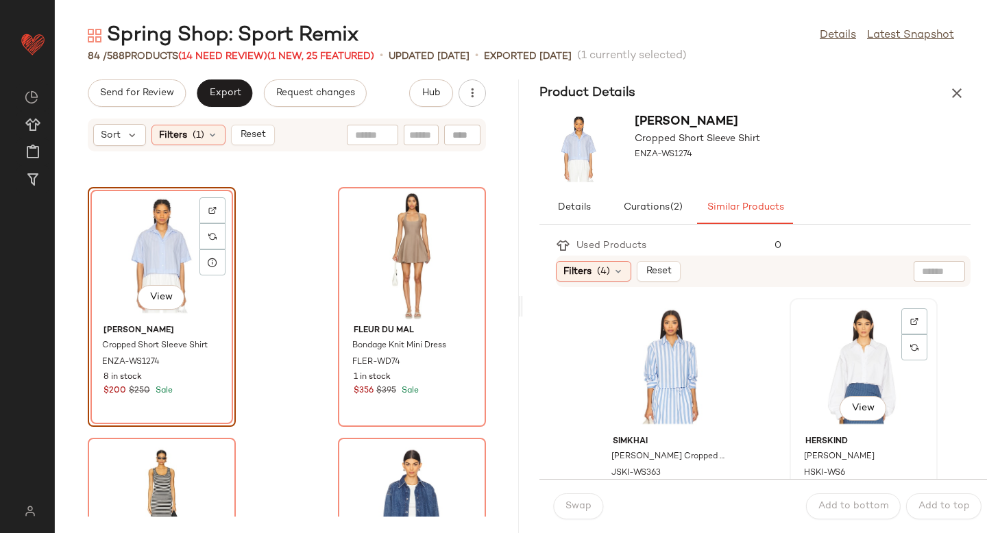
click at [833, 361] on div "View" at bounding box center [864, 367] width 138 height 128
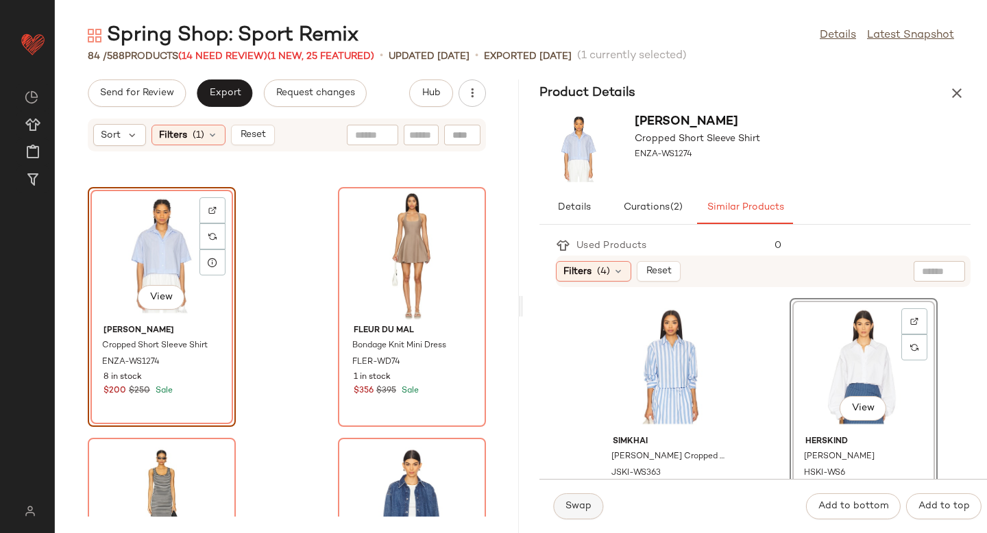
click at [578, 513] on button "Swap" at bounding box center [578, 507] width 50 height 26
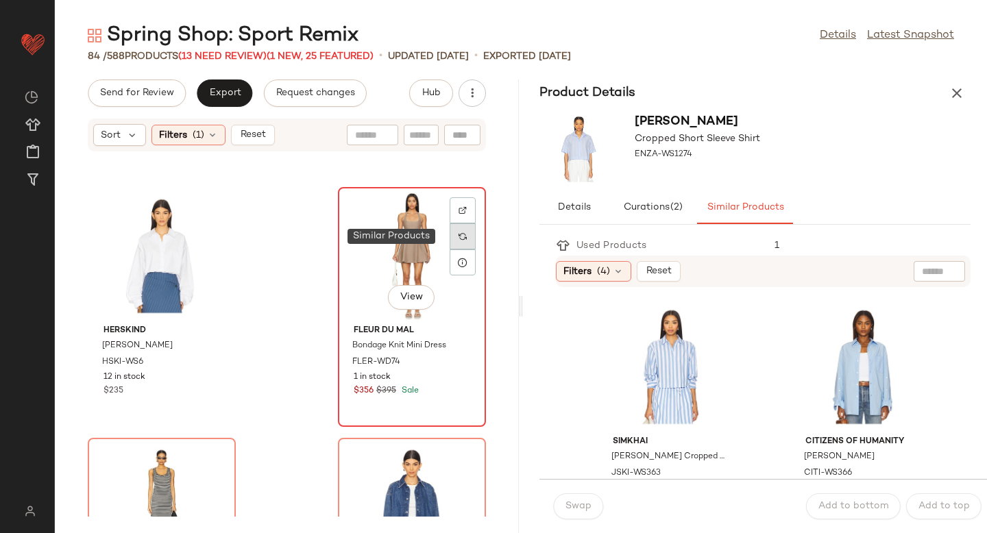
click at [454, 244] on div at bounding box center [463, 236] width 26 height 26
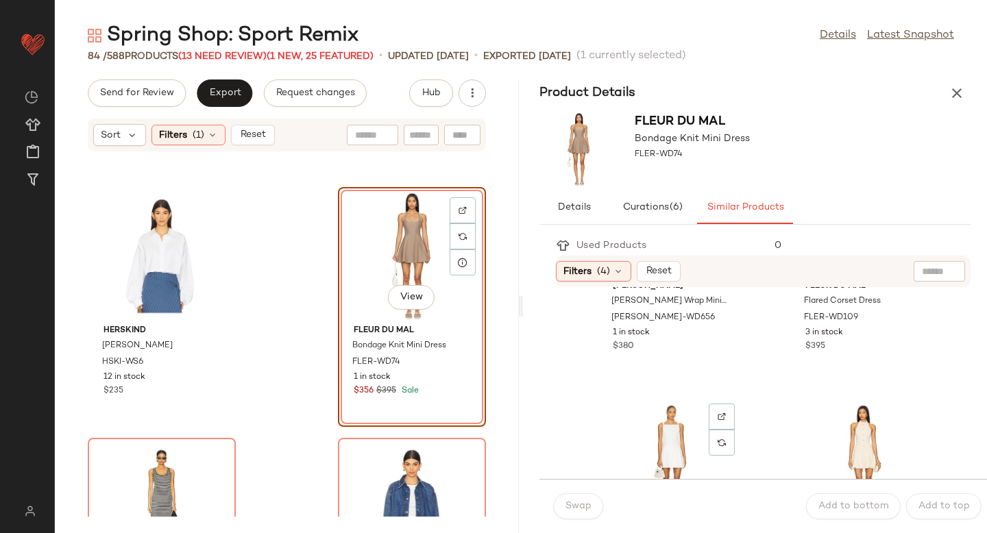
scroll to position [482, 0]
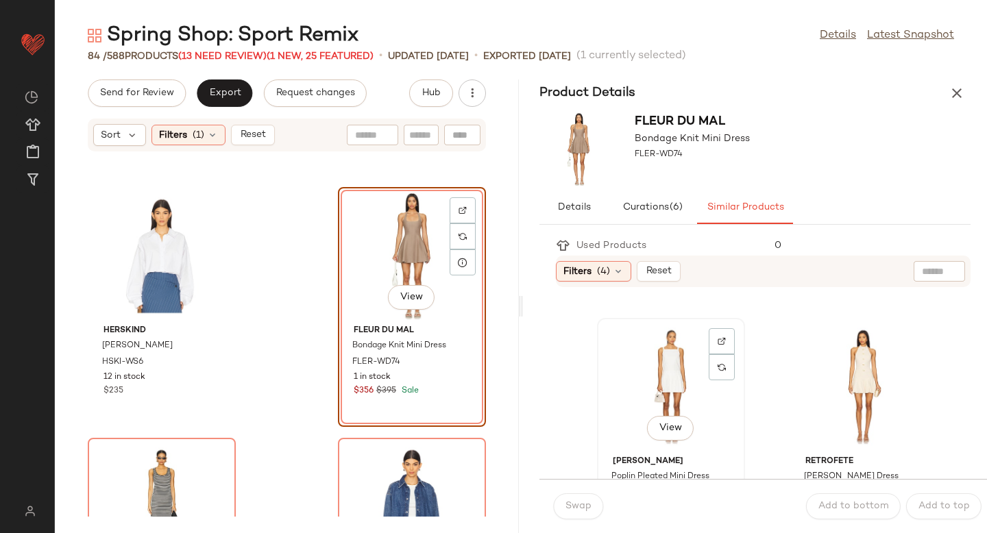
click at [657, 376] on div "View" at bounding box center [671, 387] width 138 height 128
click at [561, 502] on button "Swap" at bounding box center [578, 507] width 50 height 26
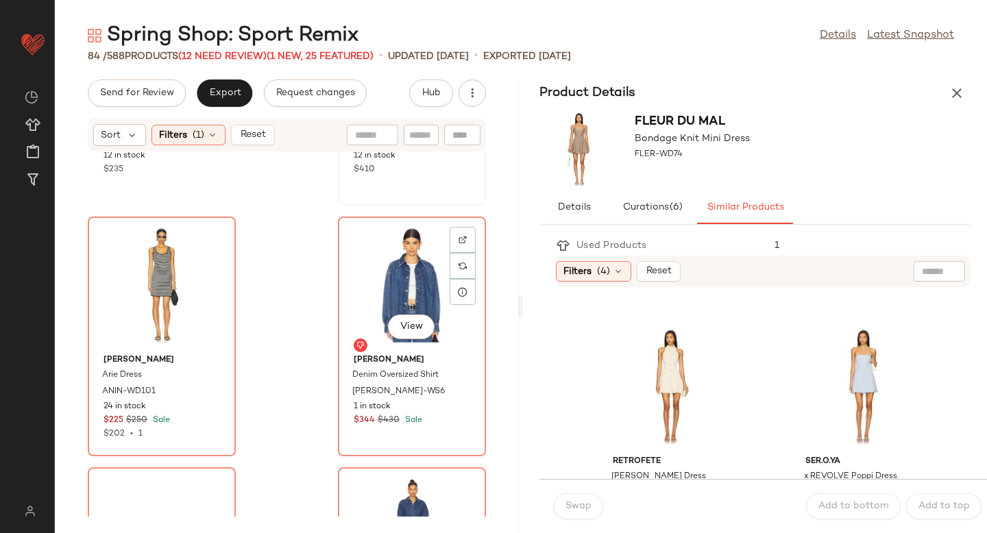
scroll to position [9019, 0]
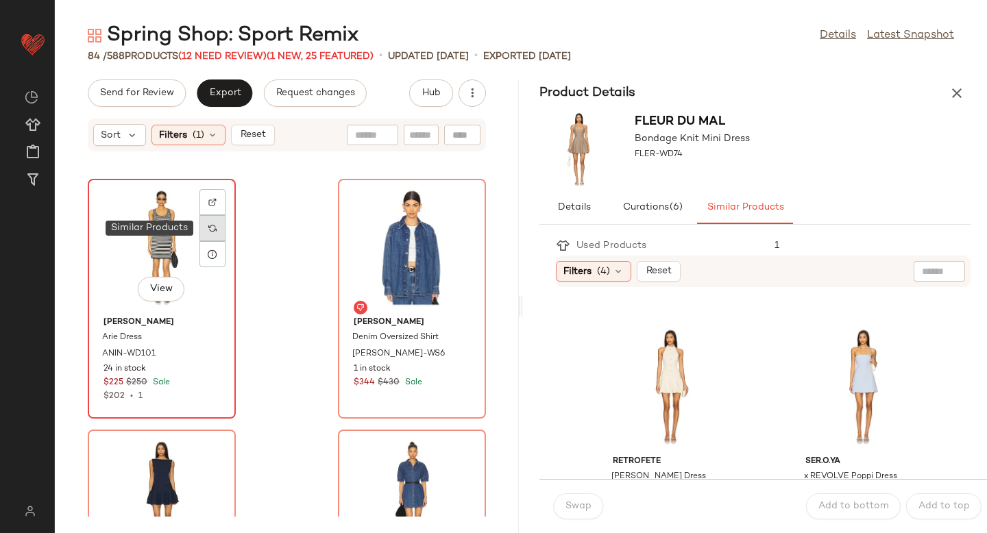
click at [214, 232] on div at bounding box center [212, 228] width 26 height 26
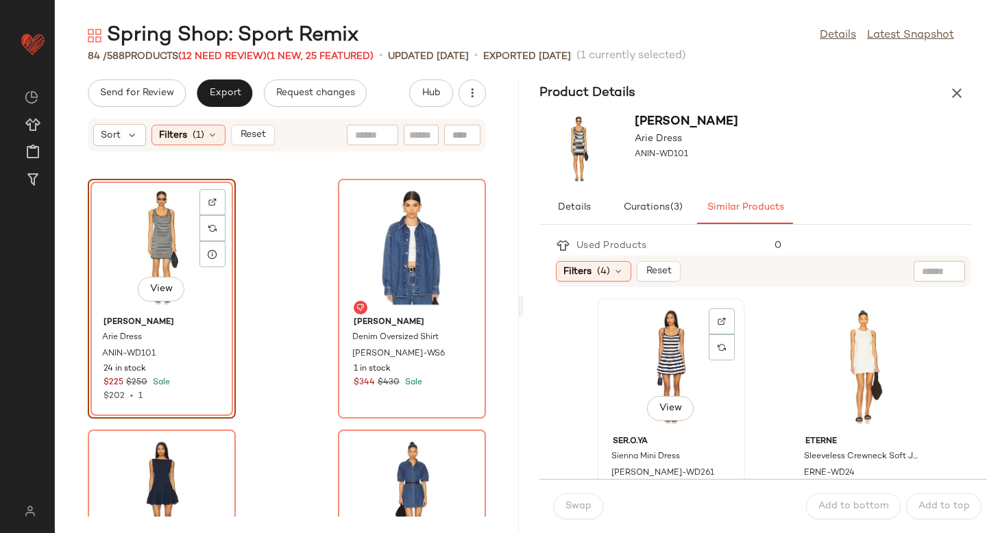
click at [682, 374] on div "View" at bounding box center [671, 367] width 138 height 128
click at [580, 504] on span "Swap" at bounding box center [578, 506] width 27 height 11
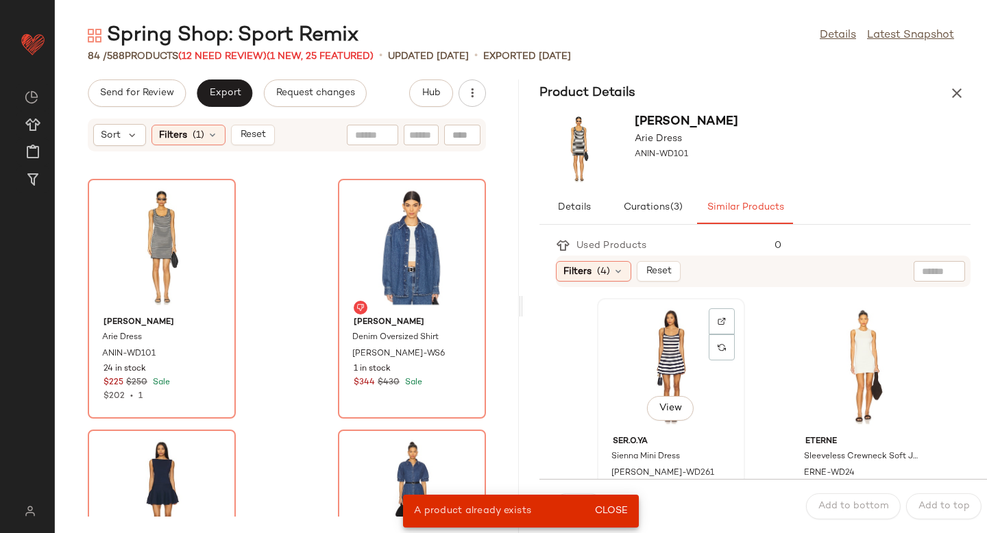
scroll to position [39, 0]
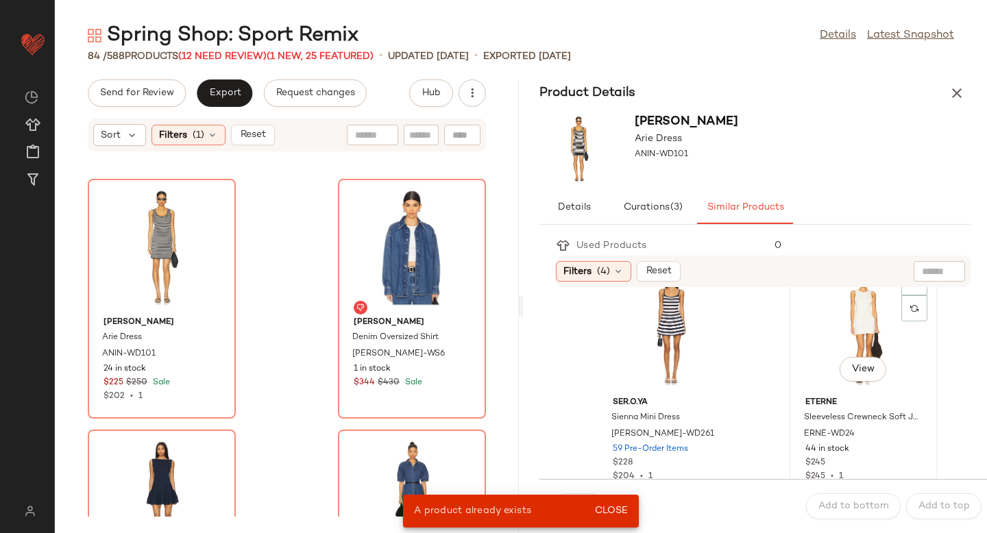
click at [858, 350] on div "View" at bounding box center [864, 328] width 138 height 128
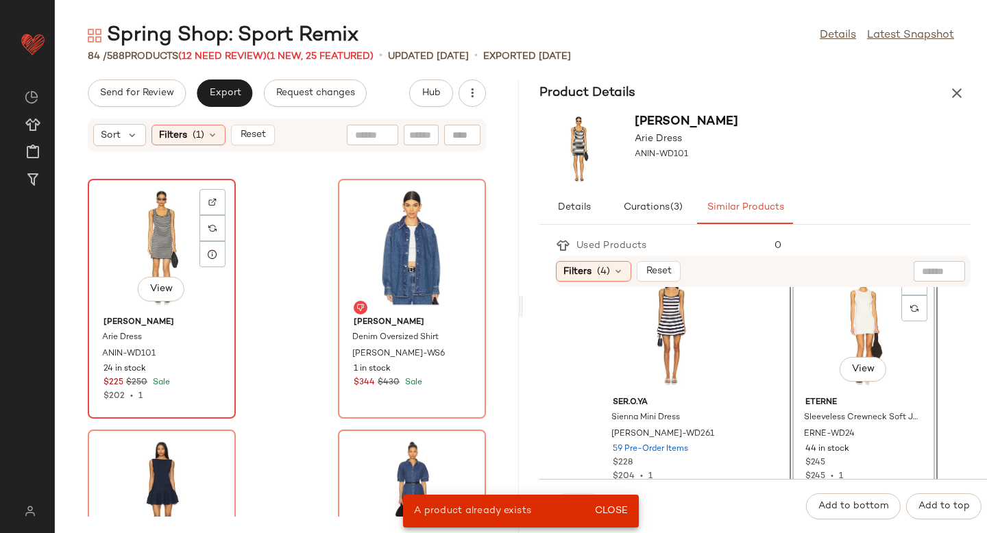
click at [189, 256] on div "View" at bounding box center [162, 248] width 138 height 128
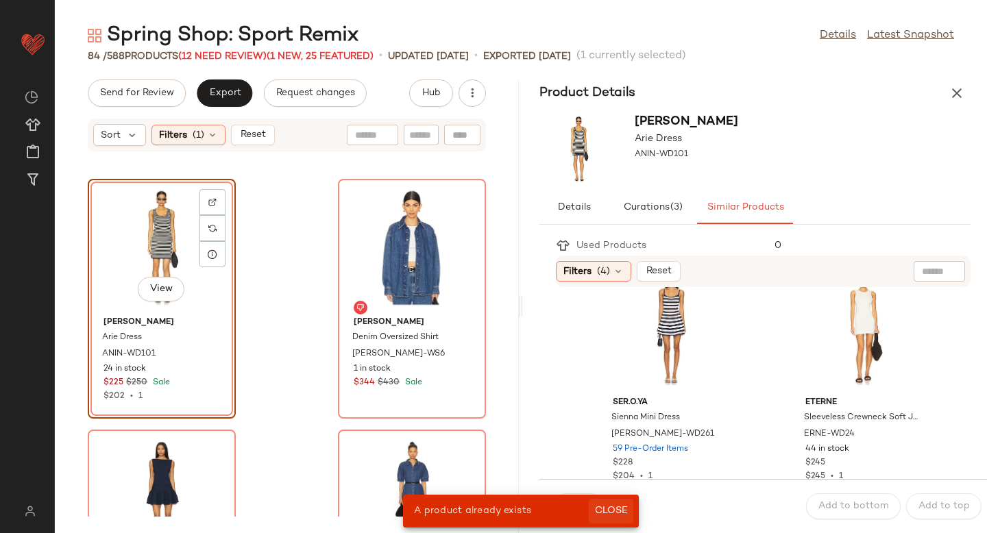
click at [605, 505] on button "Close" at bounding box center [611, 511] width 45 height 25
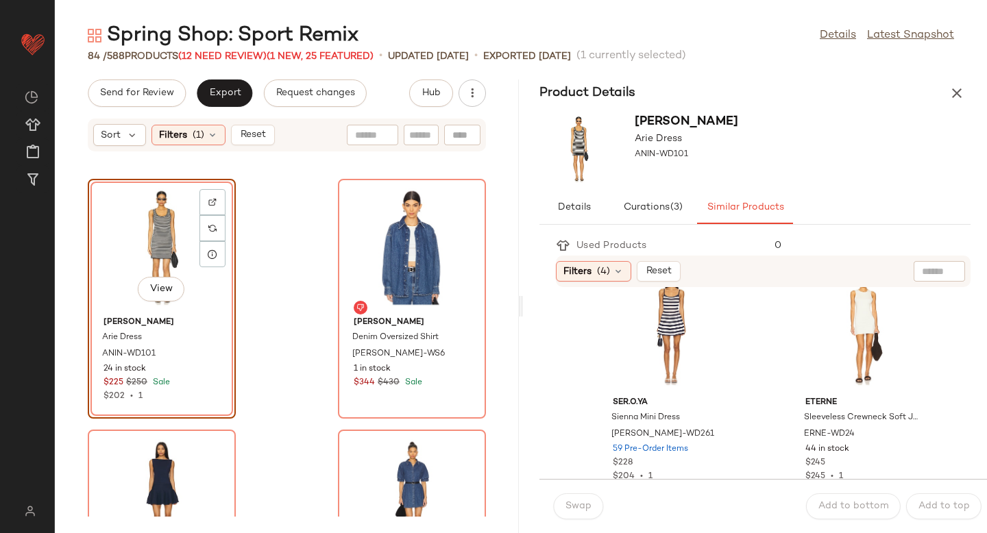
click at [574, 502] on div "Swap" at bounding box center [578, 507] width 50 height 26
click at [852, 337] on div "View" at bounding box center [864, 328] width 138 height 128
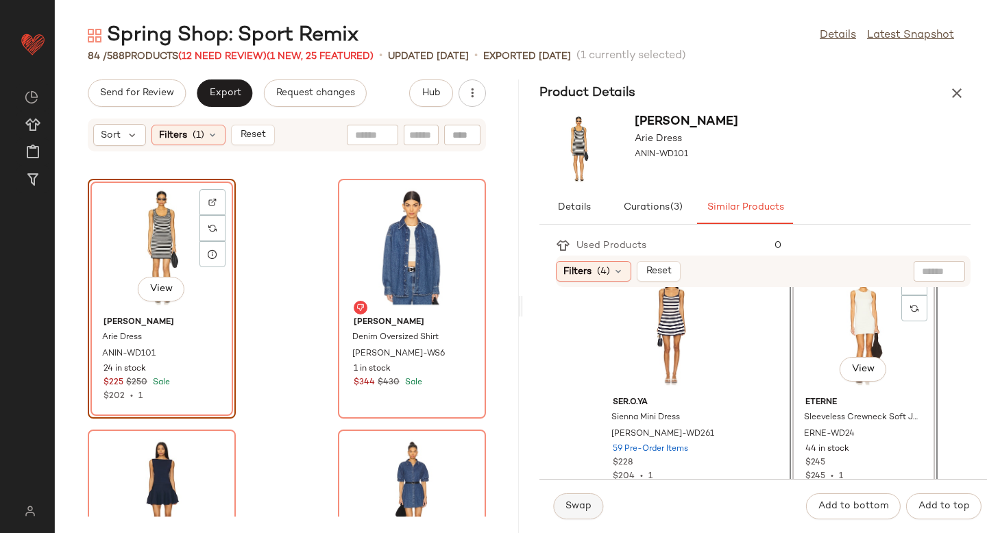
click at [583, 500] on button "Swap" at bounding box center [578, 507] width 50 height 26
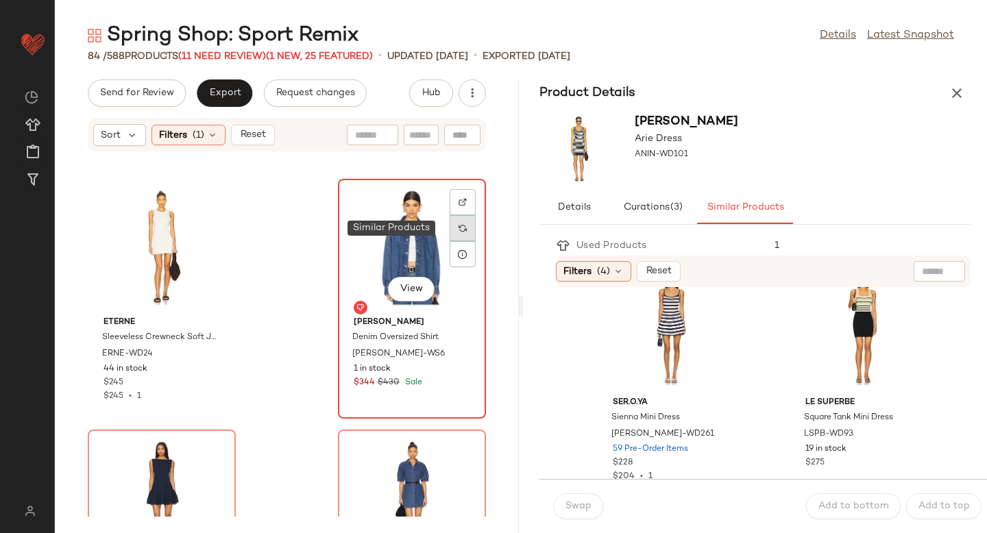
click at [459, 228] on img at bounding box center [463, 228] width 8 height 8
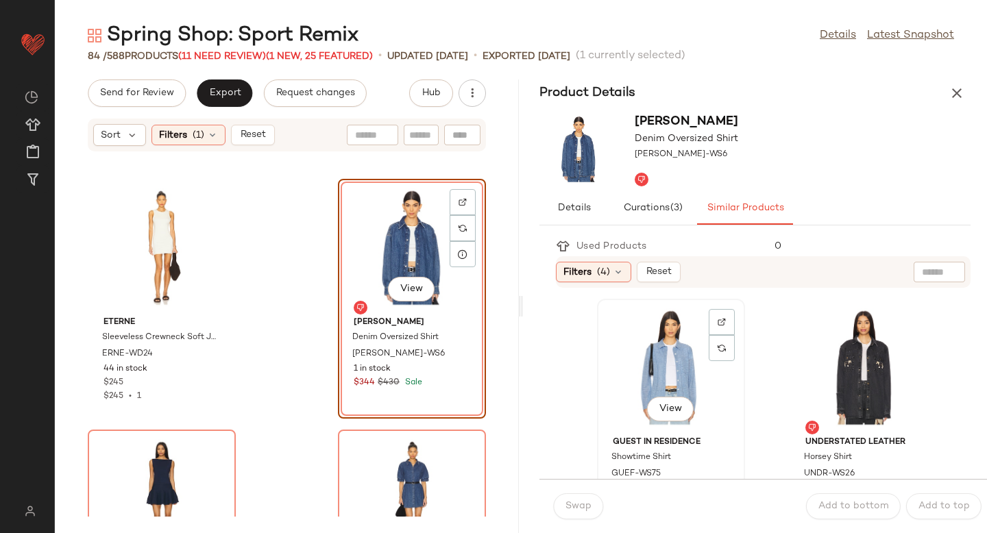
click at [675, 362] on div "View" at bounding box center [671, 368] width 138 height 128
click at [585, 511] on span "Swap" at bounding box center [578, 506] width 27 height 11
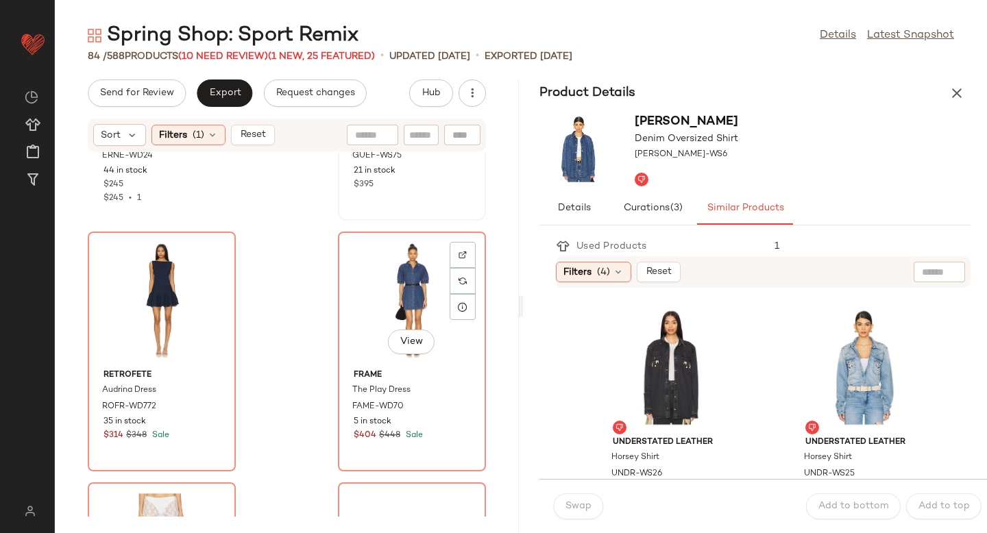
scroll to position [9264, 0]
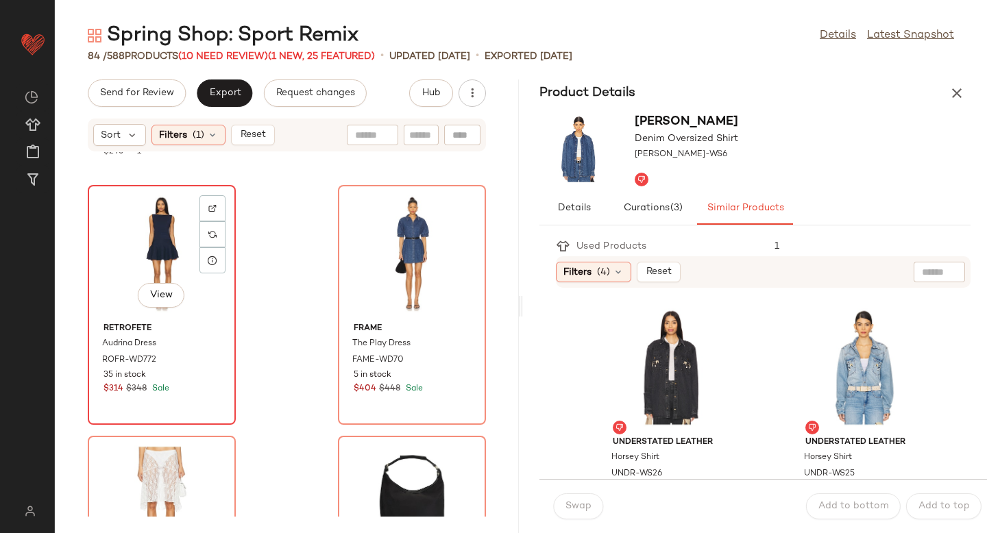
click at [171, 236] on div "View" at bounding box center [162, 254] width 138 height 128
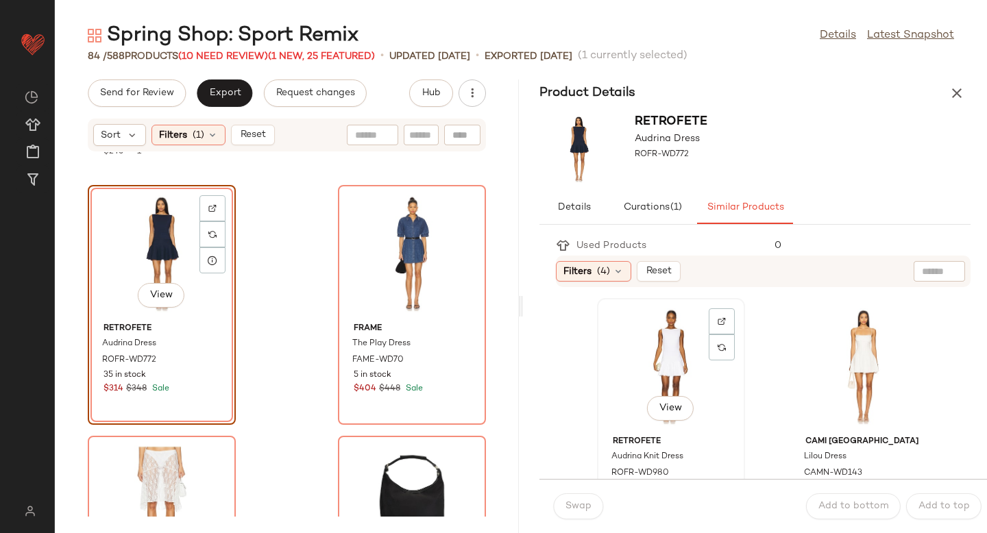
click at [680, 367] on div "View" at bounding box center [671, 367] width 138 height 128
click at [576, 502] on span "Swap" at bounding box center [578, 506] width 27 height 11
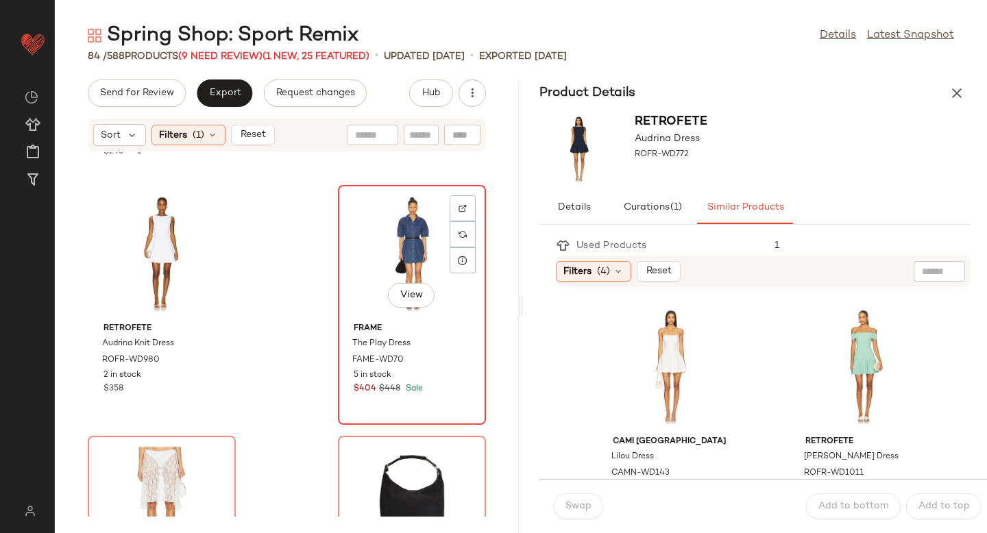
click at [413, 273] on div "View" at bounding box center [412, 254] width 138 height 128
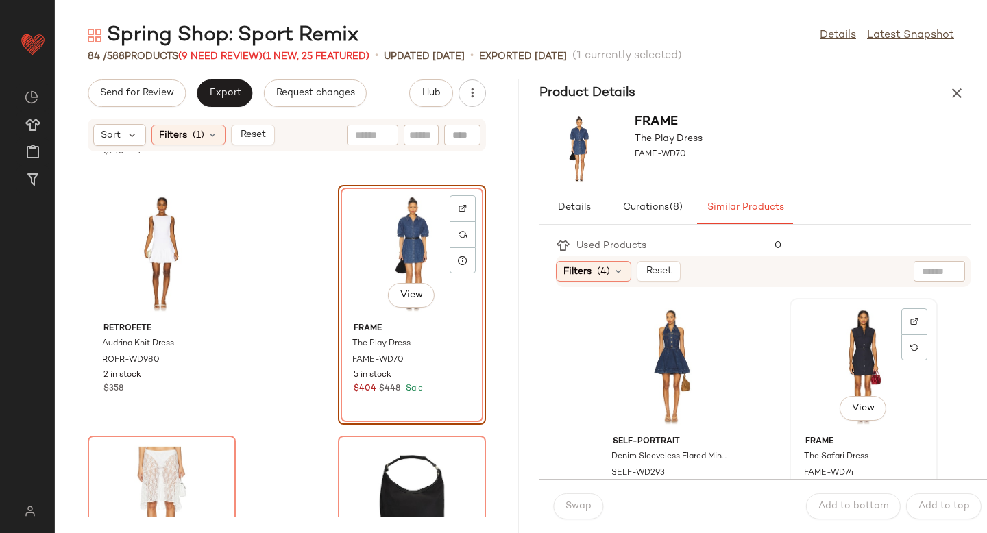
click at [797, 362] on div "View" at bounding box center [864, 367] width 138 height 128
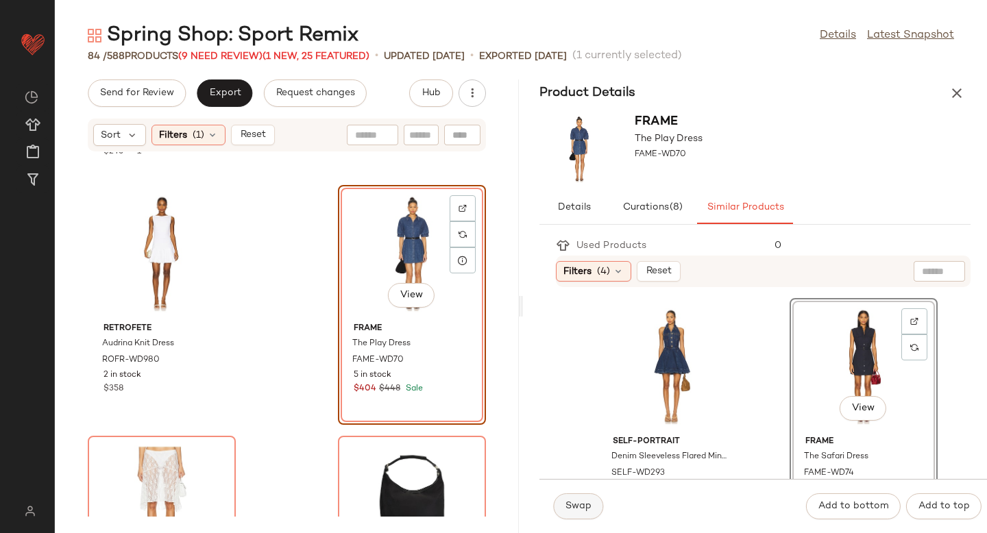
click at [589, 506] on span "Swap" at bounding box center [578, 506] width 27 height 11
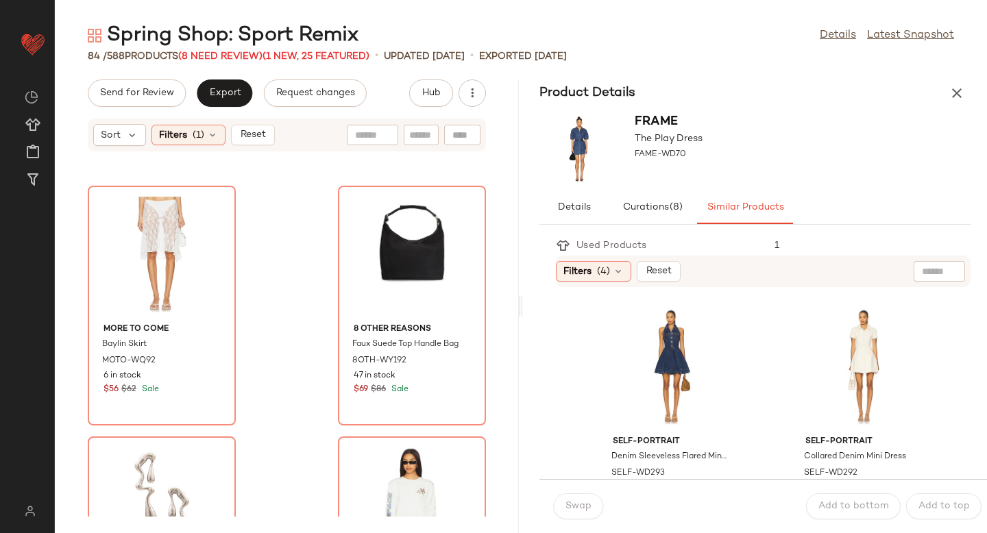
scroll to position [9516, 0]
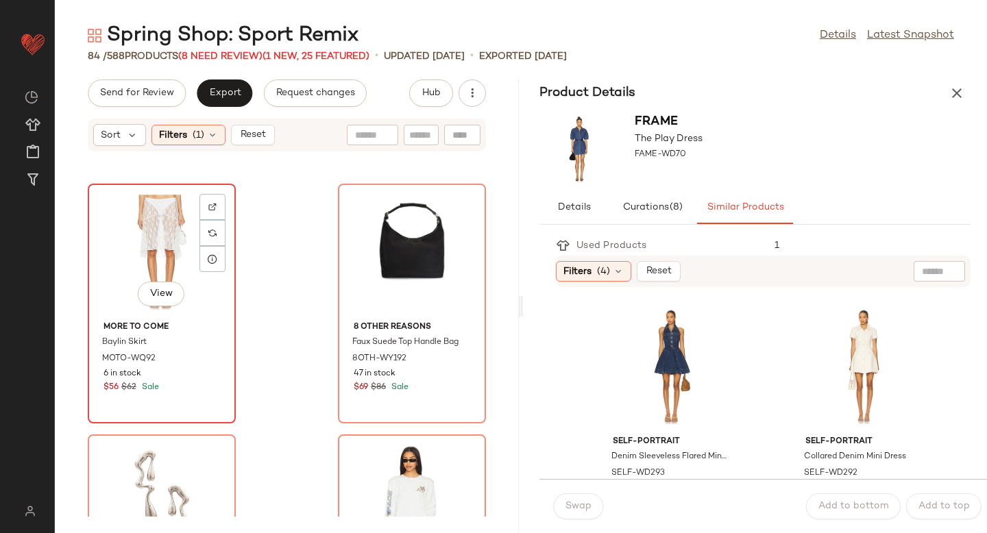
click at [160, 244] on div "View" at bounding box center [162, 253] width 138 height 128
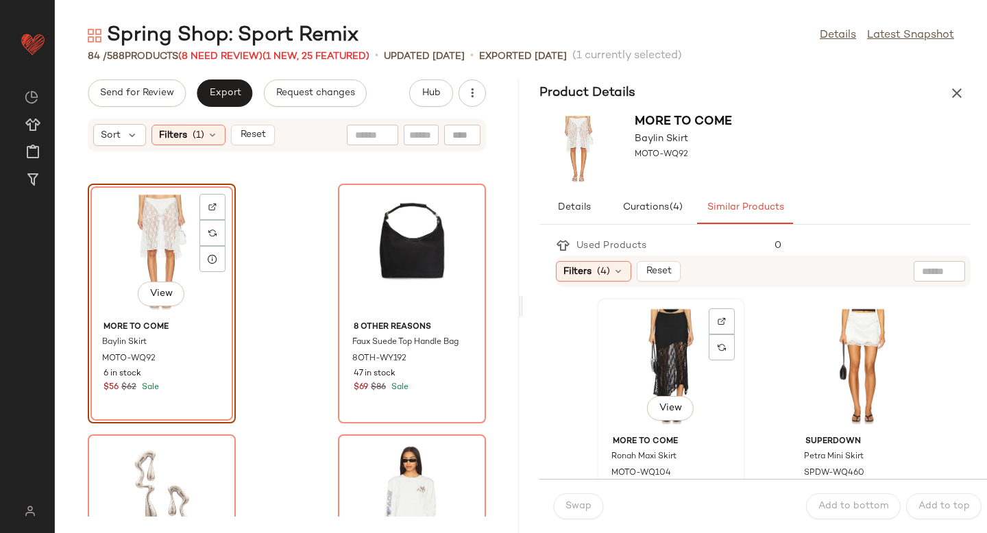
click at [656, 356] on div "View" at bounding box center [671, 367] width 138 height 128
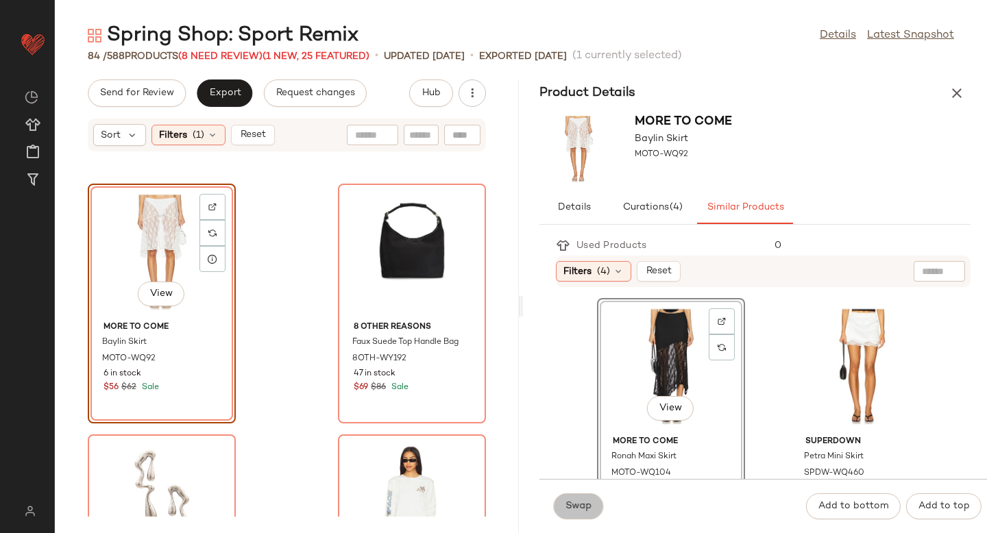
click at [586, 510] on span "Swap" at bounding box center [578, 506] width 27 height 11
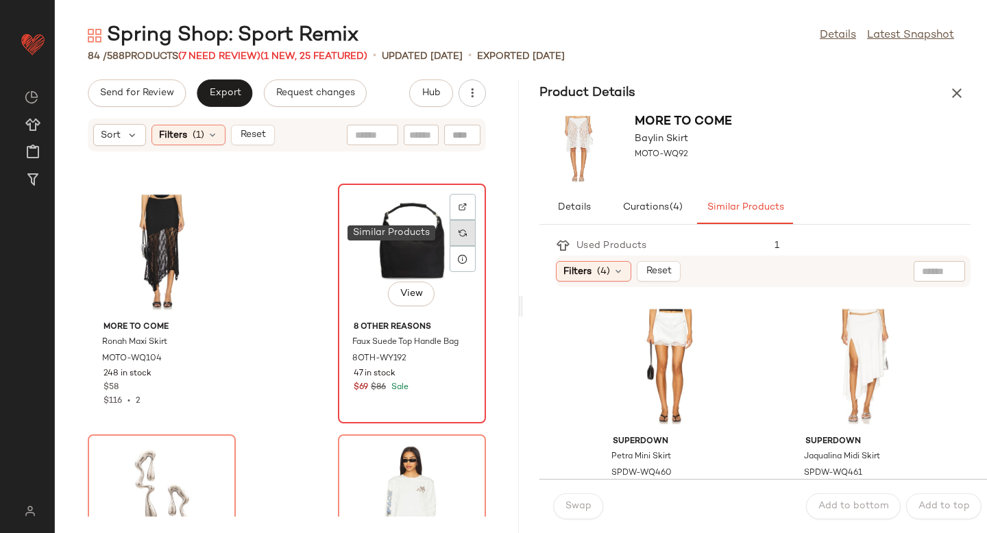
click at [457, 228] on div at bounding box center [463, 233] width 26 height 26
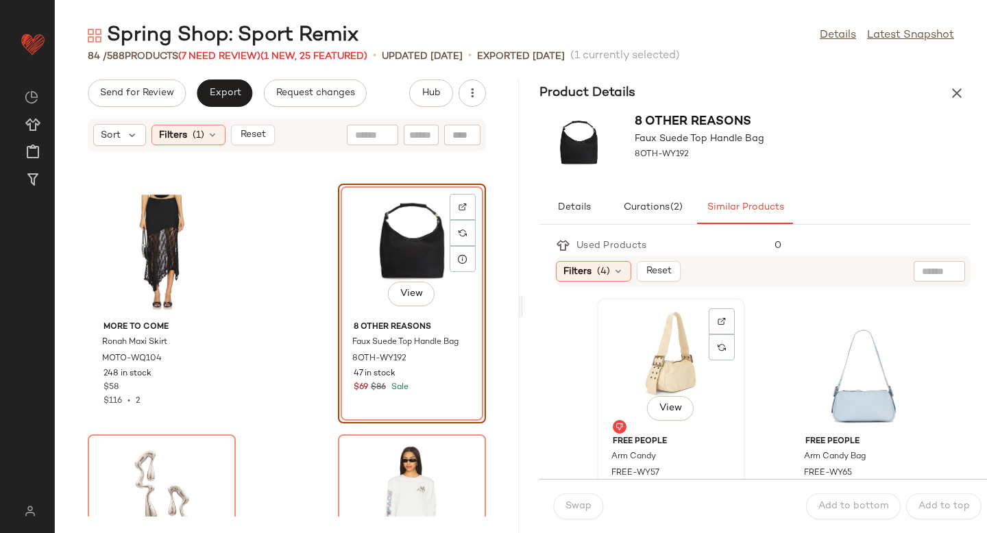
click at [672, 352] on div "View" at bounding box center [671, 367] width 138 height 128
click at [583, 495] on button "Swap" at bounding box center [578, 507] width 50 height 26
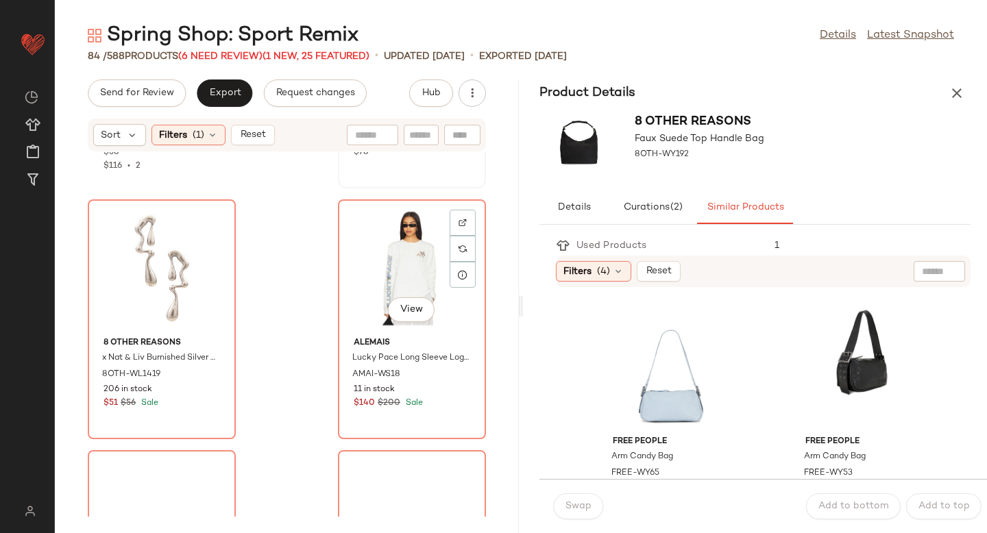
scroll to position [9789, 0]
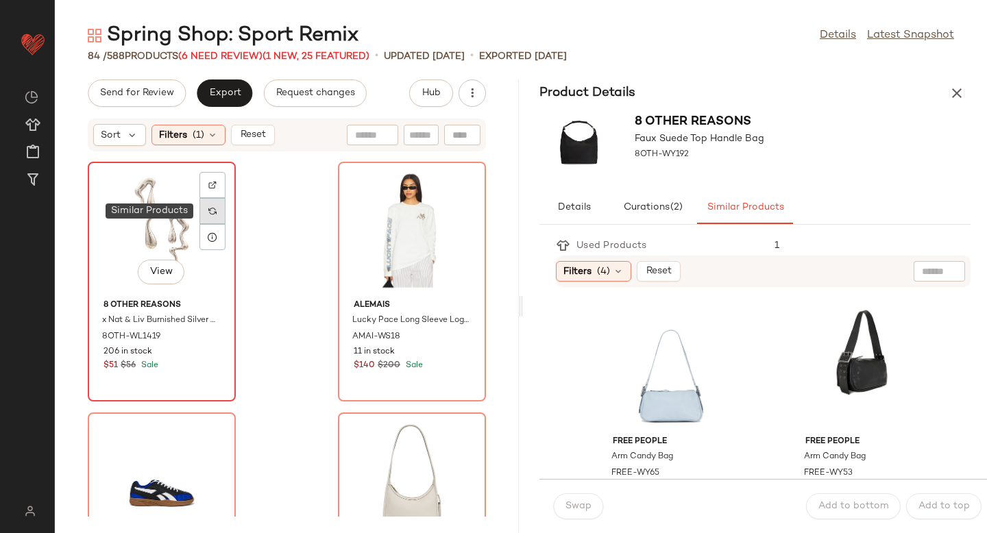
click at [213, 214] on img at bounding box center [212, 211] width 8 height 8
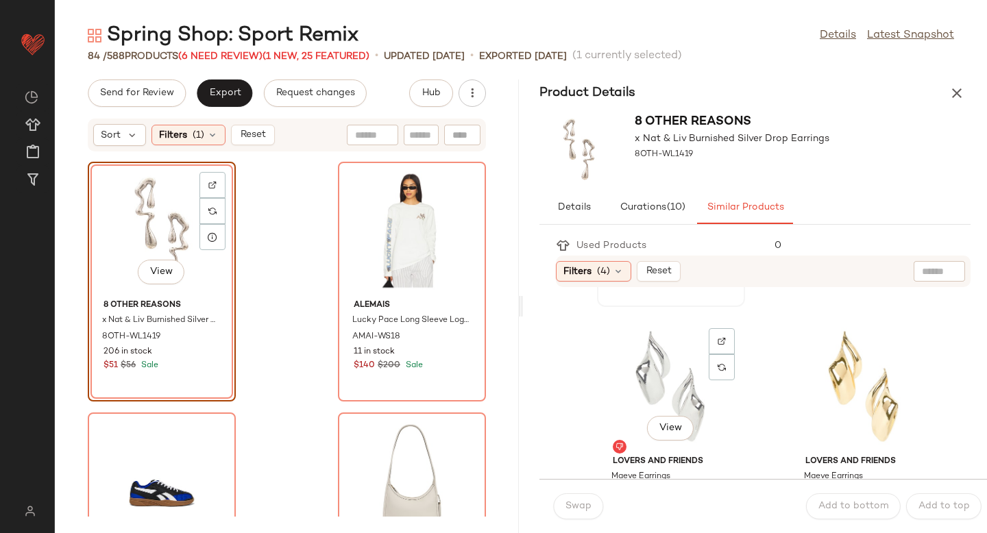
scroll to position [239, 0]
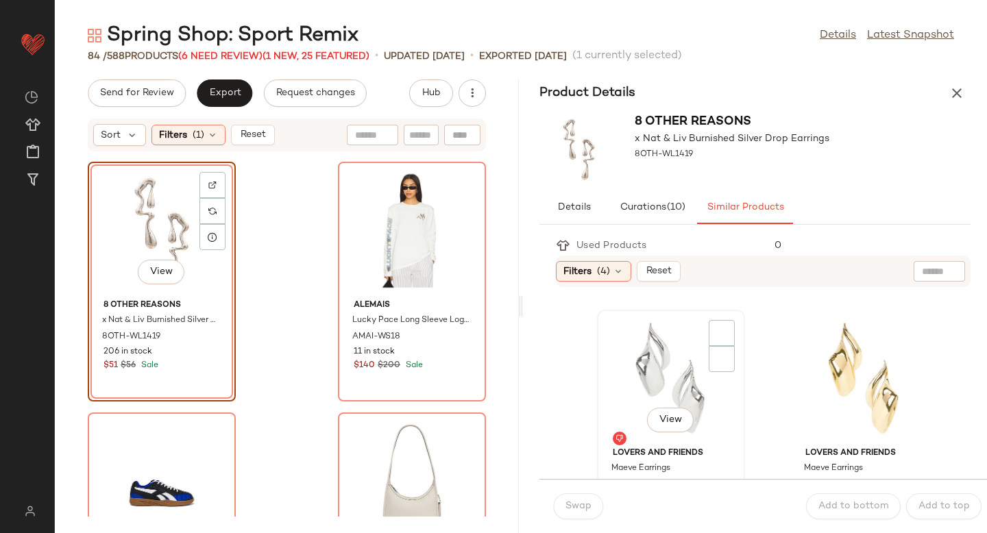
click at [687, 368] on div "View" at bounding box center [671, 379] width 138 height 128
click at [586, 503] on span "Swap" at bounding box center [578, 506] width 27 height 11
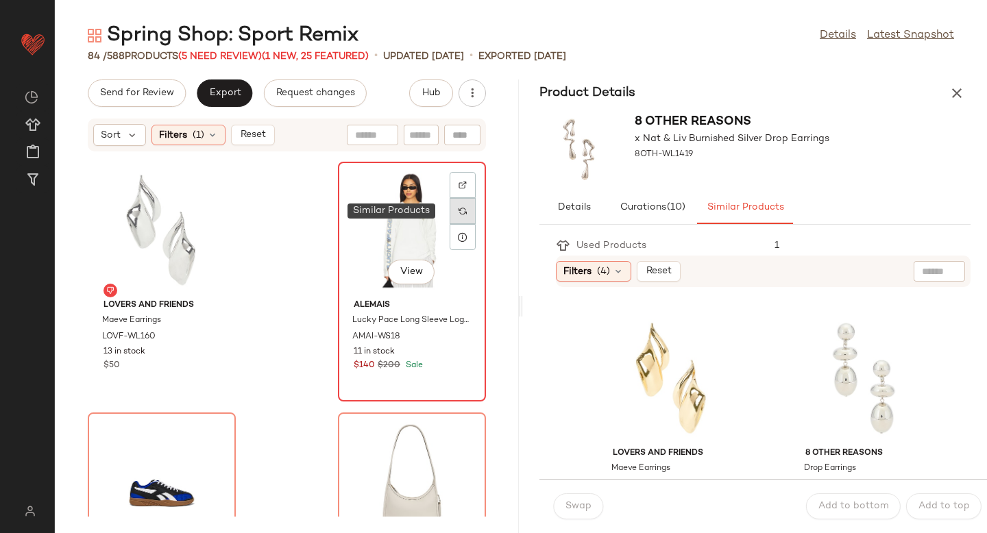
click at [459, 213] on img at bounding box center [463, 211] width 8 height 8
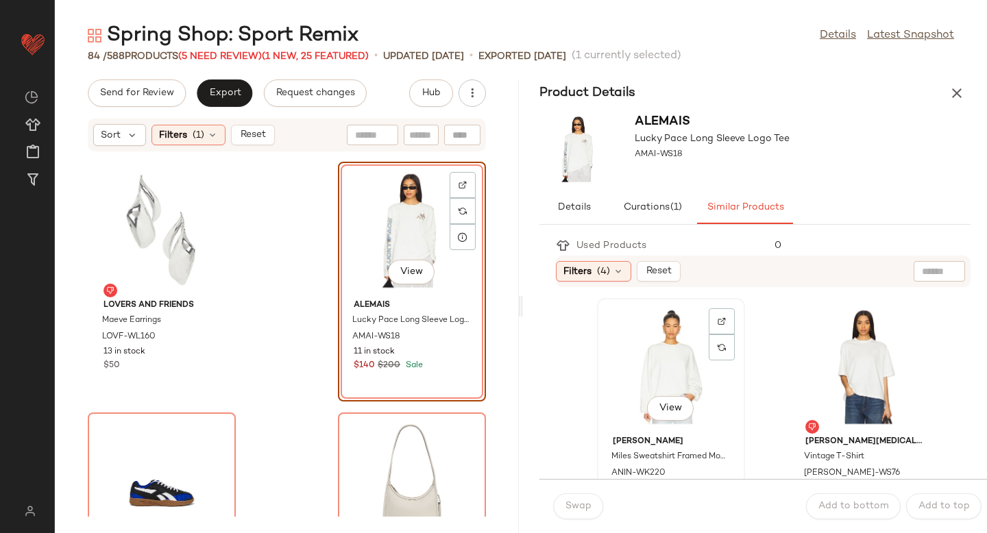
click at [681, 388] on div "View" at bounding box center [671, 367] width 138 height 128
click at [577, 512] on button "Swap" at bounding box center [578, 507] width 50 height 26
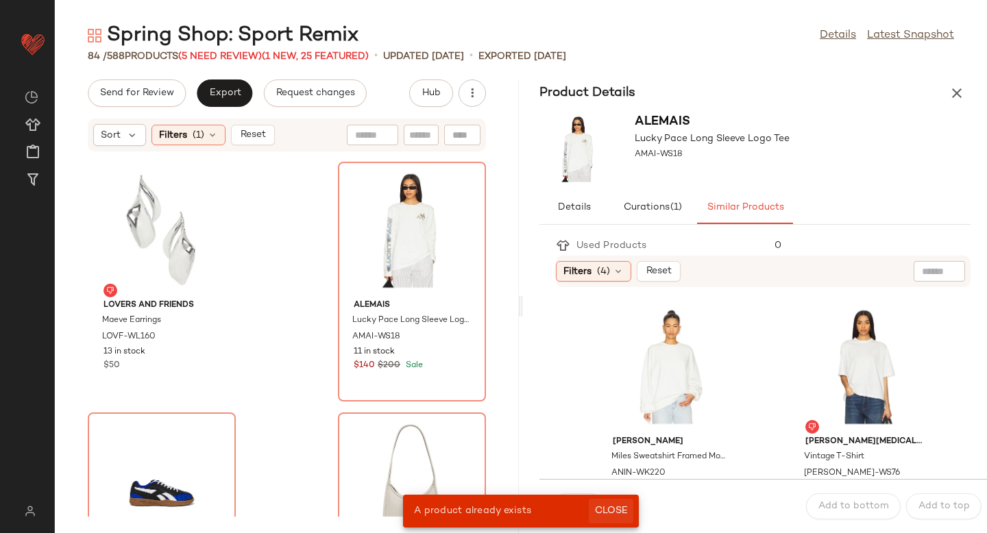
click at [617, 513] on span "Close" at bounding box center [611, 511] width 34 height 11
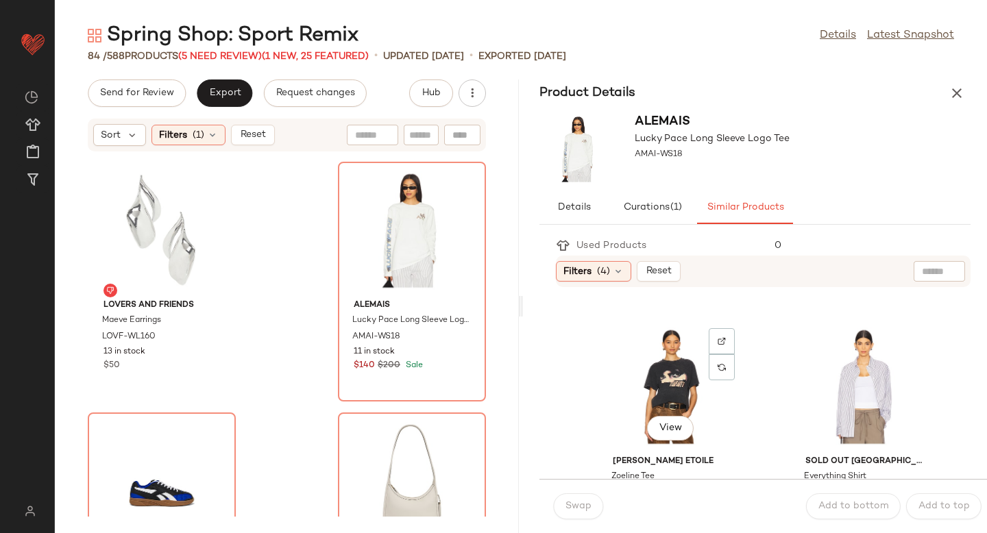
scroll to position [983, 0]
click at [663, 375] on div "View" at bounding box center [671, 388] width 138 height 128
click at [581, 505] on div "Swap" at bounding box center [578, 507] width 50 height 26
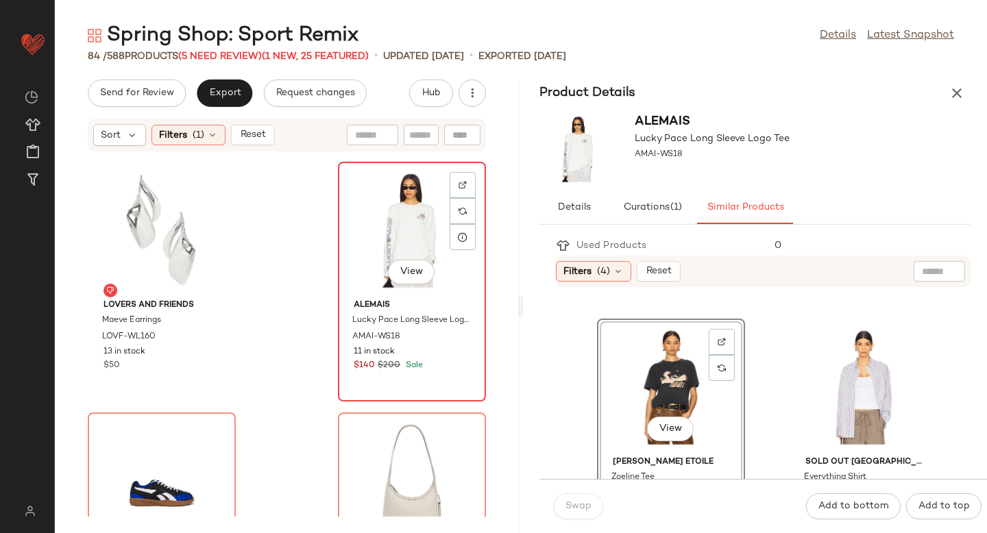
click at [400, 211] on div "View" at bounding box center [412, 231] width 138 height 128
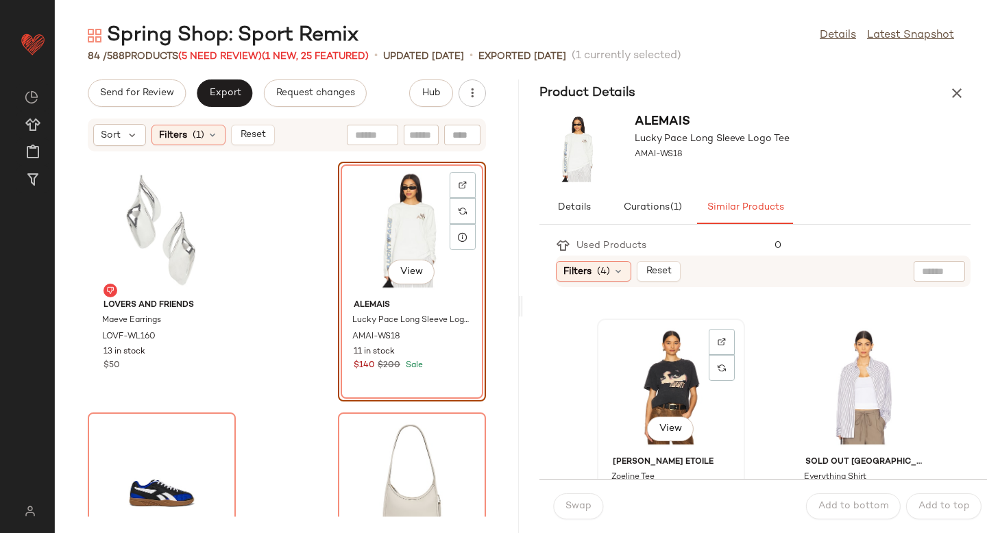
click at [621, 389] on div "View" at bounding box center [671, 388] width 138 height 128
click at [576, 509] on span "Swap" at bounding box center [578, 506] width 27 height 11
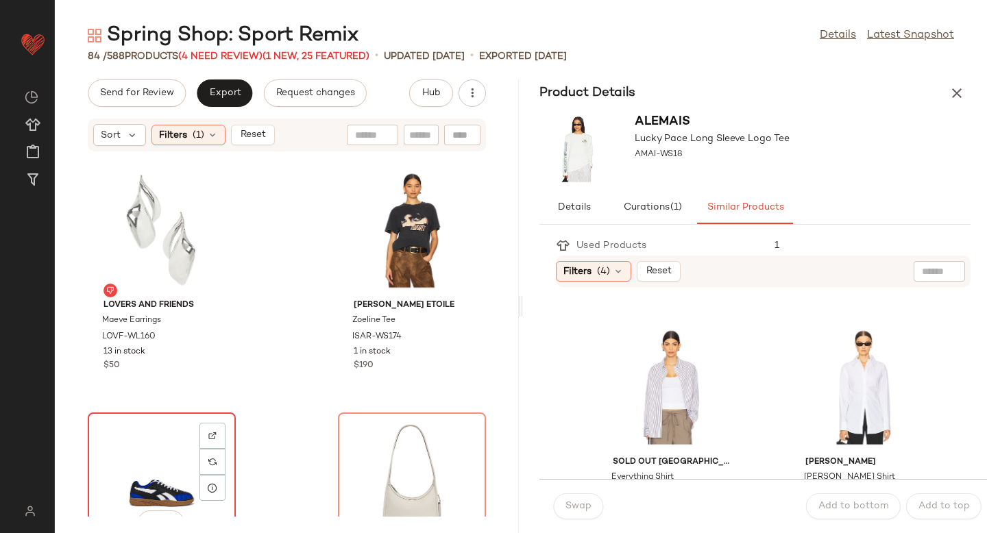
click at [162, 450] on div "View" at bounding box center [162, 481] width 138 height 128
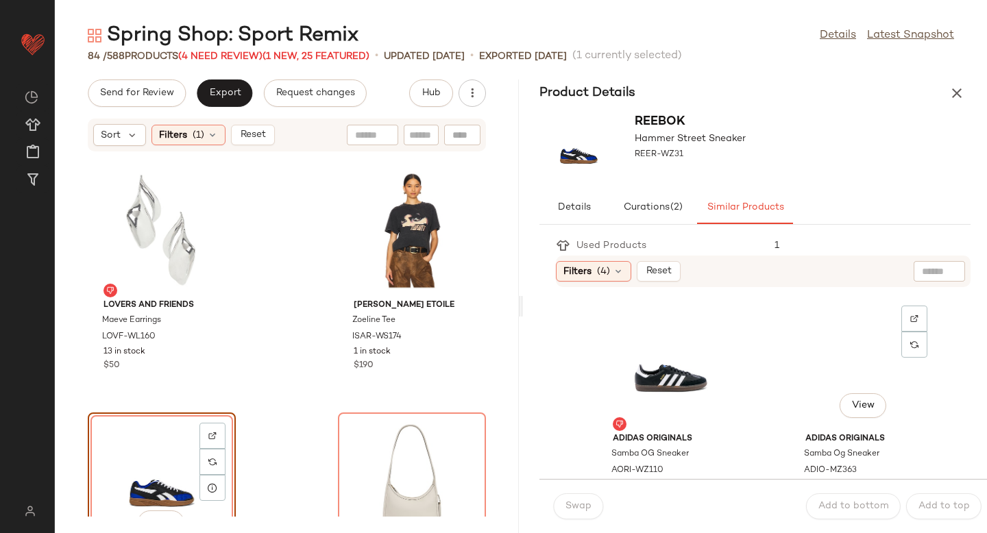
scroll to position [256, 0]
click at [686, 383] on div "View" at bounding box center [671, 362] width 138 height 128
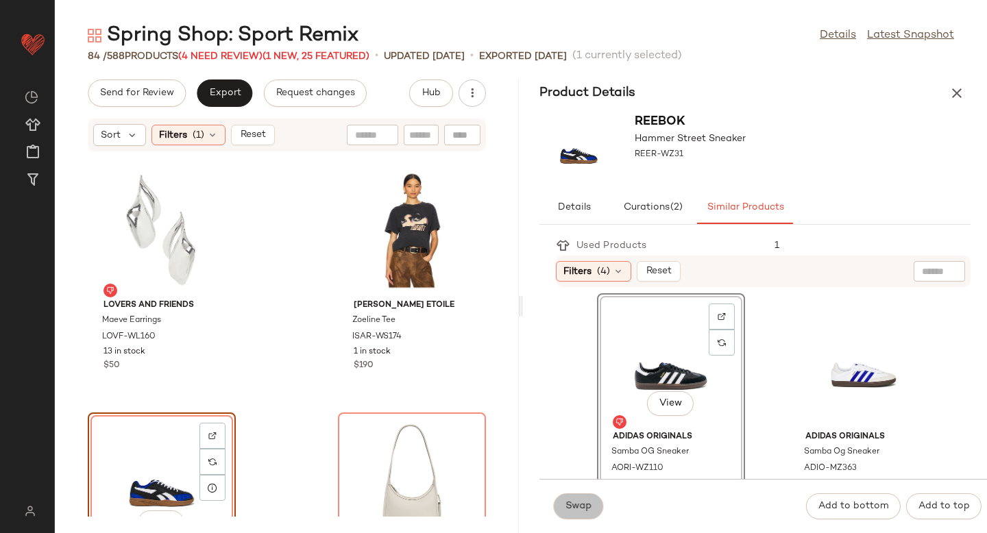
click at [593, 509] on button "Swap" at bounding box center [578, 507] width 50 height 26
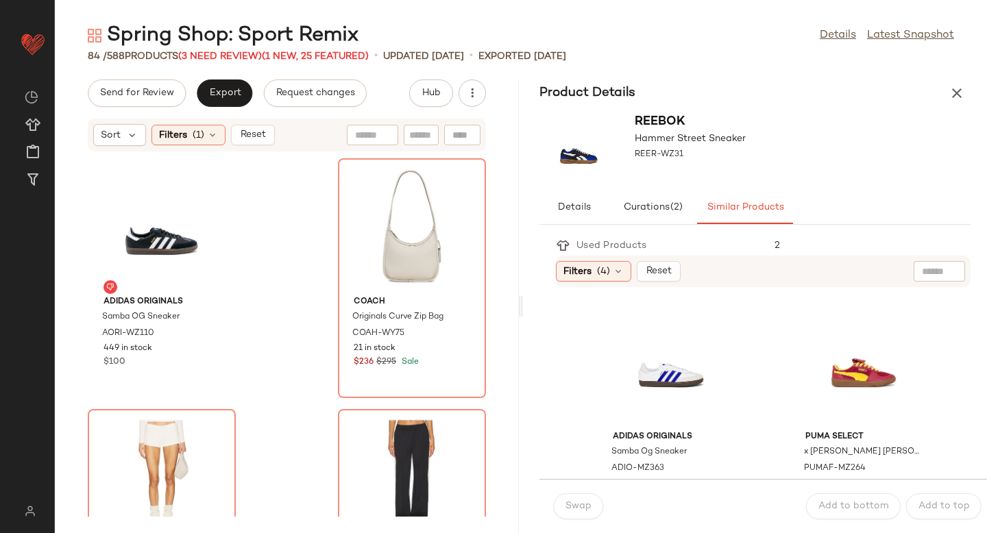
scroll to position [9968, 0]
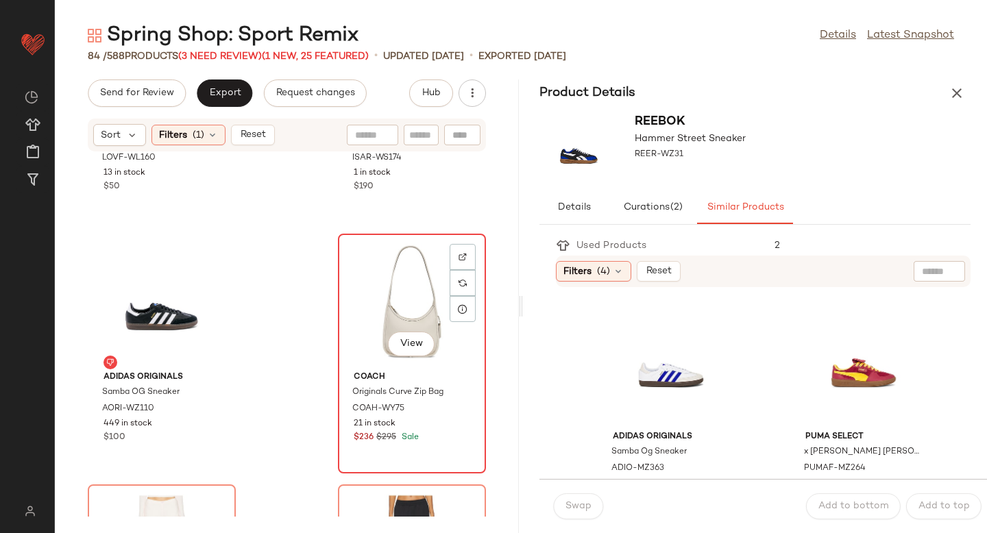
click at [409, 287] on div "View" at bounding box center [412, 303] width 138 height 128
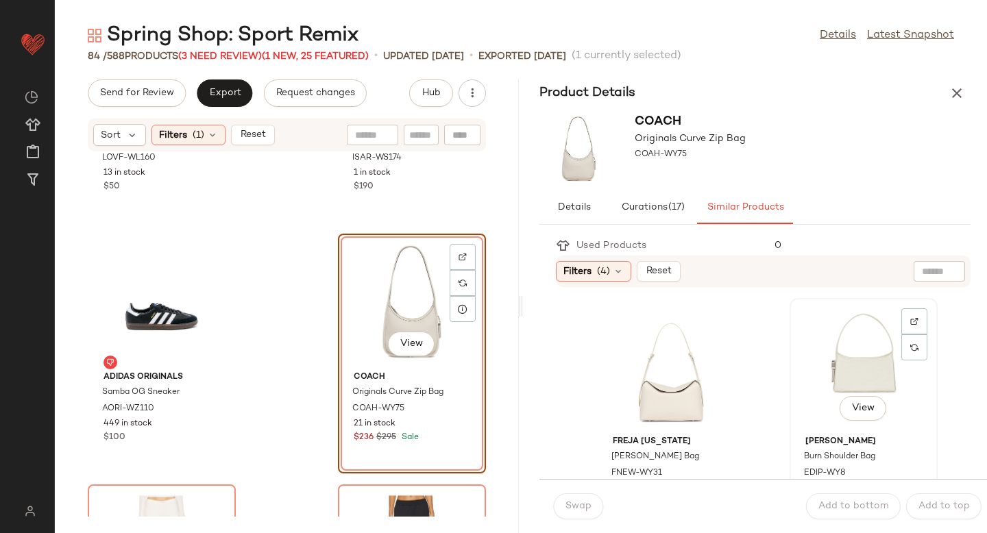
click at [812, 361] on div "View" at bounding box center [864, 367] width 138 height 128
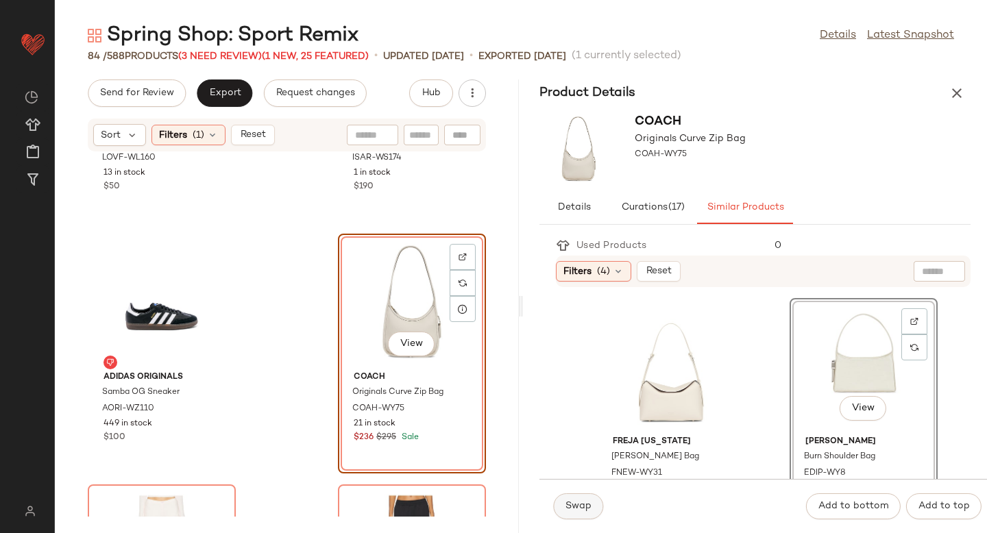
click at [585, 503] on span "Swap" at bounding box center [578, 506] width 27 height 11
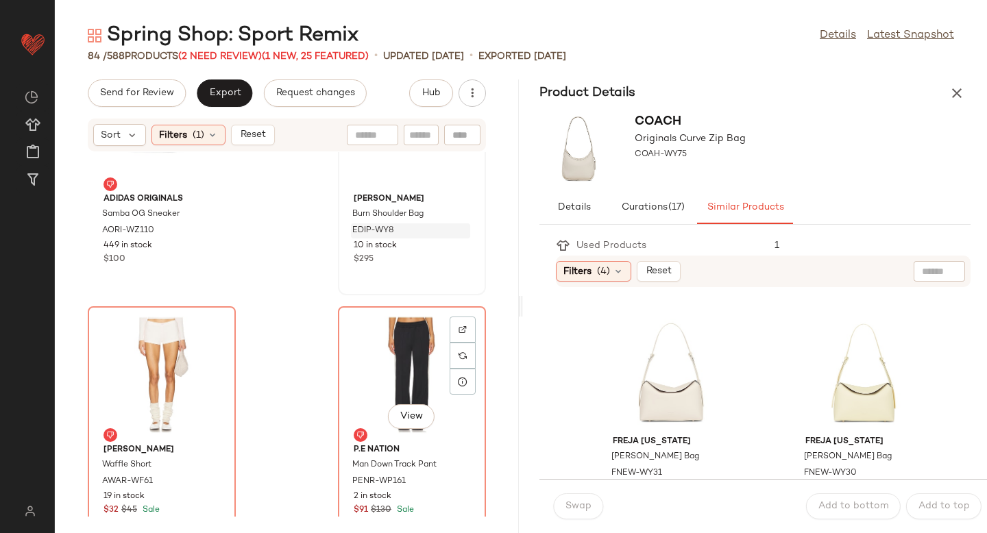
scroll to position [10176, 0]
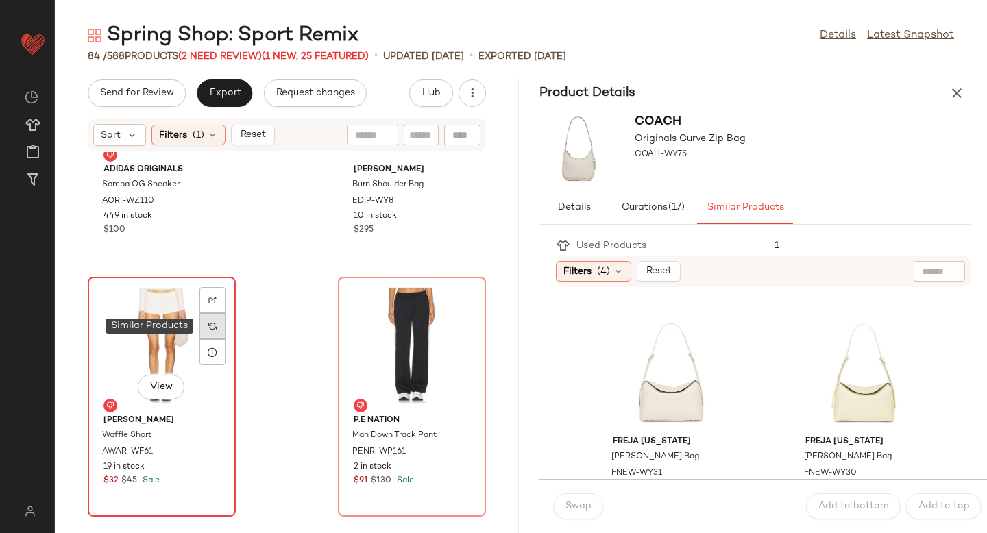
click at [217, 323] on div at bounding box center [212, 326] width 26 height 26
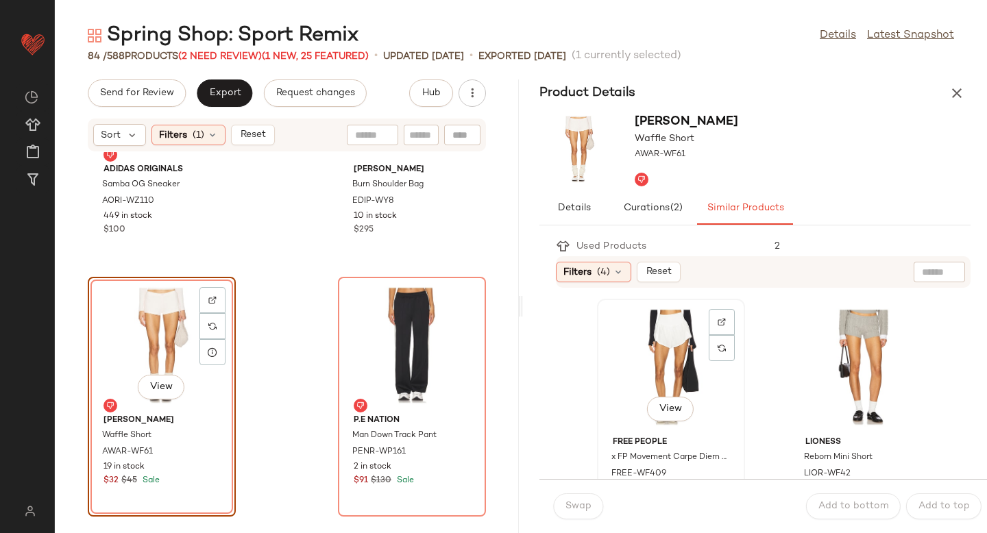
click at [681, 359] on div "View" at bounding box center [671, 368] width 138 height 128
click at [584, 499] on button "Swap" at bounding box center [578, 507] width 50 height 26
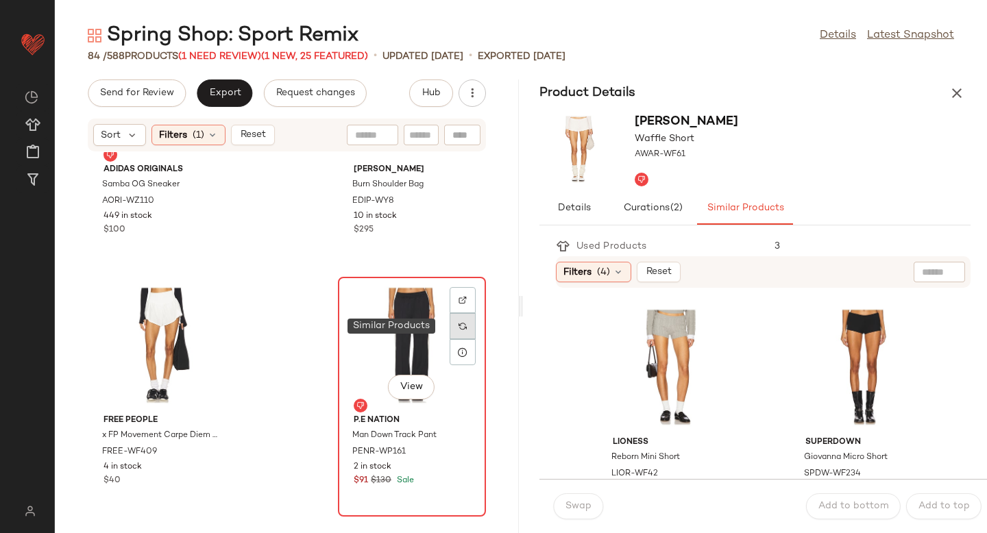
click at [459, 329] on img at bounding box center [463, 326] width 8 height 8
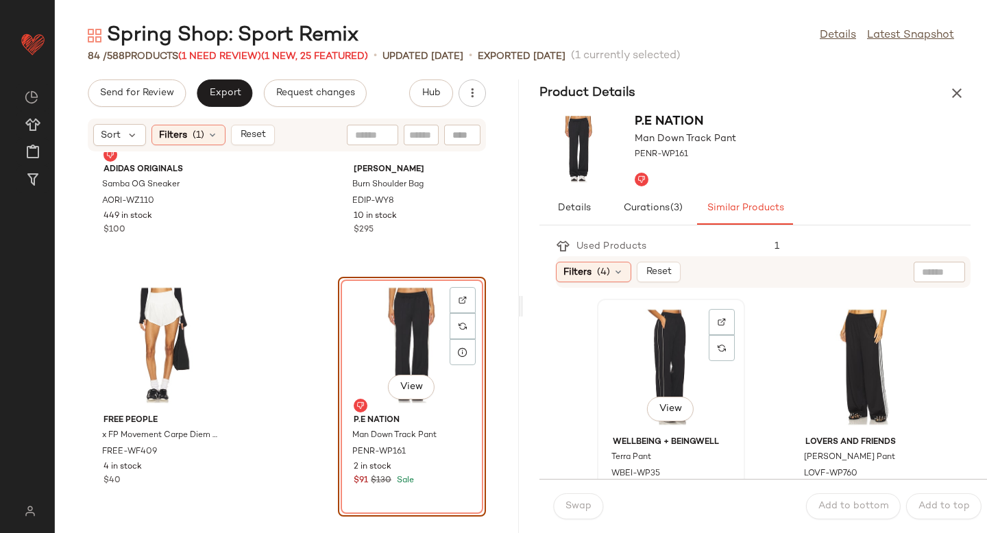
click at [686, 374] on div "View" at bounding box center [671, 368] width 138 height 128
click at [582, 505] on span "Swap" at bounding box center [578, 506] width 27 height 11
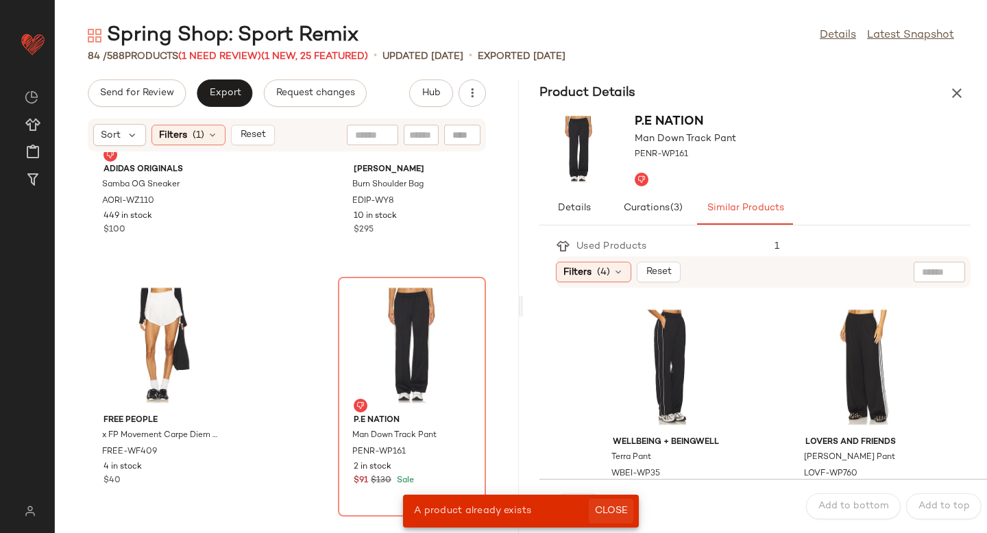
click at [607, 507] on span "Close" at bounding box center [611, 511] width 34 height 11
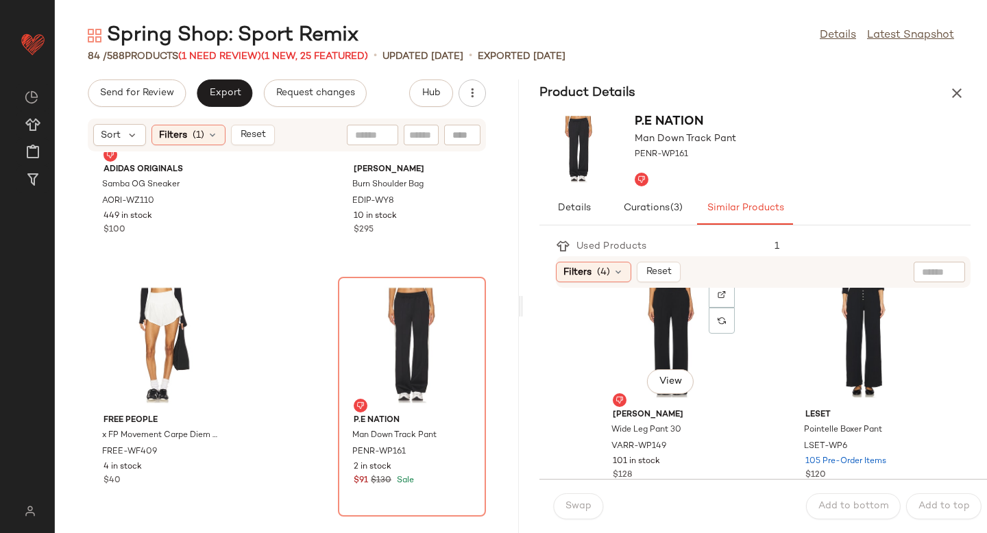
scroll to position [533, 0]
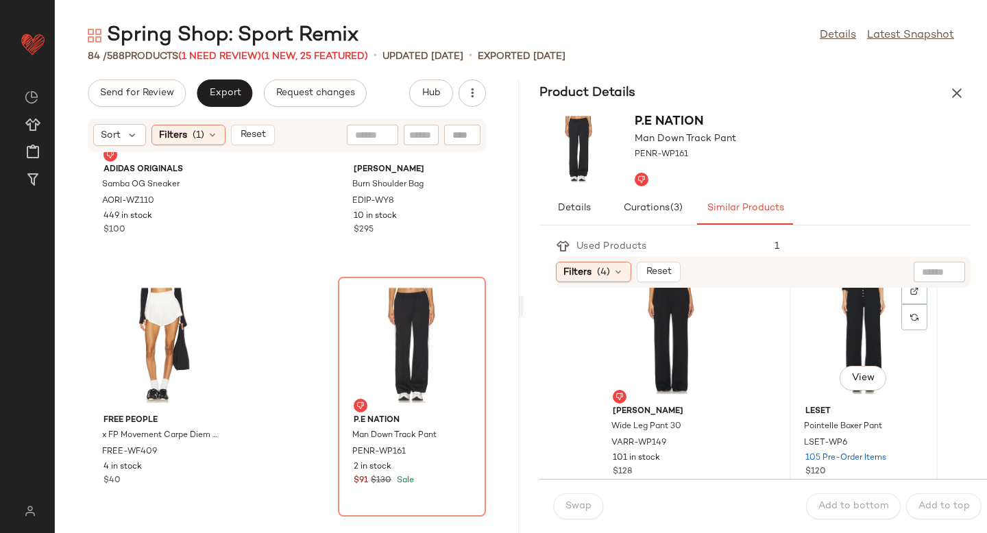
click at [823, 334] on div "View" at bounding box center [864, 337] width 138 height 128
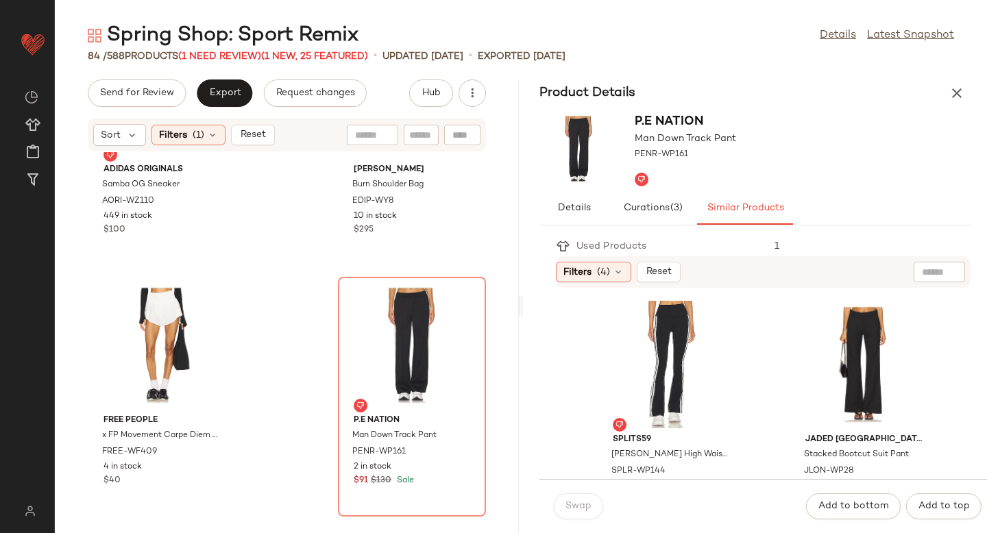
scroll to position [755, 0]
click at [639, 335] on div "View" at bounding box center [671, 366] width 138 height 128
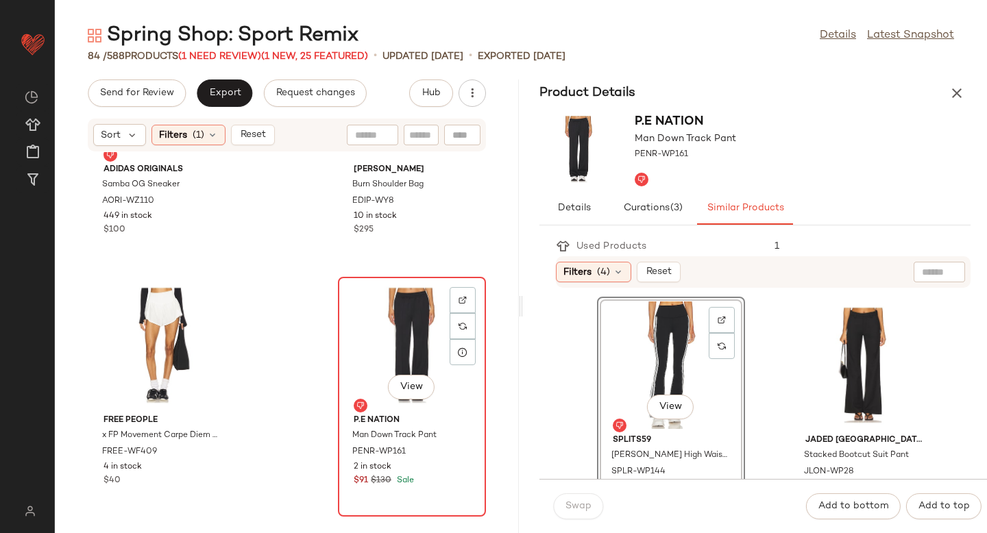
click at [369, 342] on div "View" at bounding box center [412, 346] width 138 height 128
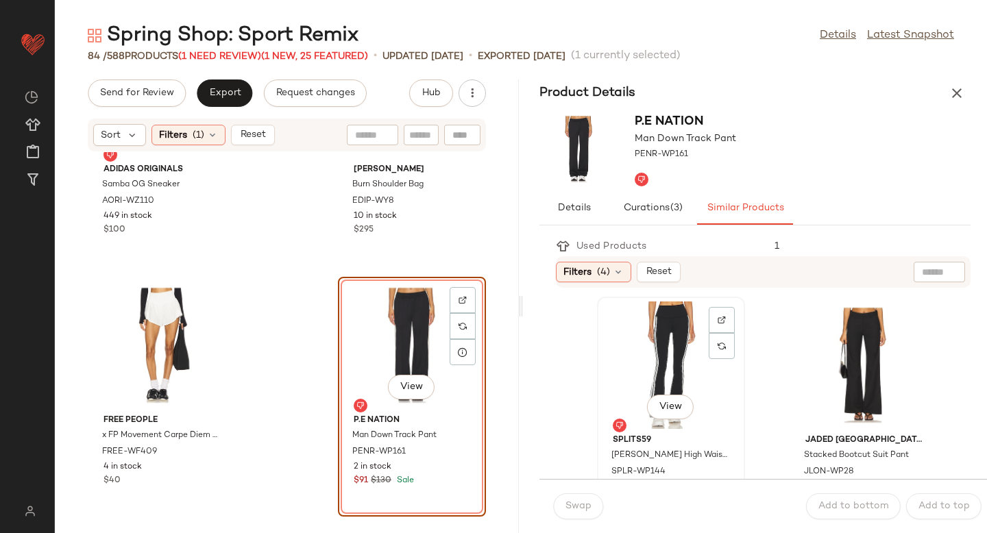
click at [653, 335] on div "View" at bounding box center [671, 366] width 138 height 128
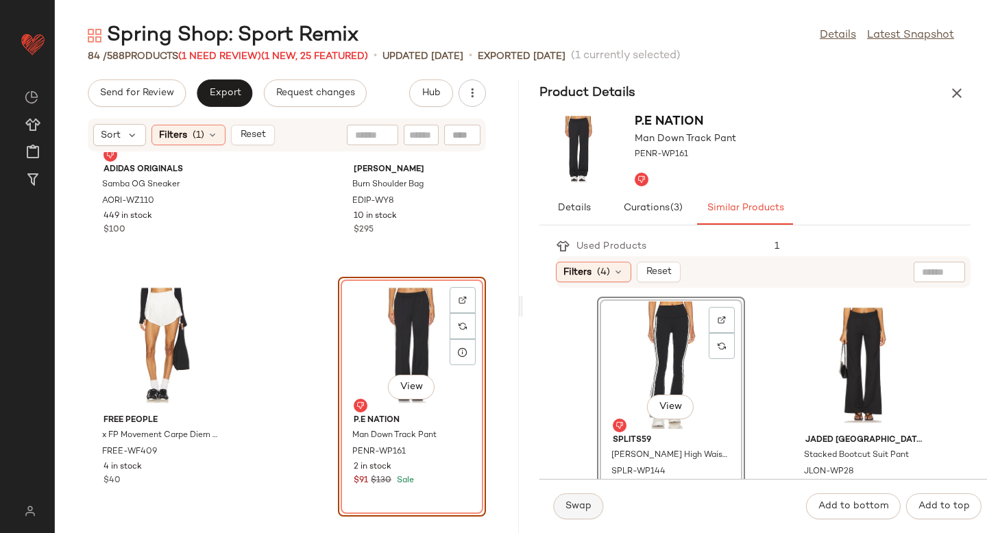
click at [587, 514] on button "Swap" at bounding box center [578, 507] width 50 height 26
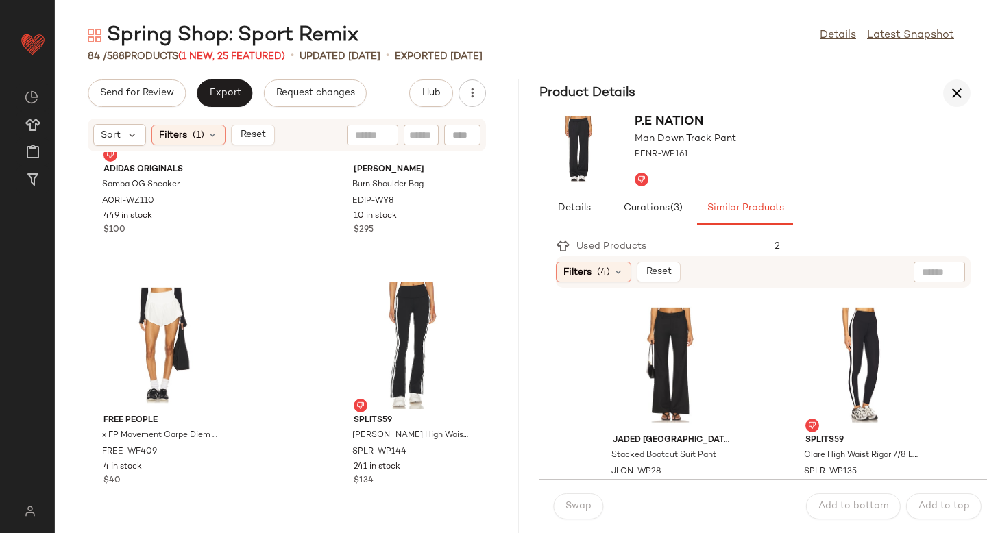
click at [957, 97] on icon "button" at bounding box center [957, 93] width 16 height 16
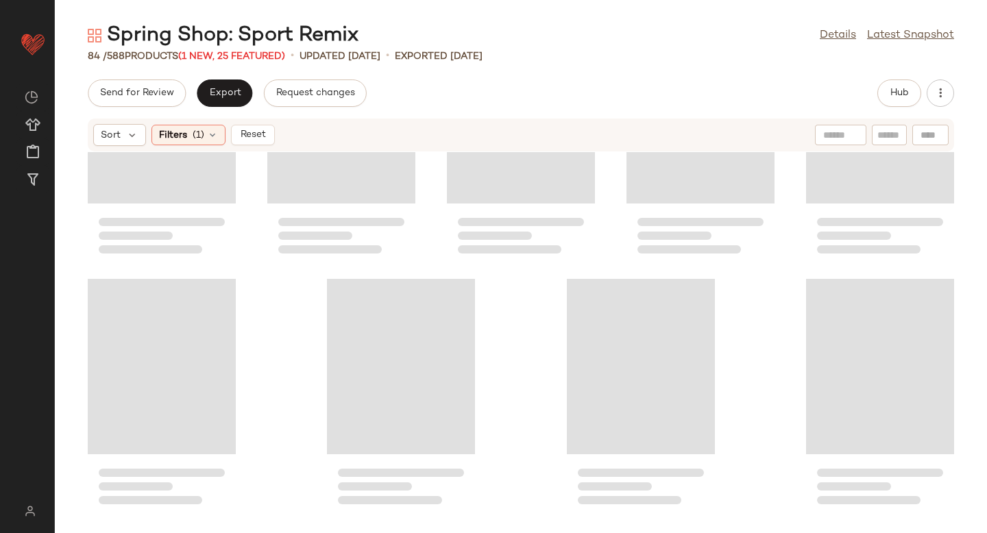
scroll to position [3903, 0]
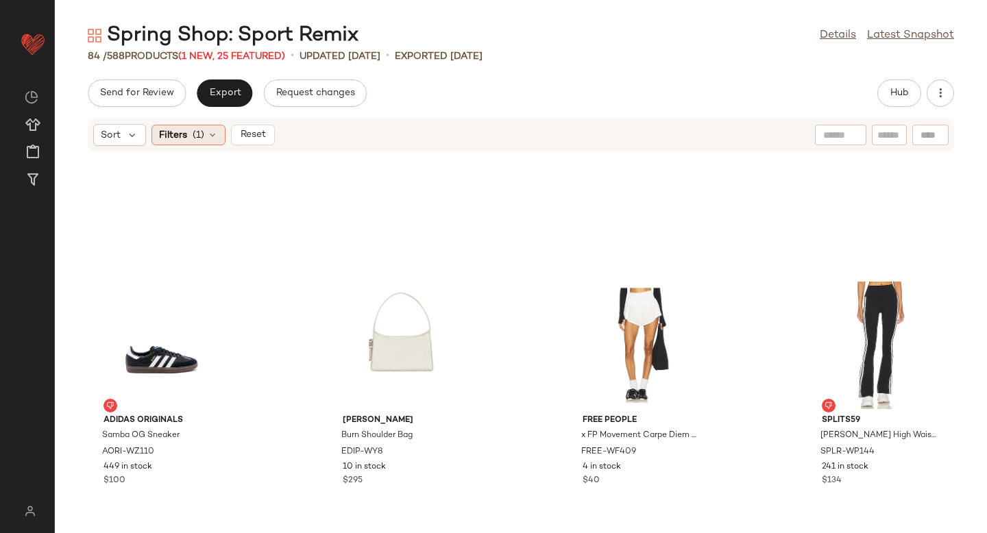
click at [204, 138] on div "Filters (1)" at bounding box center [188, 135] width 74 height 21
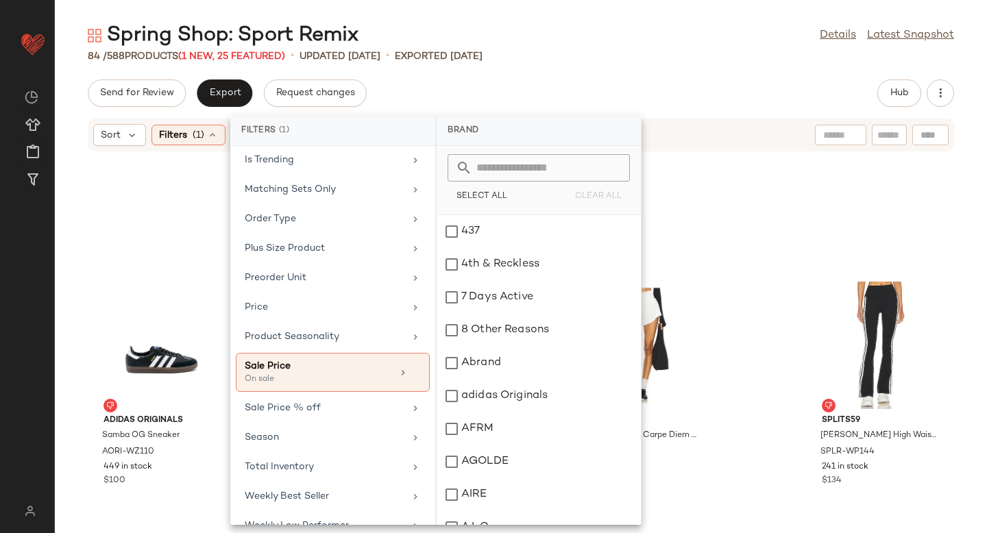
scroll to position [646, 0]
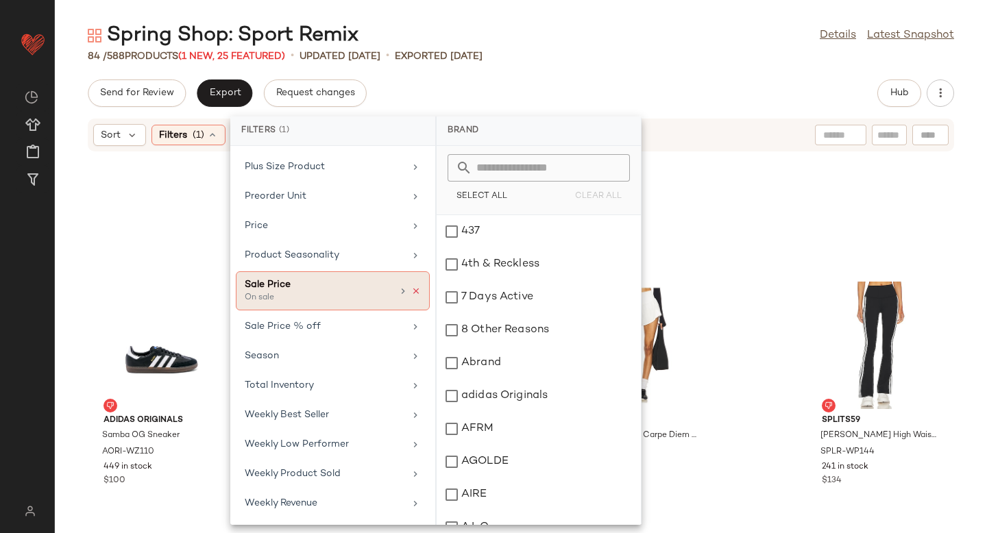
click at [414, 291] on icon at bounding box center [416, 292] width 10 height 10
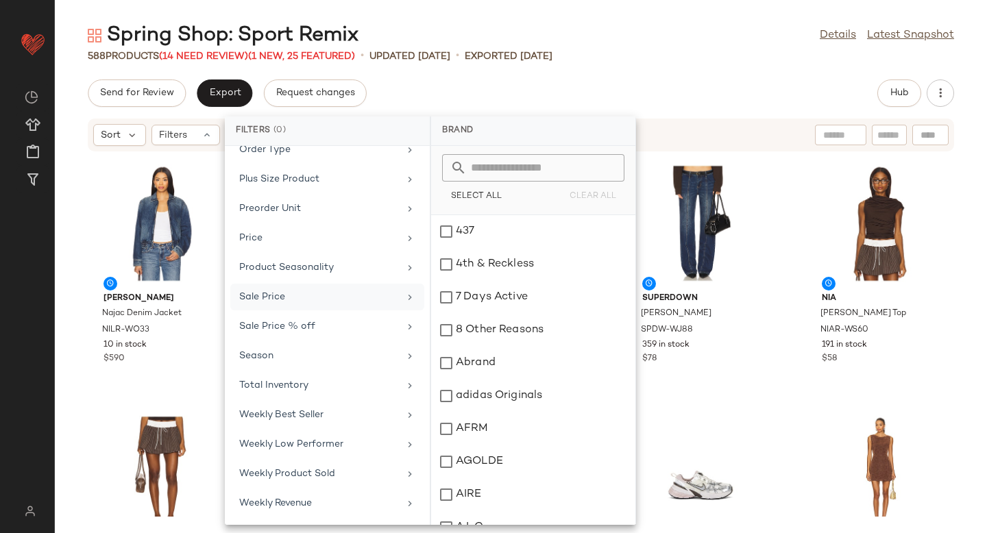
click at [737, 91] on div "Send for Review Export Request changes Hub" at bounding box center [521, 93] width 866 height 27
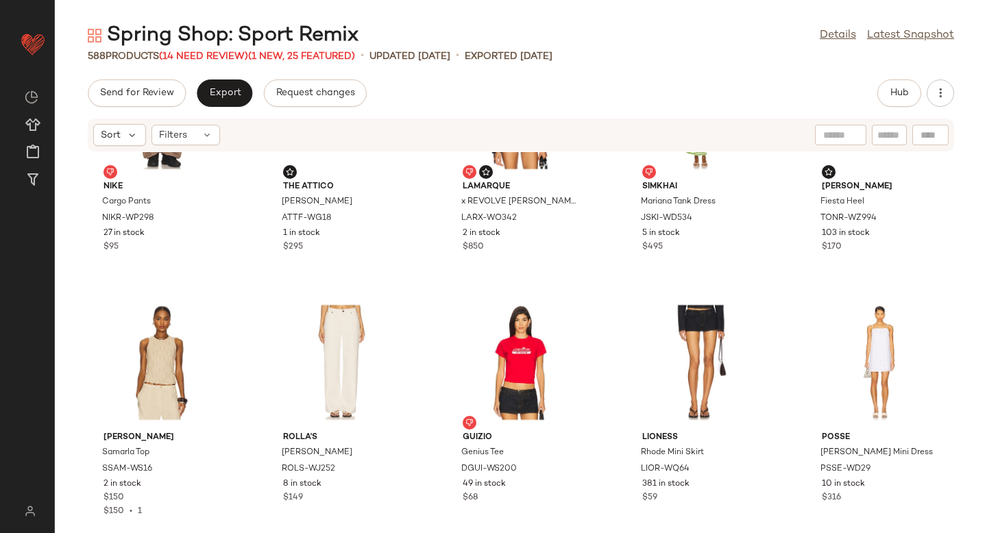
scroll to position [6503, 0]
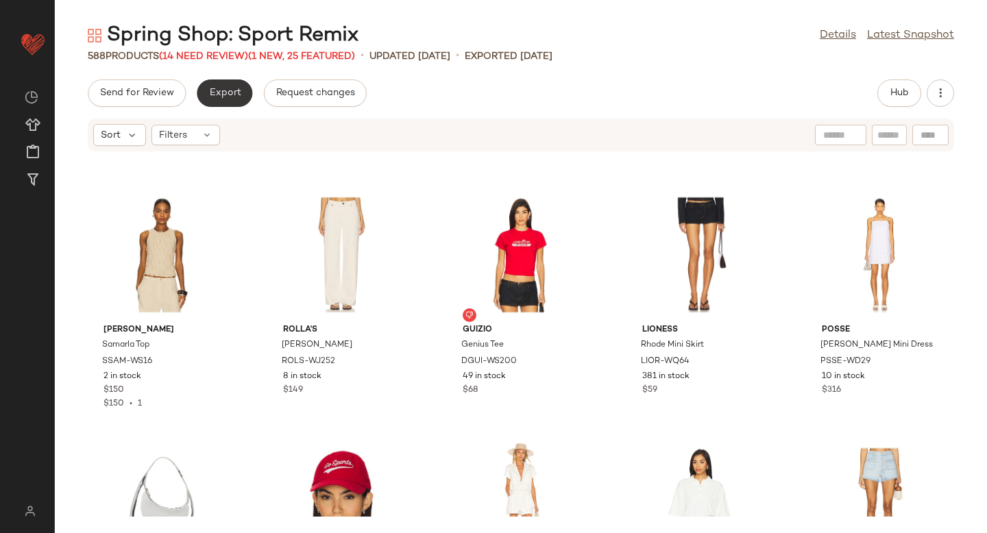
click at [219, 98] on span "Export" at bounding box center [224, 93] width 32 height 11
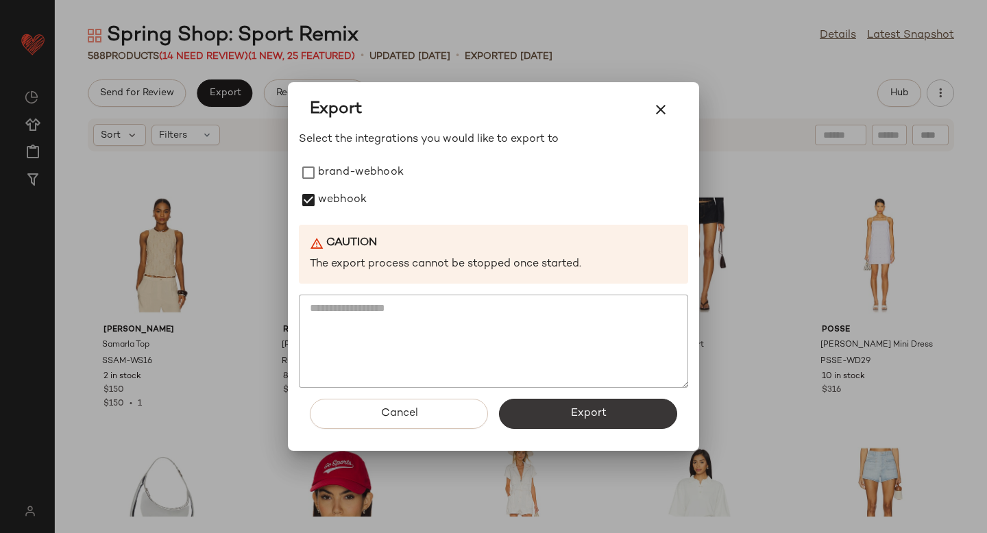
click at [573, 427] on button "Export" at bounding box center [588, 414] width 178 height 30
